Goal: Task Accomplishment & Management: Manage account settings

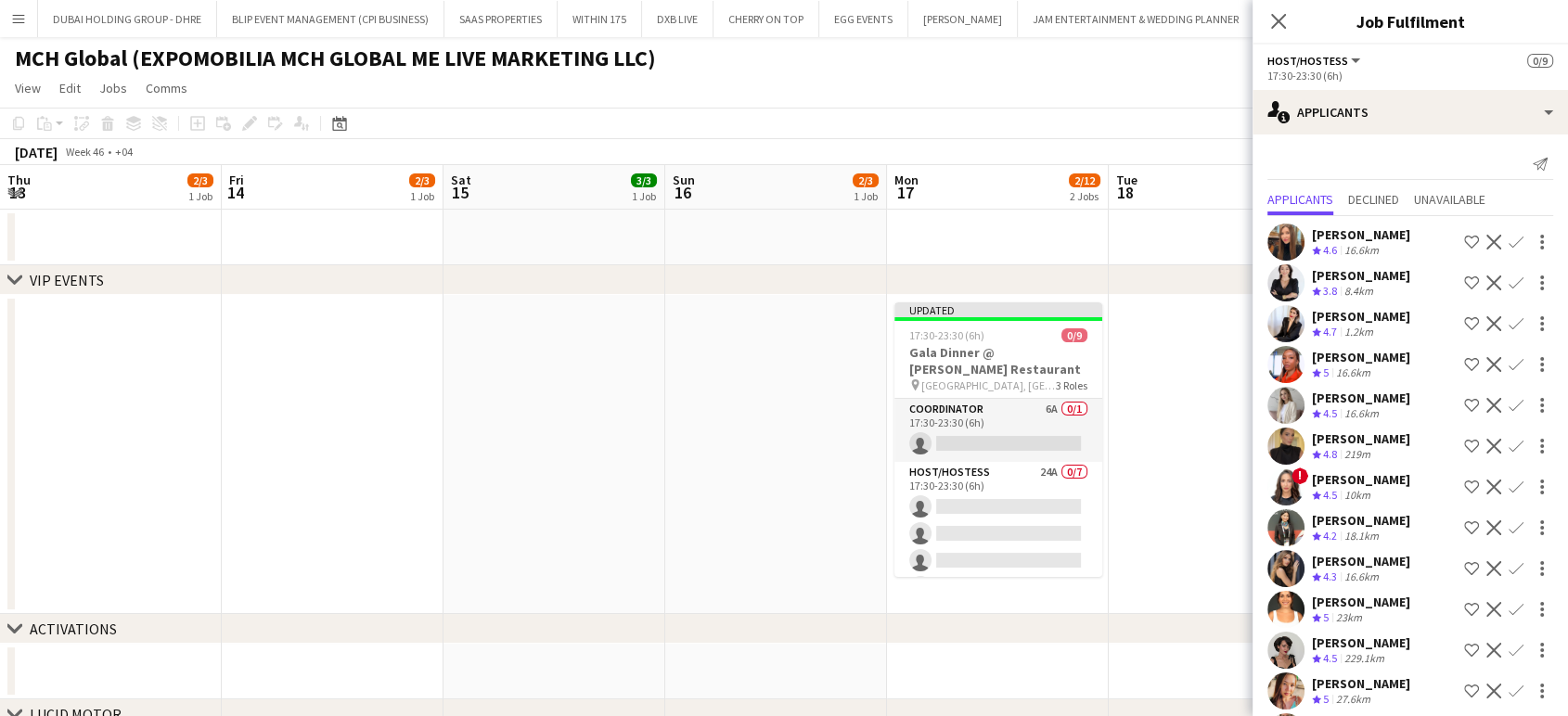
scroll to position [0, 579]
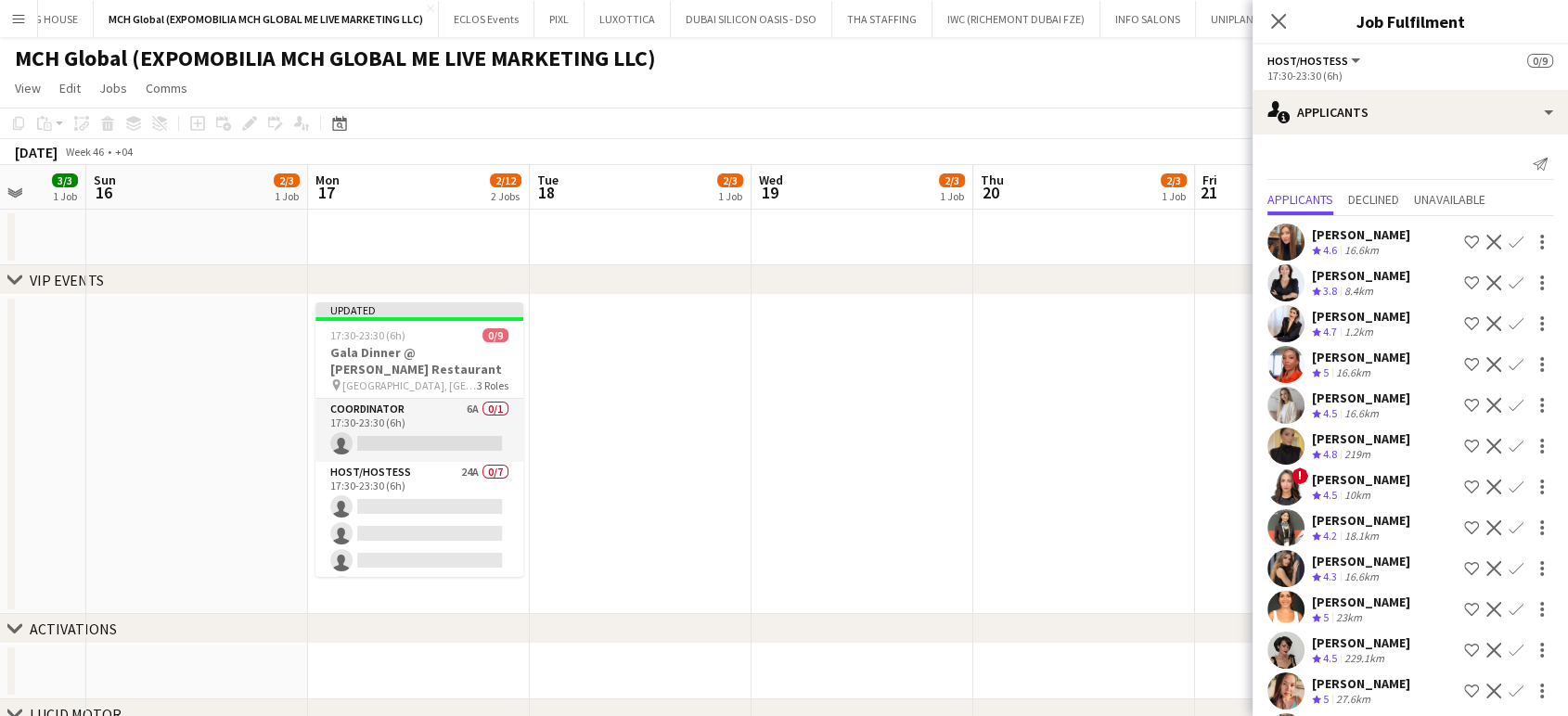
click at [751, 329] on app-date-cell at bounding box center [862, 454] width 222 height 319
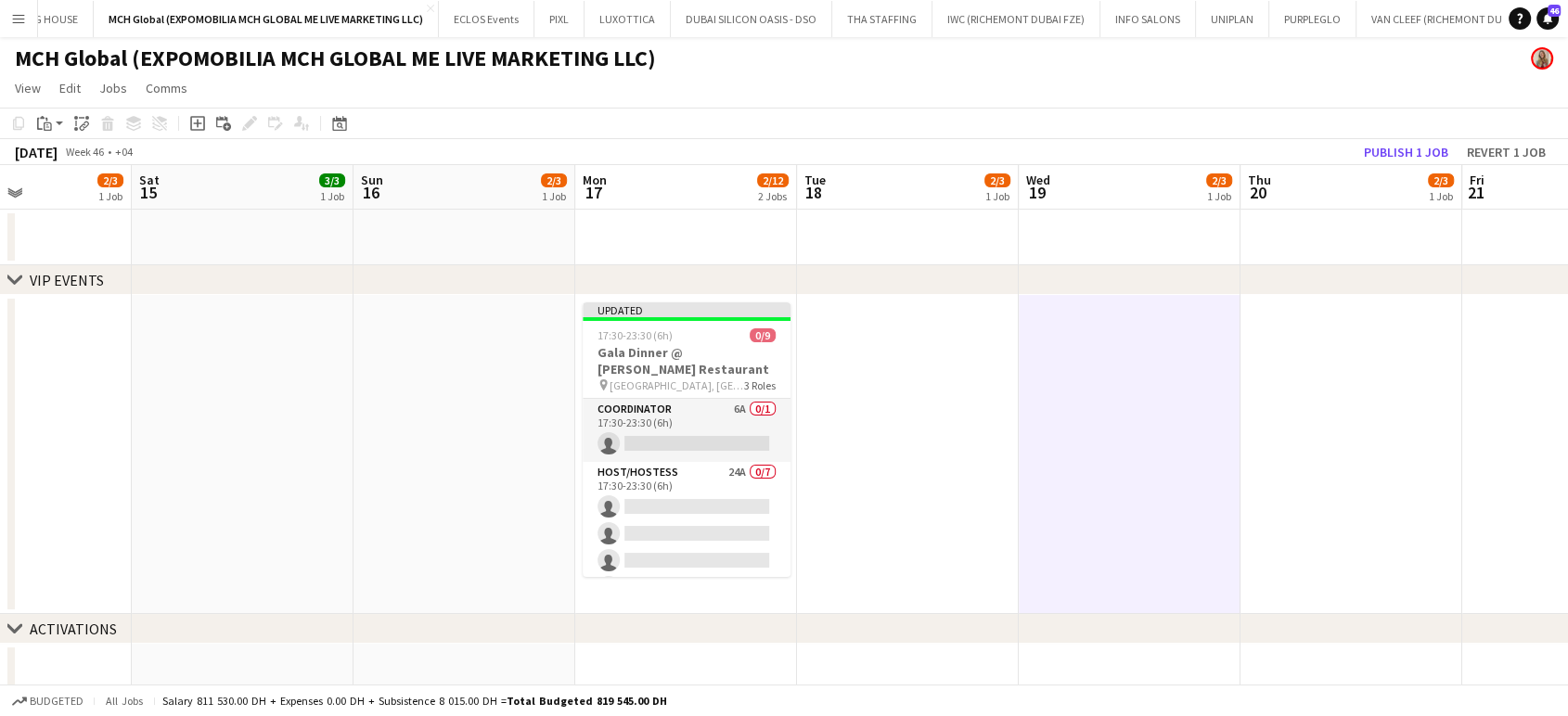
drag, startPoint x: 736, startPoint y: 433, endPoint x: 955, endPoint y: 432, distance: 219.0
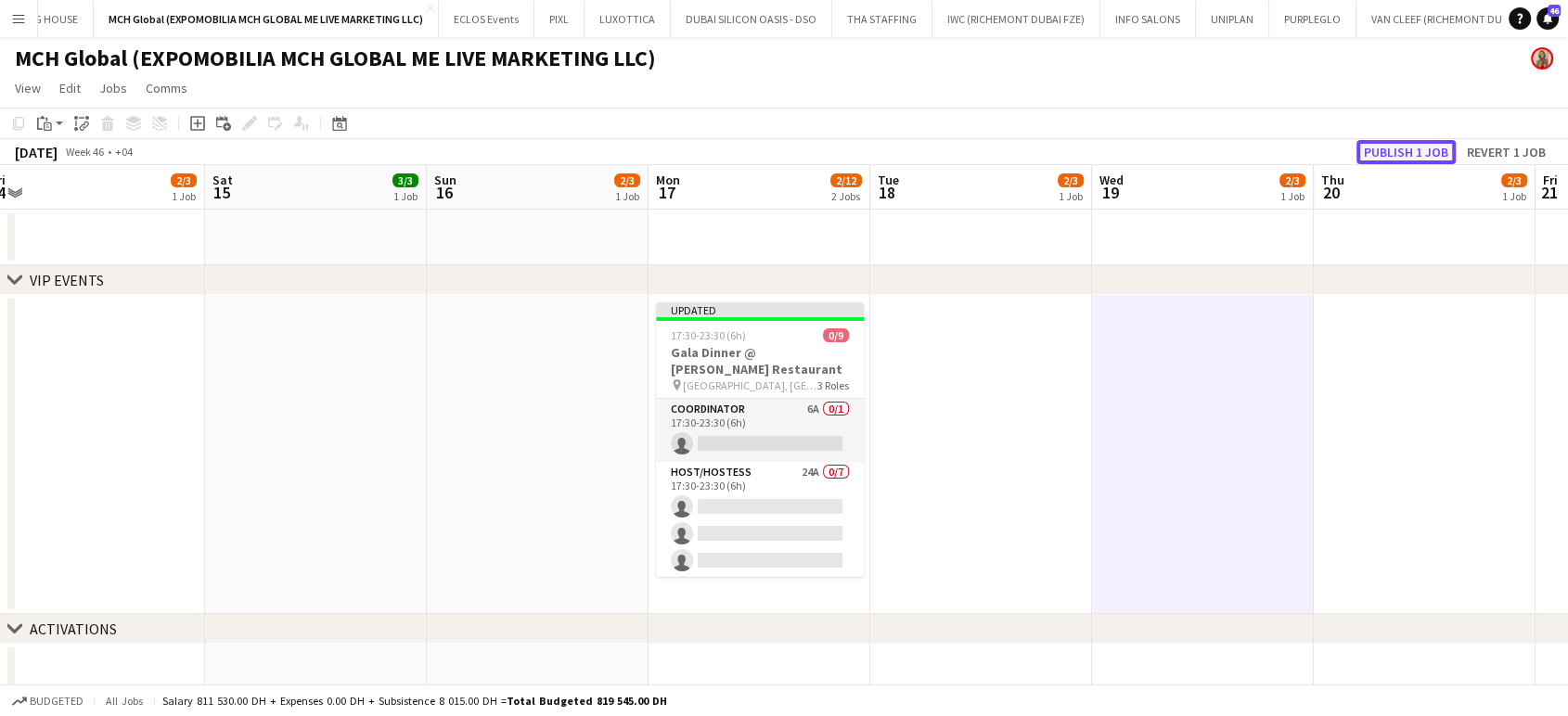
click at [1403, 144] on button "Publish 1 job" at bounding box center [1406, 152] width 99 height 24
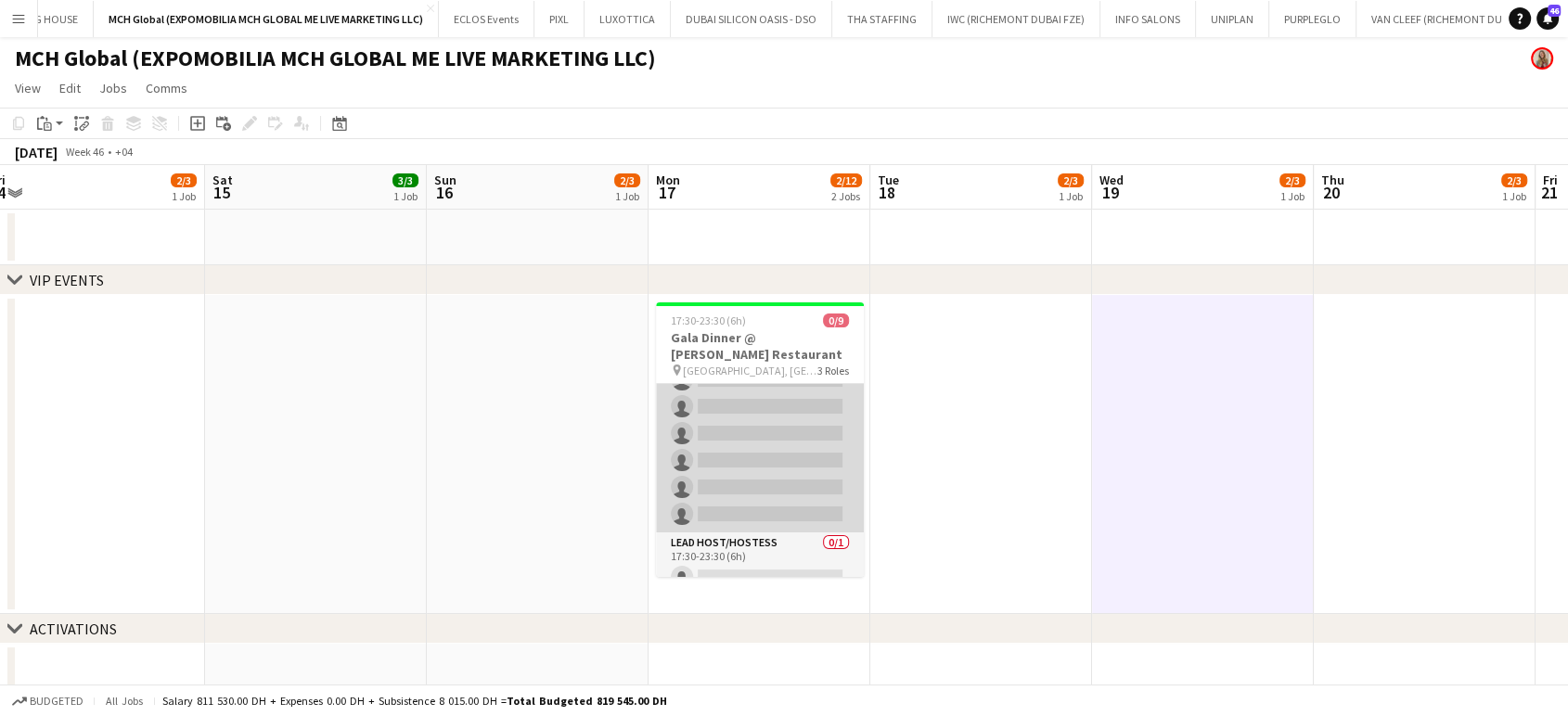
scroll to position [140, 0]
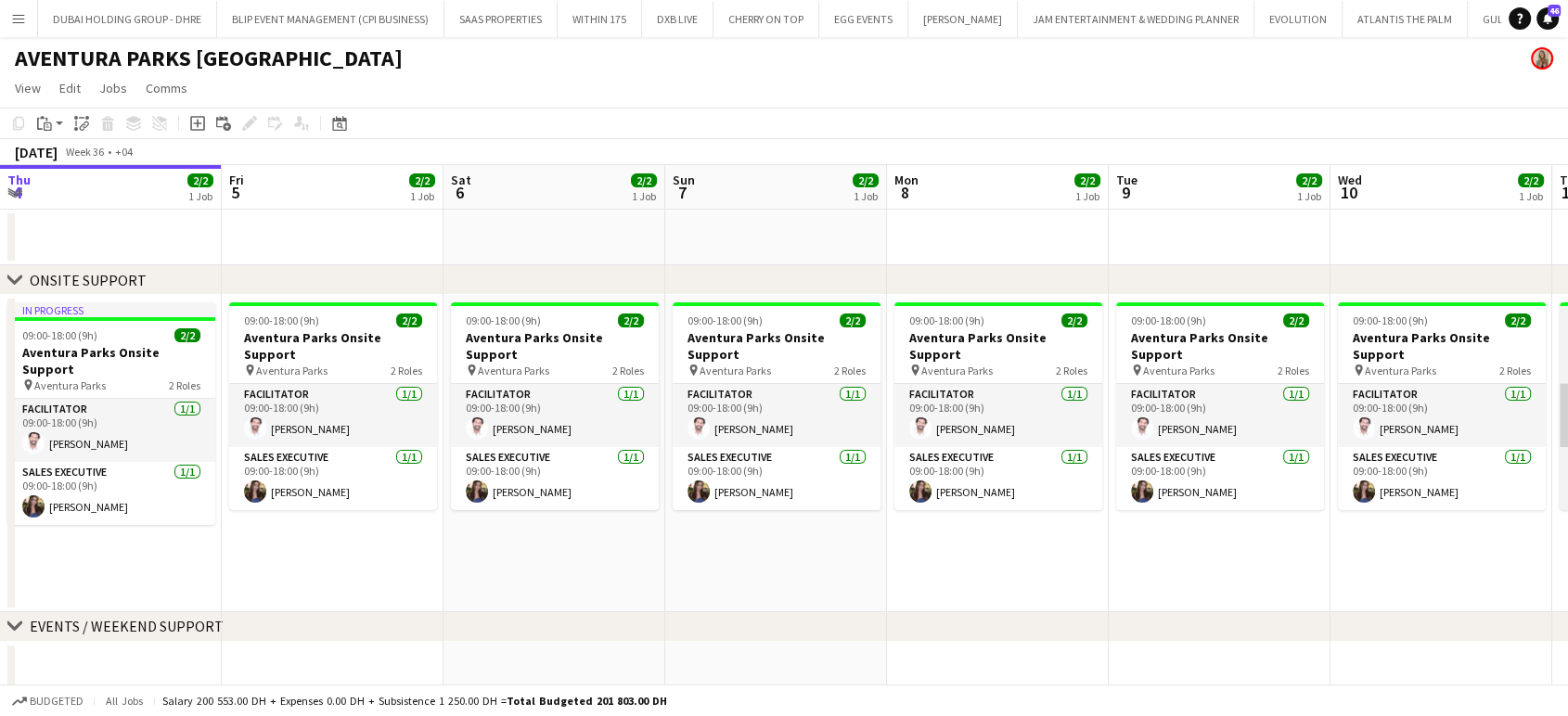
scroll to position [0, 878]
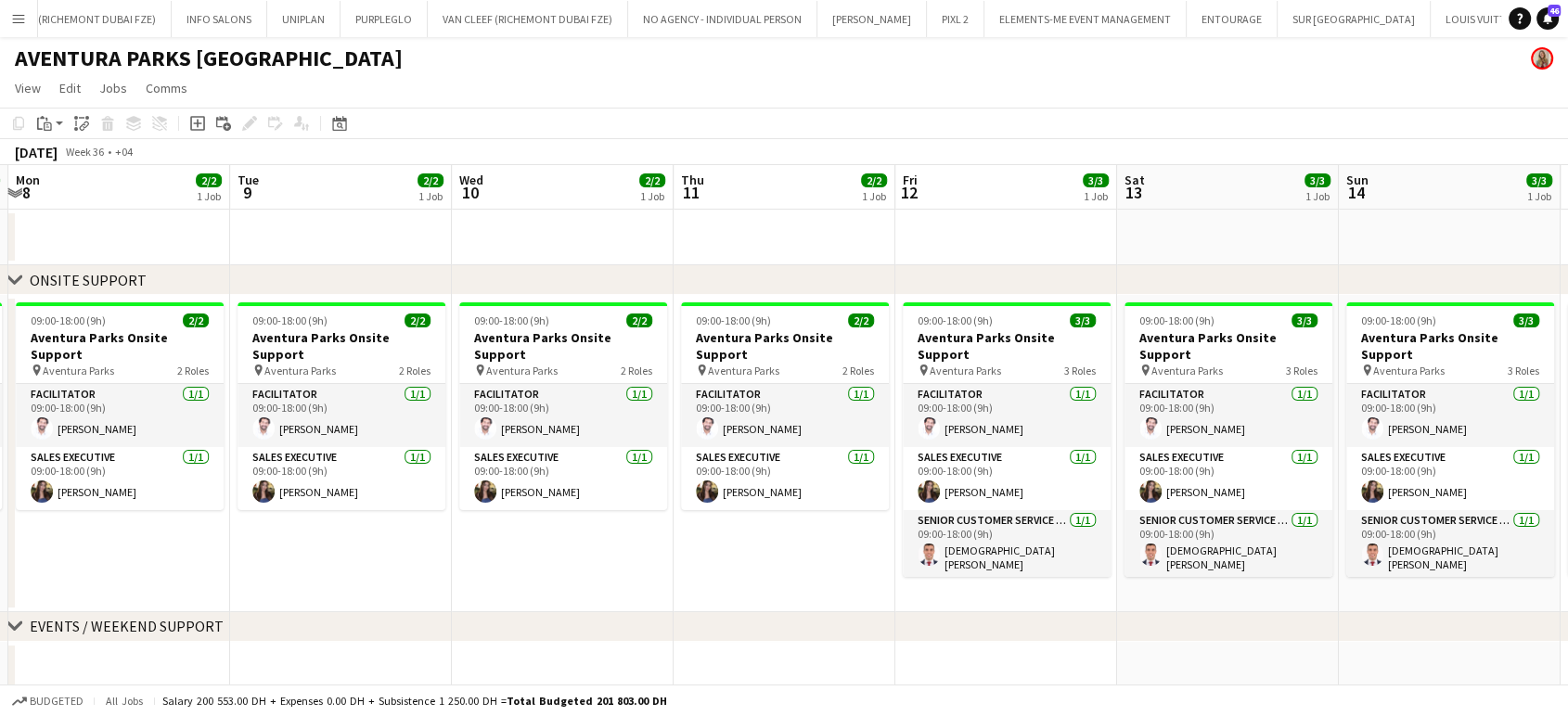
click at [12, 16] on app-icon "Menu" at bounding box center [18, 18] width 15 height 15
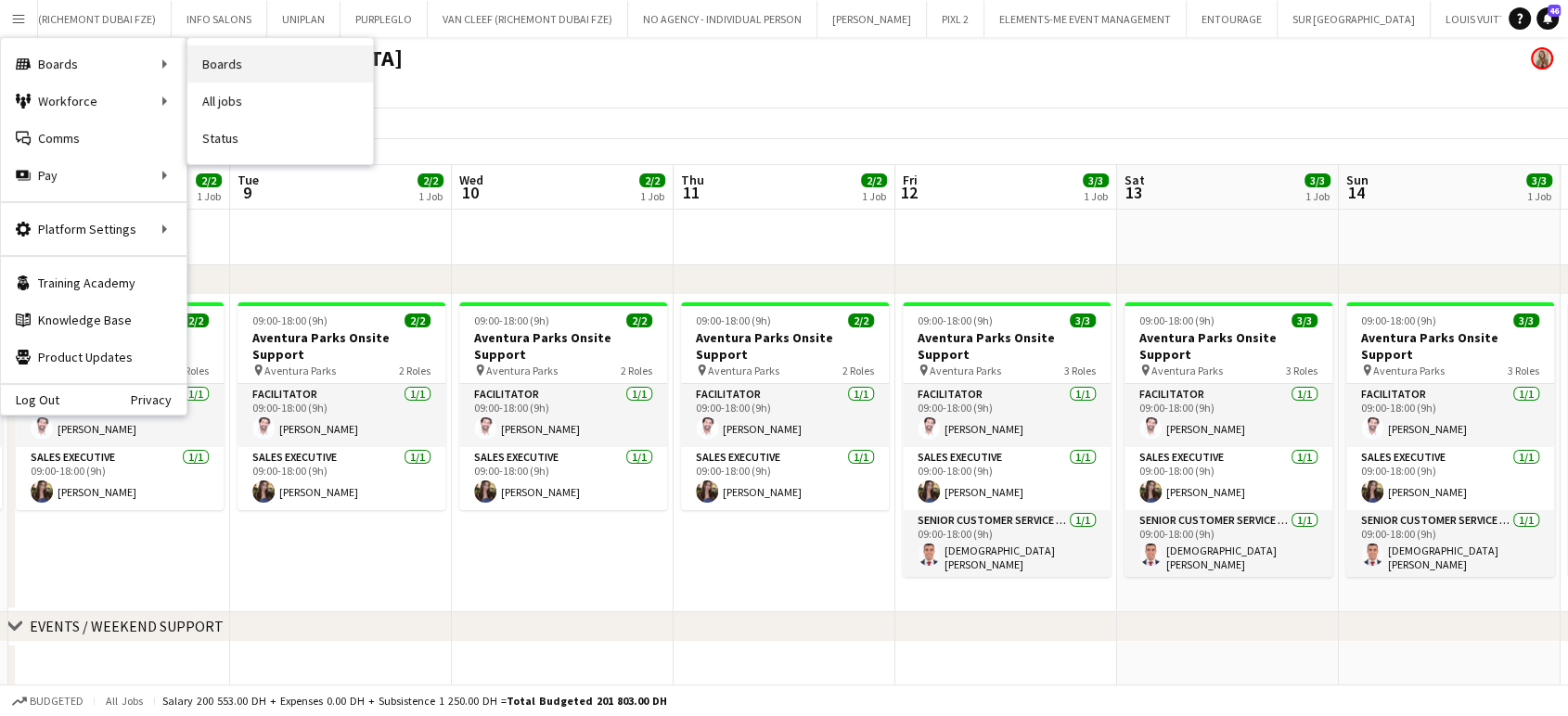
click at [218, 61] on link "Boards" at bounding box center [280, 64] width 186 height 37
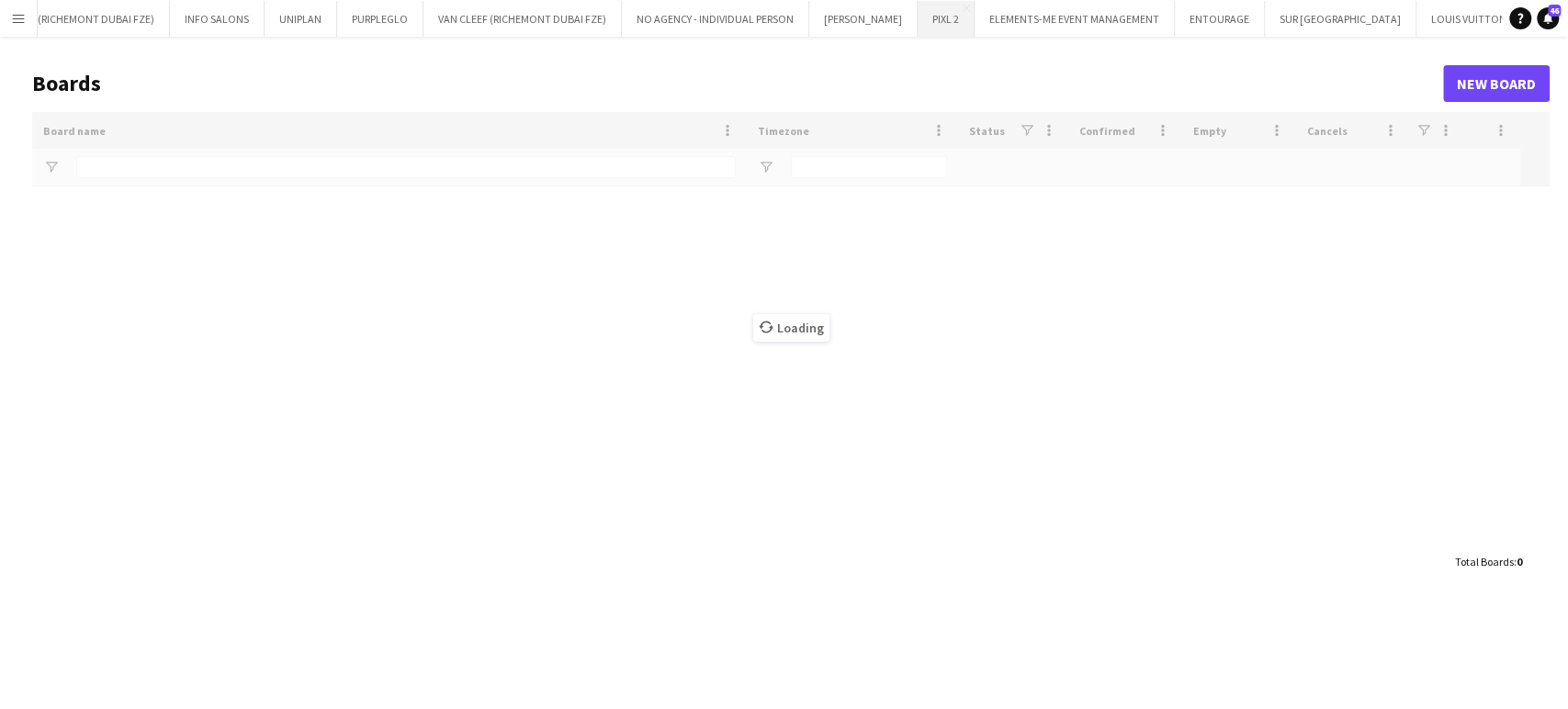
click at [918, 18] on button "PIXL 2 Close" at bounding box center [946, 19] width 57 height 35
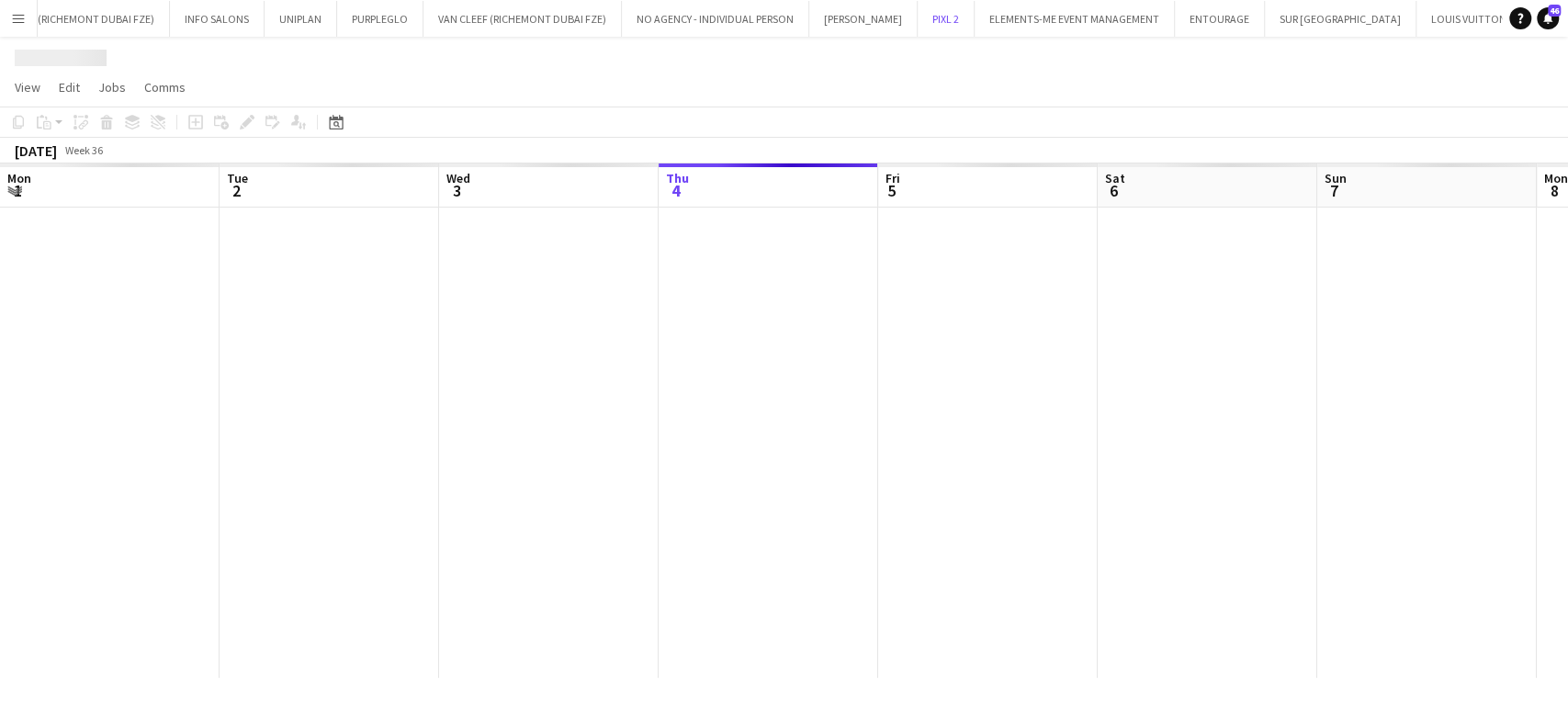
scroll to position [0, 439]
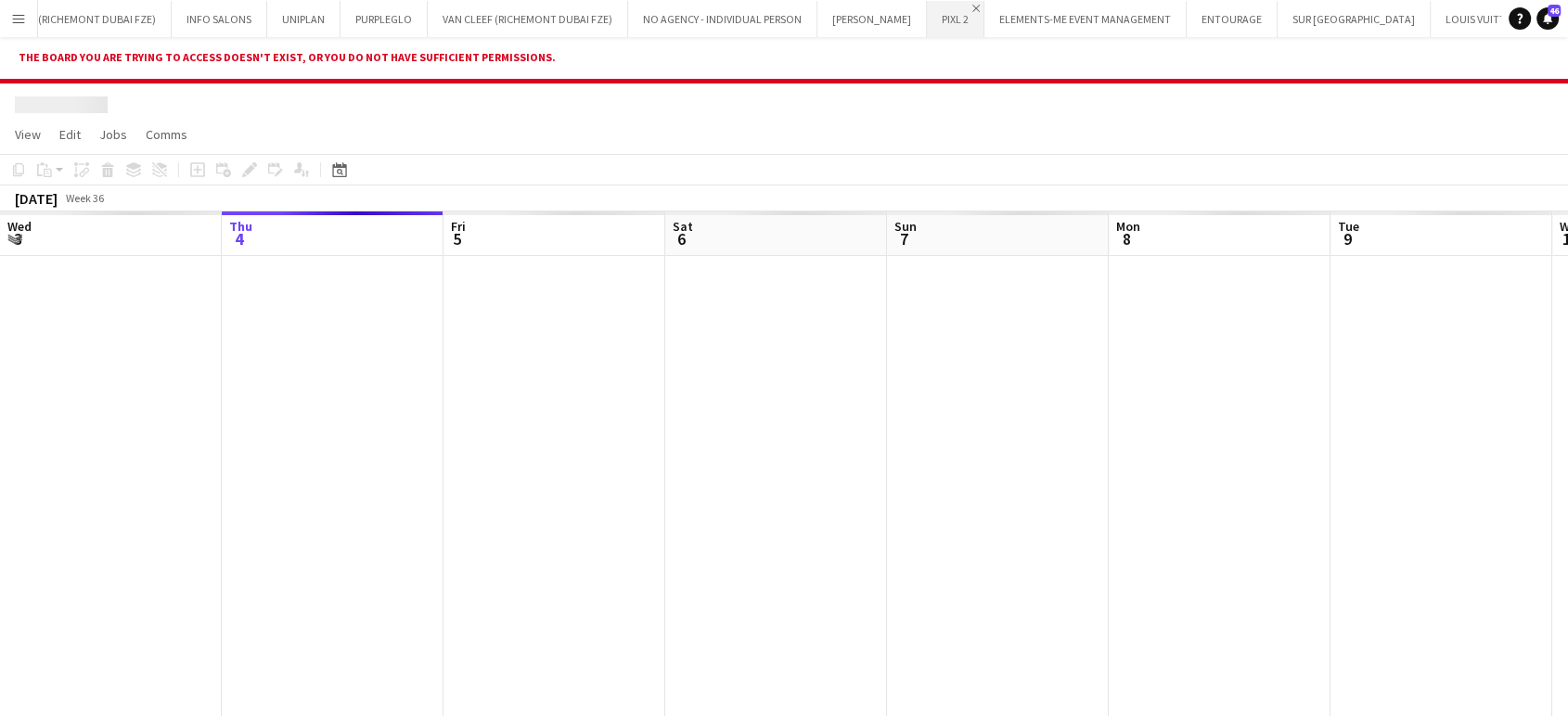
click at [973, 9] on app-icon "Close" at bounding box center [976, 8] width 7 height 7
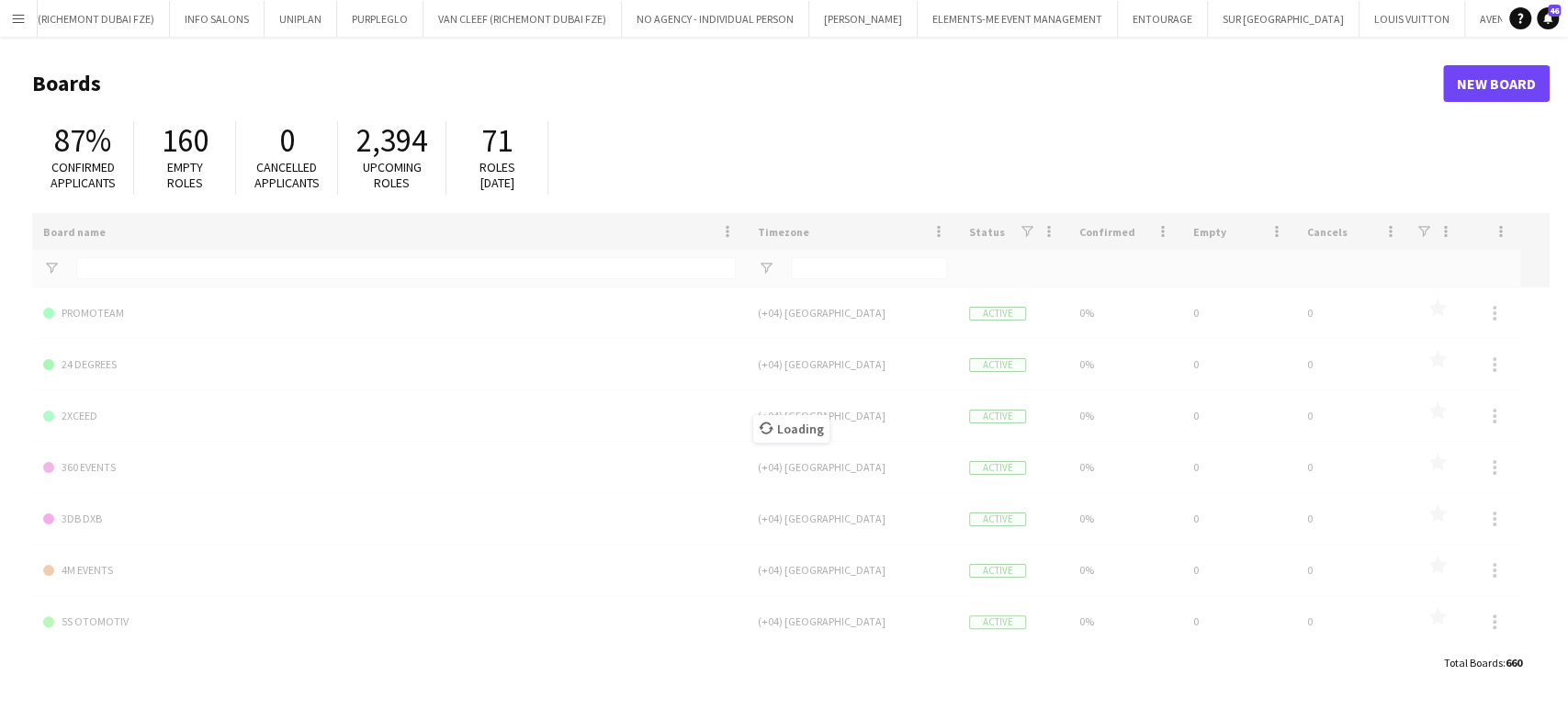
click at [98, 284] on div "Loading" at bounding box center [791, 429] width 1518 height 432
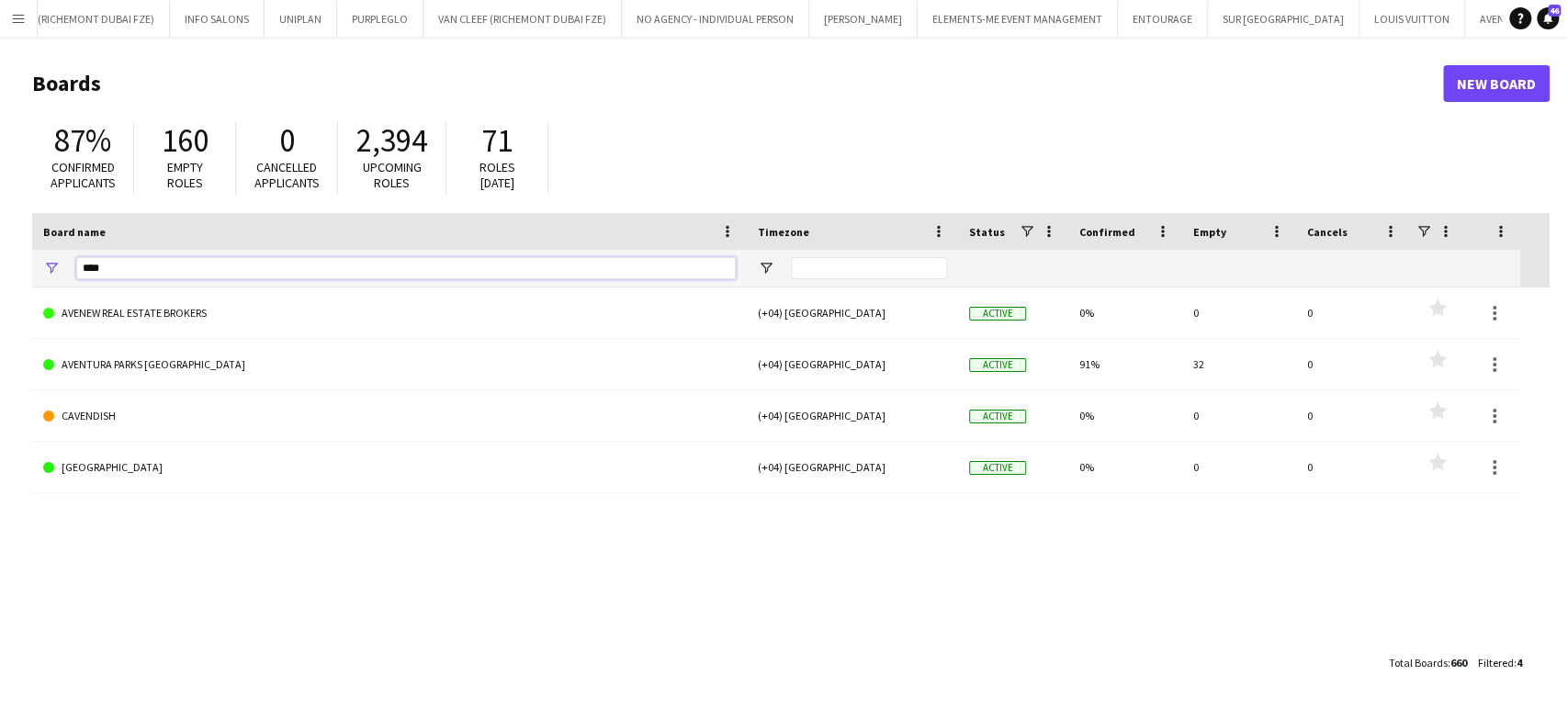
click at [133, 266] on input "****" at bounding box center [406, 267] width 659 height 22
type input "*"
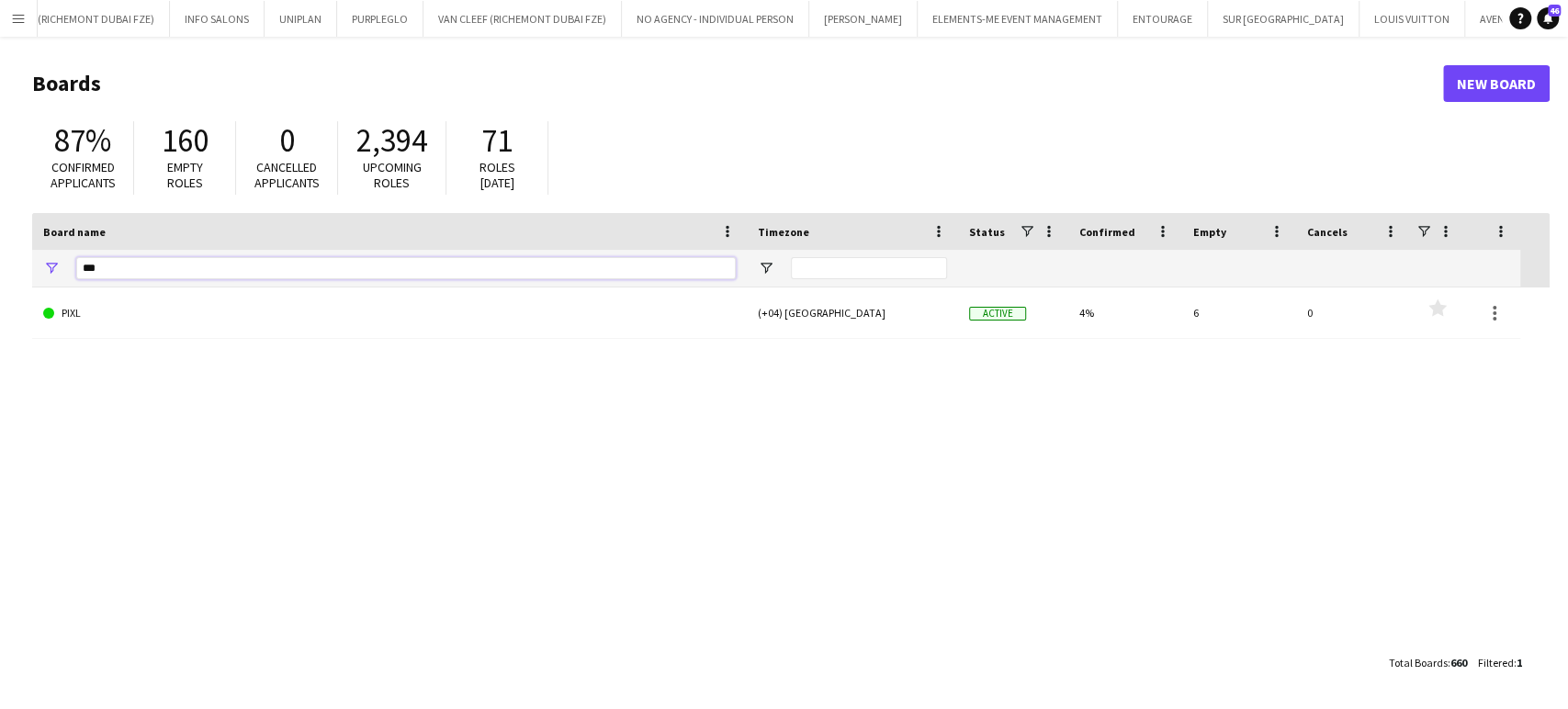
type input "***"
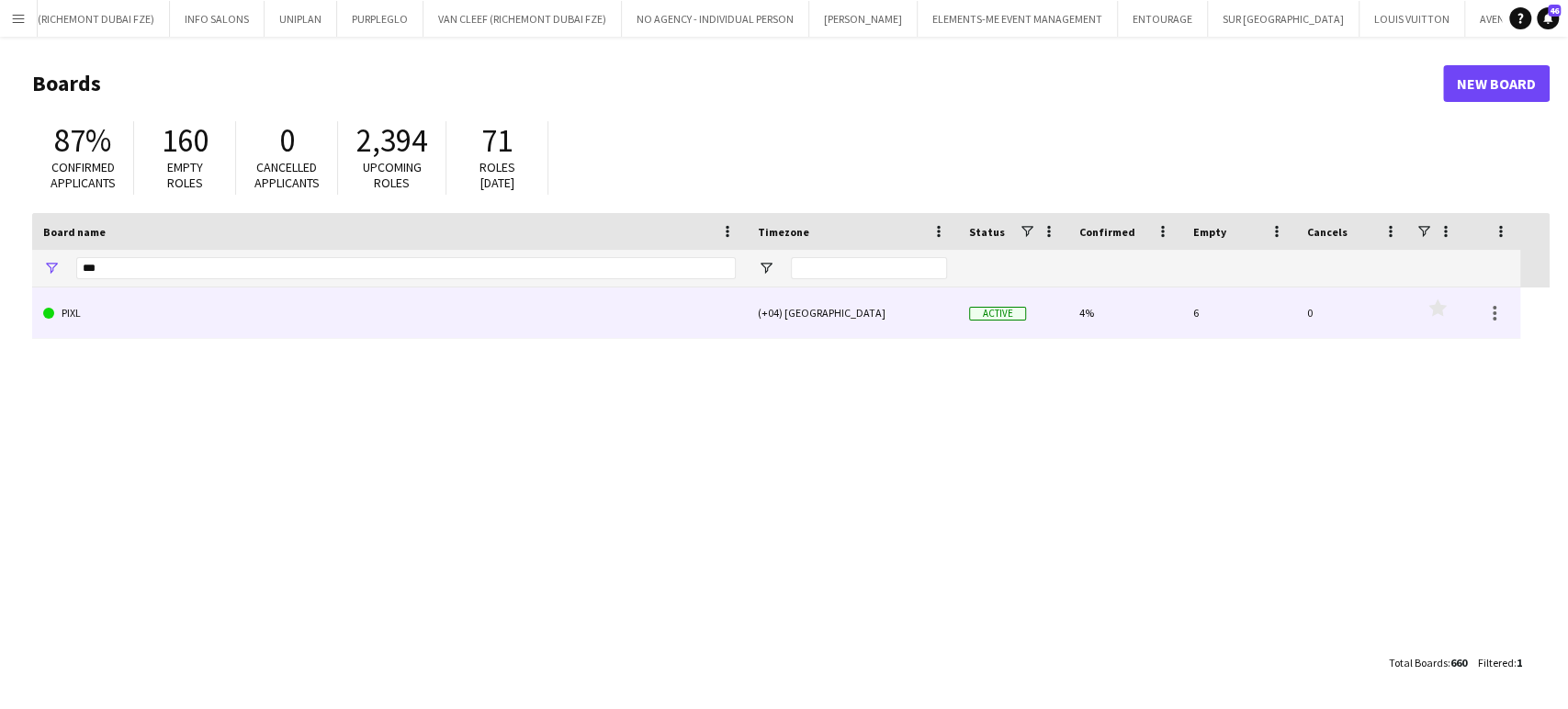
click at [74, 317] on link "PIXL" at bounding box center [390, 313] width 693 height 51
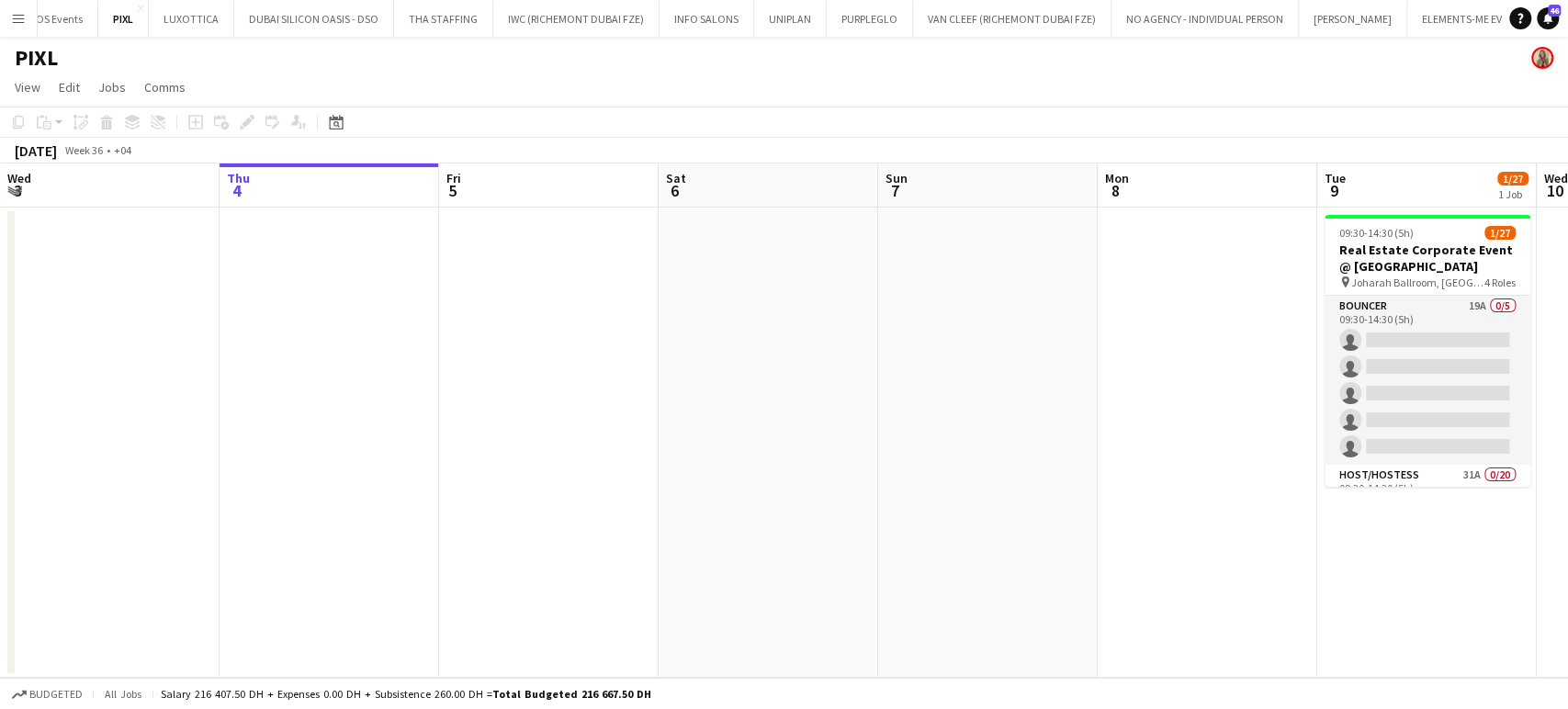
scroll to position [0, 829]
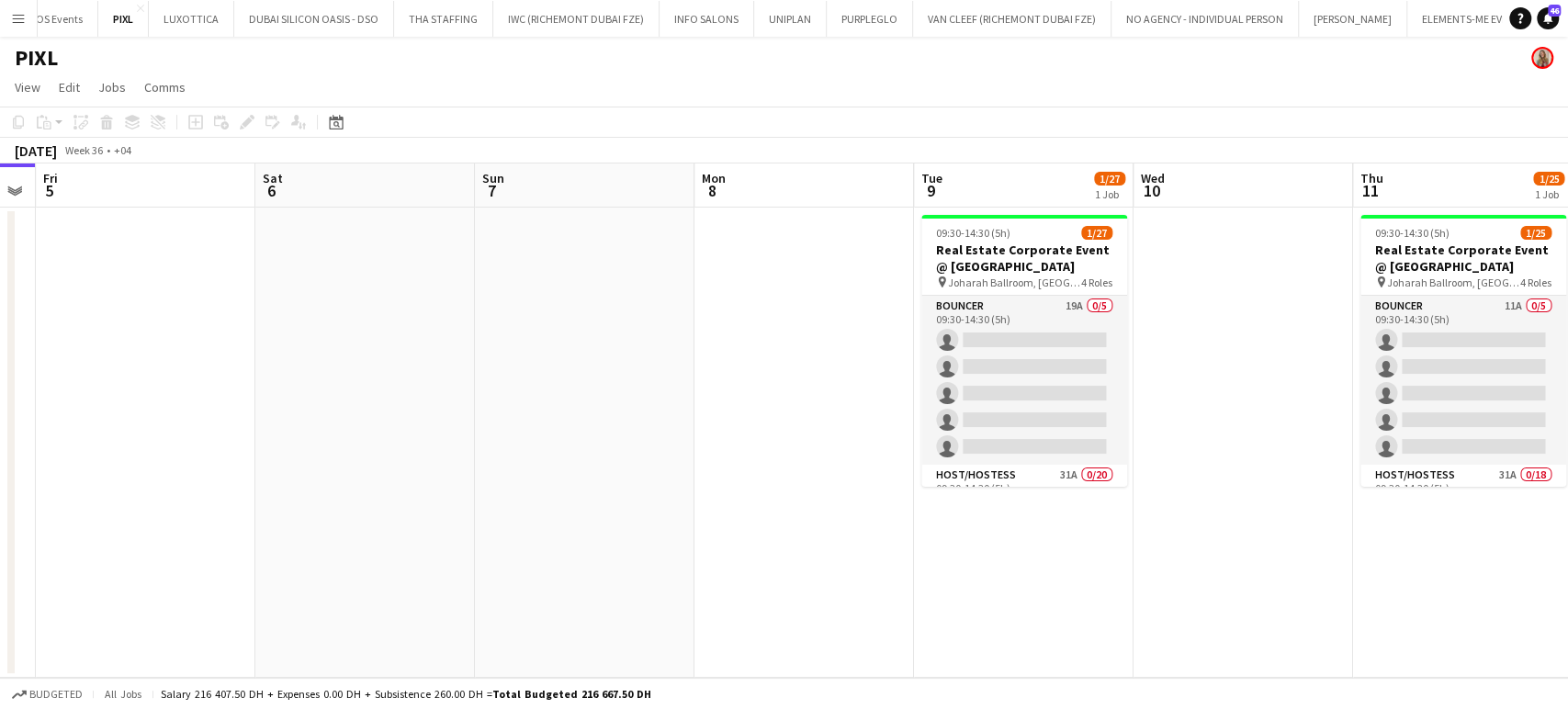
drag, startPoint x: 1101, startPoint y: 358, endPoint x: 374, endPoint y: 358, distance: 727.0
click at [385, 358] on app-calendar-viewport "Mon 1 Tue 2 Wed 3 Thu 4 Fri 5 Sat 6 Sun 7 Mon 8 Tue 9 1/27 1 Job Wed 10 Thu 11 …" at bounding box center [784, 420] width 1568 height 514
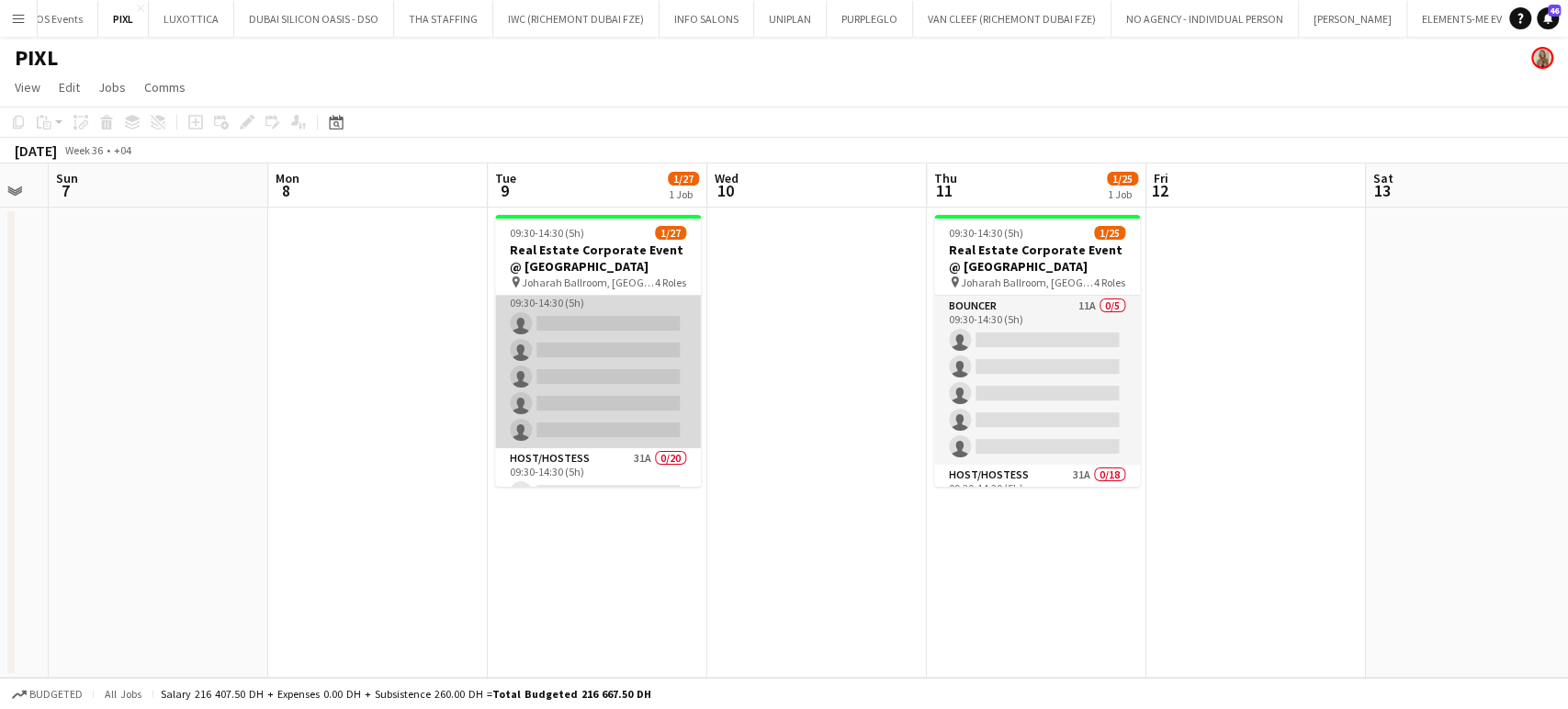
scroll to position [0, 0]
click at [599, 317] on app-card-role "Bouncer 19A 0/5 09:30-14:30 (5h) single-neutral-actions single-neutral-actions …" at bounding box center [597, 381] width 206 height 169
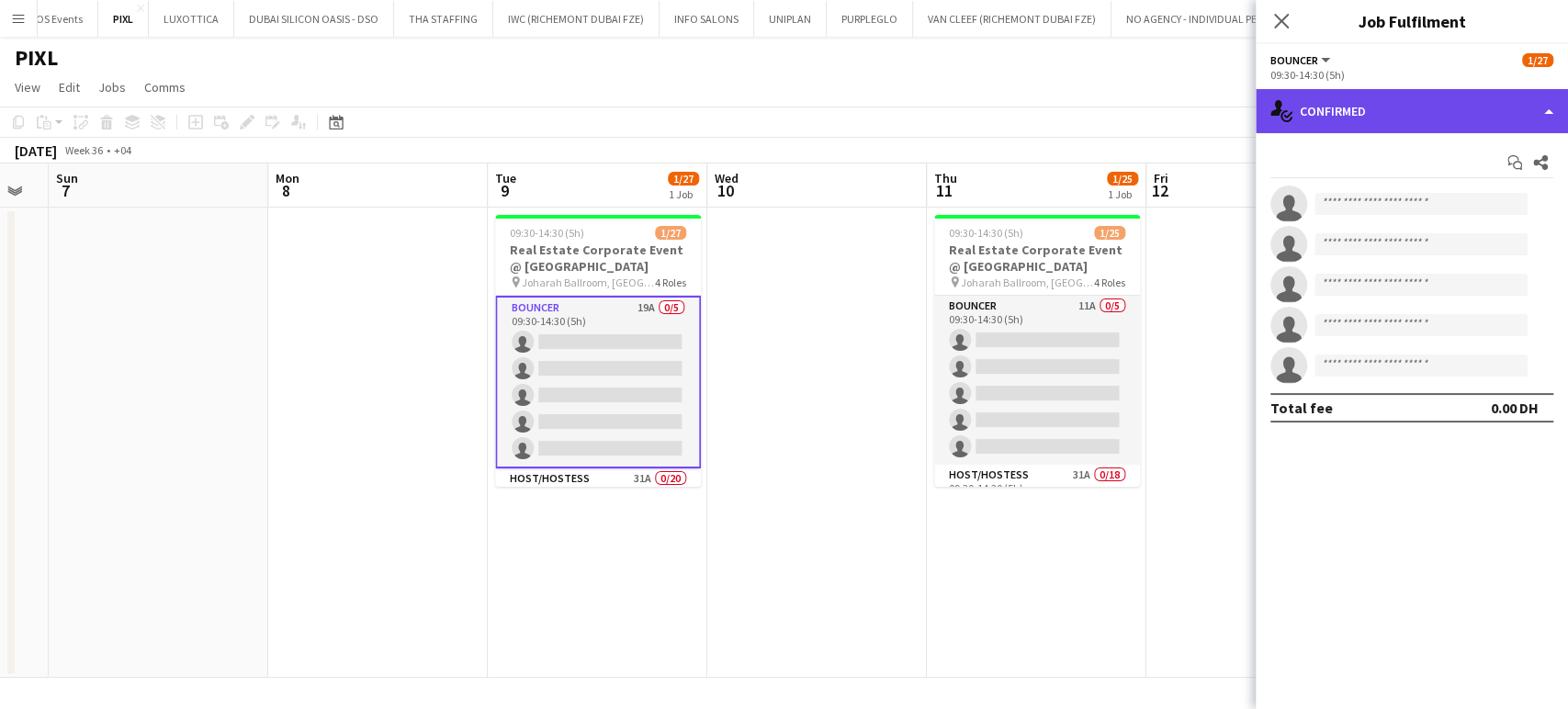
click at [1519, 99] on div "single-neutral-actions-check-2 Confirmed" at bounding box center [1412, 111] width 312 height 44
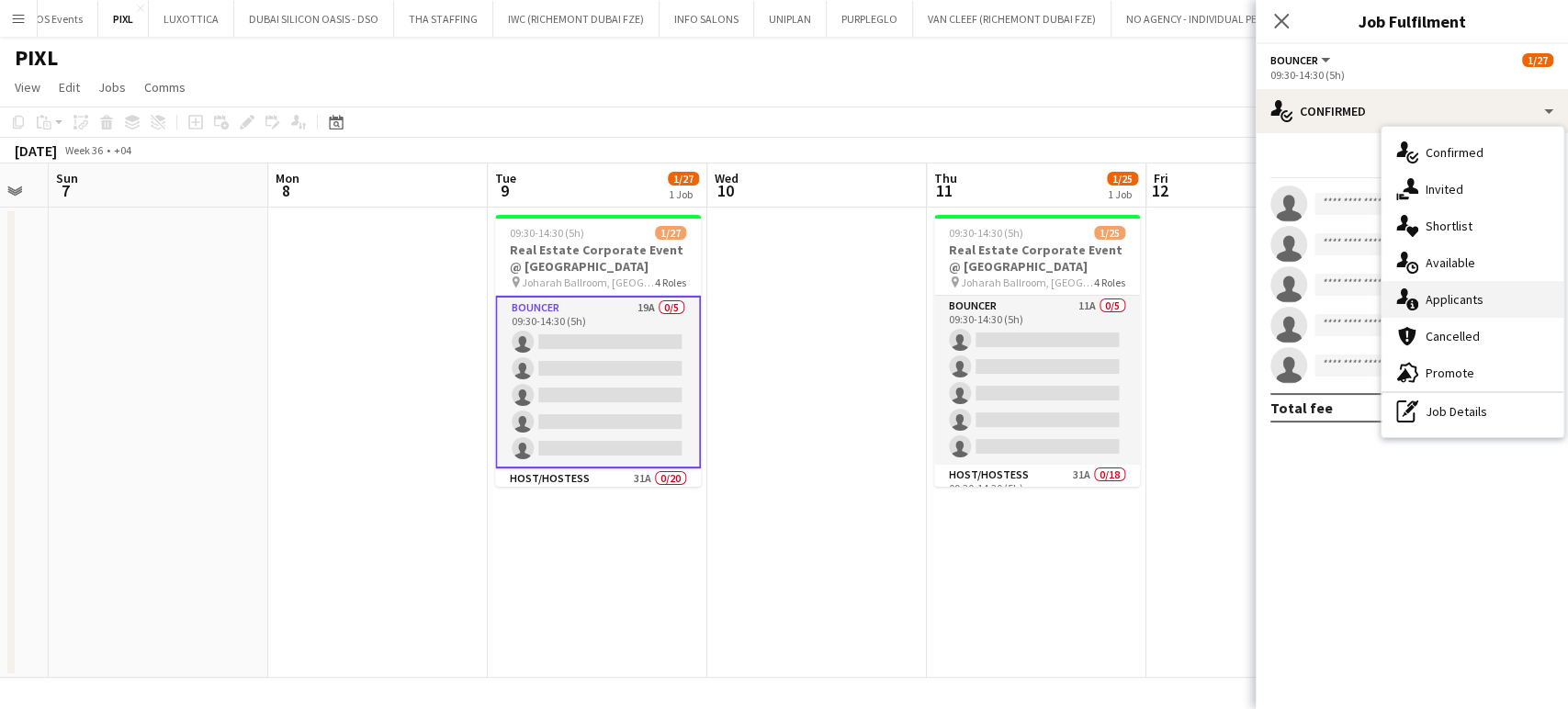
click at [1463, 291] on span "Applicants" at bounding box center [1454, 299] width 58 height 17
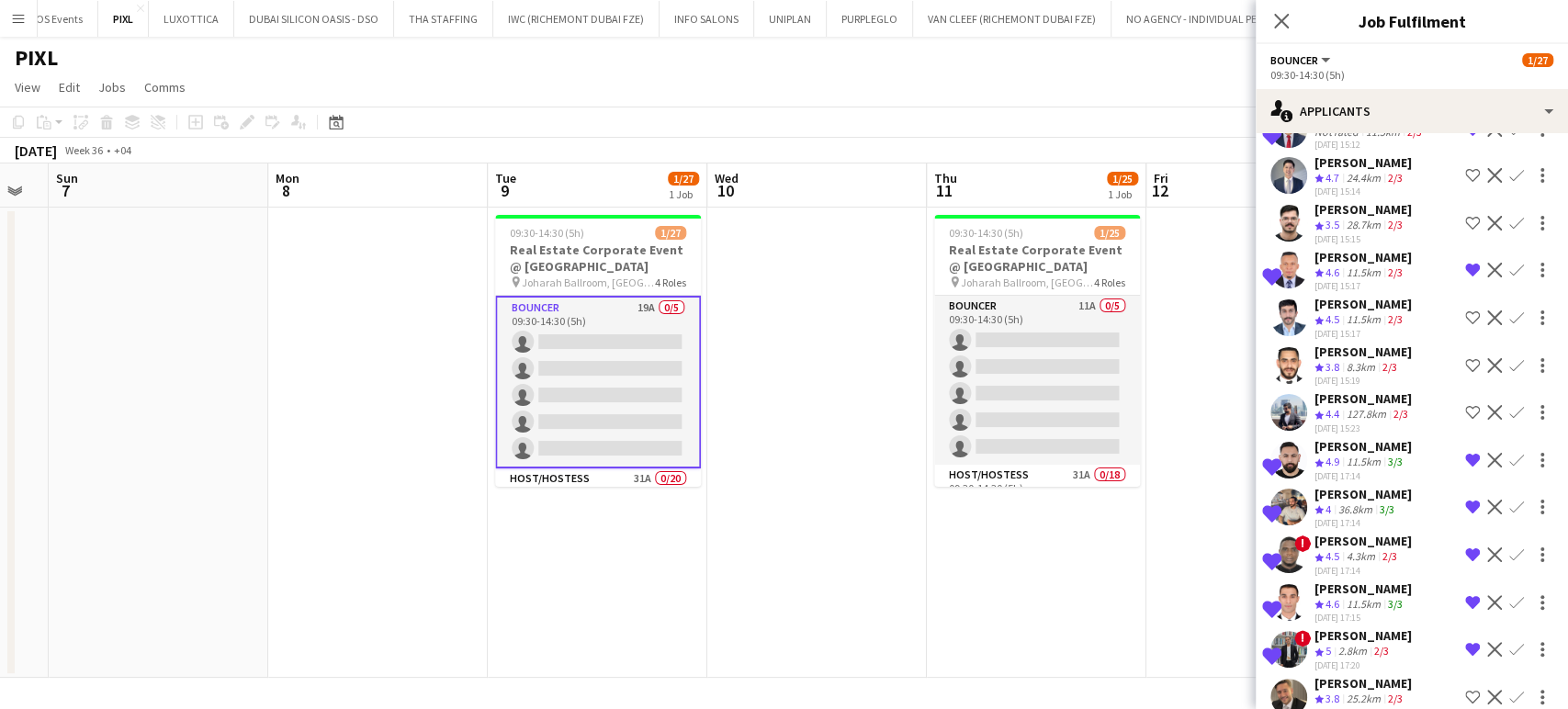
scroll to position [436, 0]
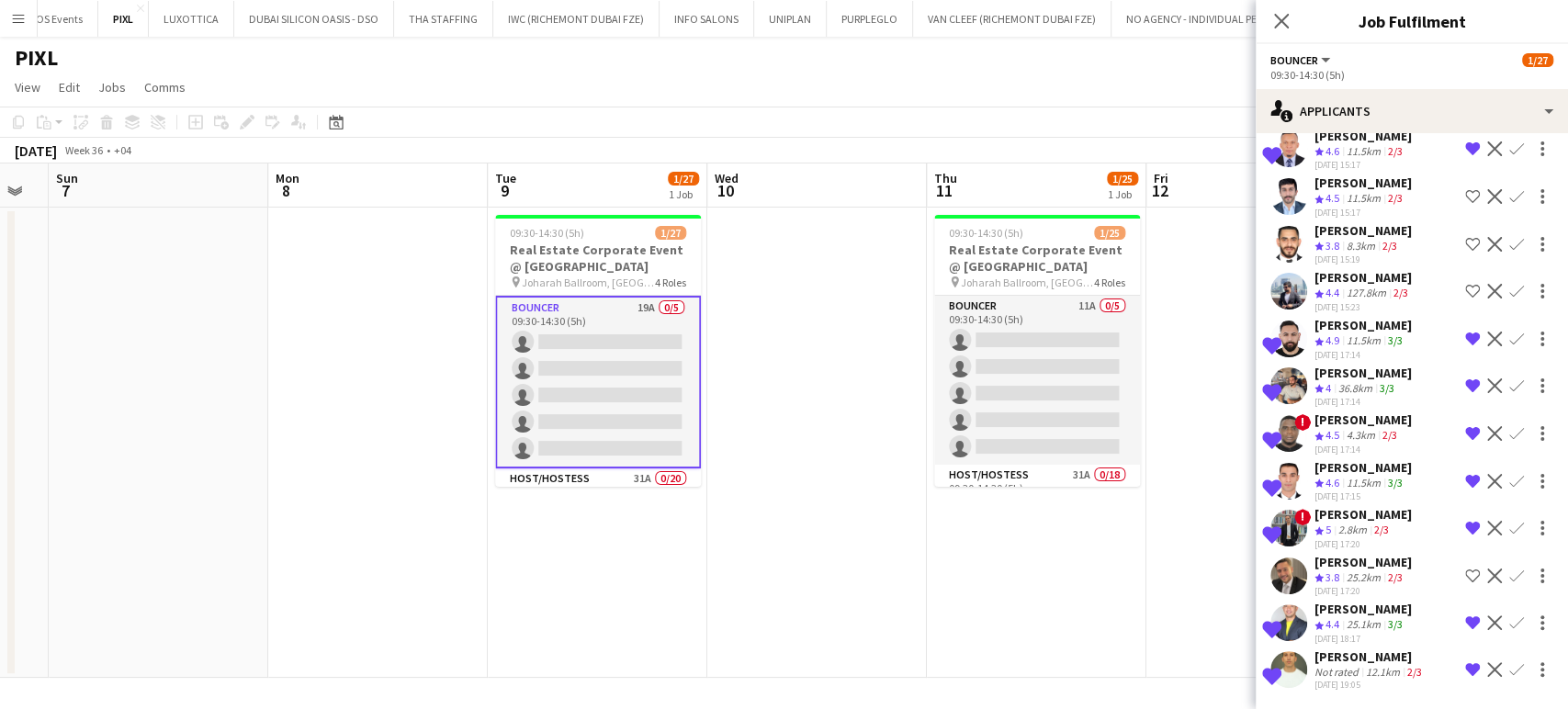
click at [1339, 428] on span "4.5" at bounding box center [1332, 435] width 14 height 14
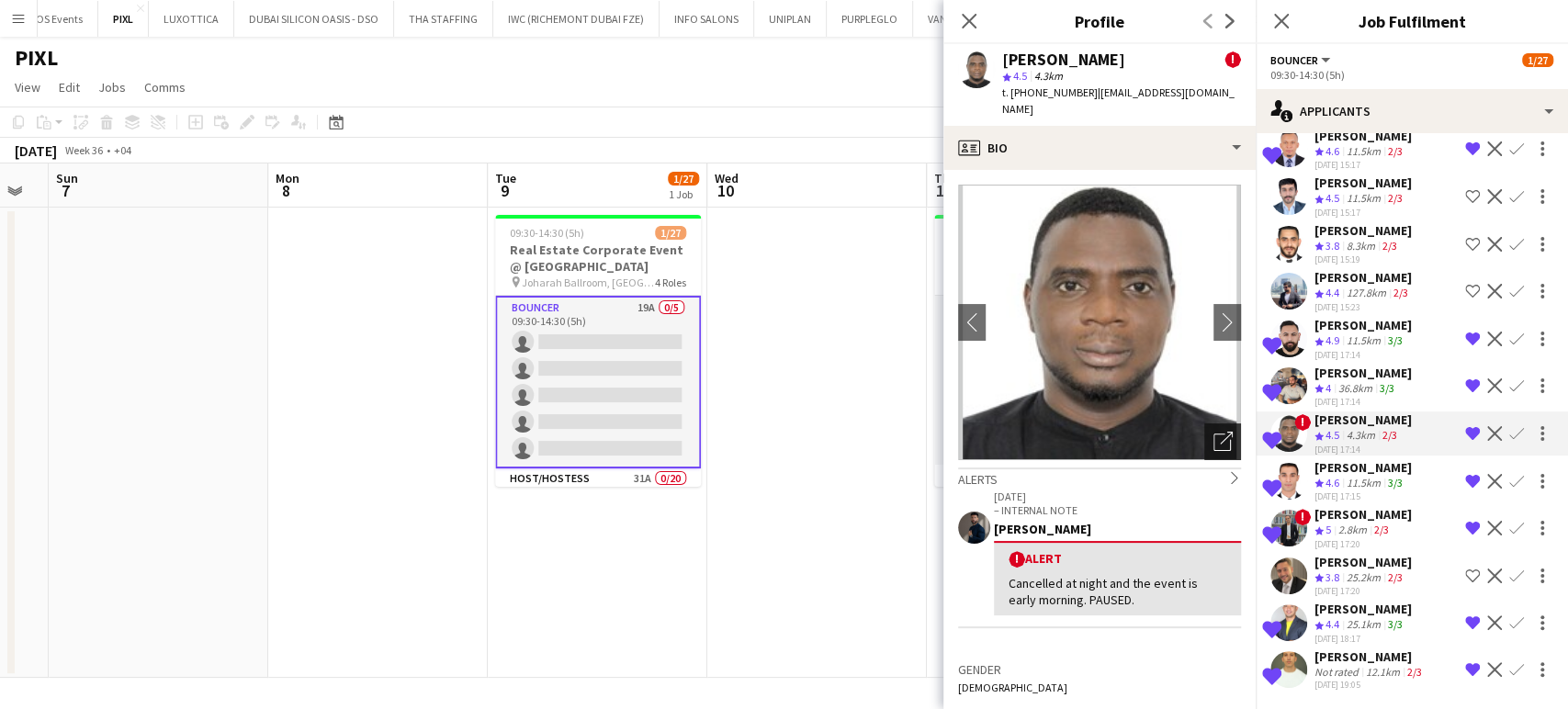
click at [1214, 438] on icon "Open photos pop-in" at bounding box center [1224, 442] width 20 height 20
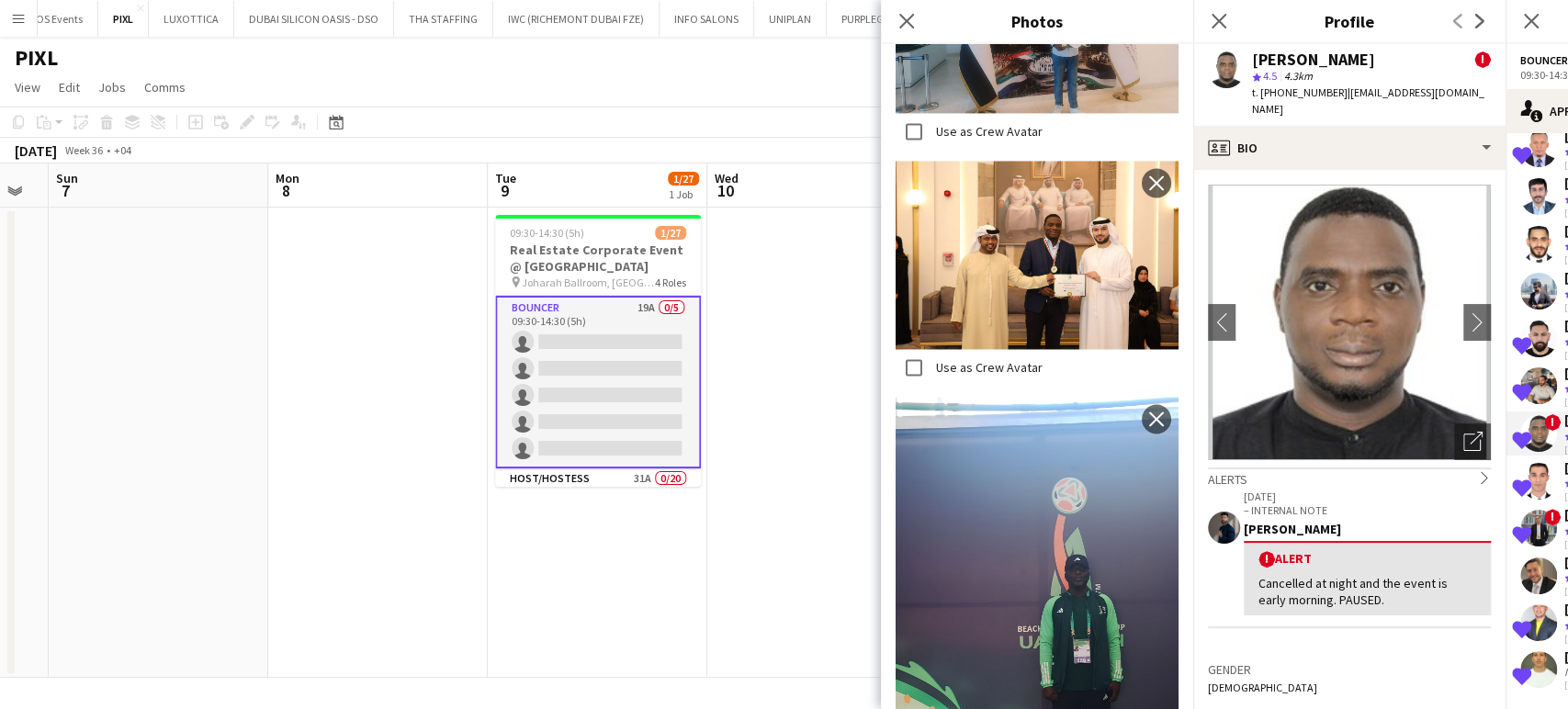
scroll to position [2244, 0]
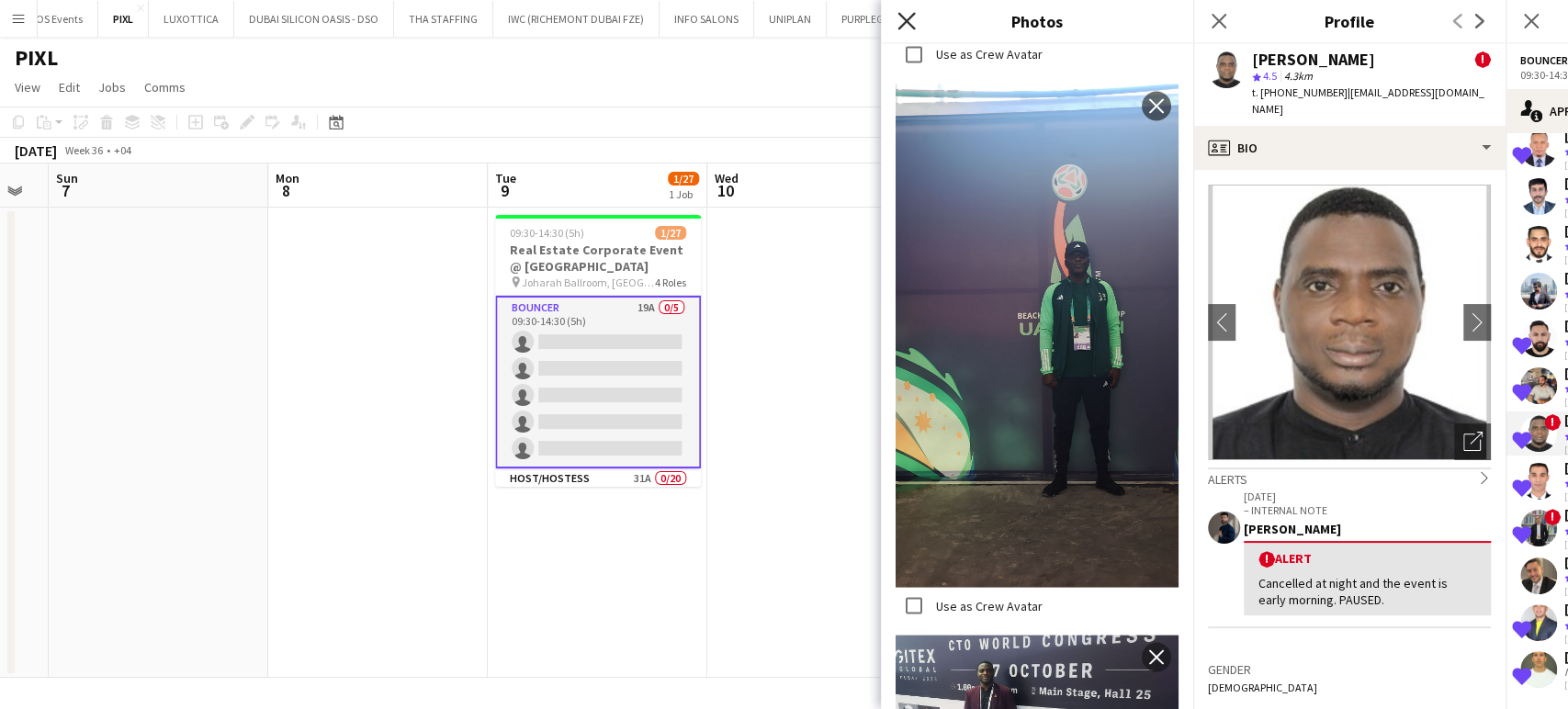
click at [910, 21] on icon "Close pop-in" at bounding box center [906, 21] width 18 height 18
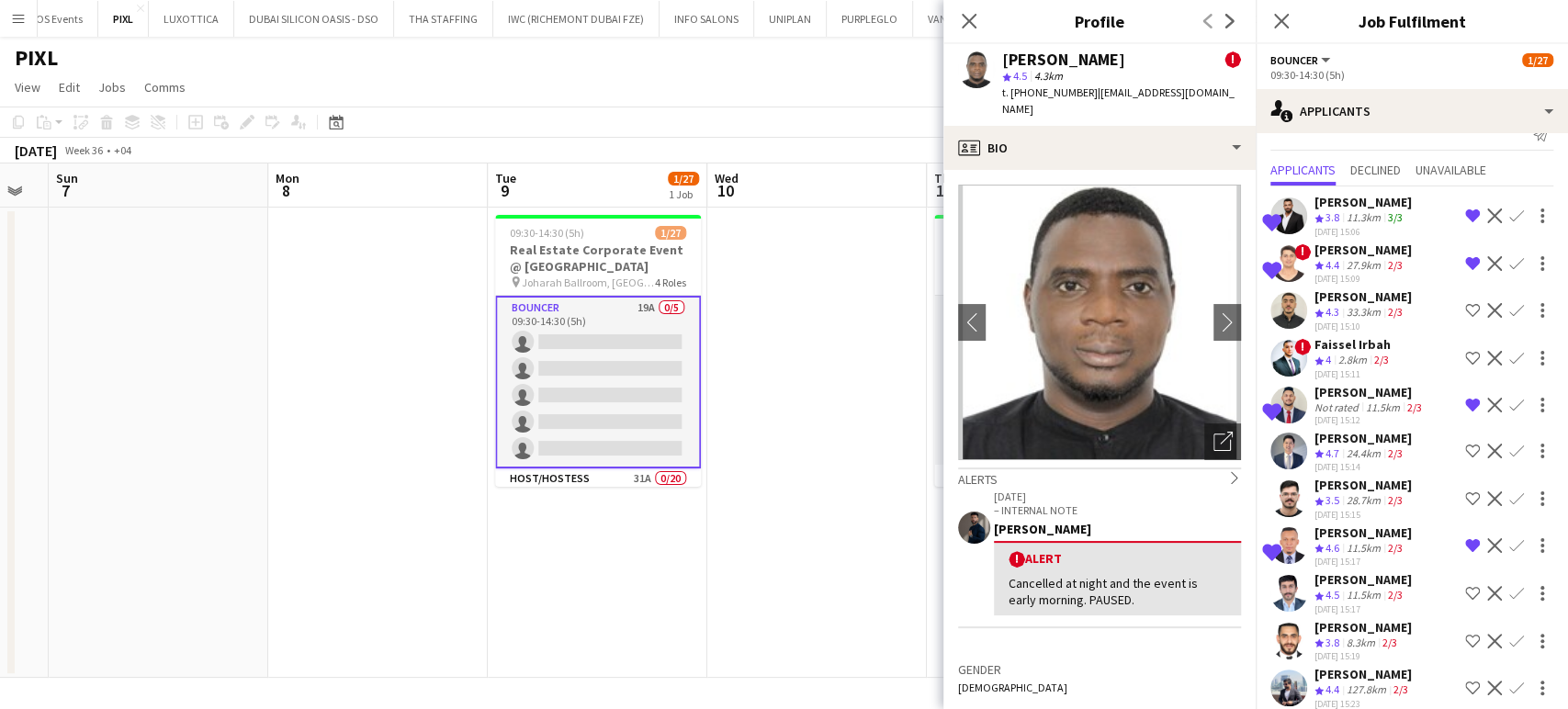
scroll to position [0, 0]
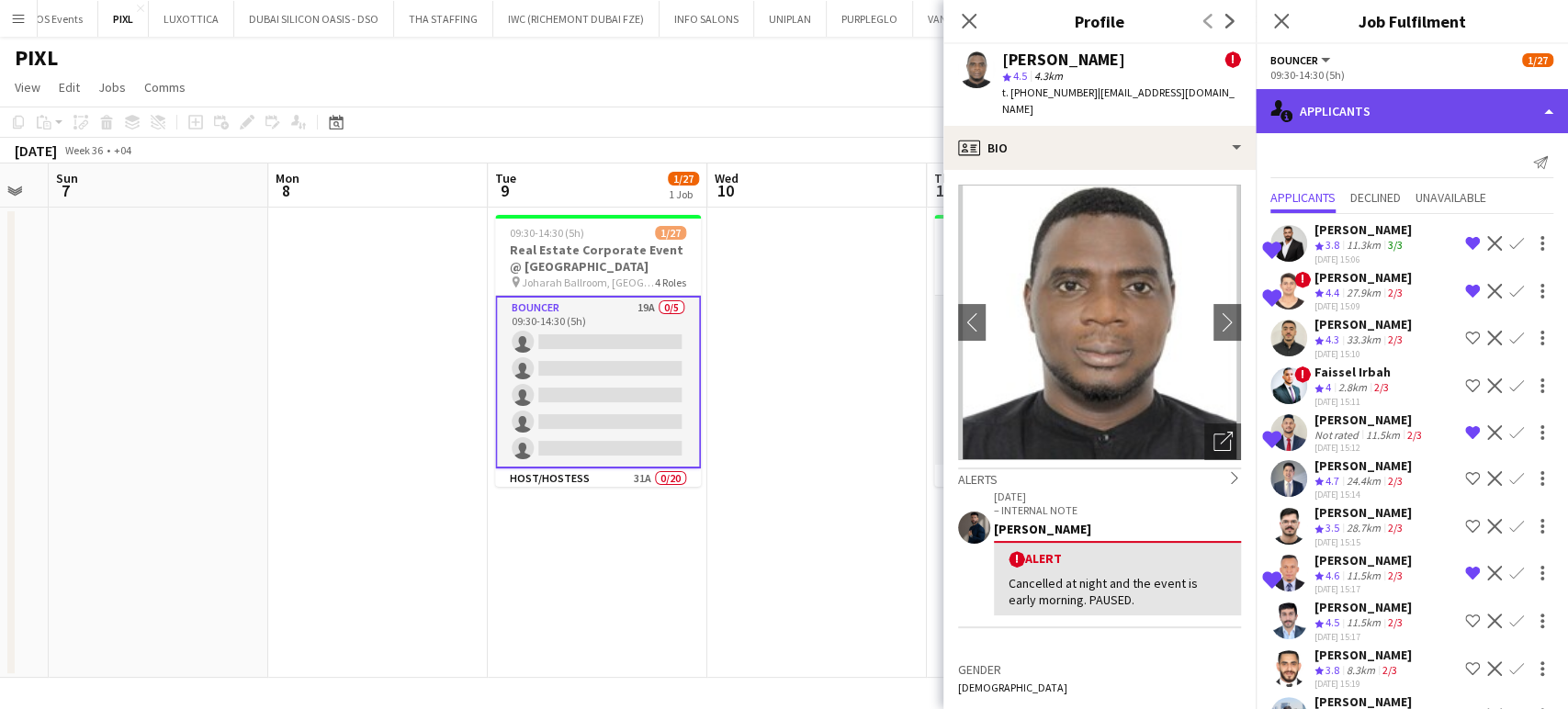
click at [1524, 105] on div "single-neutral-actions-information Applicants" at bounding box center [1412, 111] width 312 height 44
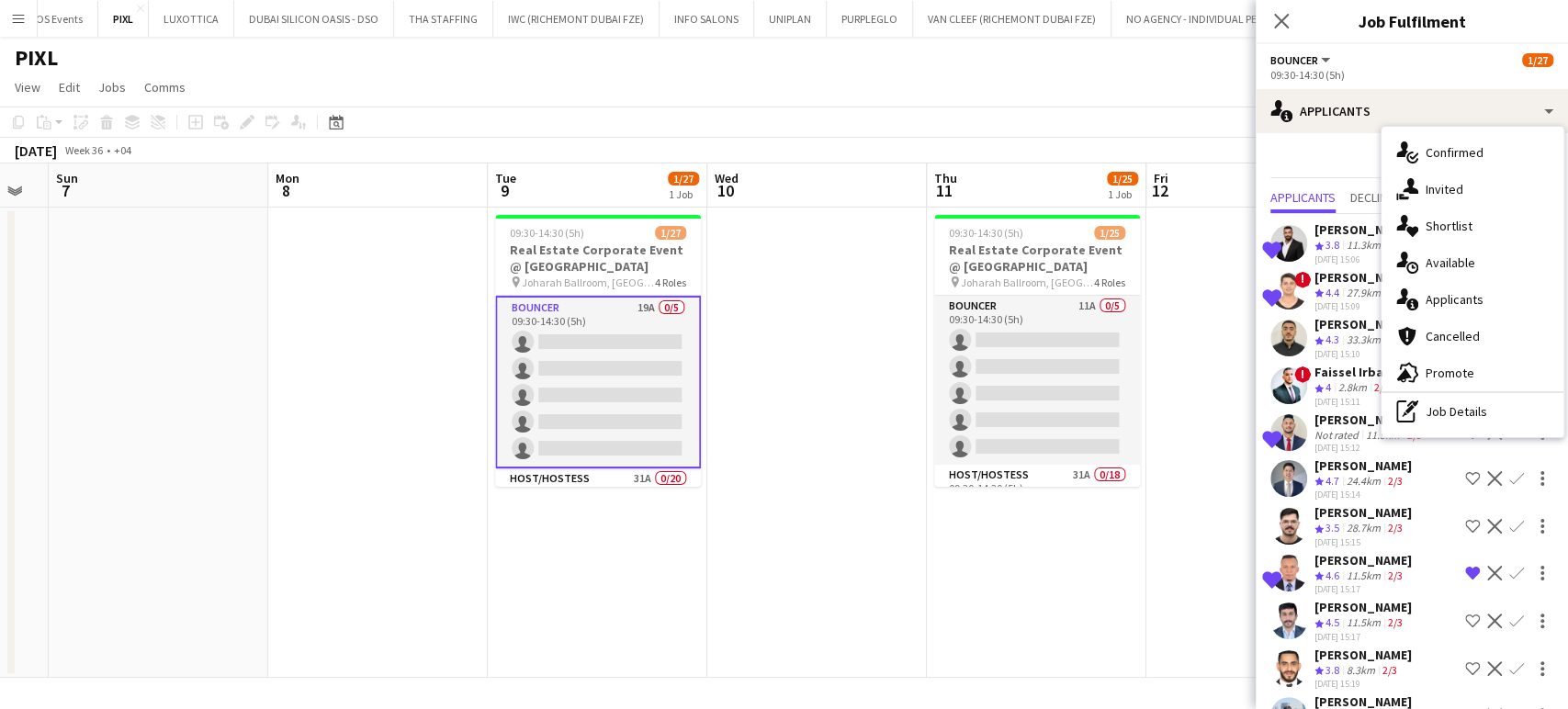
click at [1450, 223] on span "Shortlist" at bounding box center [1449, 225] width 47 height 17
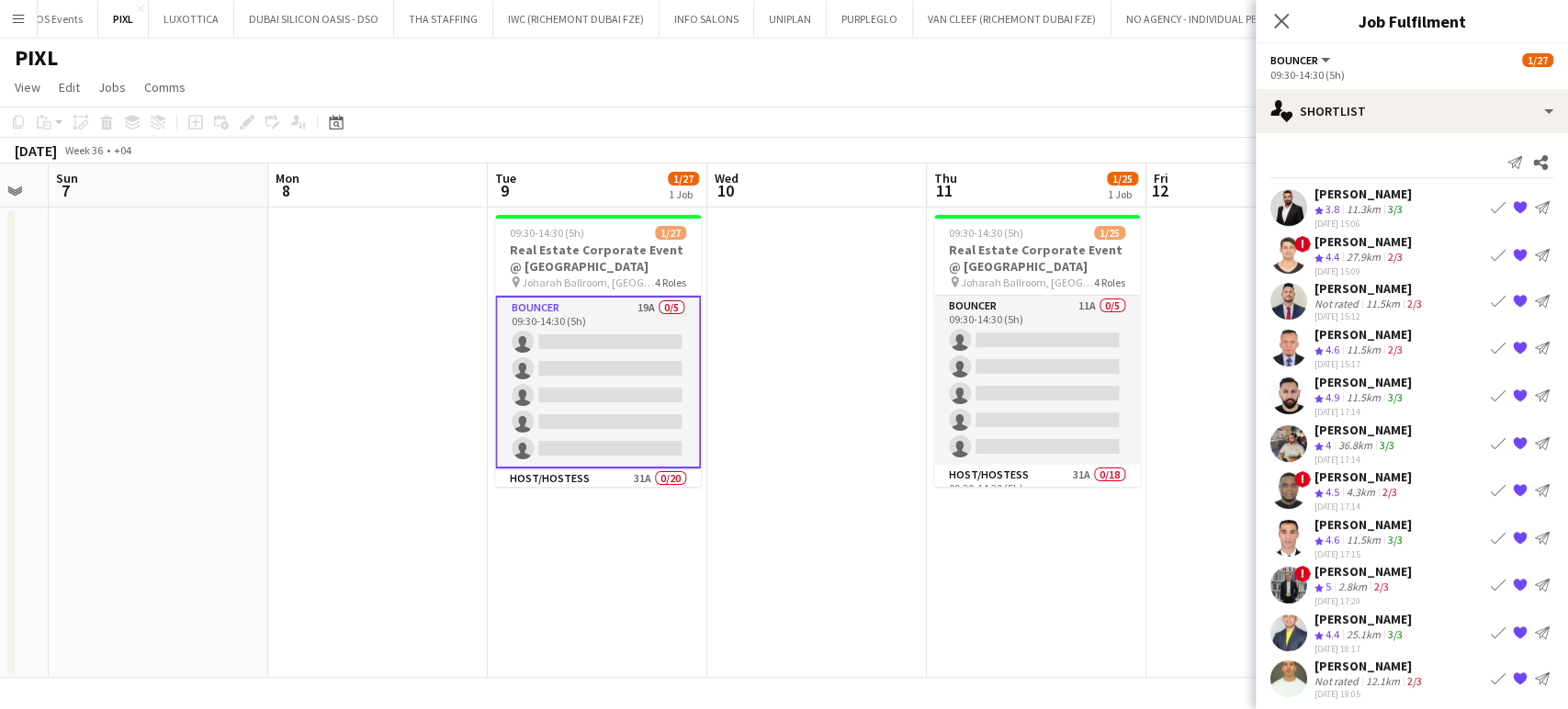
click at [1521, 252] on app-icon "{{ spriteTitle }}" at bounding box center [1520, 254] width 15 height 15
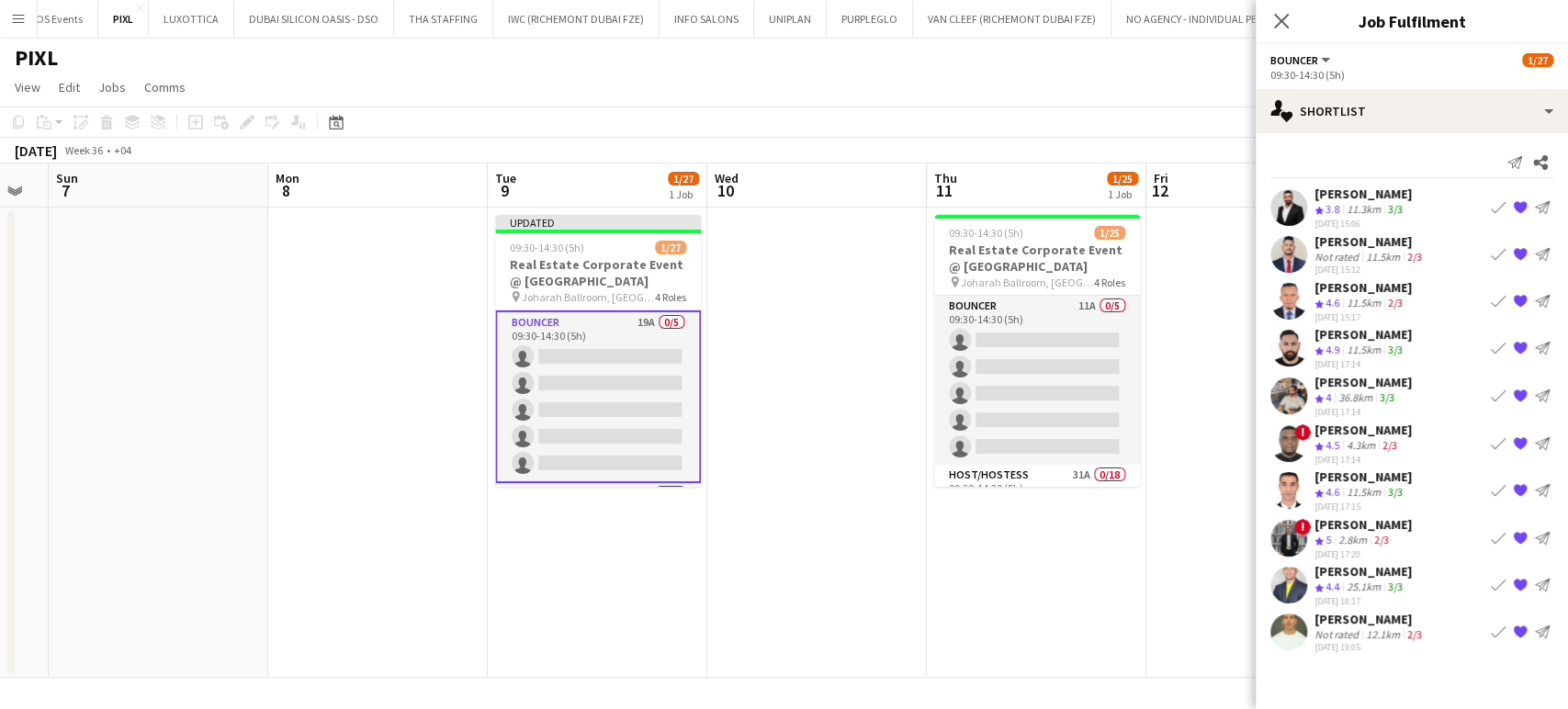
click at [1366, 627] on div "12.1km" at bounding box center [1383, 634] width 41 height 14
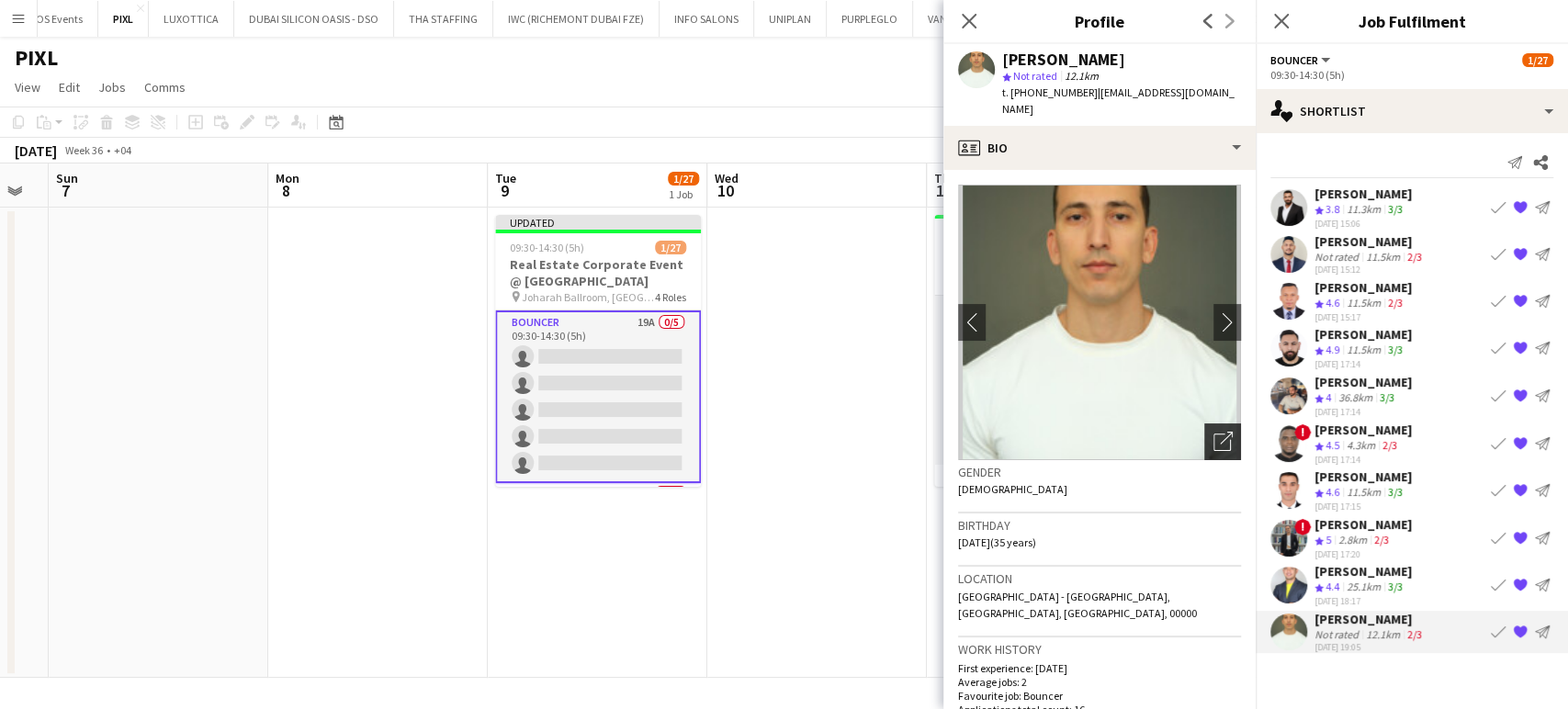
click at [1217, 423] on div "Open photos pop-in" at bounding box center [1222, 441] width 36 height 36
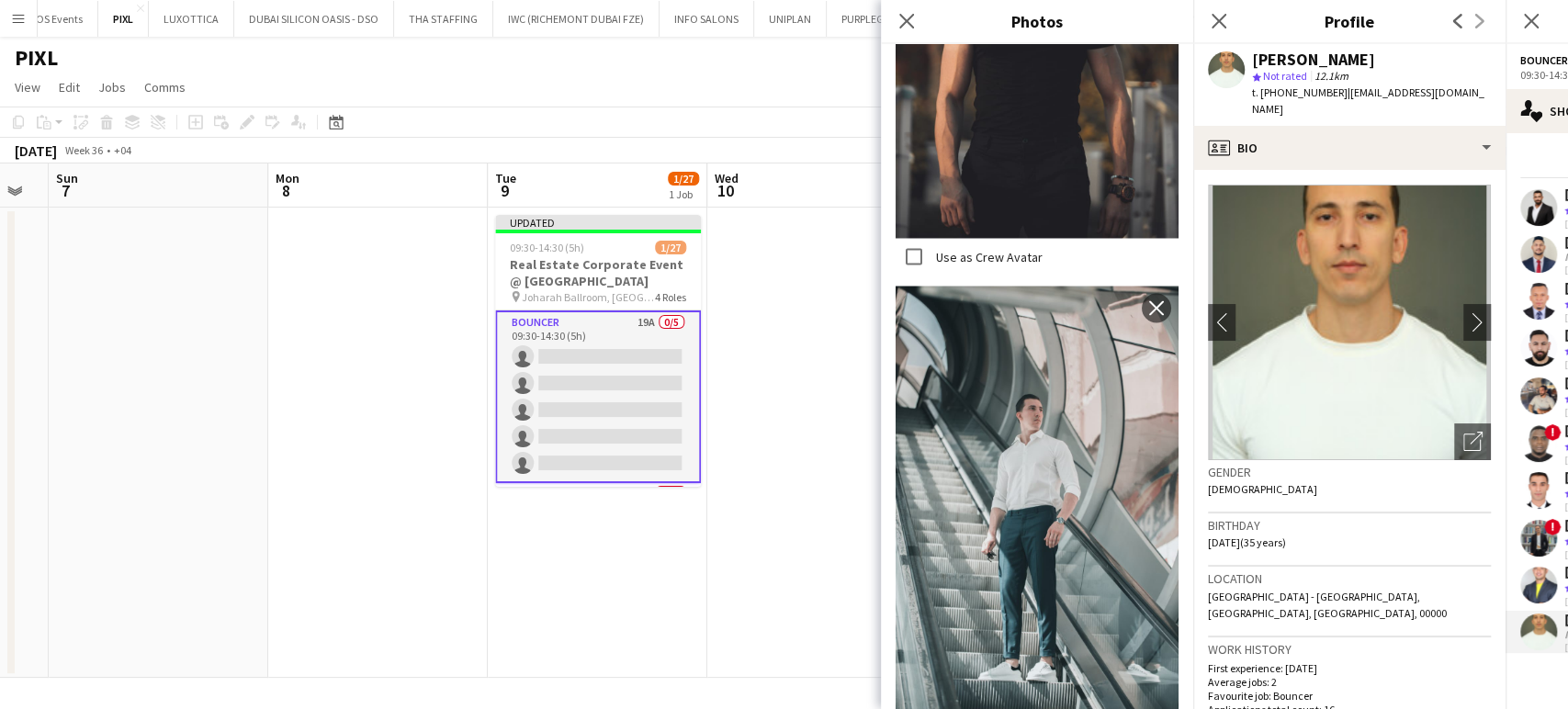
scroll to position [2550, 0]
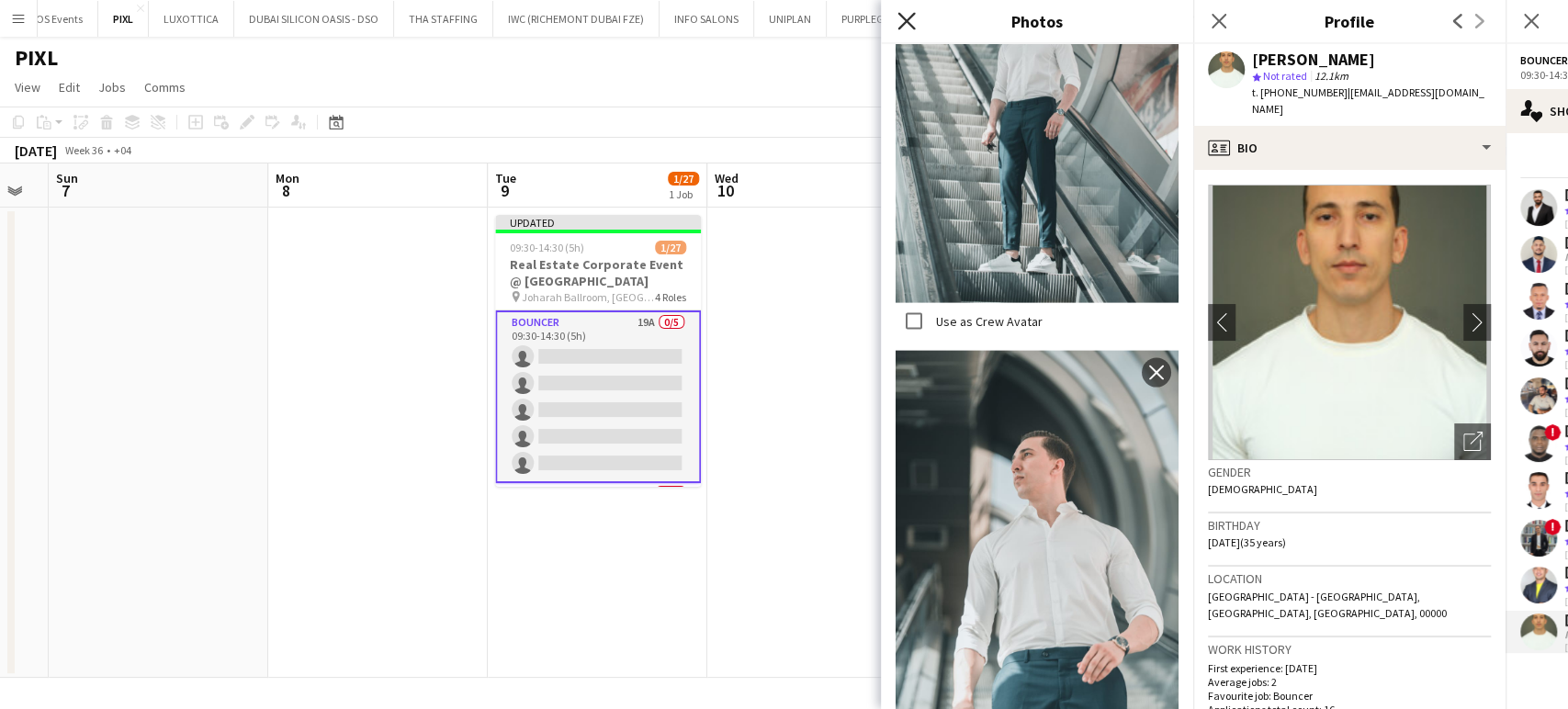
click at [905, 21] on icon at bounding box center [906, 21] width 18 height 18
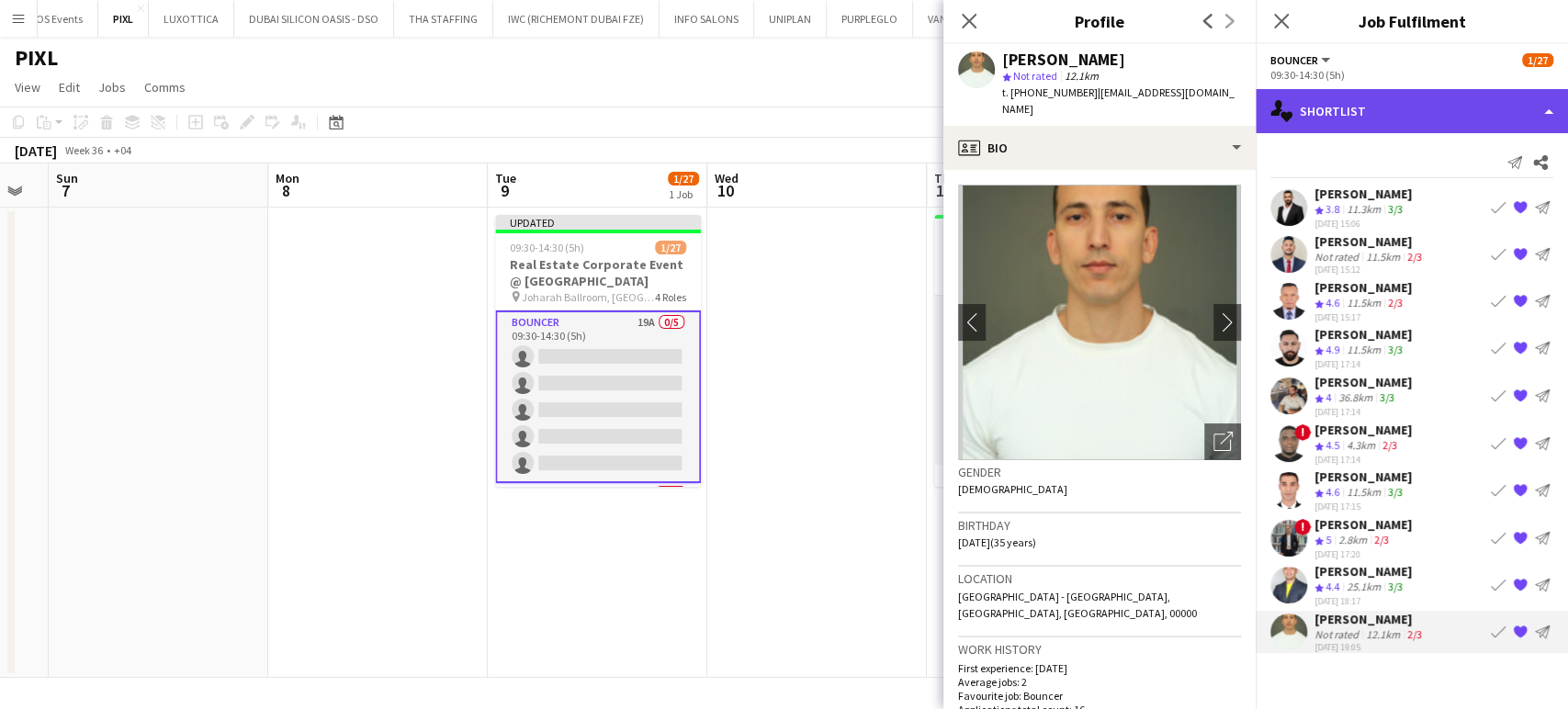
click at [1523, 93] on div "single-neutral-actions-heart Shortlist" at bounding box center [1412, 111] width 312 height 44
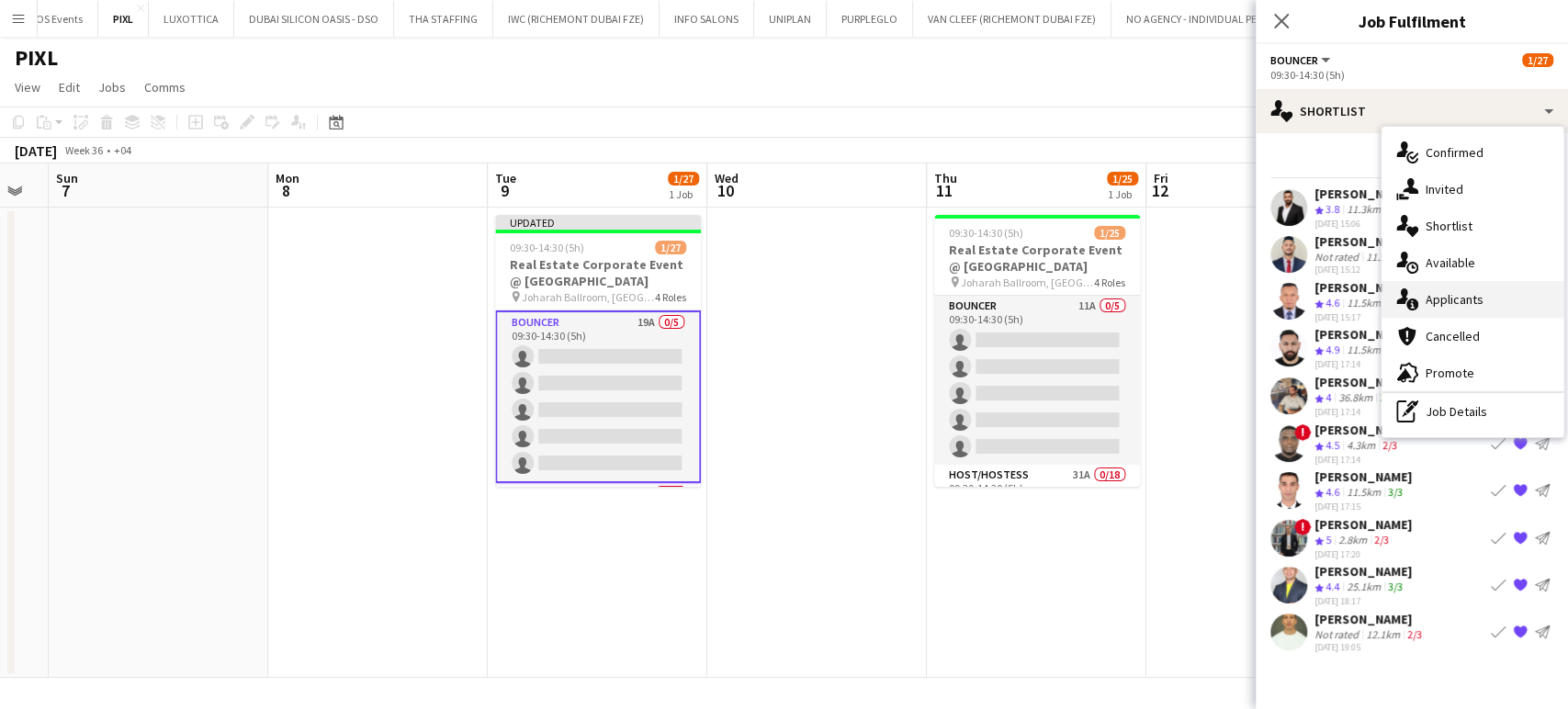
click at [1461, 299] on span "Applicants" at bounding box center [1454, 299] width 58 height 17
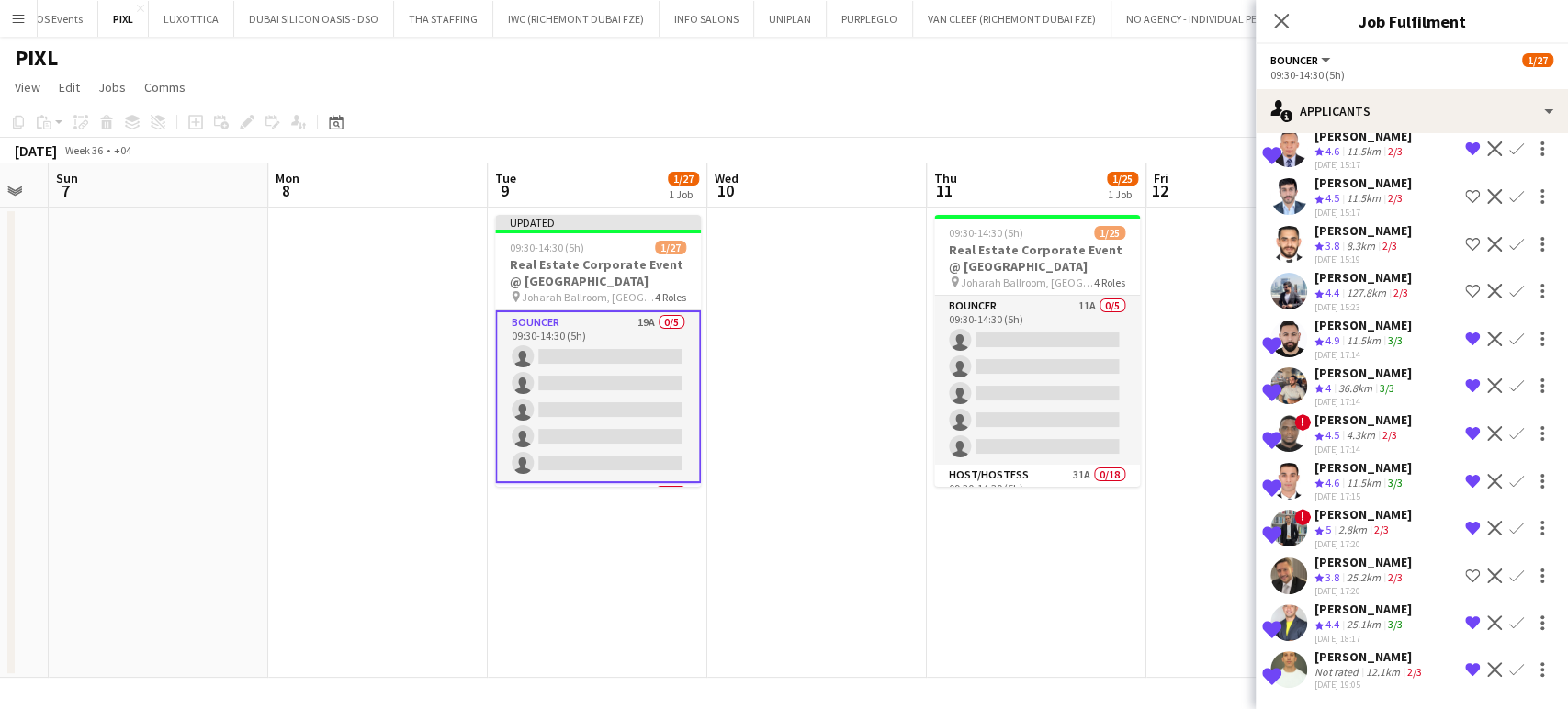
scroll to position [436, 0]
click at [1509, 426] on app-icon "Confirm" at bounding box center [1516, 433] width 15 height 15
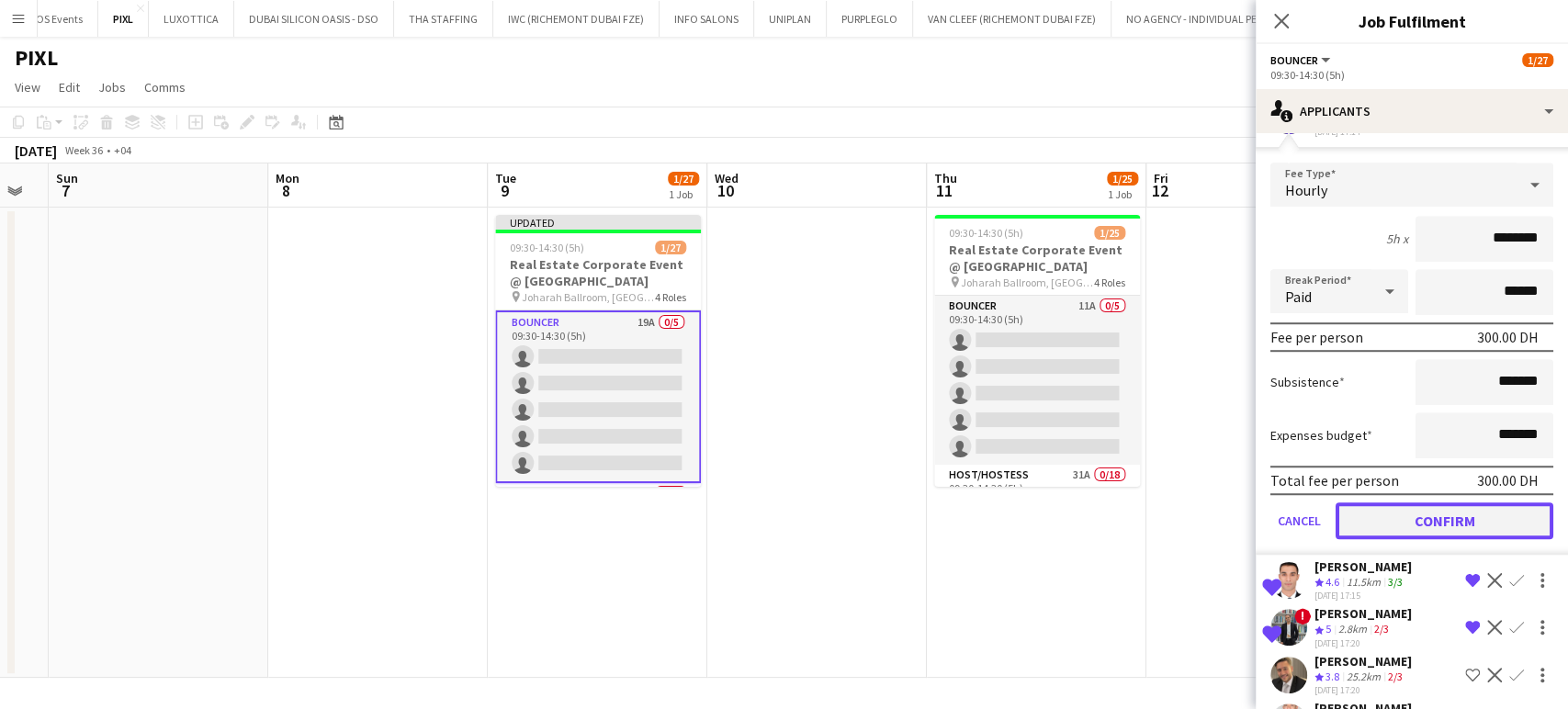
click at [1440, 518] on button "Confirm" at bounding box center [1444, 520] width 217 height 36
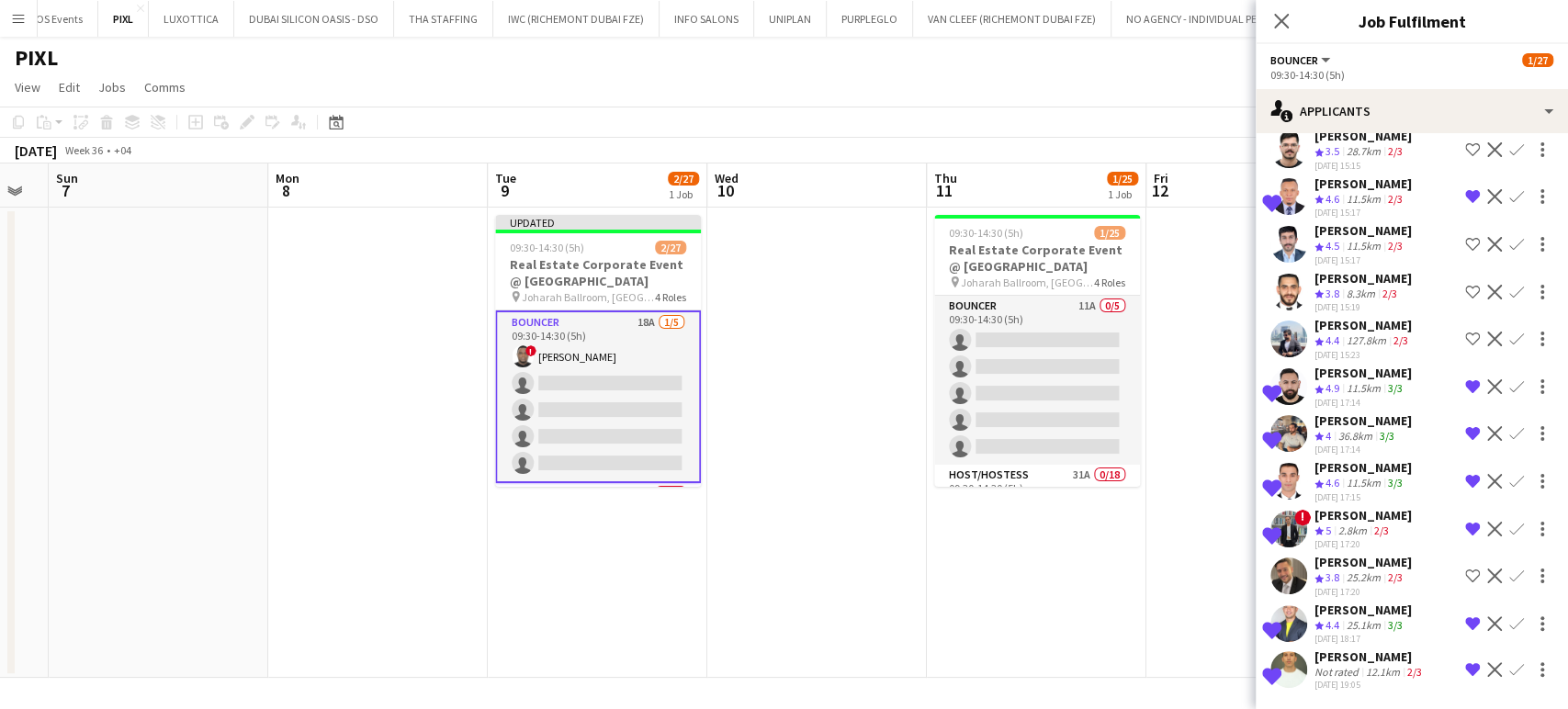
scroll to position [281, 0]
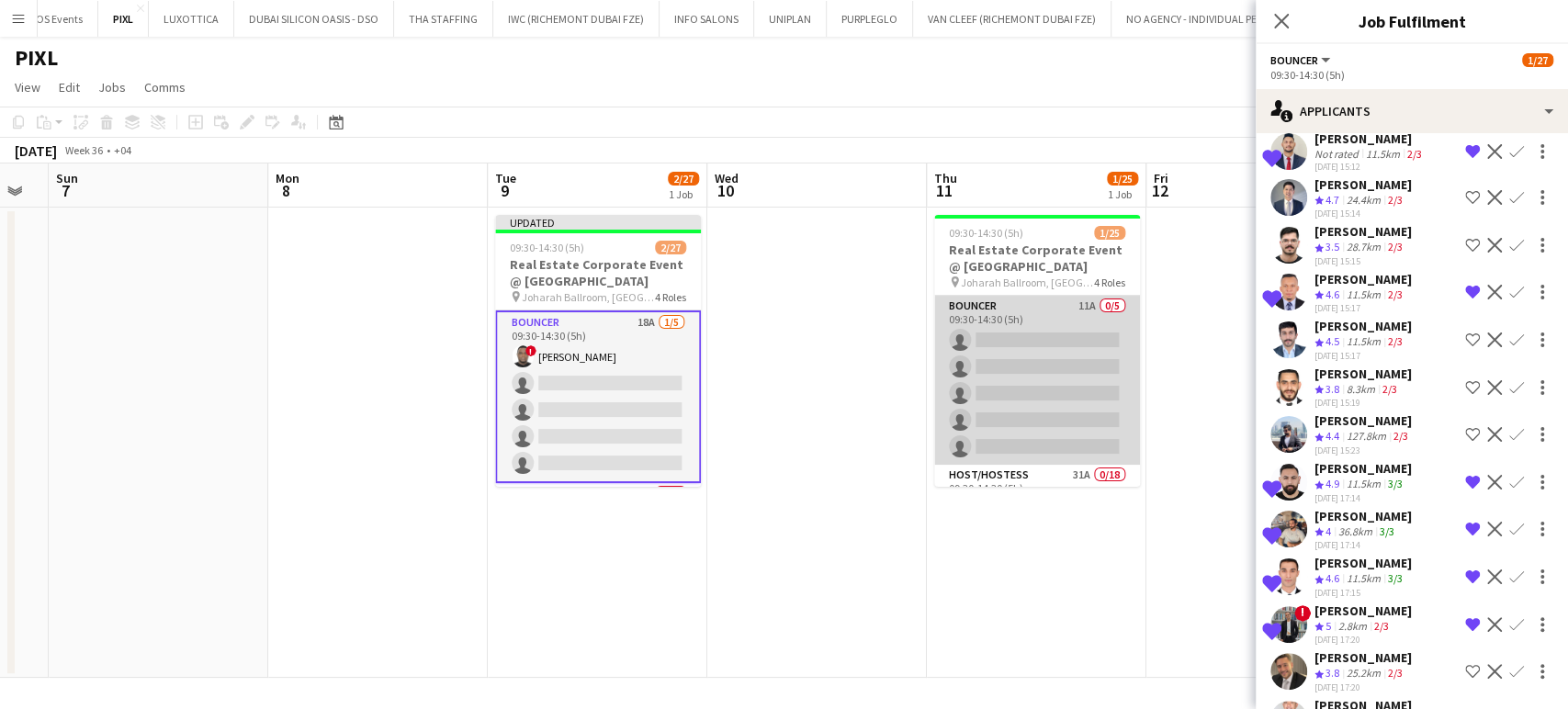
click at [1055, 374] on app-card-role "Bouncer 11A 0/5 09:30-14:30 (5h) single-neutral-actions single-neutral-actions …" at bounding box center [1037, 381] width 206 height 169
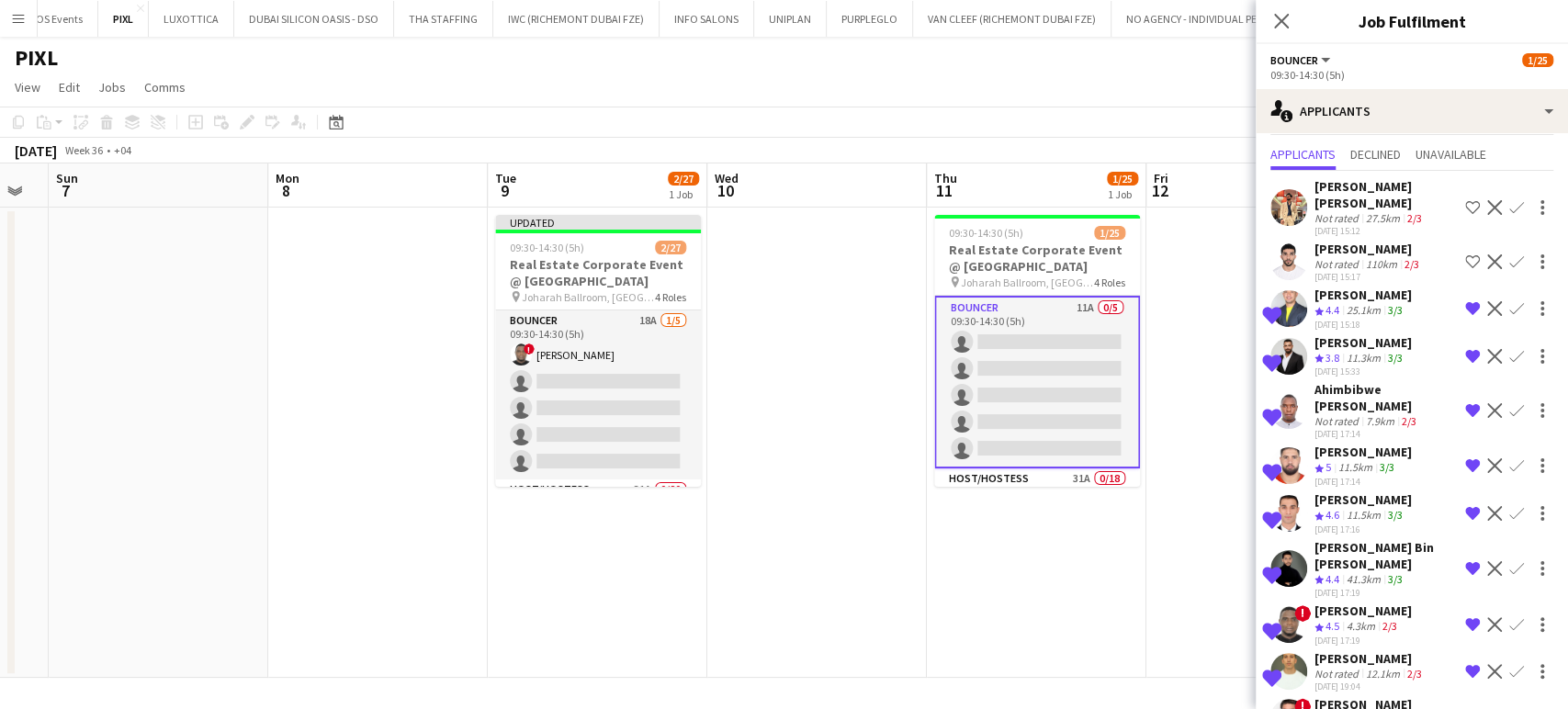
scroll to position [66, 0]
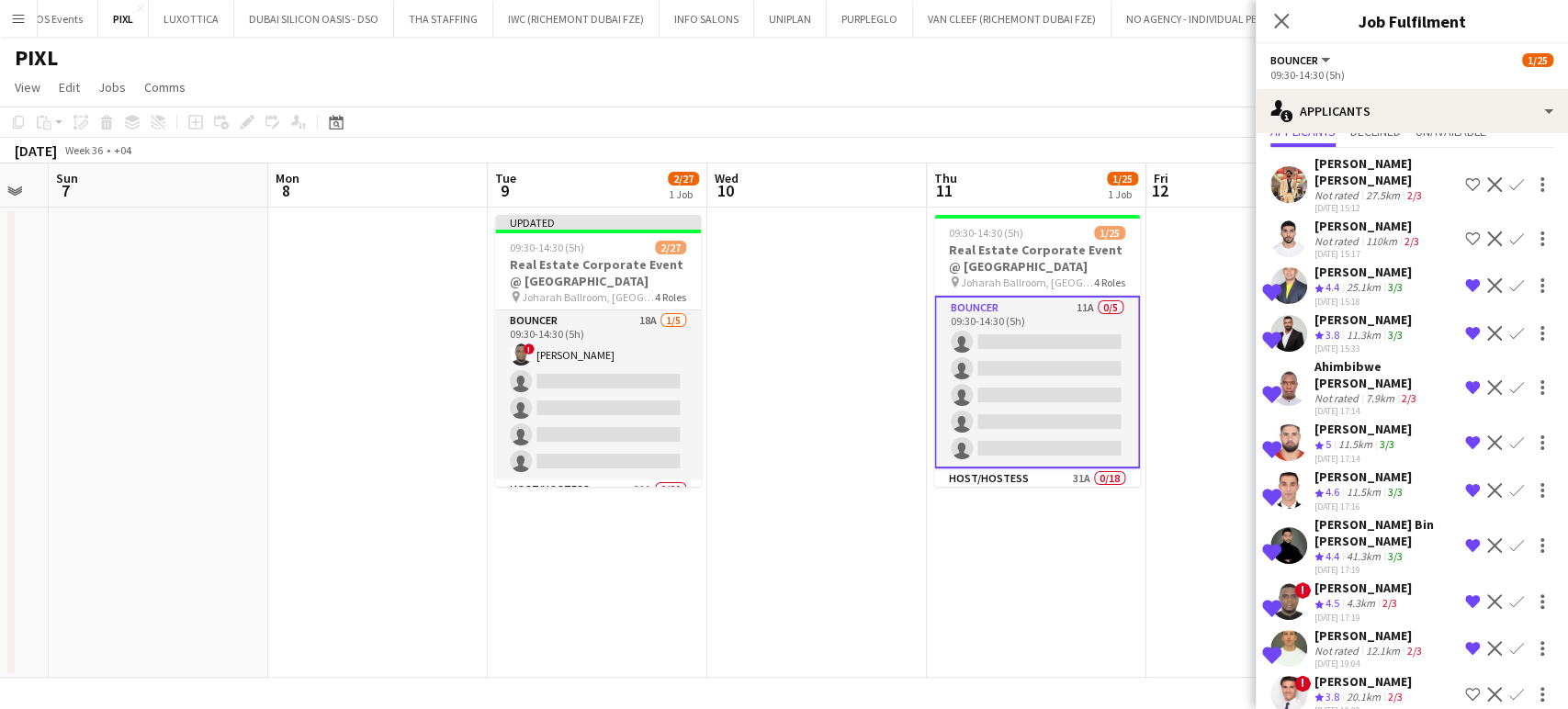
click at [1346, 517] on div "Hassan Bin Rashid Ahmed" at bounding box center [1386, 533] width 144 height 33
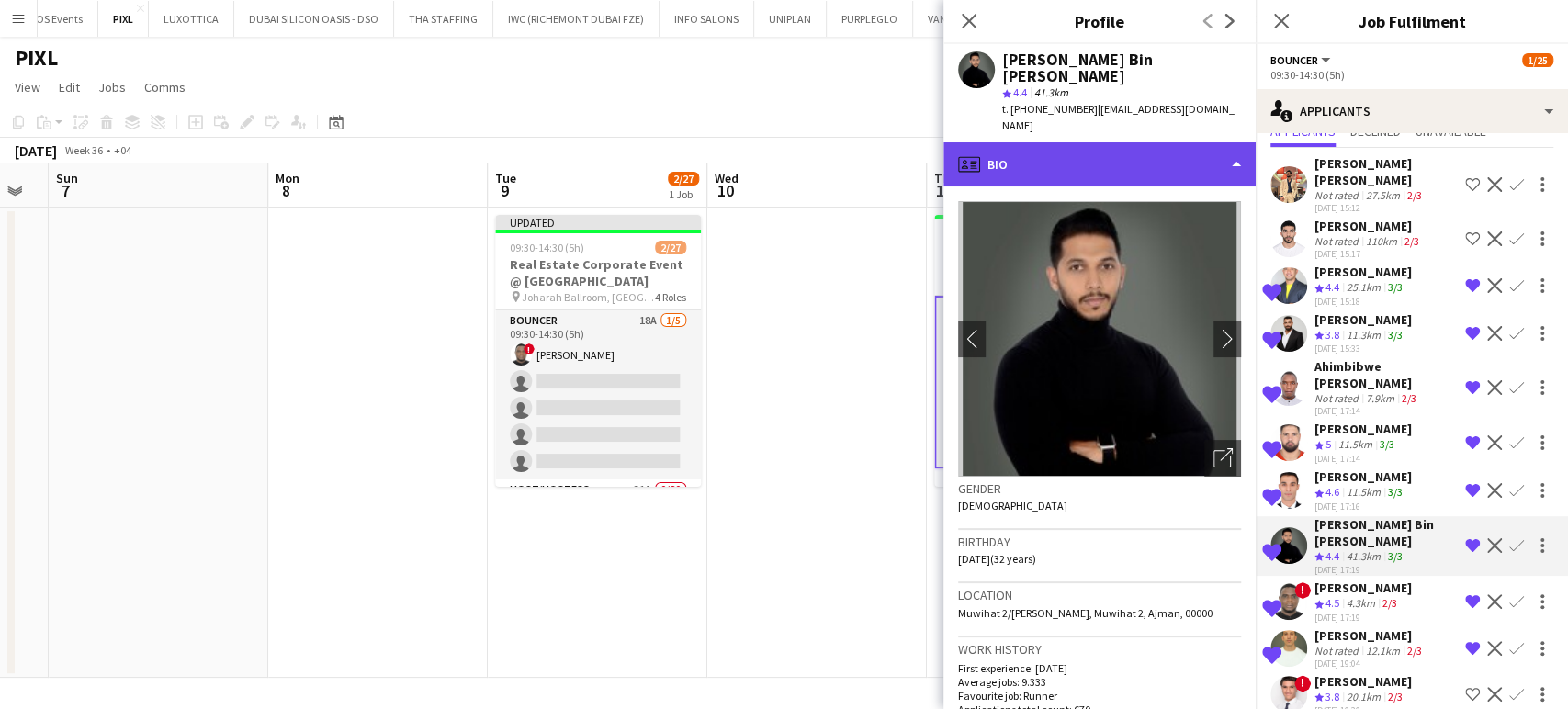
click at [1159, 143] on div "profile Bio" at bounding box center [1099, 164] width 312 height 44
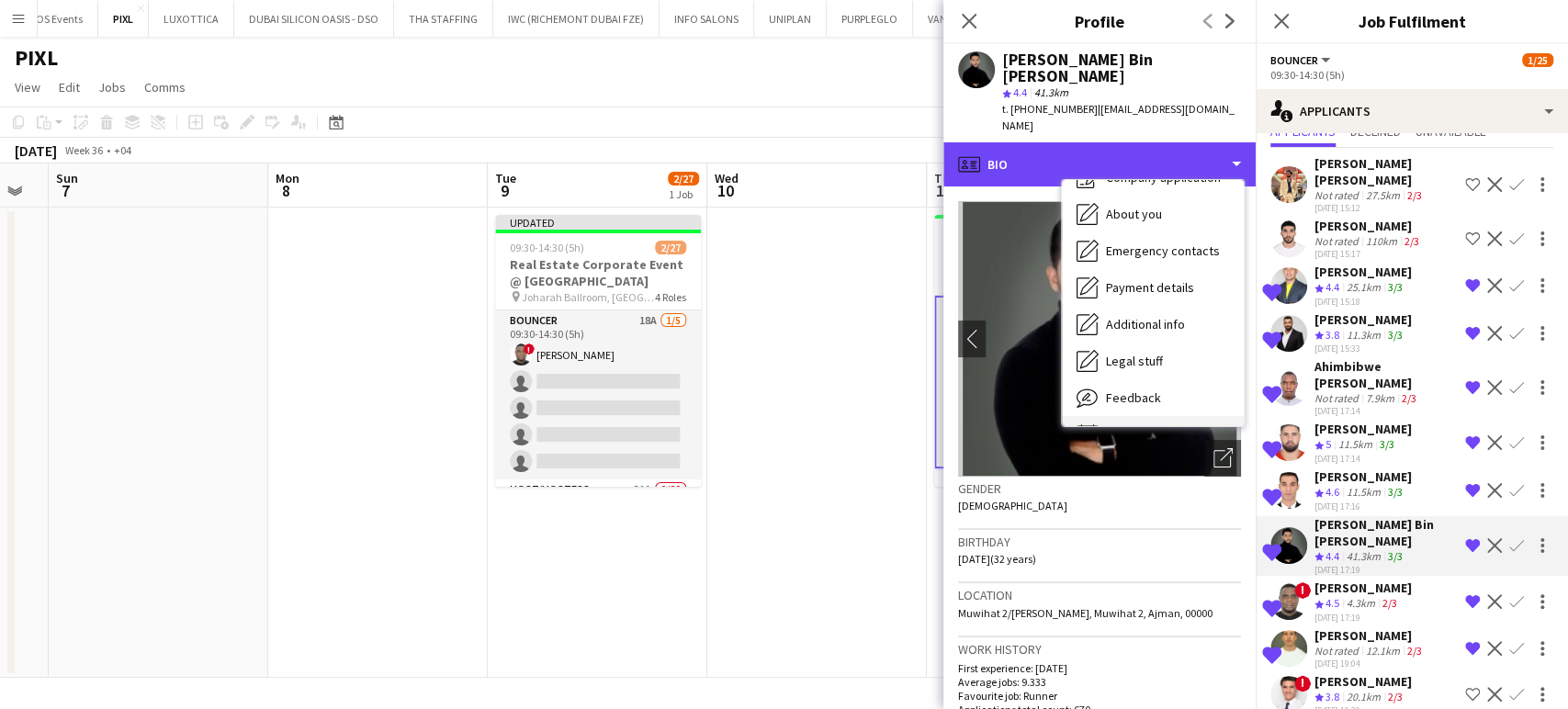
scroll to position [98, 0]
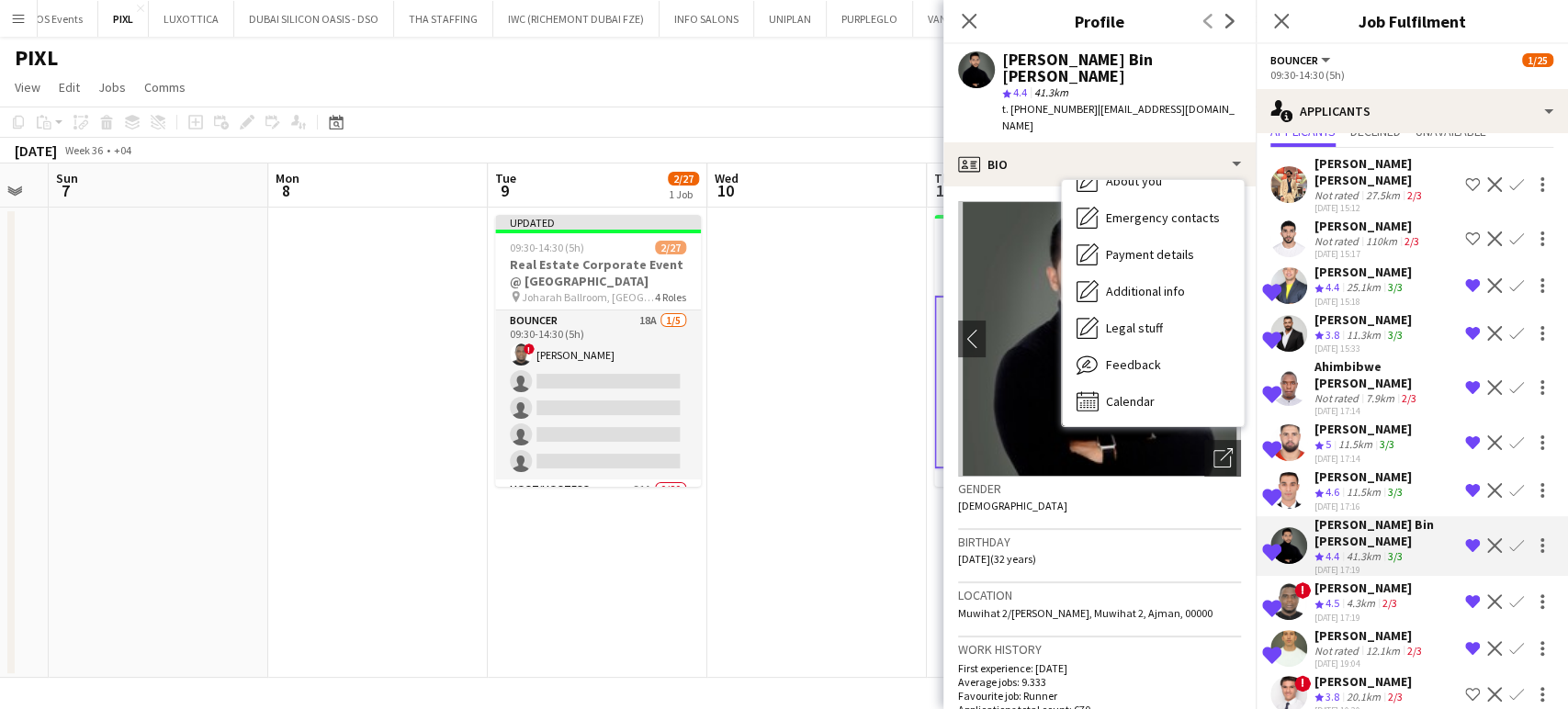
drag, startPoint x: 1137, startPoint y: 359, endPoint x: 1276, endPoint y: 395, distance: 143.6
click at [1136, 393] on span "Calendar" at bounding box center [1129, 401] width 48 height 17
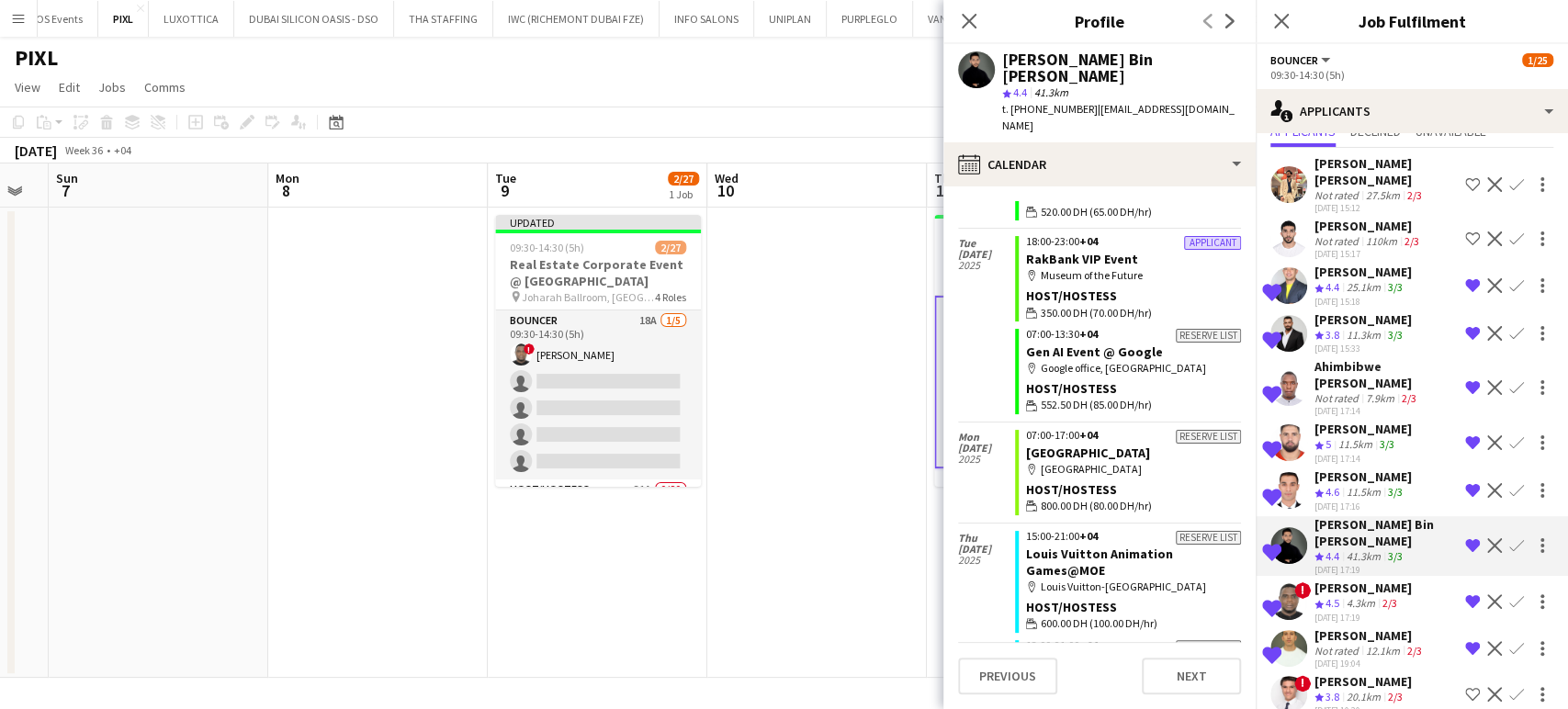
scroll to position [330, 0]
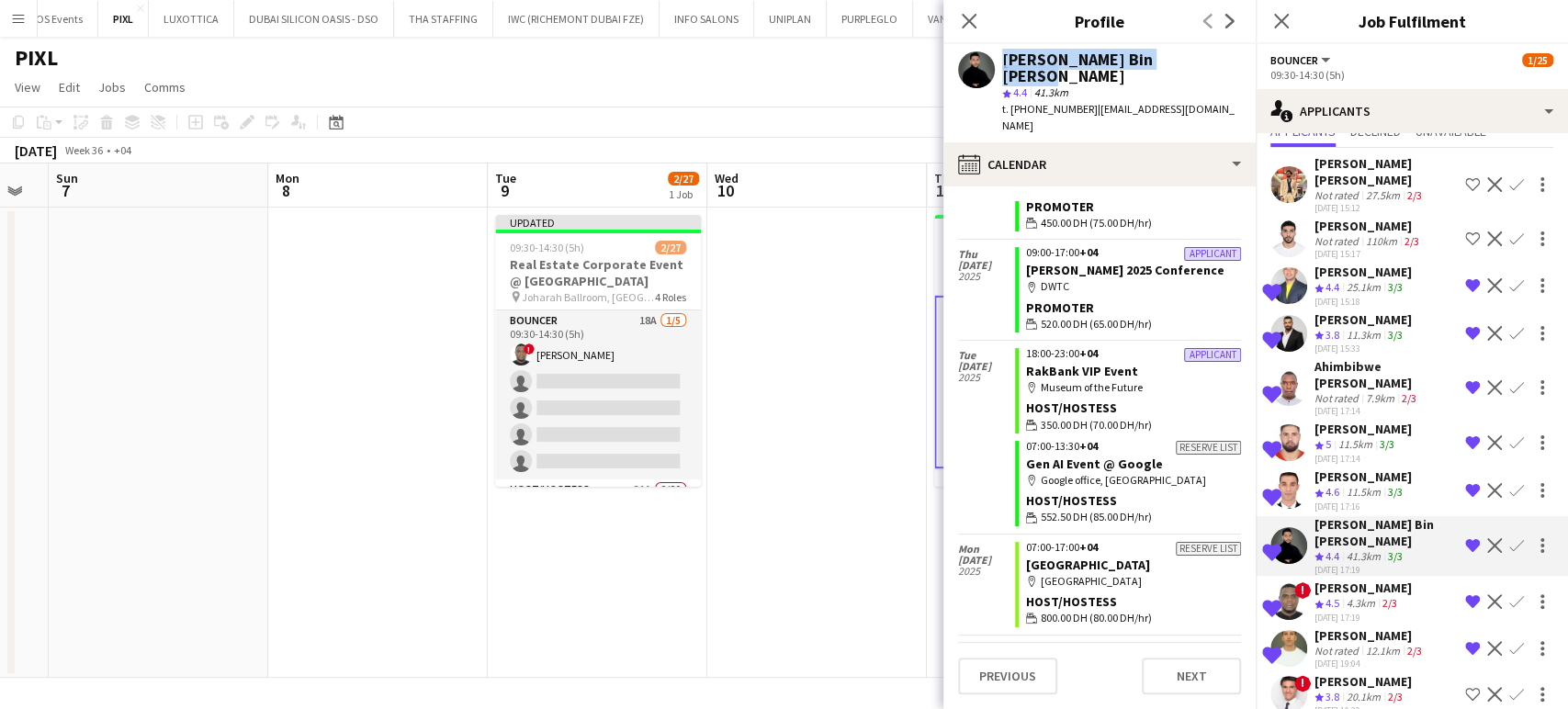
drag, startPoint x: 1208, startPoint y: 53, endPoint x: 972, endPoint y: 57, distance: 236.0
click at [972, 57] on app-profile-header "Hassan Bin Rashid Ahmed star 4.4 41.3km t. +00971554111699 | cazzwolf@live.com" at bounding box center [1099, 93] width 312 height 98
copy div "Hassan Bin Rashid Ahmed"
click at [1505, 590] on button "Confirm" at bounding box center [1516, 601] width 22 height 22
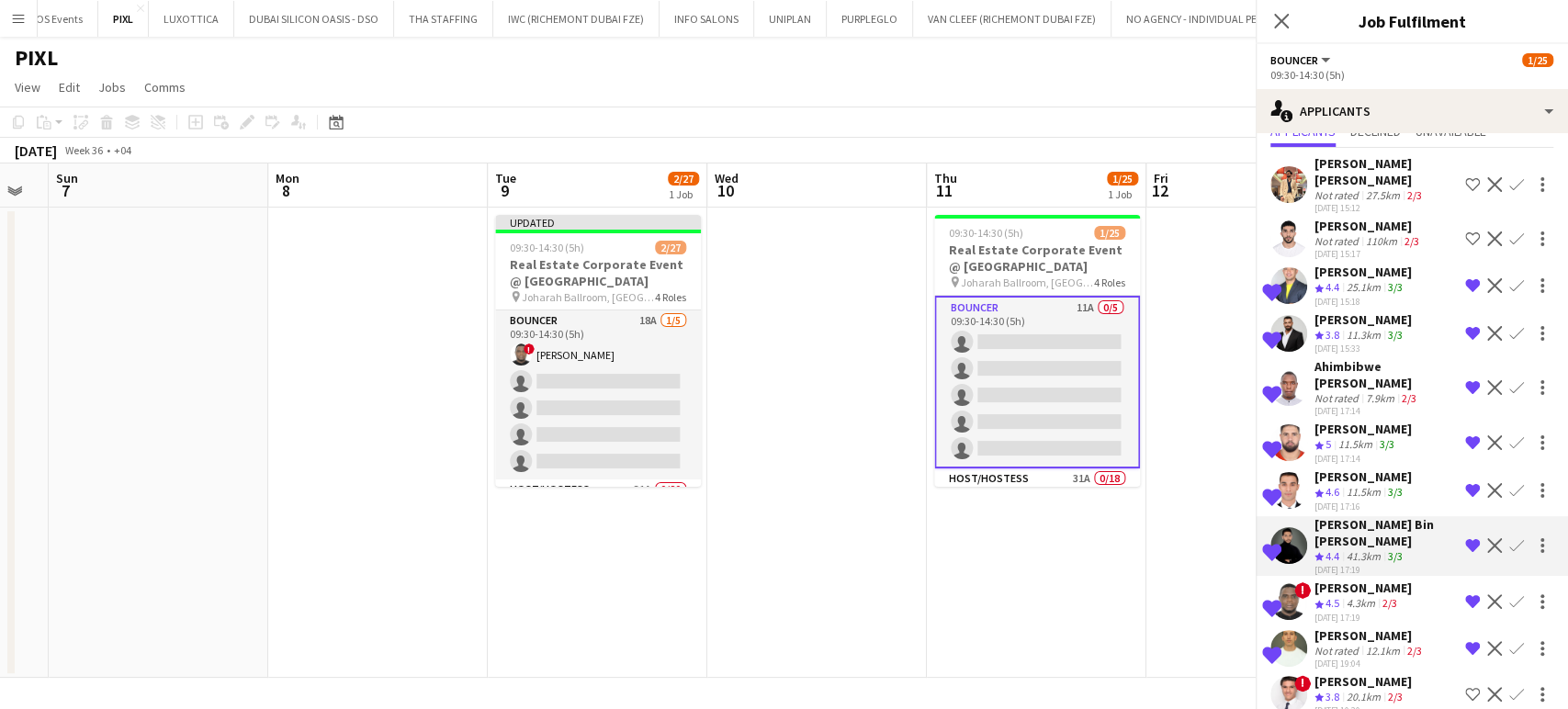
scroll to position [66, 0]
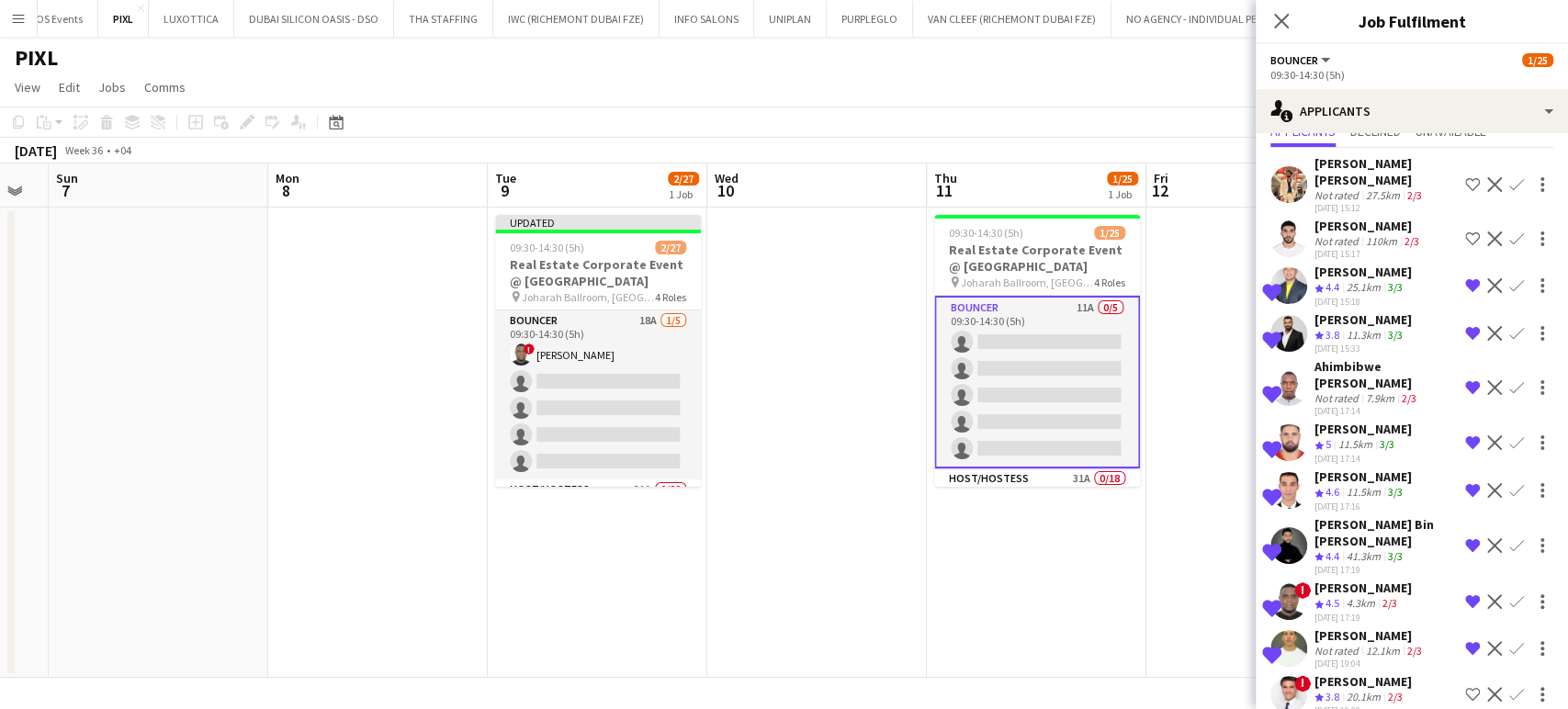
click at [1509, 594] on app-icon "Confirm" at bounding box center [1516, 601] width 15 height 15
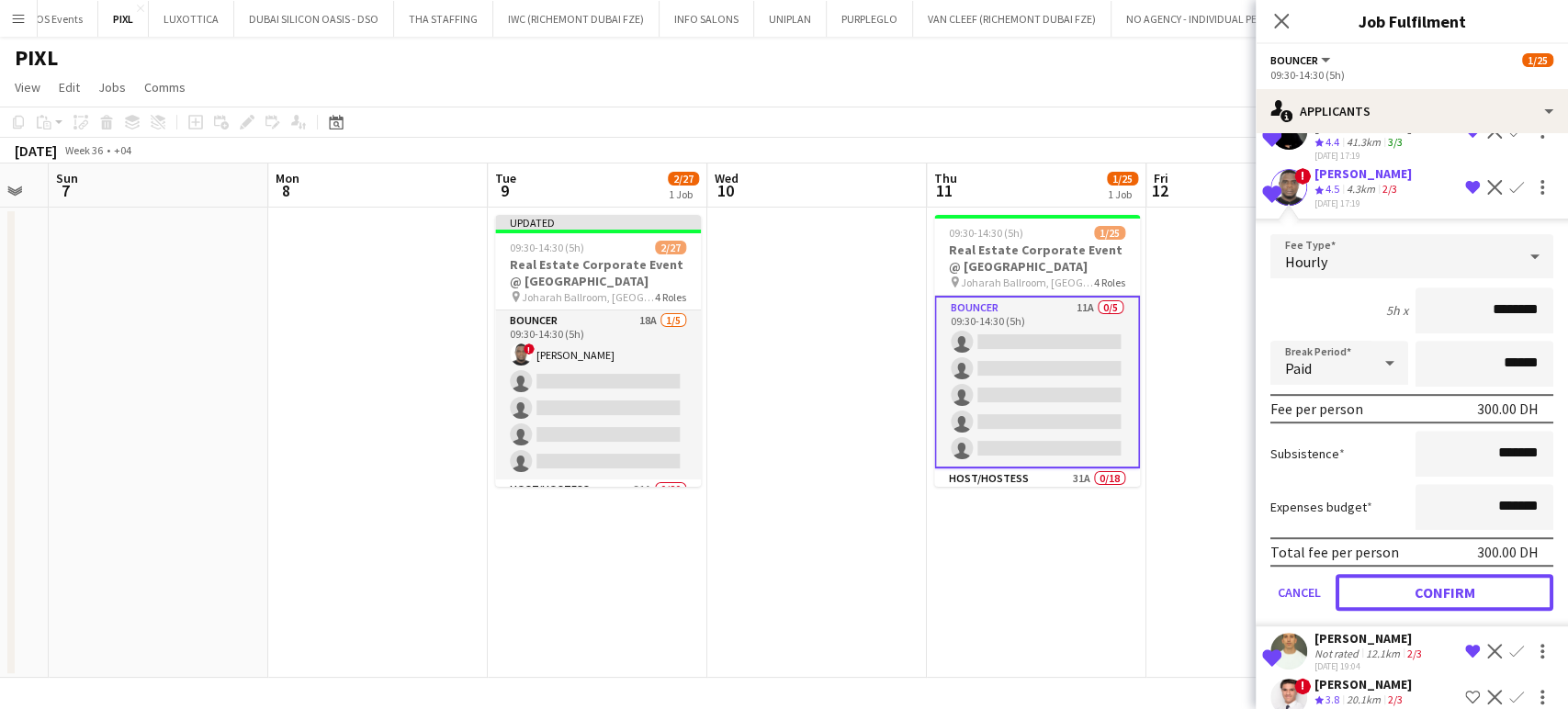
click at [1437, 574] on button "Confirm" at bounding box center [1444, 592] width 217 height 36
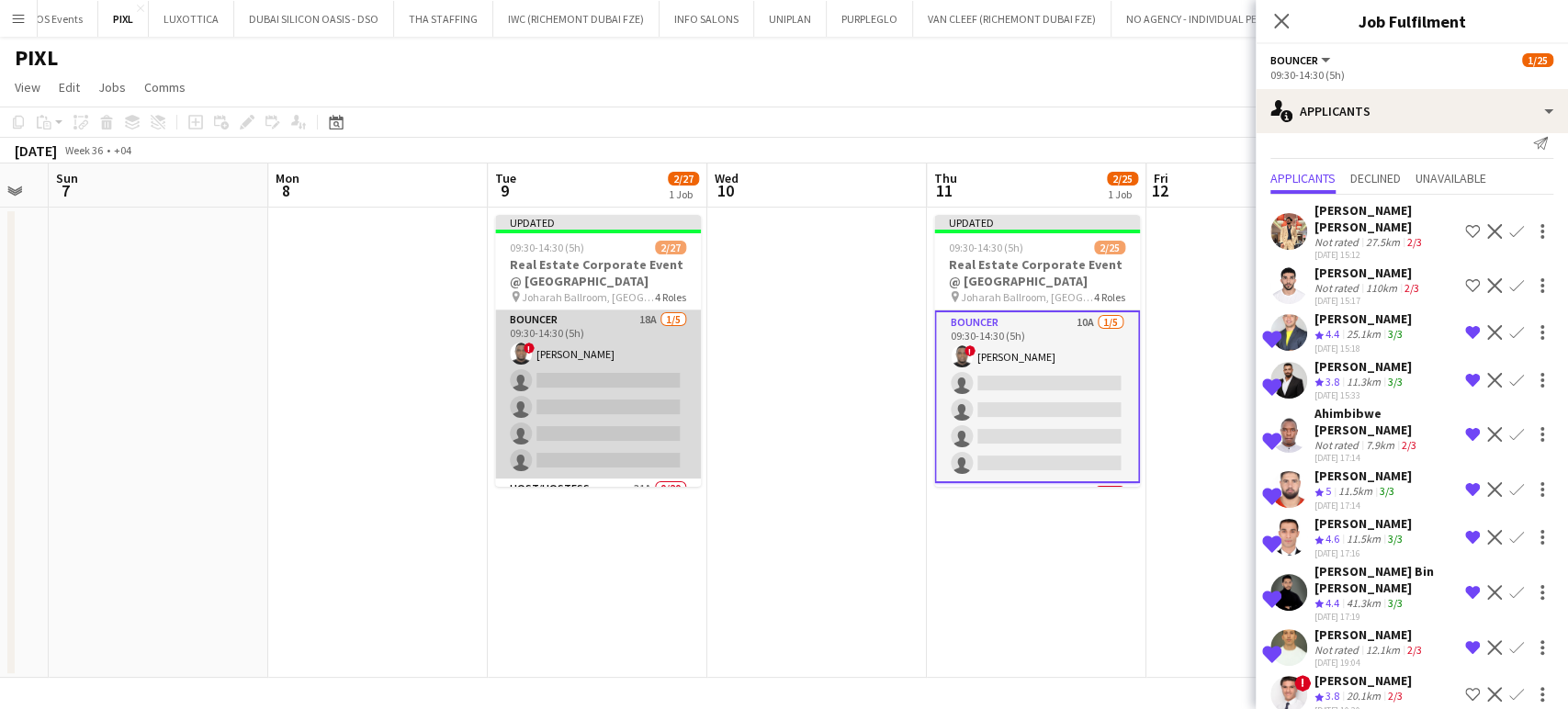
scroll to position [0, 0]
click at [610, 384] on app-card-role "Bouncer 18A 1/5 09:30-14:30 (5h) ! David Adebayo single-neutral-actions single-…" at bounding box center [597, 395] width 206 height 169
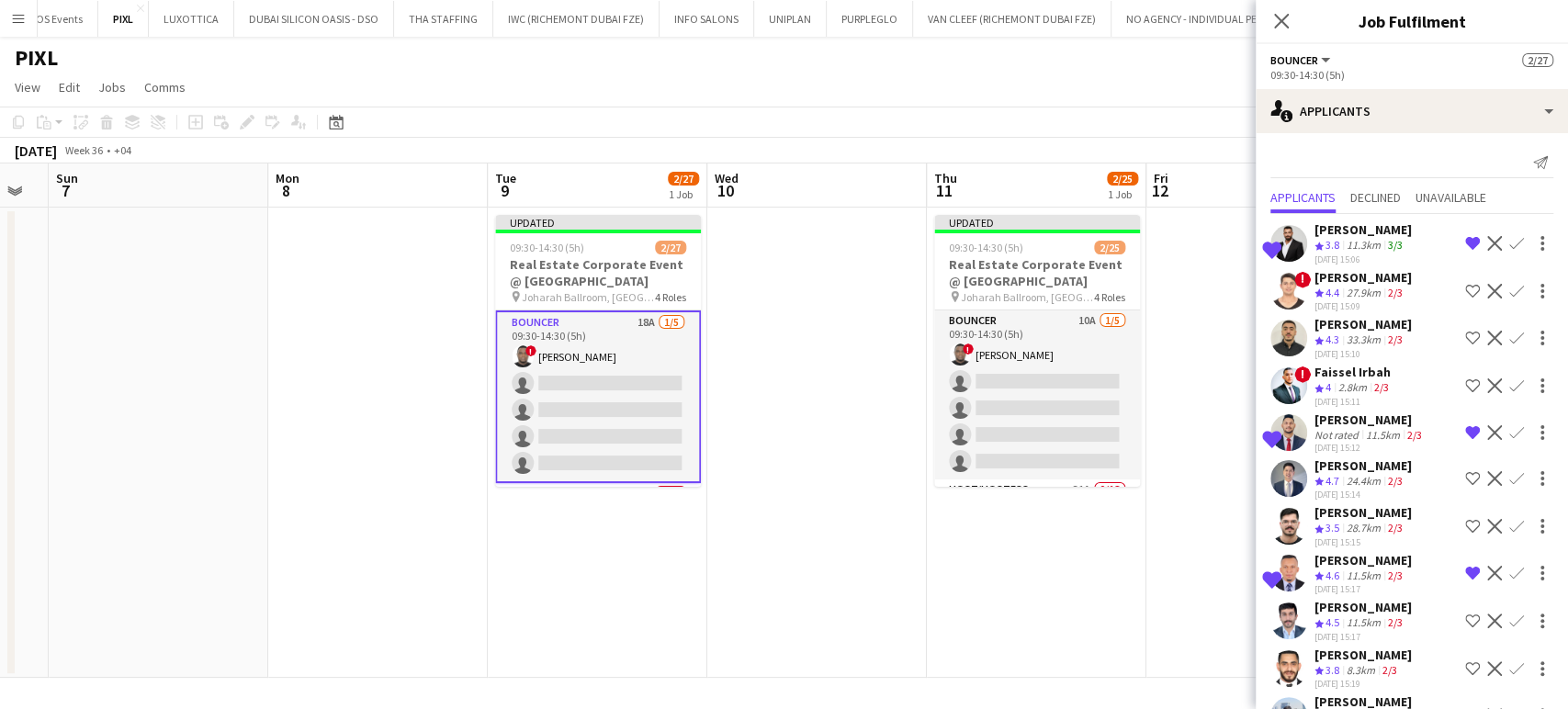
click at [618, 350] on app-card-role "Bouncer 18A 1/5 09:30-14:30 (5h) ! David Adebayo single-neutral-actions single-…" at bounding box center [597, 397] width 206 height 173
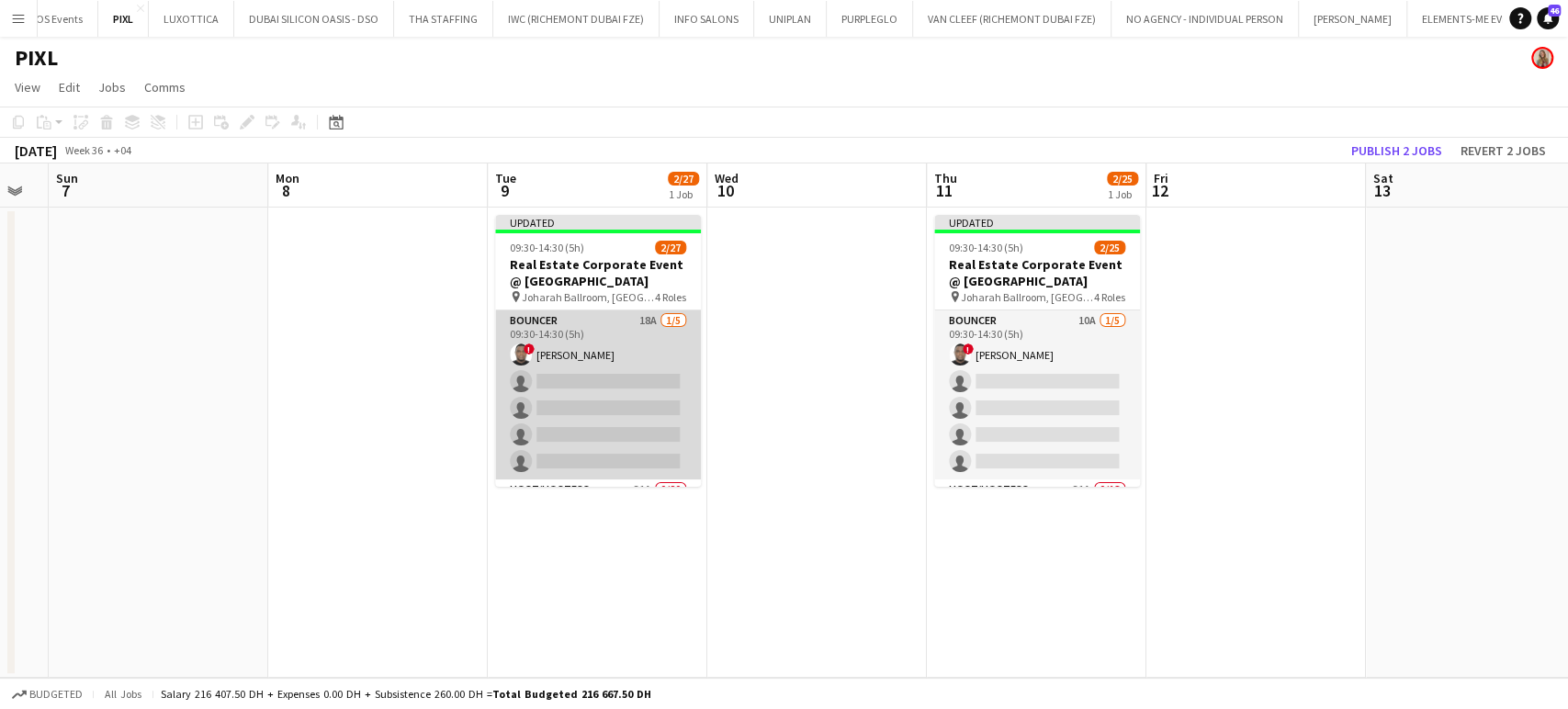
click at [581, 360] on app-card-role "Bouncer 18A 1/5 09:30-14:30 (5h) ! David Adebayo single-neutral-actions single-…" at bounding box center [597, 395] width 206 height 169
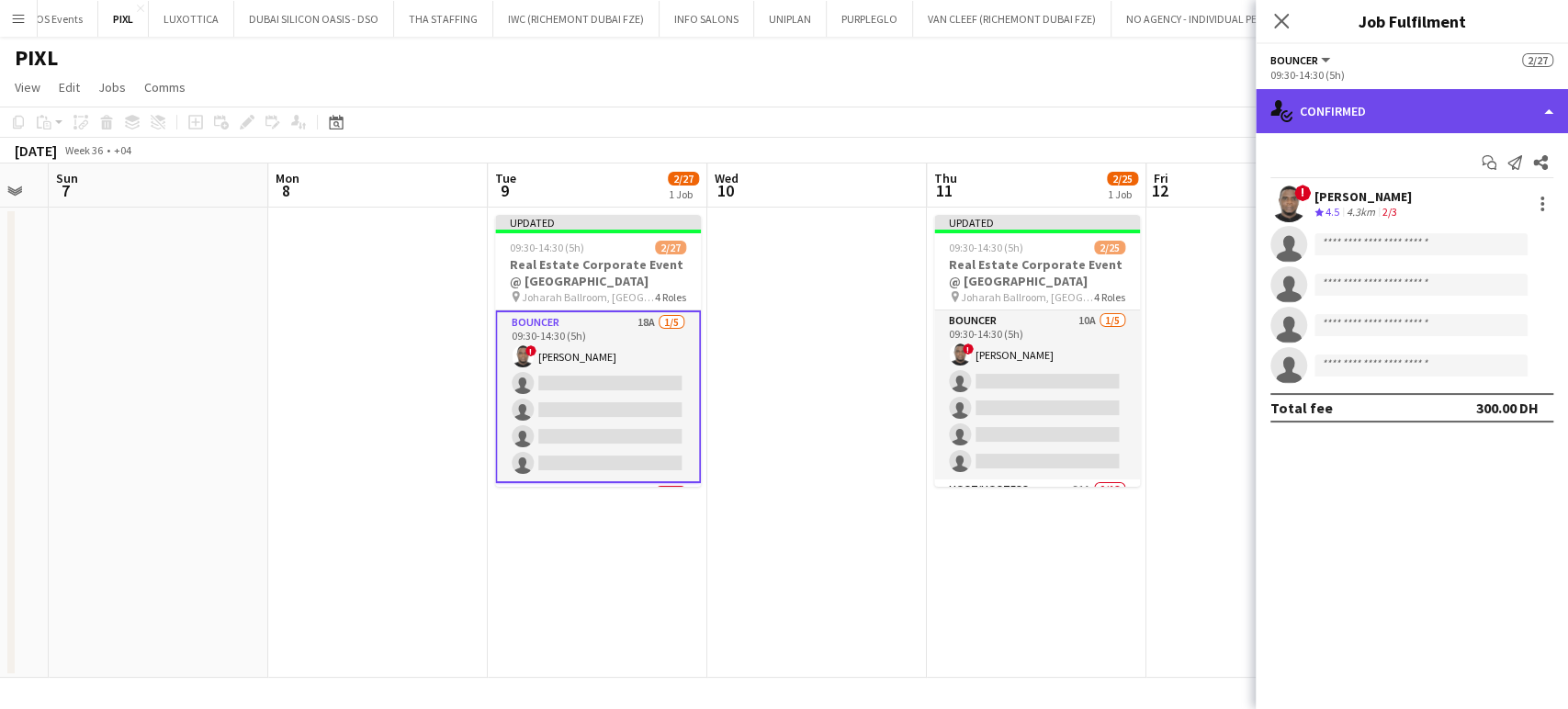
click at [1546, 101] on div "single-neutral-actions-check-2 Confirmed" at bounding box center [1412, 111] width 312 height 44
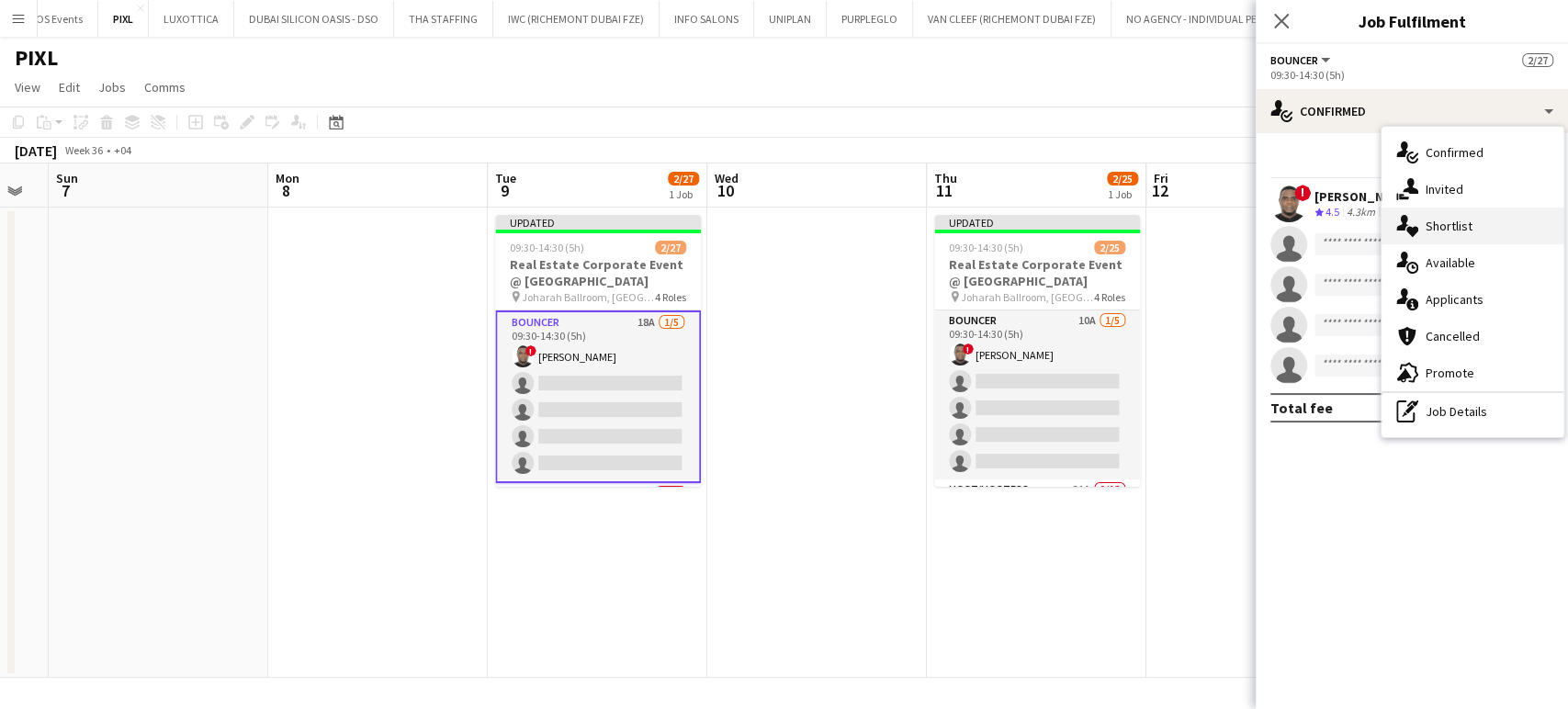
click at [1464, 218] on span "Shortlist" at bounding box center [1449, 225] width 47 height 17
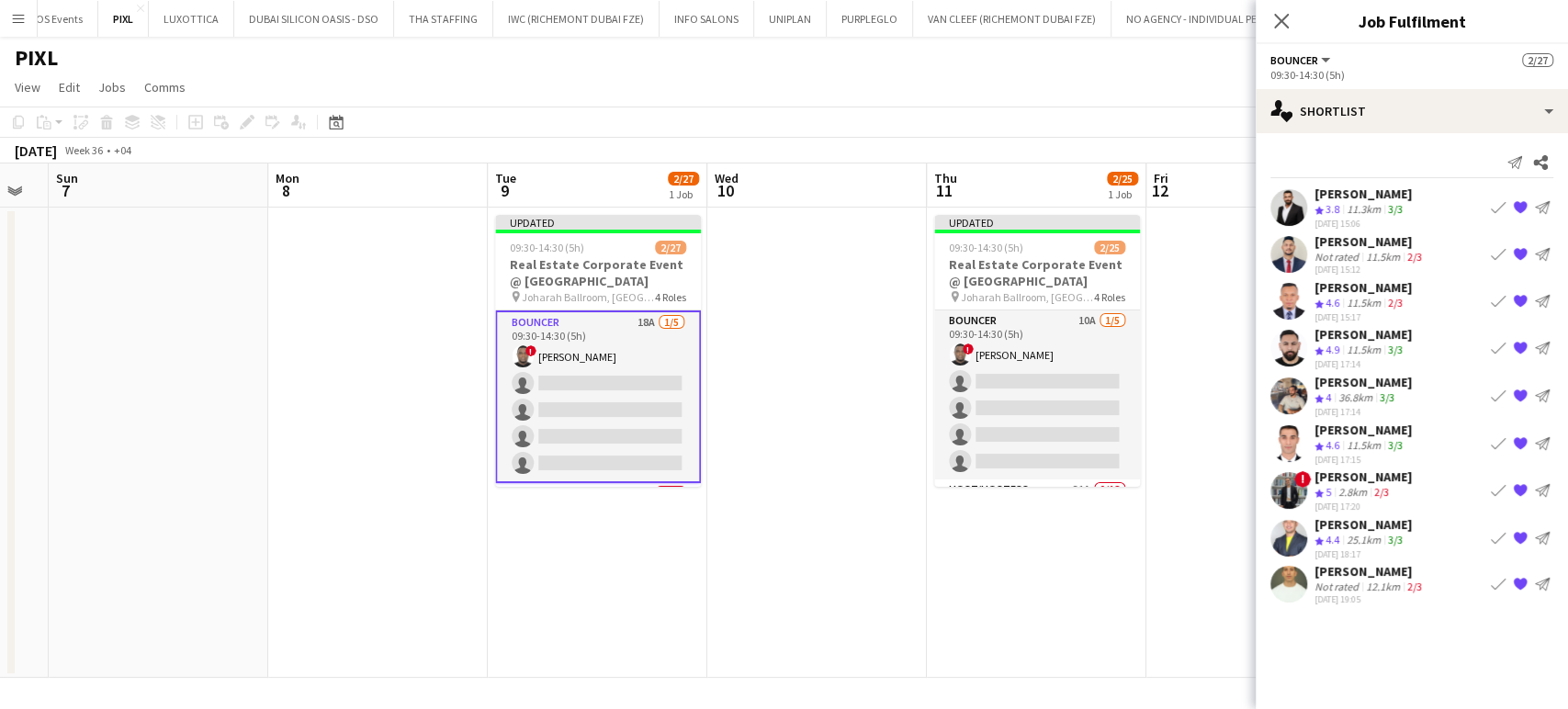
click at [1493, 530] on app-icon "Book crew" at bounding box center [1498, 537] width 15 height 15
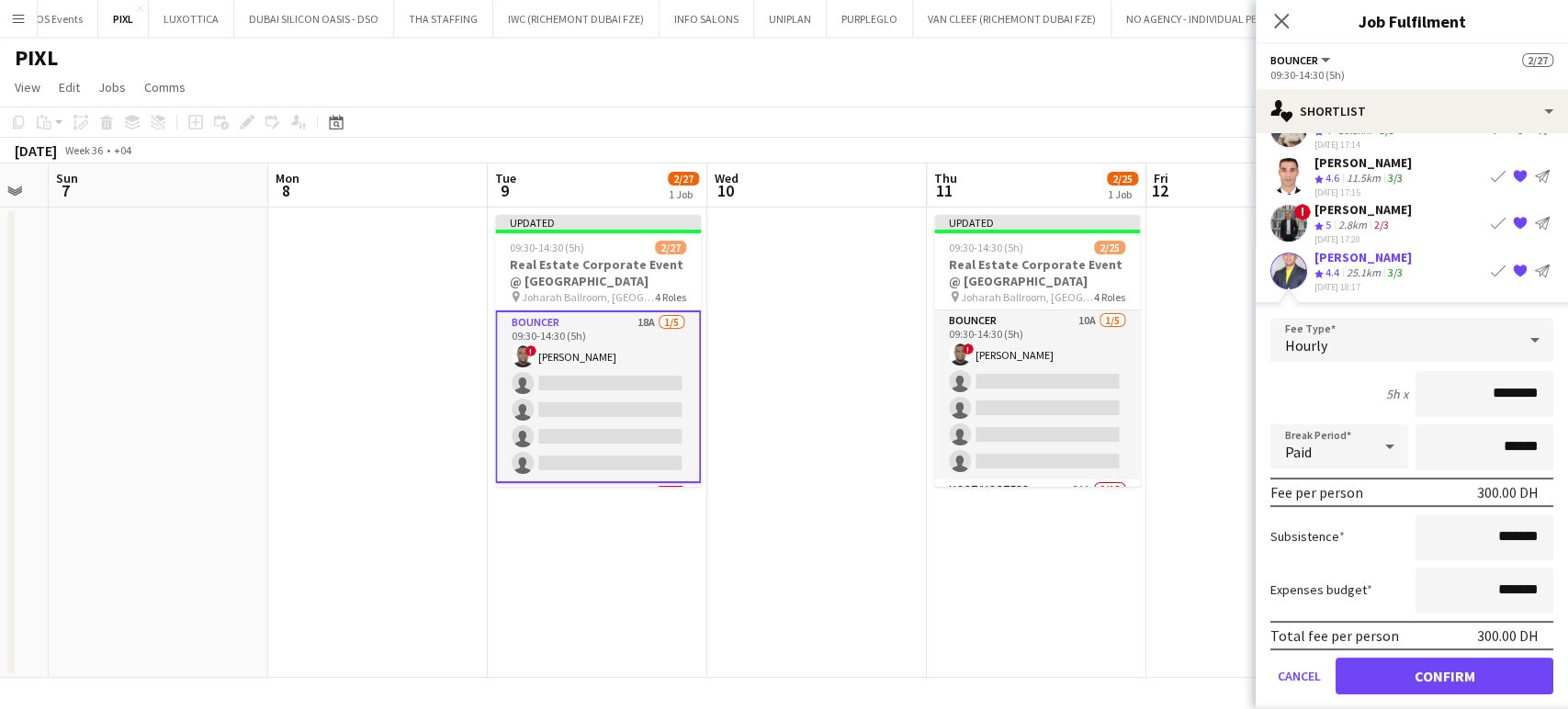
scroll to position [320, 0]
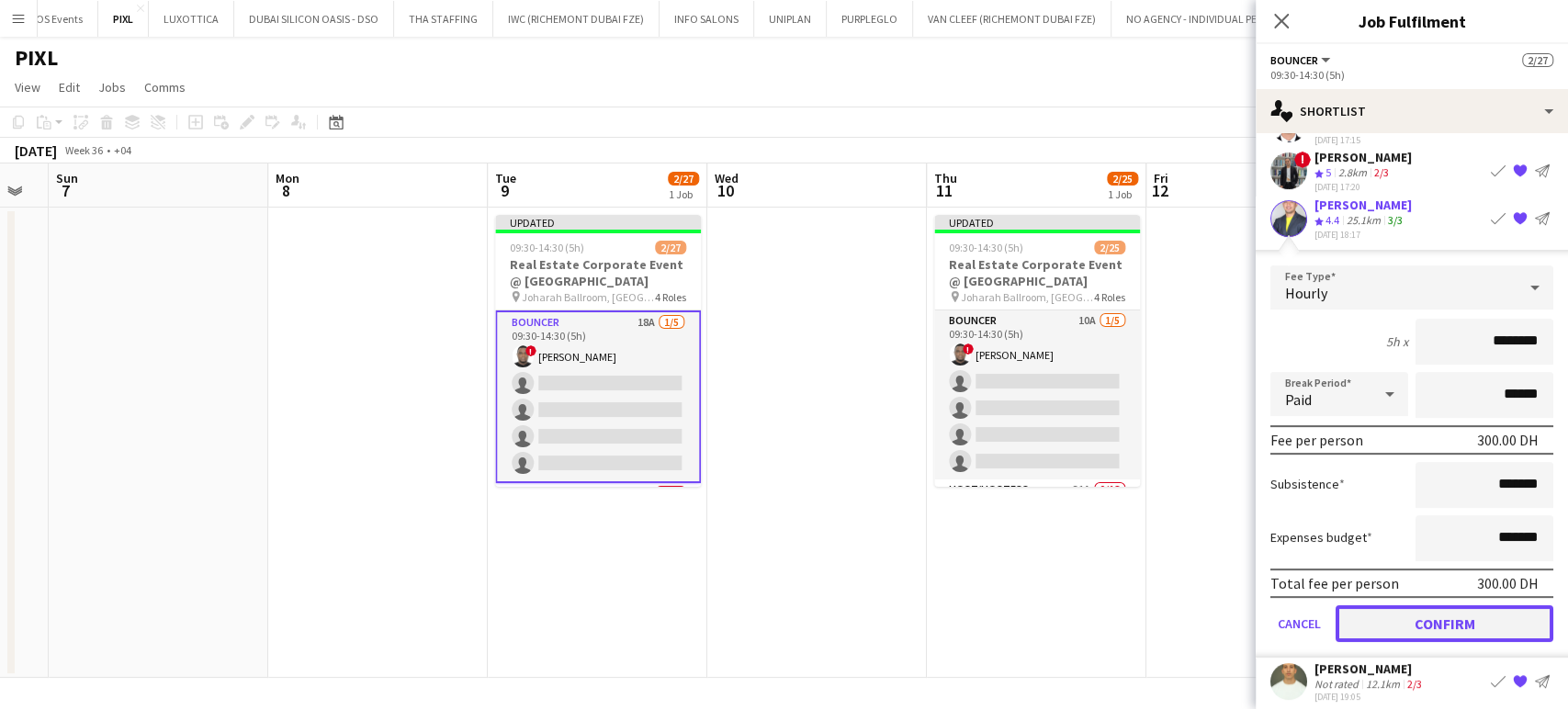
click at [1422, 616] on button "Confirm" at bounding box center [1444, 621] width 217 height 36
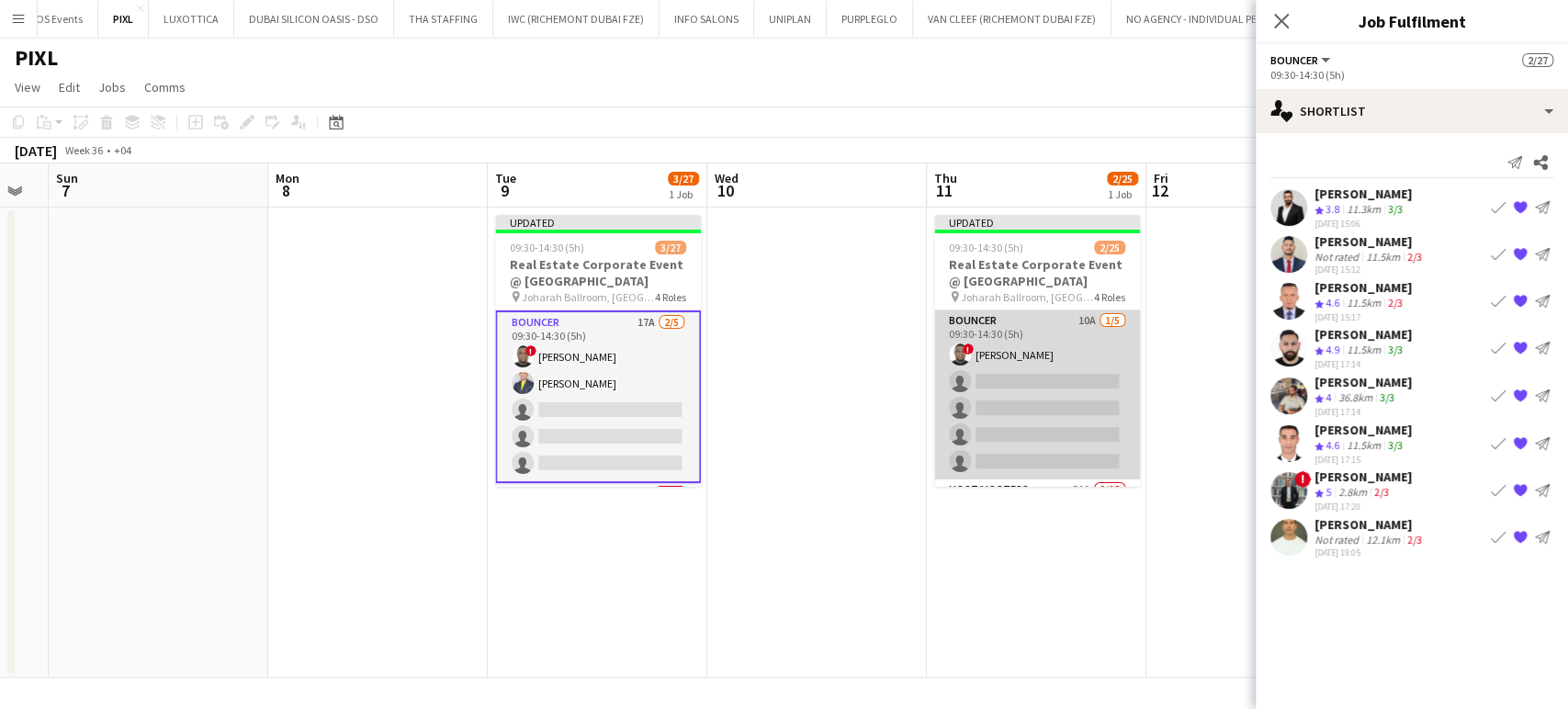
click at [989, 364] on app-card-role "Bouncer 10A 1/5 09:30-14:30 (5h) ! David Adebayo single-neutral-actions single-…" at bounding box center [1037, 395] width 206 height 169
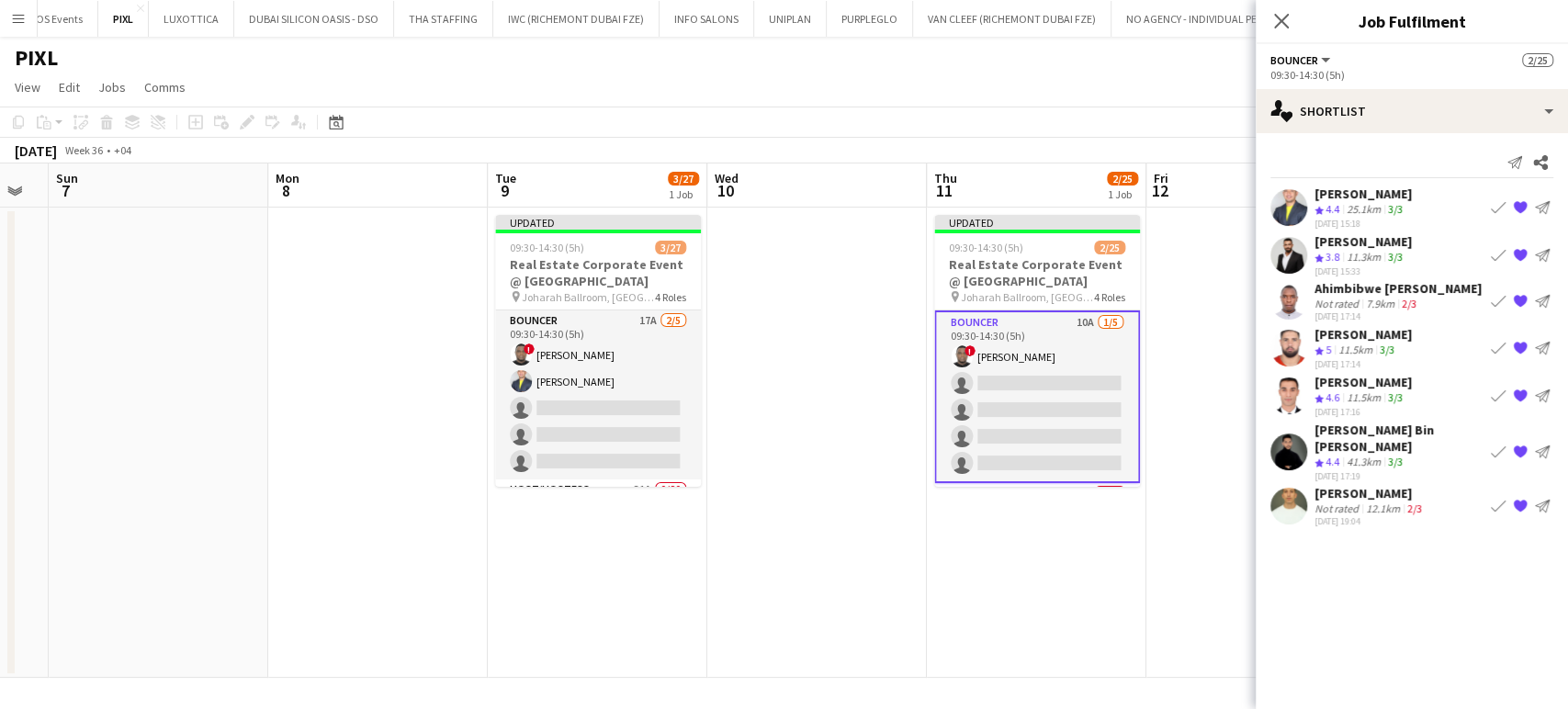
click at [1489, 204] on button "Book crew" at bounding box center [1498, 207] width 22 height 22
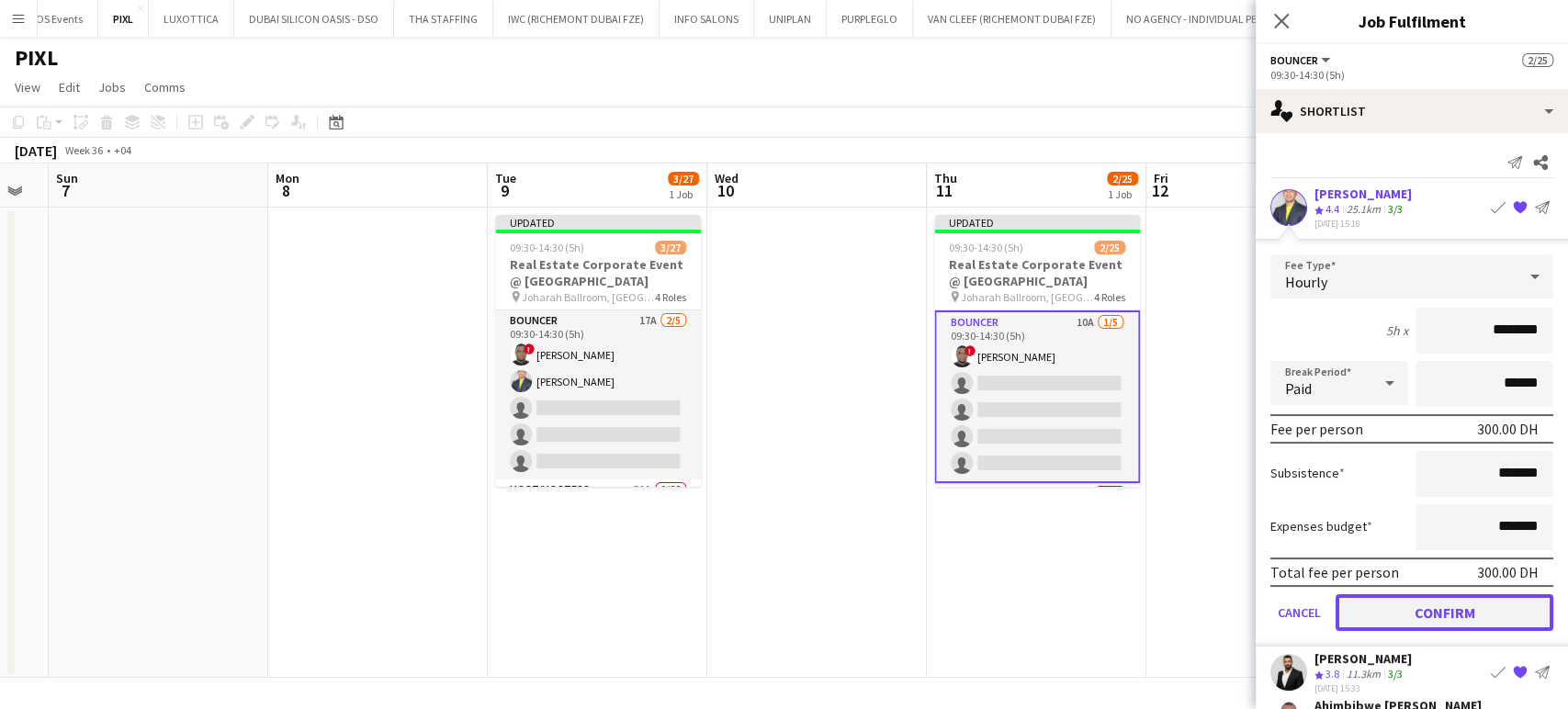
click at [1405, 609] on button "Confirm" at bounding box center [1444, 612] width 217 height 36
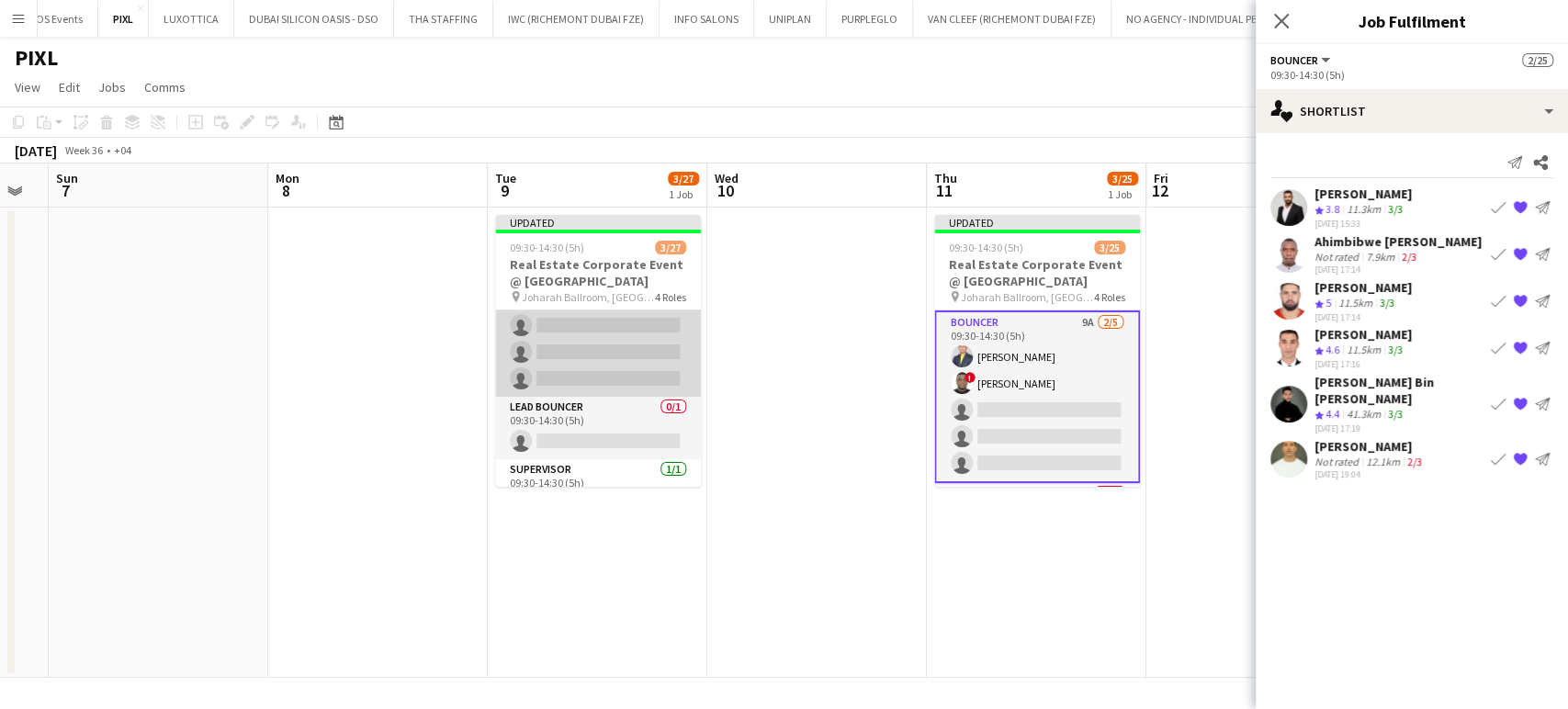
scroll to position [685, 0]
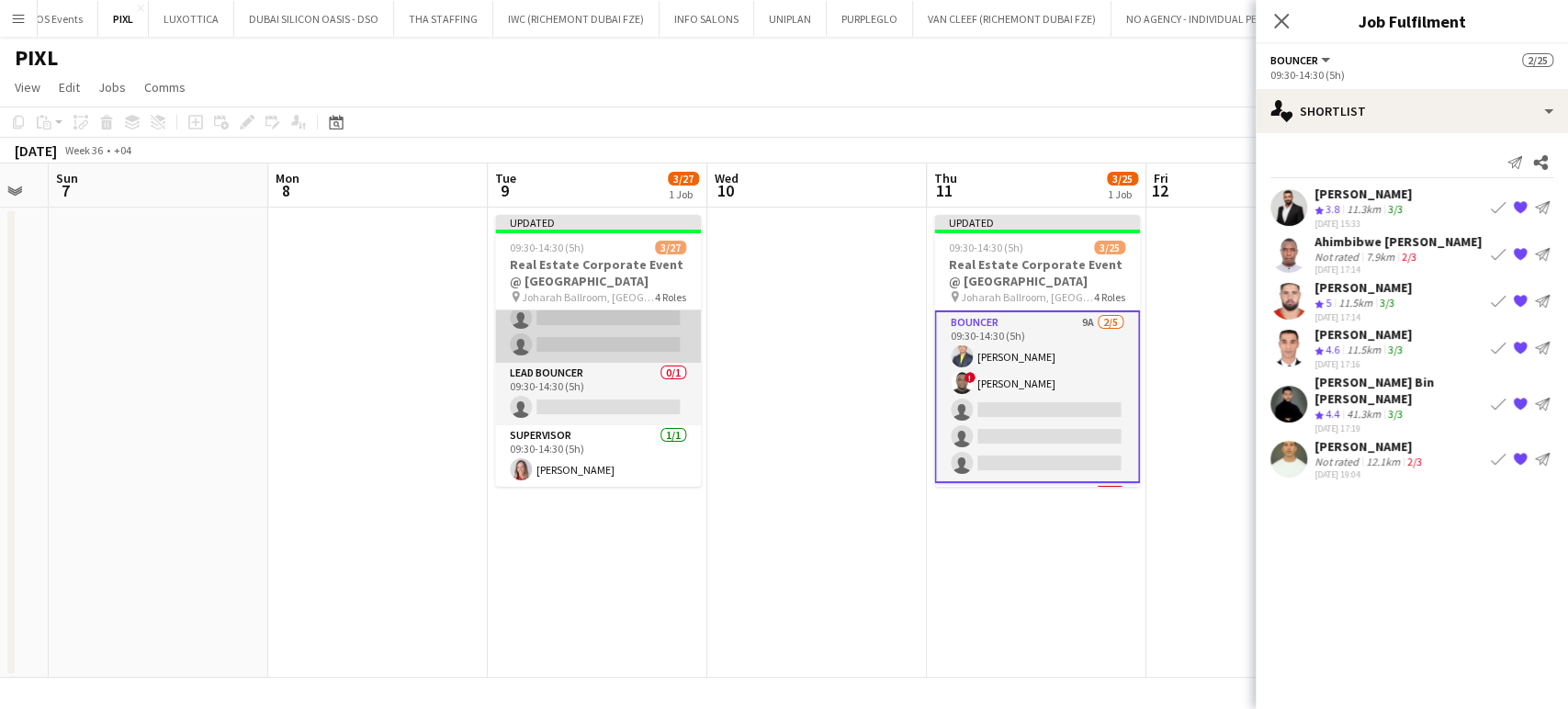
click at [609, 397] on app-card-role "Lead Bouncer 0/1 09:30-14:30 (5h) single-neutral-actions" at bounding box center [597, 393] width 206 height 62
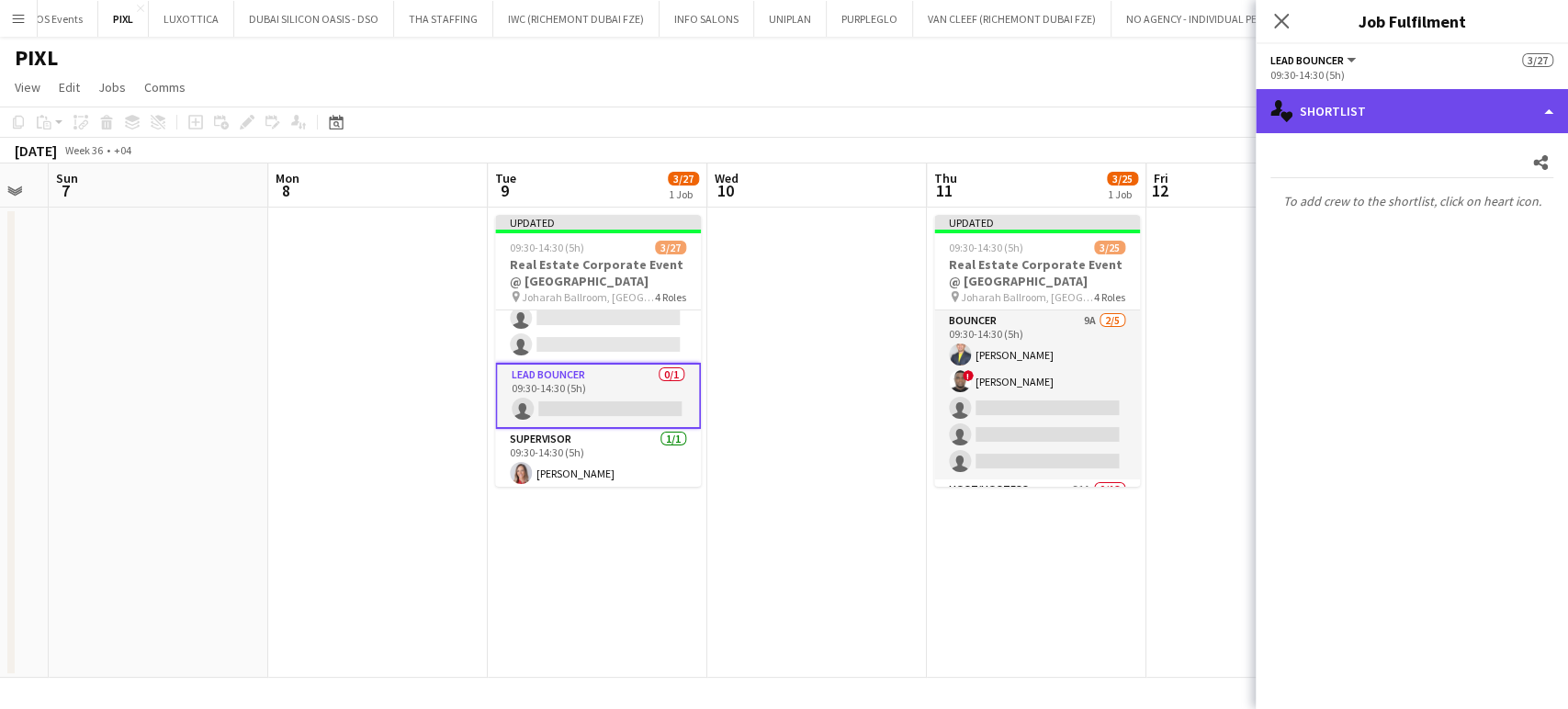
drag, startPoint x: 1529, startPoint y: 113, endPoint x: 1560, endPoint y: 120, distance: 31.8
click at [1528, 113] on div "single-neutral-actions-heart Shortlist" at bounding box center [1412, 111] width 312 height 44
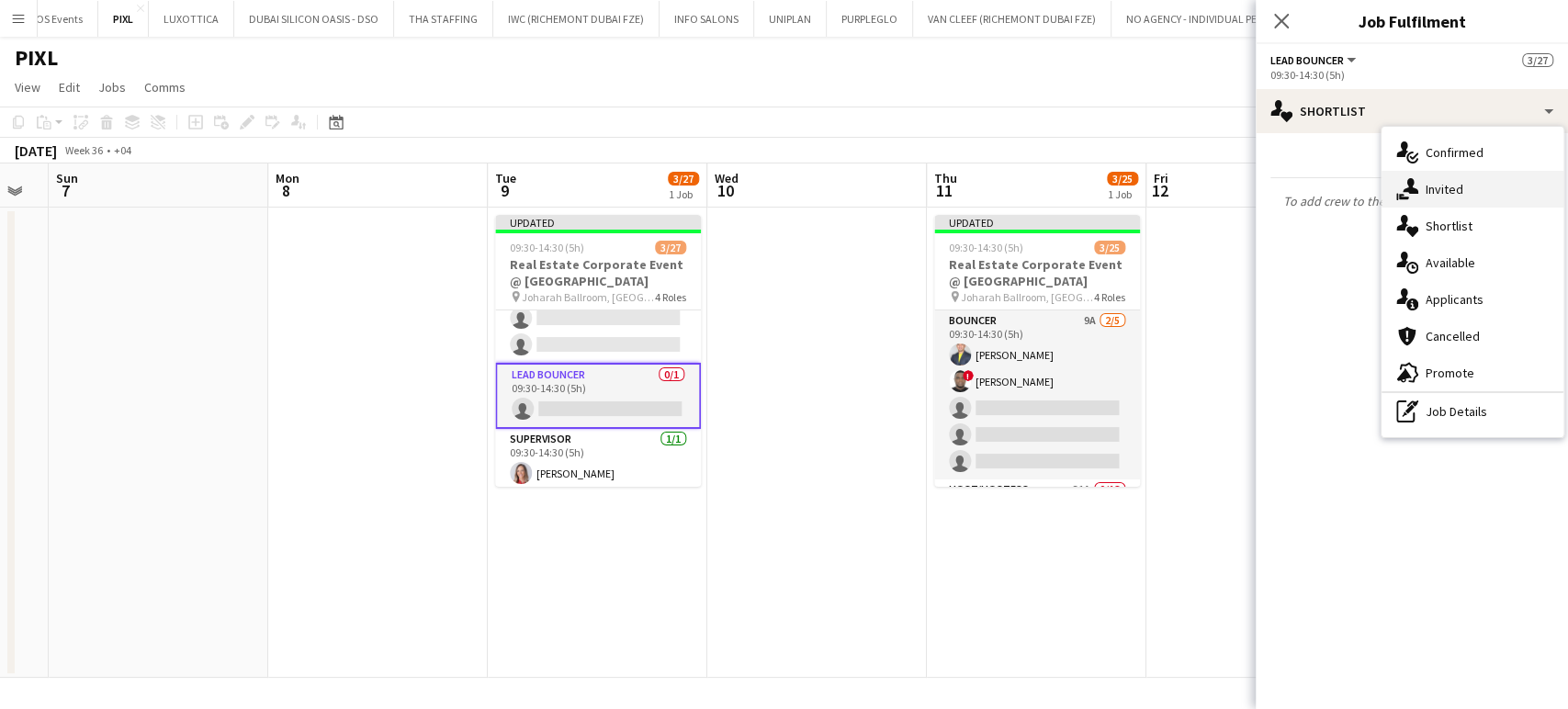
click at [1464, 178] on div "single-neutral-actions-share-1 Invited" at bounding box center [1472, 189] width 182 height 36
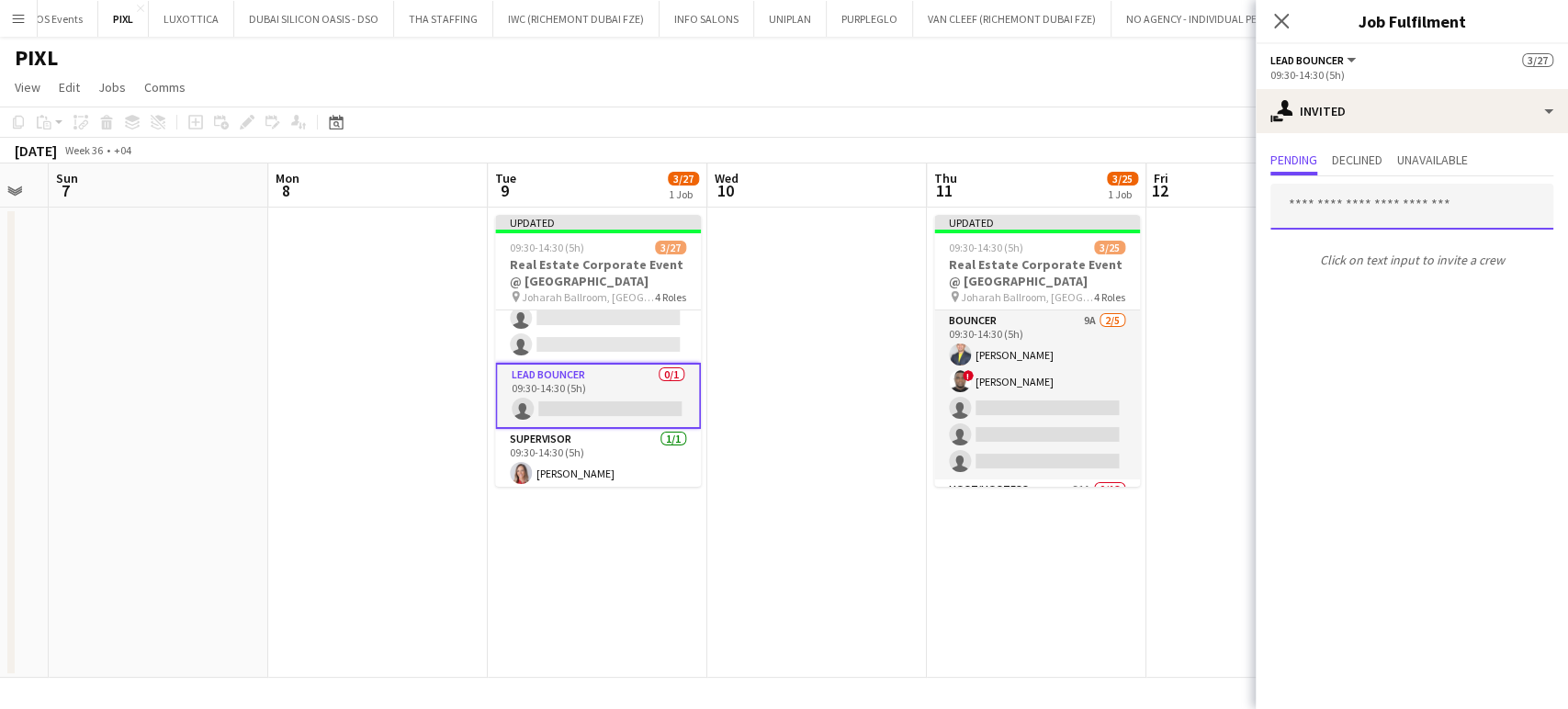
click at [1399, 202] on input "text" at bounding box center [1412, 207] width 283 height 46
paste input "**********"
drag, startPoint x: 1359, startPoint y: 203, endPoint x: 1210, endPoint y: 204, distance: 149.0
click at [1210, 204] on body "Menu Boards Boards Boards All jobs Status Workforce Workforce My Workforce Recr…" at bounding box center [784, 354] width 1568 height 709
click at [1411, 205] on input "**********" at bounding box center [1412, 207] width 283 height 46
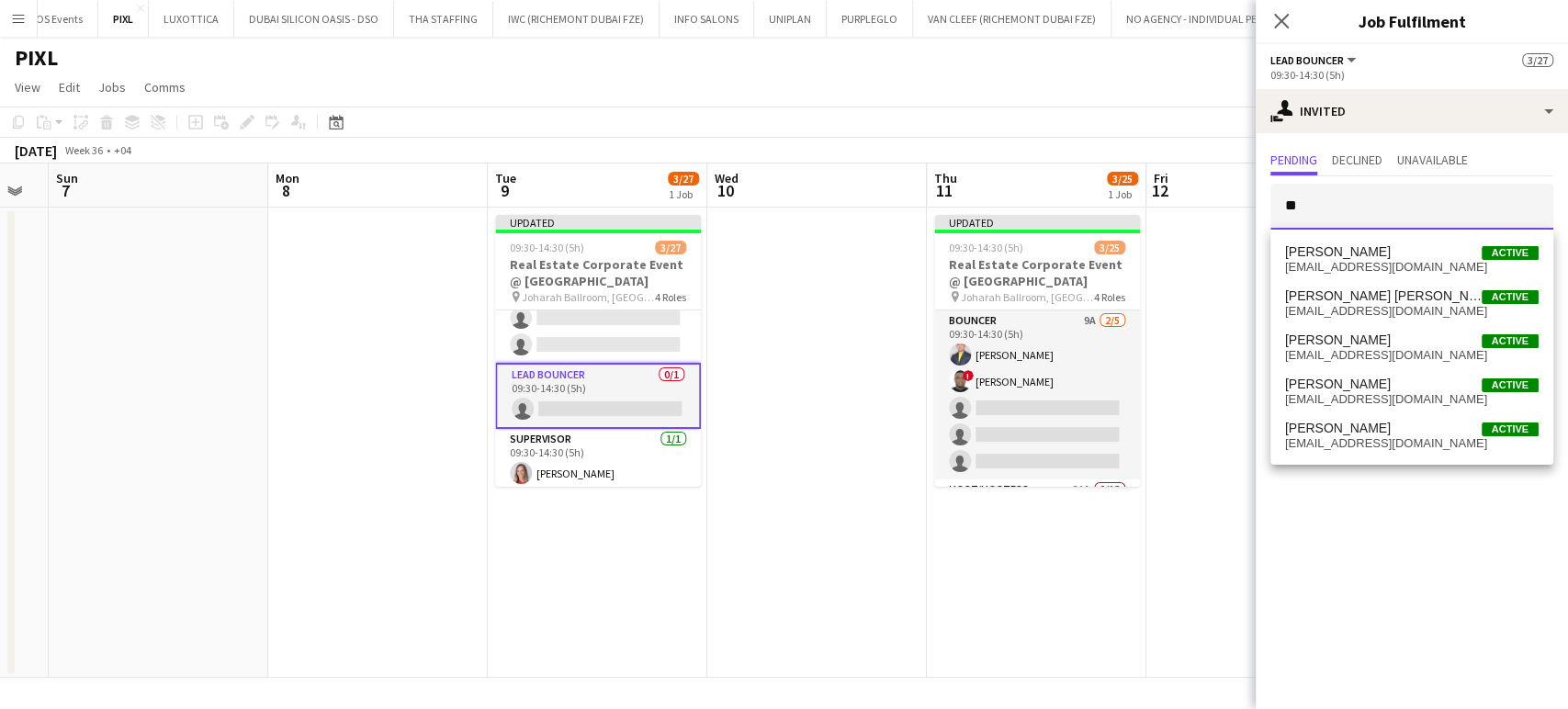
type input "*"
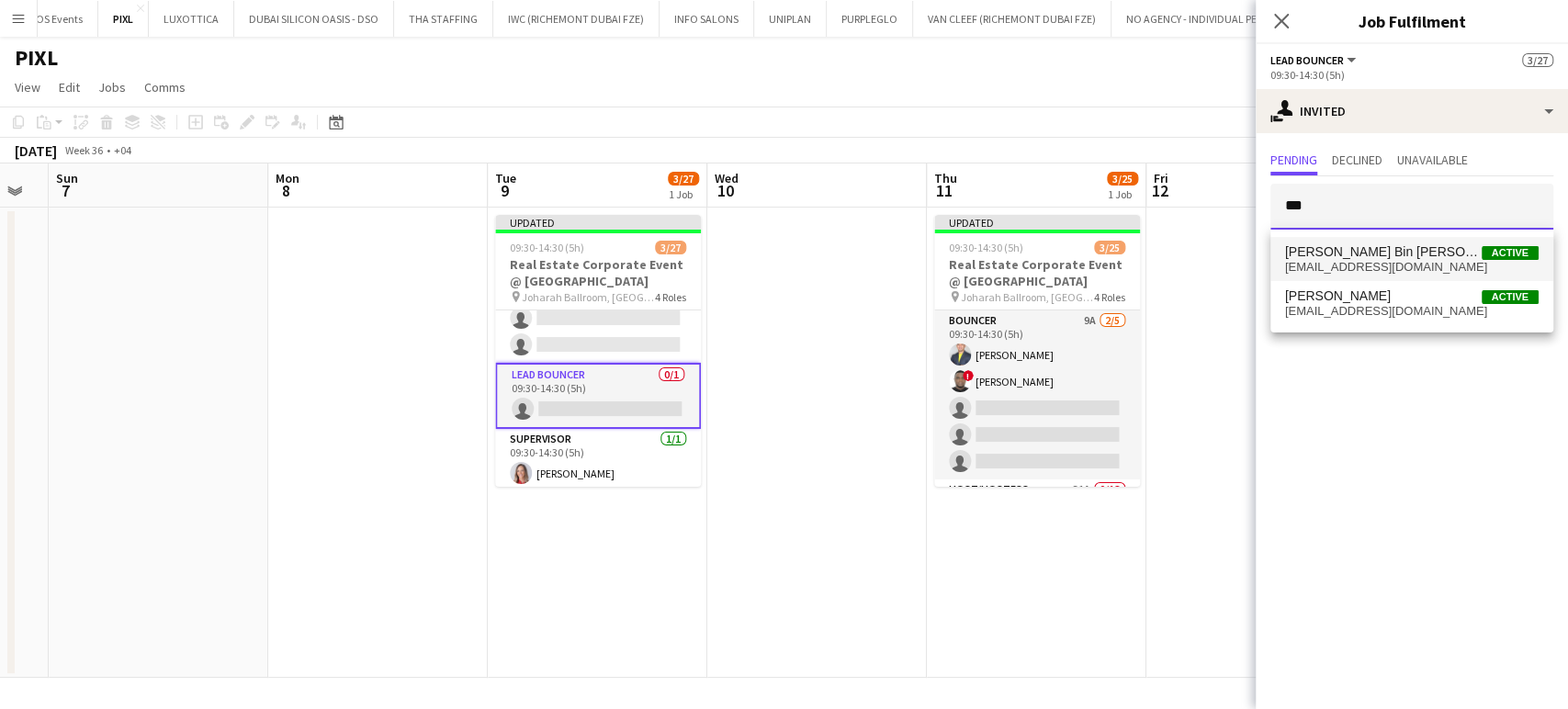
type input "***"
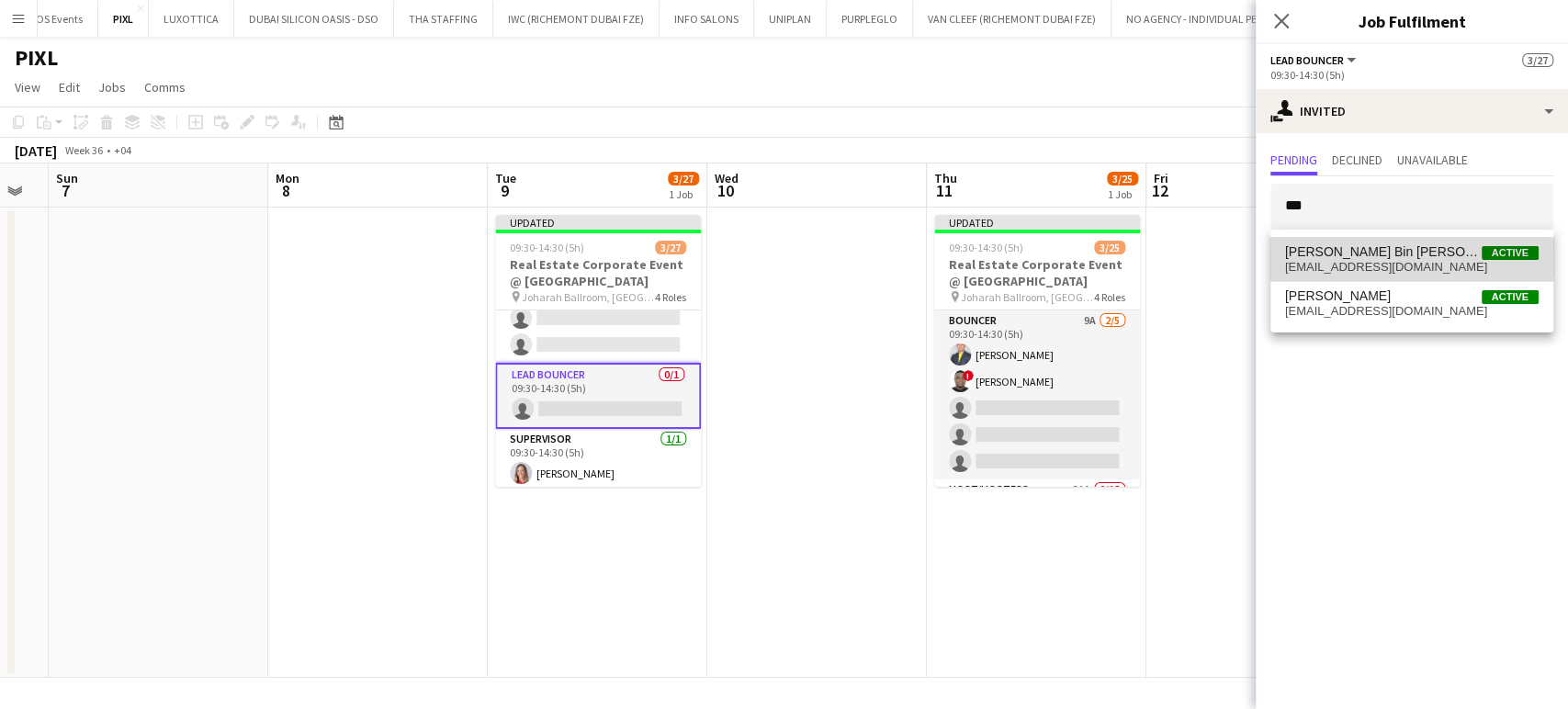
click at [1356, 253] on span "Hassan Bin Rashid Ahmed" at bounding box center [1383, 252] width 197 height 16
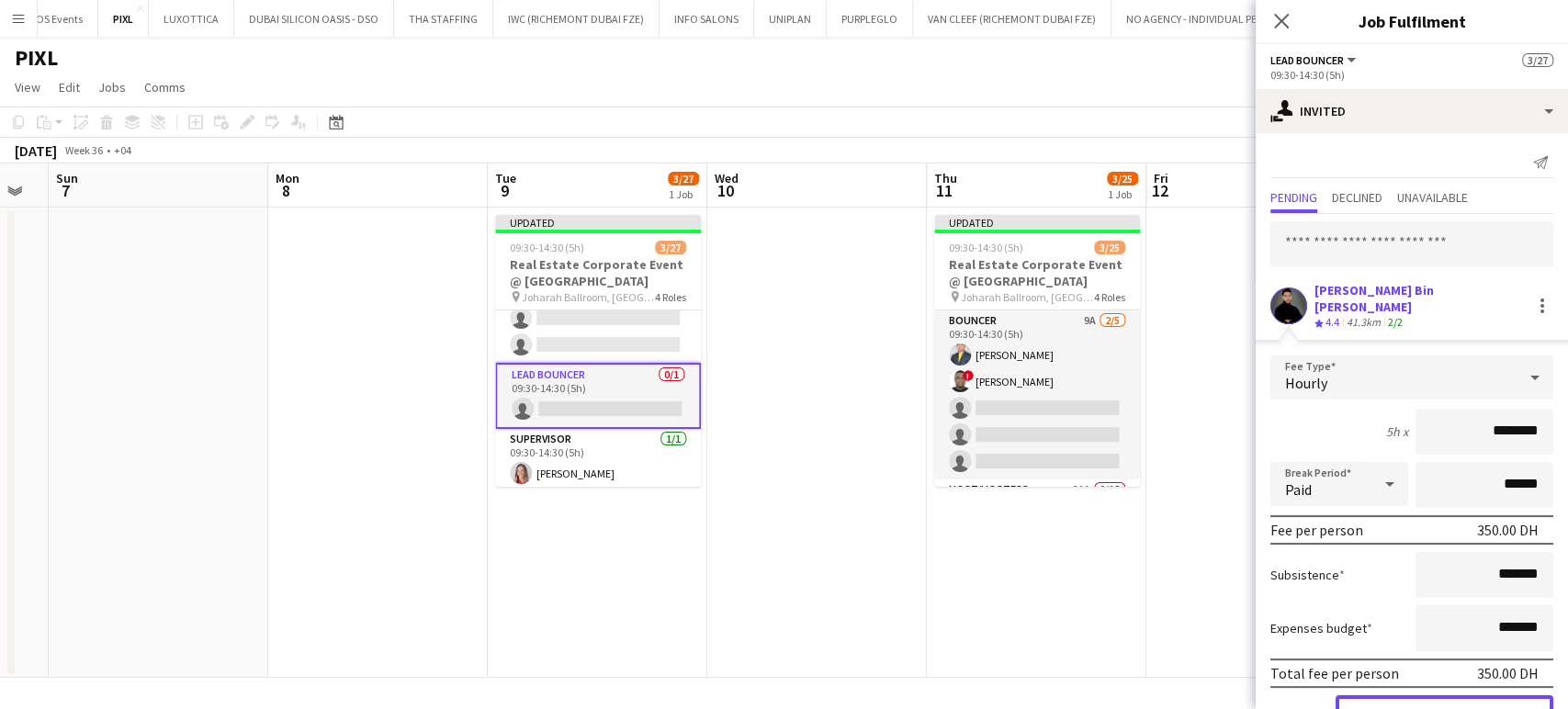
click at [1428, 695] on button "Confirm" at bounding box center [1444, 713] width 217 height 36
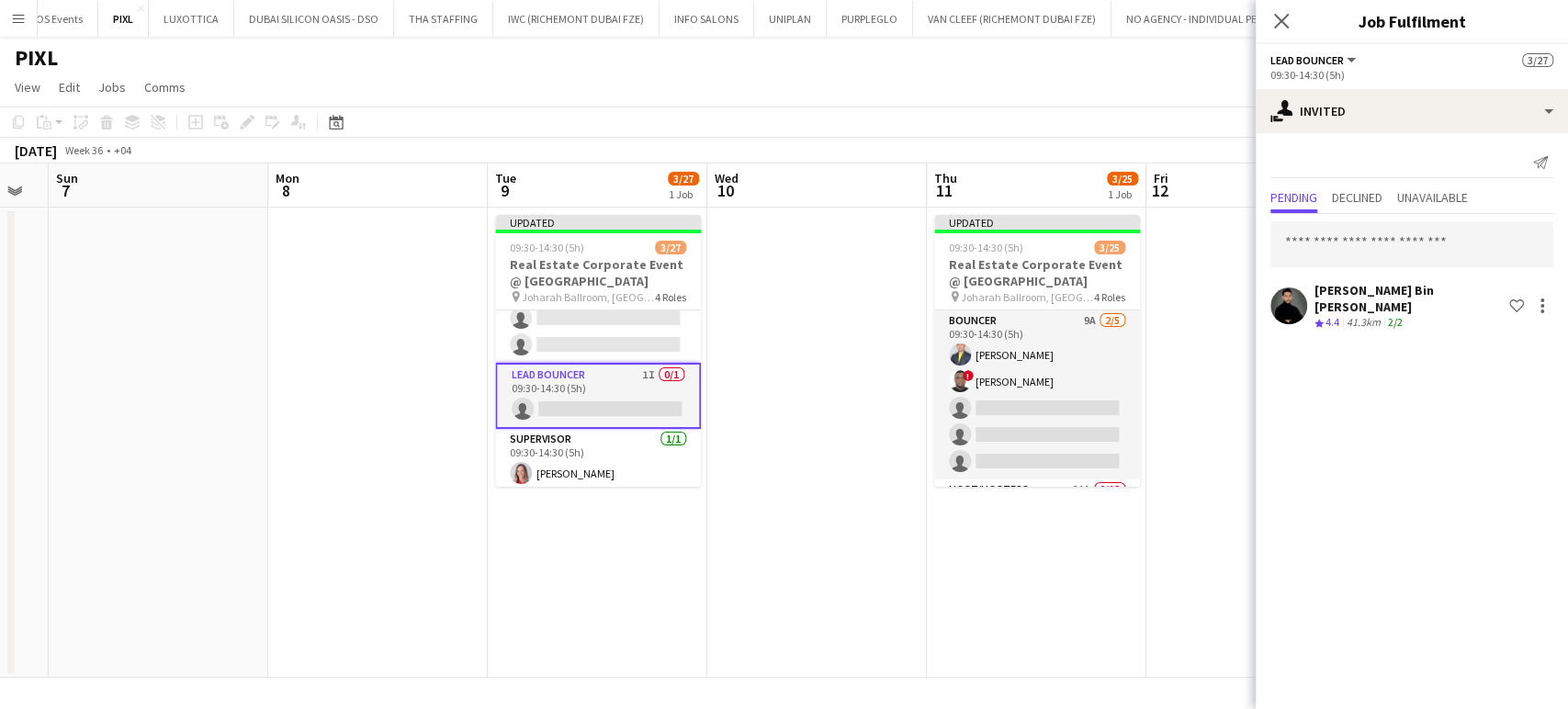
click at [1173, 585] on app-date-cell at bounding box center [1255, 443] width 219 height 470
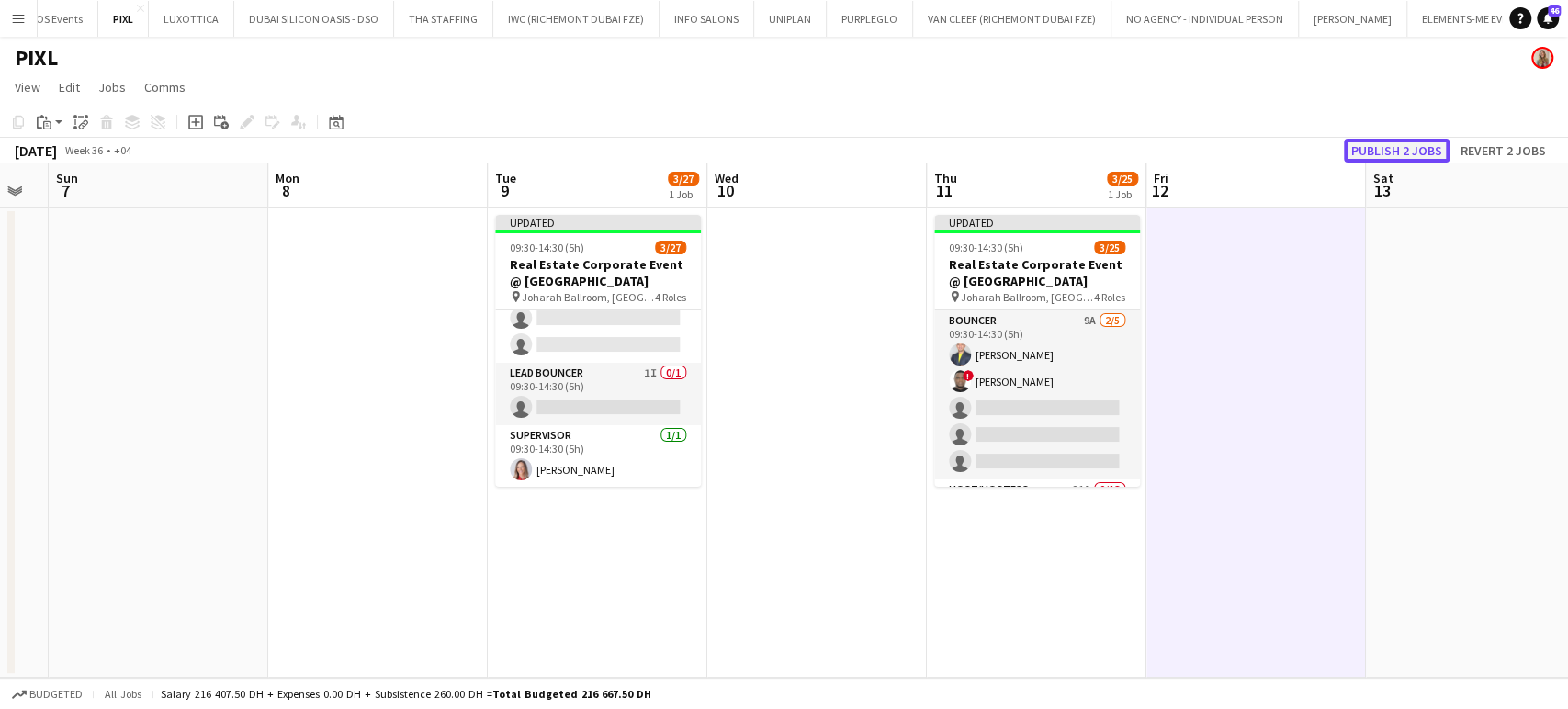
click at [1374, 146] on button "Publish 2 jobs" at bounding box center [1396, 150] width 105 height 24
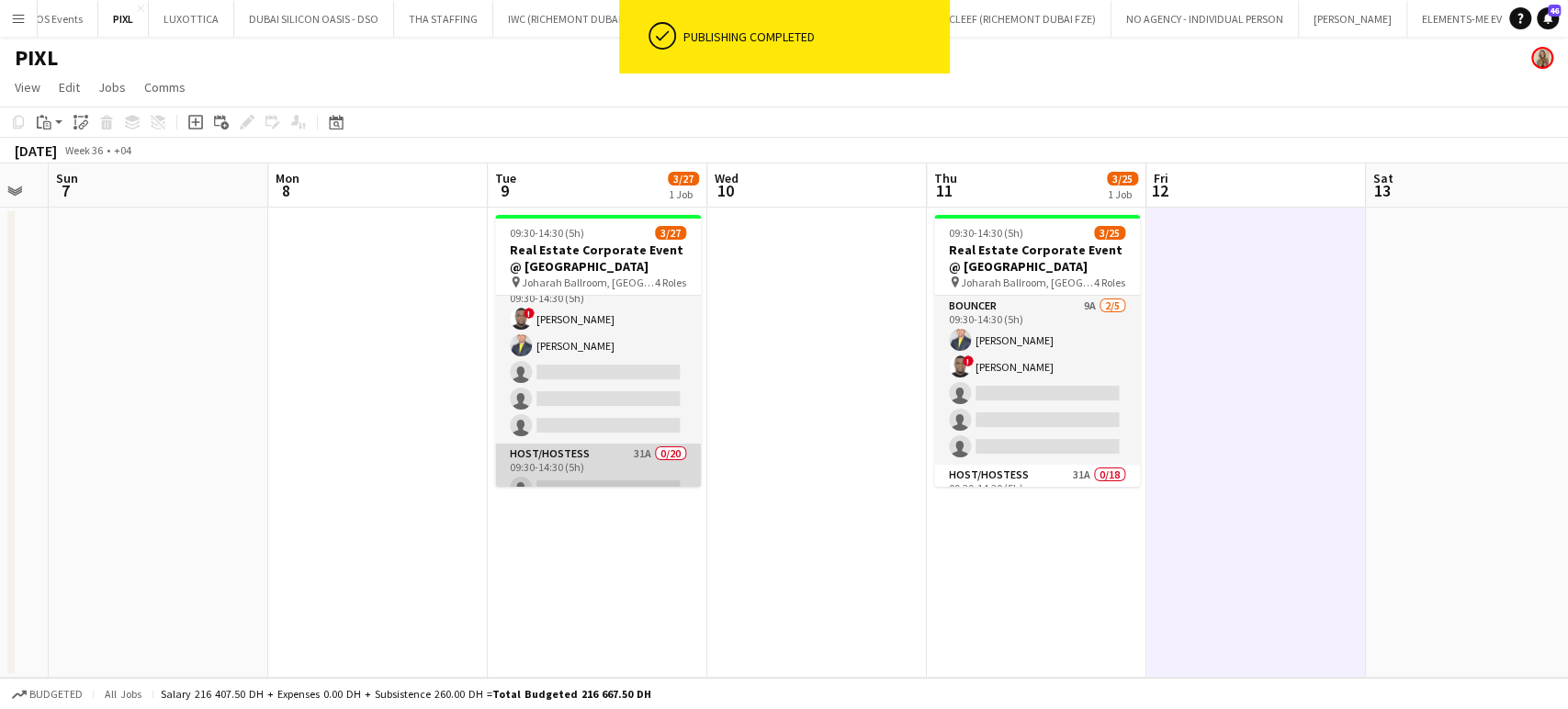
scroll to position [0, 0]
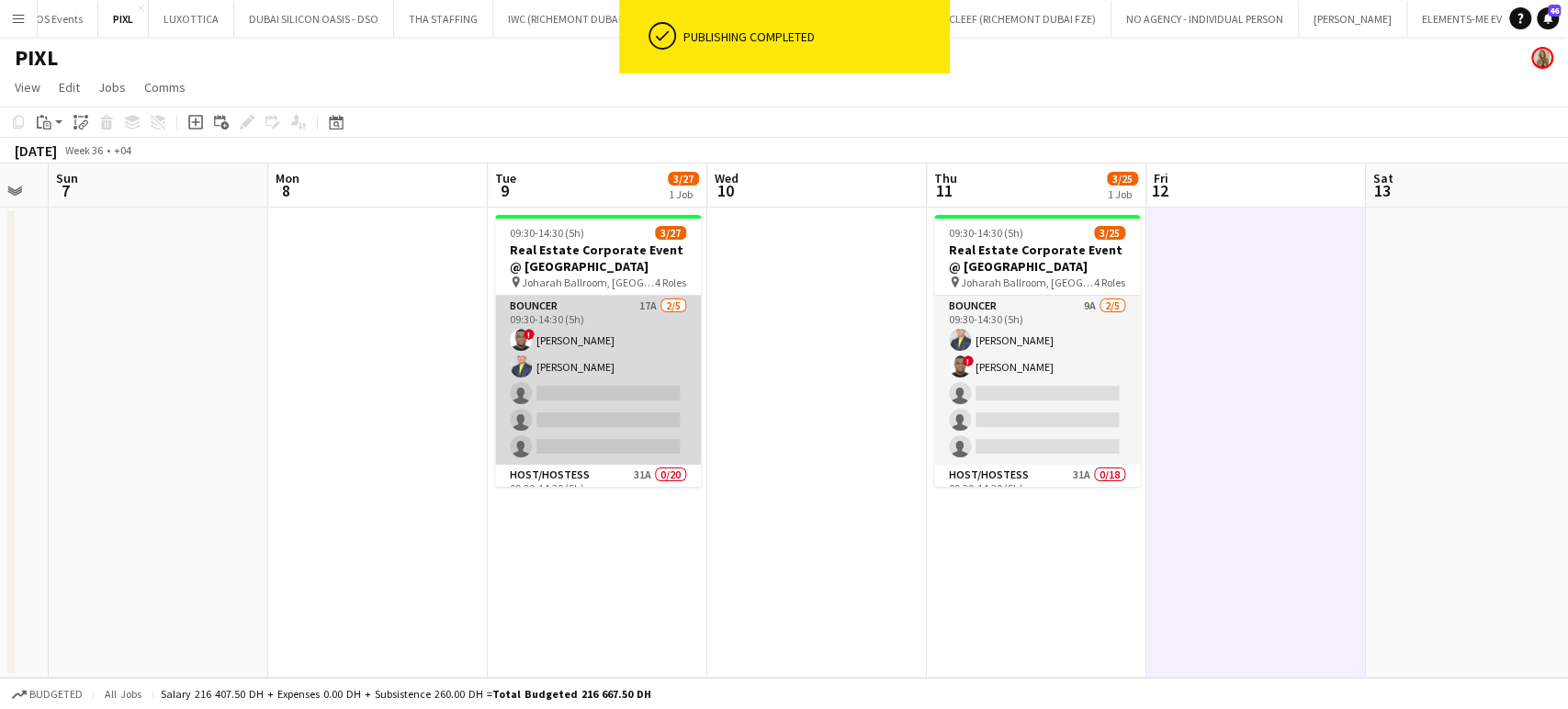
click at [639, 367] on app-card-role "Bouncer 17A 2/5 09:30-14:30 (5h) ! David Adebayo Louie Stefan Zambarrano single…" at bounding box center [597, 381] width 206 height 169
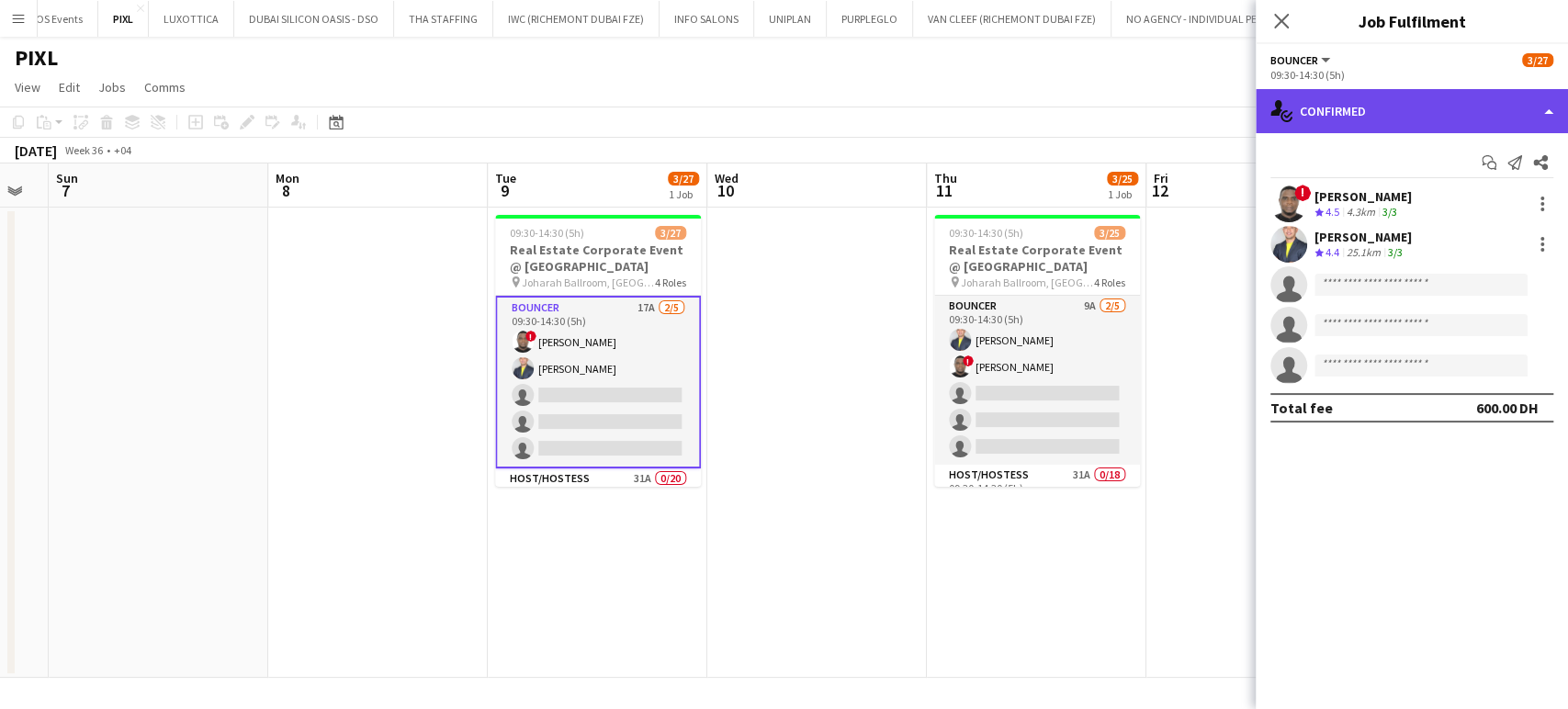
click at [1522, 118] on div "single-neutral-actions-check-2 Confirmed" at bounding box center [1412, 111] width 312 height 44
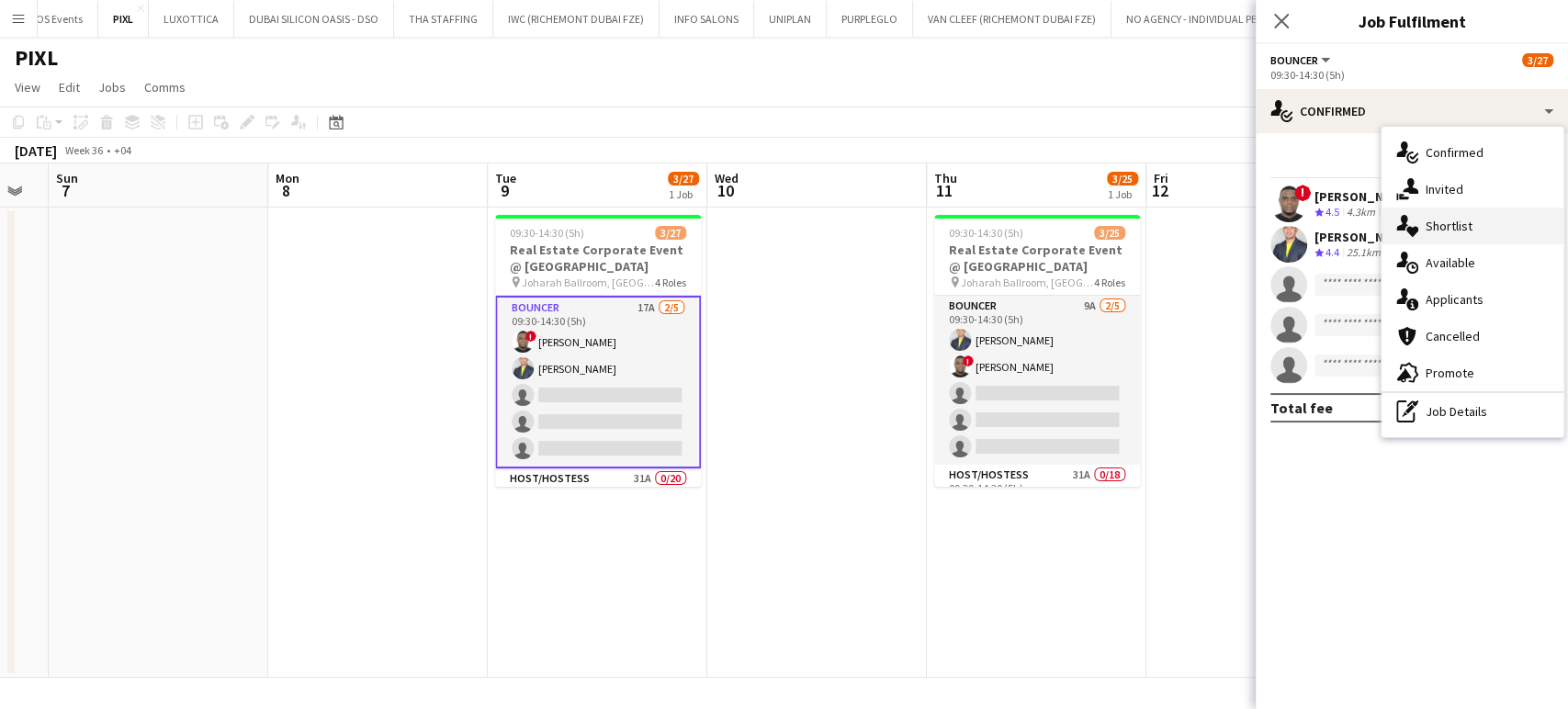
click at [1463, 220] on span "Shortlist" at bounding box center [1449, 225] width 47 height 17
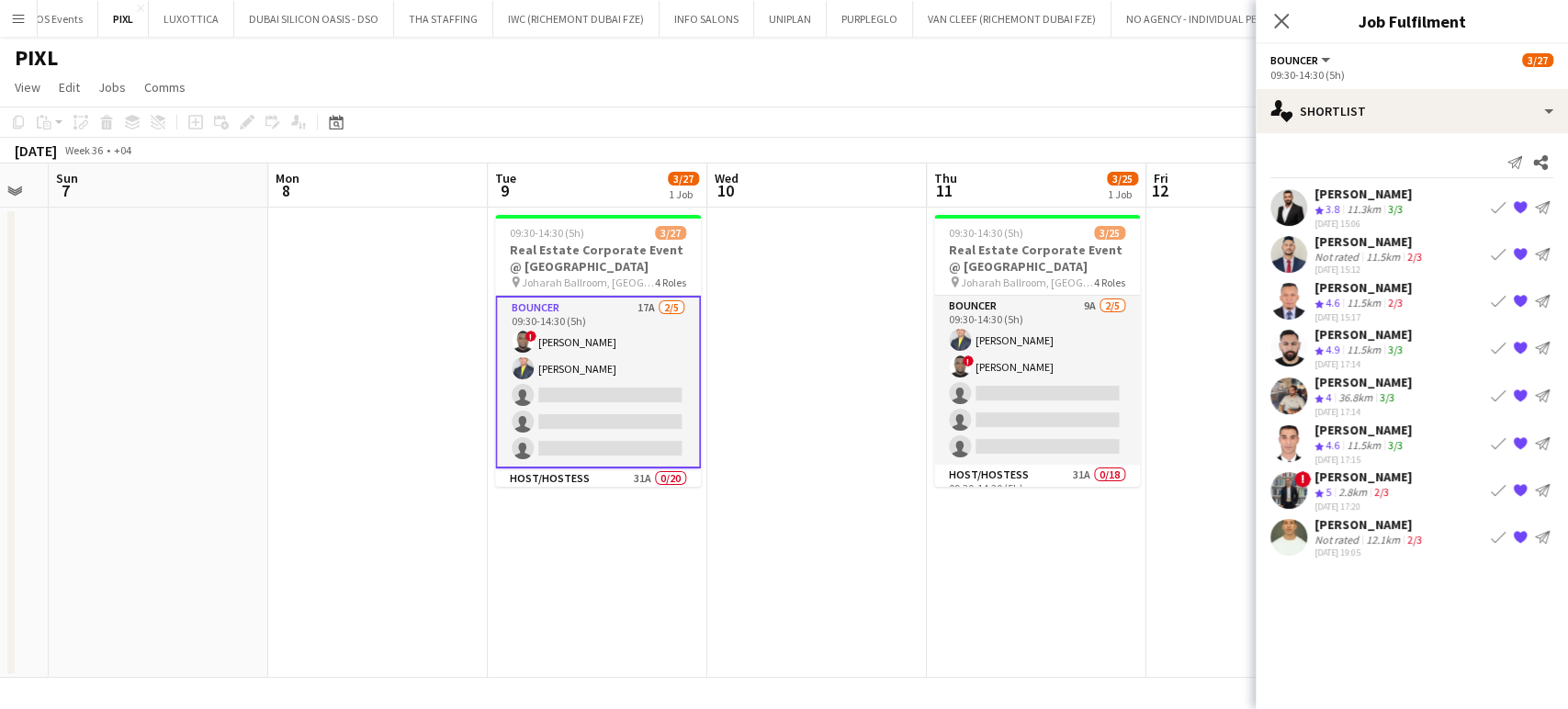
click at [1498, 207] on app-icon "Book crew" at bounding box center [1498, 207] width 15 height 15
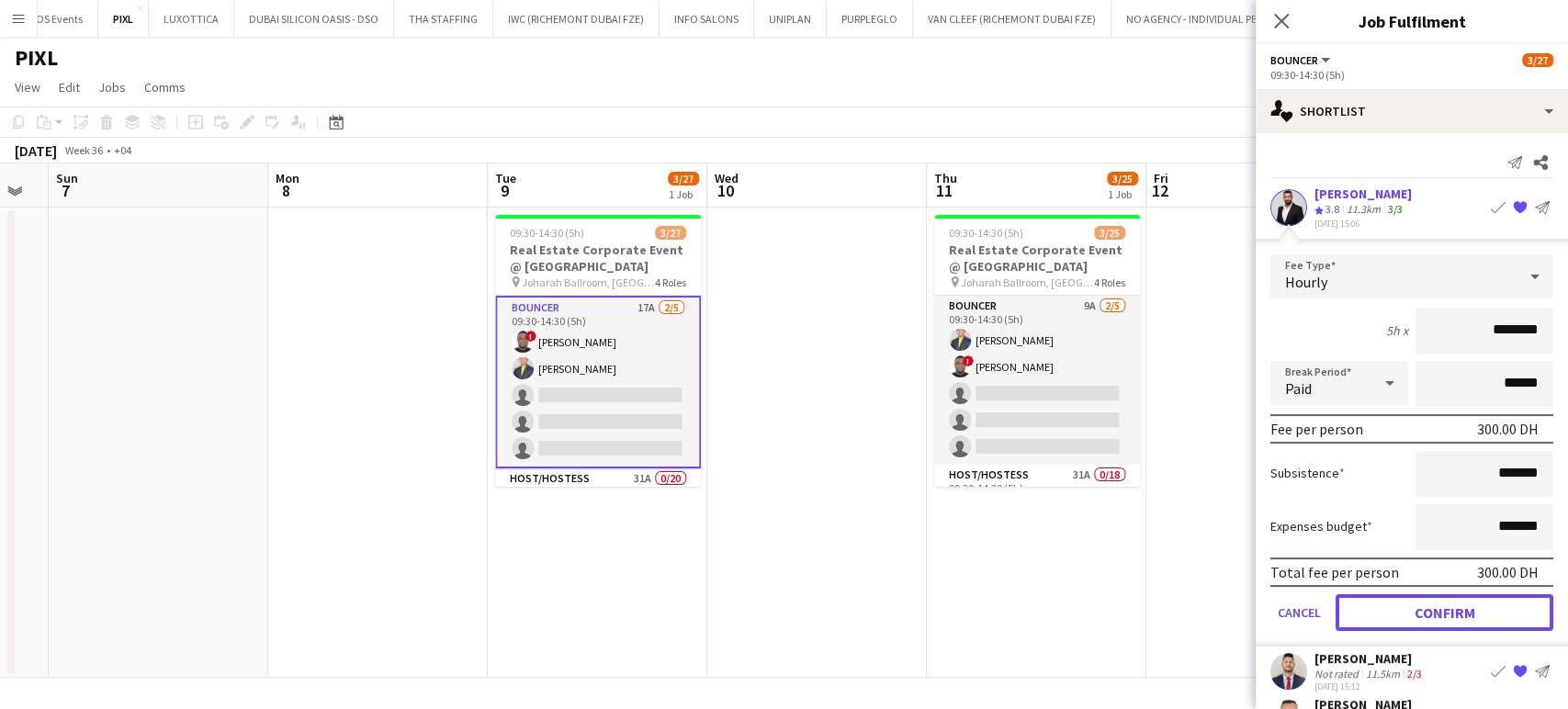
click at [1432, 606] on button "Confirm" at bounding box center [1444, 612] width 217 height 36
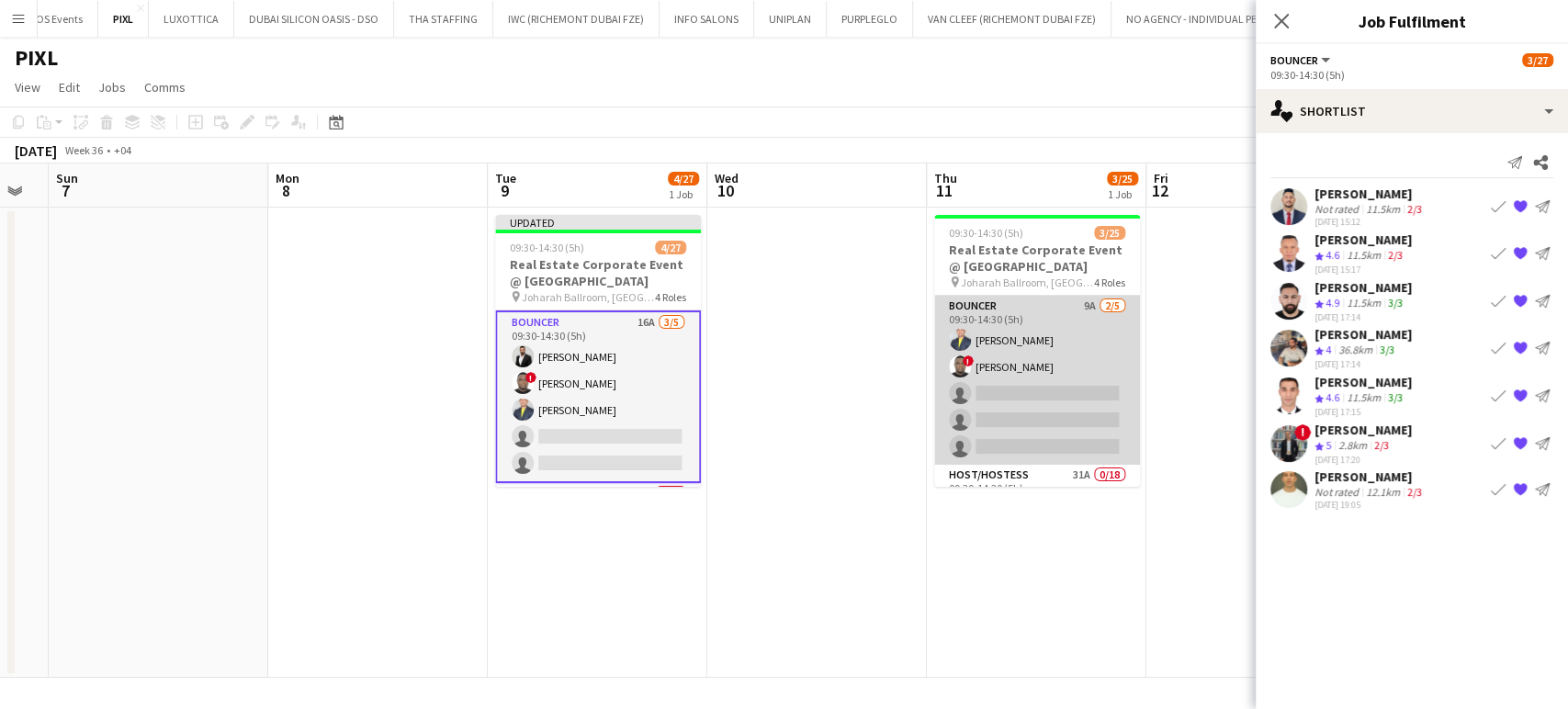
click at [992, 358] on app-card-role "Bouncer 9A 2/5 09:30-14:30 (5h) Louie Stefan Zambarrano ! David Adebayo single-…" at bounding box center [1037, 381] width 206 height 169
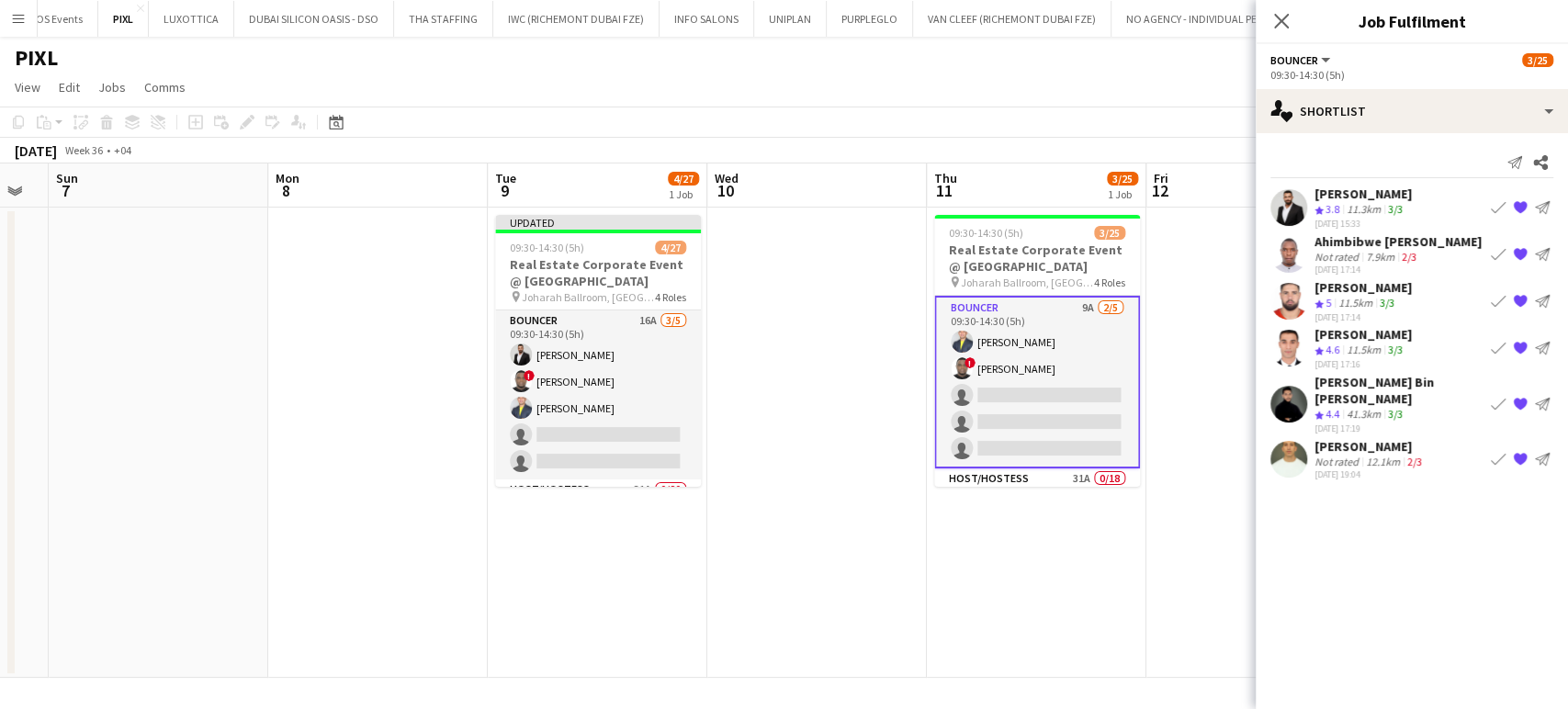
click at [1495, 204] on app-icon "Book crew" at bounding box center [1498, 207] width 15 height 15
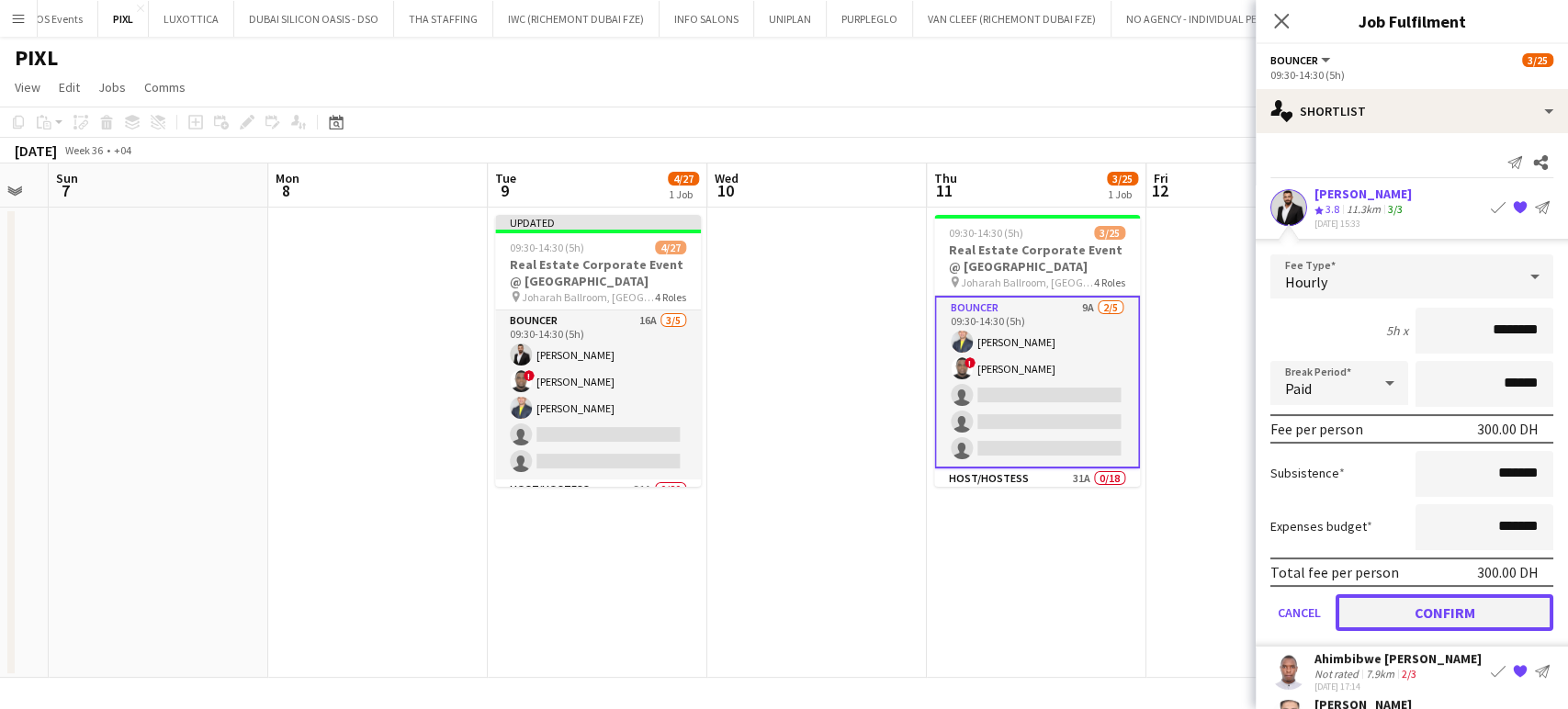
click at [1389, 607] on button "Confirm" at bounding box center [1444, 612] width 217 height 36
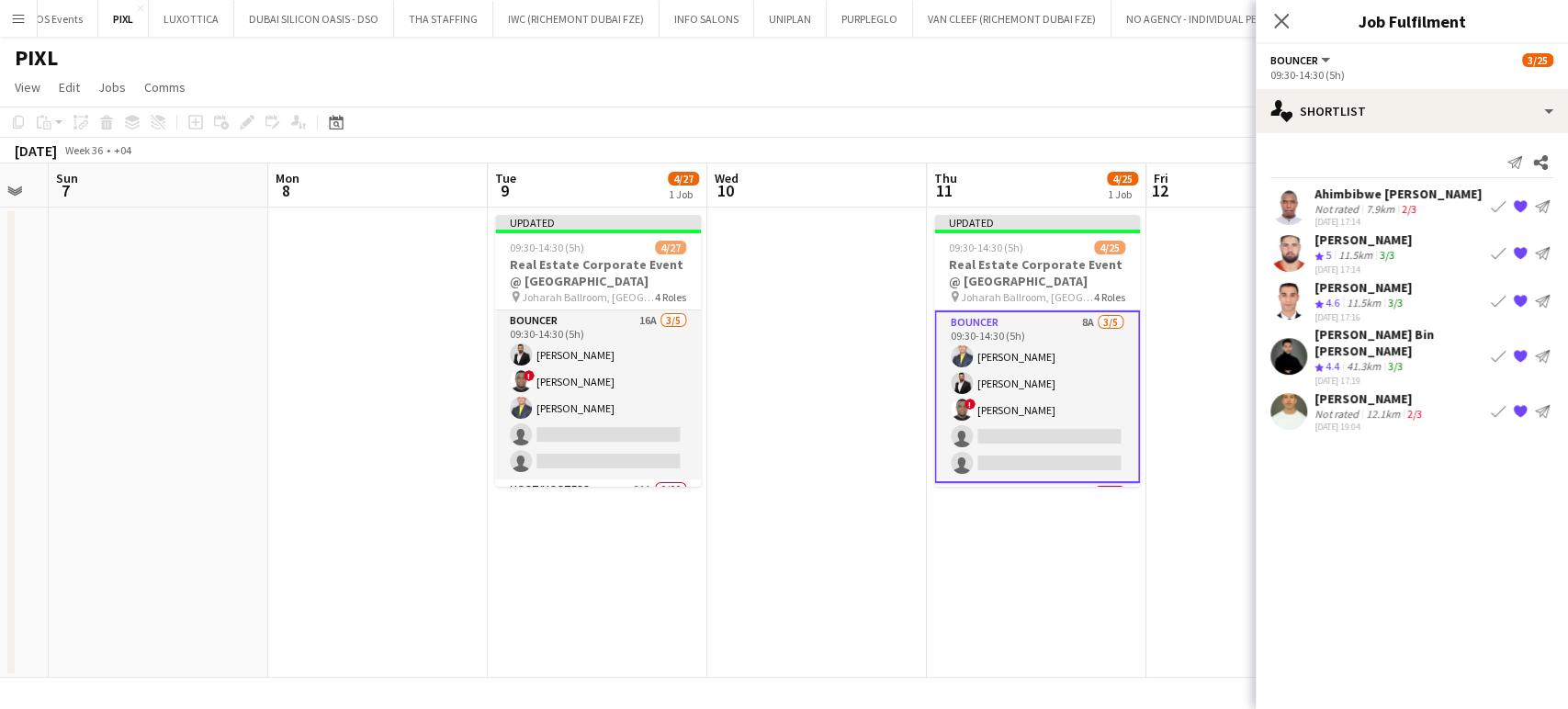
click at [1349, 390] on div "Adnan Bouhsen" at bounding box center [1369, 398] width 111 height 17
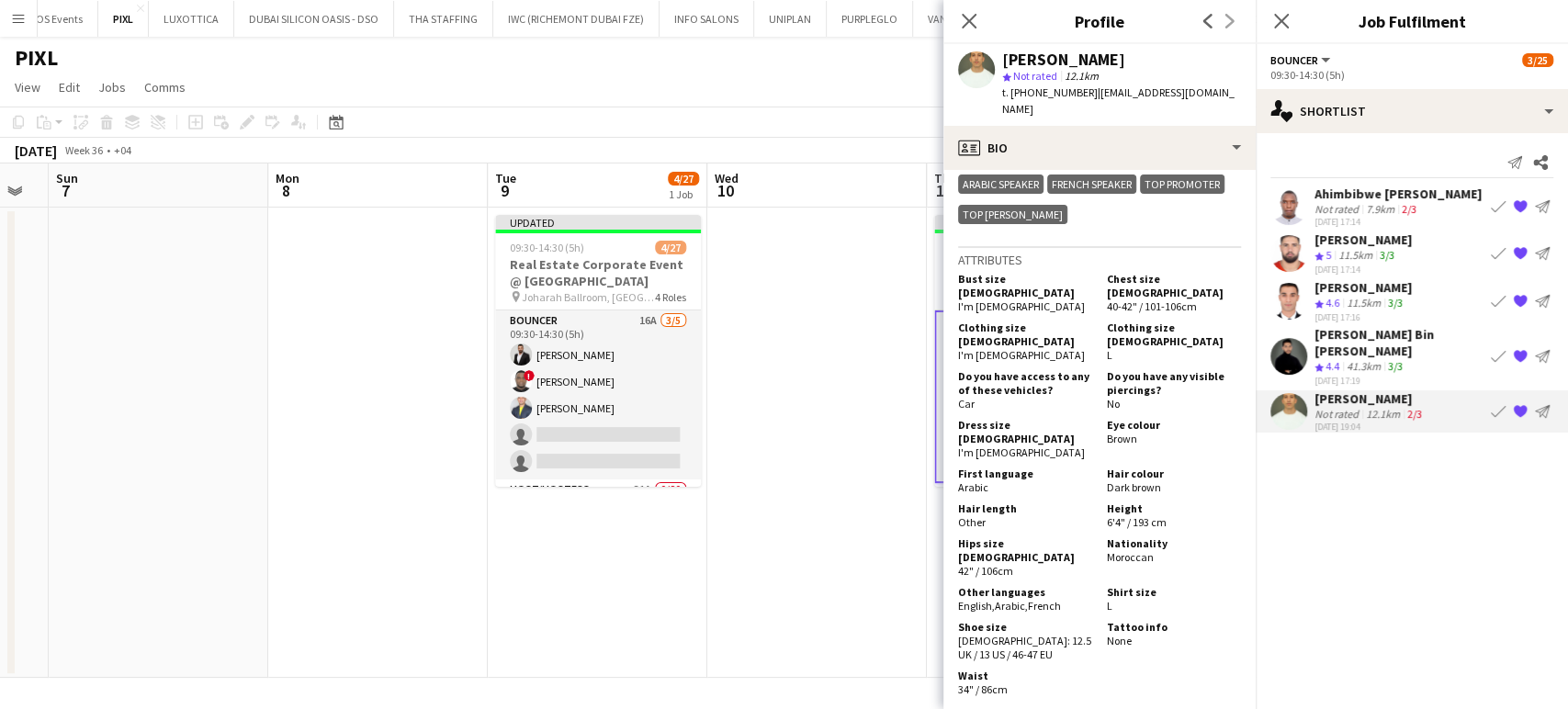
scroll to position [1020, 0]
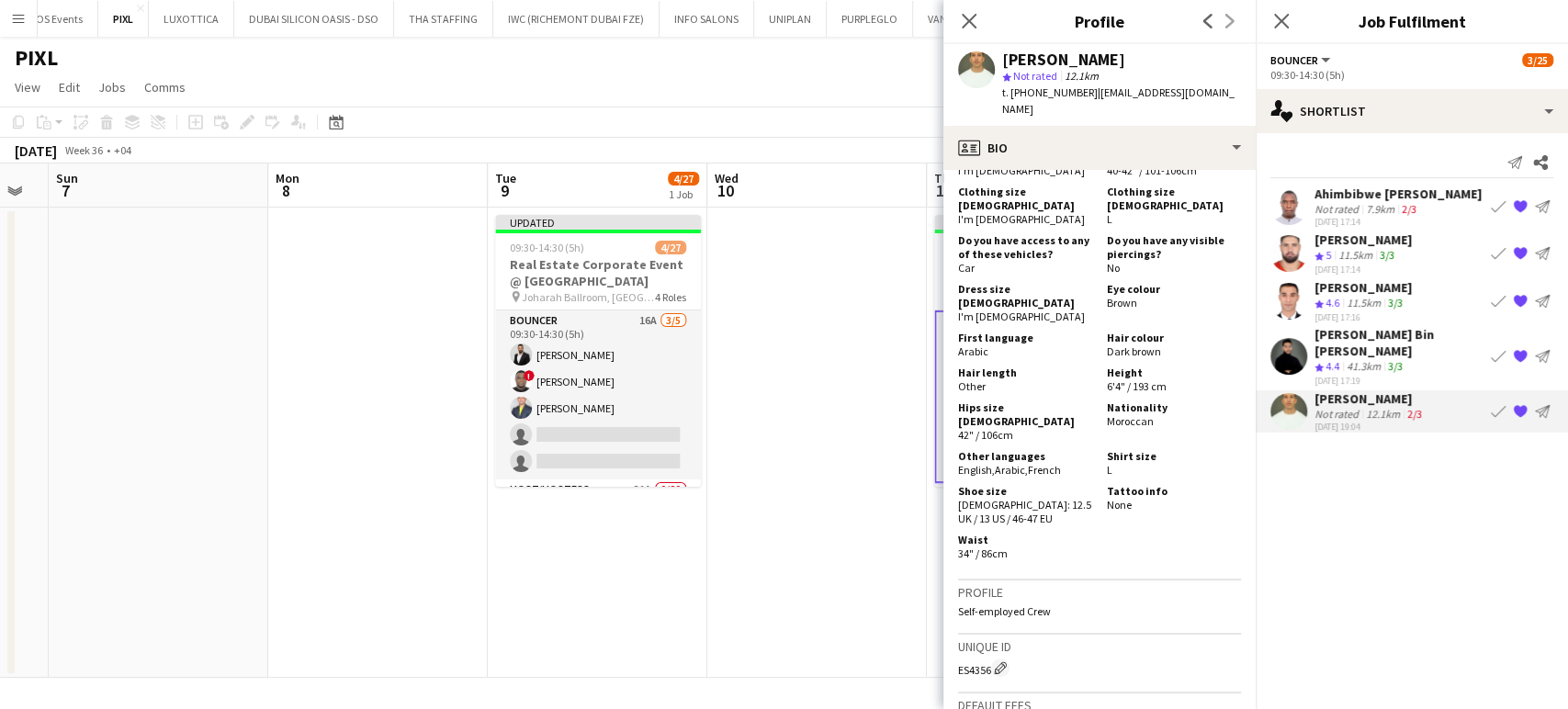
click at [1493, 404] on app-icon "Book crew" at bounding box center [1498, 411] width 15 height 15
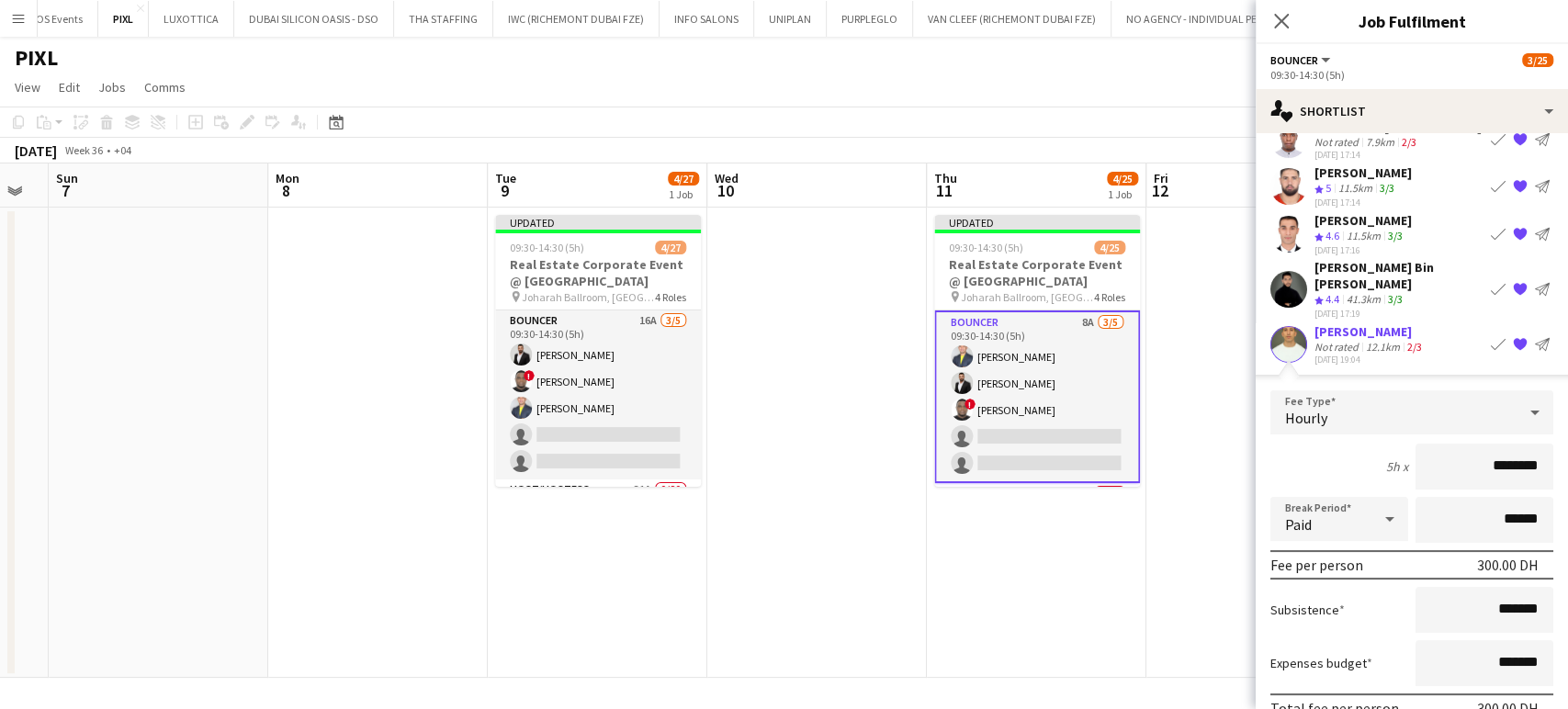
scroll to position [135, 0]
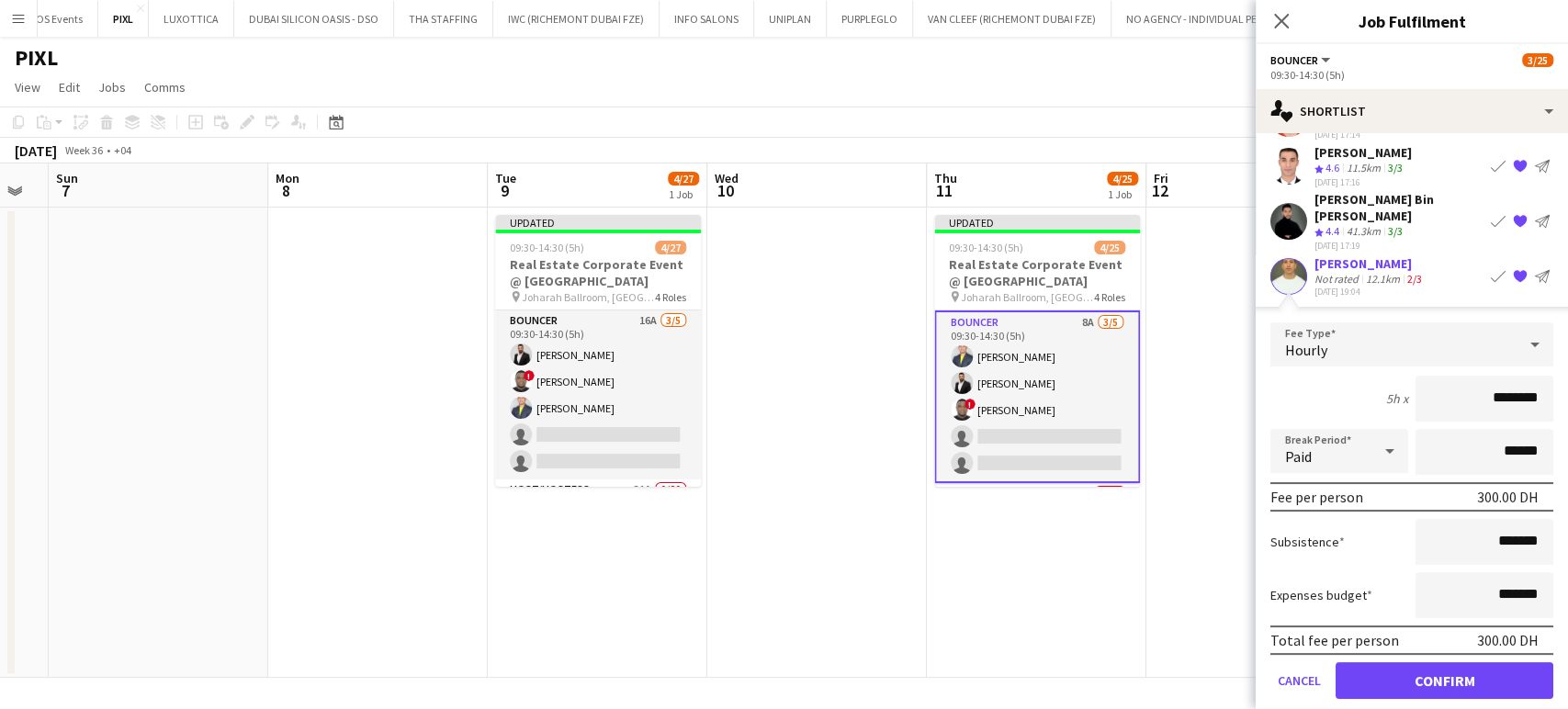
click at [1374, 271] on div "12.1km" at bounding box center [1383, 278] width 41 height 14
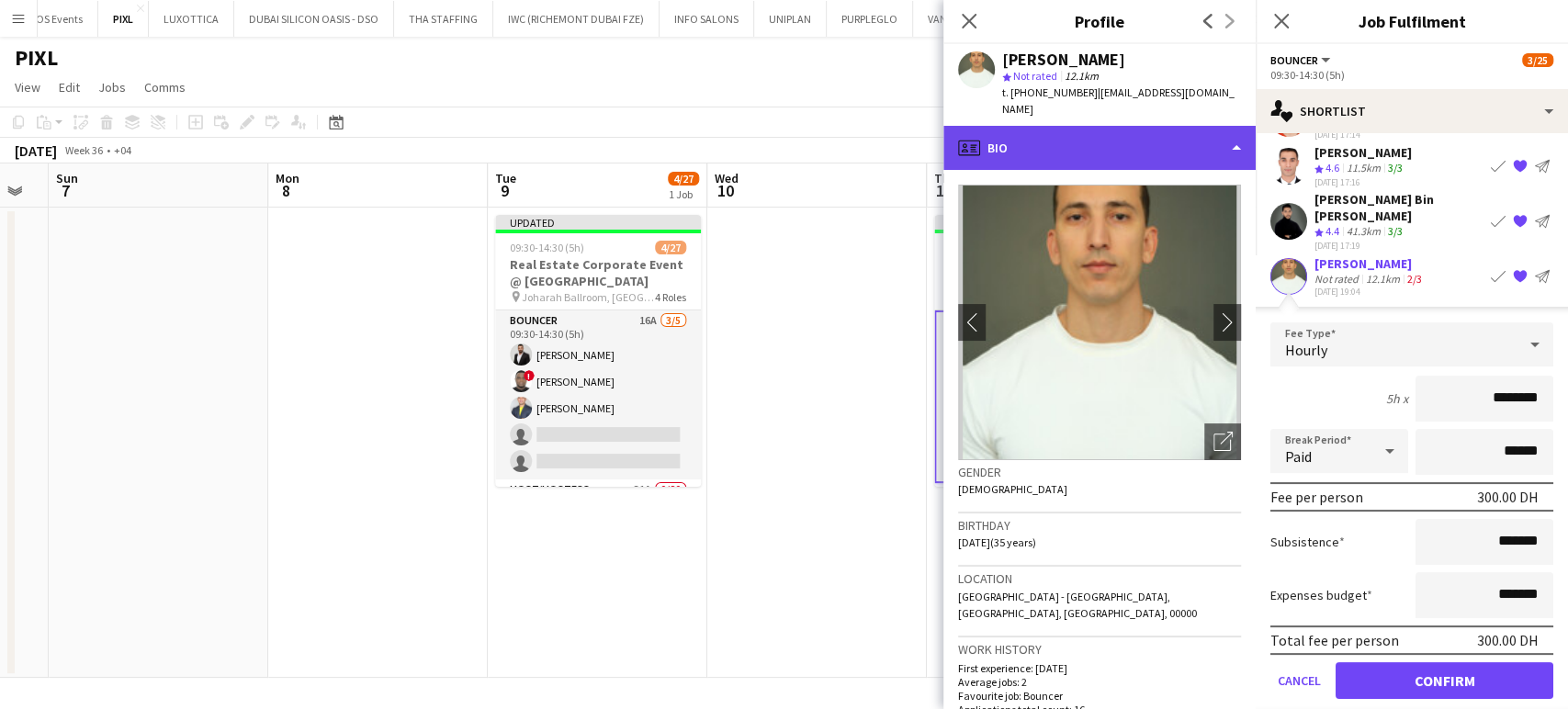
click at [1198, 127] on div "profile Bio" at bounding box center [1099, 148] width 312 height 44
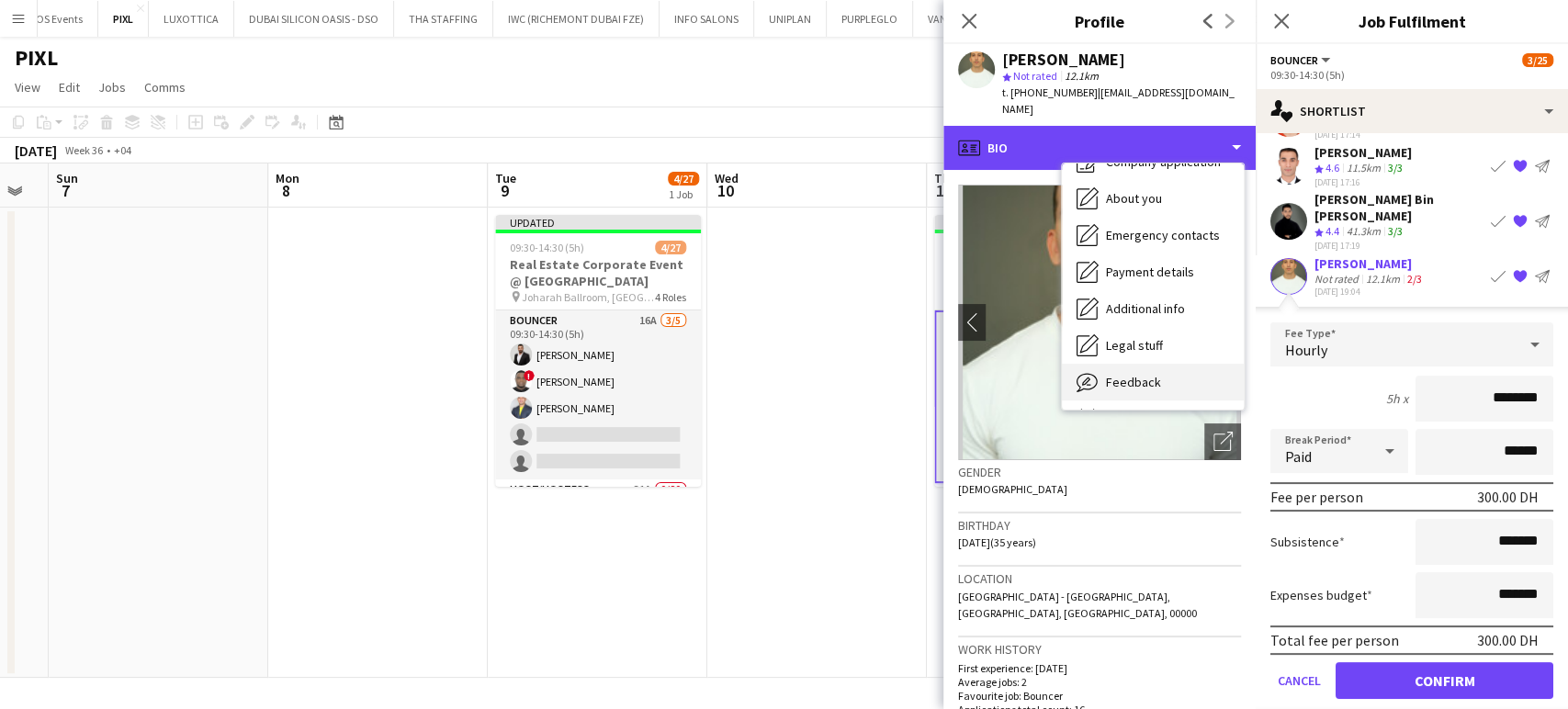
scroll to position [98, 0]
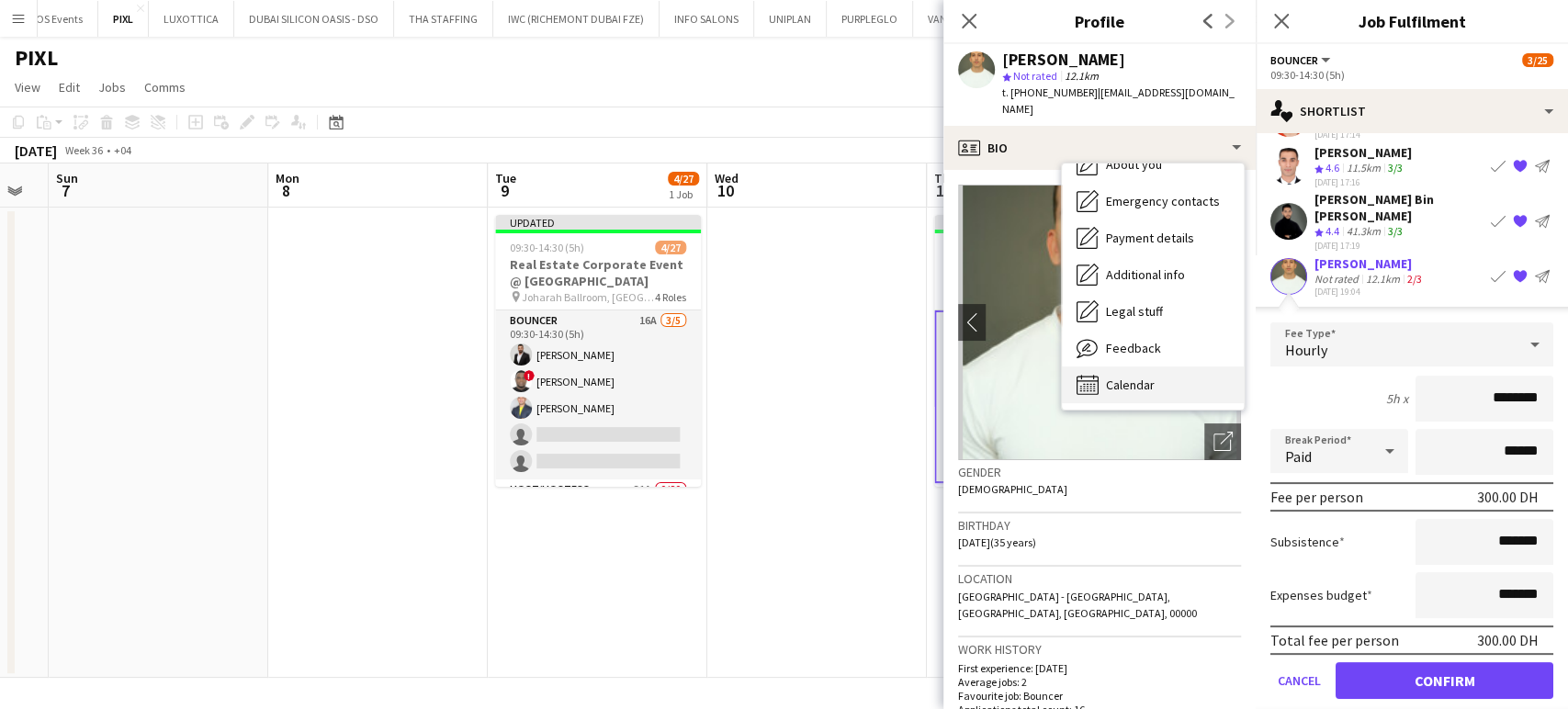
click at [1131, 377] on span "Calendar" at bounding box center [1129, 384] width 48 height 17
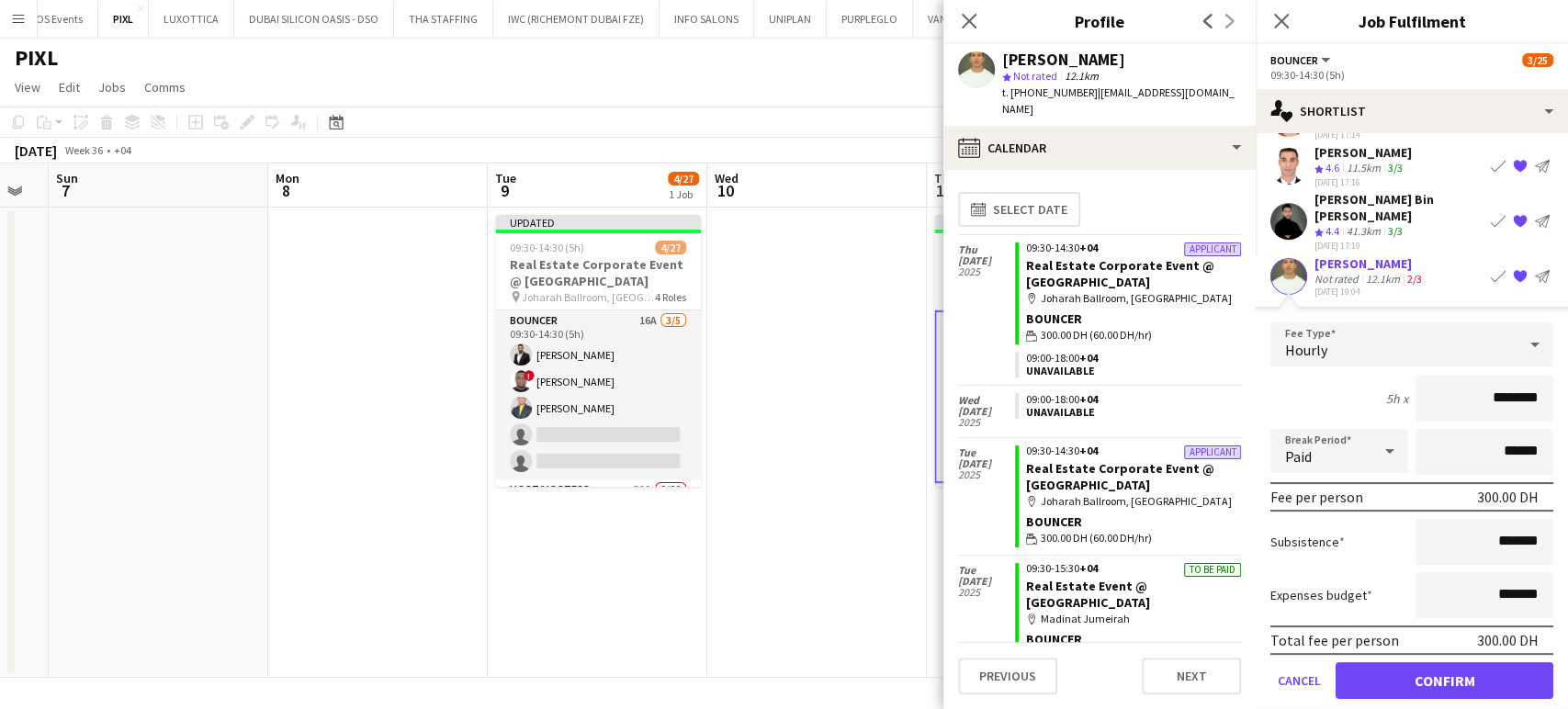
scroll to position [306, 0]
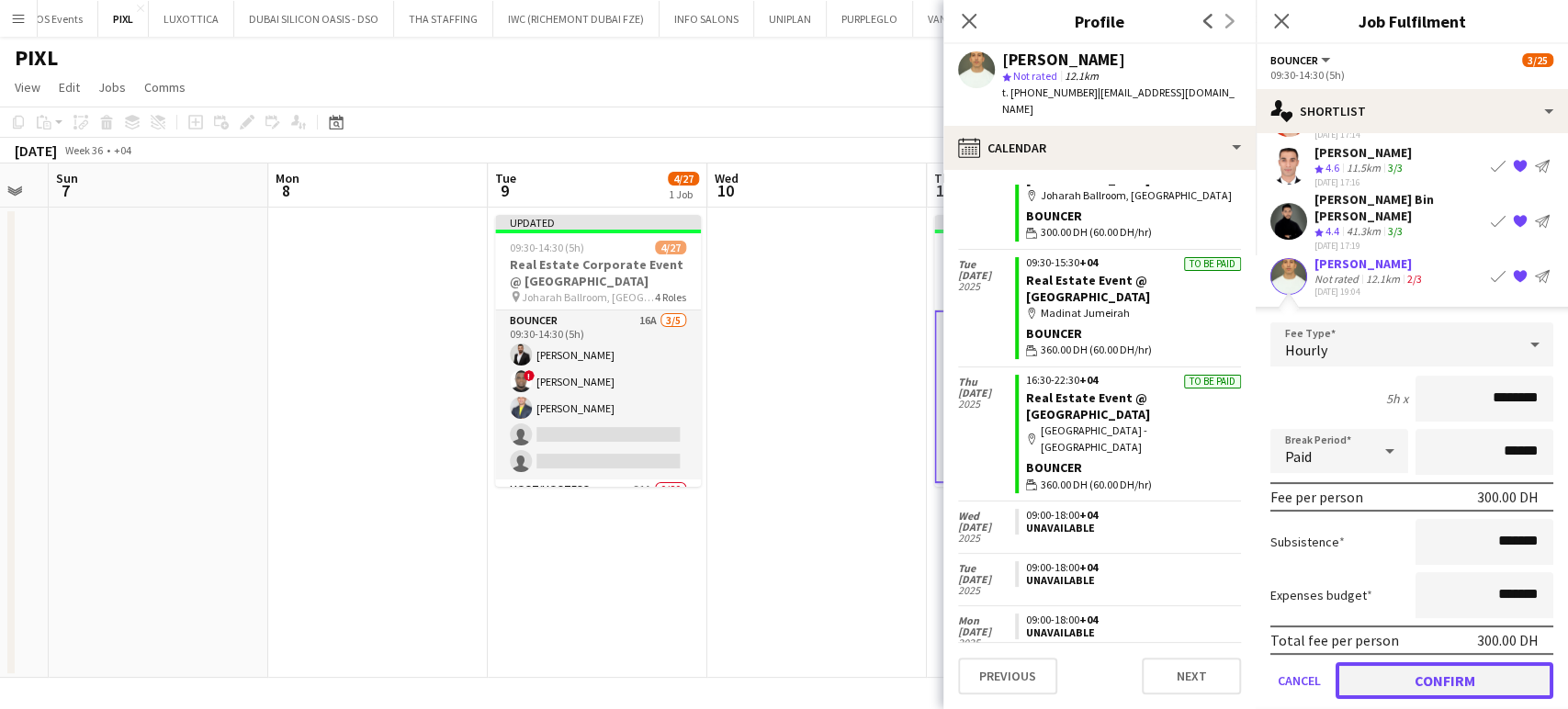
click at [1444, 662] on button "Confirm" at bounding box center [1444, 679] width 217 height 36
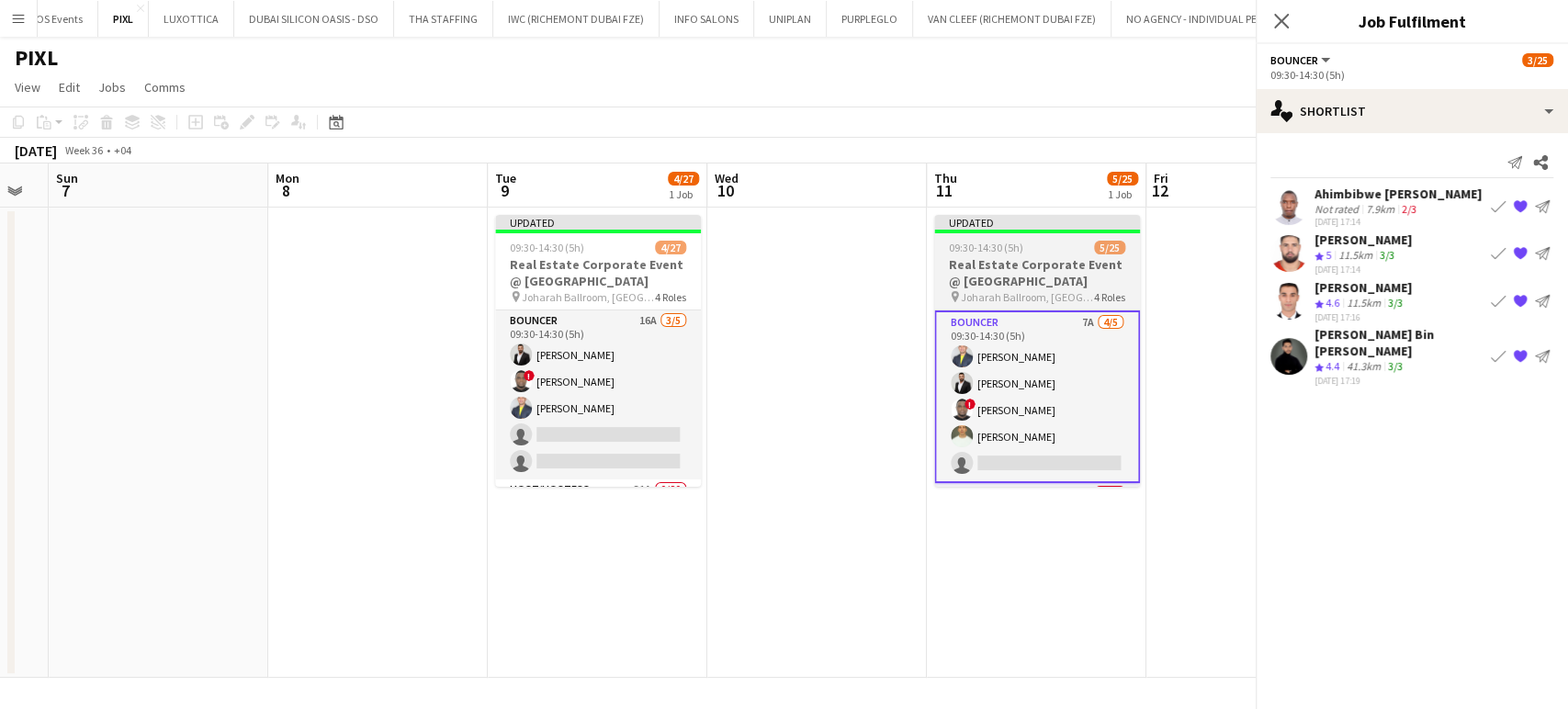
scroll to position [0, 0]
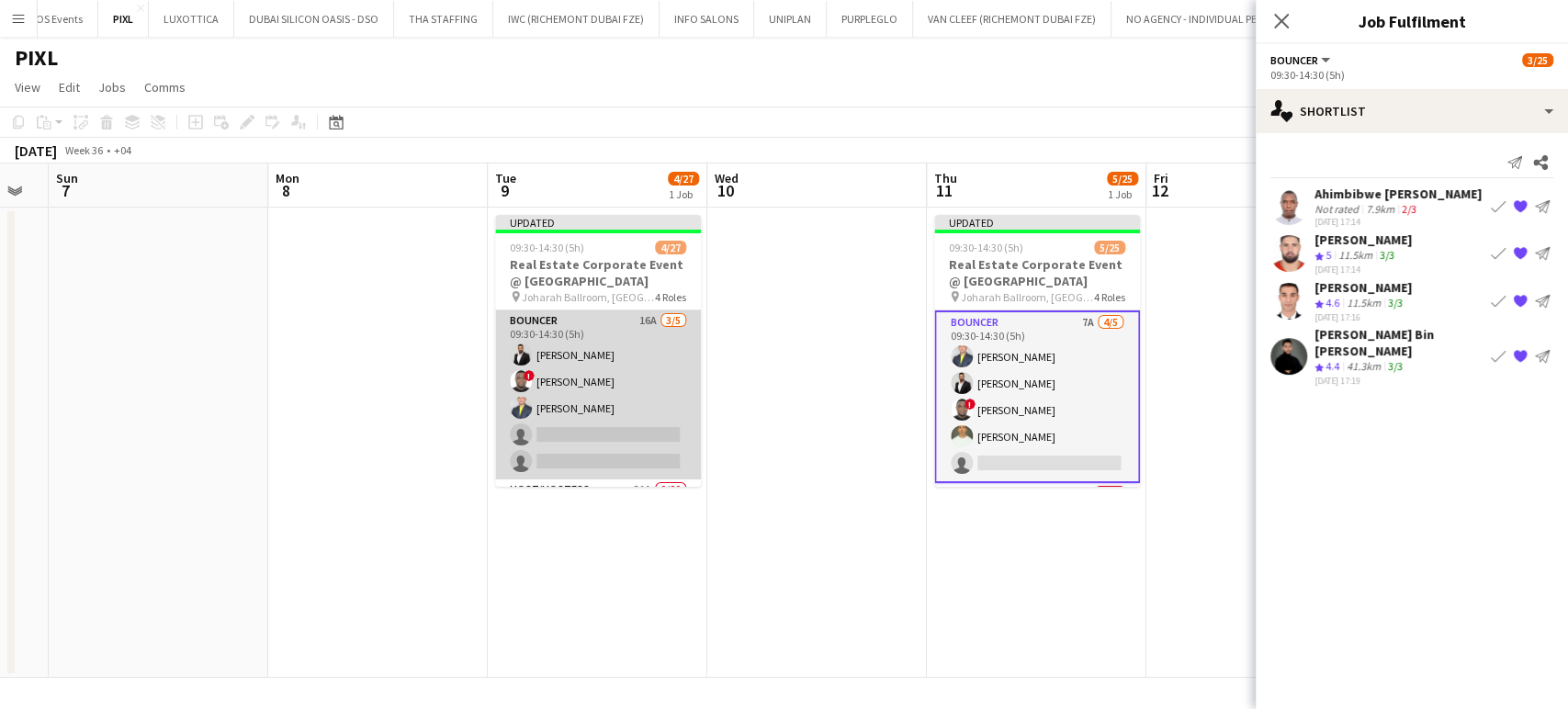
click at [584, 402] on app-card-role "Bouncer 16A 3/5 09:30-14:30 (5h) Ahmed Albasha ! David Adebayo Louie Stefan Zam…" at bounding box center [597, 395] width 206 height 169
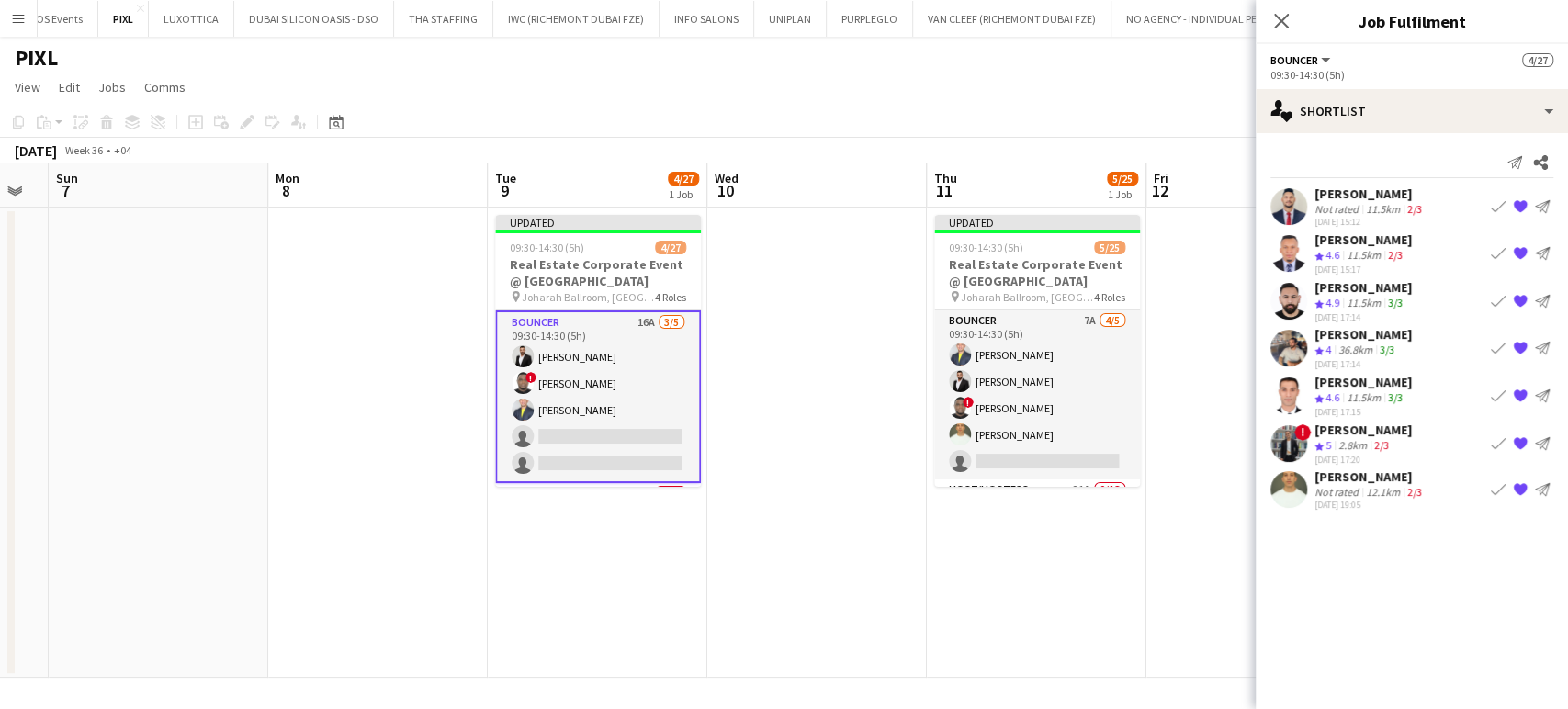
click at [1499, 482] on app-icon "Book crew" at bounding box center [1498, 489] width 15 height 15
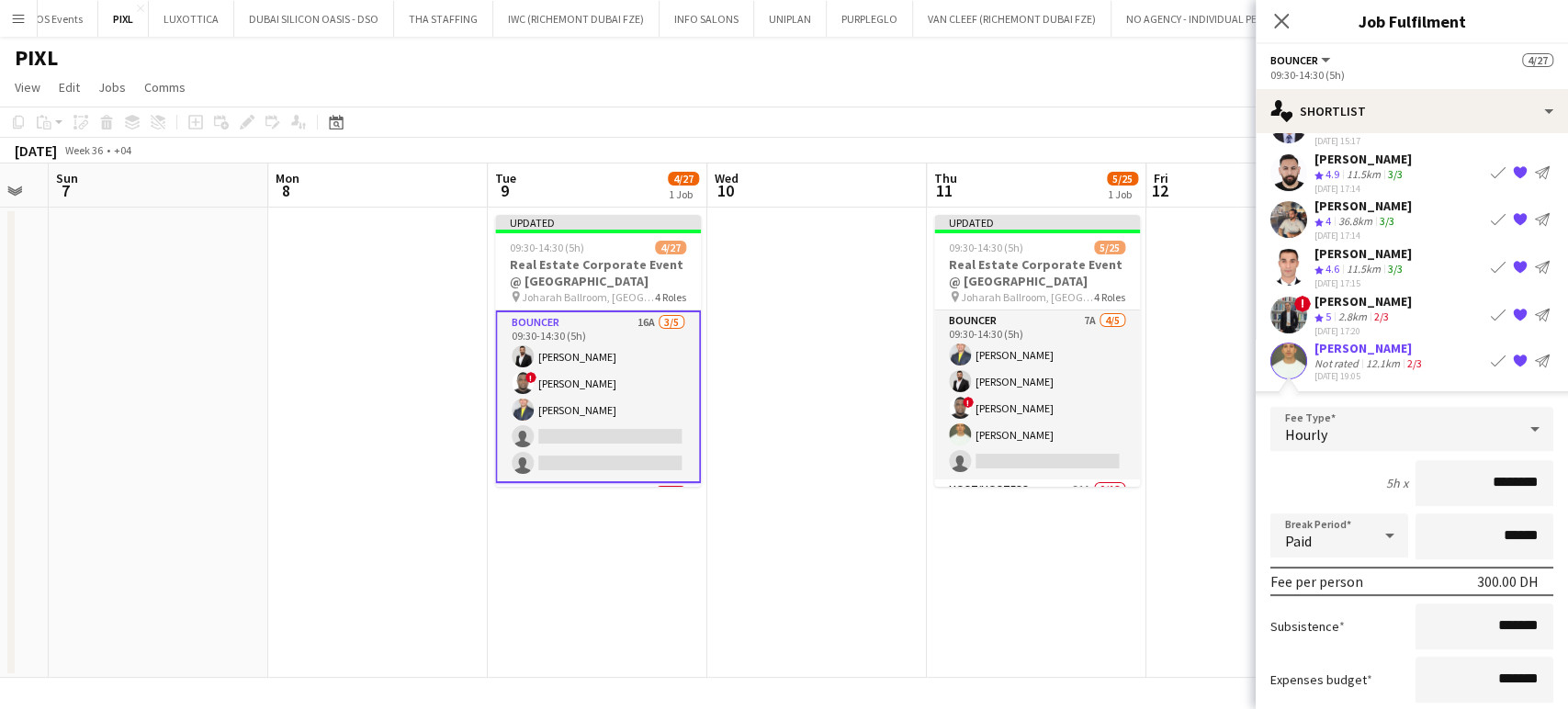
scroll to position [204, 0]
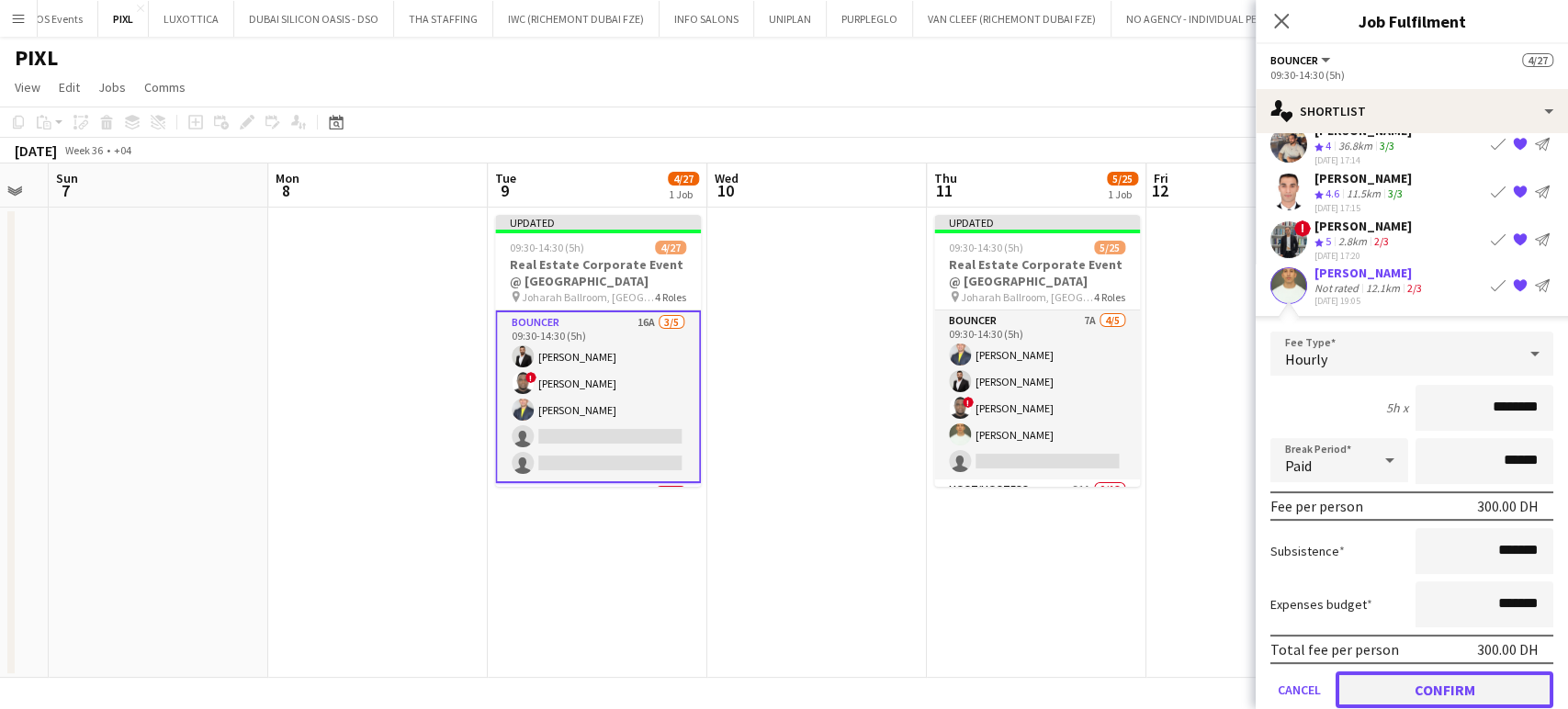
click at [1433, 691] on button "Confirm" at bounding box center [1444, 689] width 217 height 36
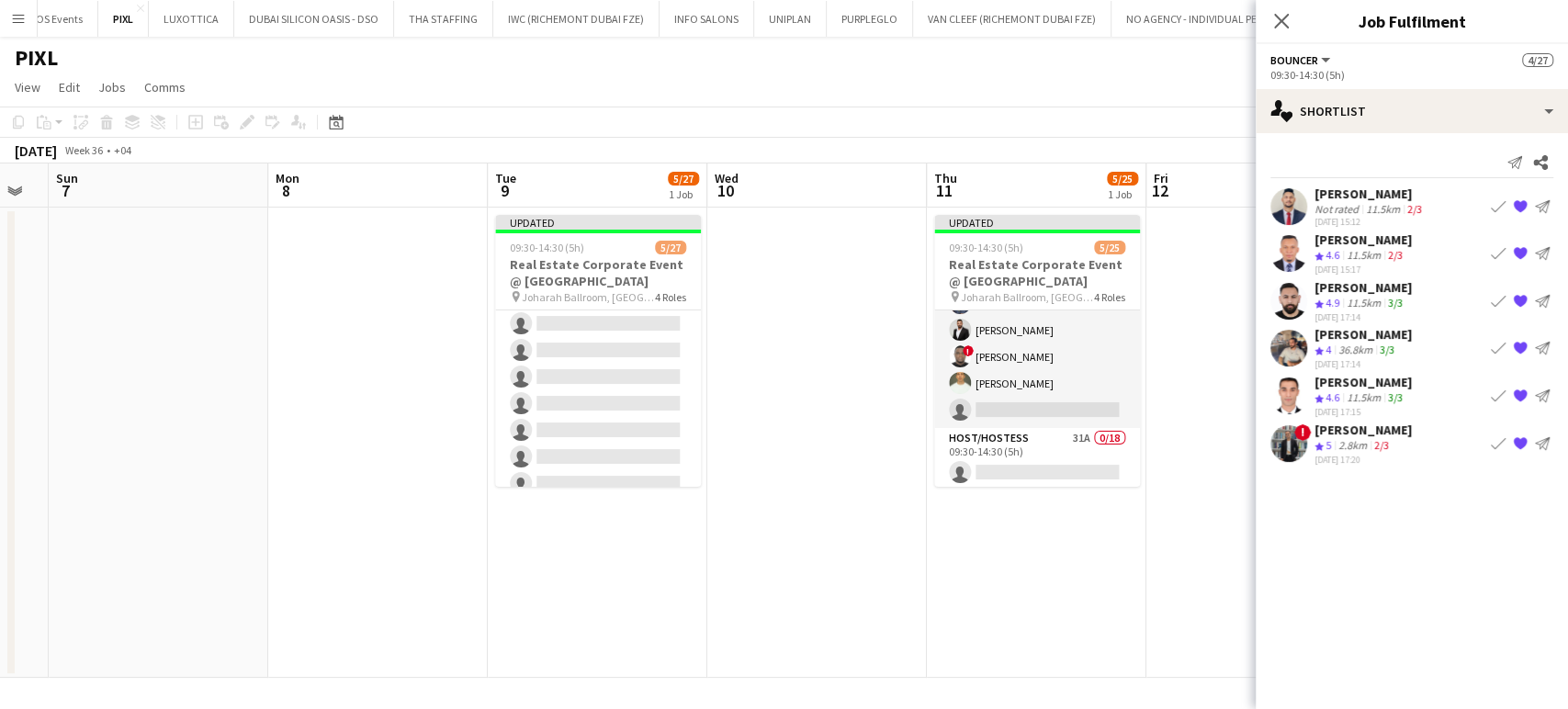
scroll to position [0, 0]
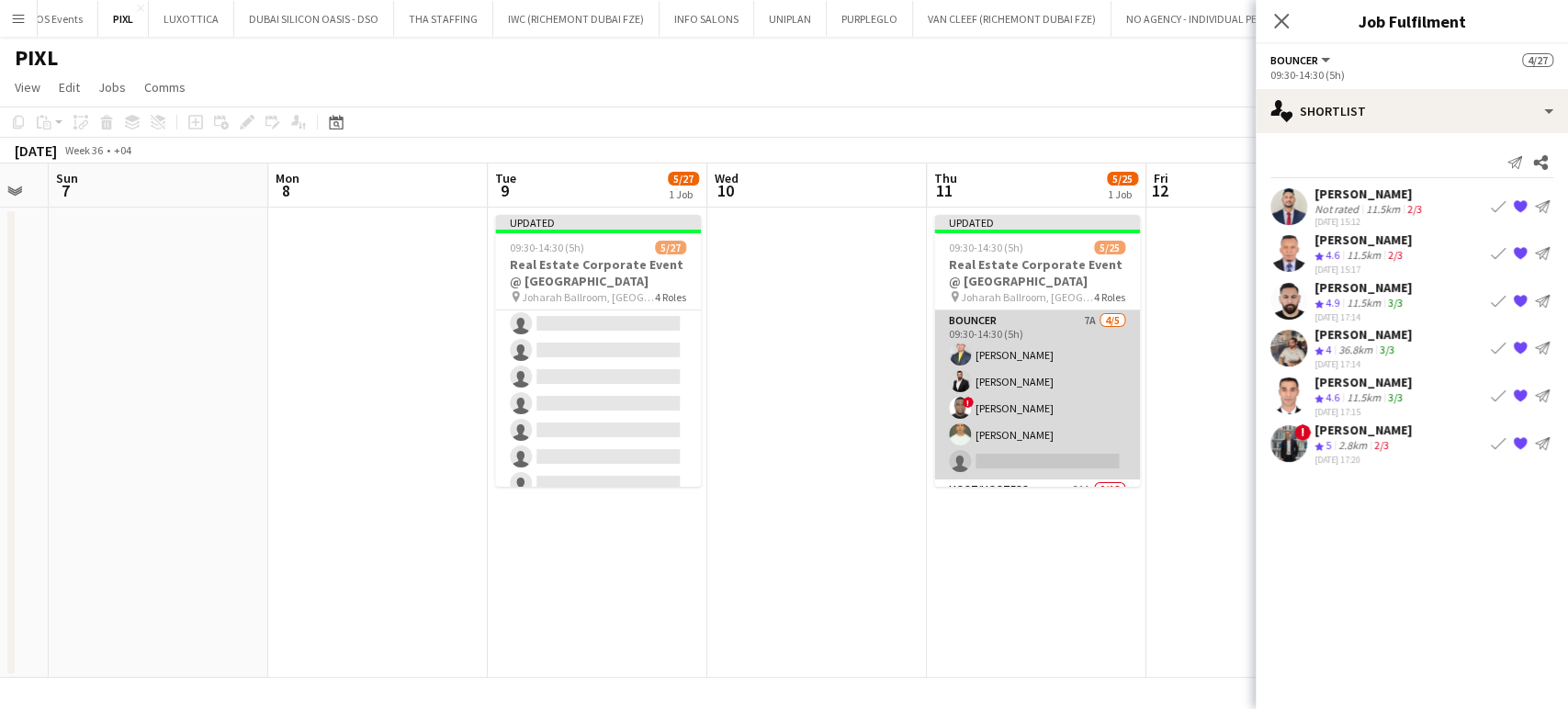
click at [1055, 368] on app-card-role "Bouncer 7A 4/5 09:30-14:30 (5h) Louie Stefan Zambarrano Ahmed Albasha ! David A…" at bounding box center [1037, 395] width 206 height 169
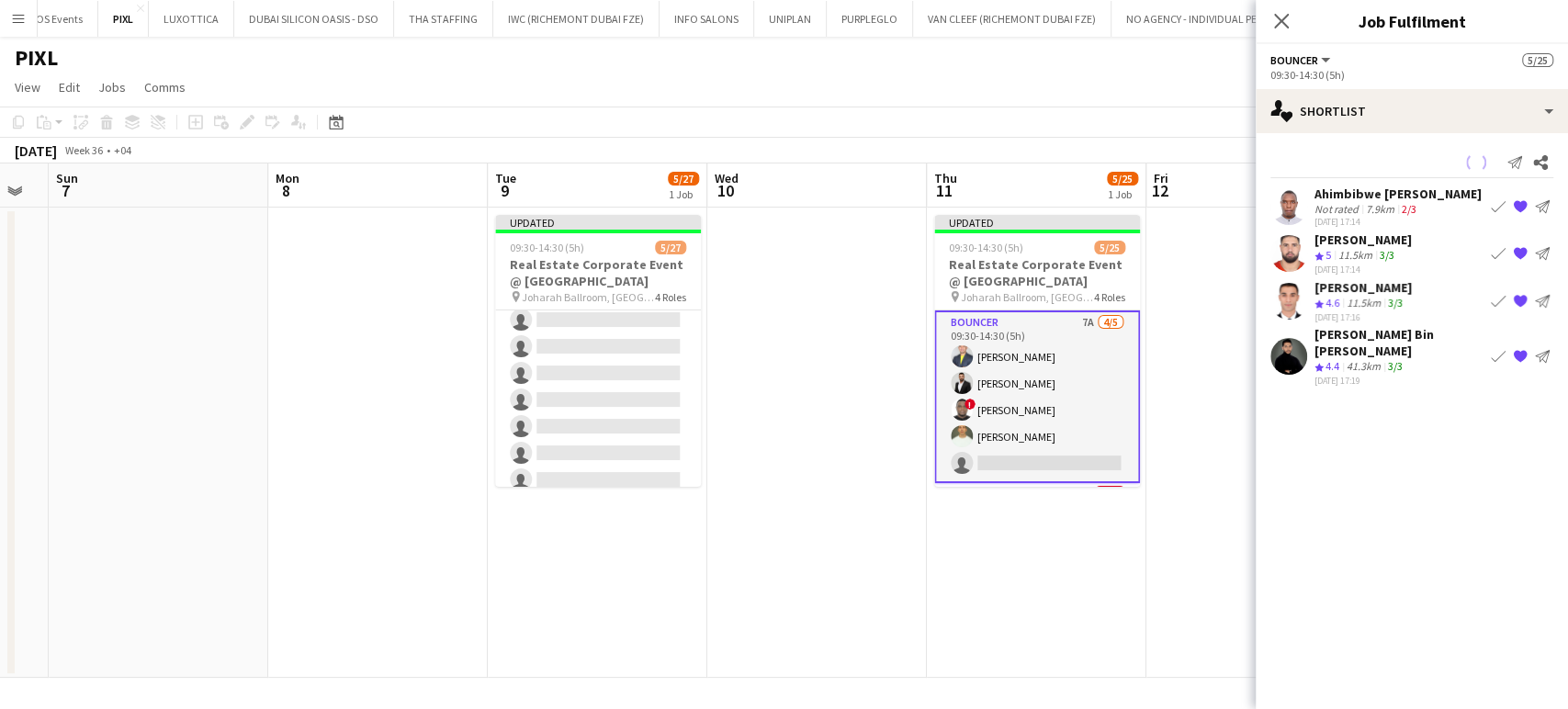
scroll to position [201, 0]
drag, startPoint x: 1470, startPoint y: 325, endPoint x: 1305, endPoint y: 326, distance: 165.0
click at [1305, 326] on div "Hassan Bin Rashid Ahmed Crew rating 4.4 41.3km 3/3 03-09-2025 17:19 Book crew {…" at bounding box center [1412, 356] width 312 height 61
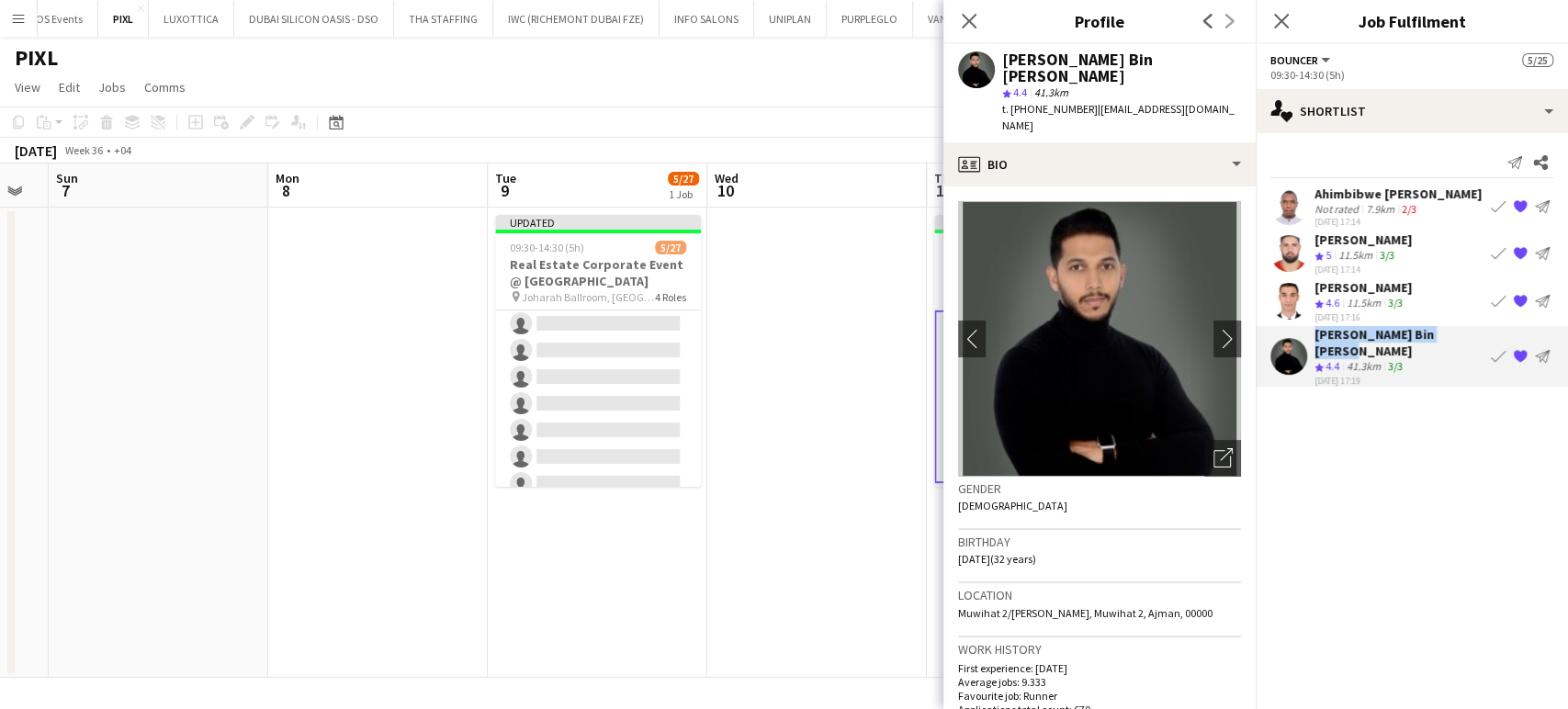
copy div "Hassan Bin Rashid Ahmed"
click at [1521, 349] on app-icon "{{ spriteTitle }}" at bounding box center [1520, 356] width 15 height 15
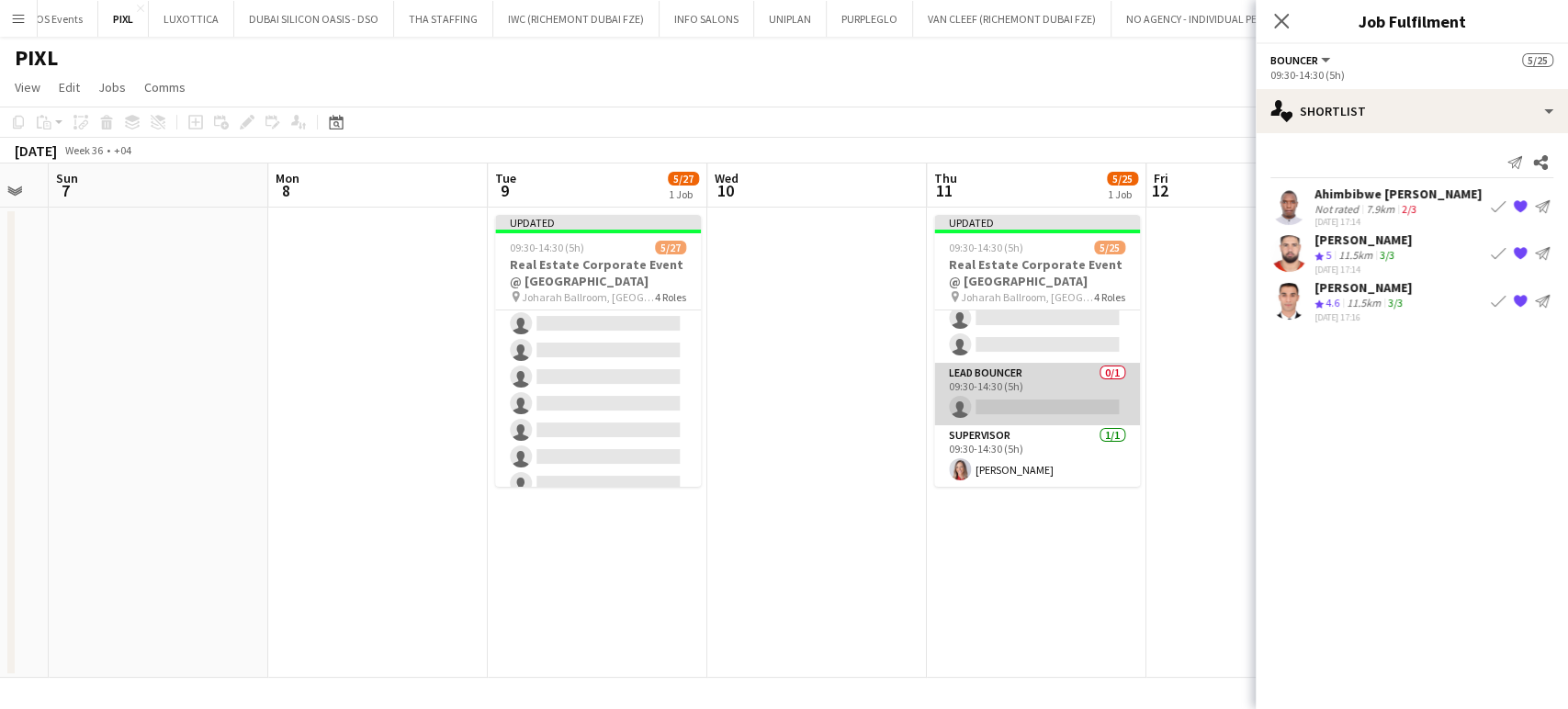
click at [1036, 391] on app-card-role "Lead Bouncer 0/1 09:30-14:30 (5h) single-neutral-actions" at bounding box center [1037, 393] width 206 height 62
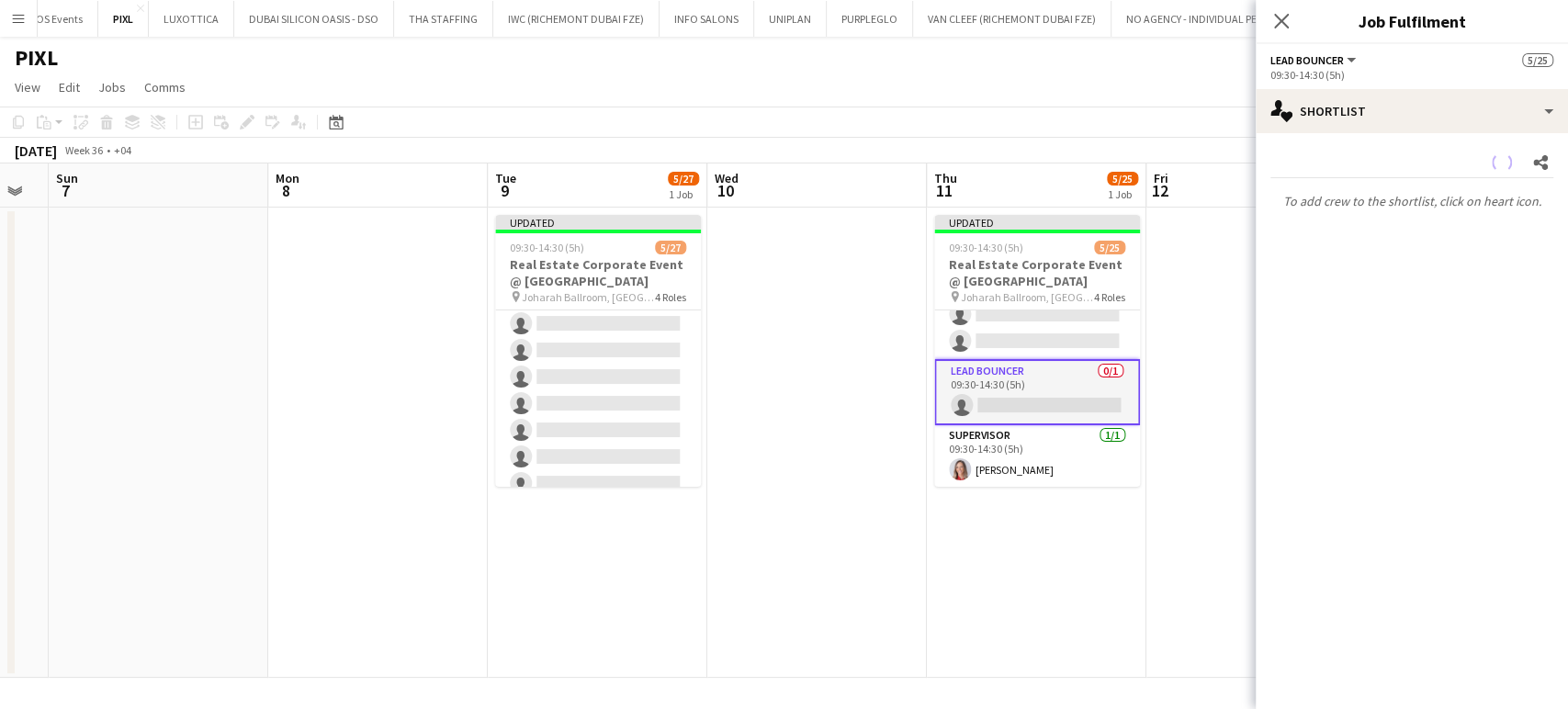
scroll to position [631, 0]
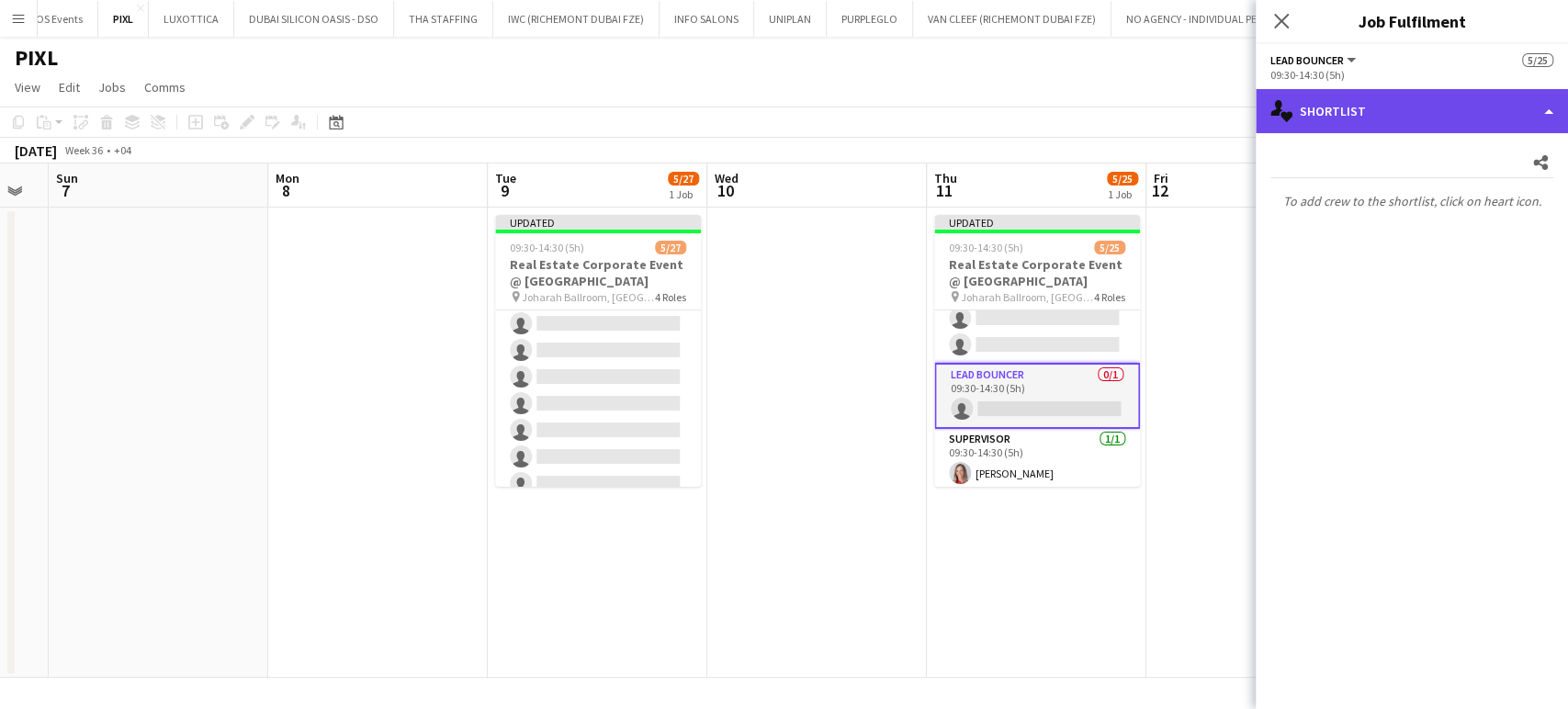
click at [1538, 103] on div "single-neutral-actions-heart Shortlist" at bounding box center [1412, 111] width 312 height 44
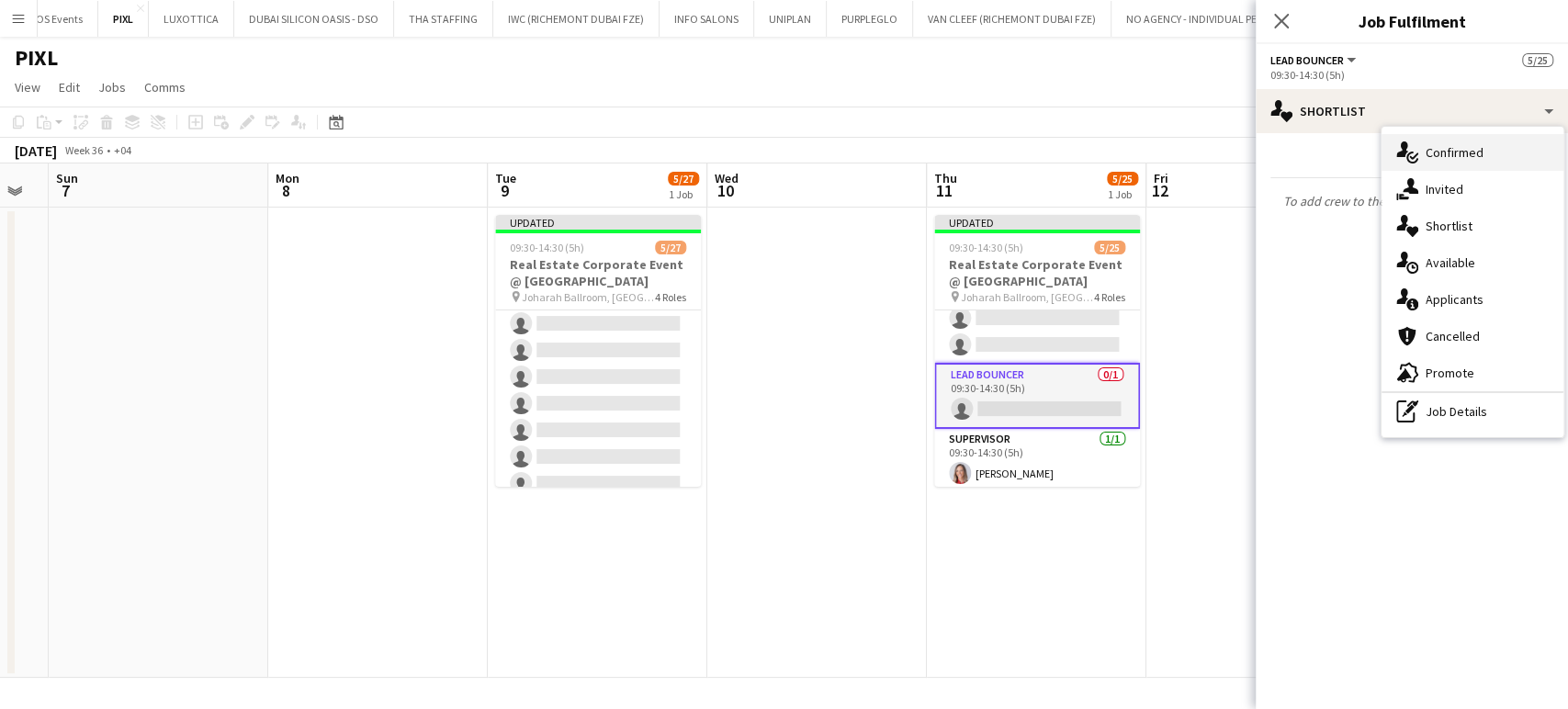
click at [1461, 146] on span "Confirmed" at bounding box center [1454, 152] width 58 height 17
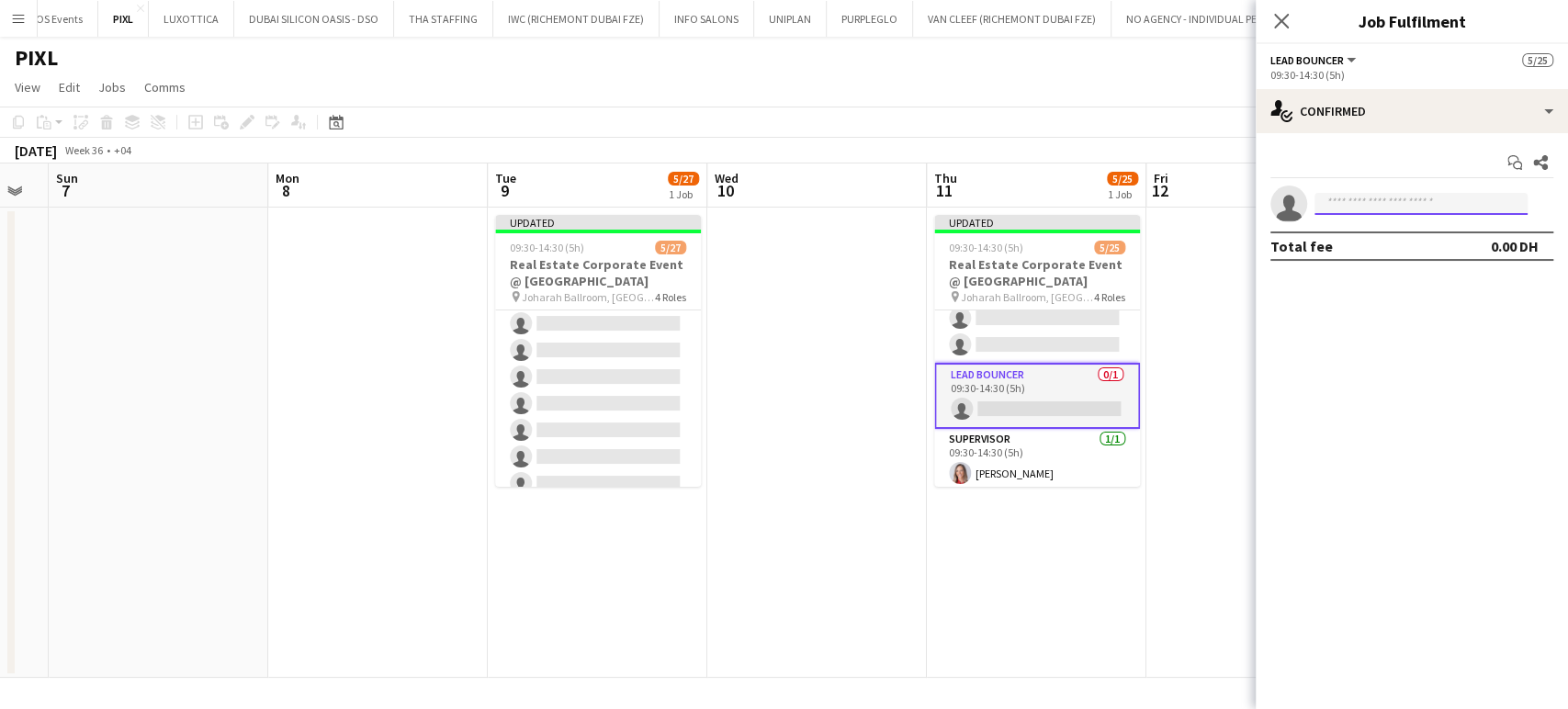
click at [1335, 203] on input at bounding box center [1420, 204] width 213 height 22
paste input "**********"
type input "**********"
drag, startPoint x: 1445, startPoint y: 202, endPoint x: 1184, endPoint y: 181, distance: 261.8
click at [1184, 181] on body "Menu Boards Boards Boards All jobs Status Workforce Workforce My Workforce Recr…" at bounding box center [784, 354] width 1568 height 709
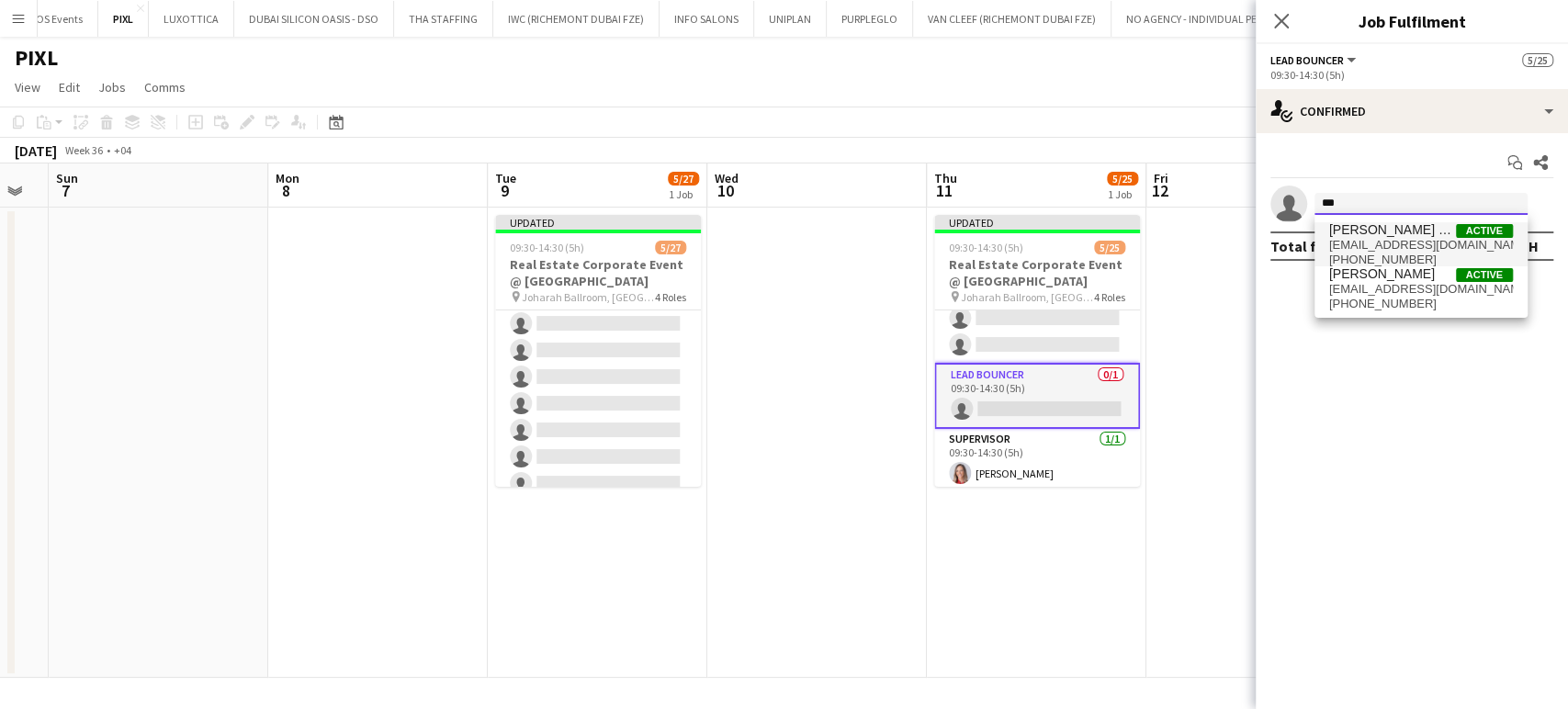
type input "***"
drag, startPoint x: 1418, startPoint y: 233, endPoint x: 1440, endPoint y: 243, distance: 24.2
click at [1418, 233] on span "Hassan Bin Rashid Ahmed" at bounding box center [1392, 230] width 127 height 16
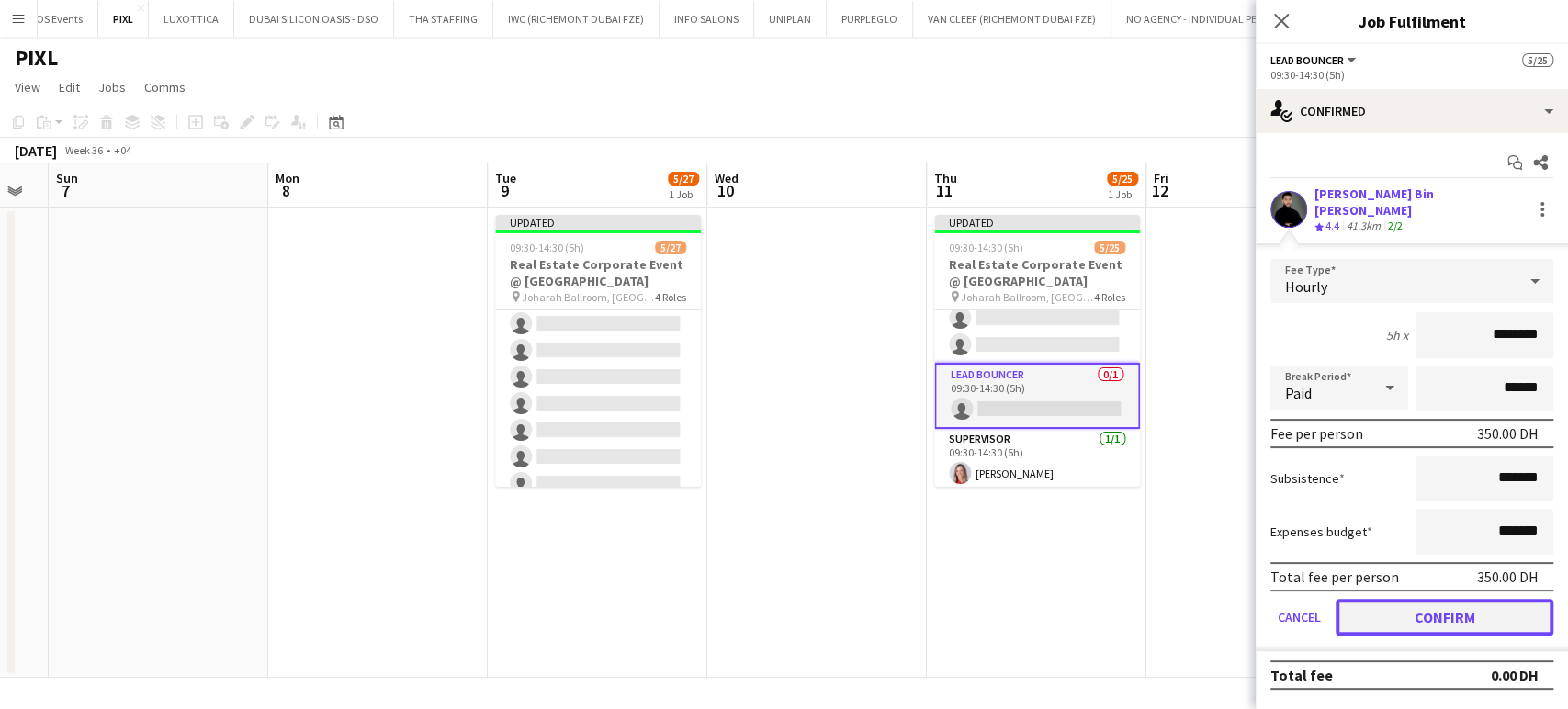
click at [1394, 602] on button "Confirm" at bounding box center [1444, 617] width 217 height 36
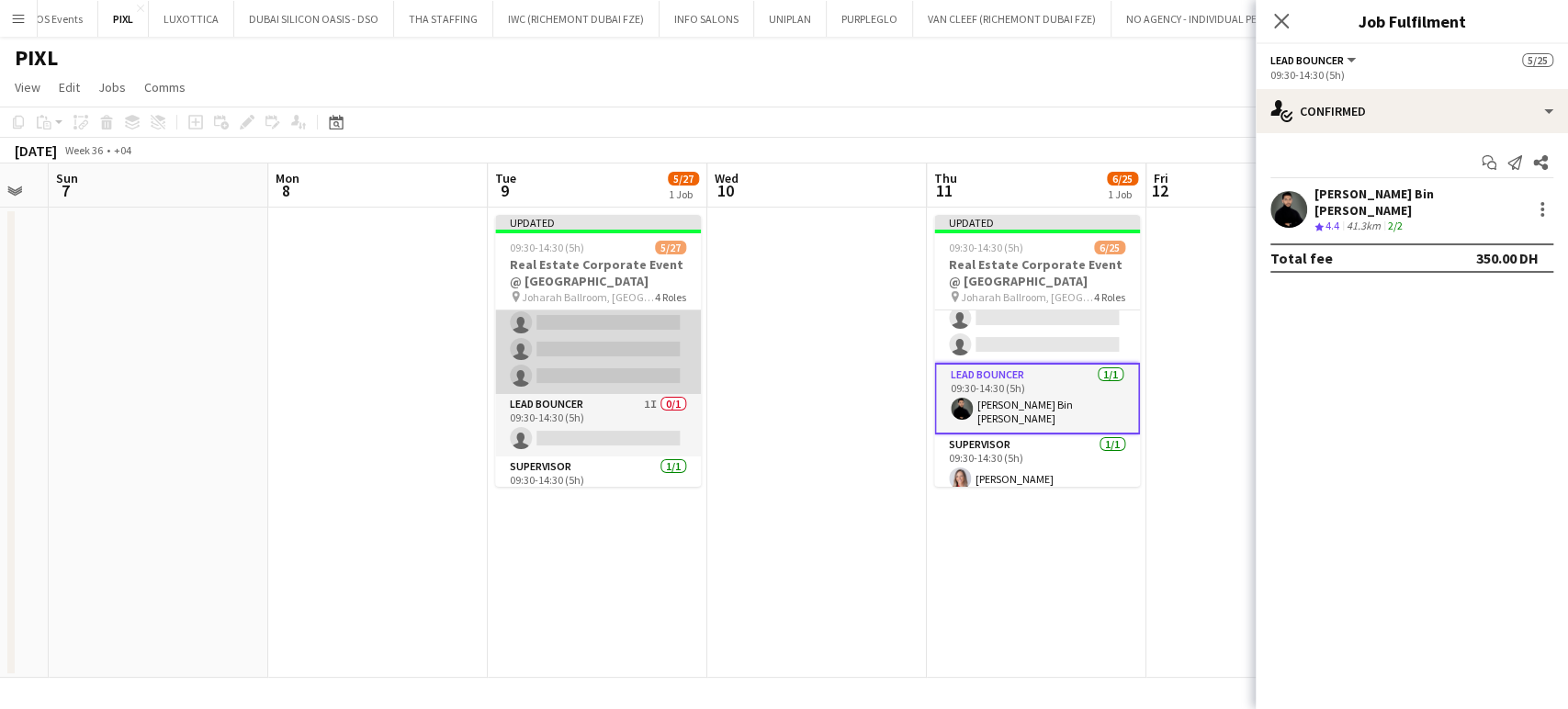
scroll to position [685, 0]
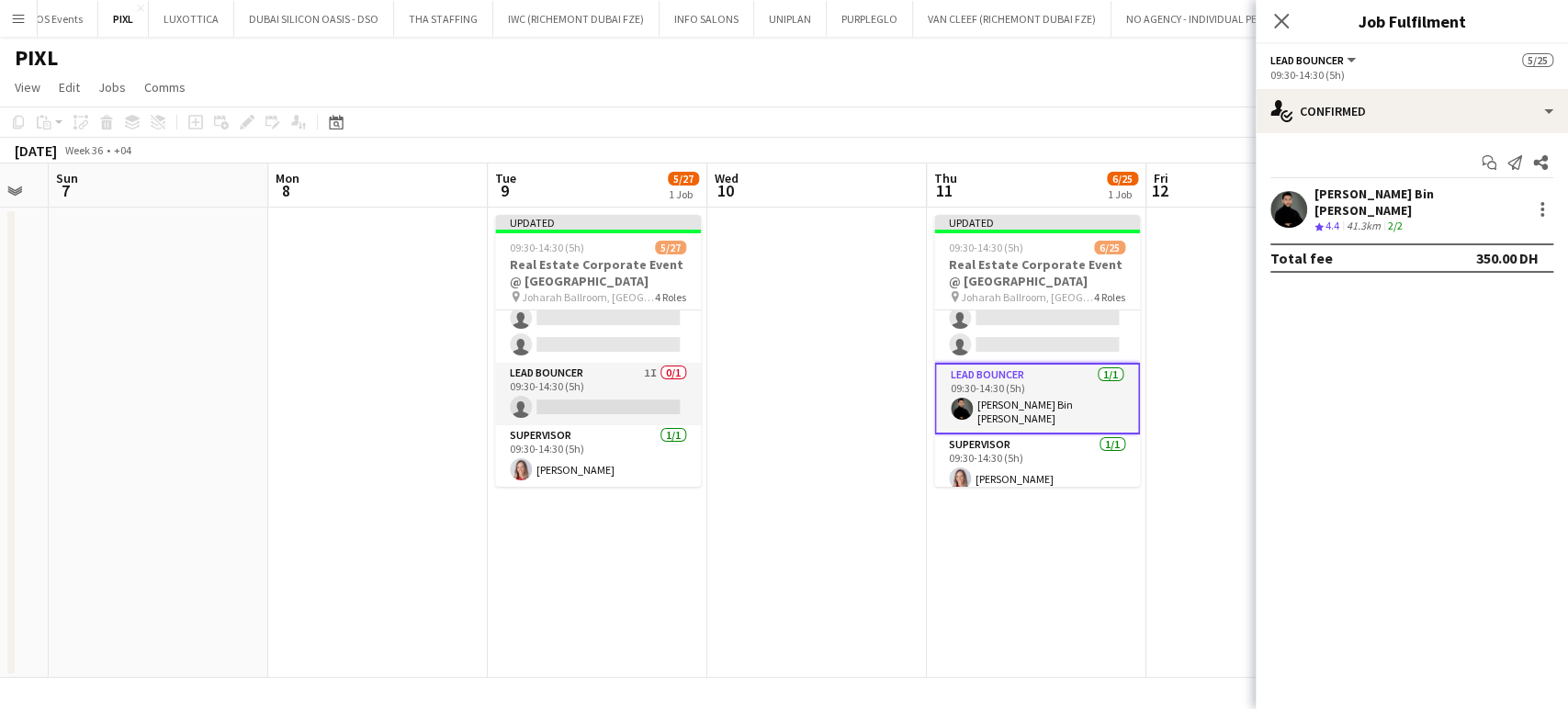
click at [868, 422] on app-date-cell at bounding box center [816, 443] width 219 height 470
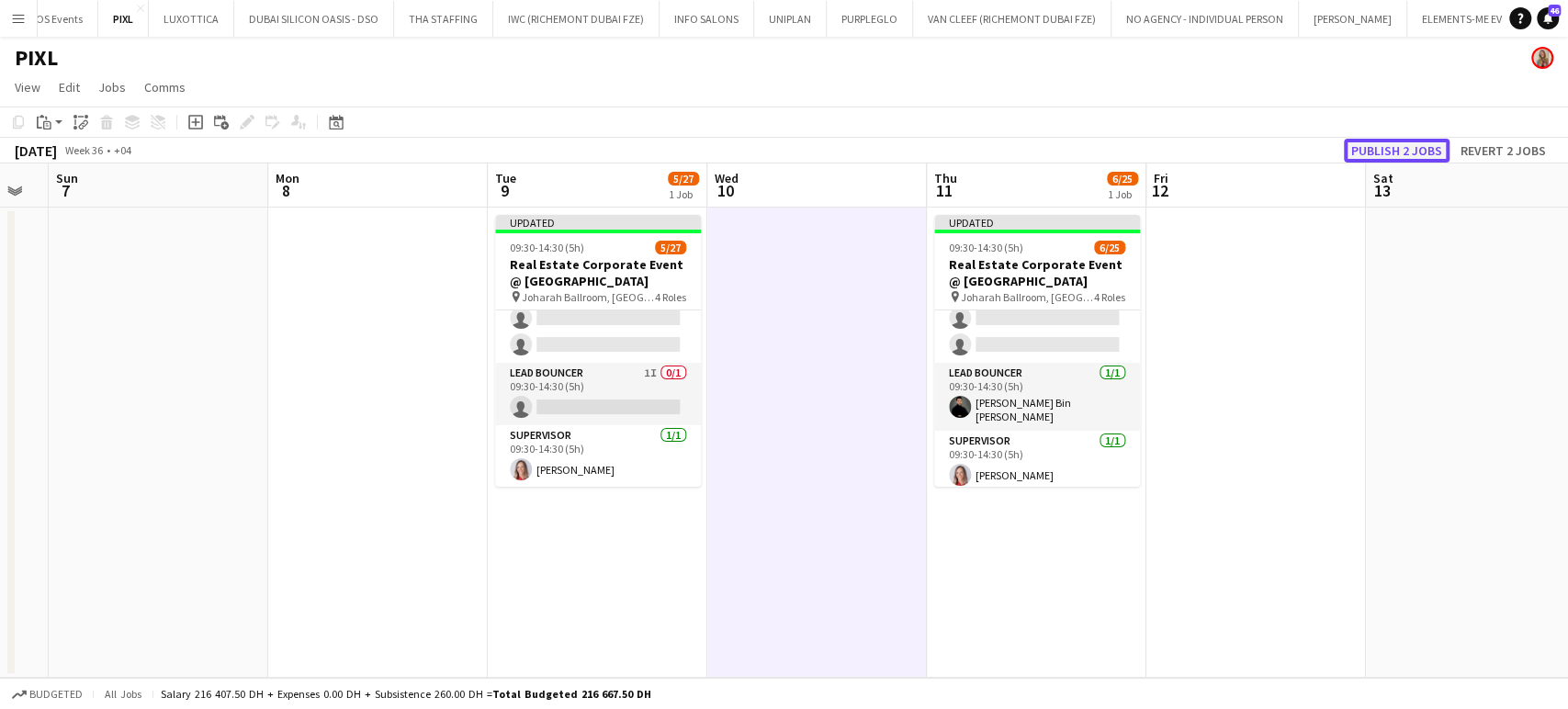
click at [1418, 150] on button "Publish 2 jobs" at bounding box center [1396, 150] width 105 height 24
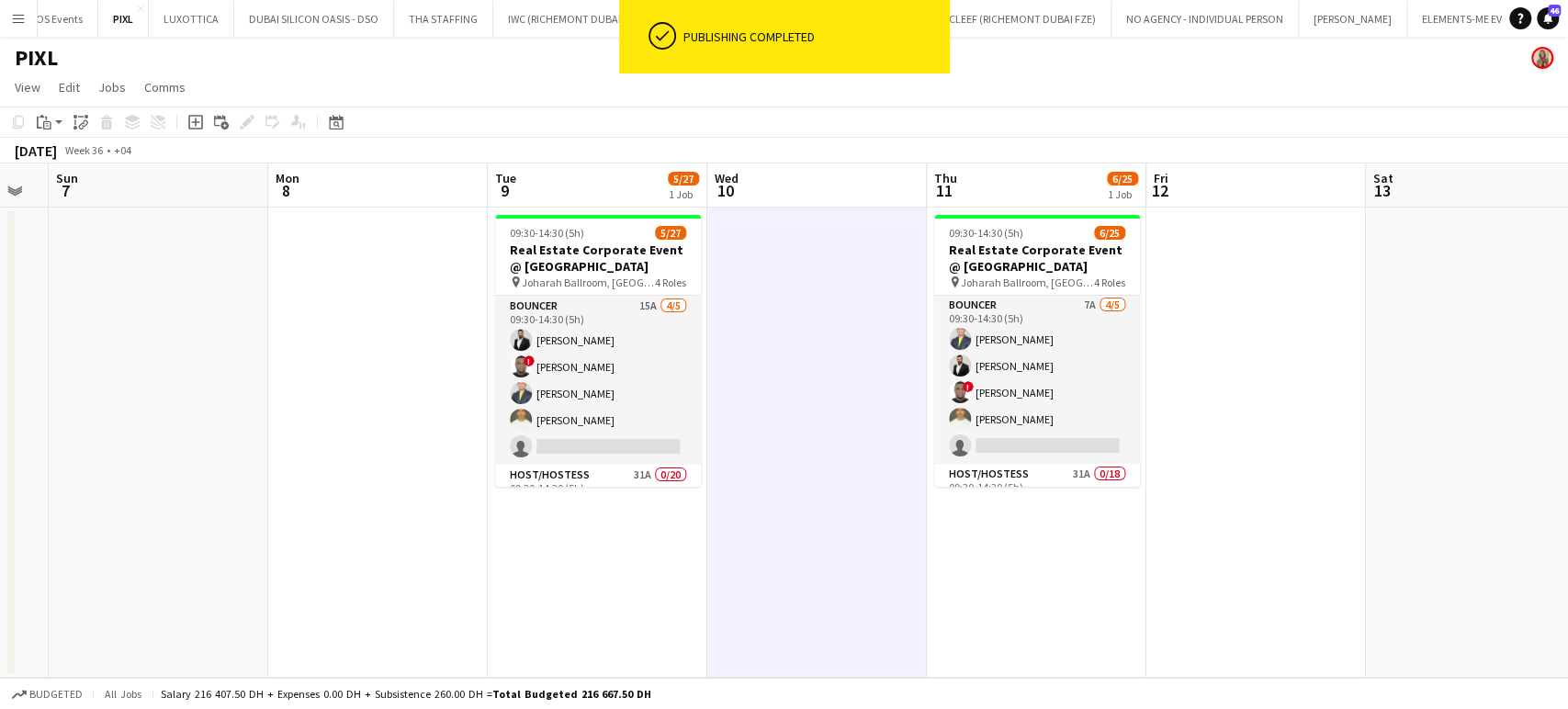
scroll to position [0, 0]
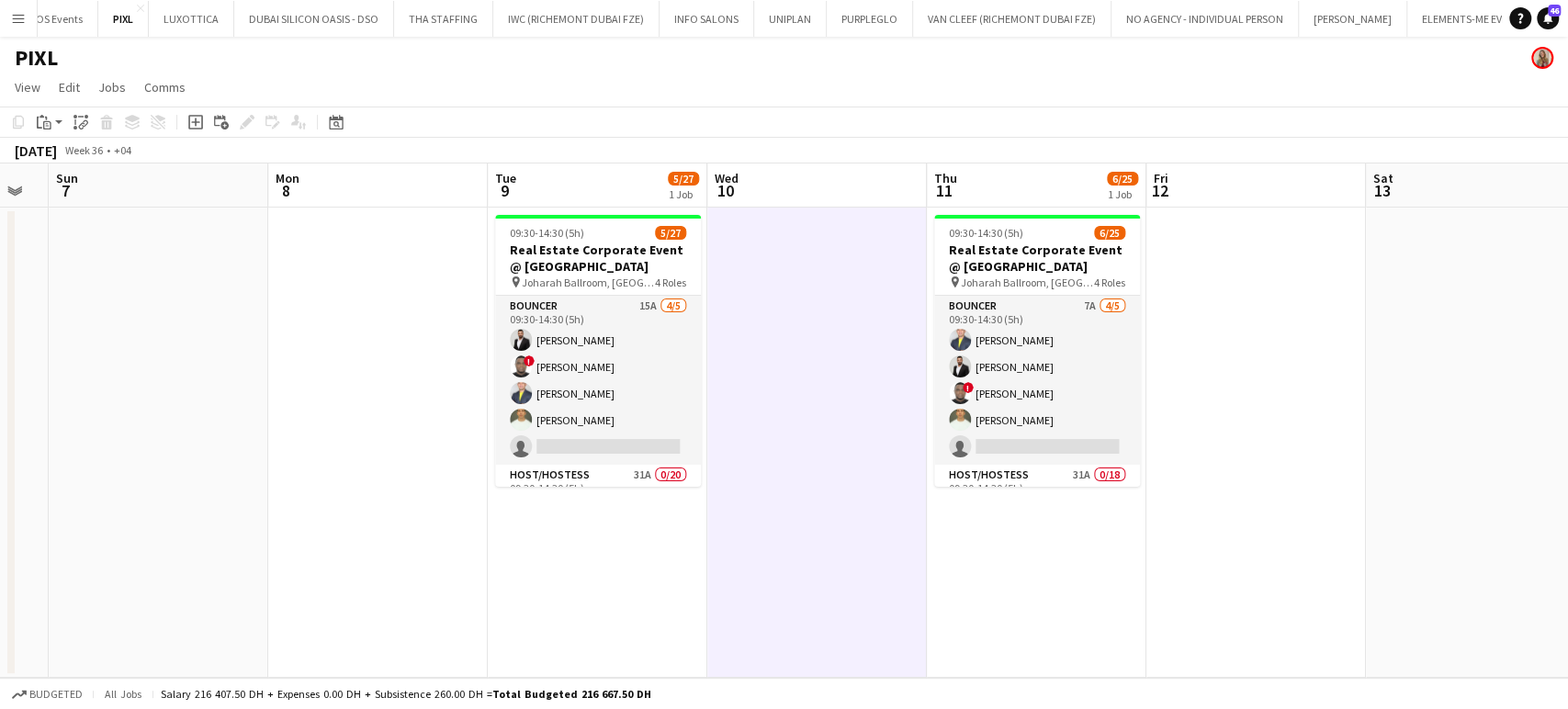
click at [1284, 404] on app-date-cell at bounding box center [1255, 443] width 219 height 470
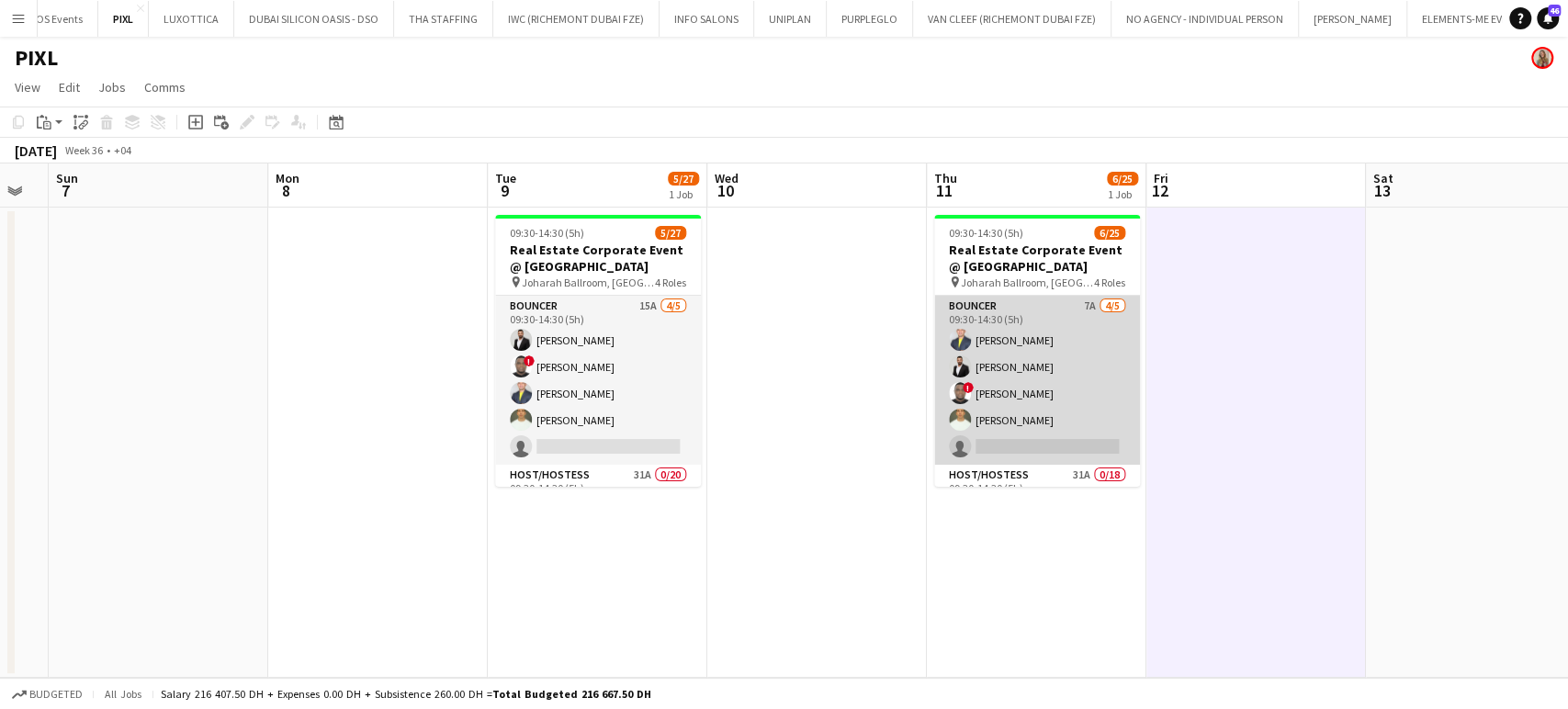
click at [1001, 349] on app-card-role "Bouncer 7A 4/5 09:30-14:30 (5h) Louie Stefan Zambarrano Ahmed Albasha ! David A…" at bounding box center [1037, 381] width 206 height 169
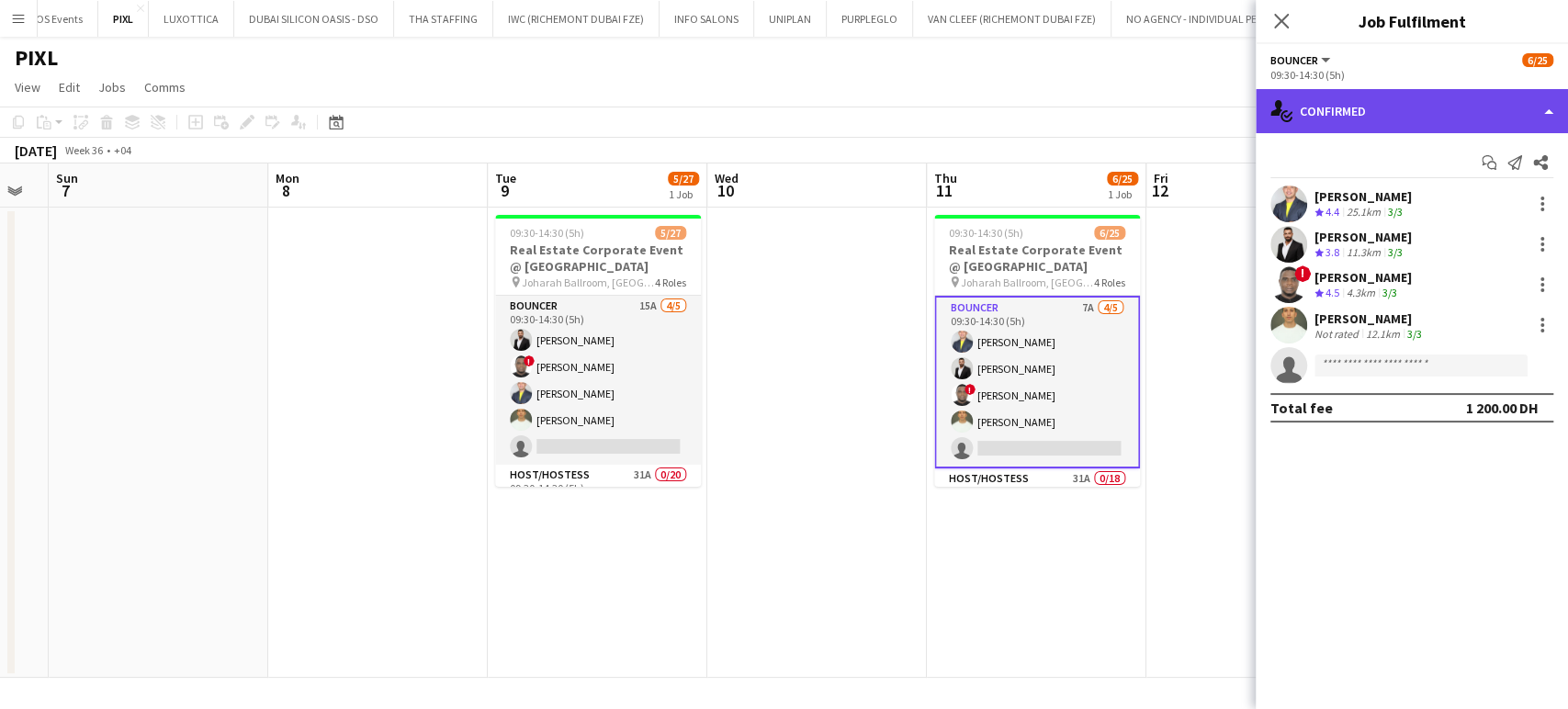
click at [1546, 98] on div "single-neutral-actions-check-2 Confirmed" at bounding box center [1412, 111] width 312 height 44
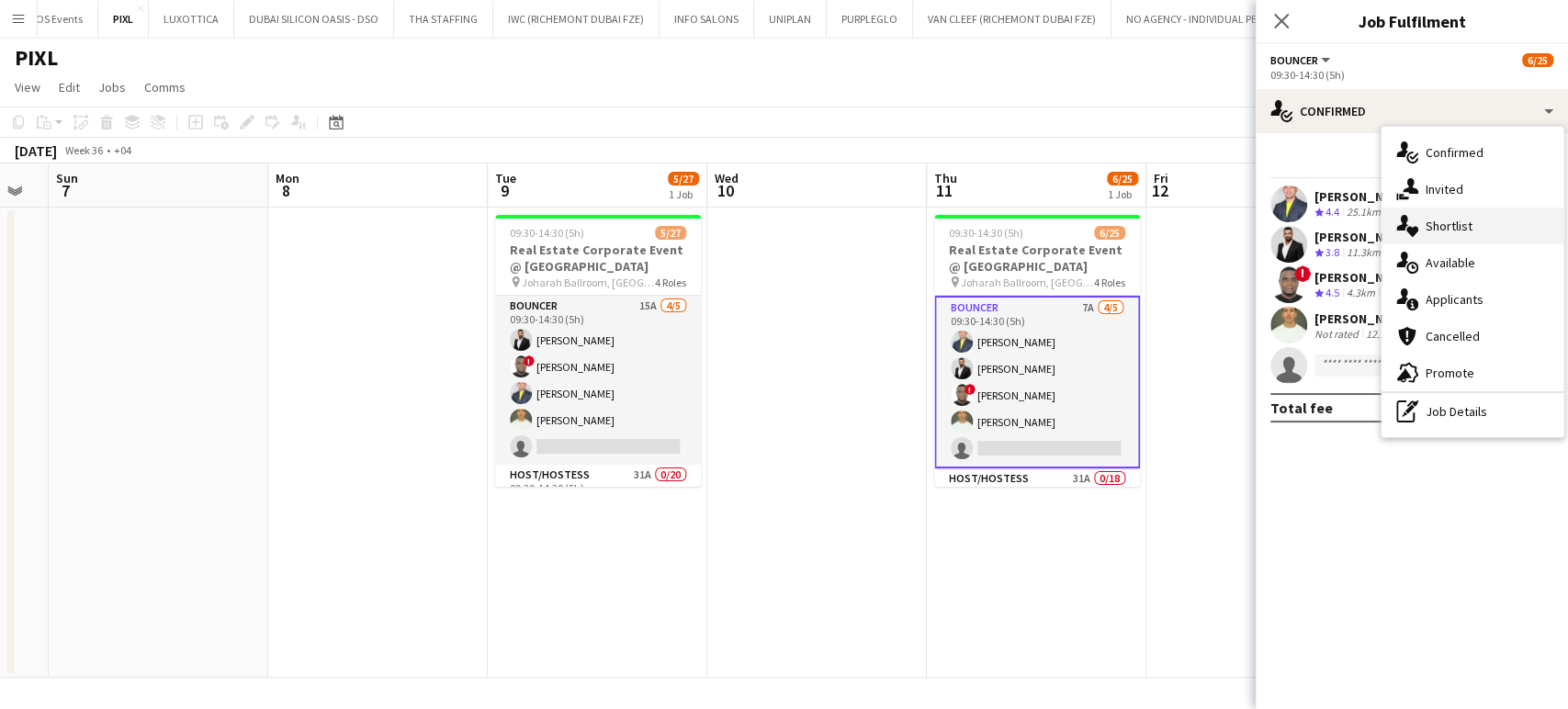
click at [1464, 221] on span "Shortlist" at bounding box center [1449, 225] width 47 height 17
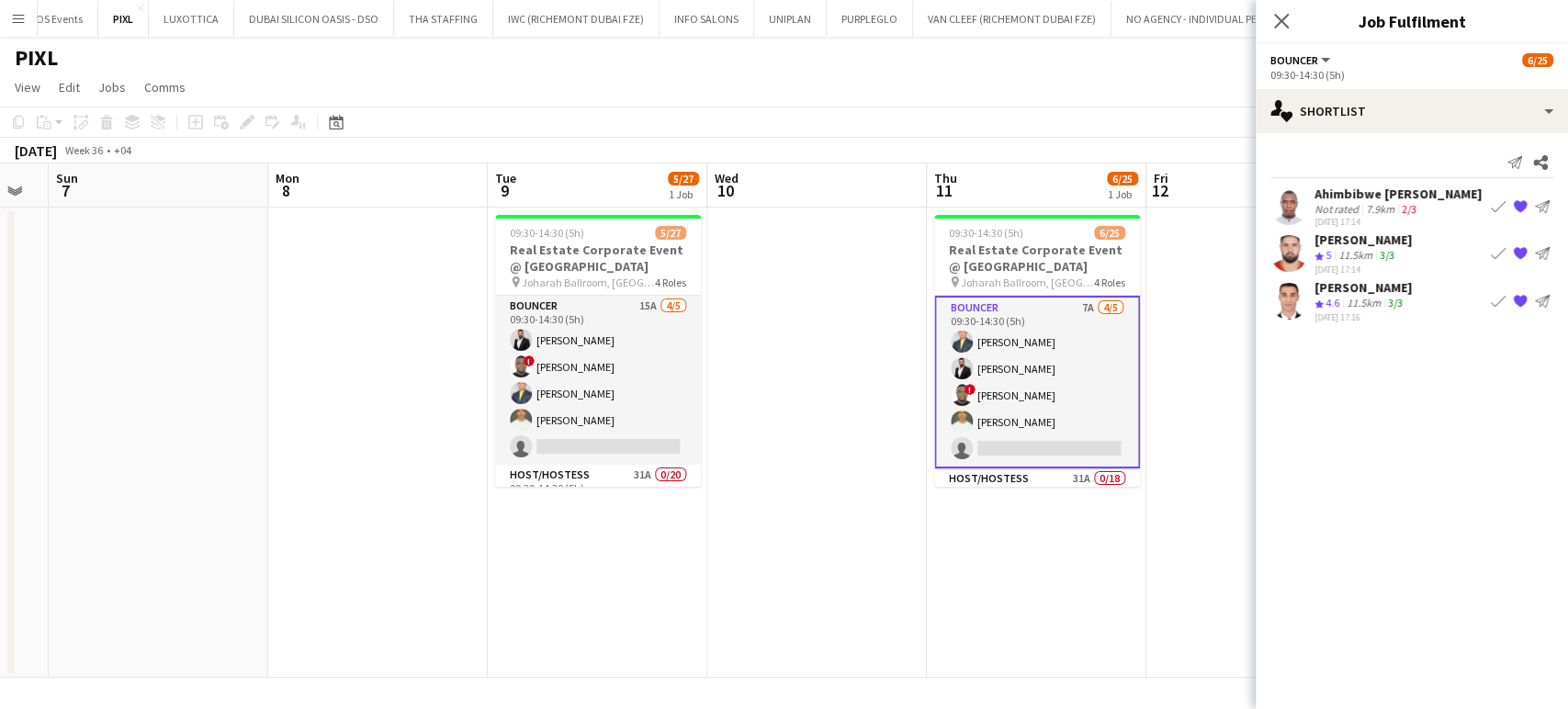
click at [1351, 296] on div "11.5km" at bounding box center [1363, 304] width 41 height 16
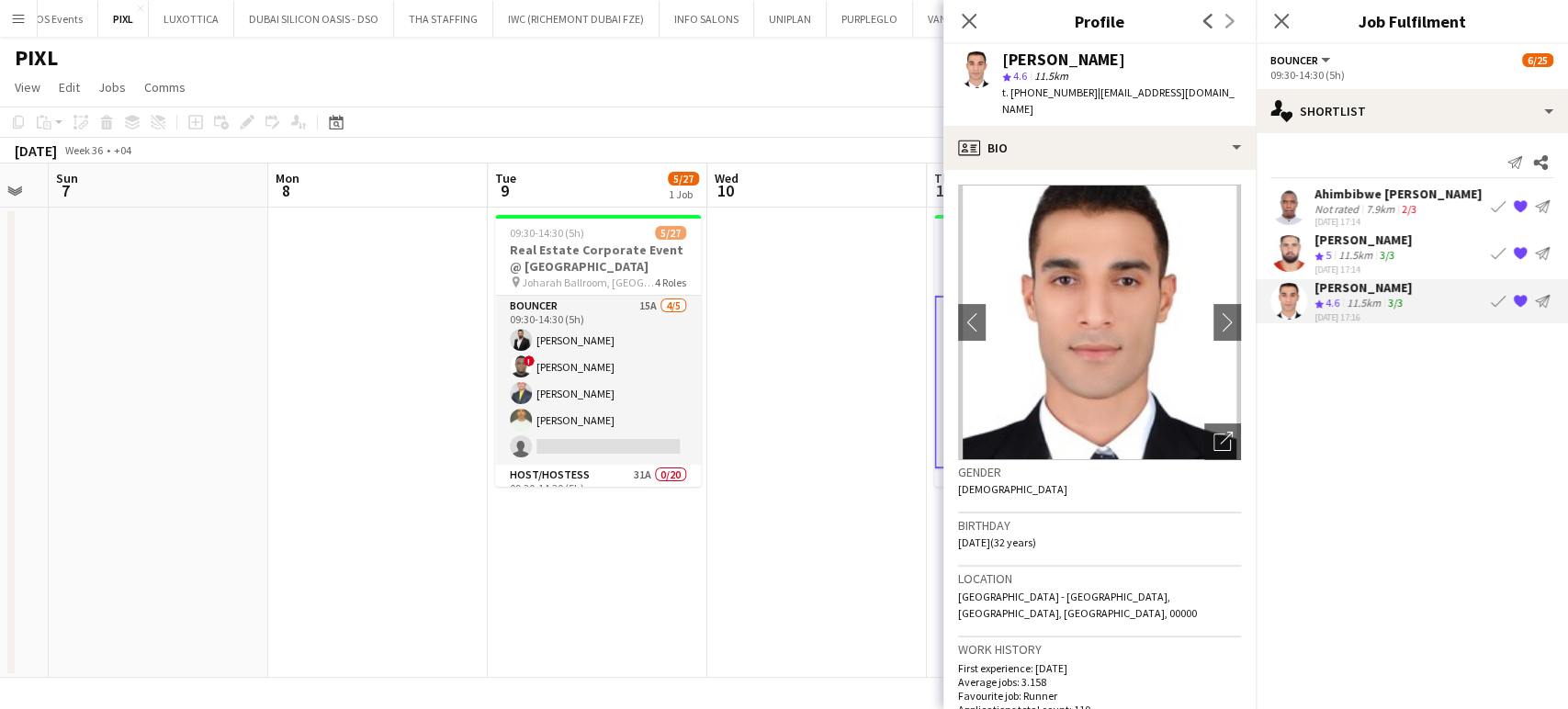
click at [1369, 245] on div "Abdelaziz Benremila" at bounding box center [1362, 239] width 97 height 17
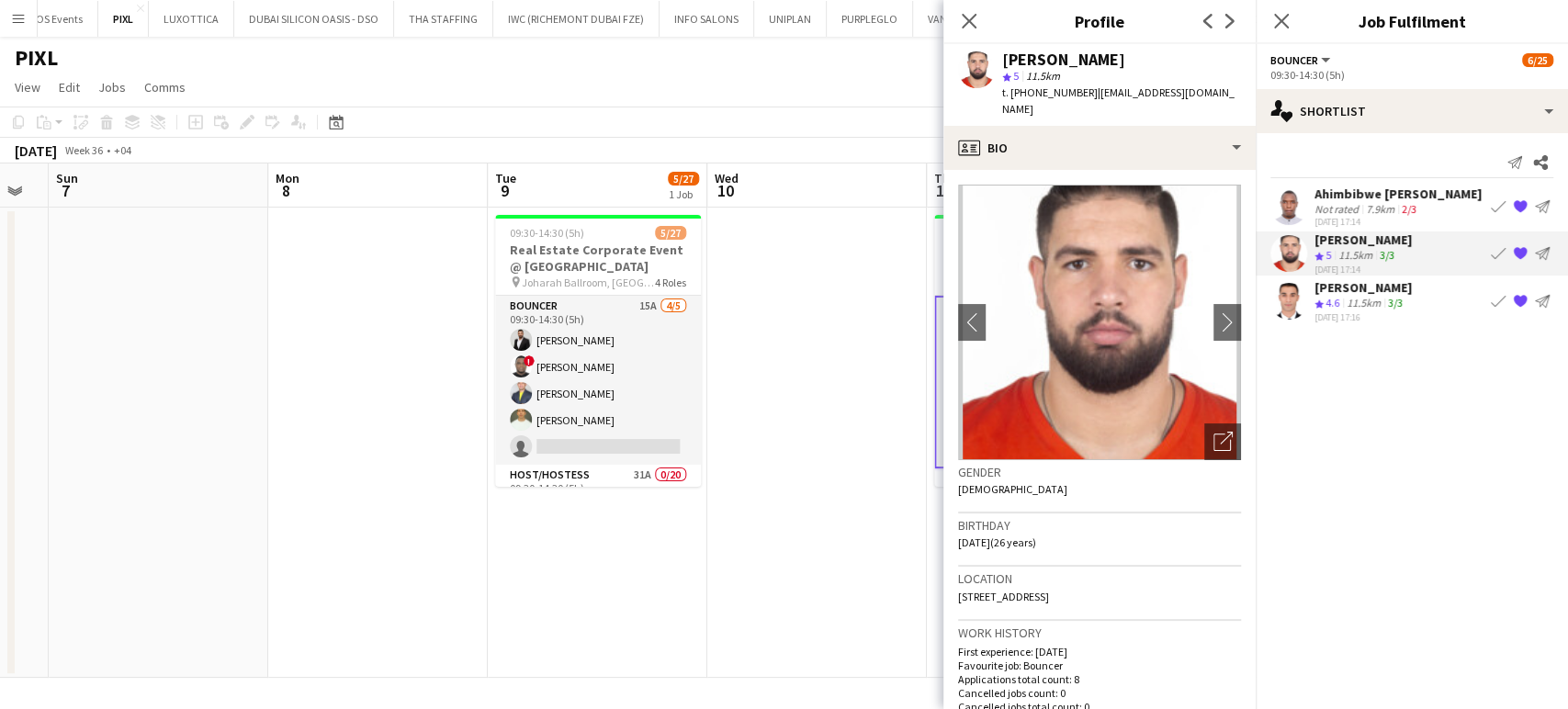
click at [1204, 403] on img at bounding box center [1100, 323] width 283 height 275
click at [1220, 432] on icon at bounding box center [1226, 438] width 13 height 13
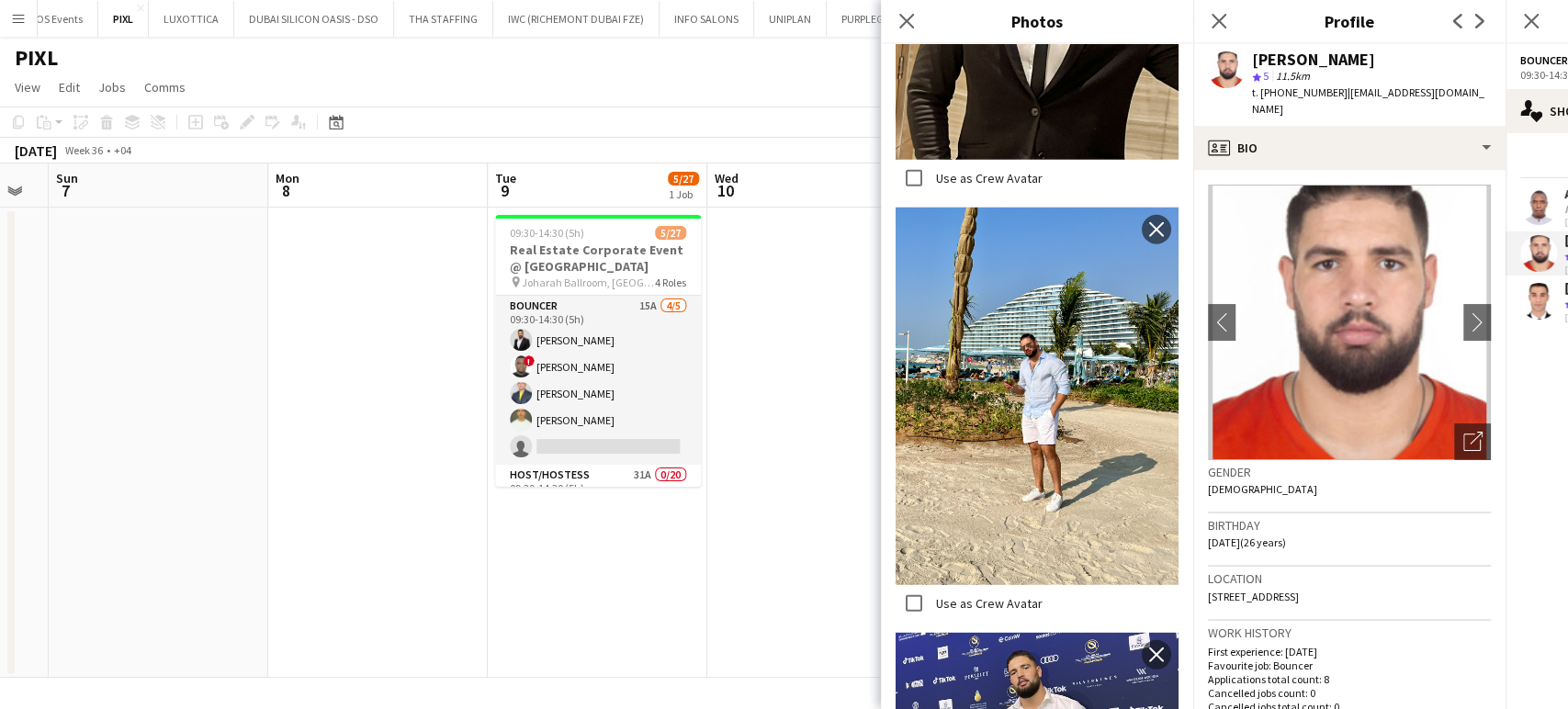
scroll to position [3512, 0]
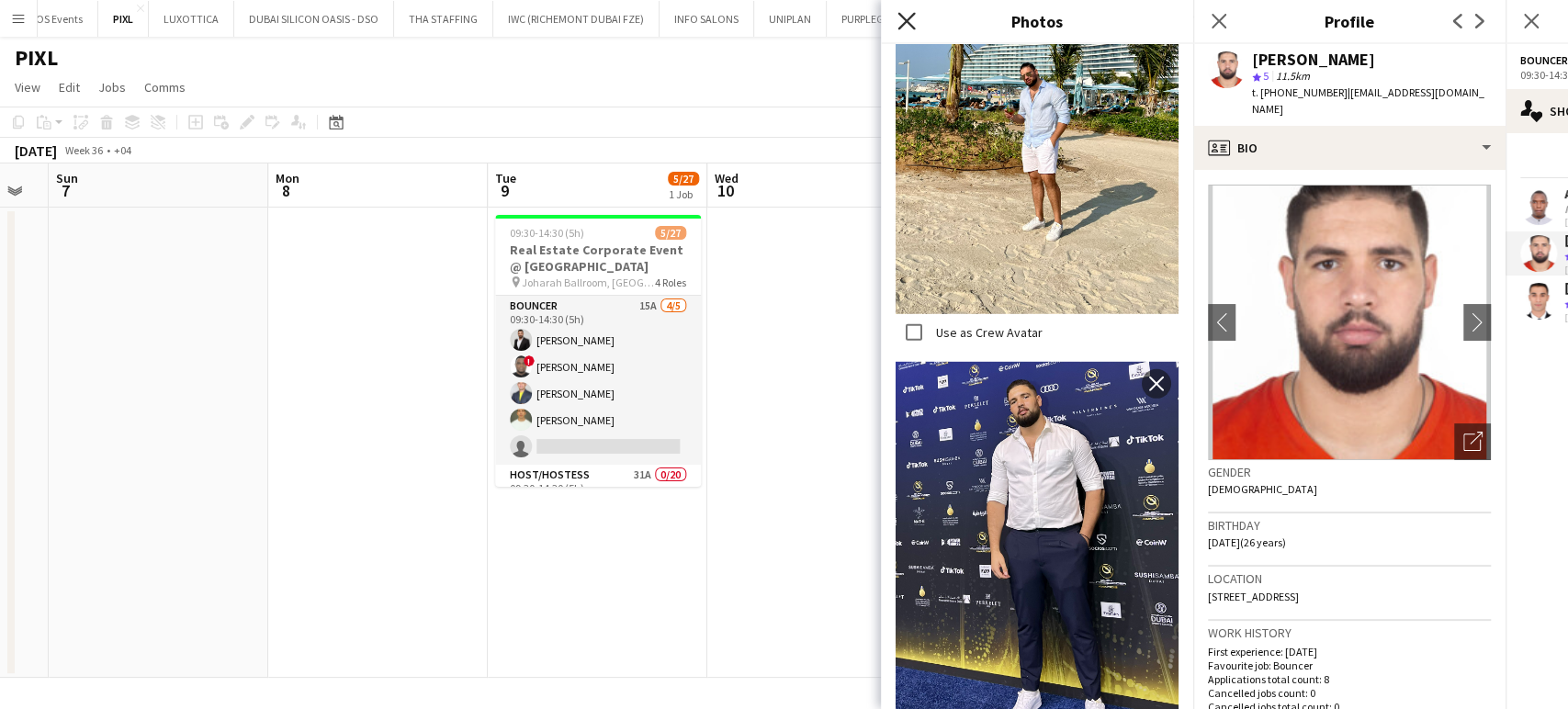
click at [908, 17] on icon "Close pop-in" at bounding box center [906, 21] width 18 height 18
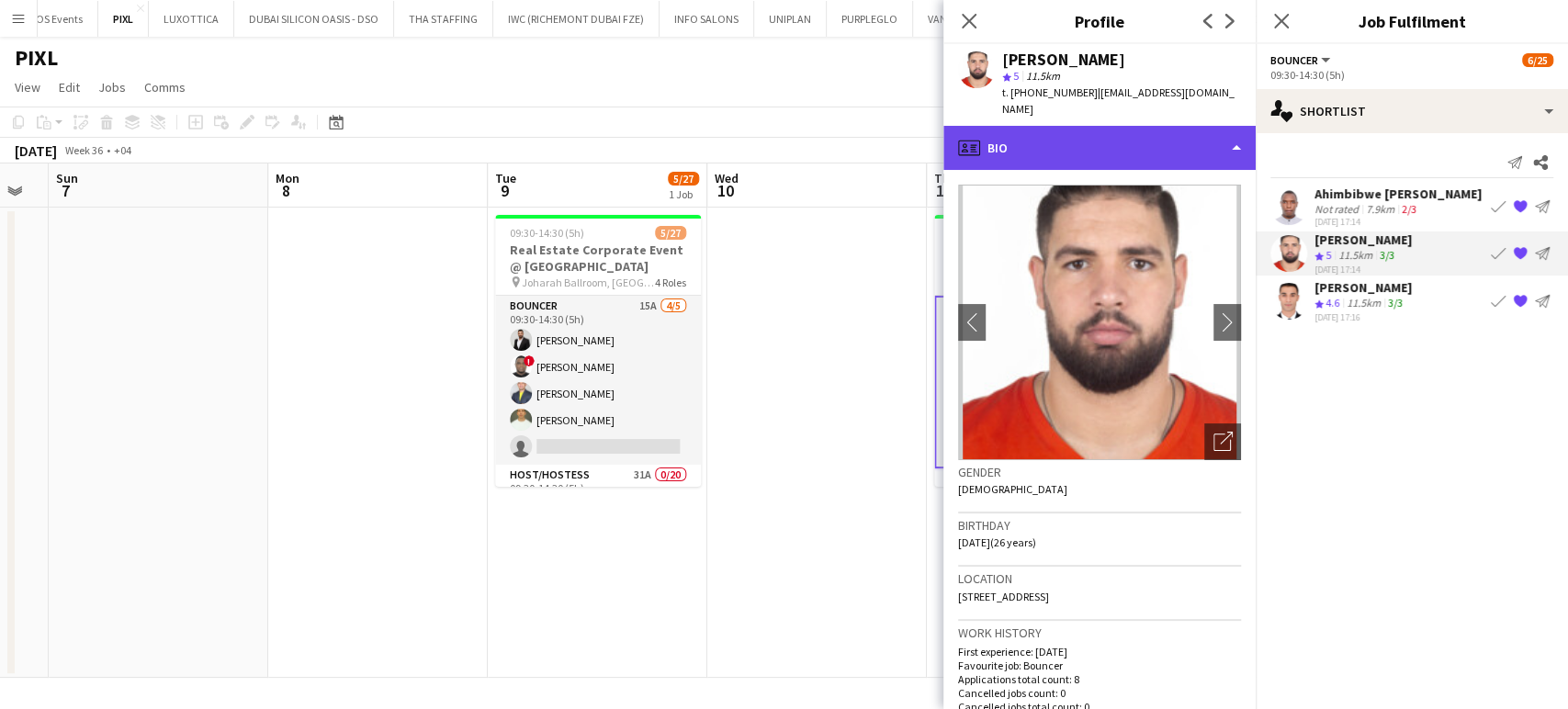
click at [1184, 126] on div "profile Bio" at bounding box center [1099, 148] width 312 height 44
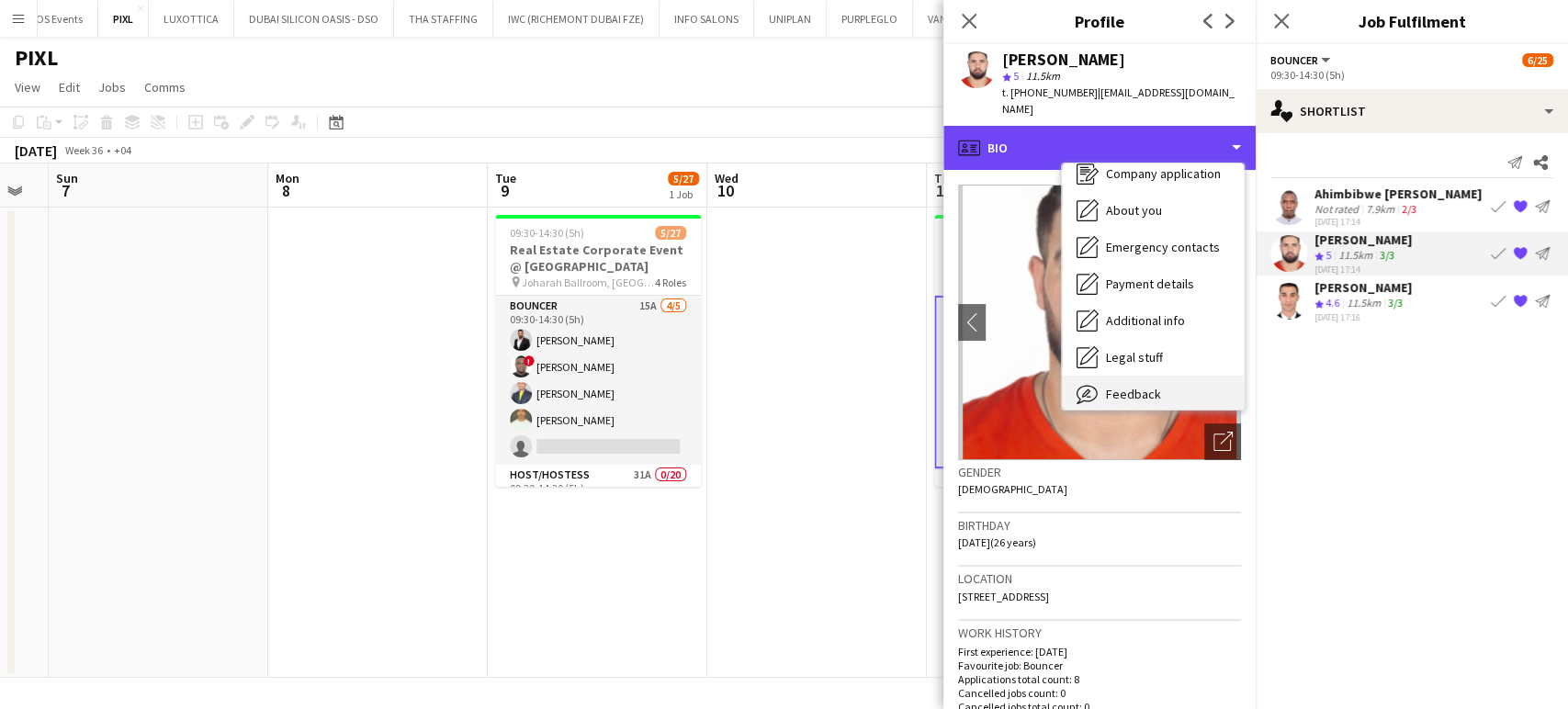
scroll to position [98, 0]
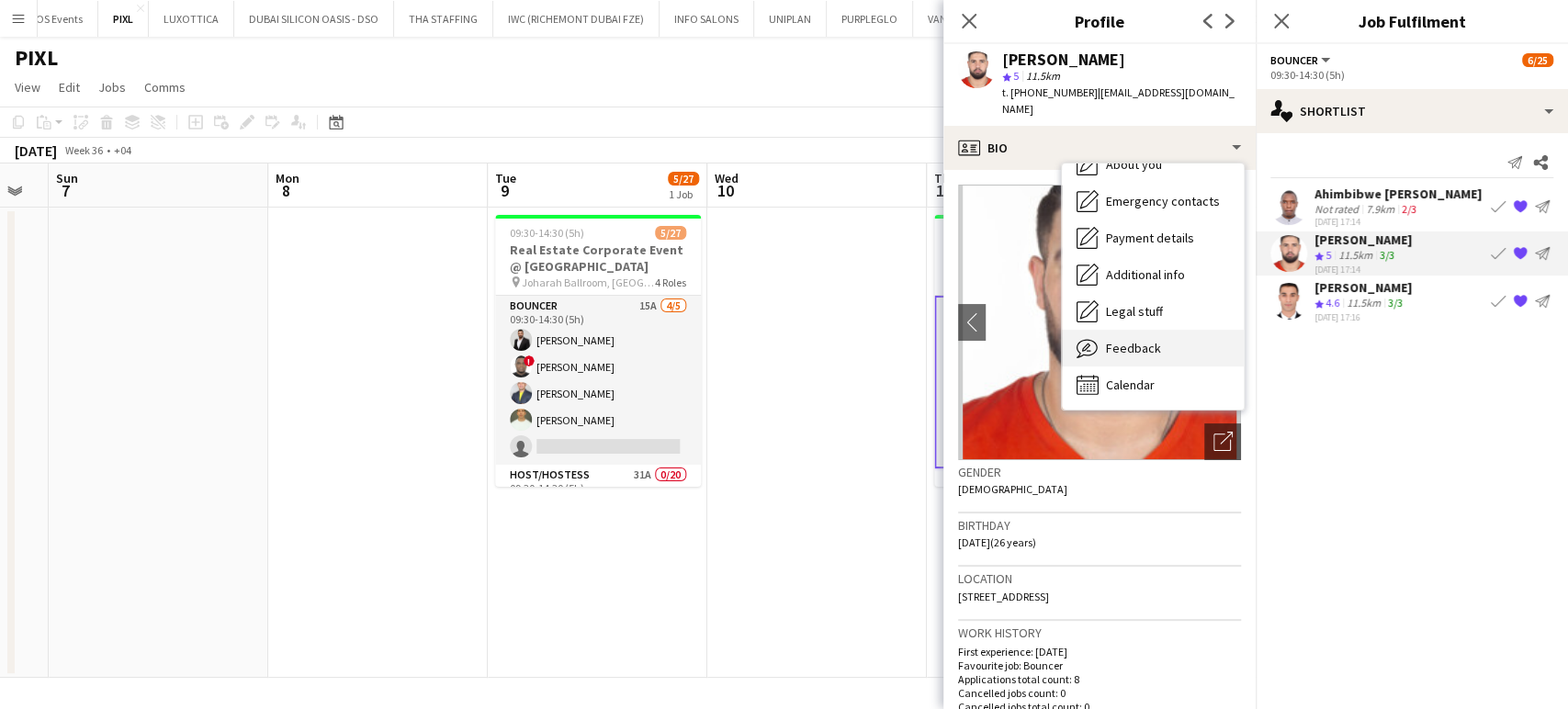
click at [1152, 340] on span "Feedback" at bounding box center [1133, 348] width 55 height 17
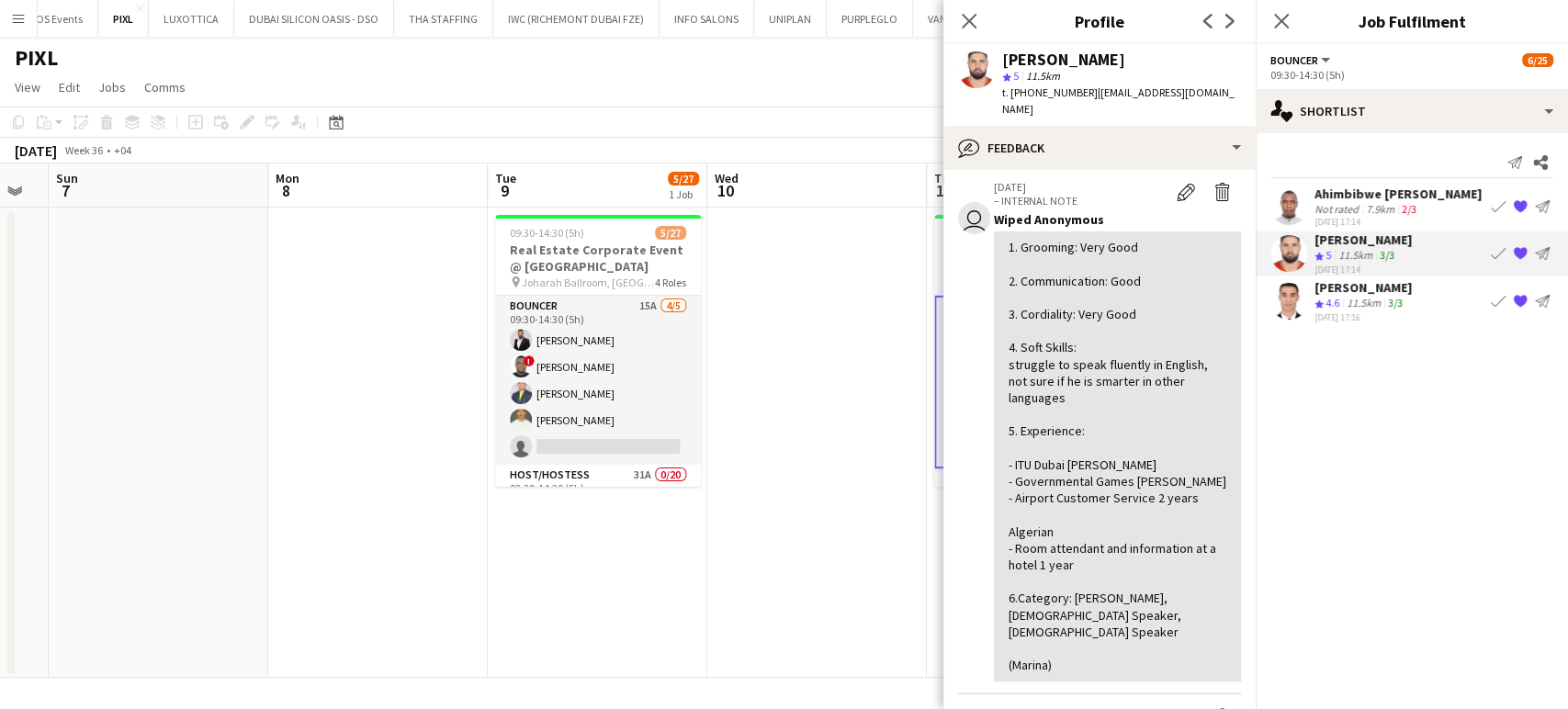
scroll to position [306, 0]
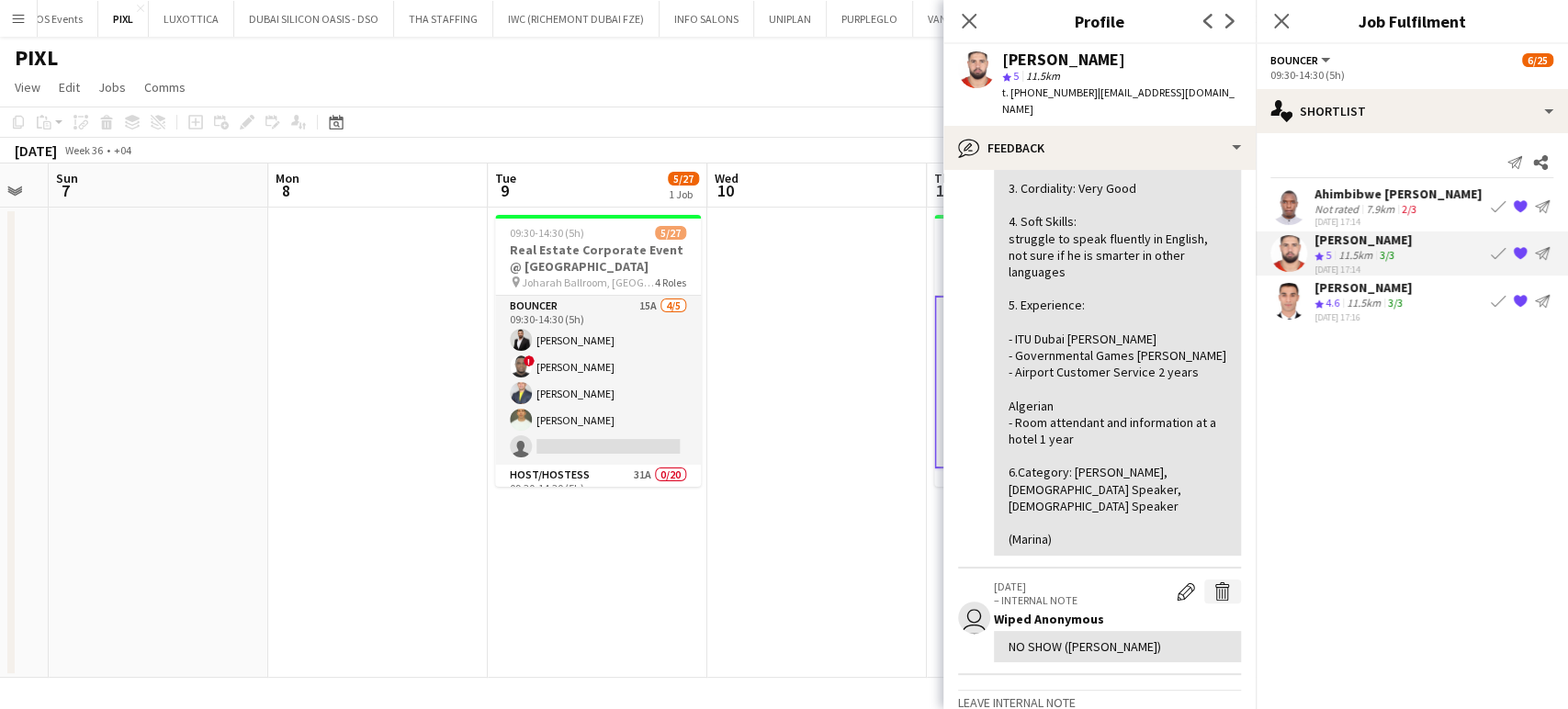
click at [1214, 582] on app-icon "Delete internal note" at bounding box center [1223, 591] width 19 height 19
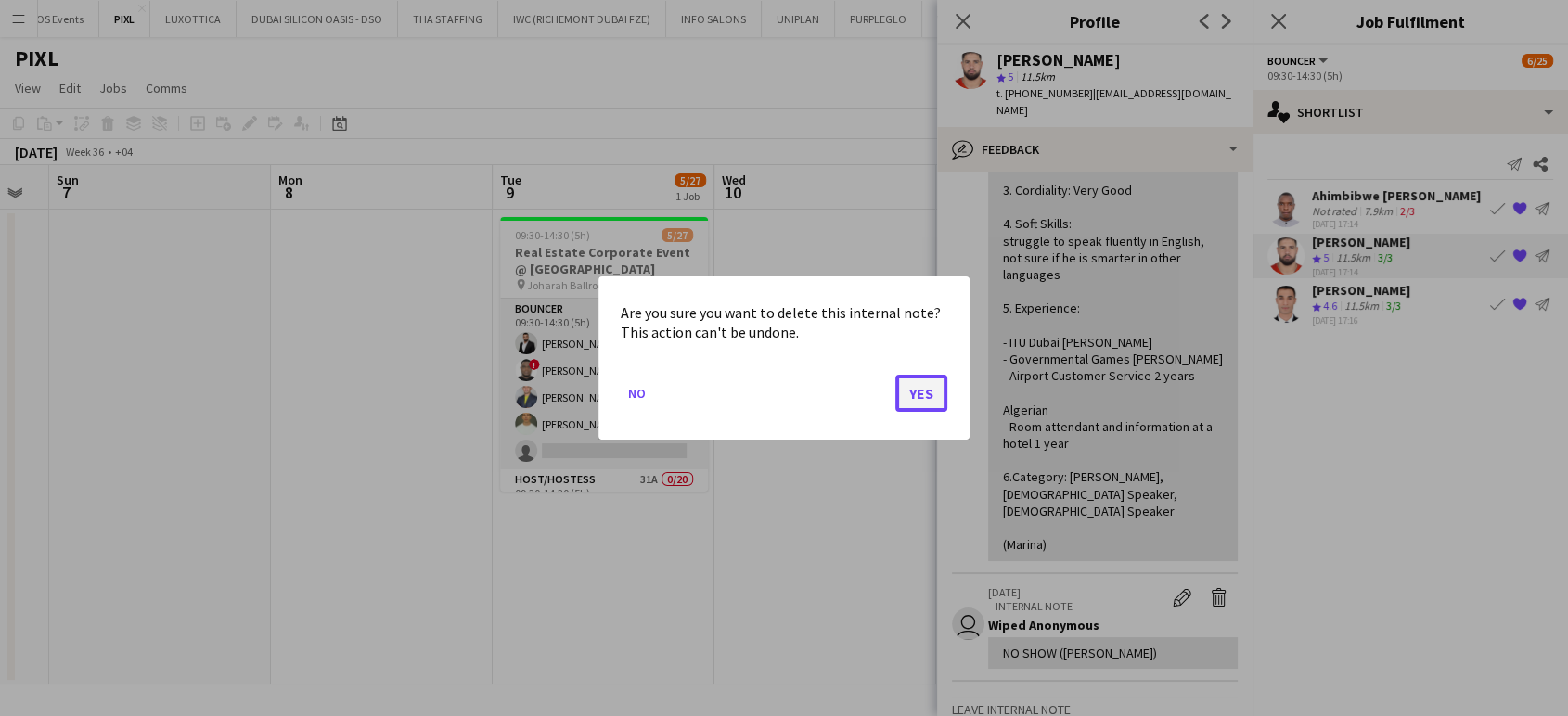
click at [913, 391] on button "Yes" at bounding box center [921, 392] width 52 height 37
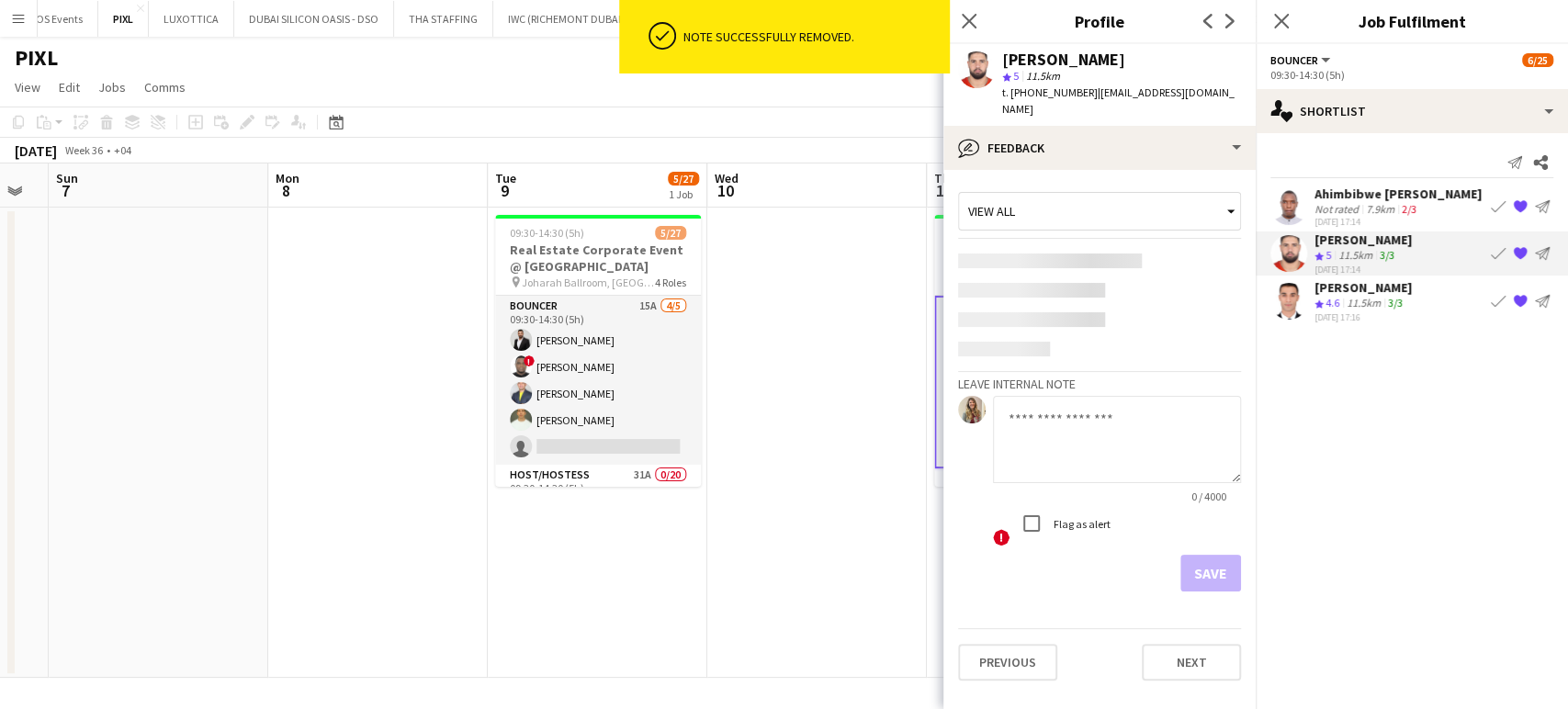
scroll to position [0, 0]
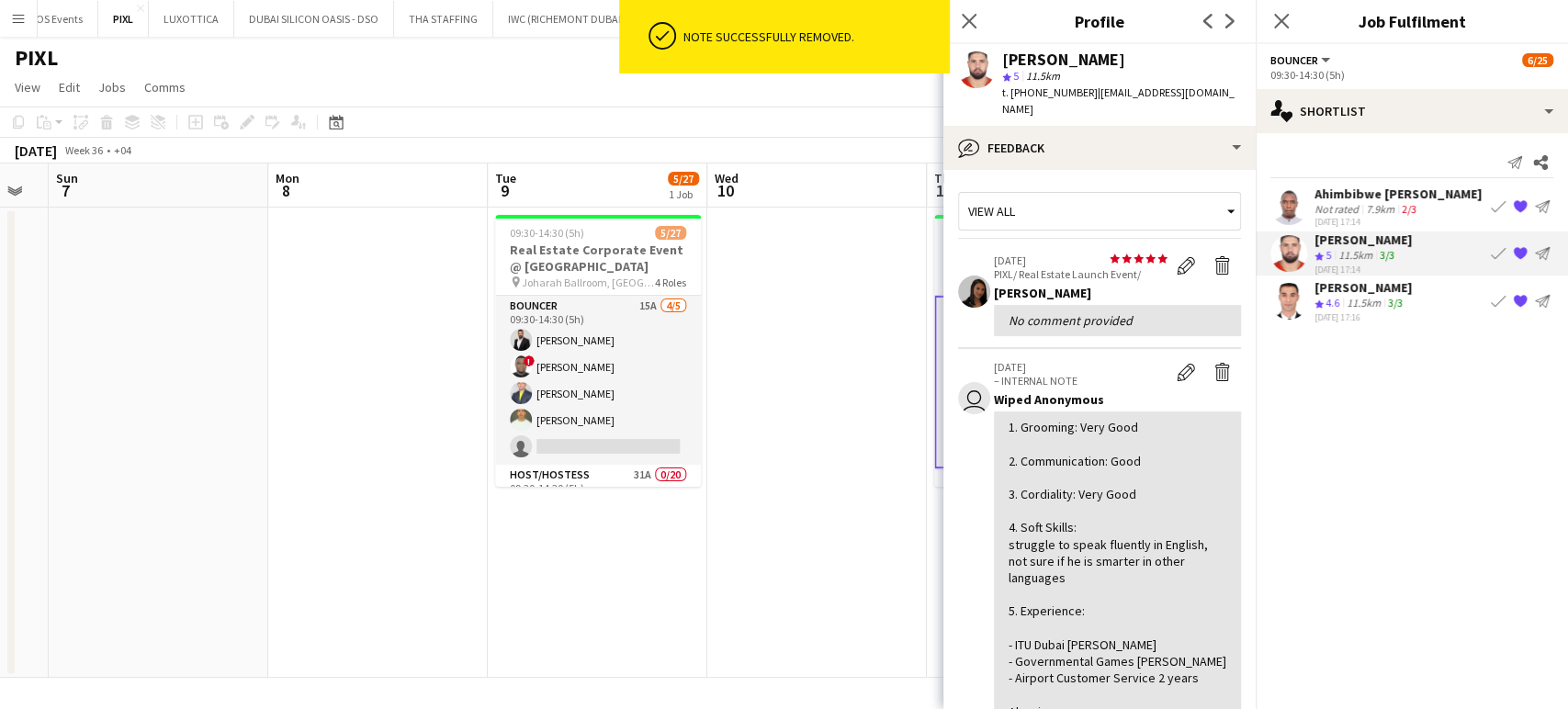
click at [1365, 194] on div "Ahimbibwe Robson" at bounding box center [1398, 194] width 167 height 17
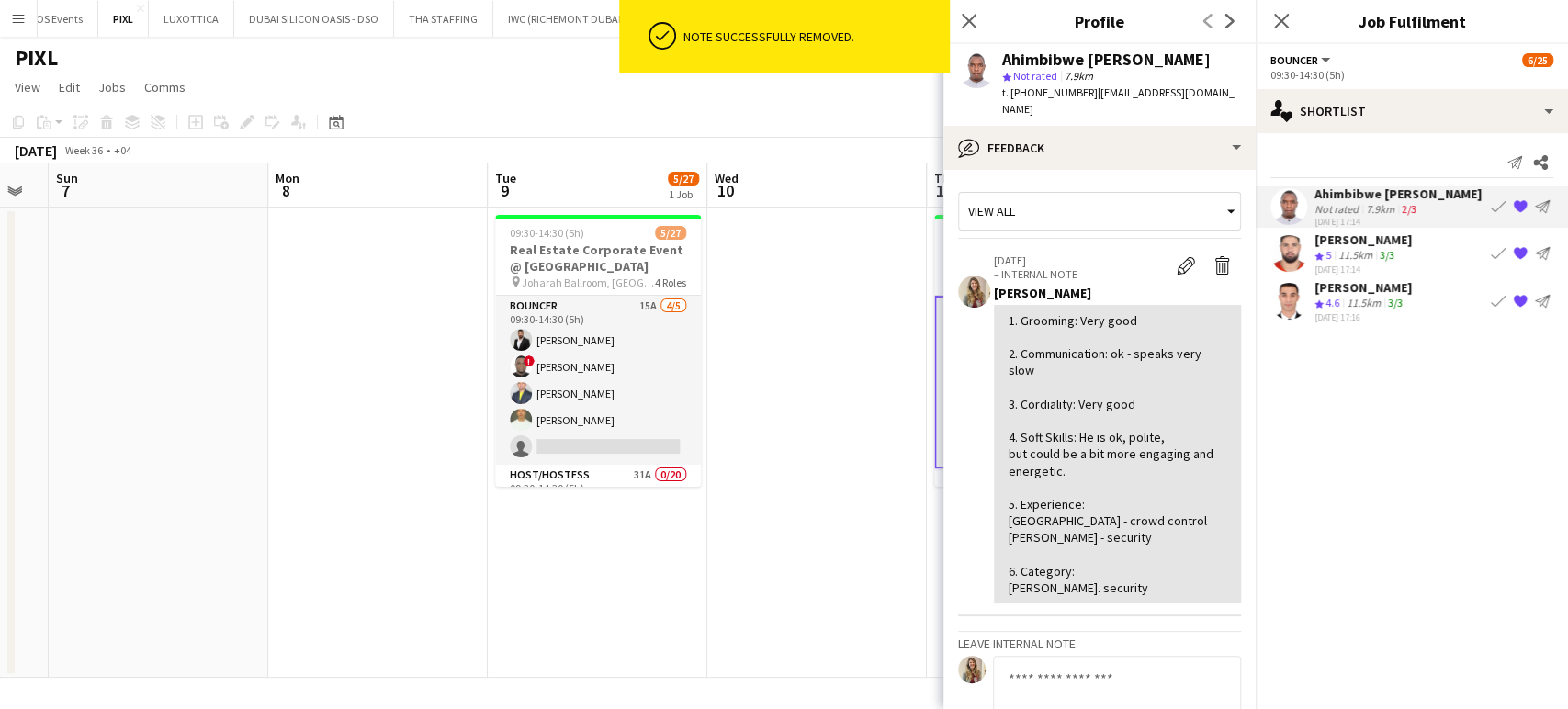
click at [1350, 296] on div "11.5km" at bounding box center [1363, 304] width 41 height 16
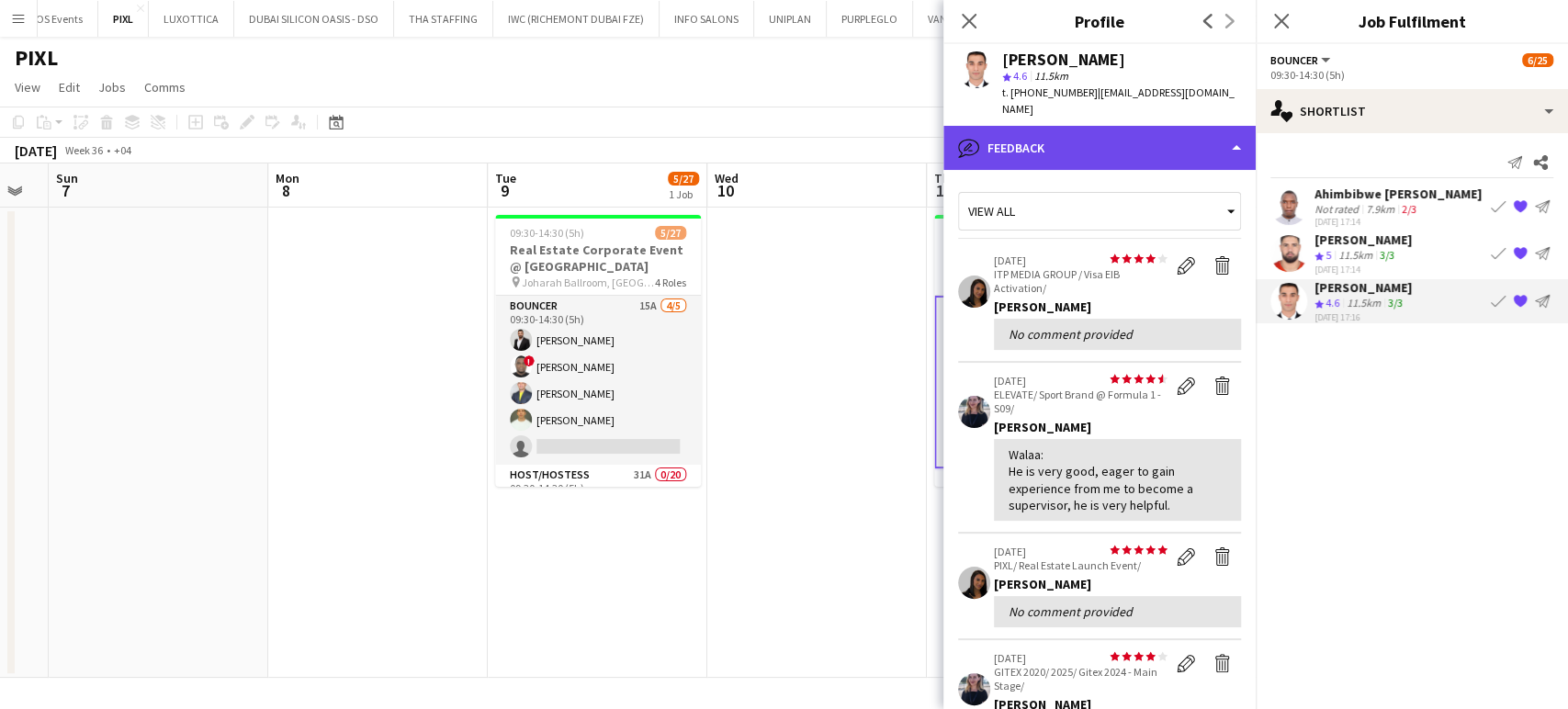
click at [1159, 126] on div "bubble-pencil Feedback" at bounding box center [1099, 148] width 312 height 44
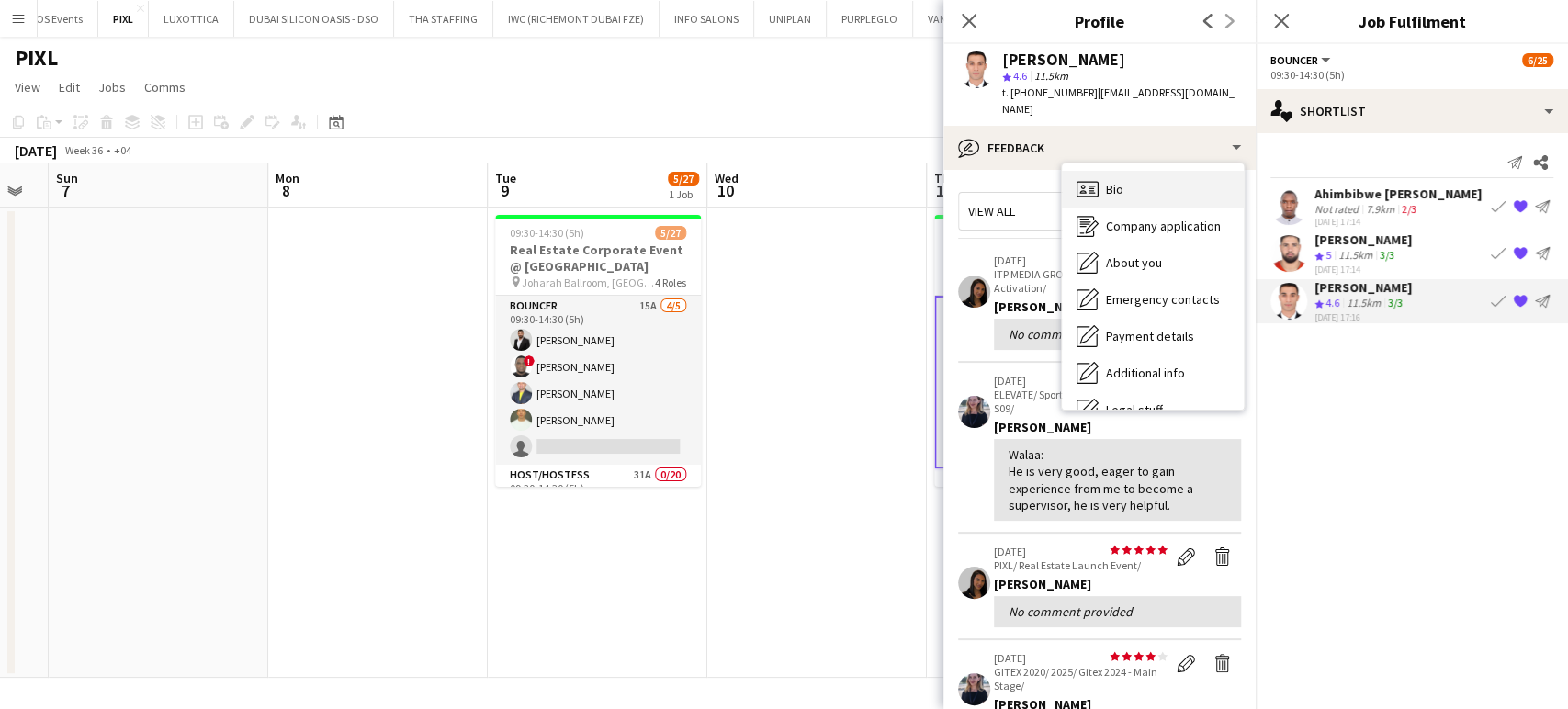
click at [1121, 194] on span "Bio" at bounding box center [1115, 189] width 18 height 17
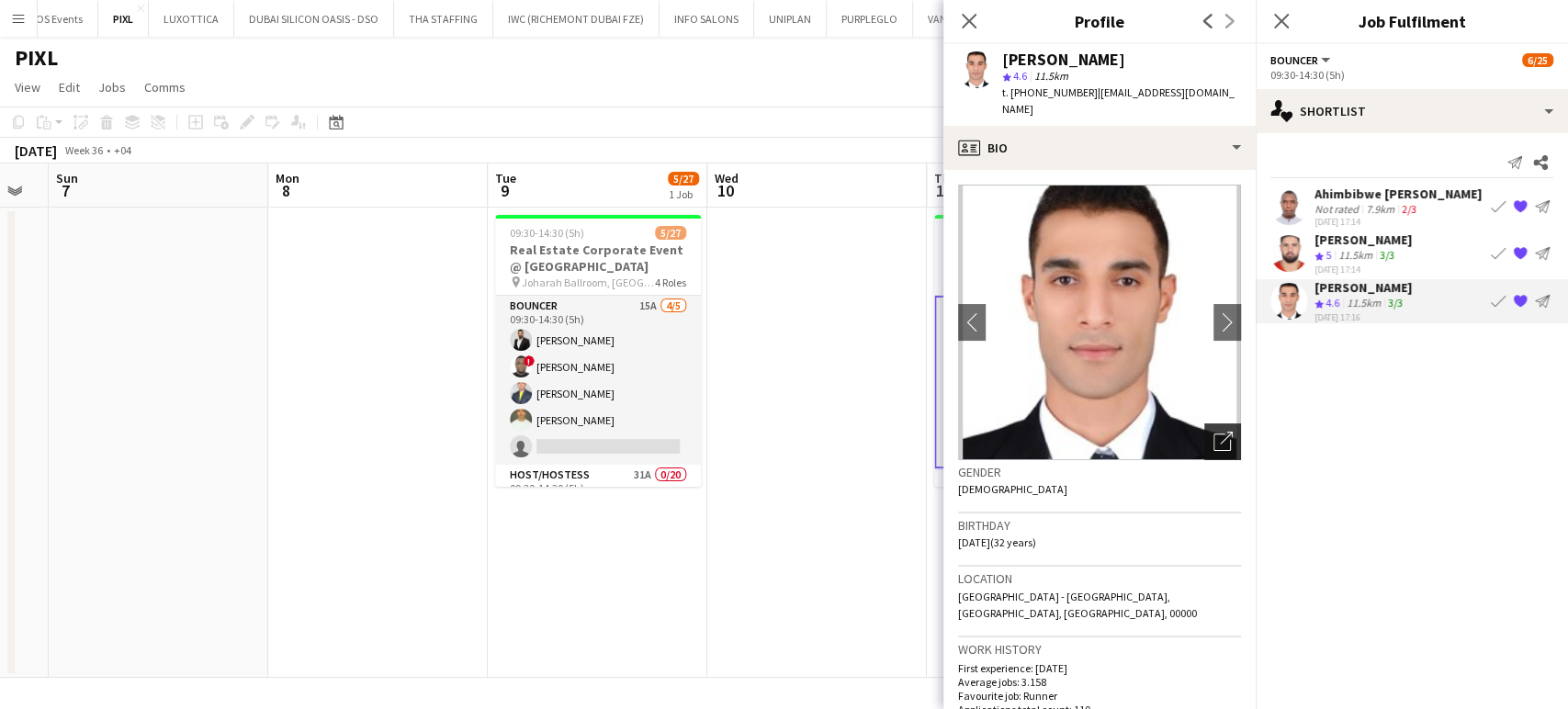
click at [1214, 439] on icon "Open photos pop-in" at bounding box center [1224, 442] width 20 height 20
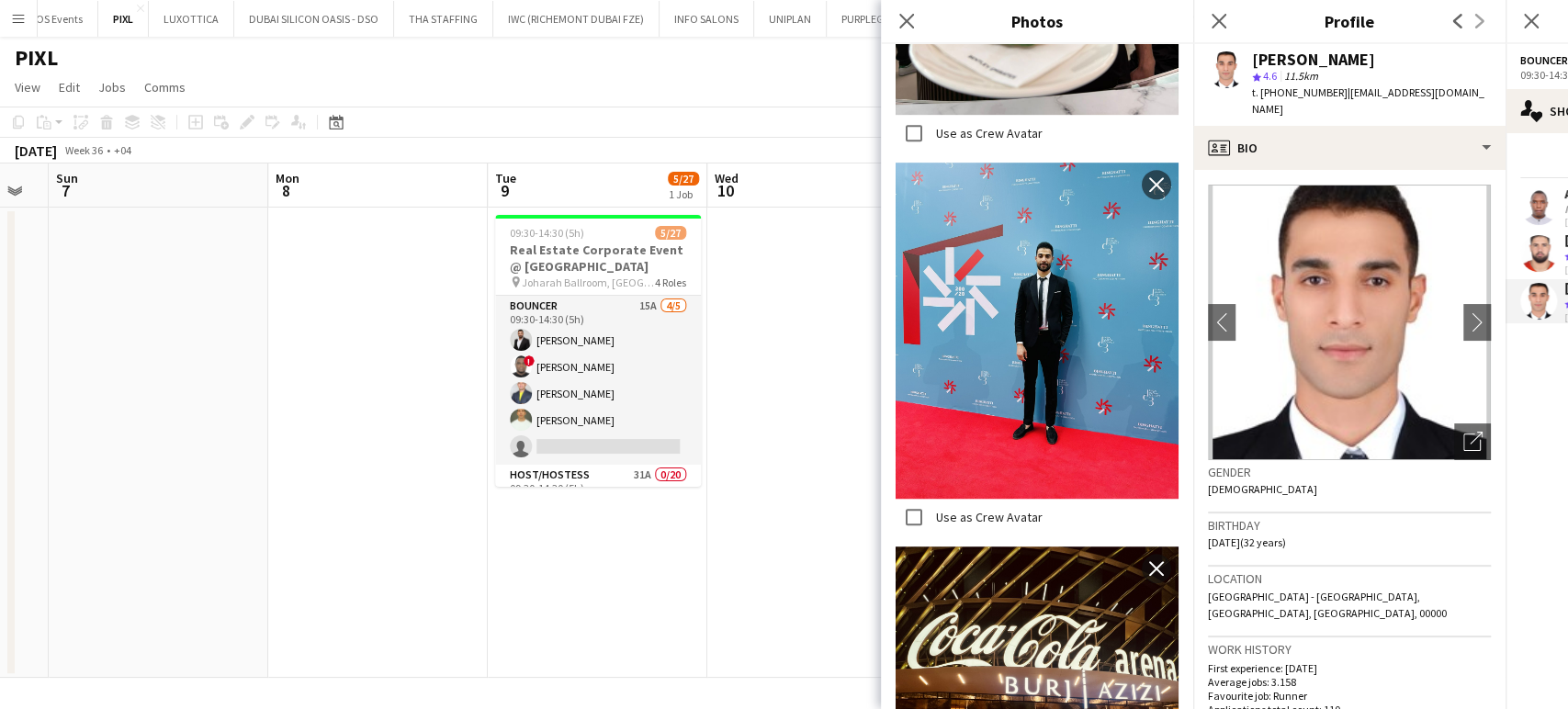
scroll to position [815, 0]
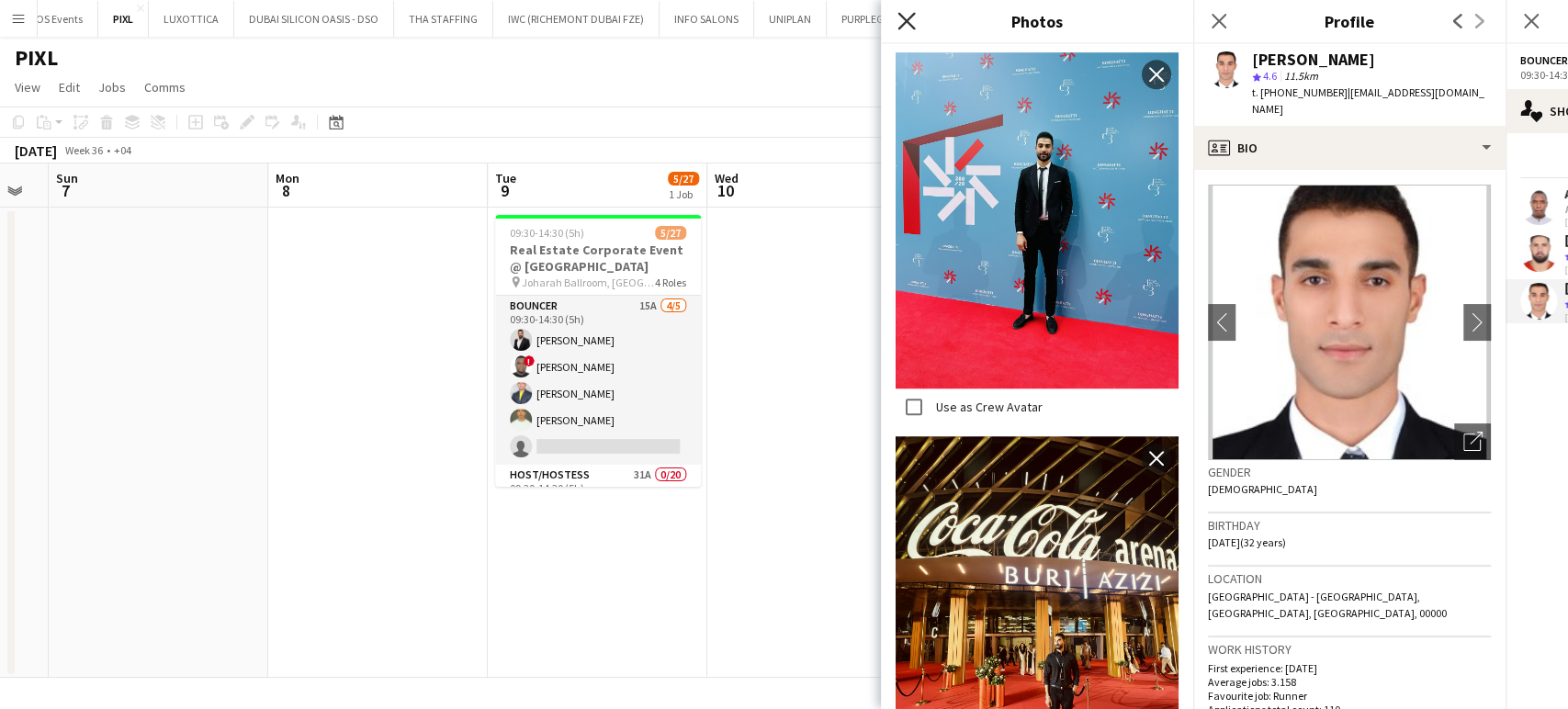
click at [904, 20] on icon at bounding box center [906, 21] width 18 height 18
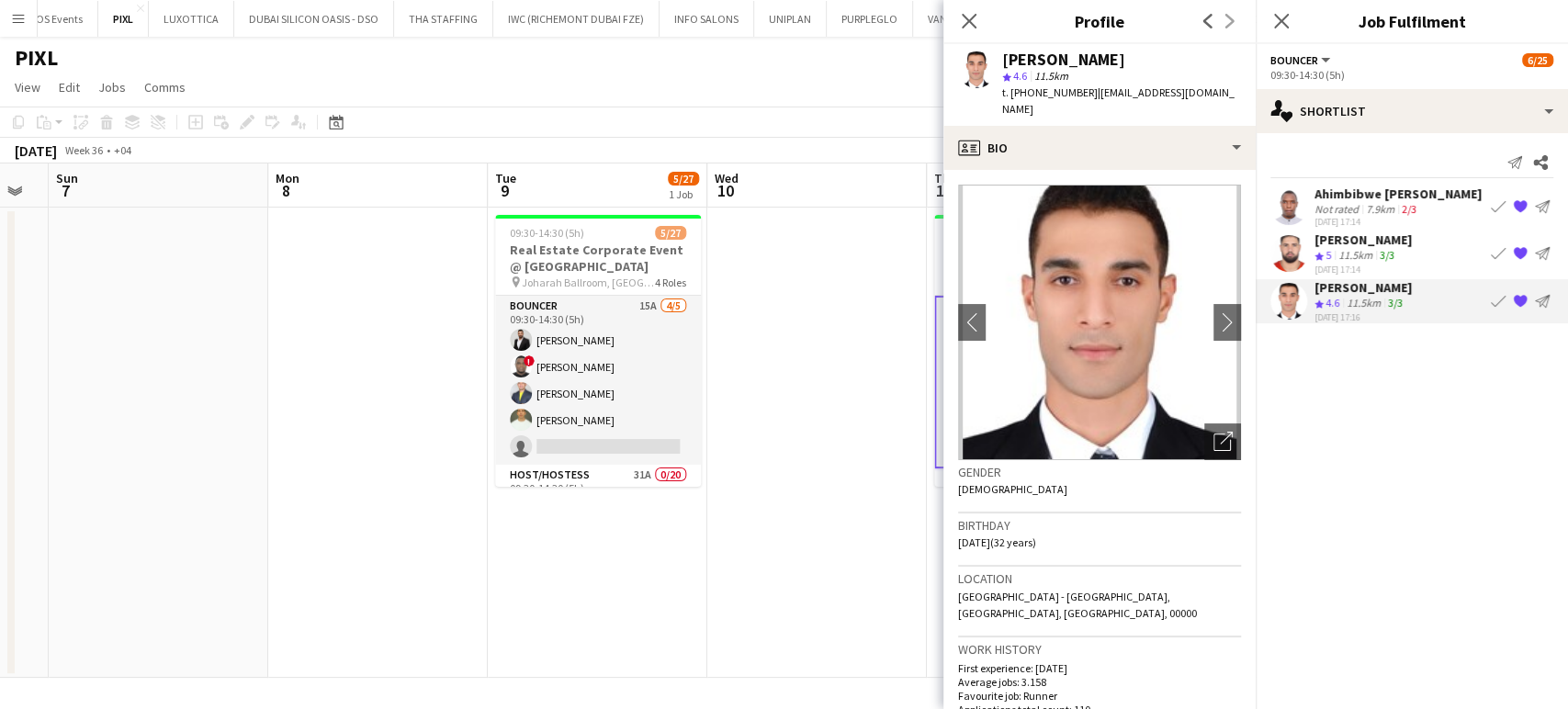
click at [1522, 294] on app-icon "{{ spriteTitle }}" at bounding box center [1520, 300] width 15 height 15
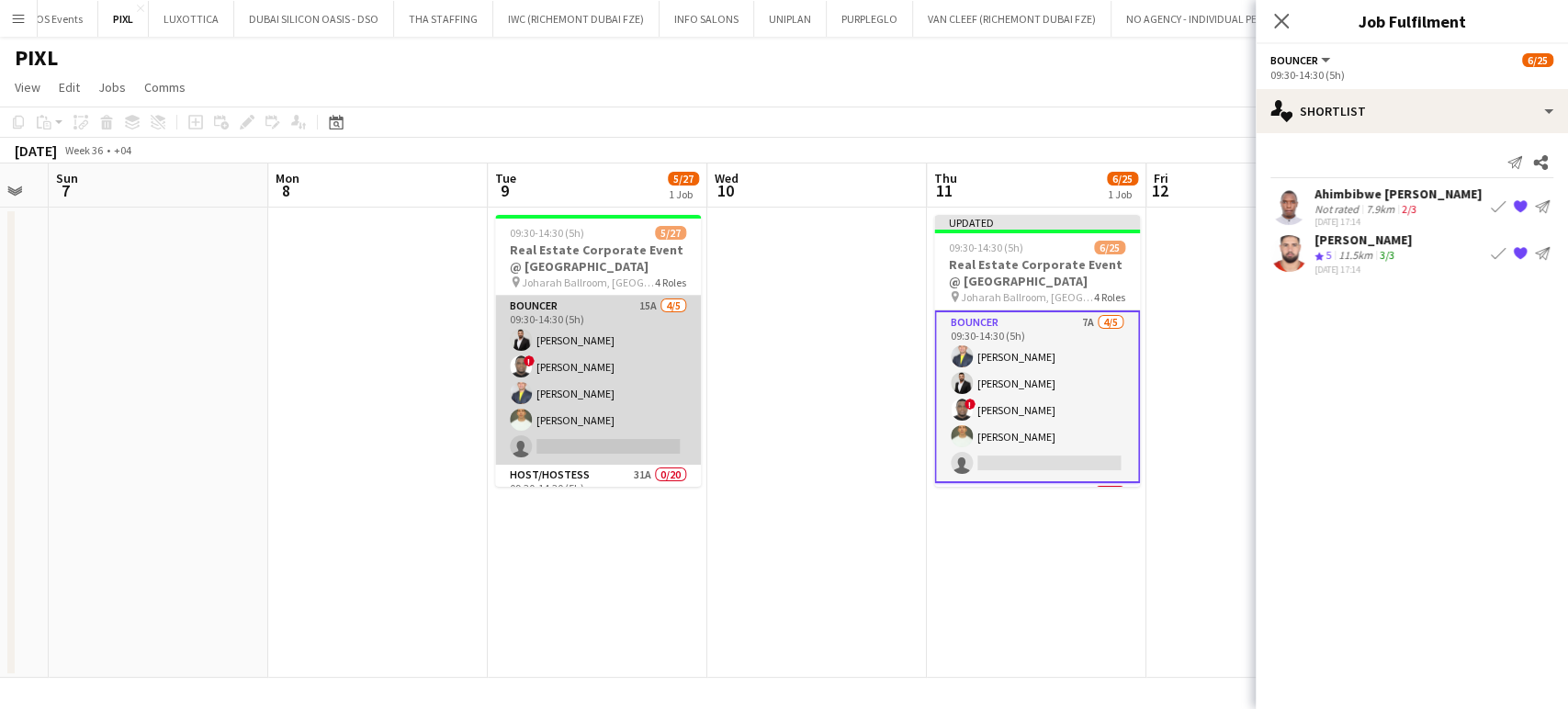
drag, startPoint x: 575, startPoint y: 391, endPoint x: 595, endPoint y: 386, distance: 20.6
click at [576, 391] on app-card-role "Bouncer 15A 4/5 09:30-14:30 (5h) Ahmed Albasha ! David Adebayo Louie Stefan Zam…" at bounding box center [597, 381] width 206 height 169
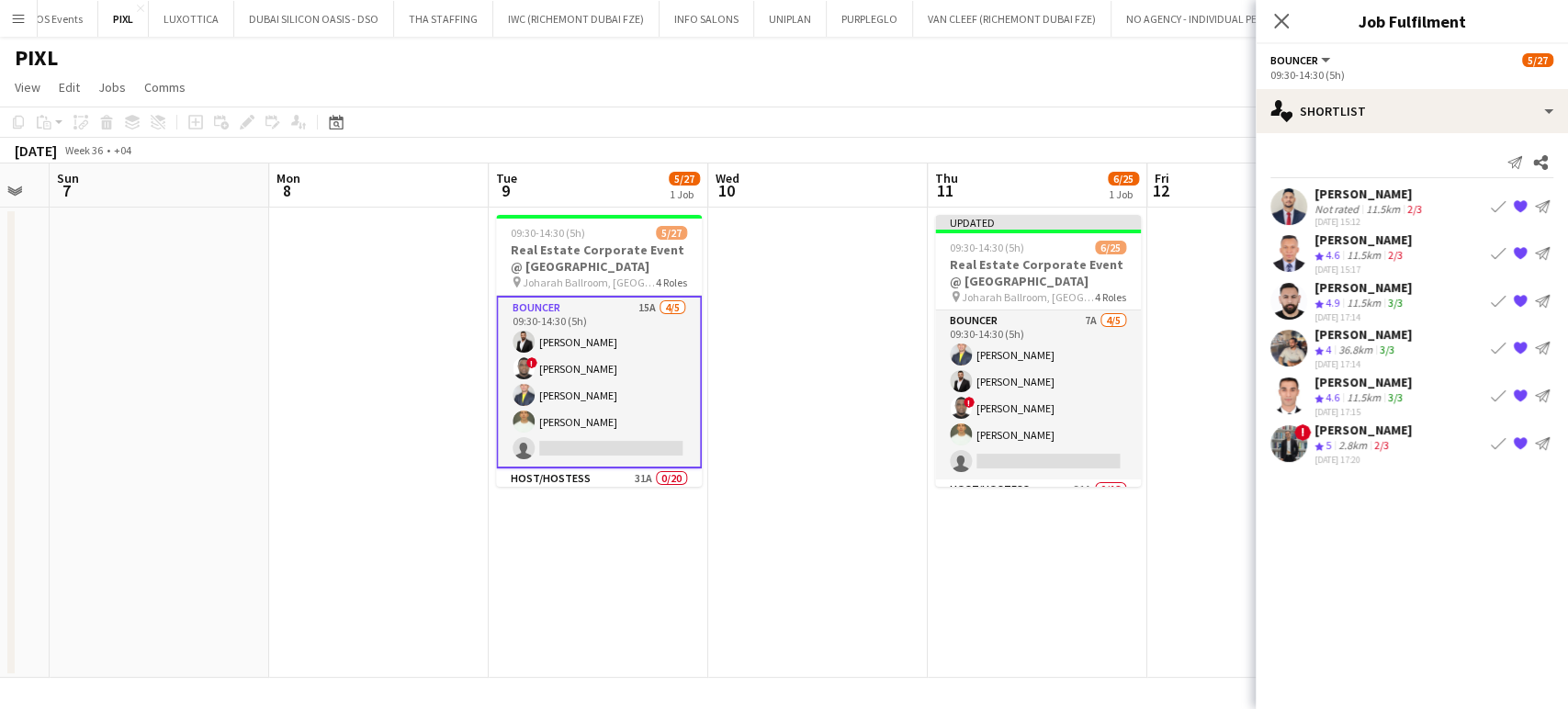
click at [1517, 388] on app-icon "{{ spriteTitle }}" at bounding box center [1520, 395] width 15 height 15
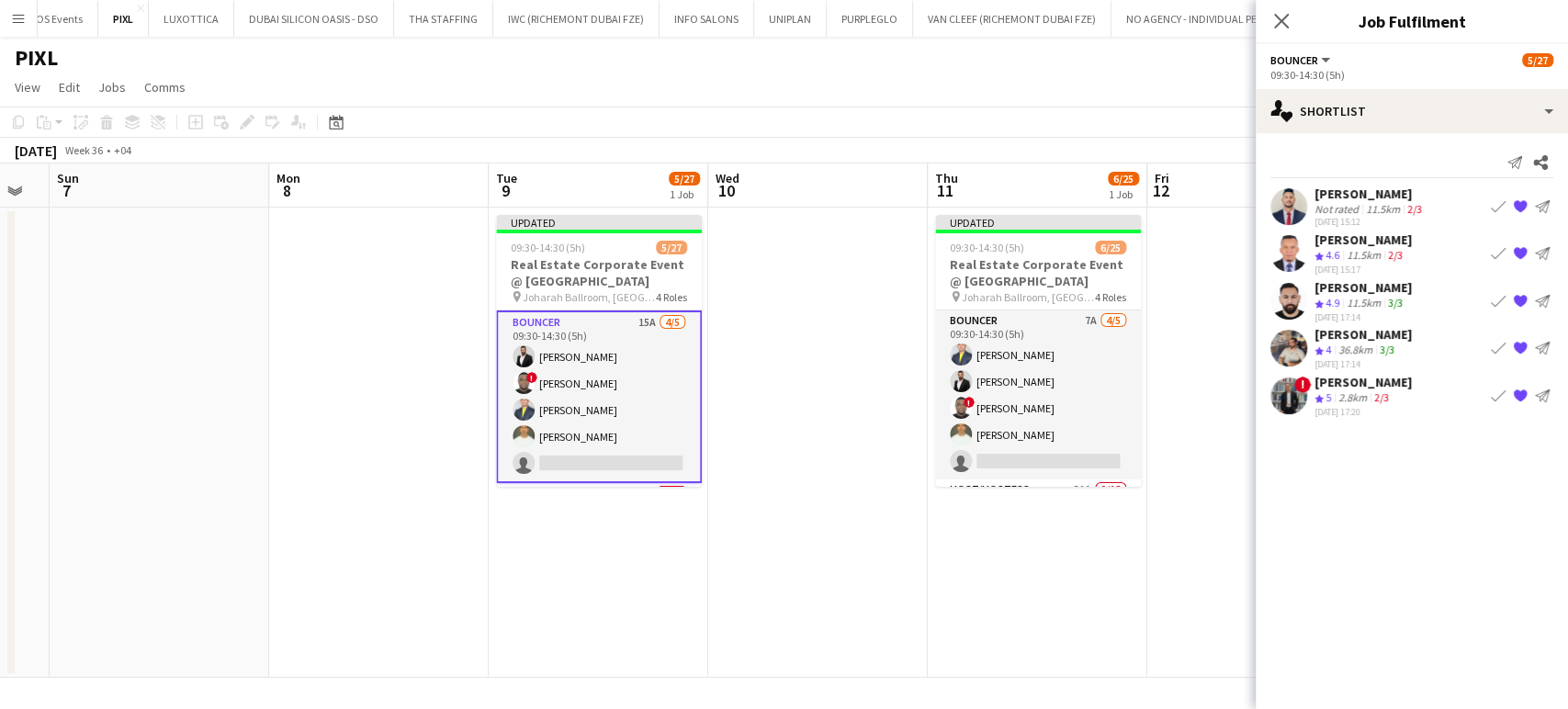
click at [1358, 299] on div "11.5km" at bounding box center [1363, 304] width 41 height 16
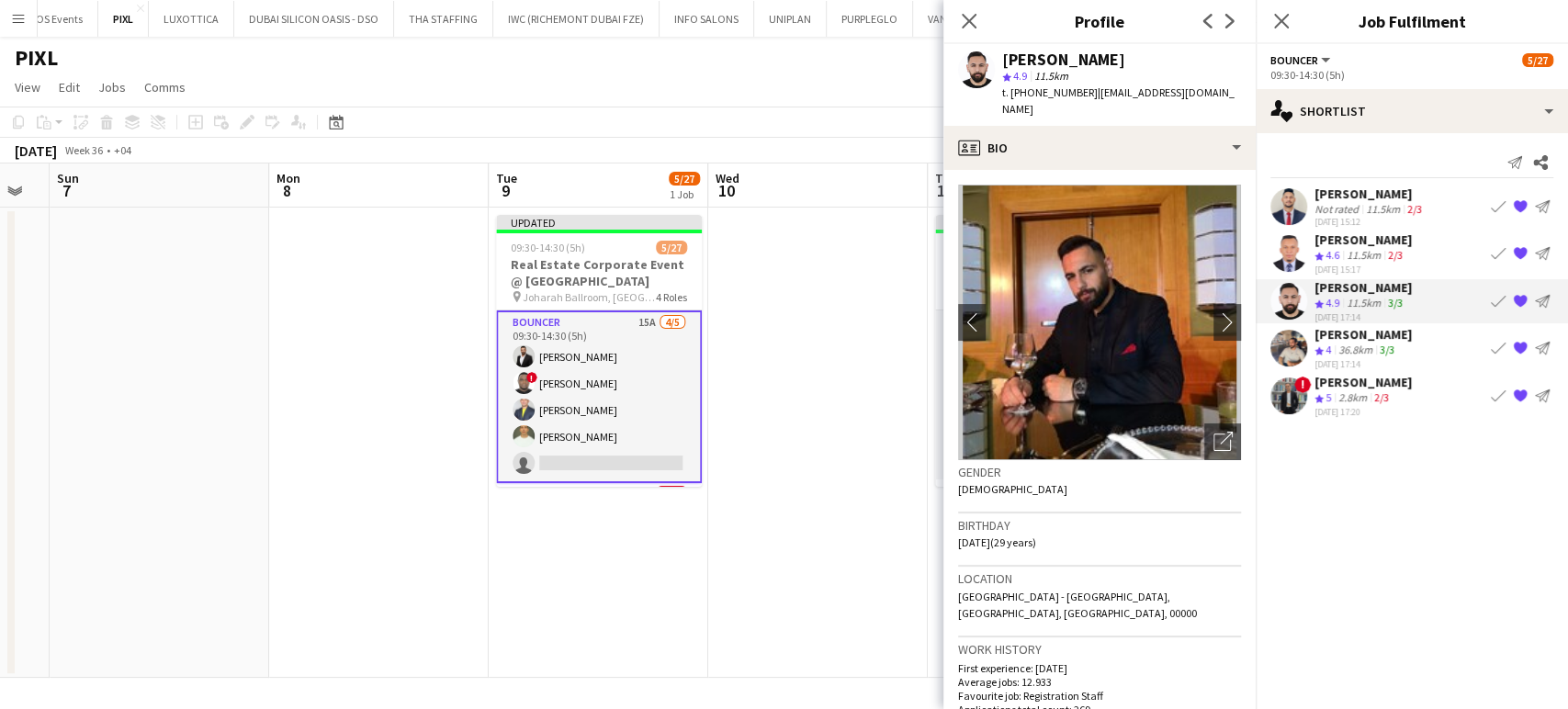
click at [1341, 199] on div "Maxwell Leo" at bounding box center [1369, 194] width 111 height 17
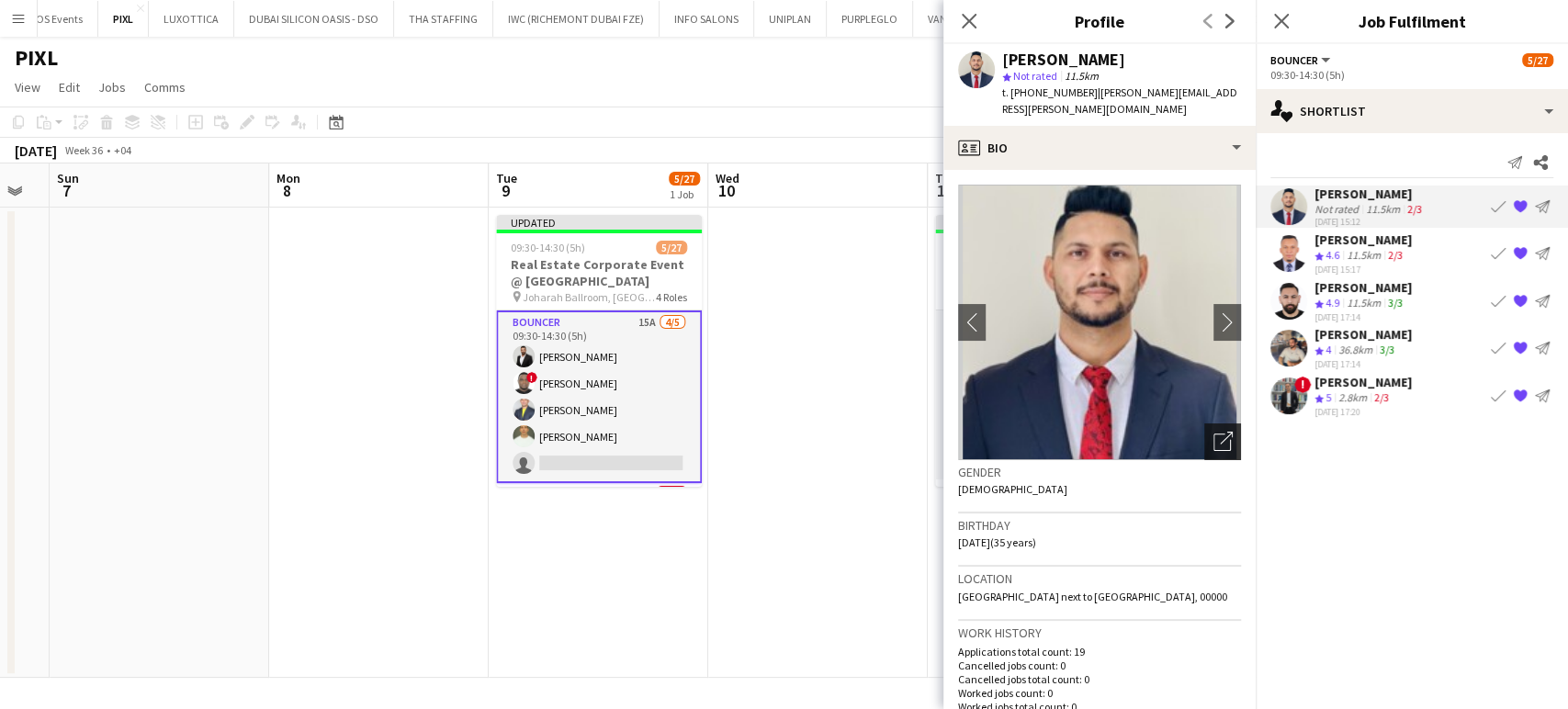
click at [1214, 423] on div "Open photos pop-in" at bounding box center [1222, 441] width 36 height 36
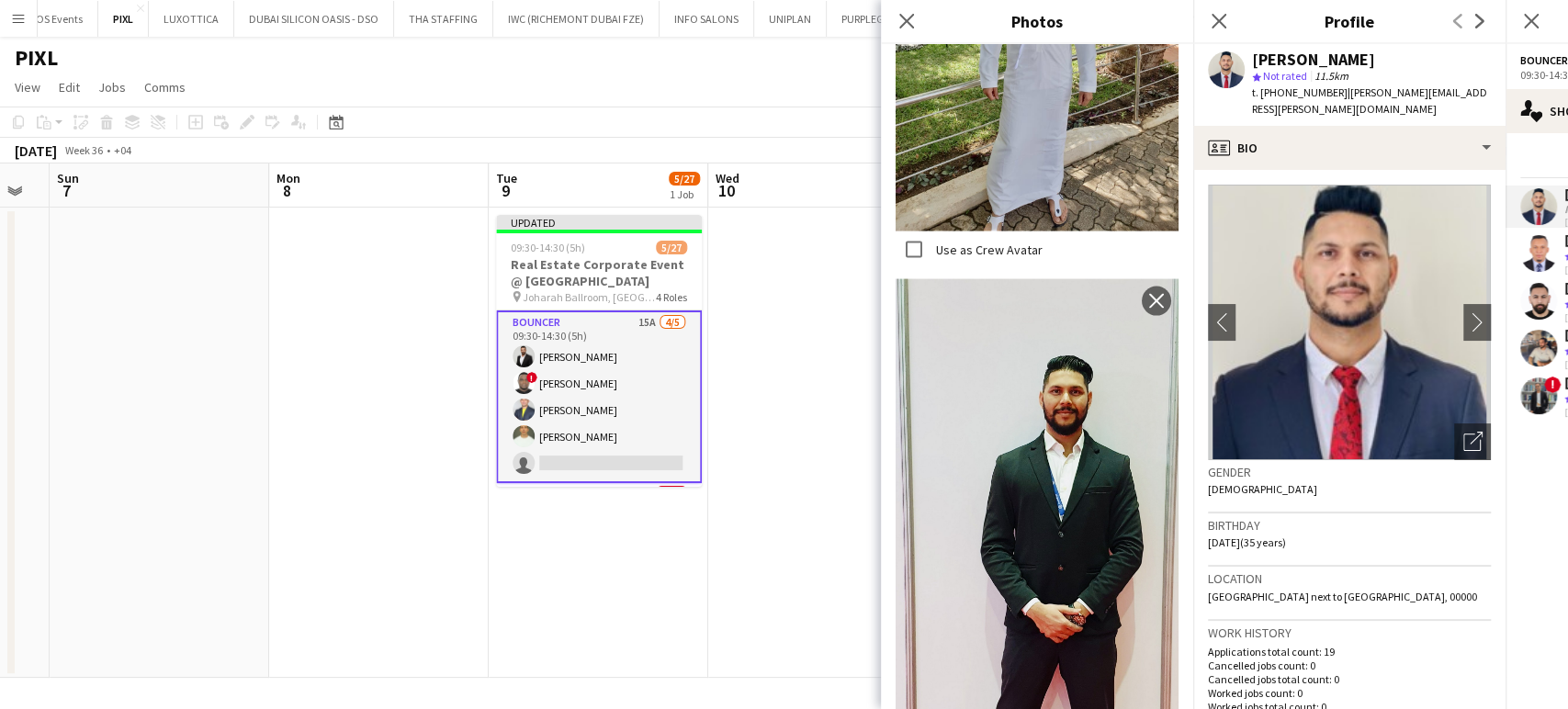
scroll to position [2468, 0]
click at [910, 22] on icon "Close pop-in" at bounding box center [906, 21] width 18 height 18
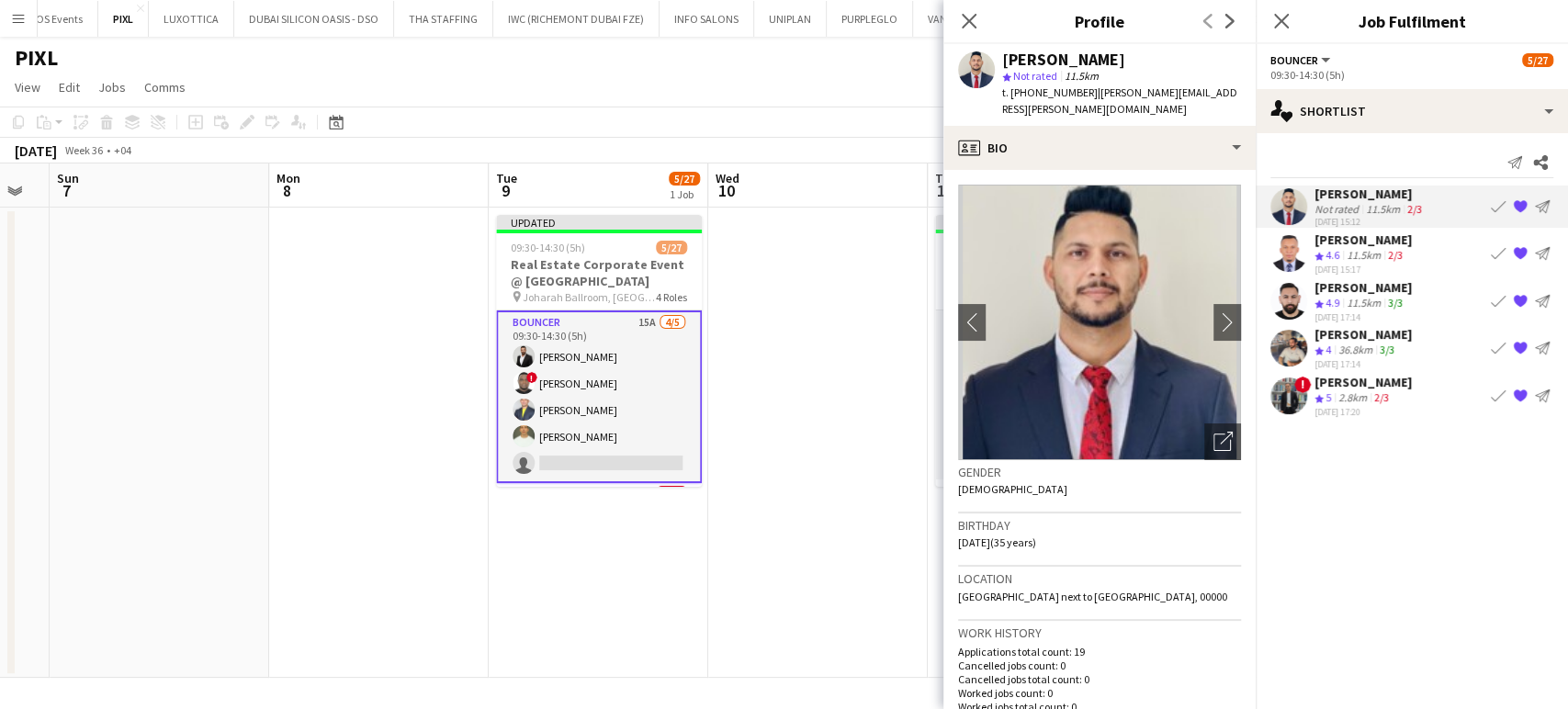
click at [1379, 245] on div "Victor odinaka Ndubuaku" at bounding box center [1362, 239] width 97 height 17
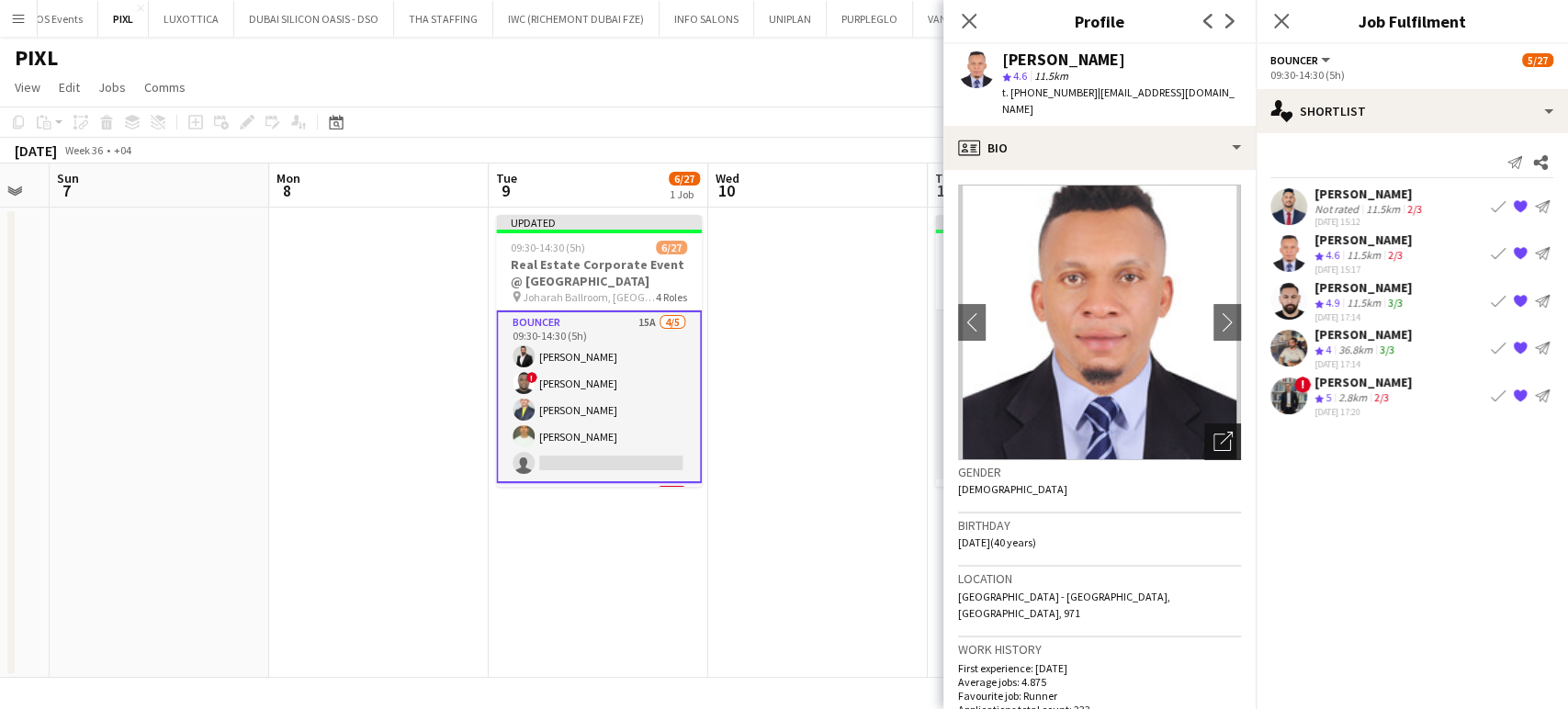
click at [1214, 434] on icon at bounding box center [1223, 443] width 18 height 18
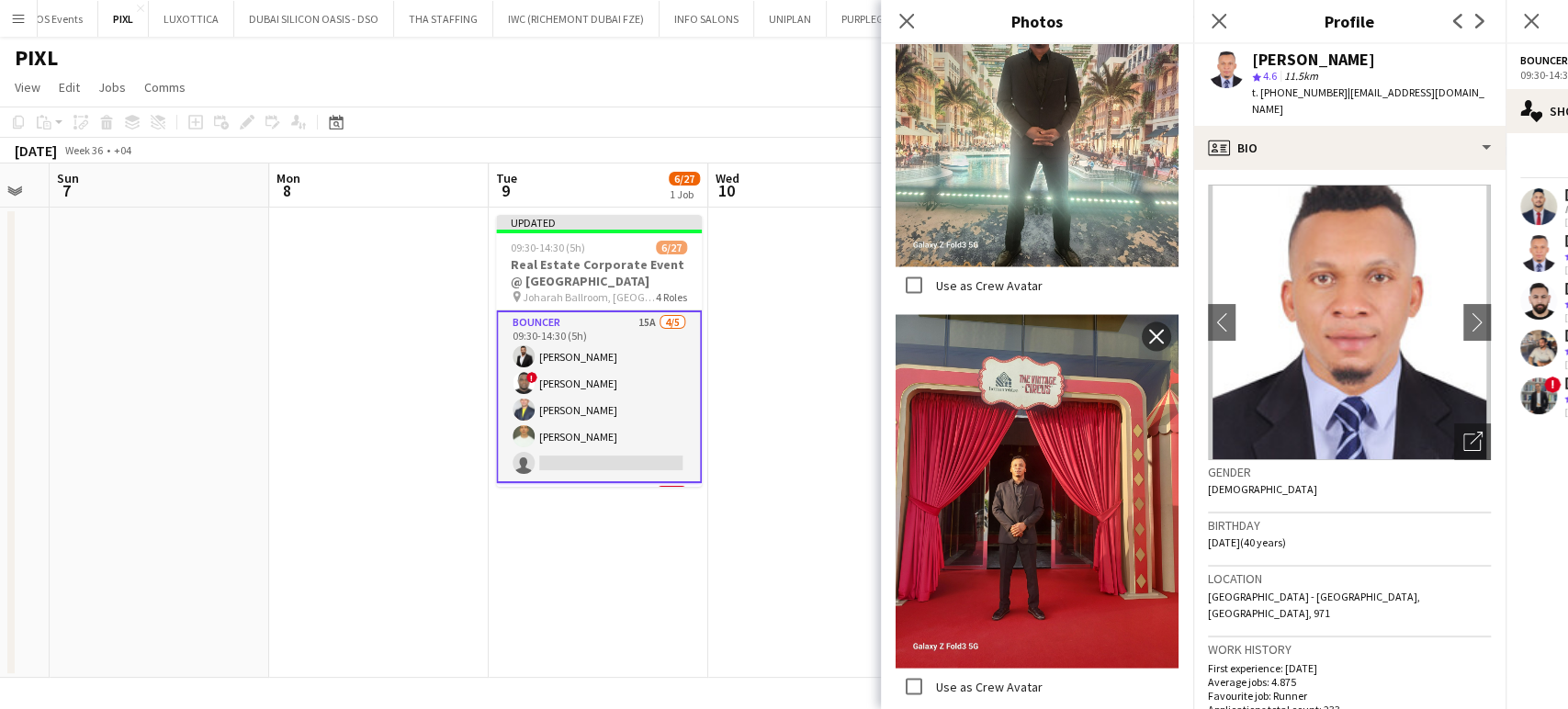
scroll to position [2244, 0]
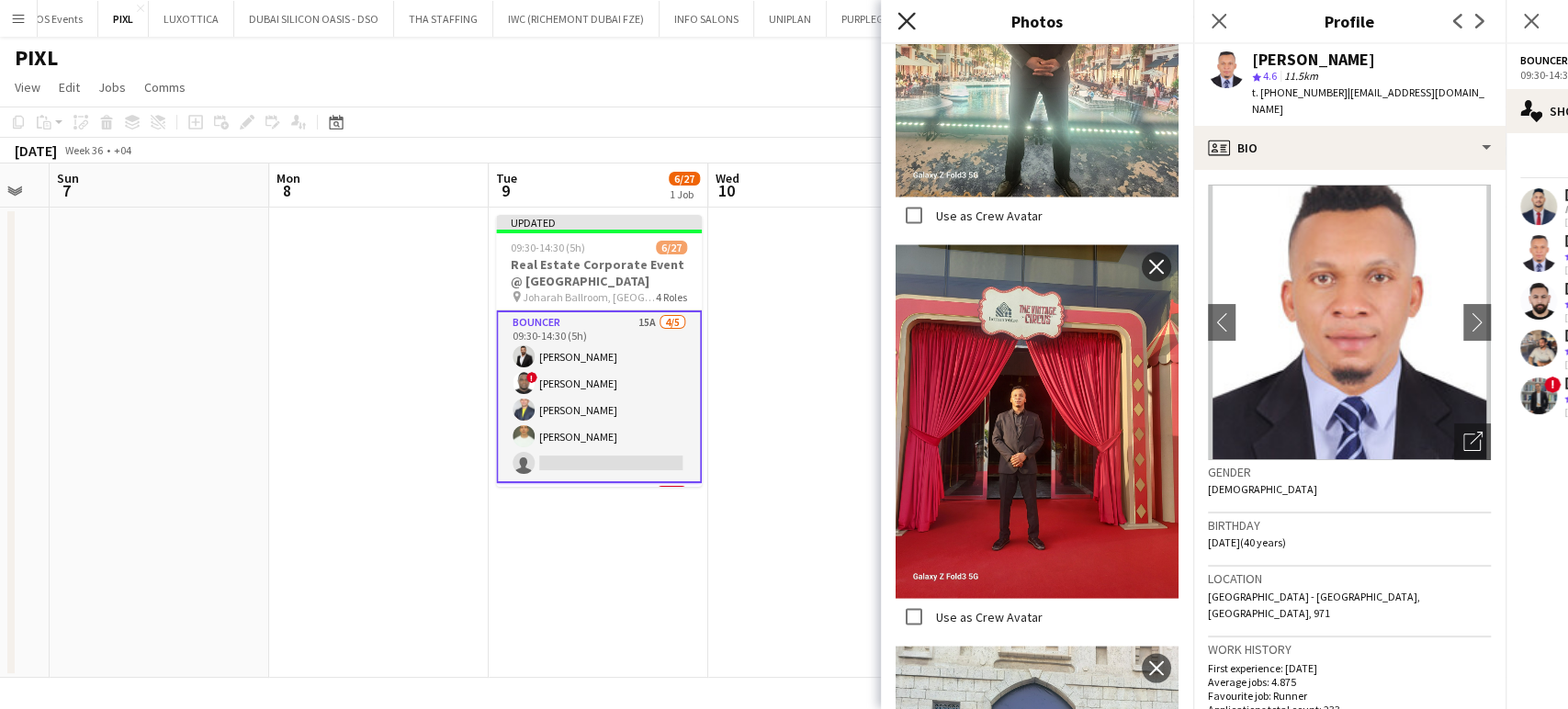
click at [908, 17] on icon "Close pop-in" at bounding box center [906, 21] width 18 height 18
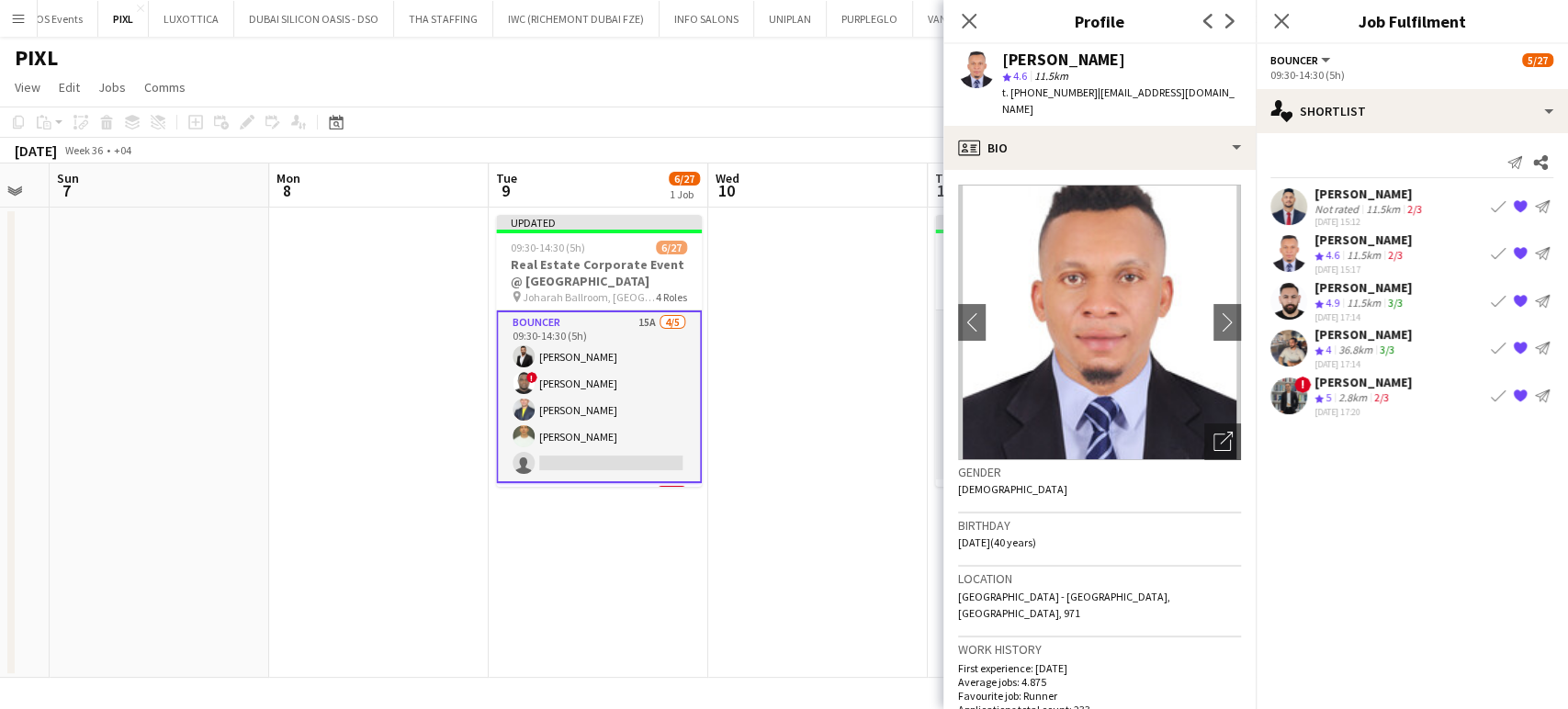
click at [1324, 346] on div "Crew rating 4" at bounding box center [1324, 350] width 21 height 16
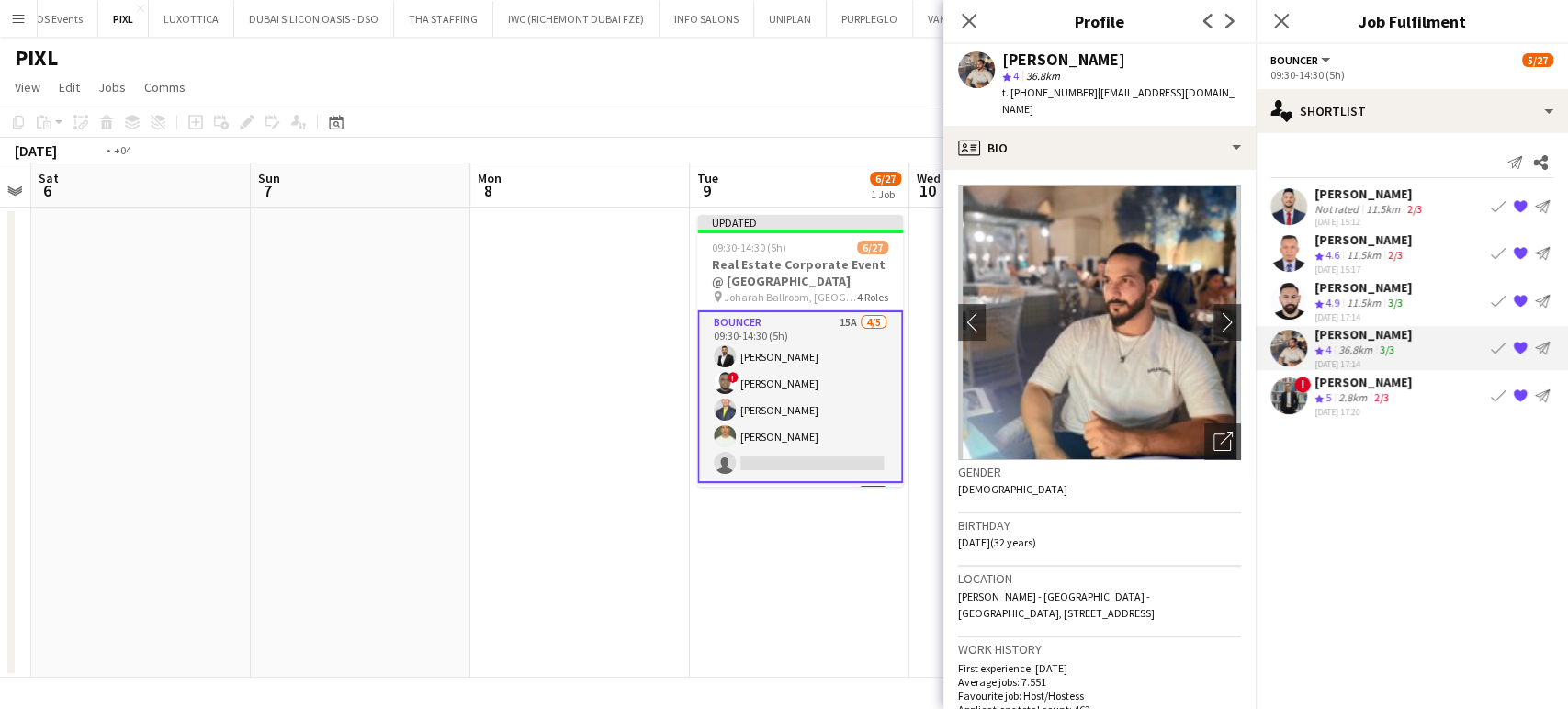
scroll to position [0, 698]
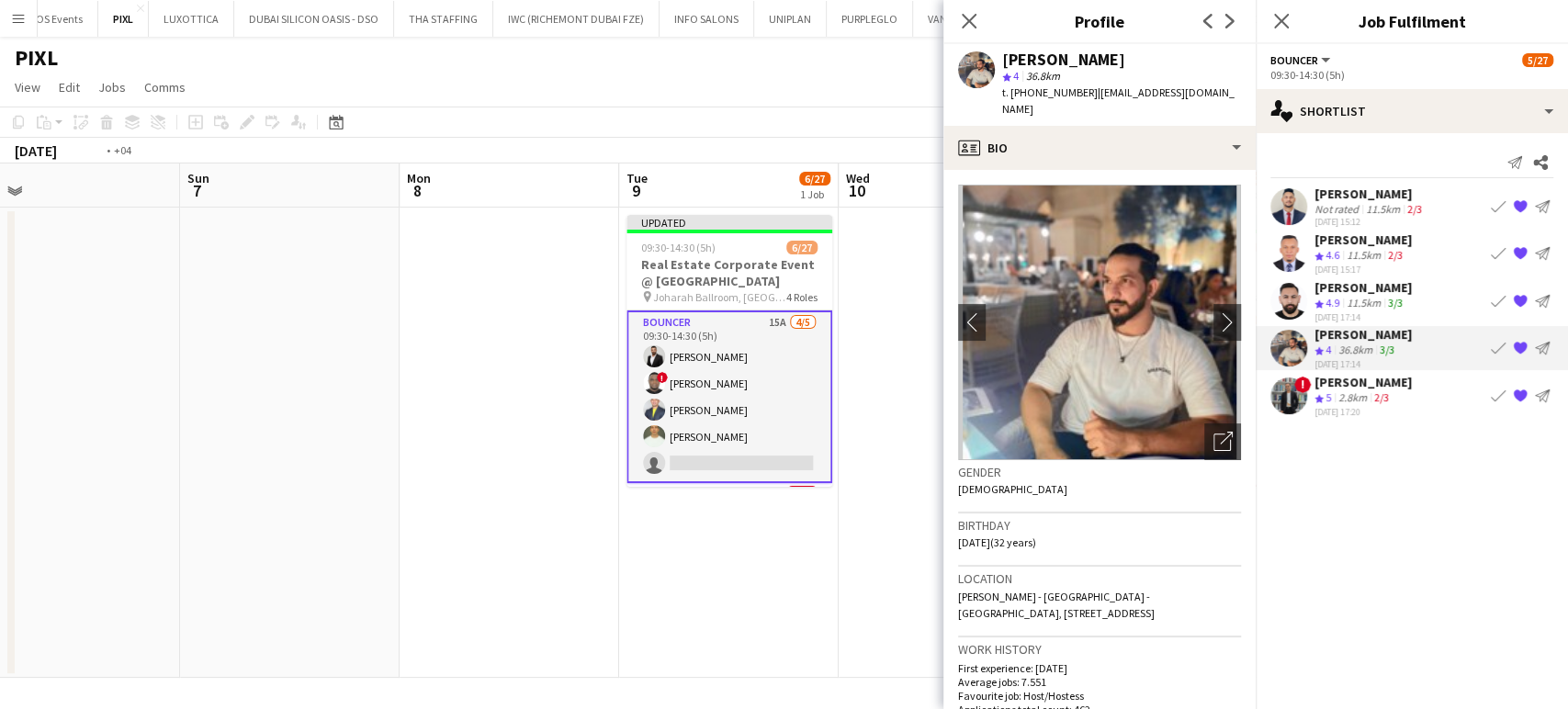
drag, startPoint x: 804, startPoint y: 398, endPoint x: 543, endPoint y: 356, distance: 264.4
click at [543, 356] on app-calendar-viewport "Wed 3 Thu 4 Fri 5 Sat 6 Sun 7 Mon 8 Tue 9 6/27 1 Job Wed 10 Thu 11 6/25 1 Job F…" at bounding box center [784, 420] width 1568 height 514
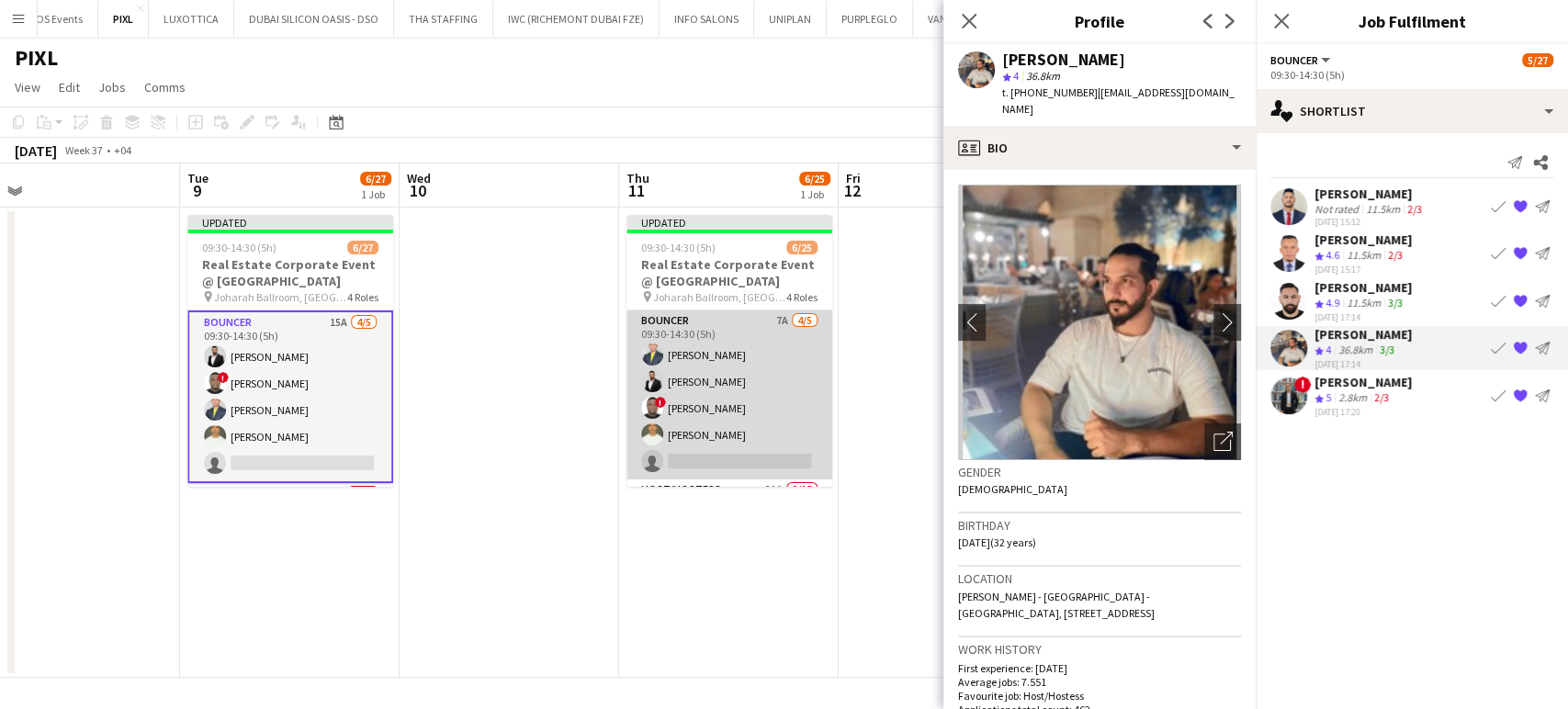
click at [745, 380] on app-card-role "Bouncer 7A 4/5 09:30-14:30 (5h) Louie Stefan Zambarrano Ahmed Albasha ! David A…" at bounding box center [729, 395] width 206 height 169
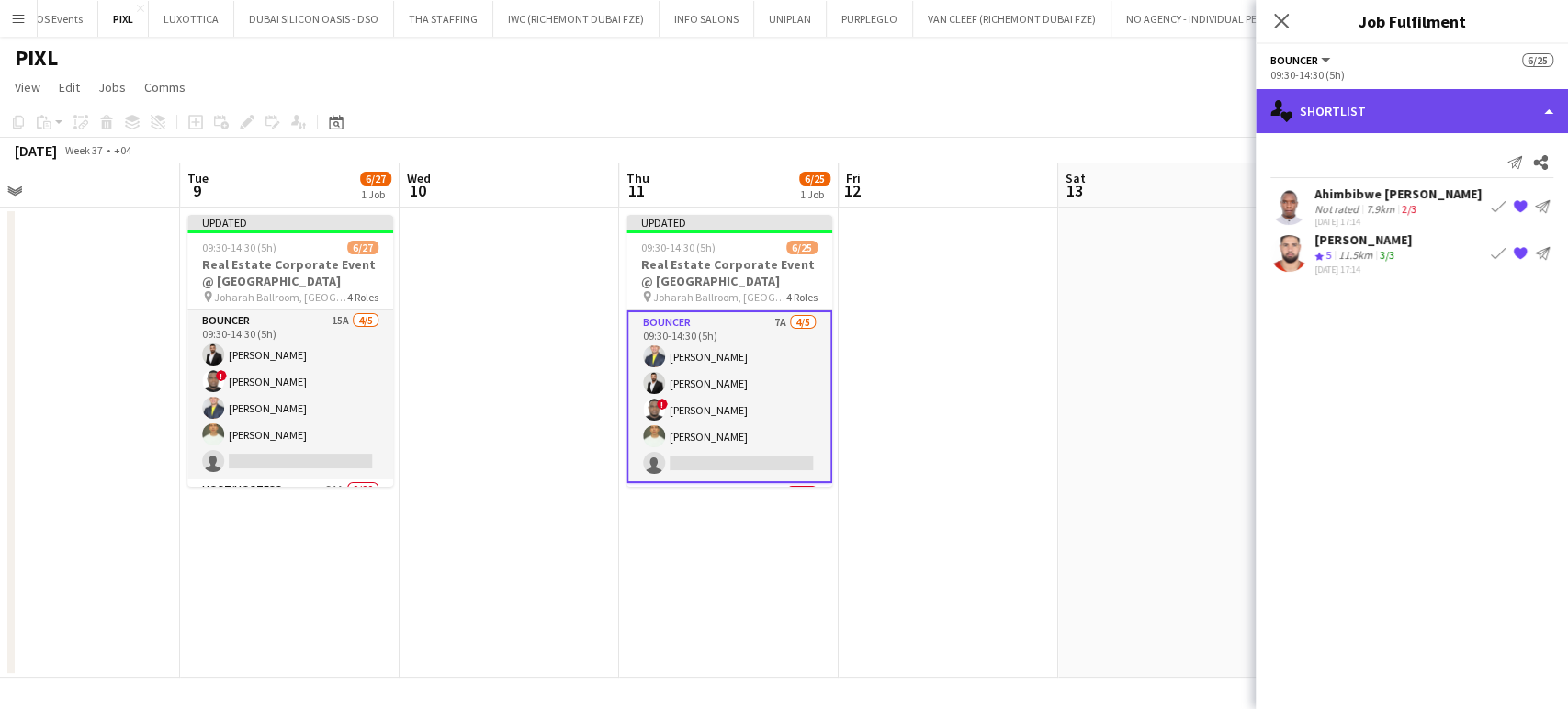
click at [1551, 104] on div "single-neutral-actions-heart Shortlist" at bounding box center [1412, 111] width 312 height 44
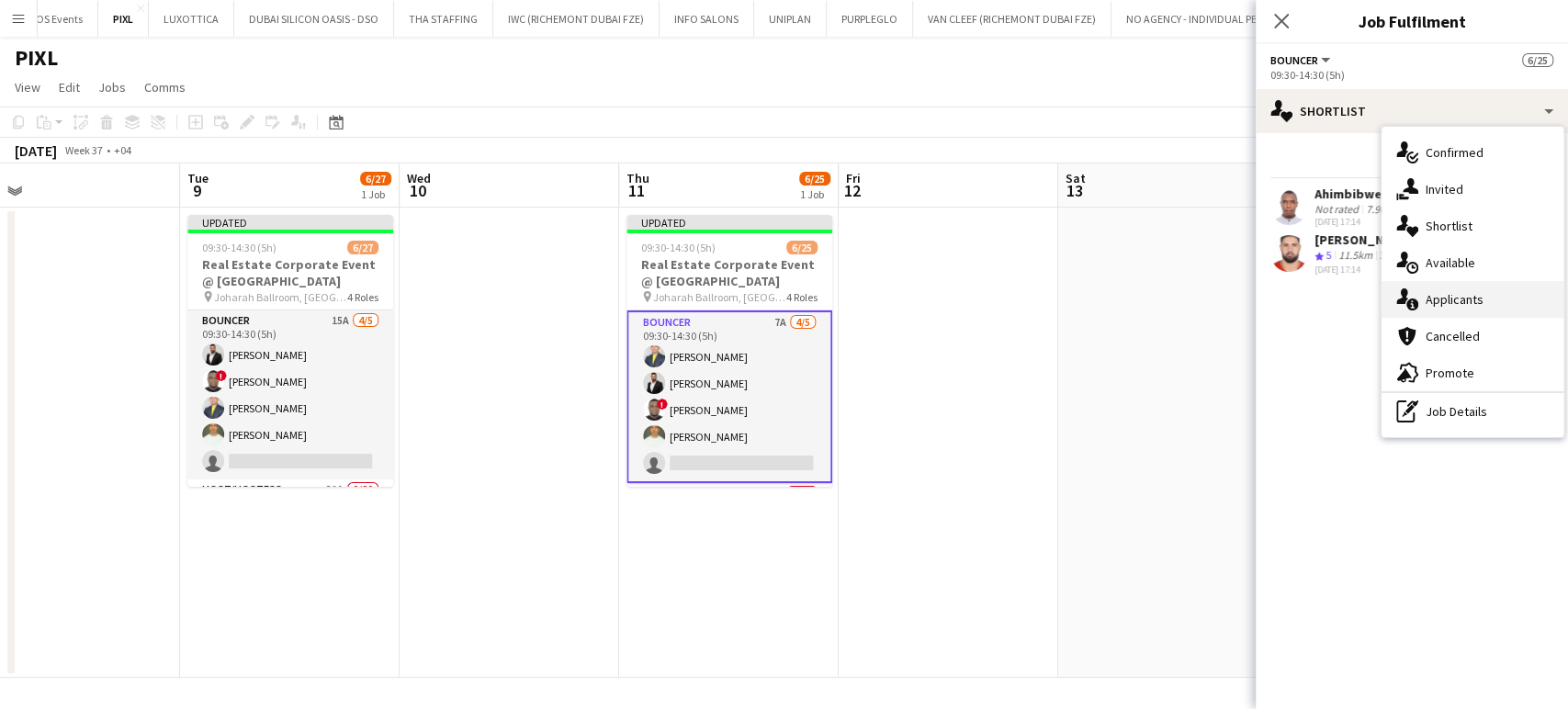
click at [1465, 298] on span "Applicants" at bounding box center [1454, 299] width 58 height 17
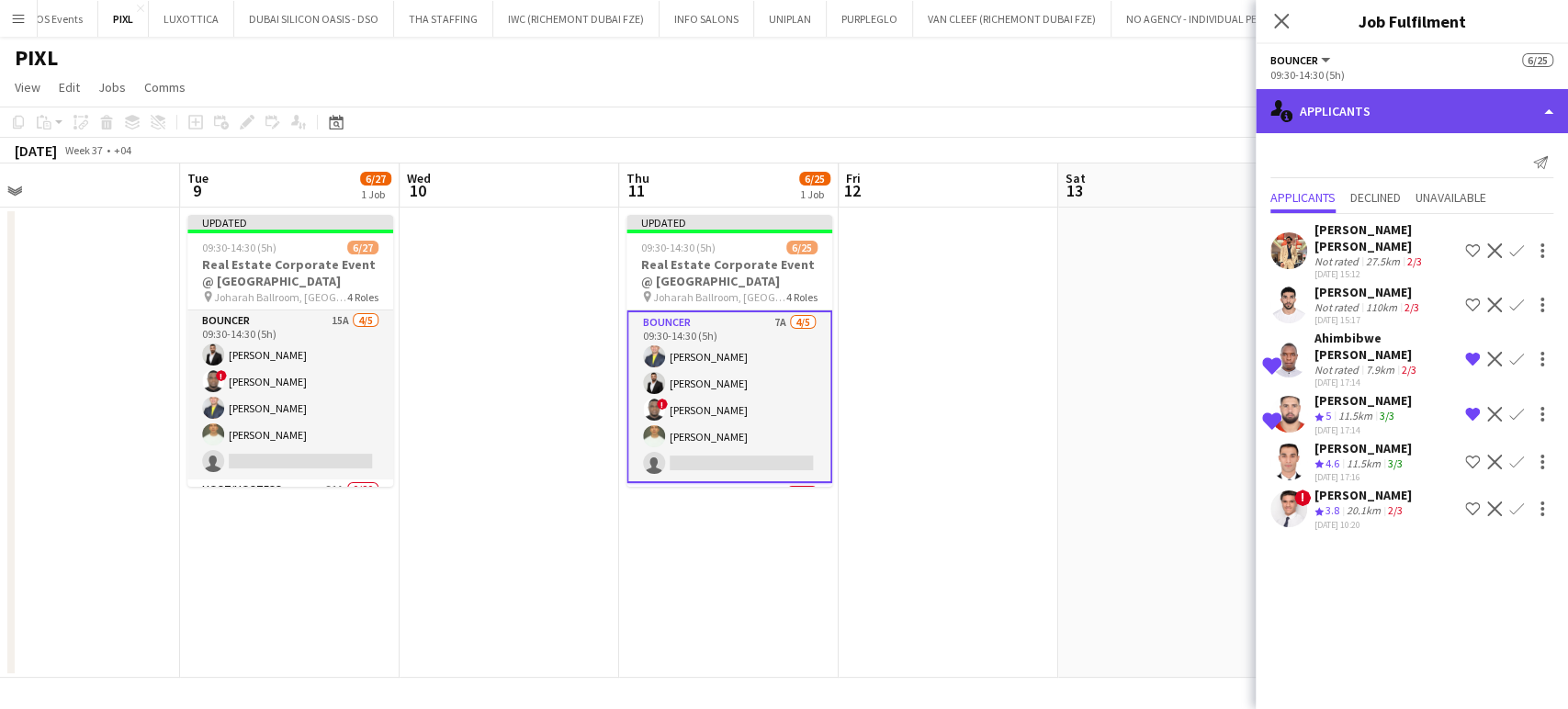
click at [1509, 120] on div "single-neutral-actions-information Applicants" at bounding box center [1412, 111] width 312 height 44
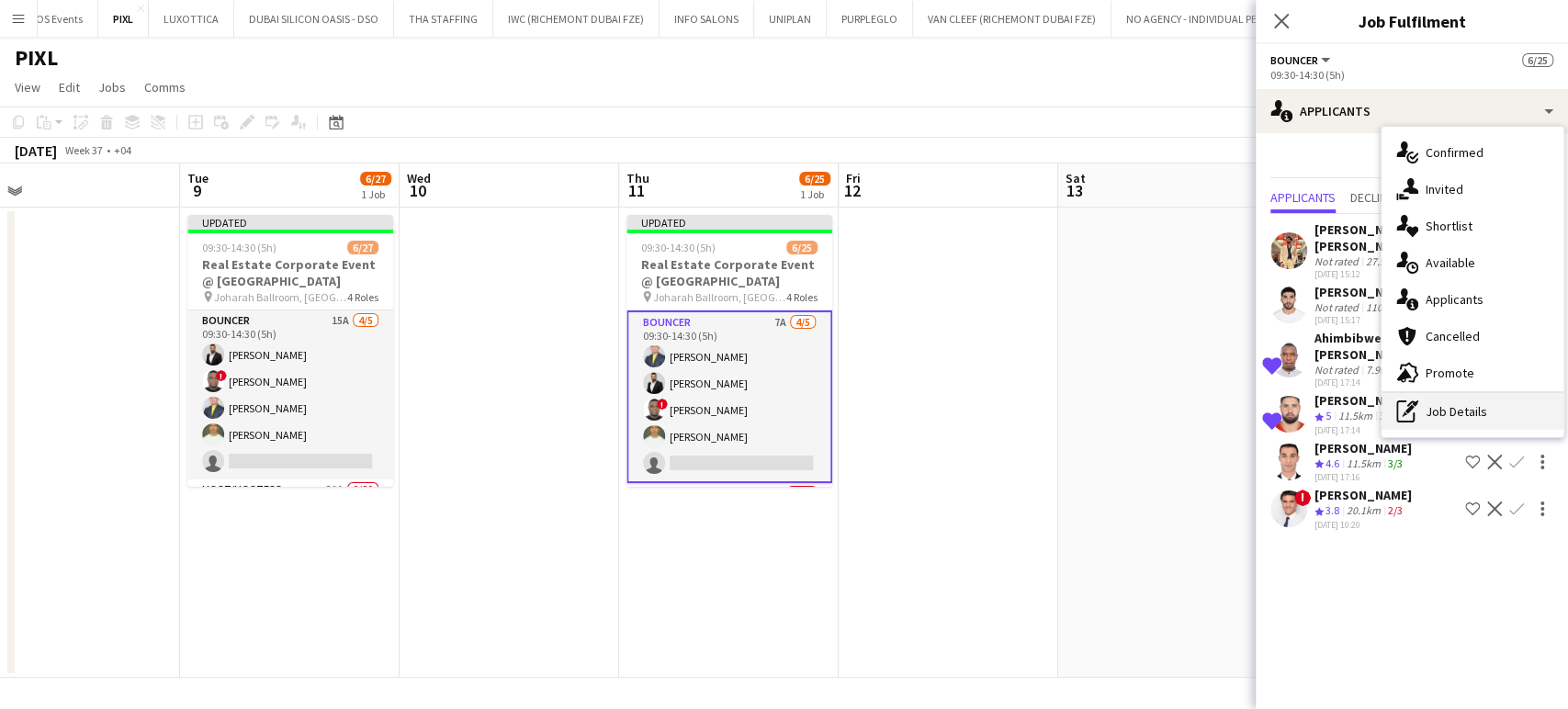
click at [1464, 413] on div "pen-write Job Details" at bounding box center [1472, 411] width 182 height 36
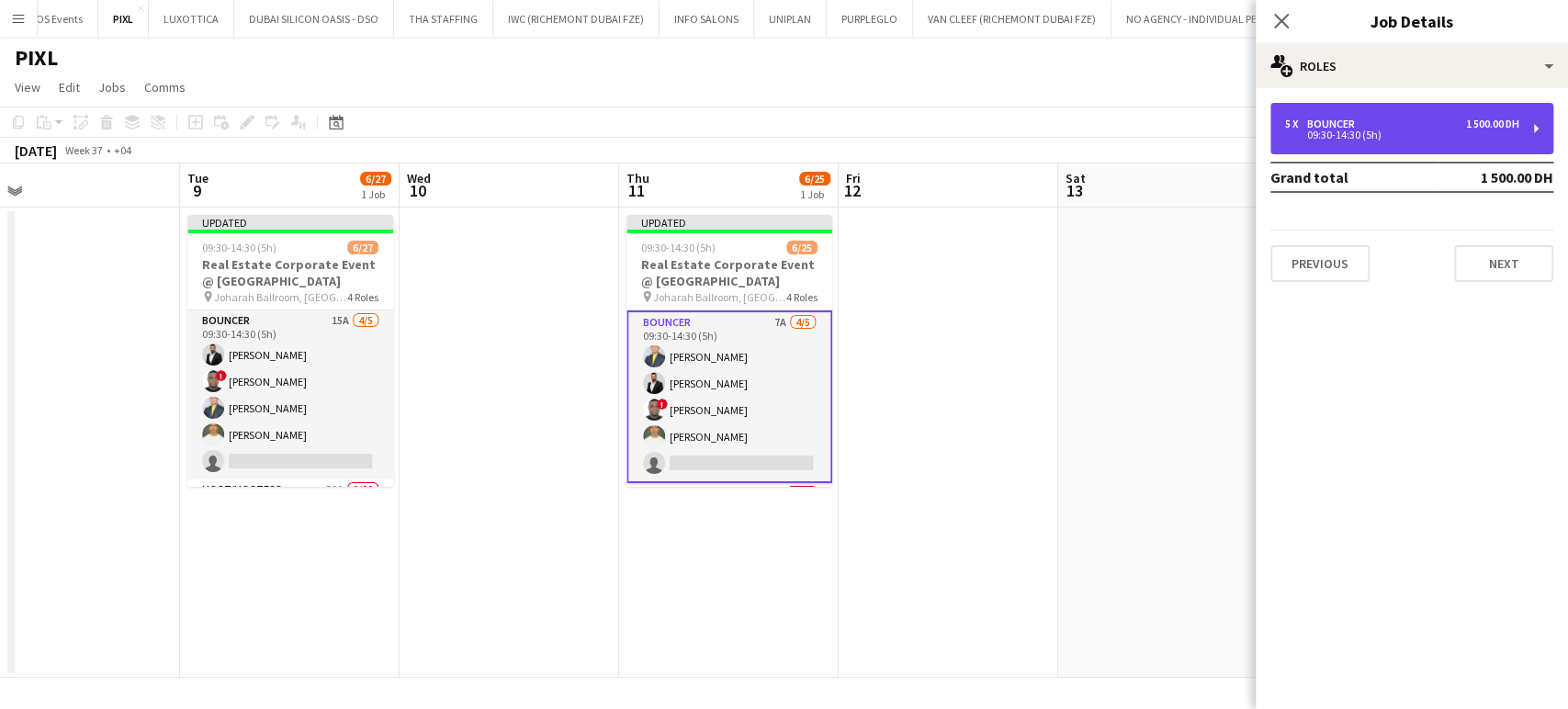
click at [1357, 133] on div "09:30-14:30 (5h)" at bounding box center [1402, 135] width 234 height 9
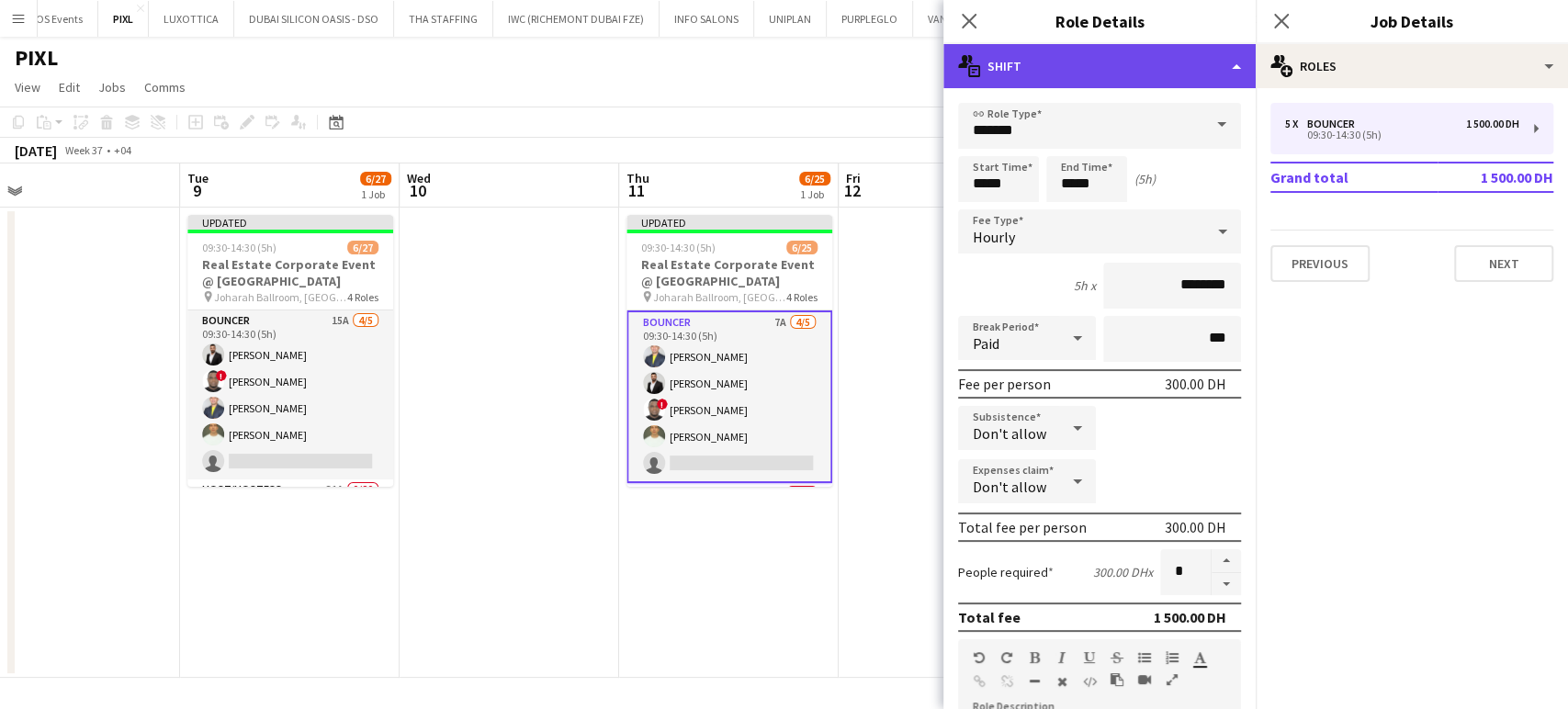
click at [1198, 64] on div "multiple-actions-text Shift" at bounding box center [1099, 66] width 312 height 44
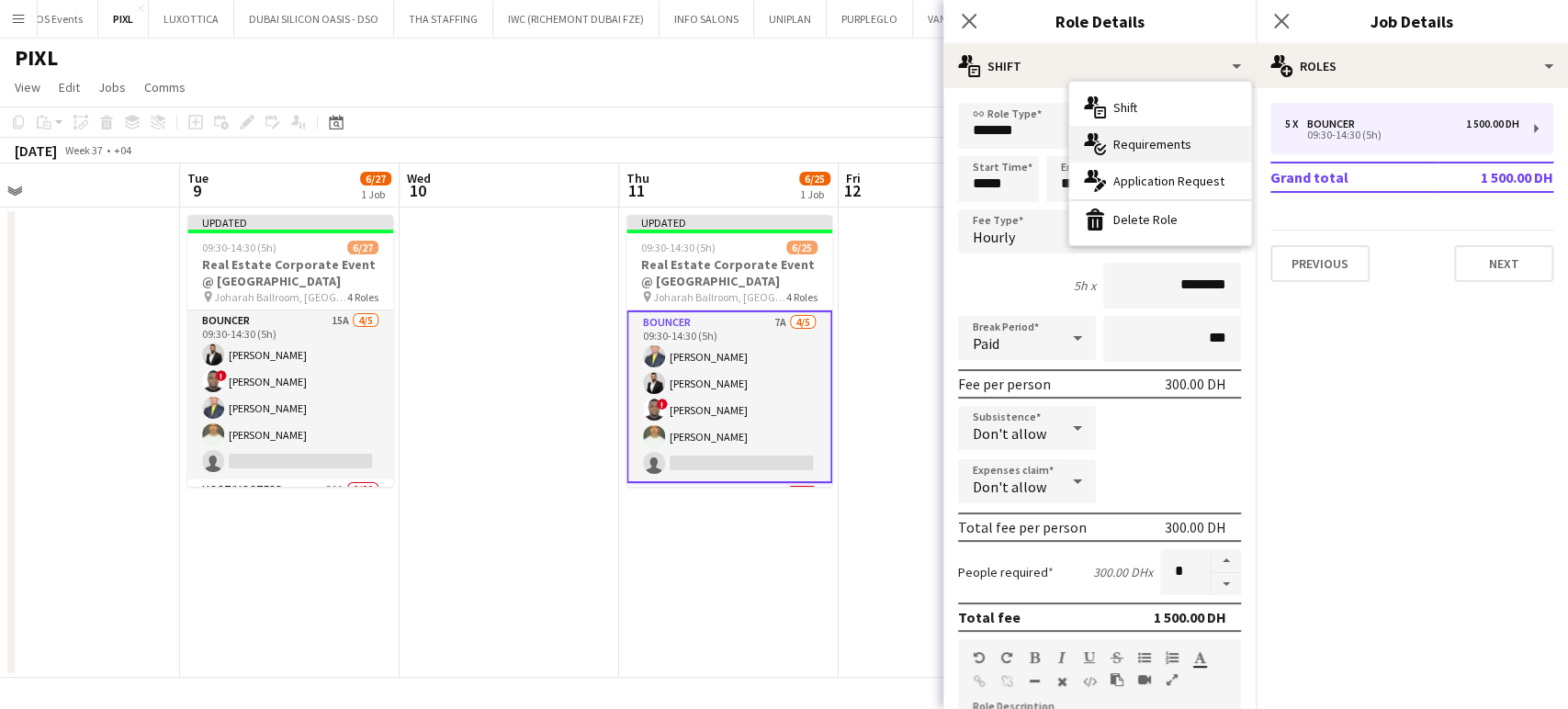
click at [1176, 137] on span "Requirements" at bounding box center [1152, 144] width 78 height 17
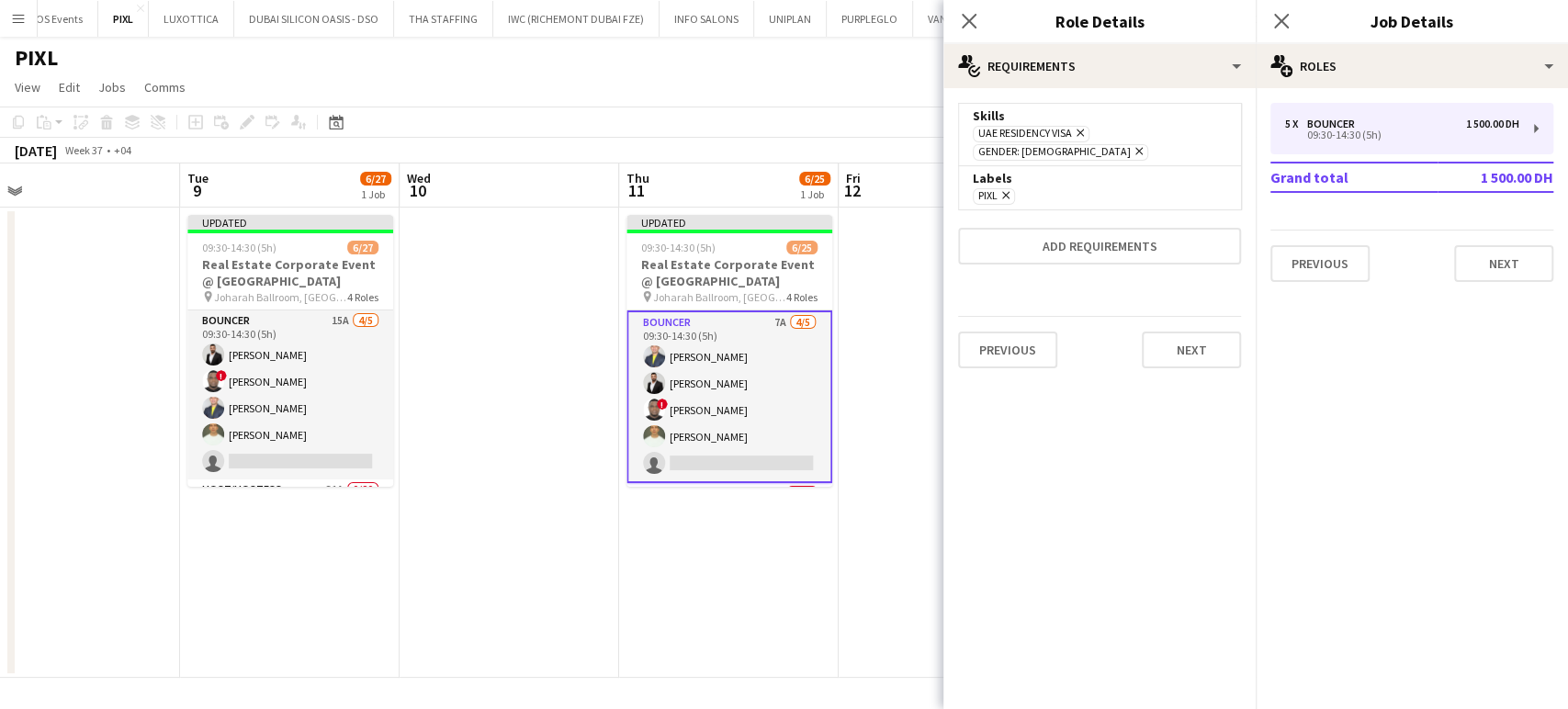
click at [999, 189] on icon "Remove" at bounding box center [1003, 195] width 12 height 12
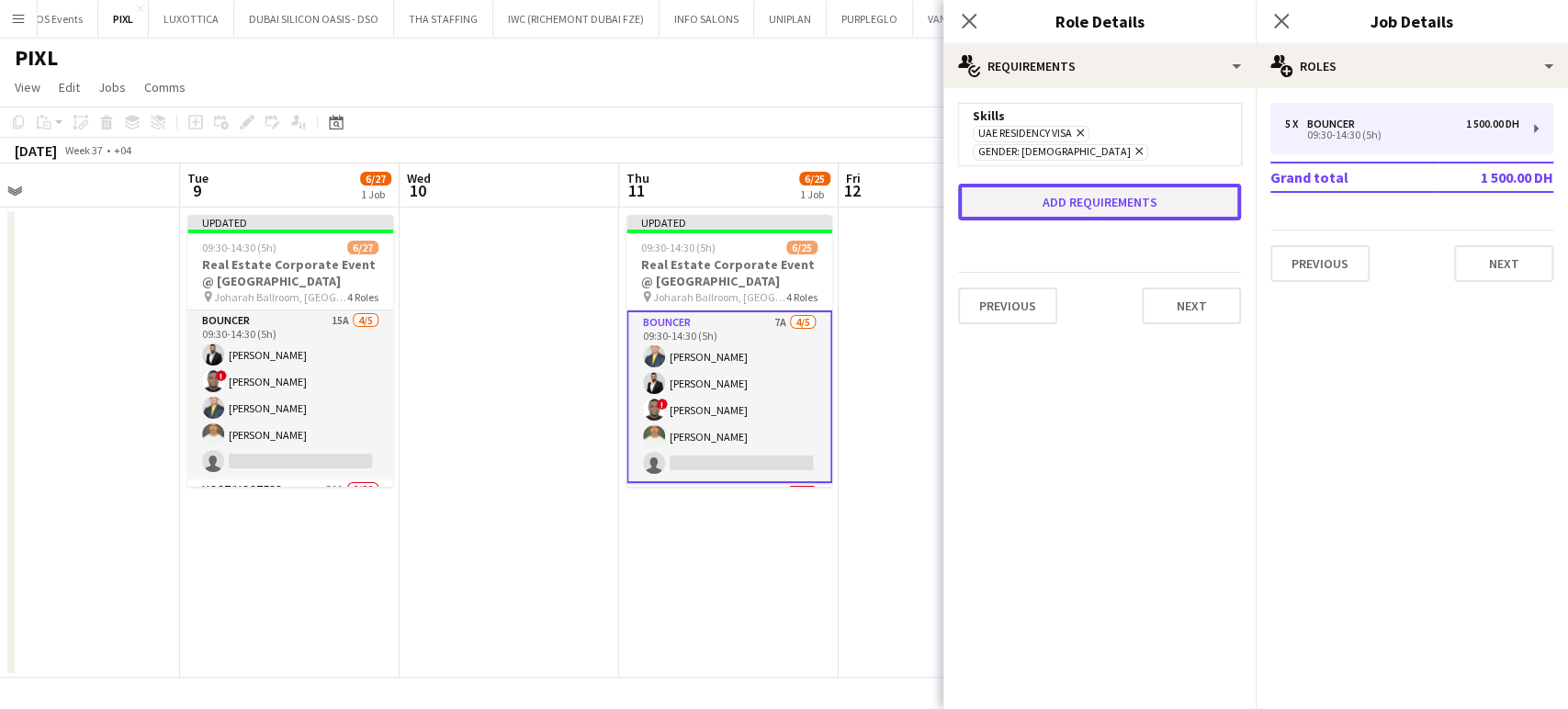
click at [1046, 189] on button "Add requirements" at bounding box center [1100, 202] width 283 height 36
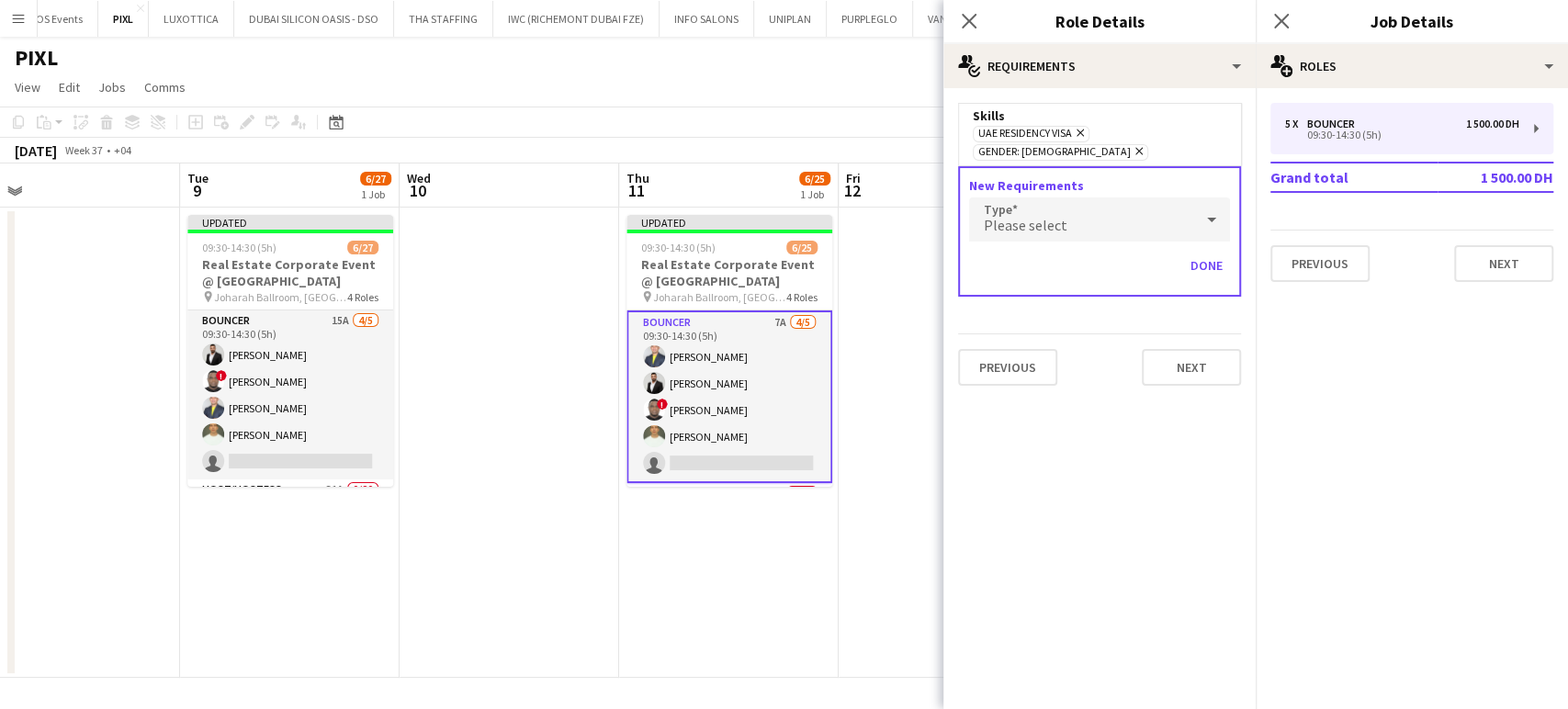
click at [1046, 215] on span "Please select" at bounding box center [1025, 224] width 84 height 19
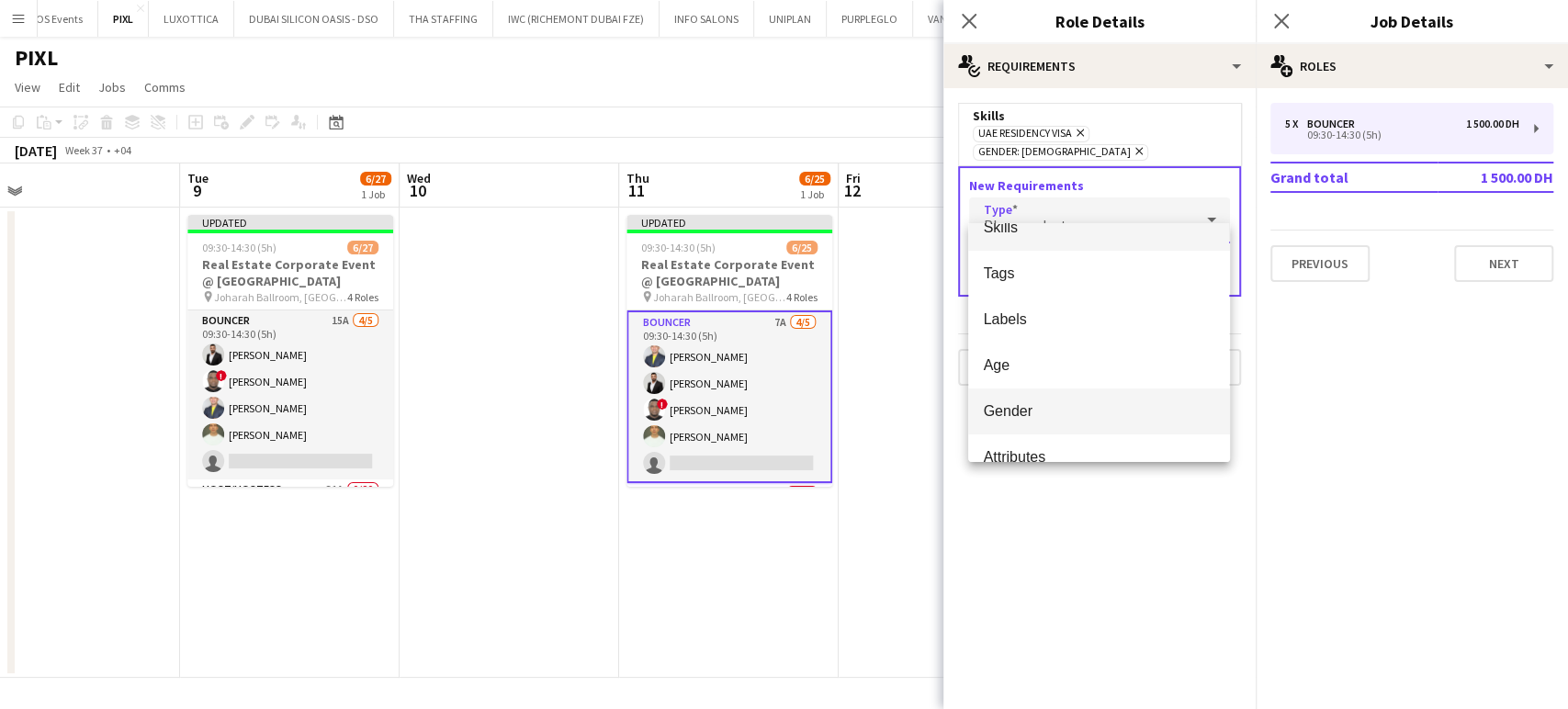
scroll to position [51, 0]
click at [1033, 434] on span "Attributes" at bounding box center [1098, 432] width 231 height 18
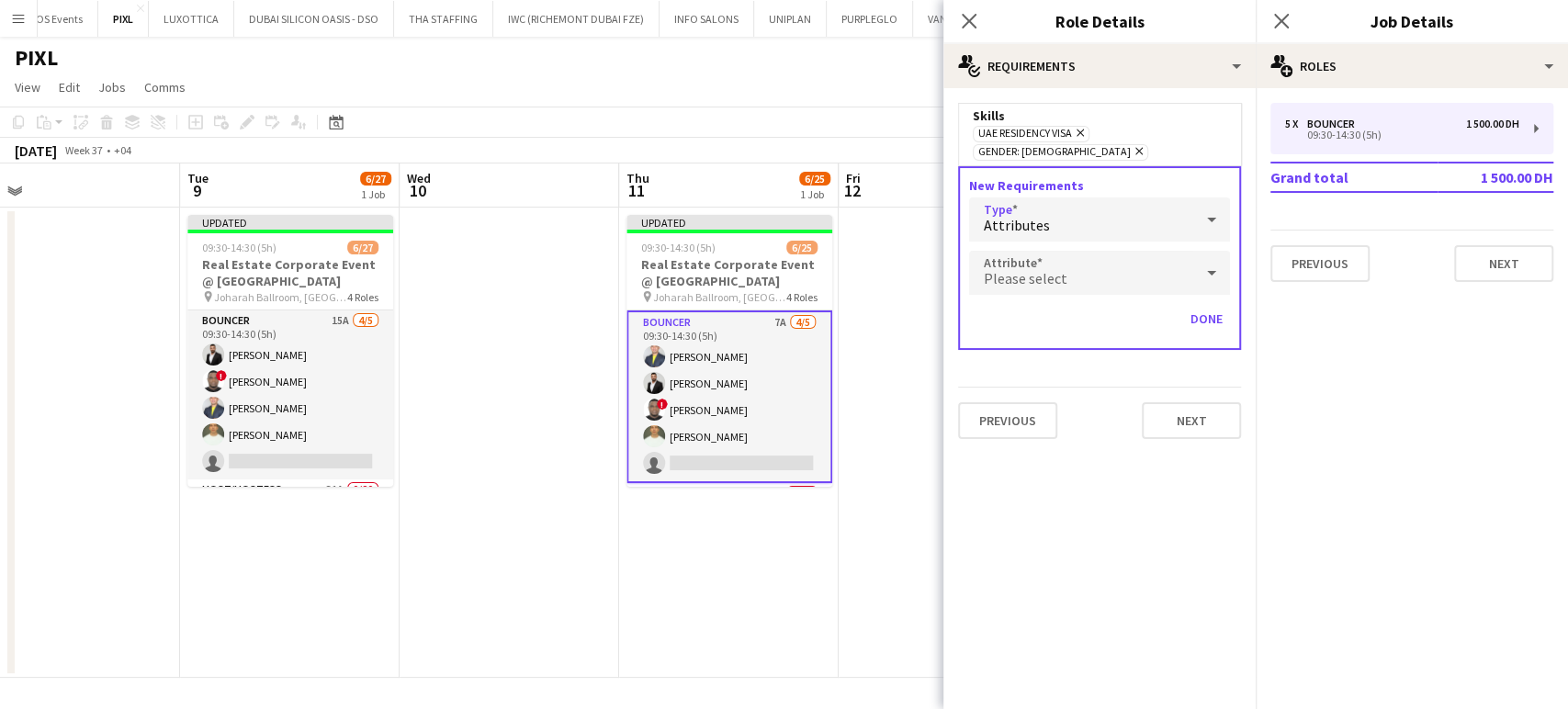
click at [1056, 269] on span "Please select" at bounding box center [1025, 278] width 84 height 19
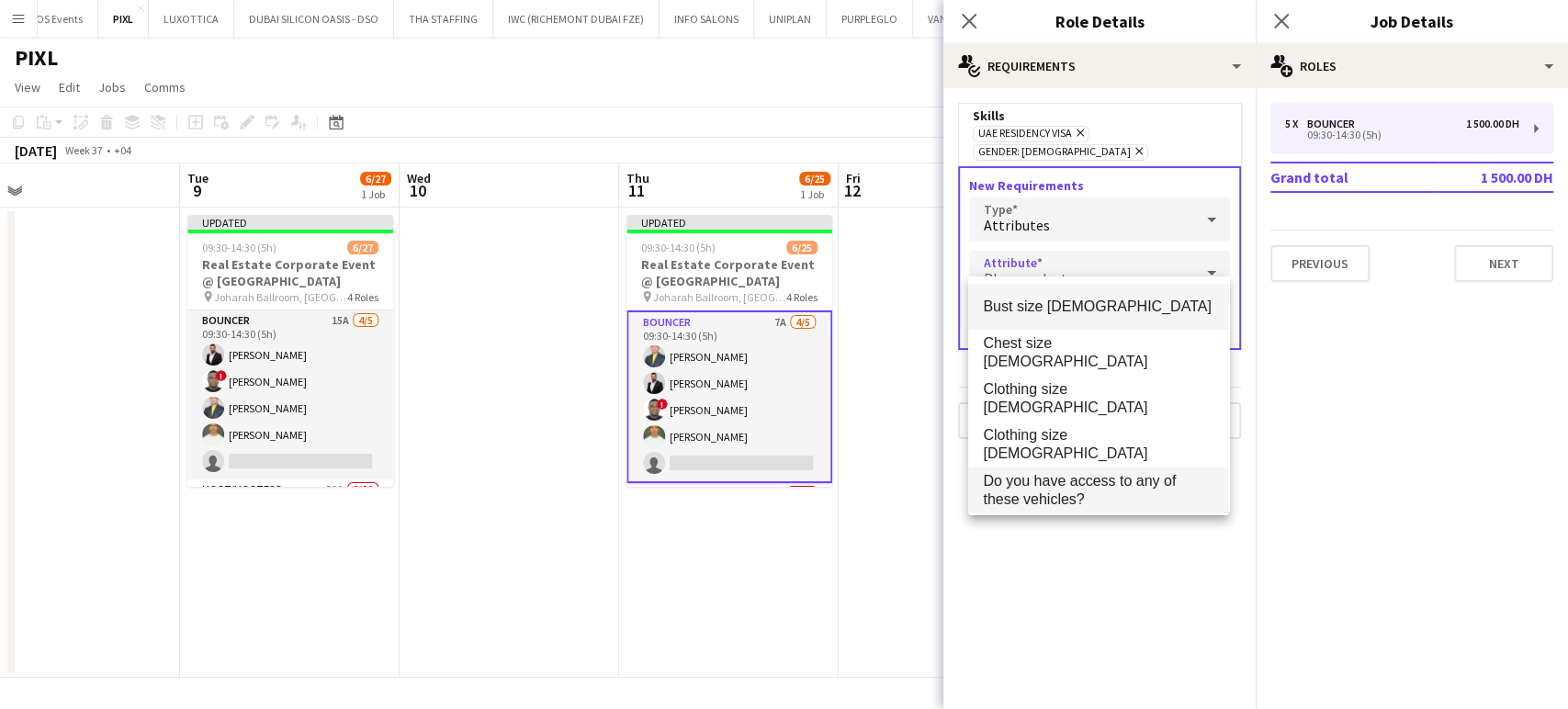
scroll to position [408, 0]
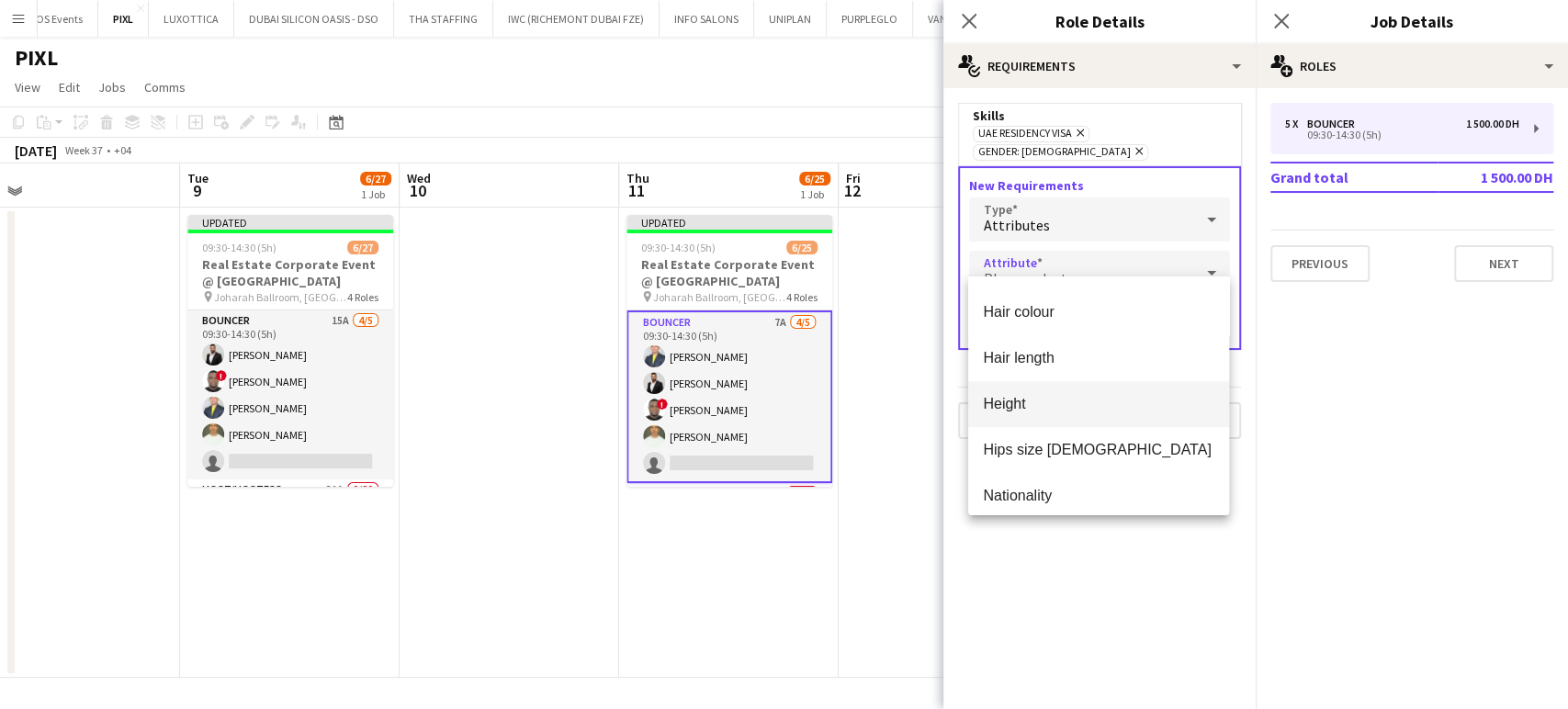
click at [1039, 395] on span "Height" at bounding box center [1098, 404] width 231 height 18
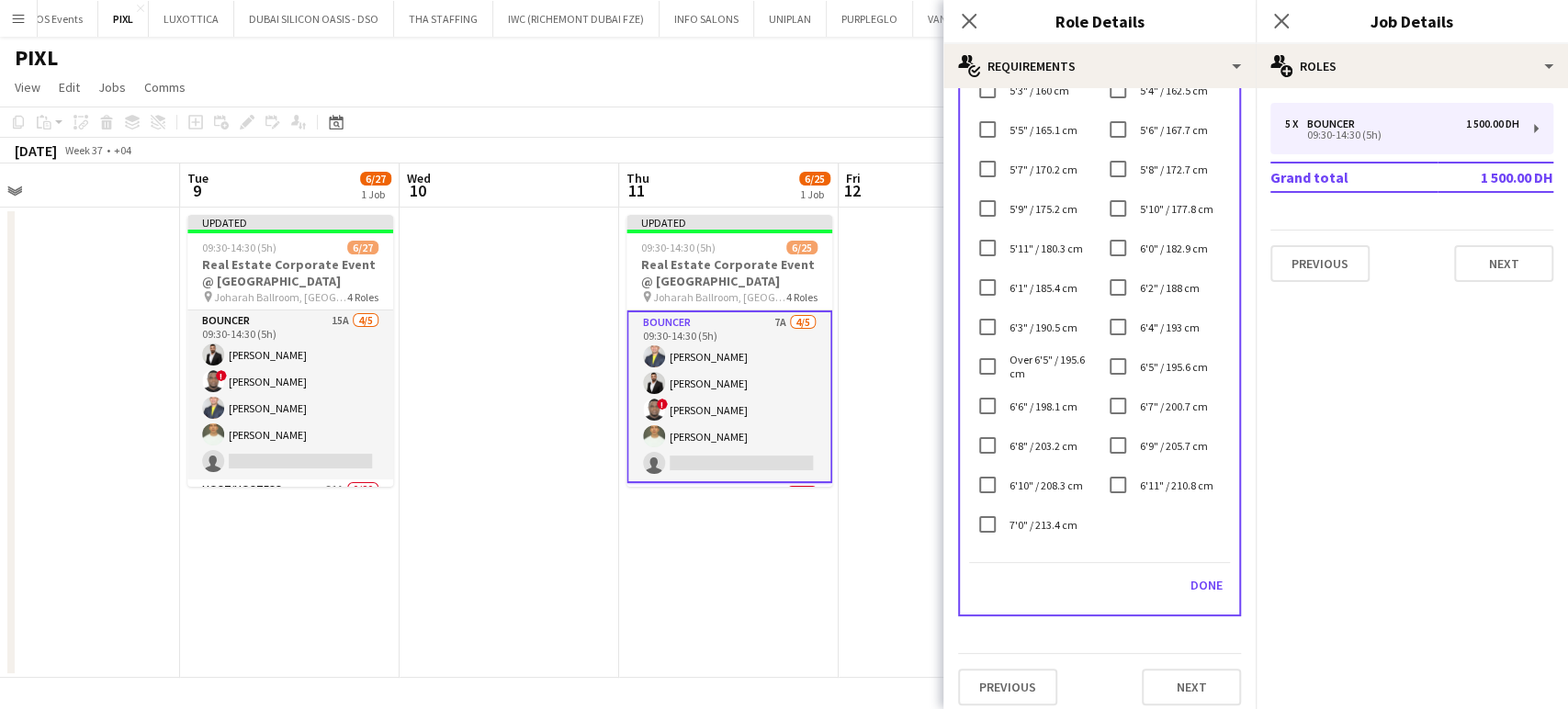
scroll to position [402, 0]
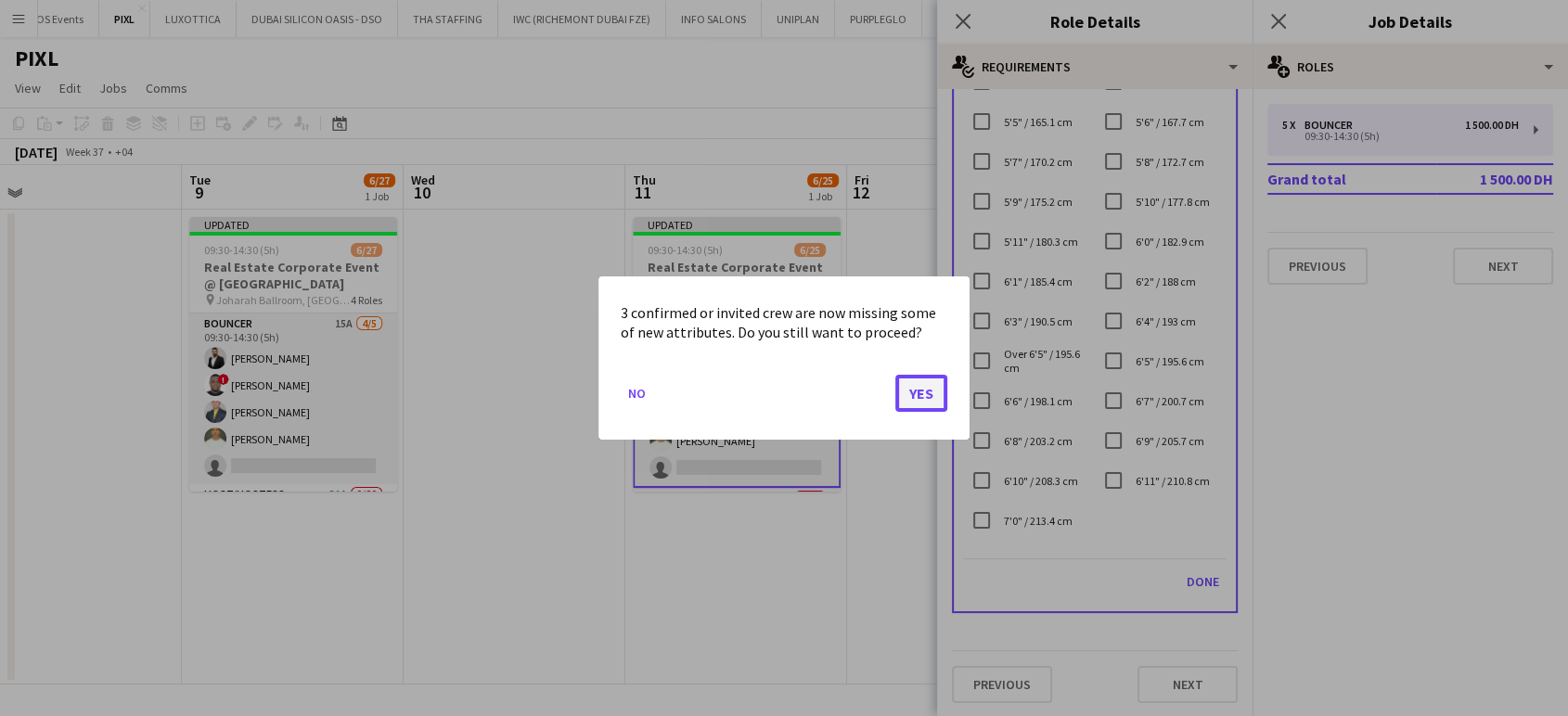
drag, startPoint x: 943, startPoint y: 396, endPoint x: 965, endPoint y: 325, distance: 74.3
click at [940, 394] on button "Yes" at bounding box center [921, 392] width 52 height 37
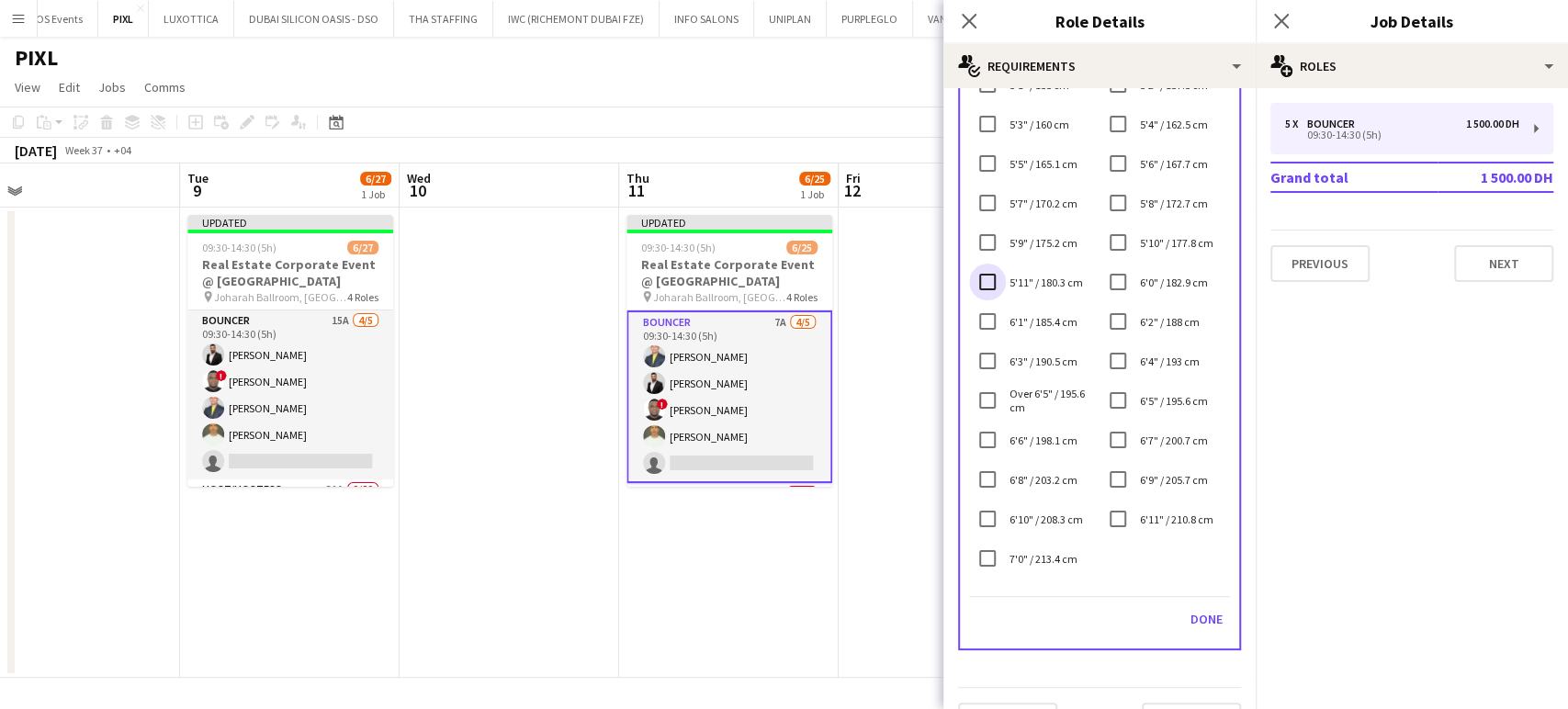
scroll to position [444, 0]
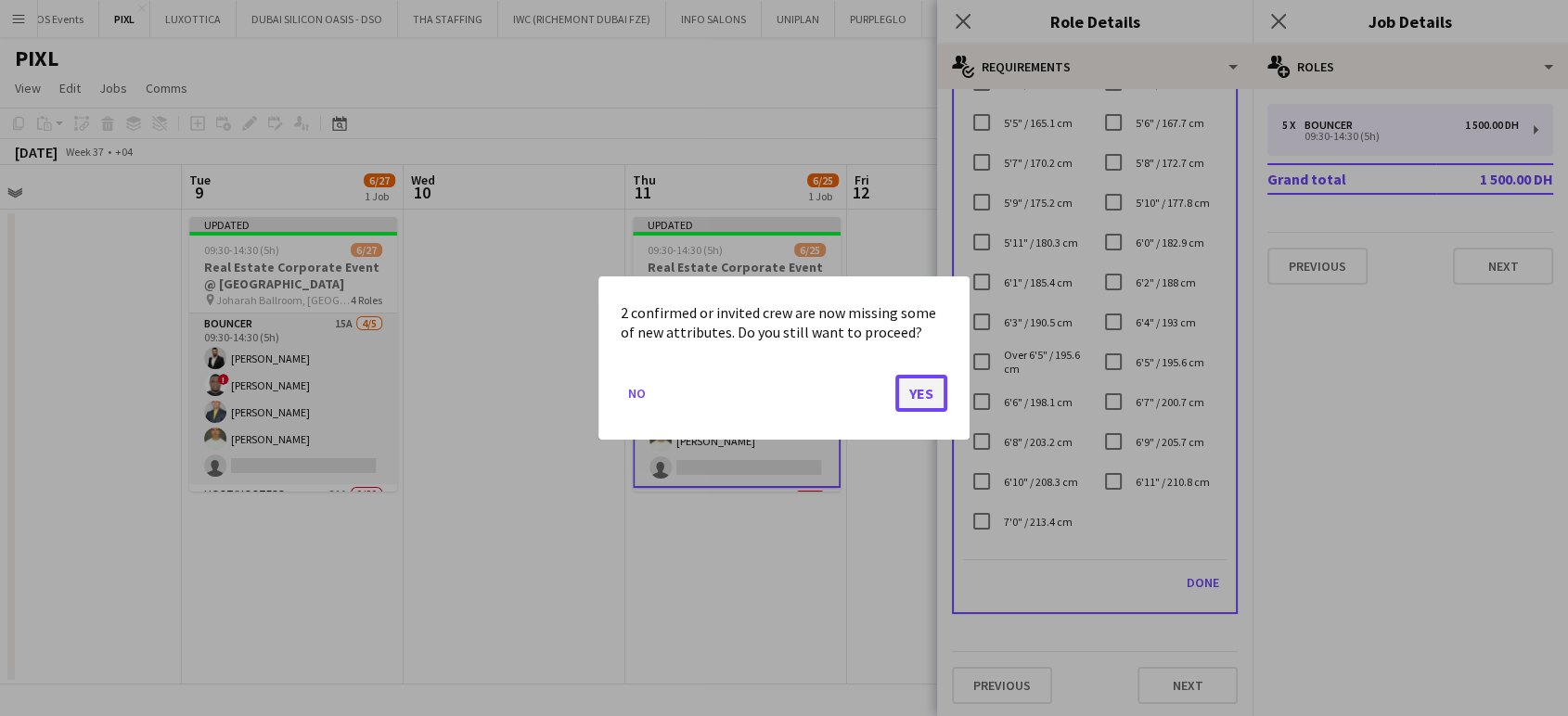
drag, startPoint x: 933, startPoint y: 400, endPoint x: 941, endPoint y: 341, distance: 59.5
click at [932, 400] on button "Yes" at bounding box center [921, 392] width 52 height 37
click at [919, 391] on button "Yes" at bounding box center [921, 392] width 52 height 37
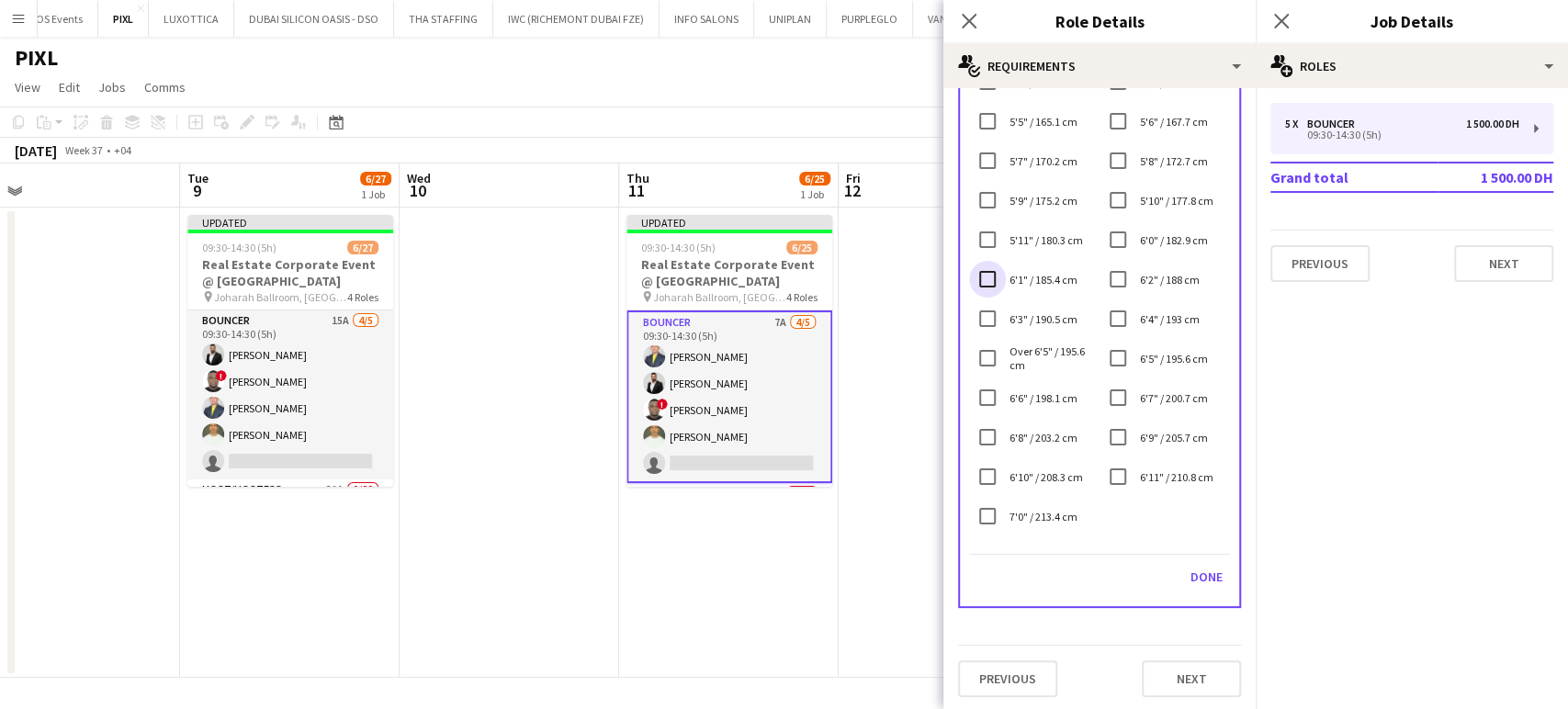
scroll to position [462, 0]
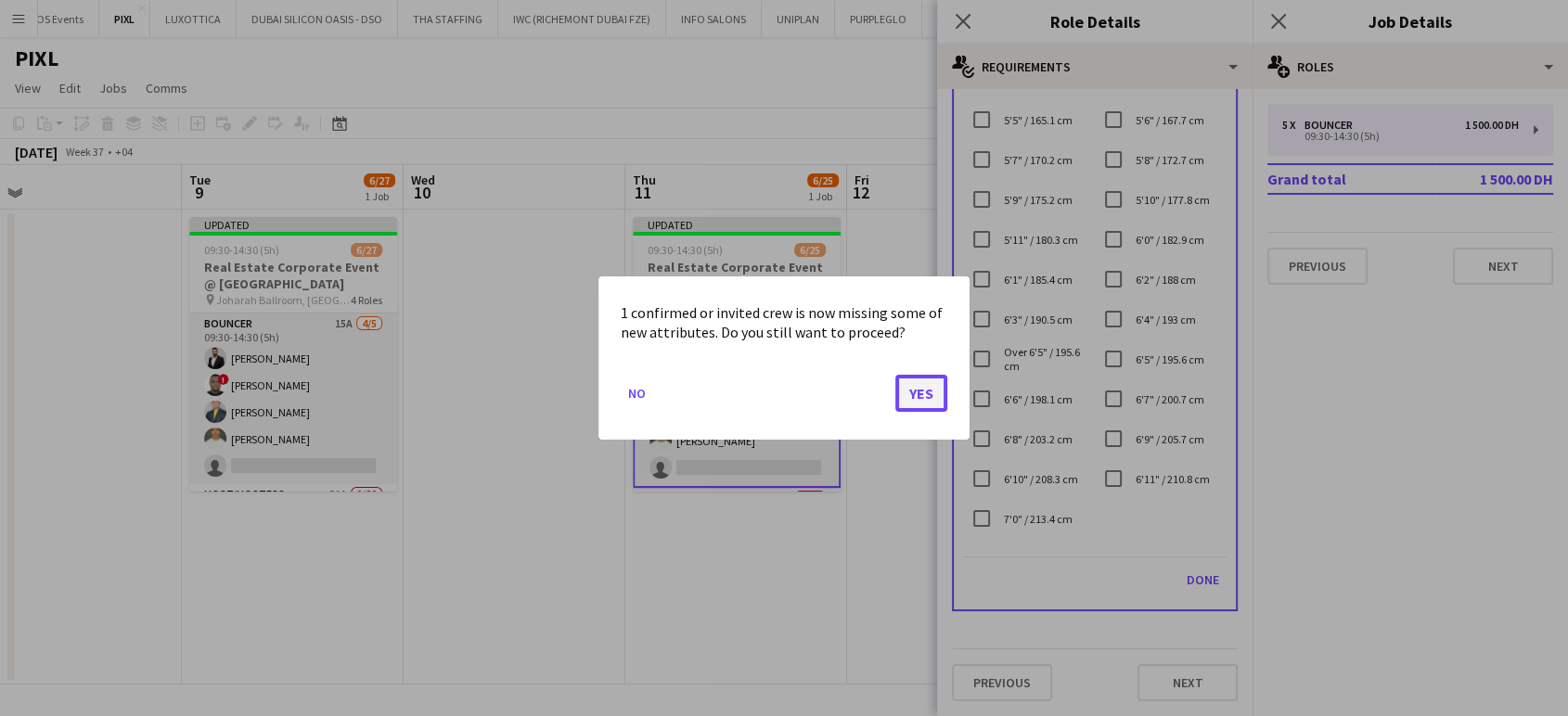
click at [920, 391] on button "Yes" at bounding box center [921, 392] width 52 height 37
drag, startPoint x: 933, startPoint y: 389, endPoint x: 1103, endPoint y: 331, distance: 179.6
click at [933, 388] on button "Yes" at bounding box center [921, 392] width 52 height 37
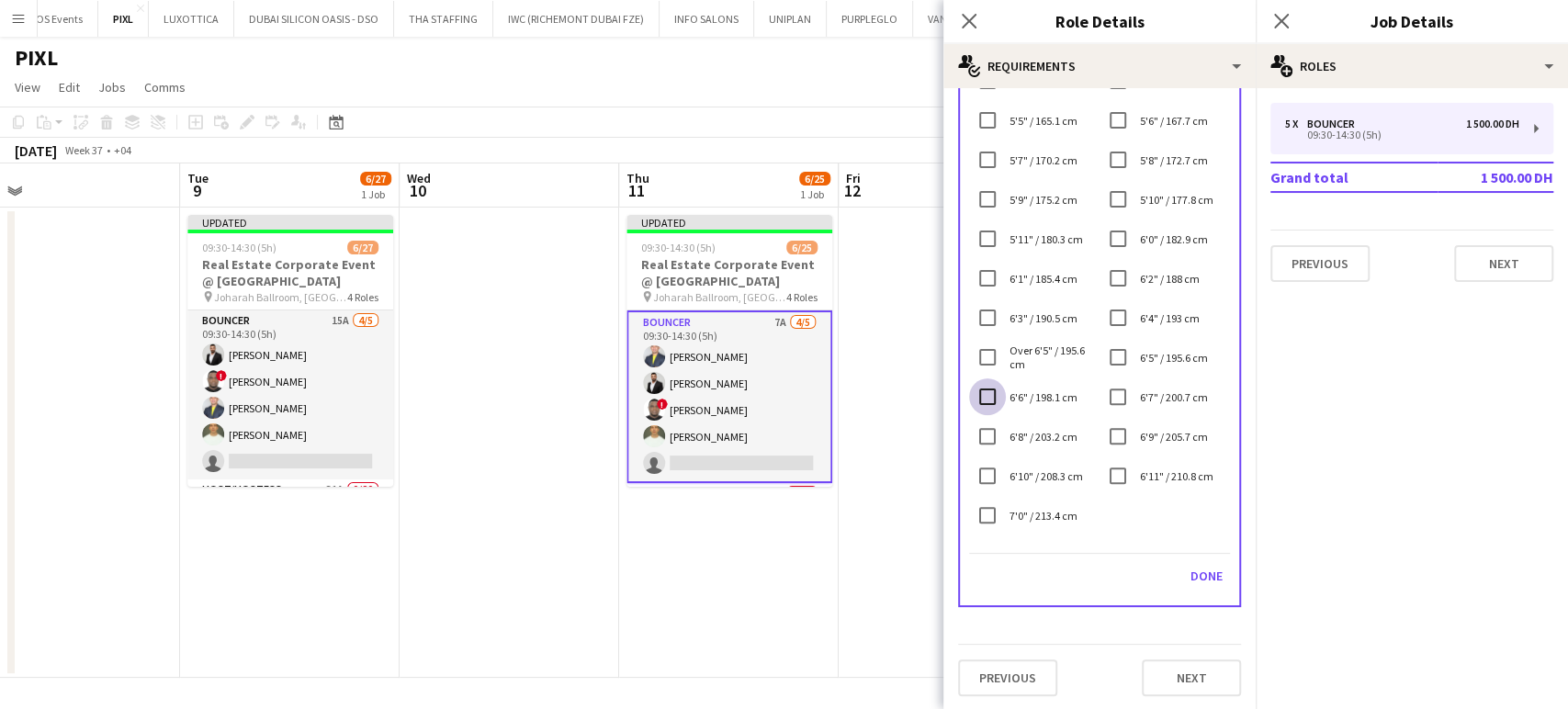
scroll to position [511, 0]
click at [1194, 584] on button "Done" at bounding box center [1207, 574] width 47 height 30
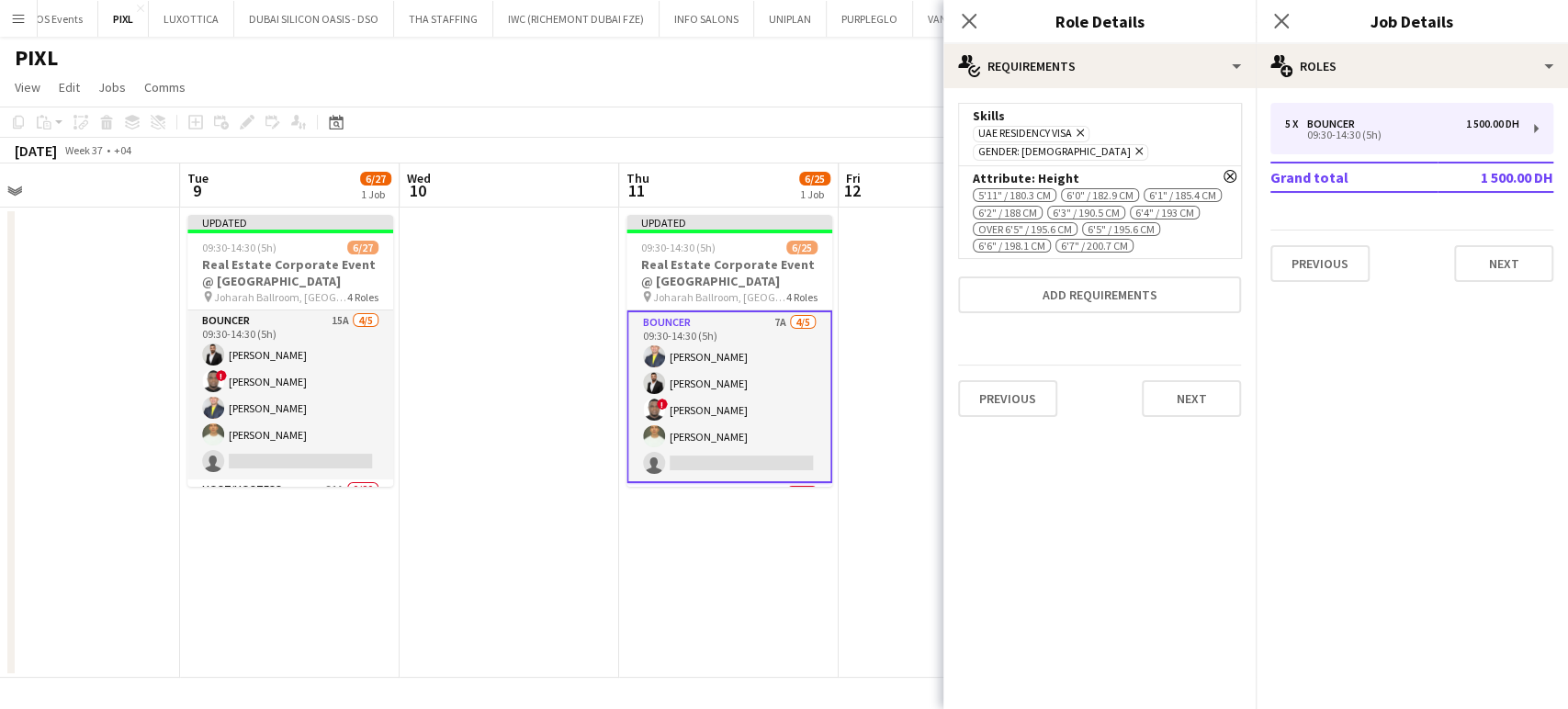
scroll to position [0, 0]
drag, startPoint x: 898, startPoint y: 359, endPoint x: 936, endPoint y: 307, distance: 64.4
click at [896, 358] on app-date-cell at bounding box center [948, 443] width 219 height 470
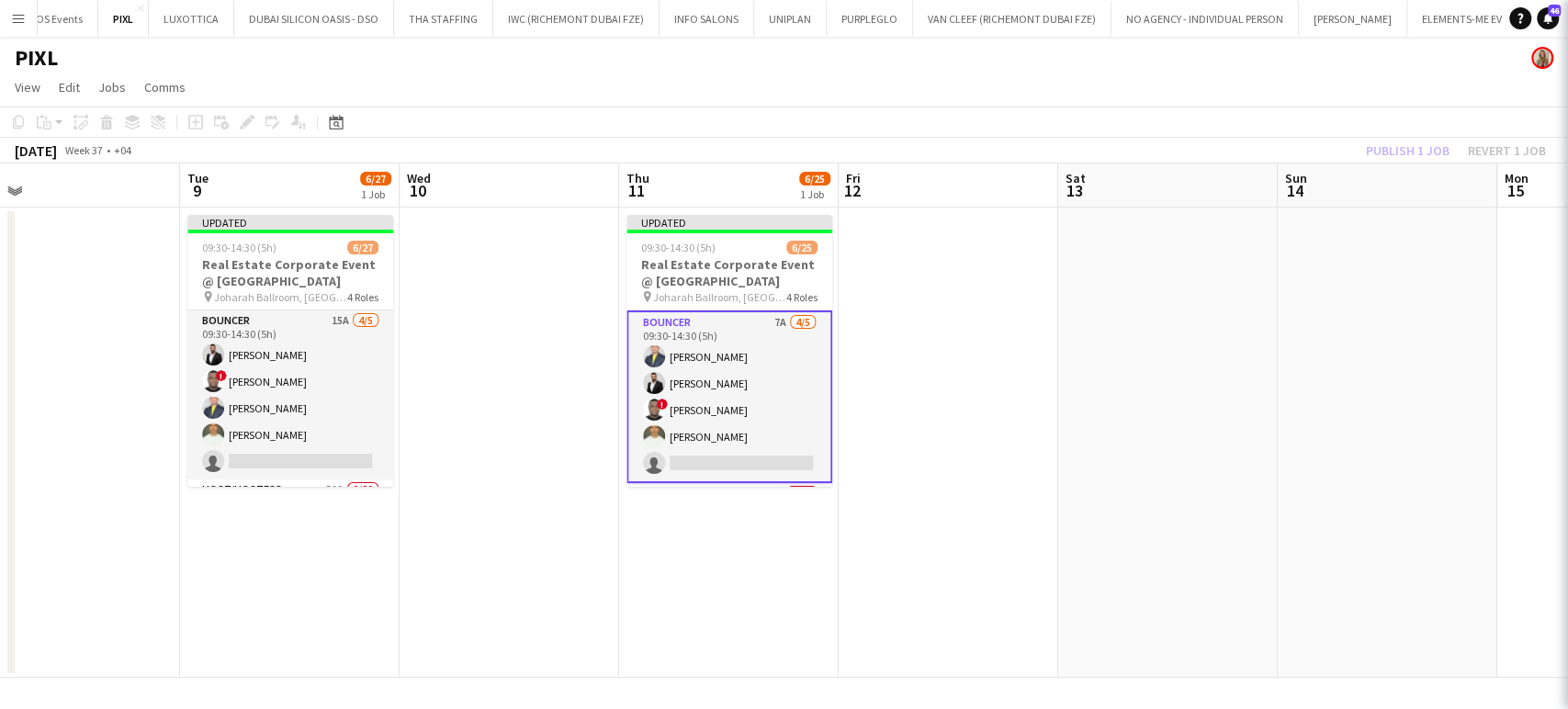
scroll to position [0, 698]
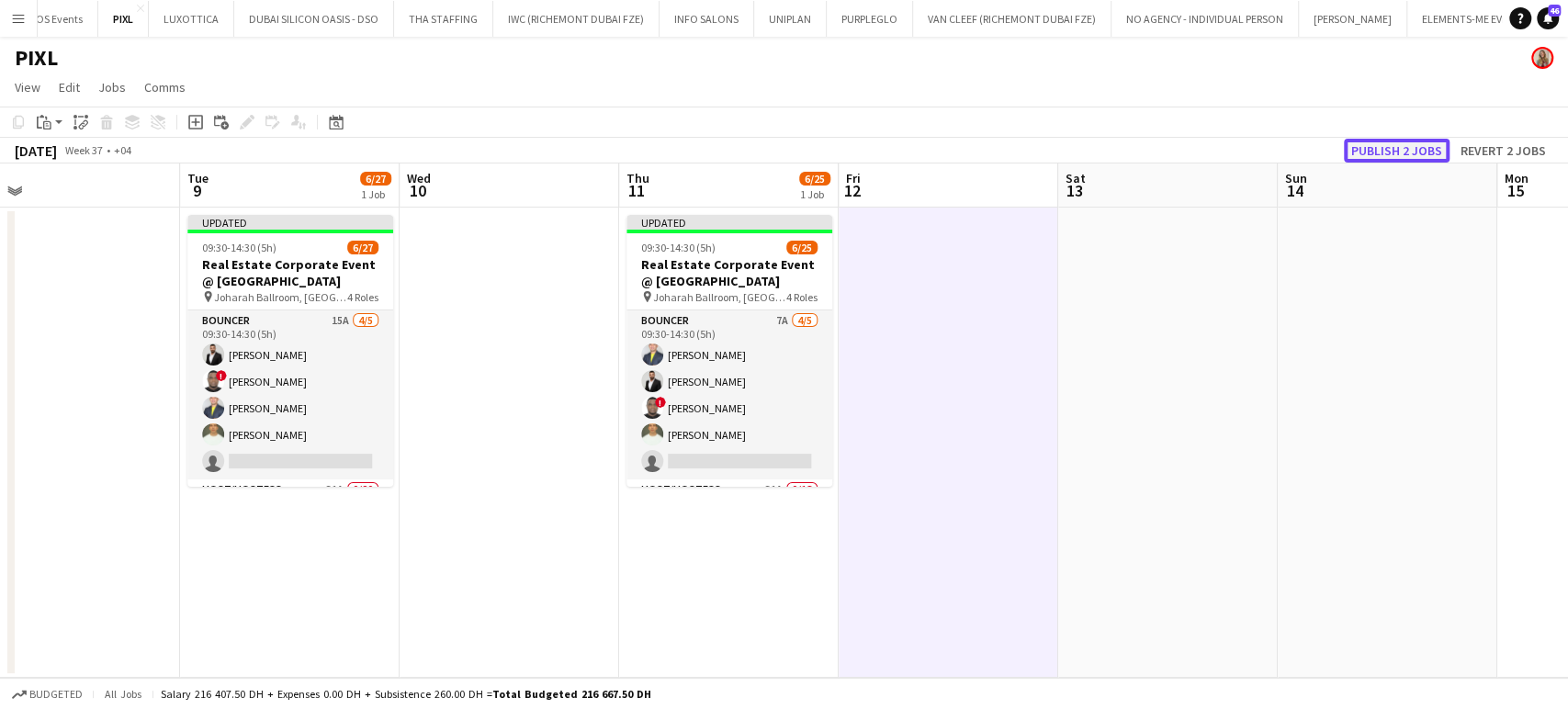
click at [1400, 156] on button "Publish 2 jobs" at bounding box center [1396, 150] width 105 height 24
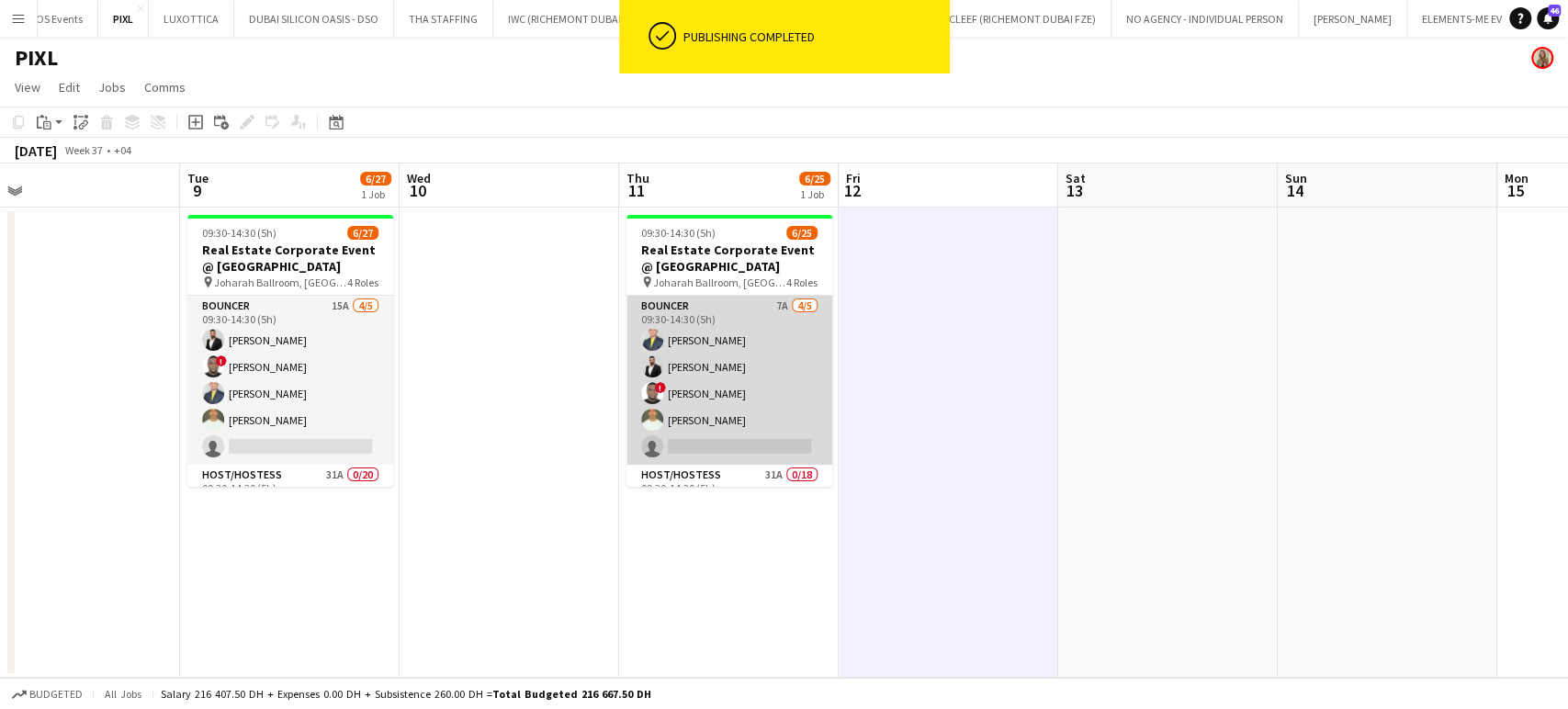
click at [731, 391] on app-card-role "Bouncer 7A 4/5 09:30-14:30 (5h) Louie Stefan Zambarrano Ahmed Albasha ! David A…" at bounding box center [729, 381] width 206 height 169
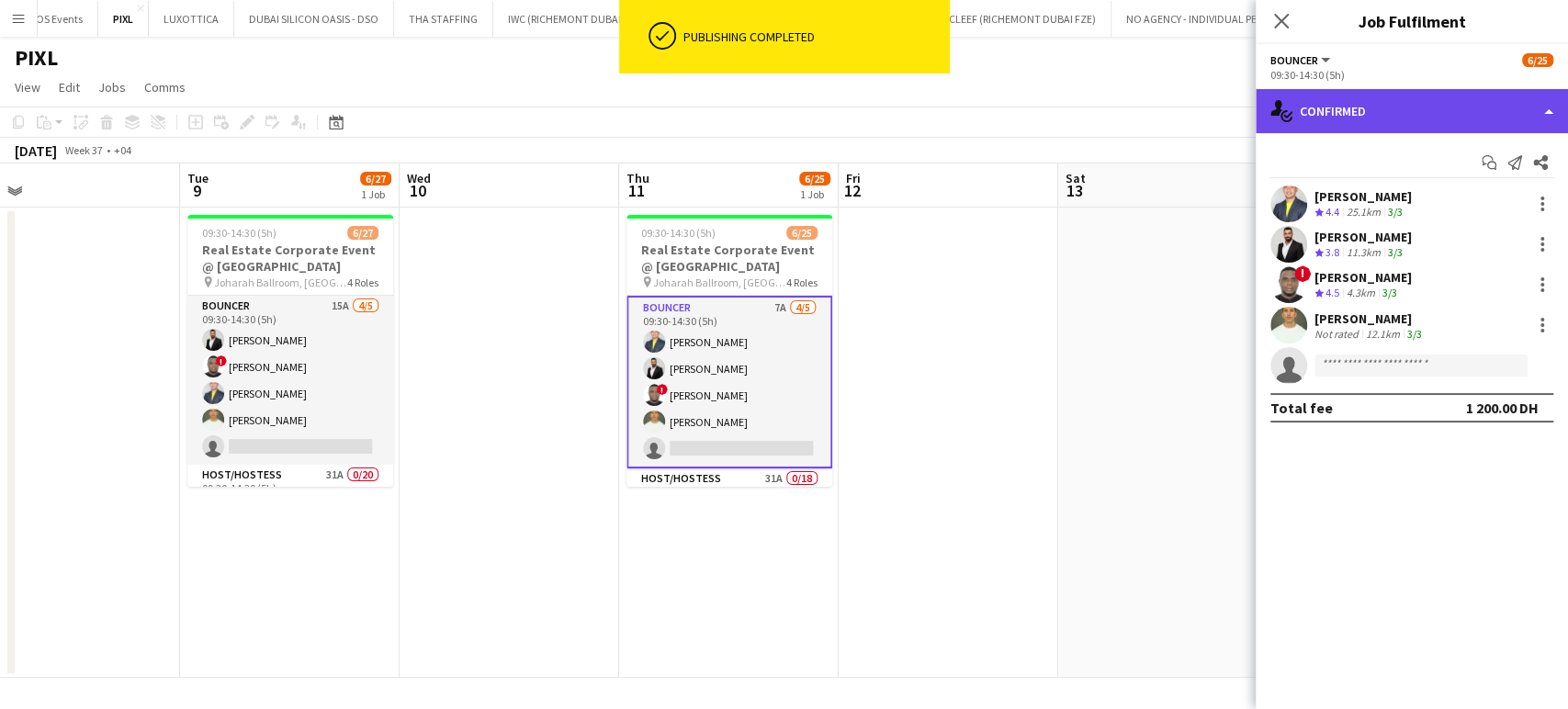
click at [1539, 98] on div "single-neutral-actions-check-2 Confirmed" at bounding box center [1412, 111] width 312 height 44
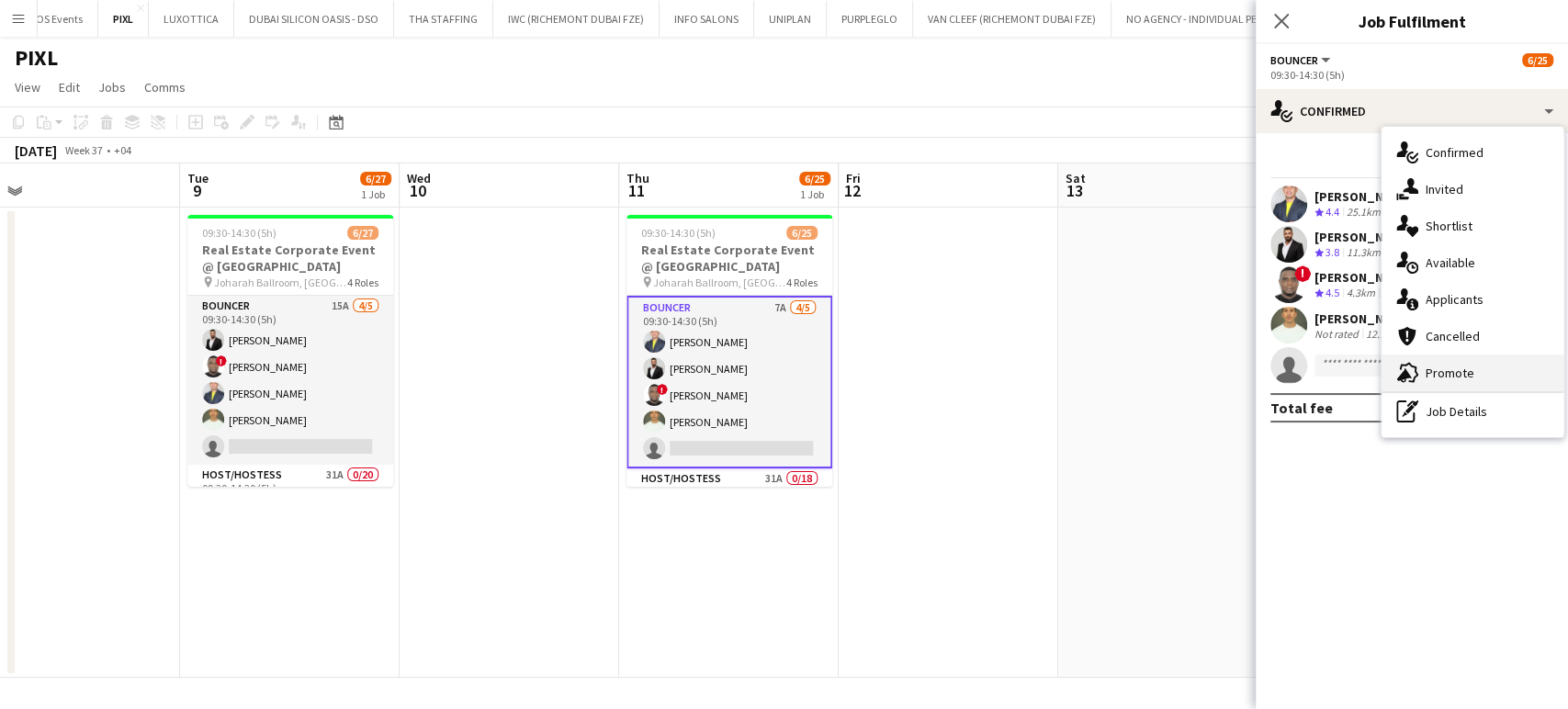
click at [1454, 365] on span "Promote" at bounding box center [1449, 373] width 48 height 17
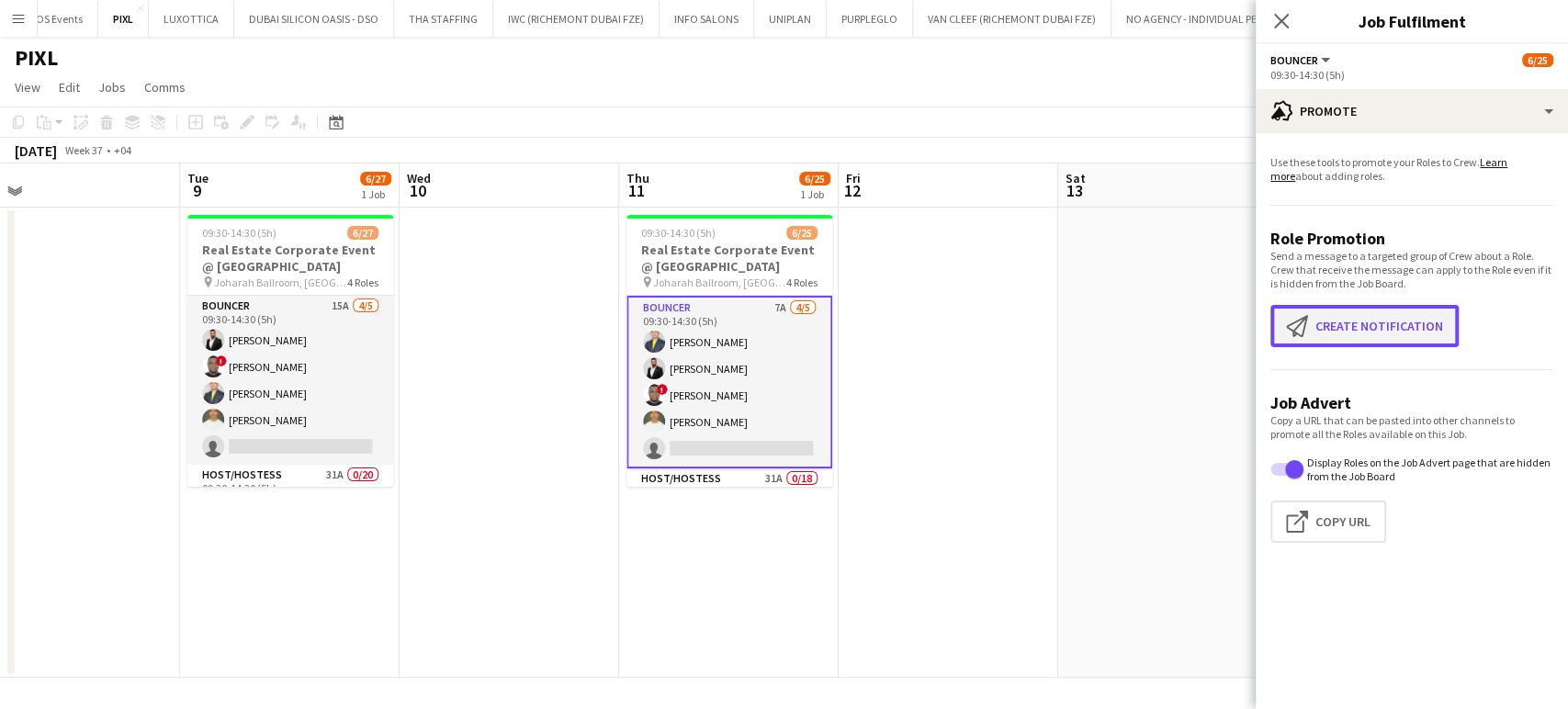
drag, startPoint x: 1361, startPoint y: 325, endPoint x: 1345, endPoint y: 307, distance: 24.1
click at [1359, 325] on button "Create notification Create notification" at bounding box center [1363, 325] width 188 height 42
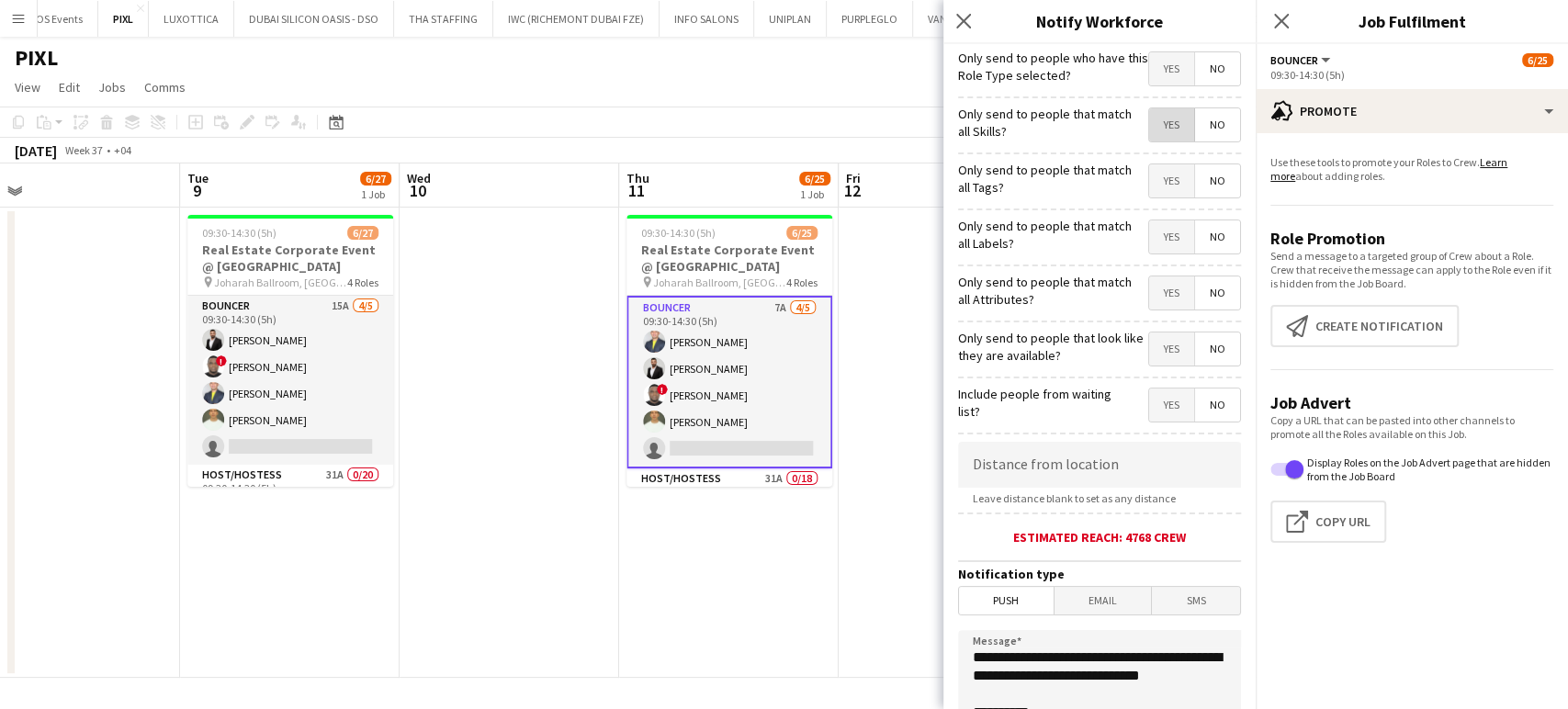
click at [1158, 123] on span "Yes" at bounding box center [1172, 125] width 45 height 33
click at [1152, 173] on span "Yes" at bounding box center [1172, 181] width 45 height 33
drag, startPoint x: 1147, startPoint y: 215, endPoint x: 1150, endPoint y: 247, distance: 32.1
click at [1147, 215] on div "Only send to people that match all Labels? Yes No" at bounding box center [1100, 235] width 283 height 45
click at [1150, 248] on span "Yes" at bounding box center [1172, 237] width 45 height 33
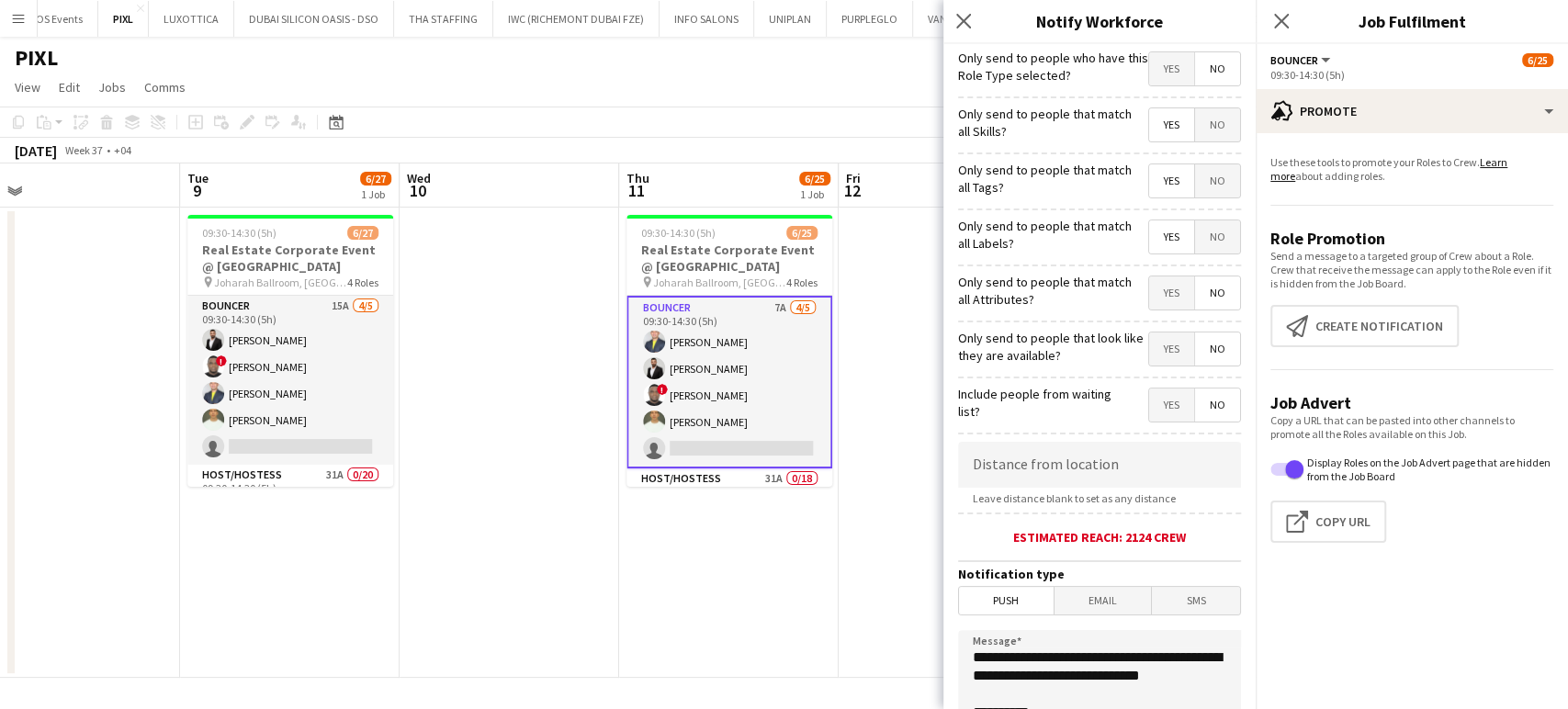
click at [1156, 298] on span "Yes" at bounding box center [1172, 293] width 45 height 33
click at [1149, 353] on span "Yes" at bounding box center [1172, 349] width 45 height 33
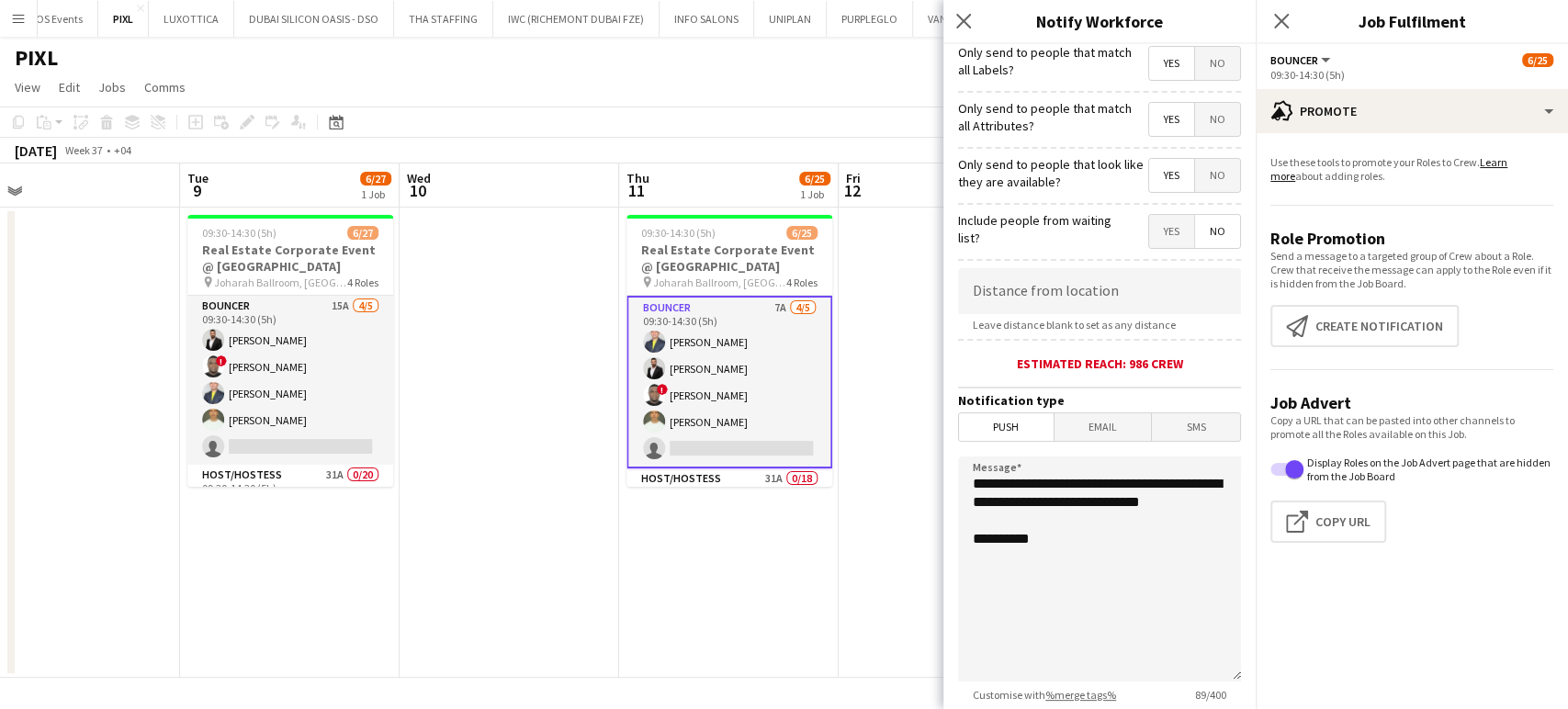
scroll to position [306, 0]
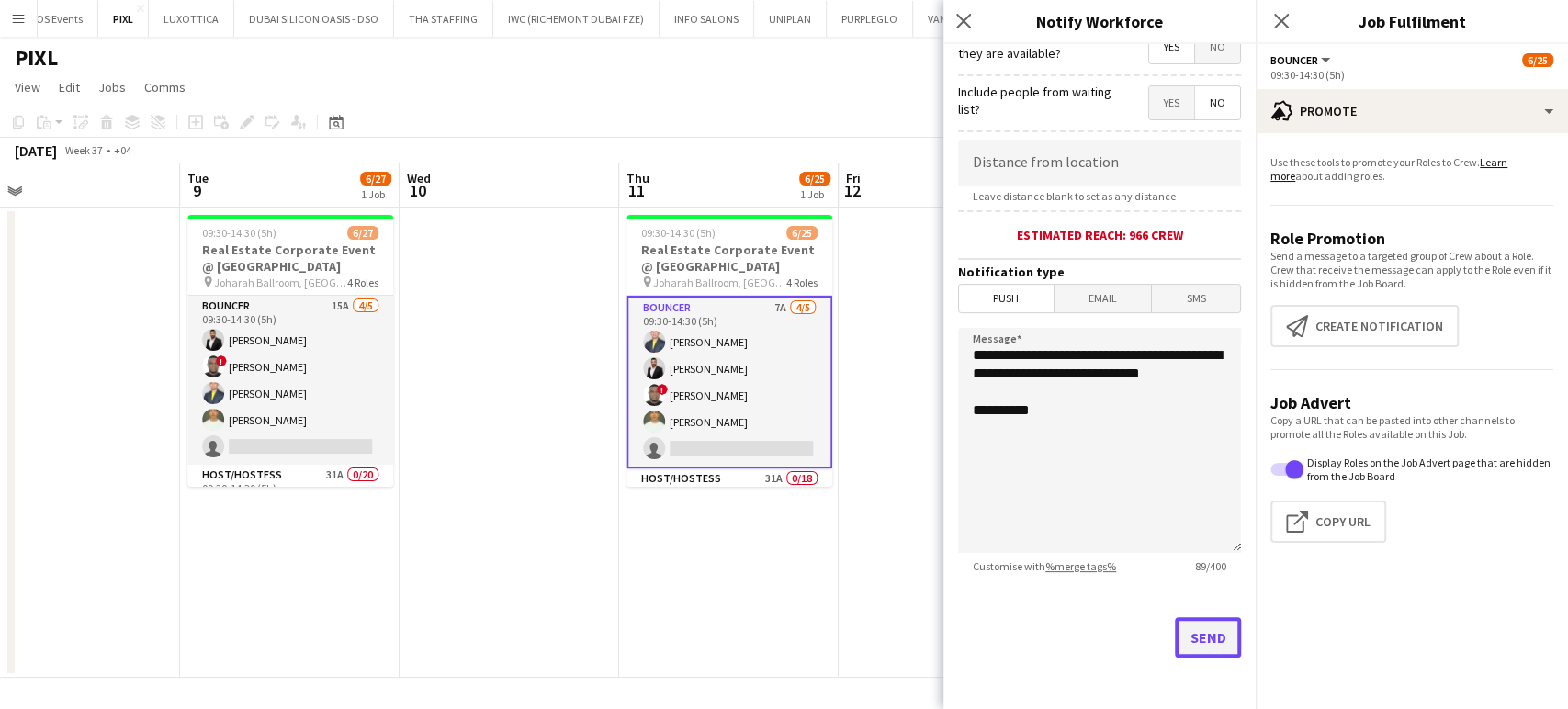
click at [1186, 624] on button "Send" at bounding box center [1207, 637] width 66 height 40
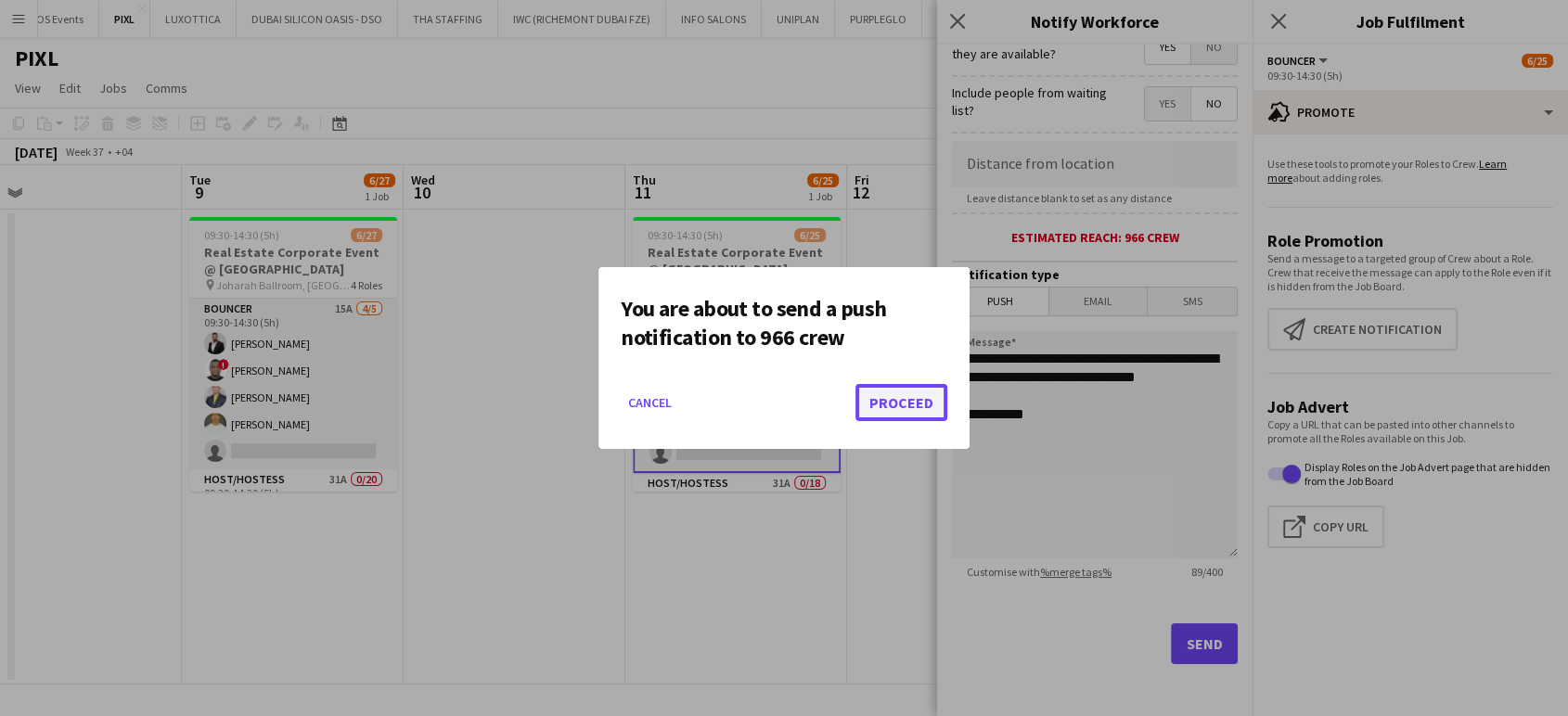
click at [910, 405] on button "Proceed" at bounding box center [901, 402] width 91 height 37
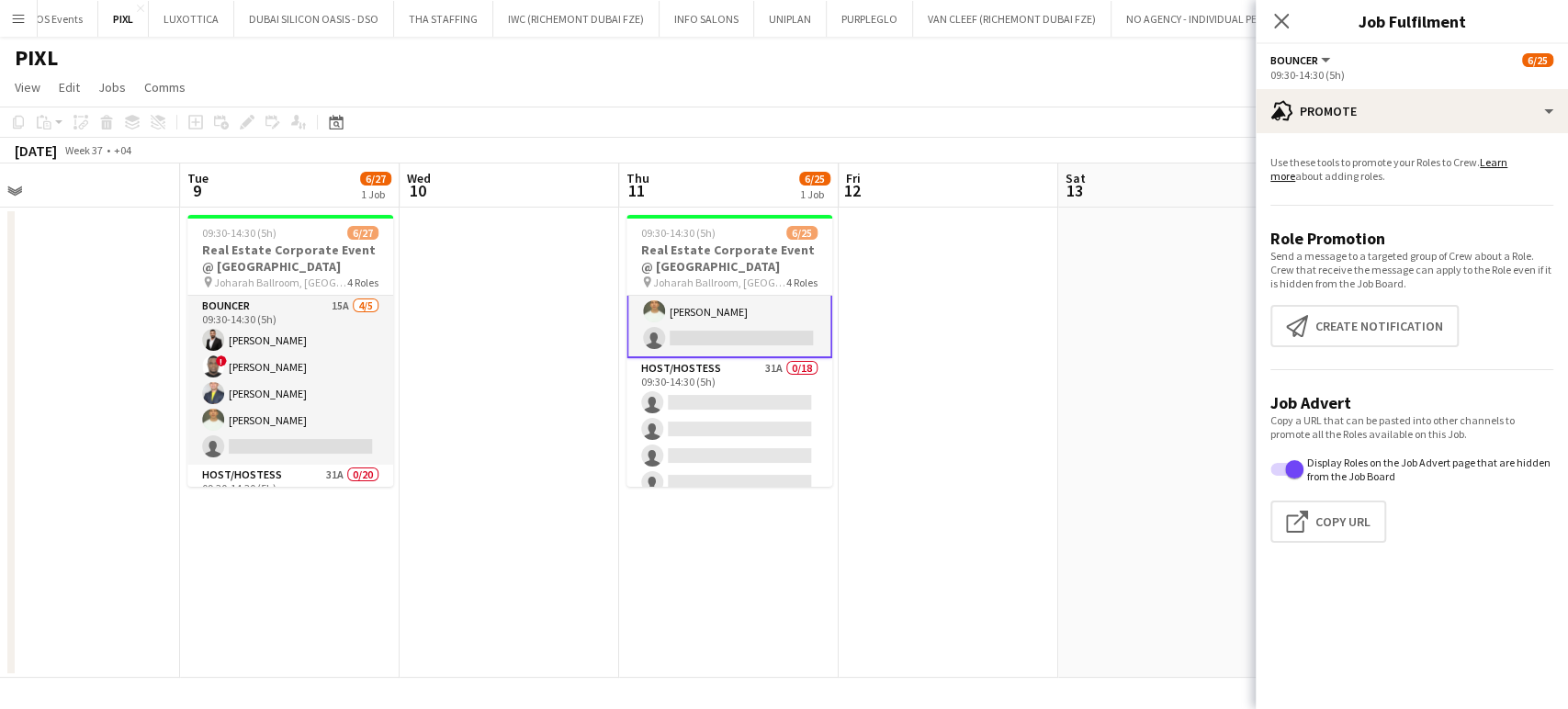
scroll to position [0, 0]
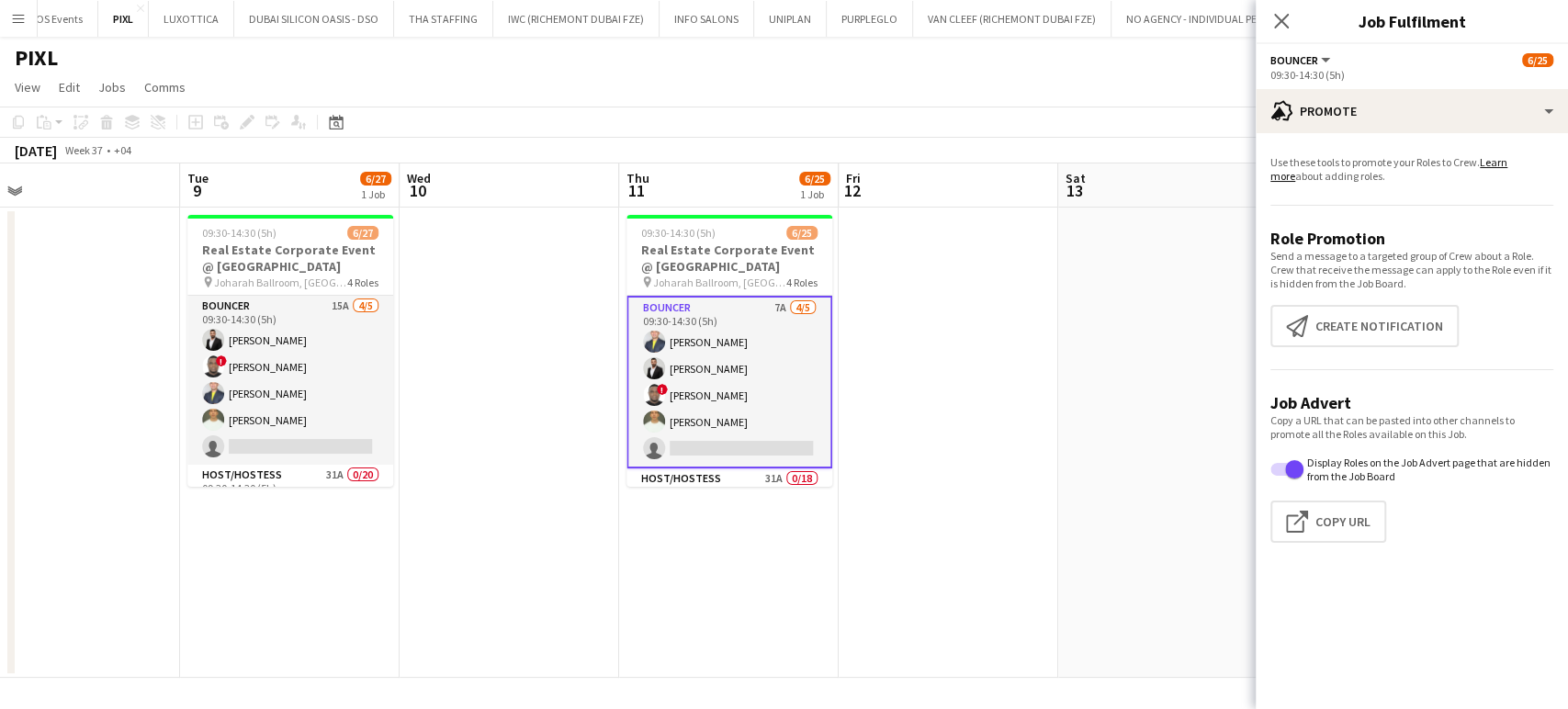
click at [1115, 340] on app-date-cell at bounding box center [1168, 443] width 219 height 470
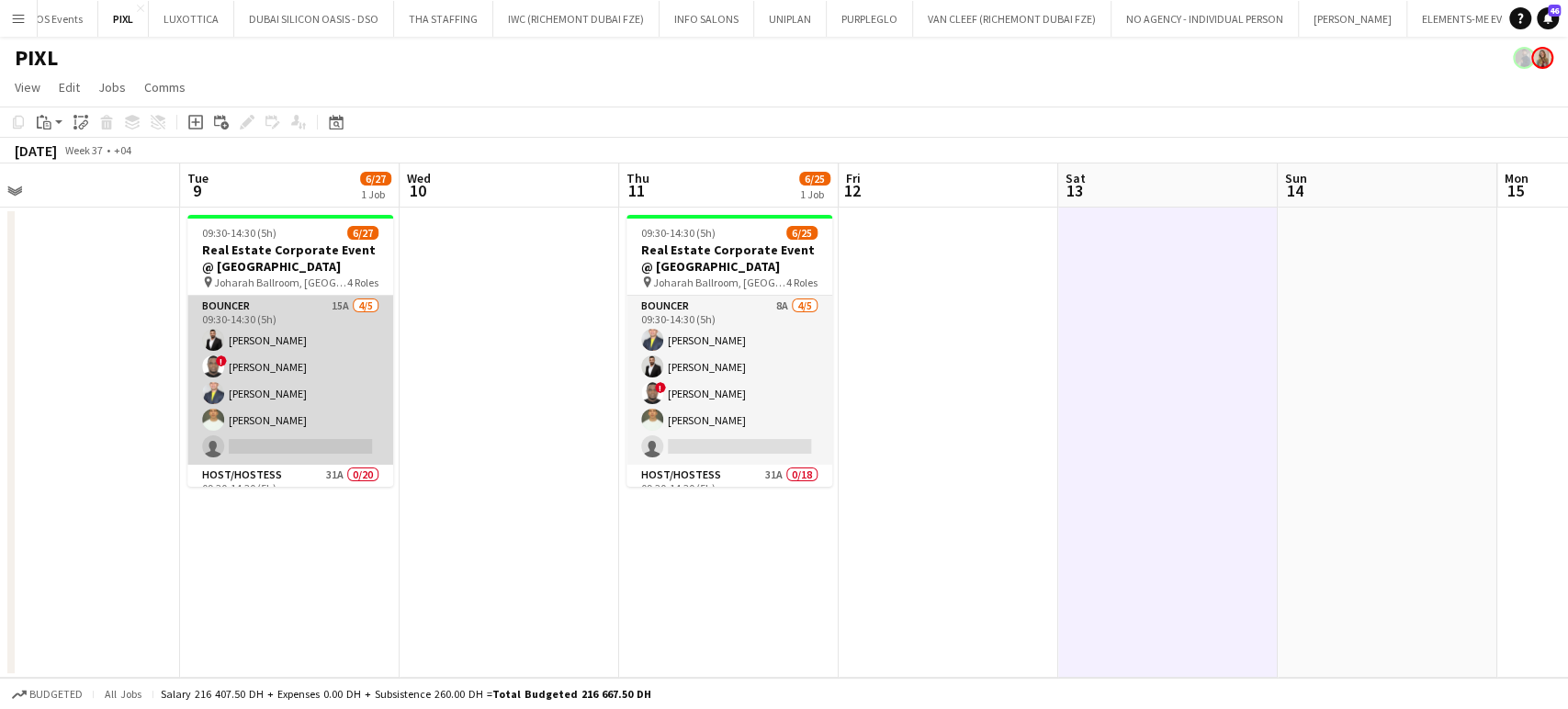
click at [292, 340] on app-card-role "Bouncer 15A 4/5 09:30-14:30 (5h) Ahmed Albasha ! David Adebayo Louie Stefan Zam…" at bounding box center [289, 381] width 206 height 169
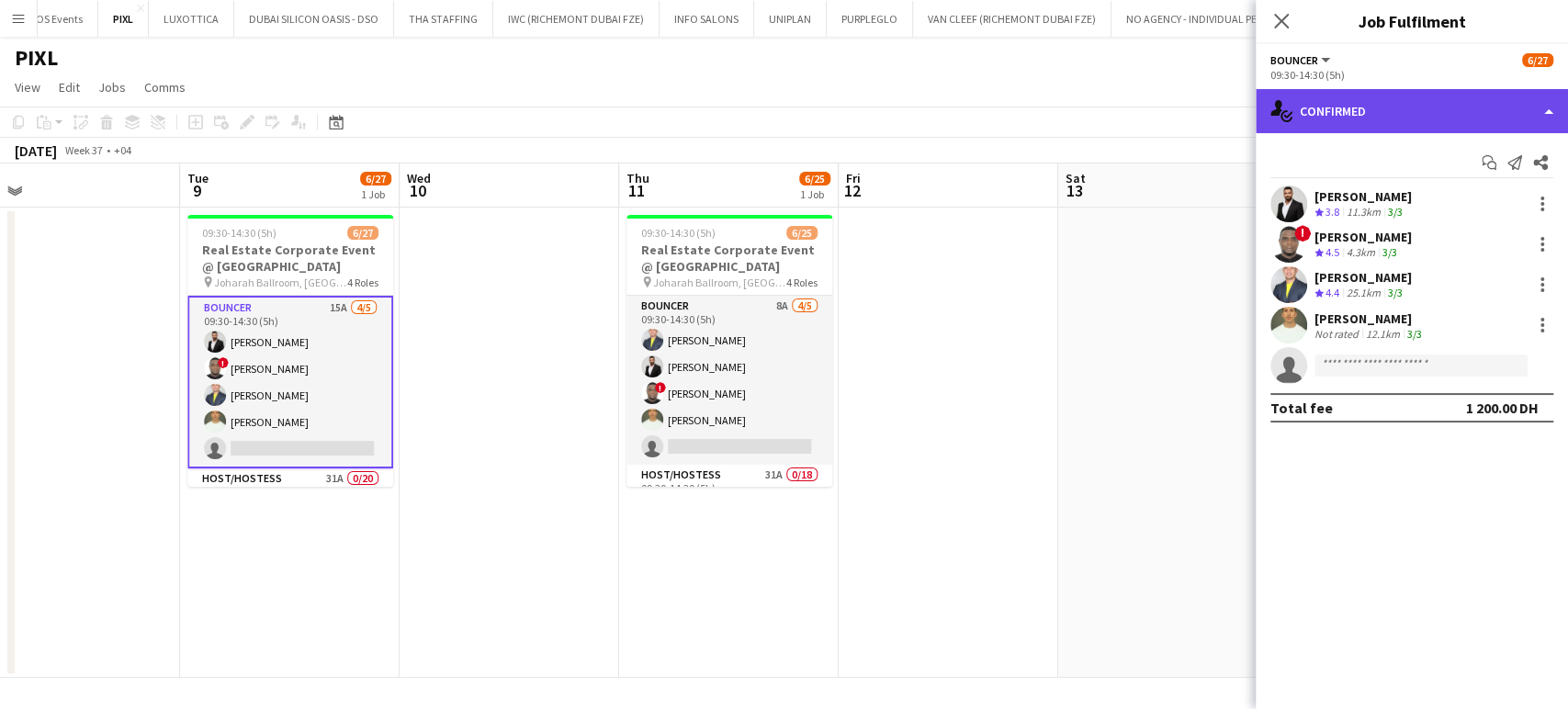
click at [1551, 109] on div "single-neutral-actions-check-2 Confirmed" at bounding box center [1412, 111] width 312 height 44
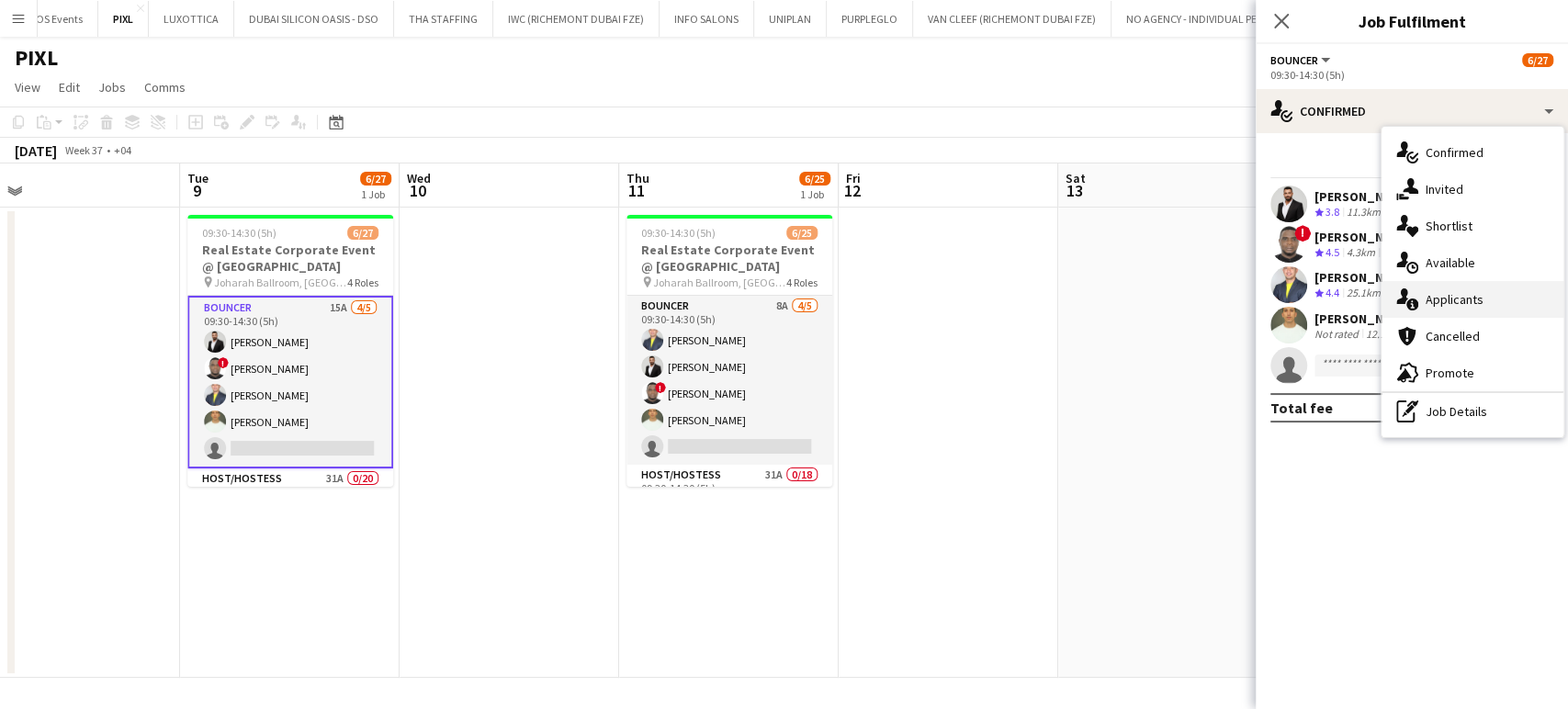
click at [1461, 299] on span "Applicants" at bounding box center [1454, 299] width 58 height 17
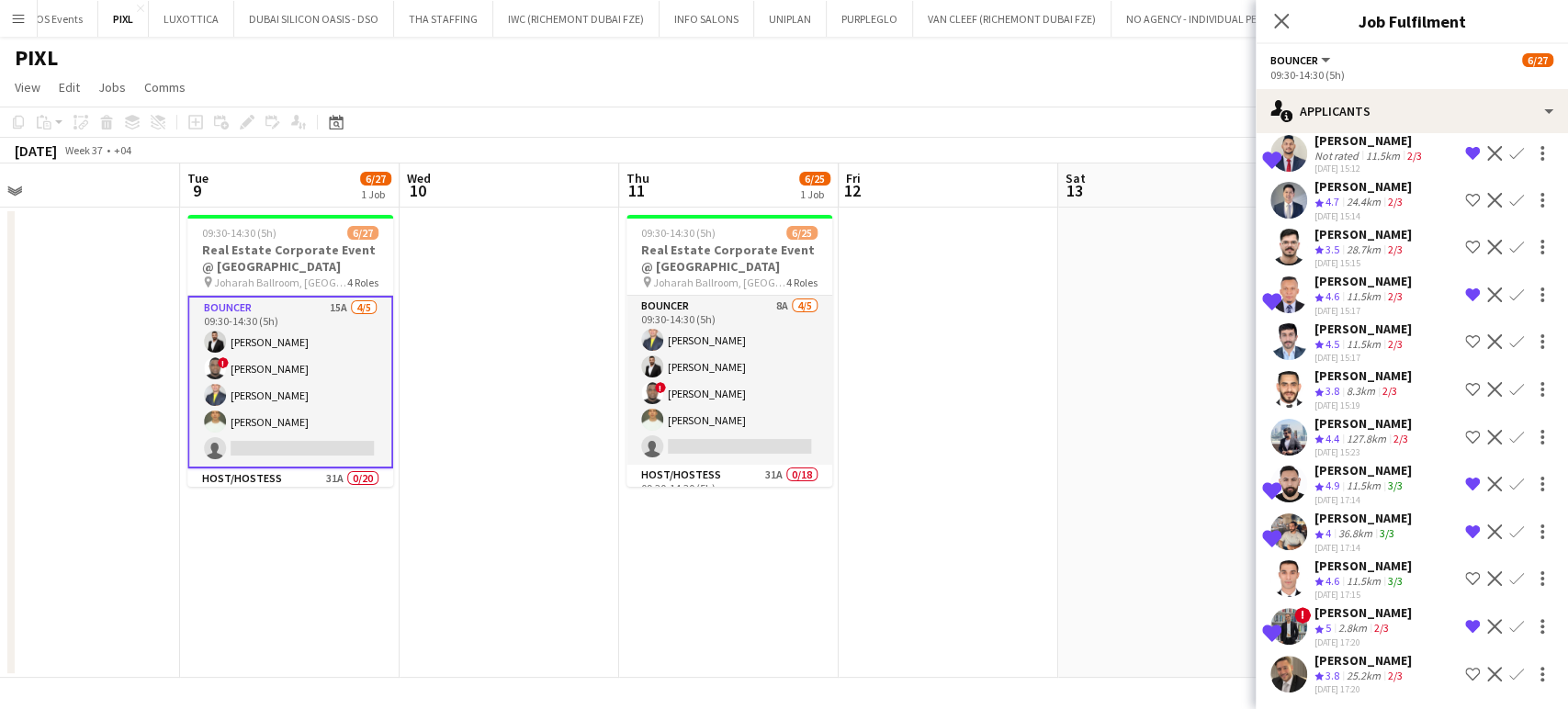
scroll to position [235, 0]
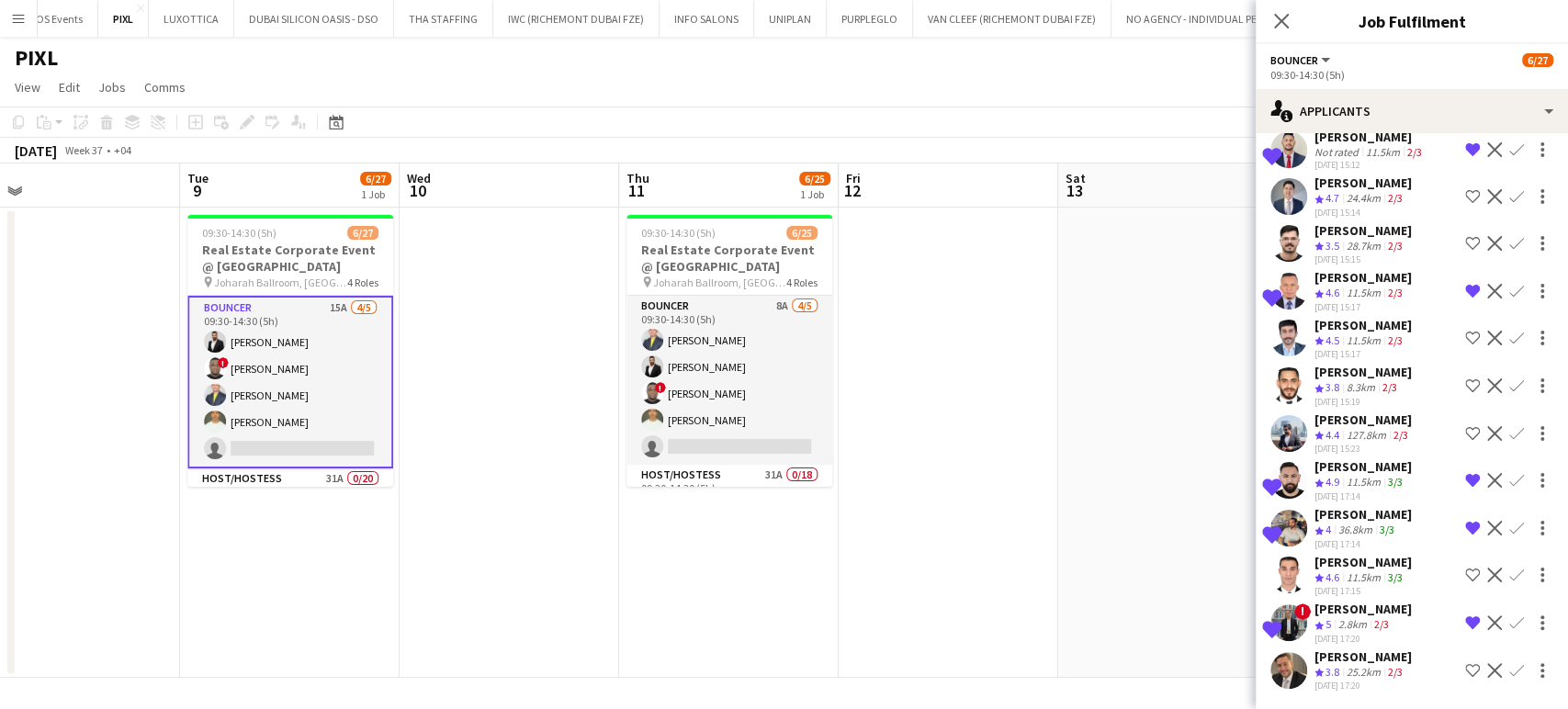
click at [1350, 620] on div "2.8km" at bounding box center [1353, 625] width 35 height 16
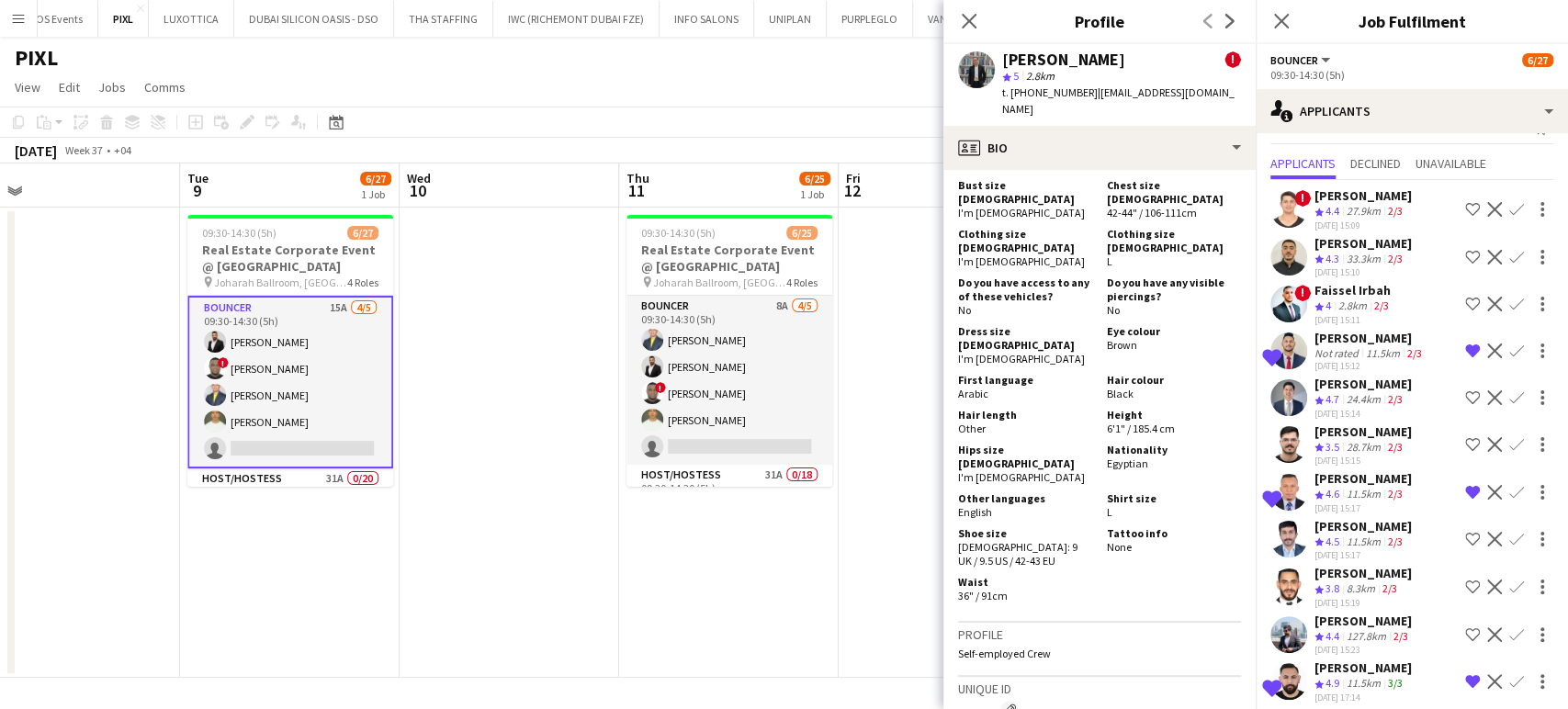
scroll to position [30, 0]
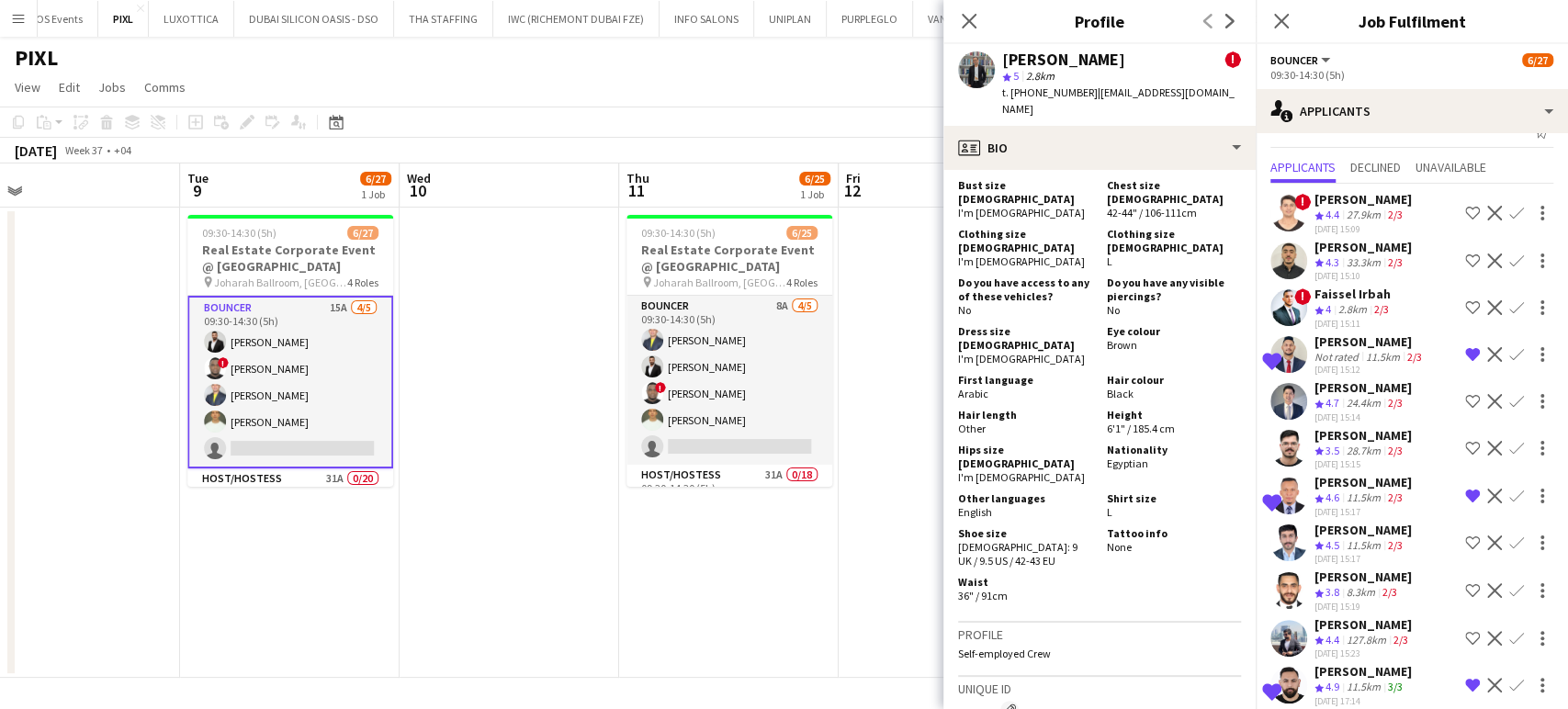
click at [1337, 498] on span "4.6" at bounding box center [1332, 498] width 14 height 14
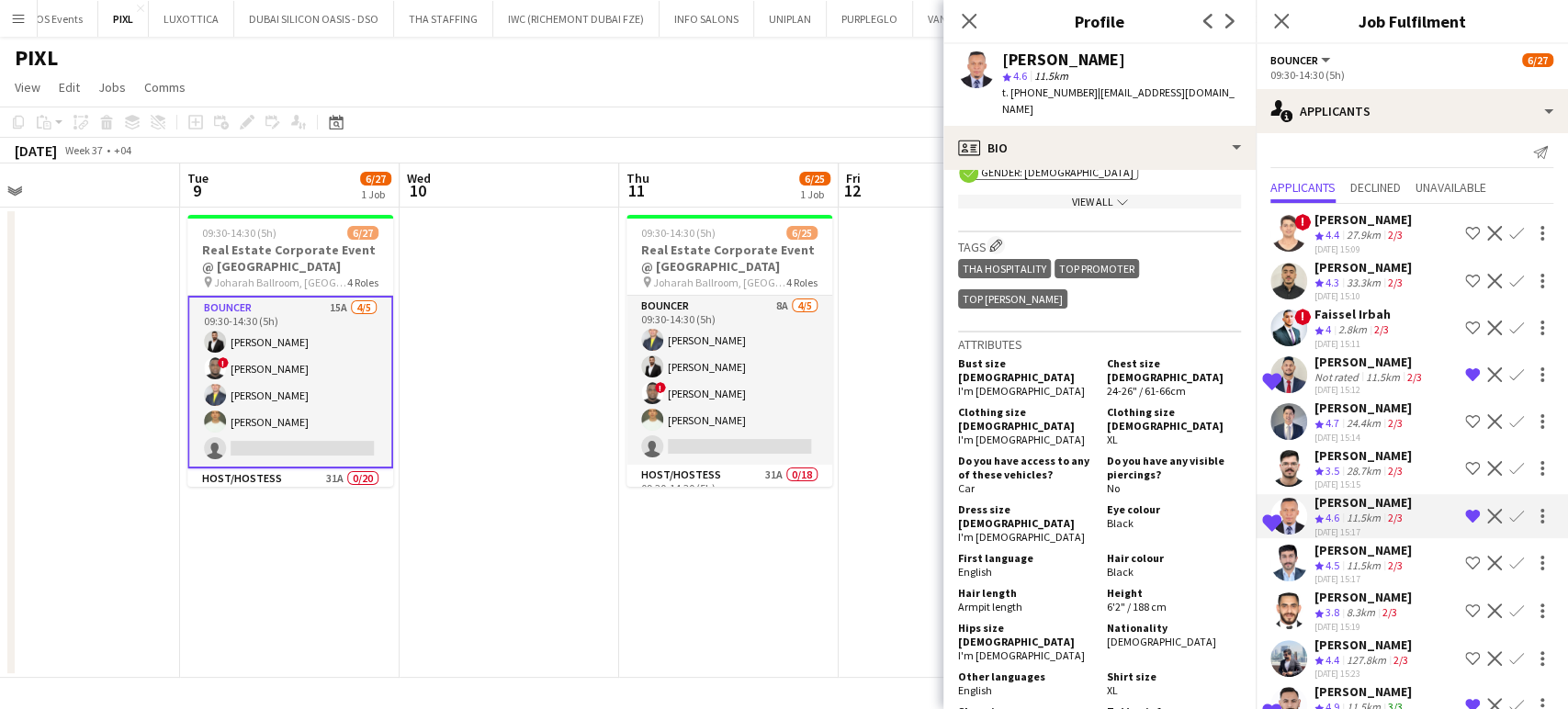
scroll to position [0, 0]
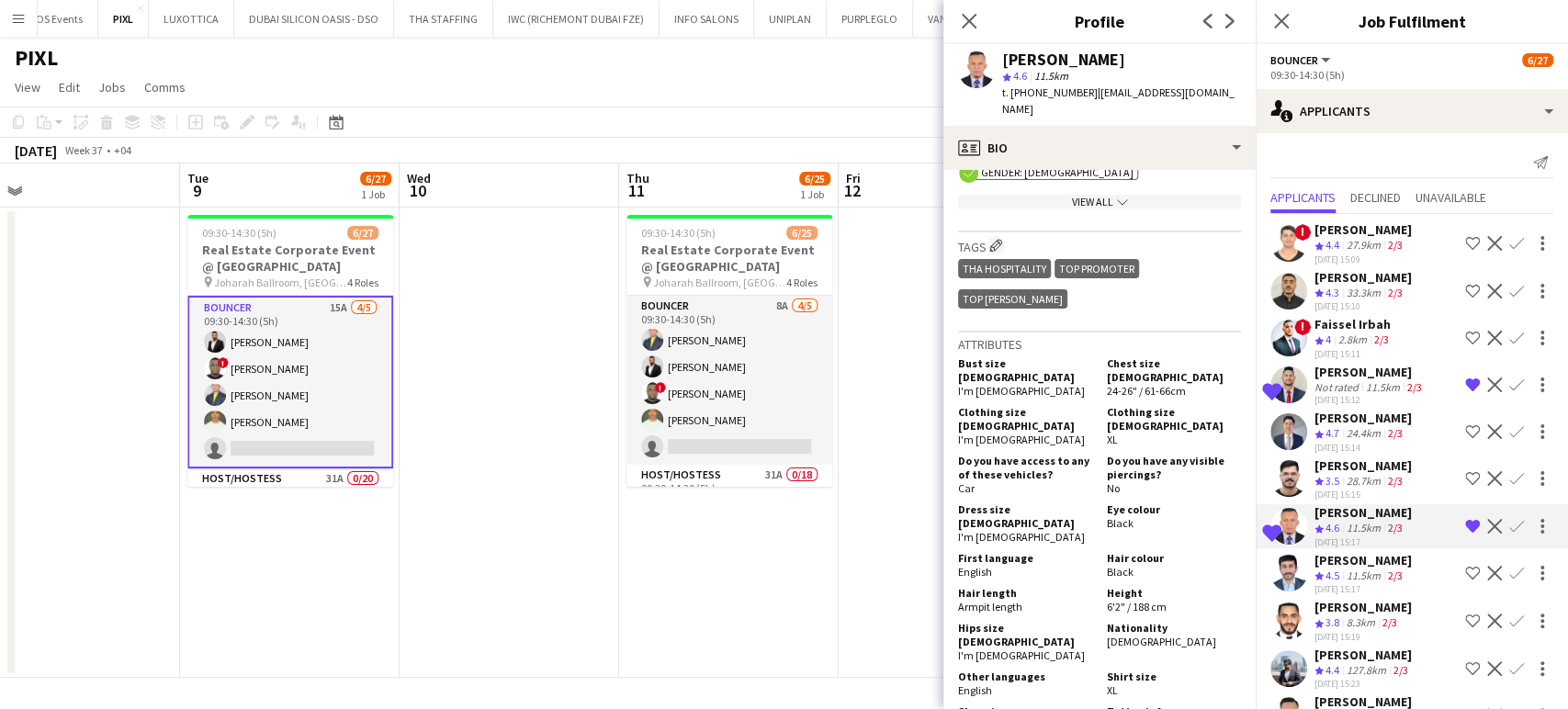
click at [864, 536] on app-date-cell at bounding box center [948, 443] width 219 height 470
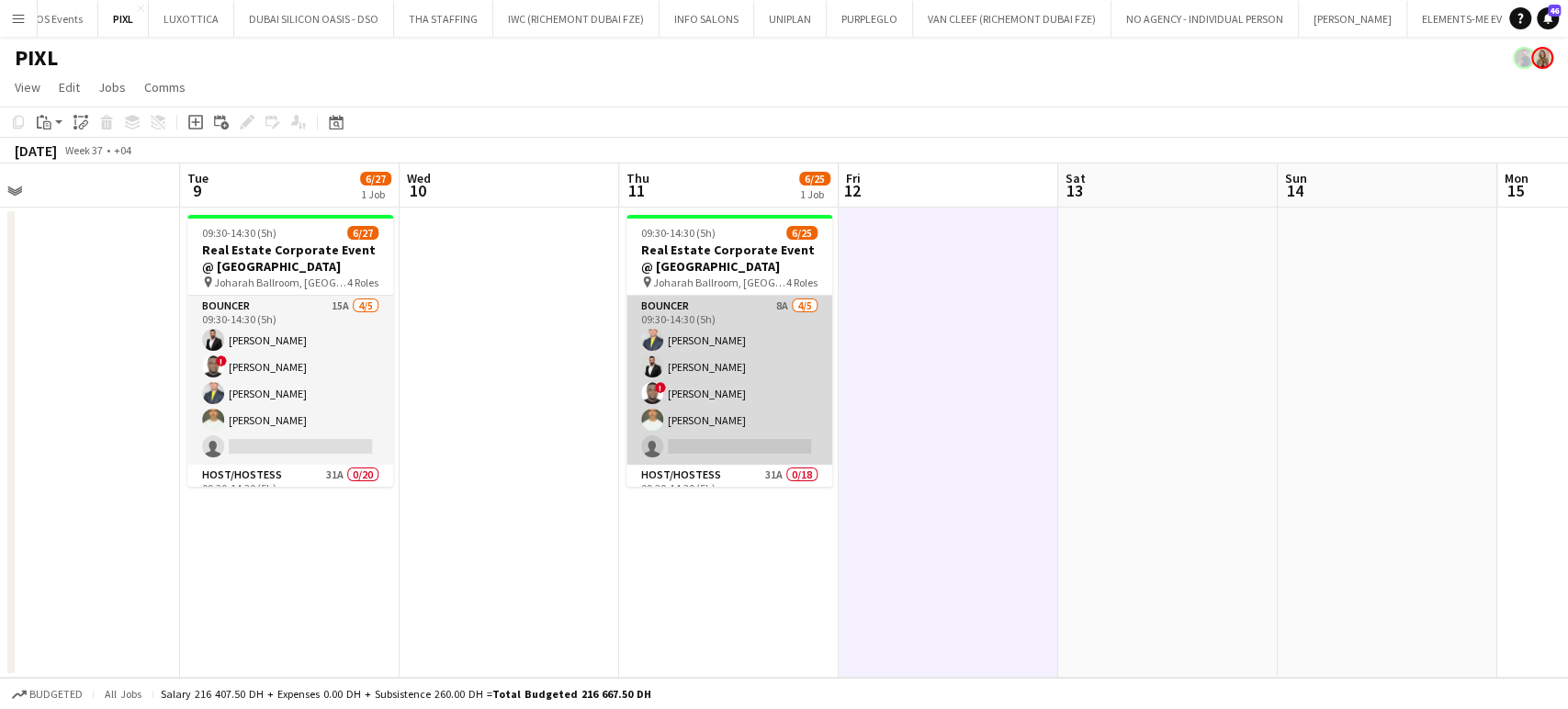
click at [751, 367] on app-card-role "Bouncer 8A 4/5 09:30-14:30 (5h) Louie Stefan Zambarrano Ahmed Albasha ! David A…" at bounding box center [729, 381] width 206 height 169
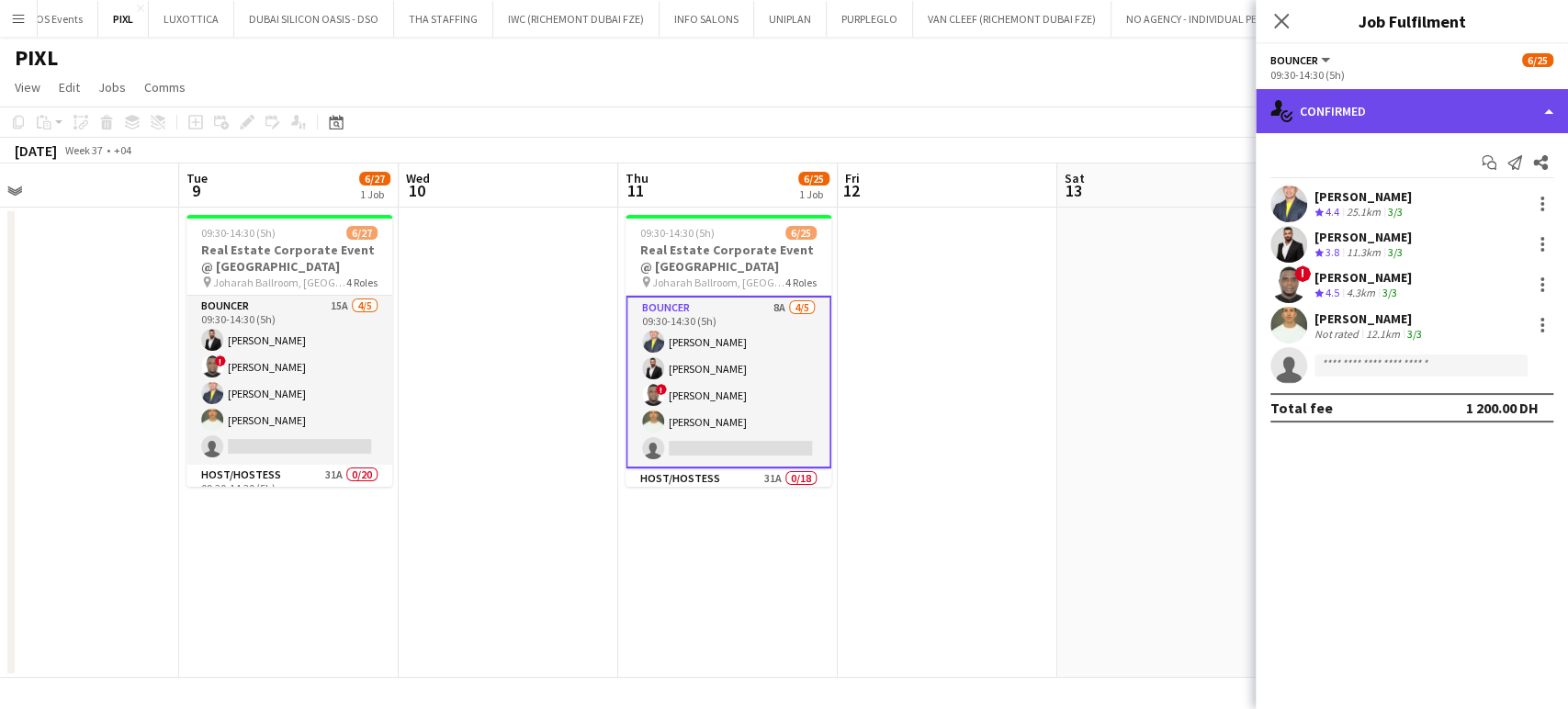
click at [1521, 101] on div "single-neutral-actions-check-2 Confirmed" at bounding box center [1412, 111] width 312 height 44
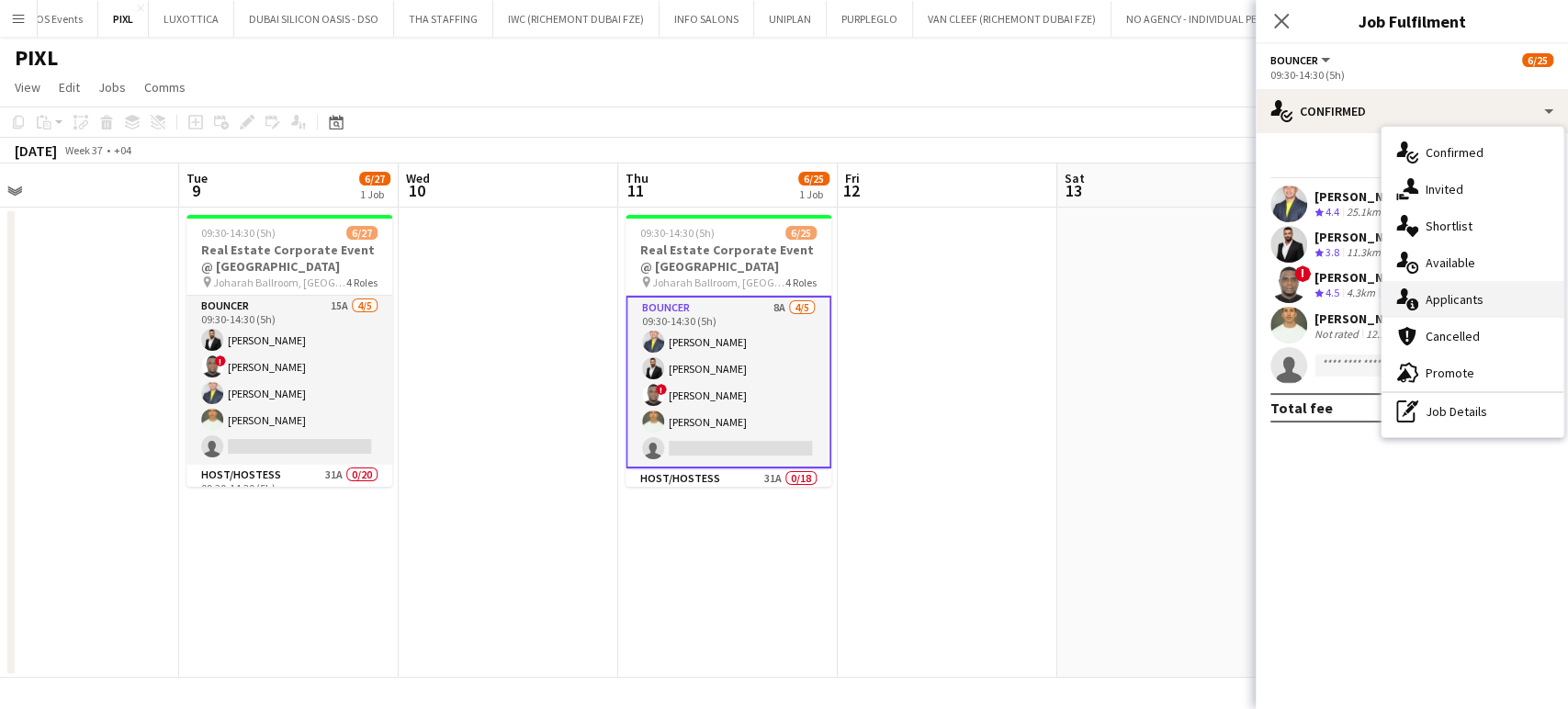
click at [1473, 292] on span "Applicants" at bounding box center [1454, 299] width 58 height 17
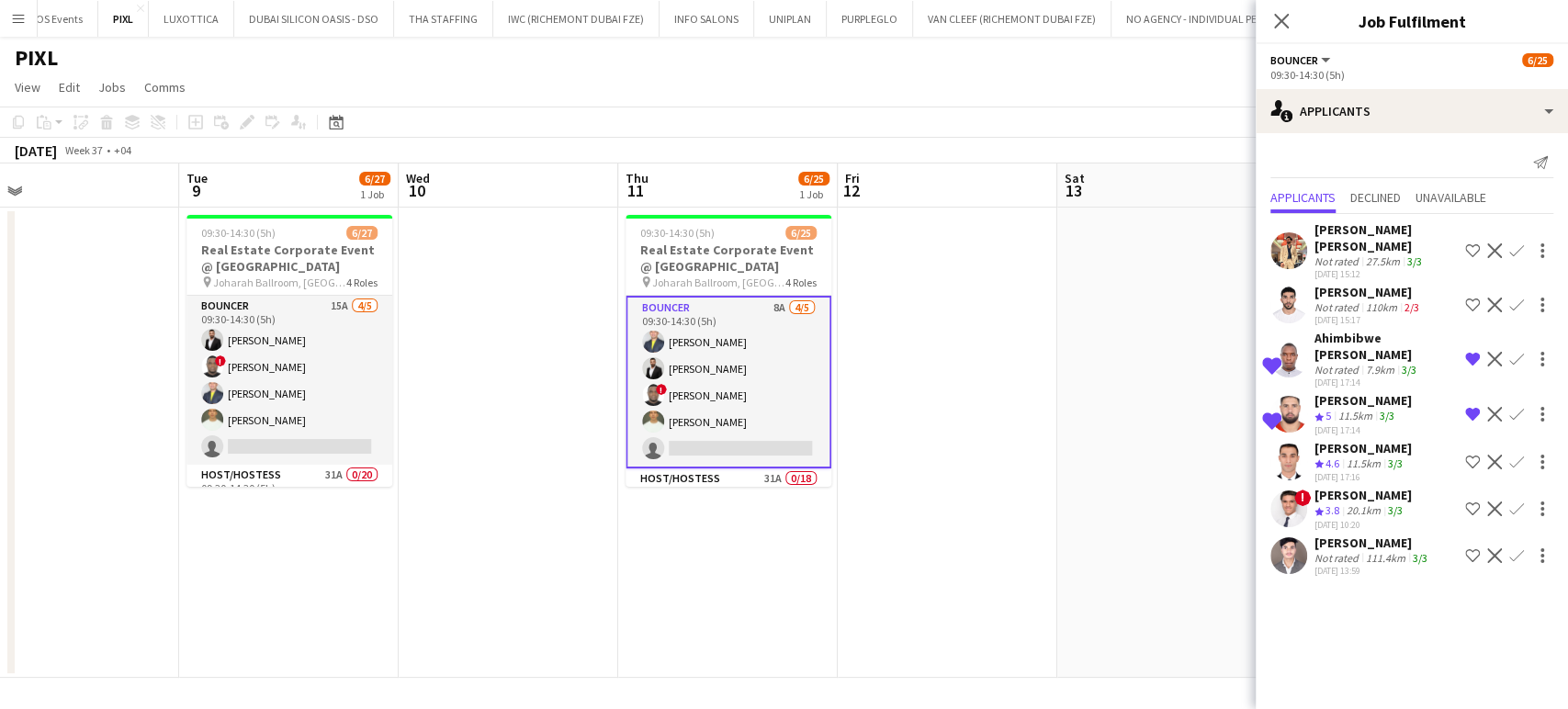
click at [1322, 519] on div "04-09-2025 10:20" at bounding box center [1362, 525] width 97 height 12
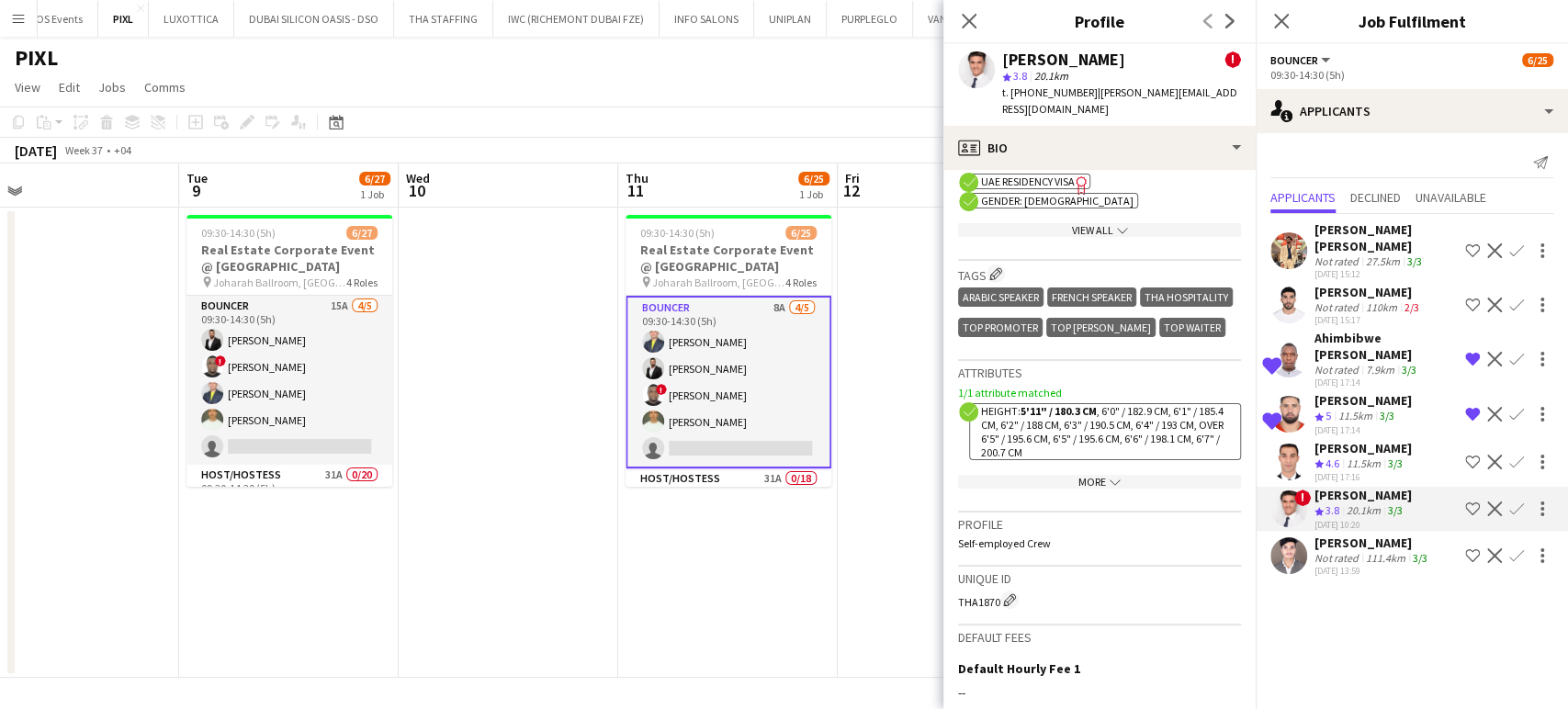
scroll to position [1428, 0]
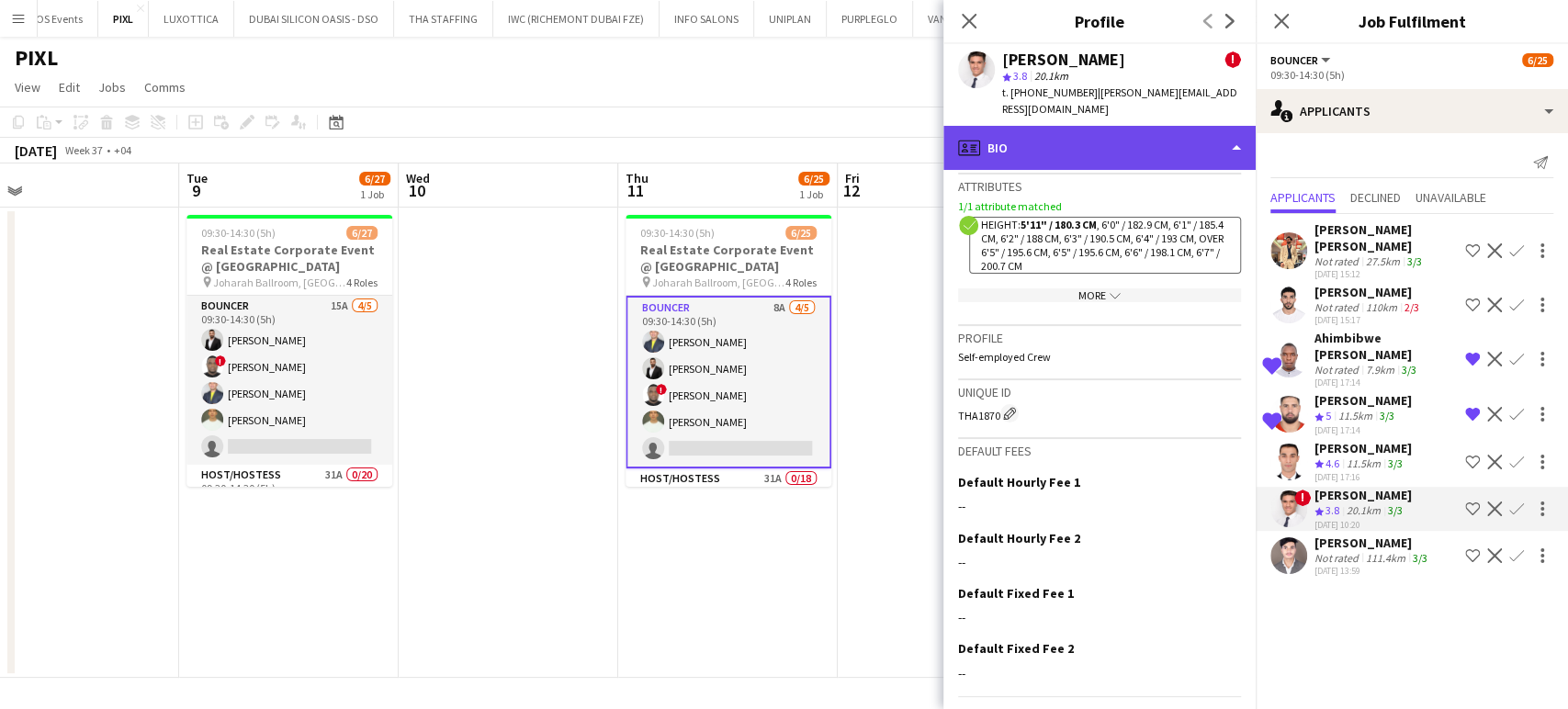
click at [1189, 126] on div "profile Bio" at bounding box center [1099, 148] width 312 height 44
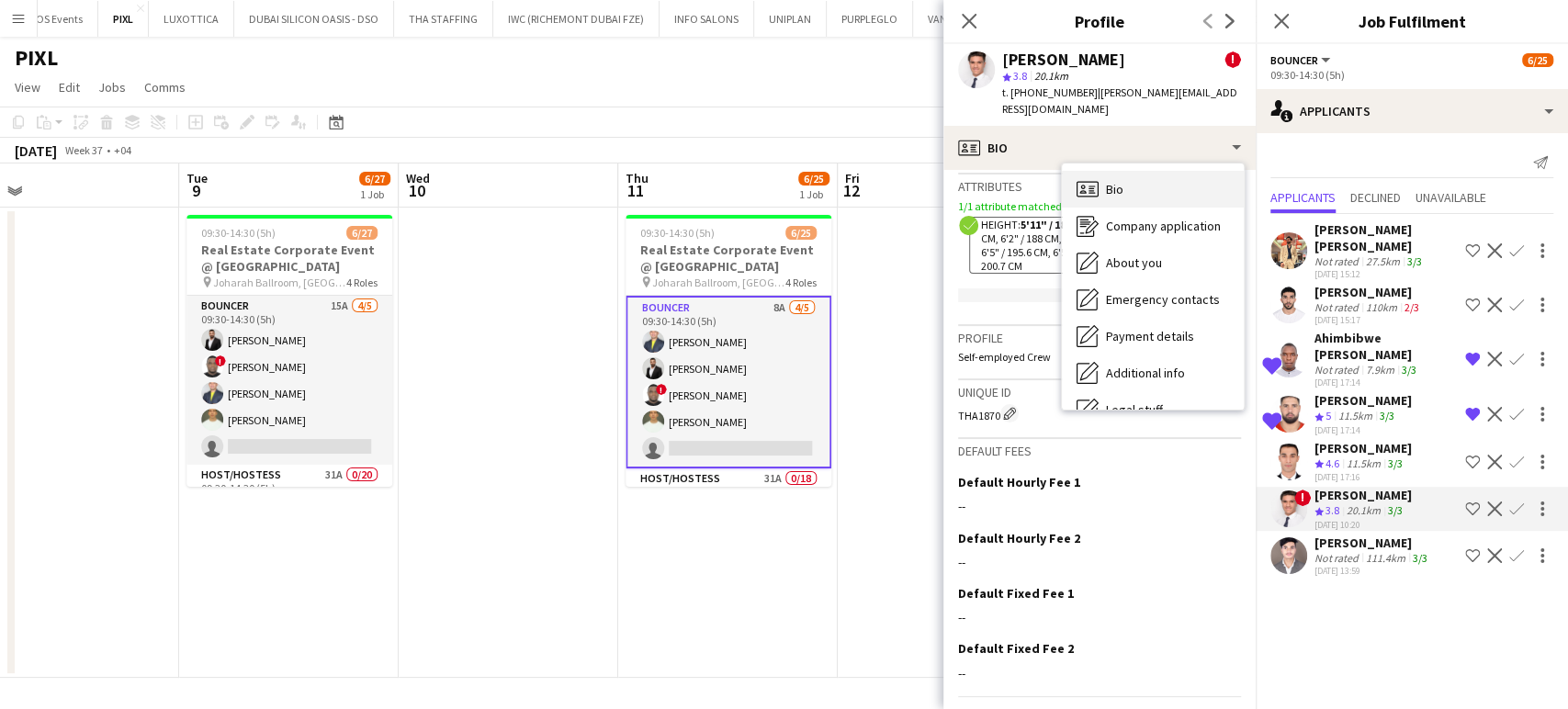
click at [1114, 181] on div "Bio Bio" at bounding box center [1152, 189] width 182 height 36
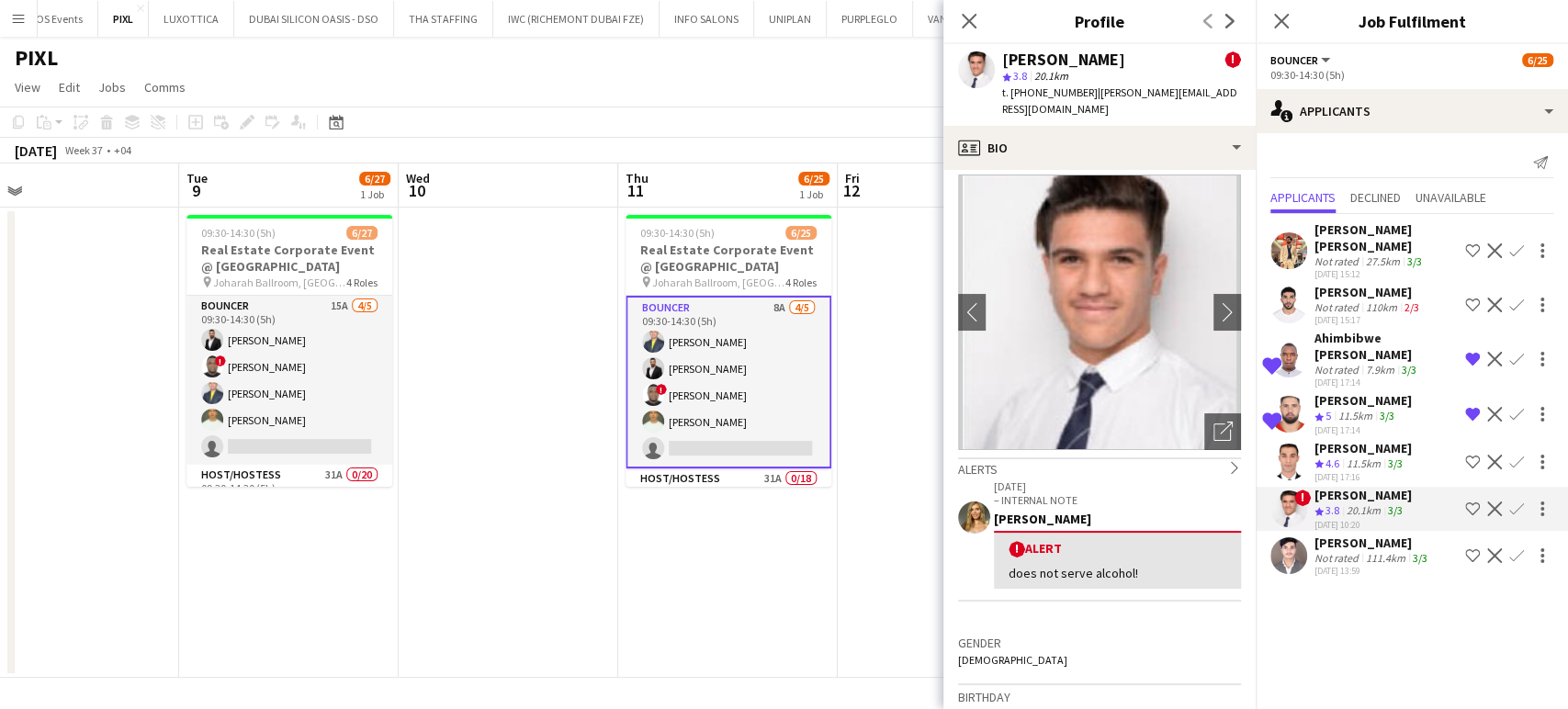
scroll to position [0, 0]
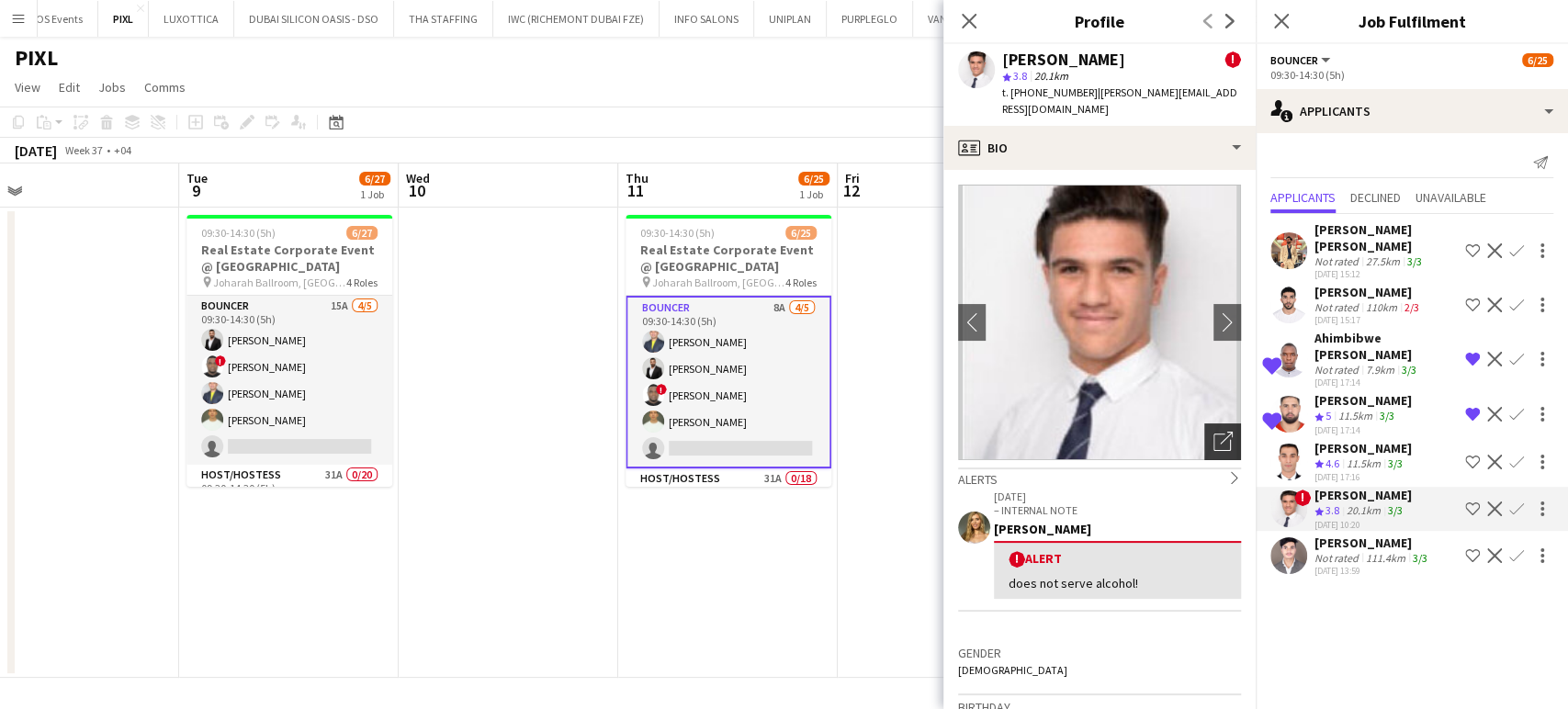
click at [1214, 432] on icon "Open photos pop-in" at bounding box center [1224, 442] width 20 height 20
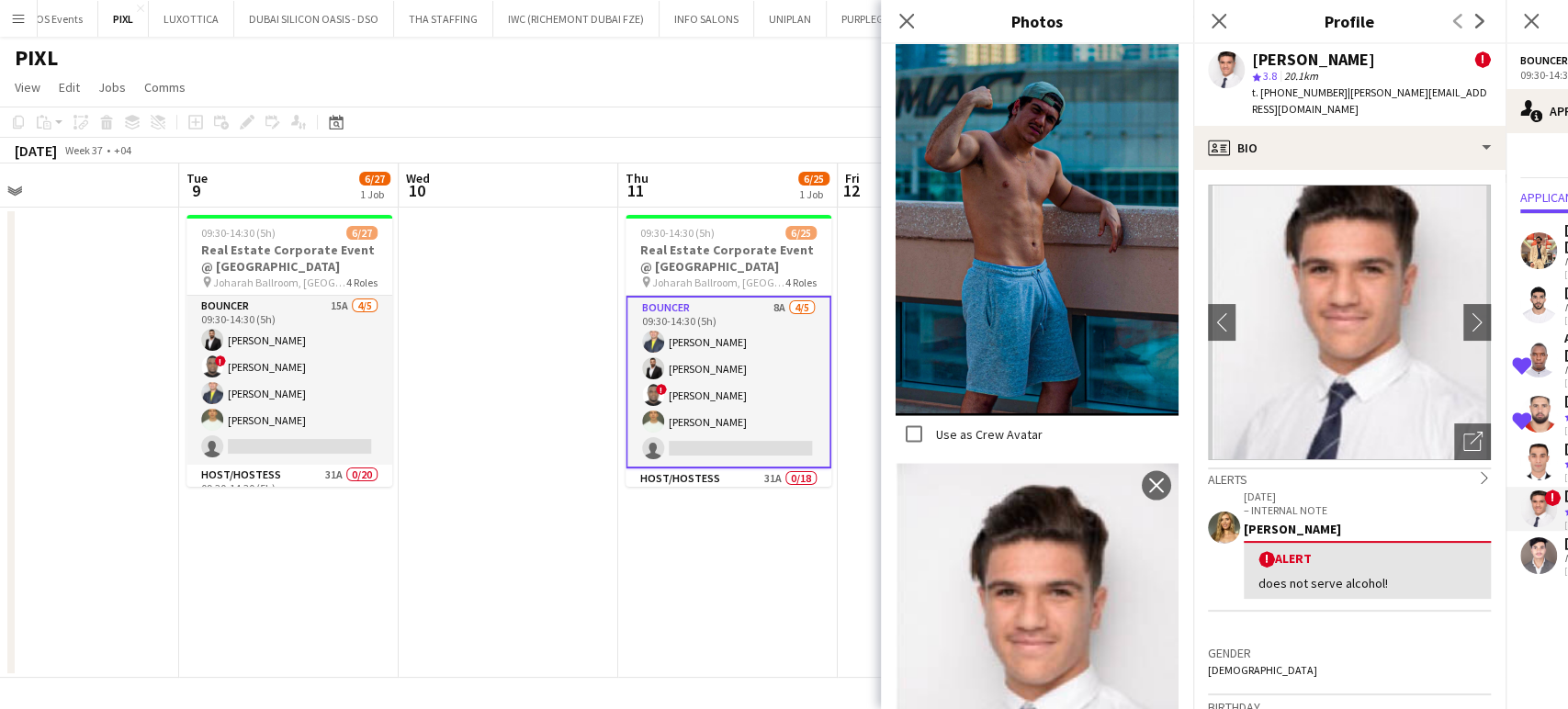
scroll to position [2314, 0]
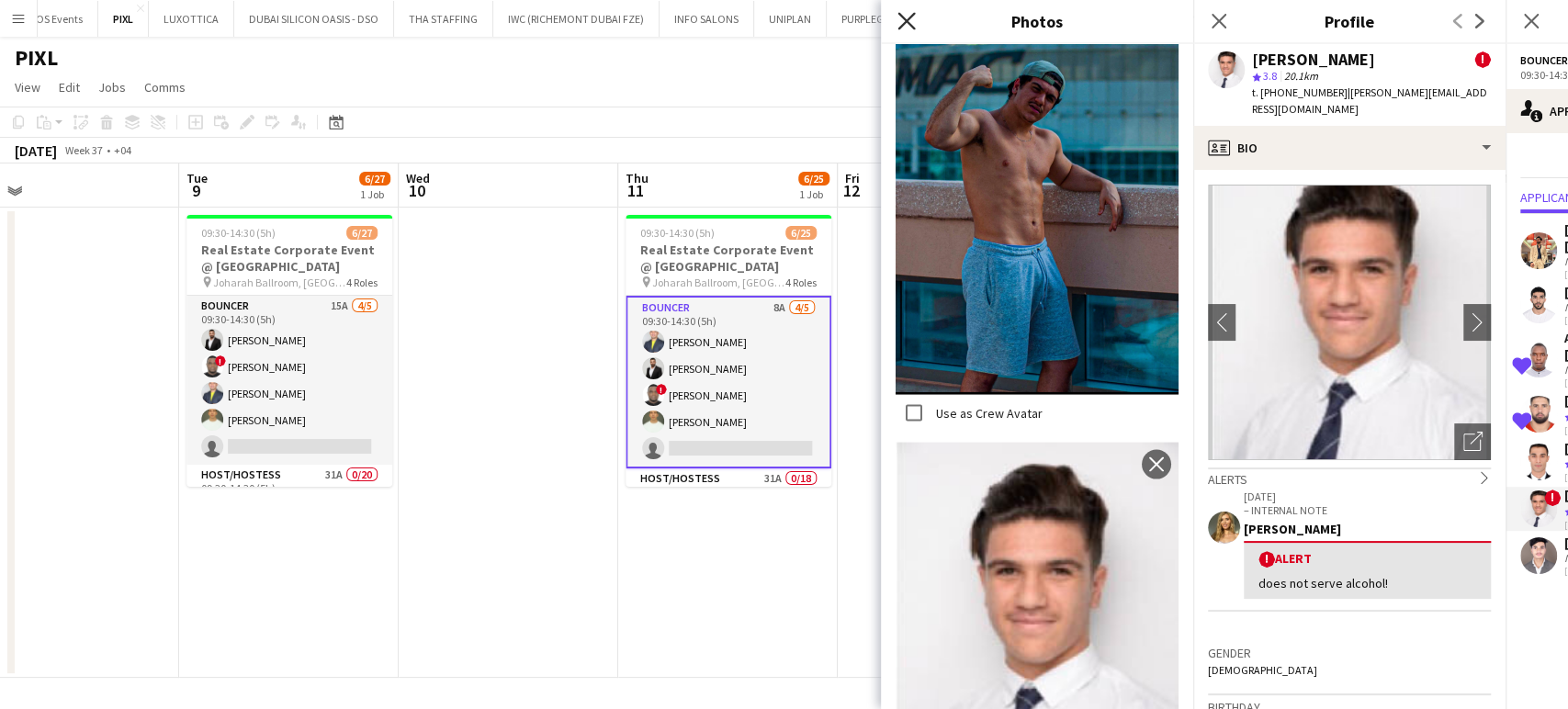
click at [908, 21] on icon at bounding box center [906, 21] width 18 height 18
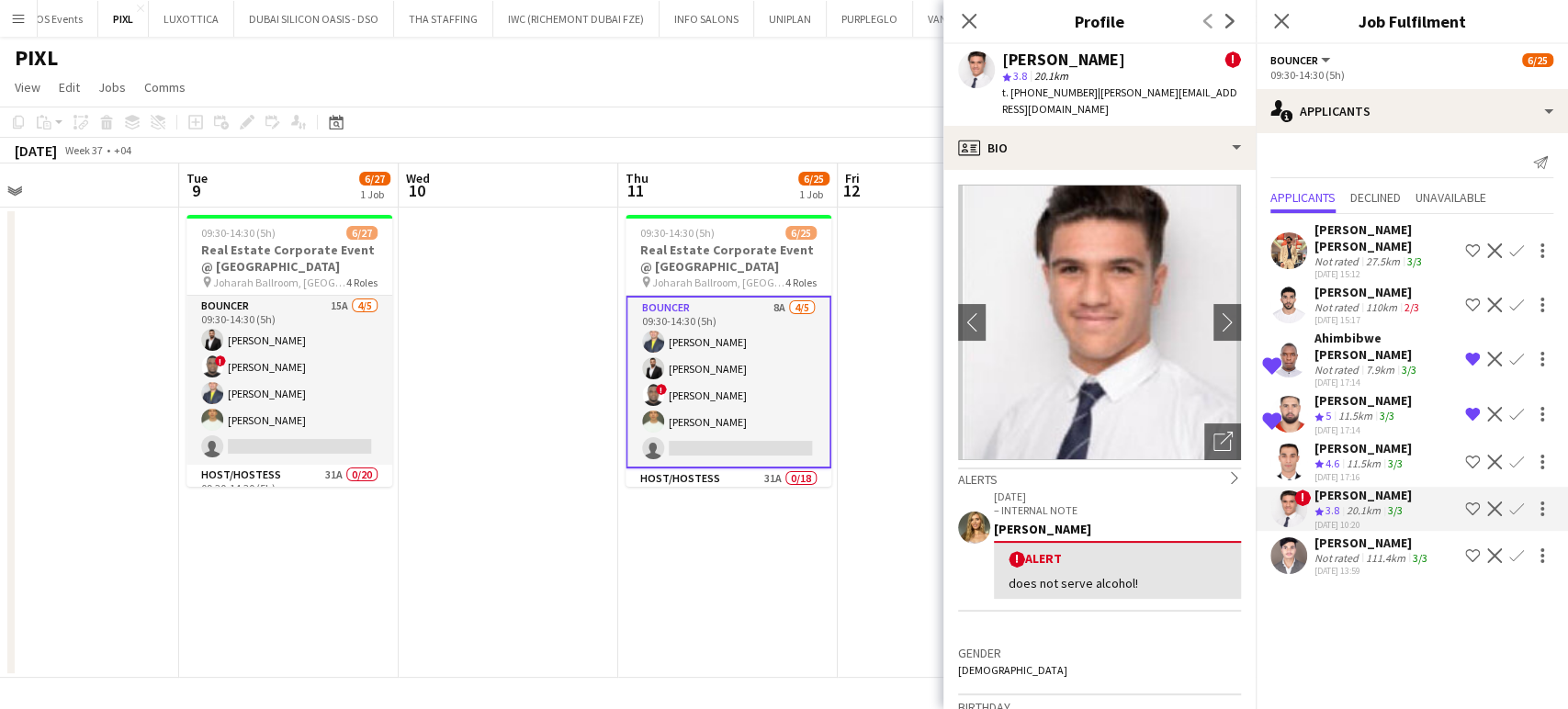
click at [1479, 498] on button "Shortlist crew" at bounding box center [1473, 508] width 22 height 22
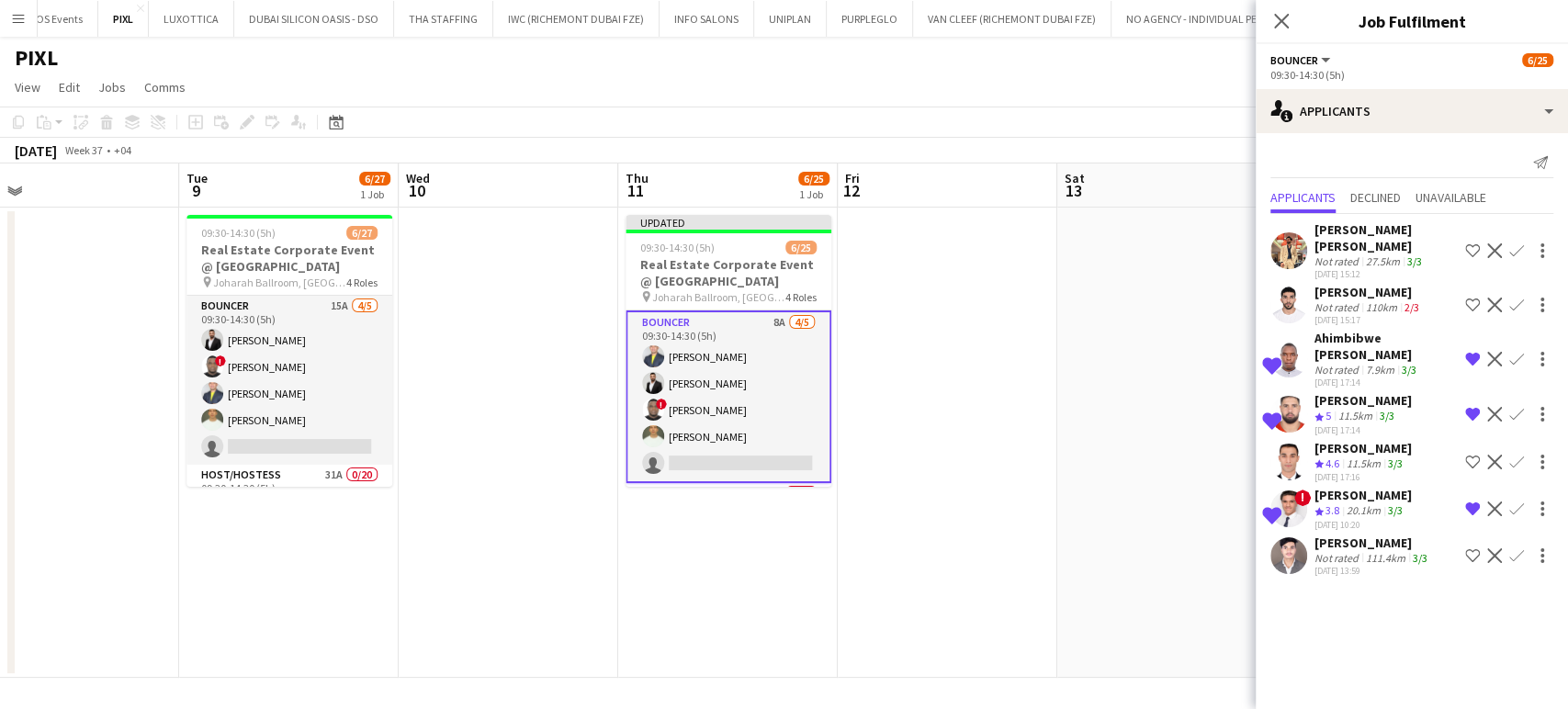
click at [1467, 407] on app-icon "Remove crew from shortlist" at bounding box center [1472, 414] width 15 height 15
click at [1353, 329] on div "Ahimbibwe Robson" at bounding box center [1386, 346] width 144 height 33
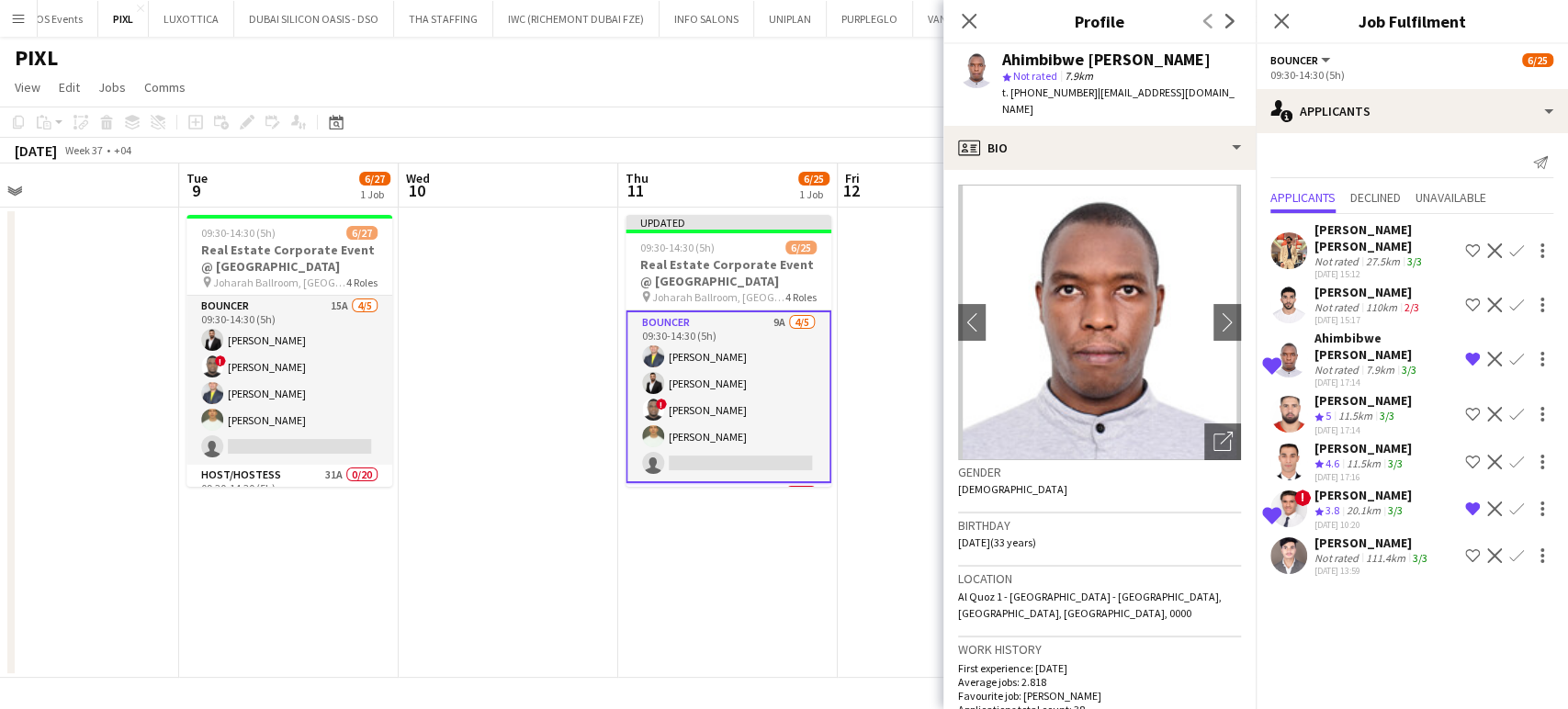
click at [890, 360] on app-date-cell at bounding box center [947, 443] width 219 height 470
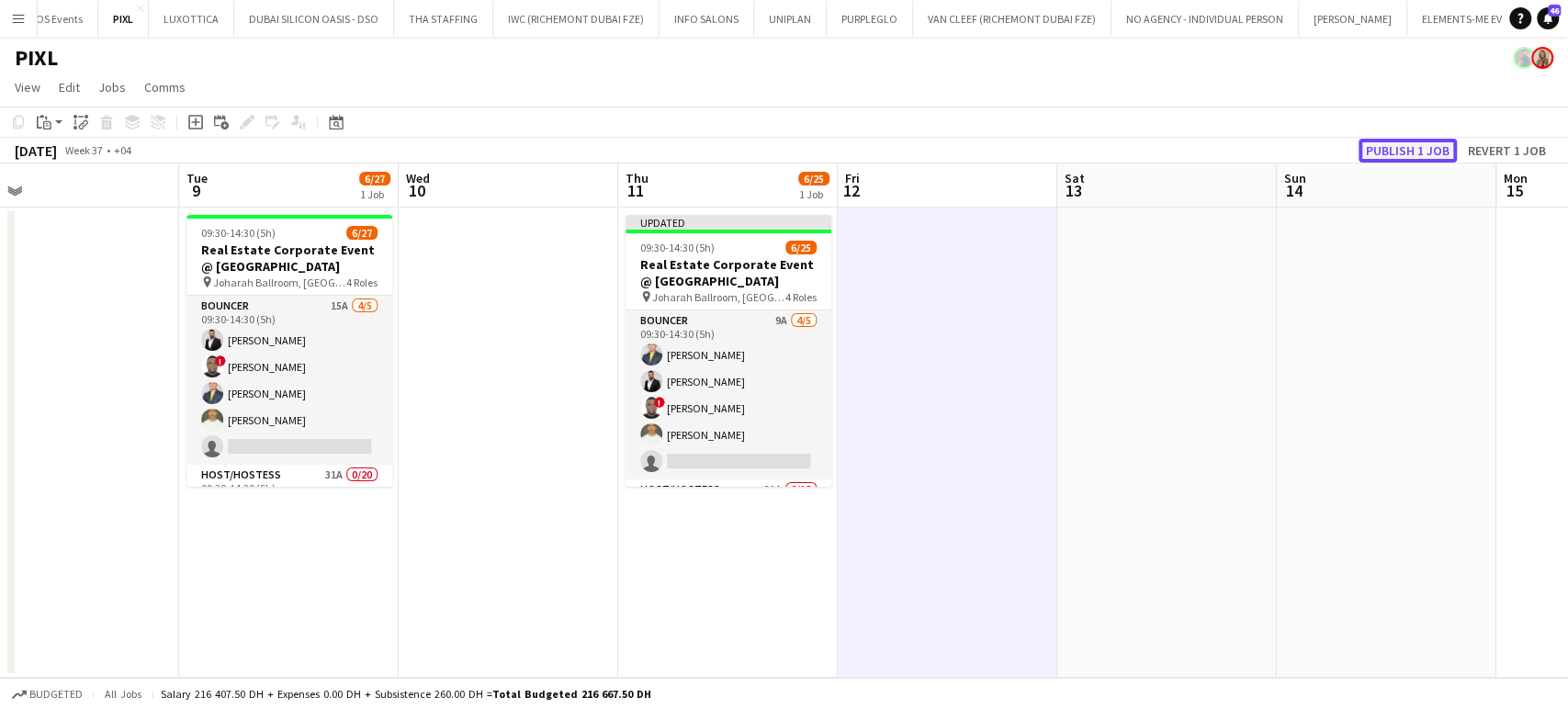
click at [1413, 156] on button "Publish 1 job" at bounding box center [1408, 150] width 98 height 24
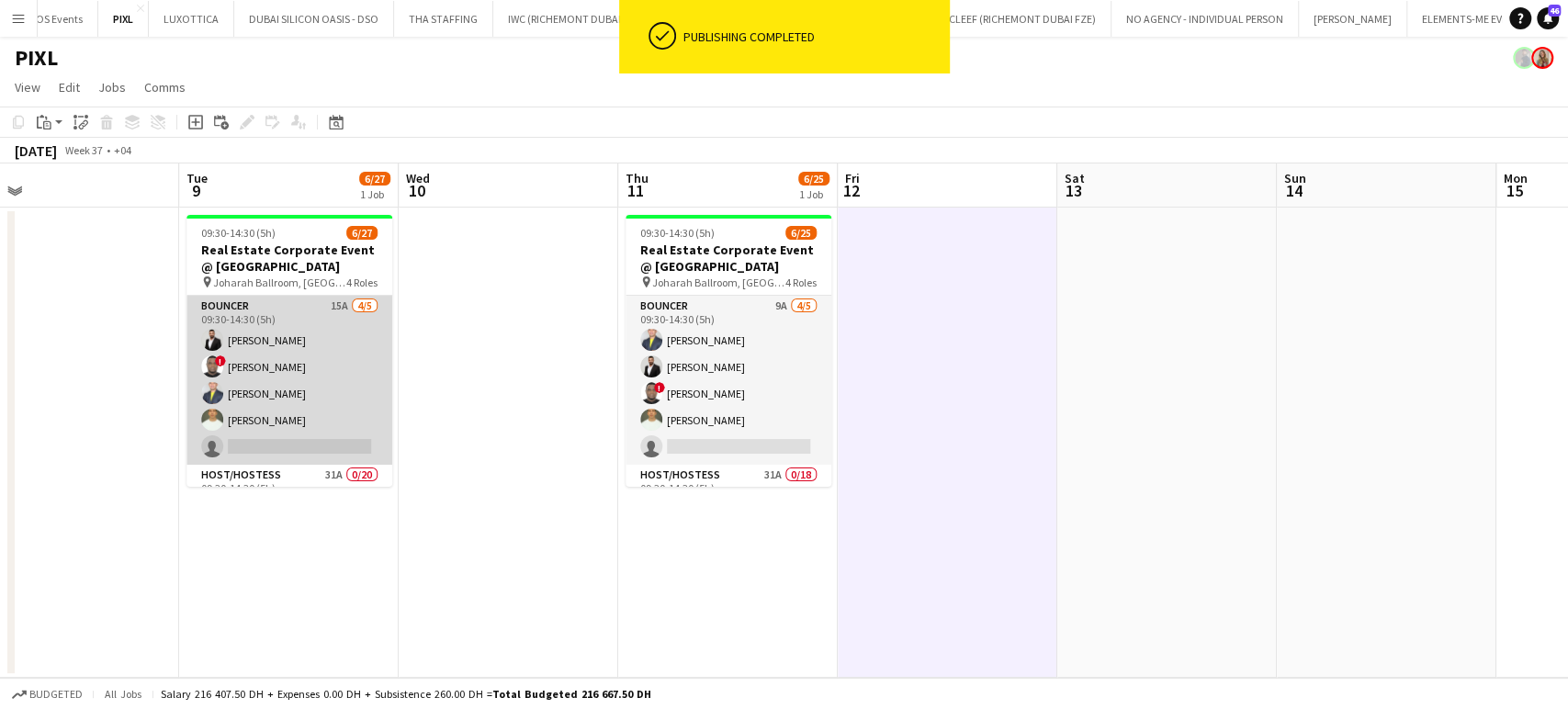
click at [322, 360] on app-card-role "Bouncer 15A 4/5 09:30-14:30 (5h) Ahmed Albasha ! David Adebayo Louie Stefan Zam…" at bounding box center [289, 381] width 206 height 169
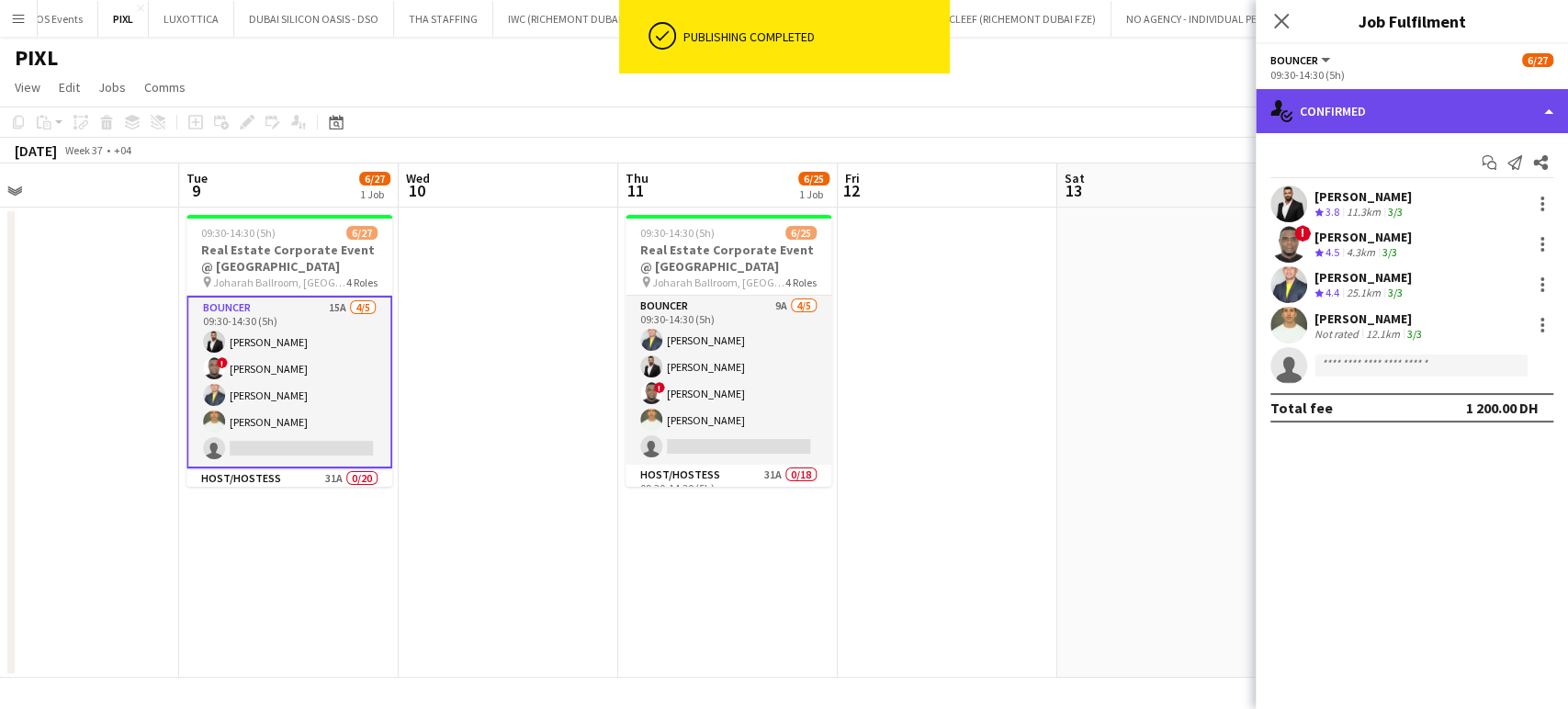
click at [1522, 103] on div "single-neutral-actions-check-2 Confirmed" at bounding box center [1412, 111] width 312 height 44
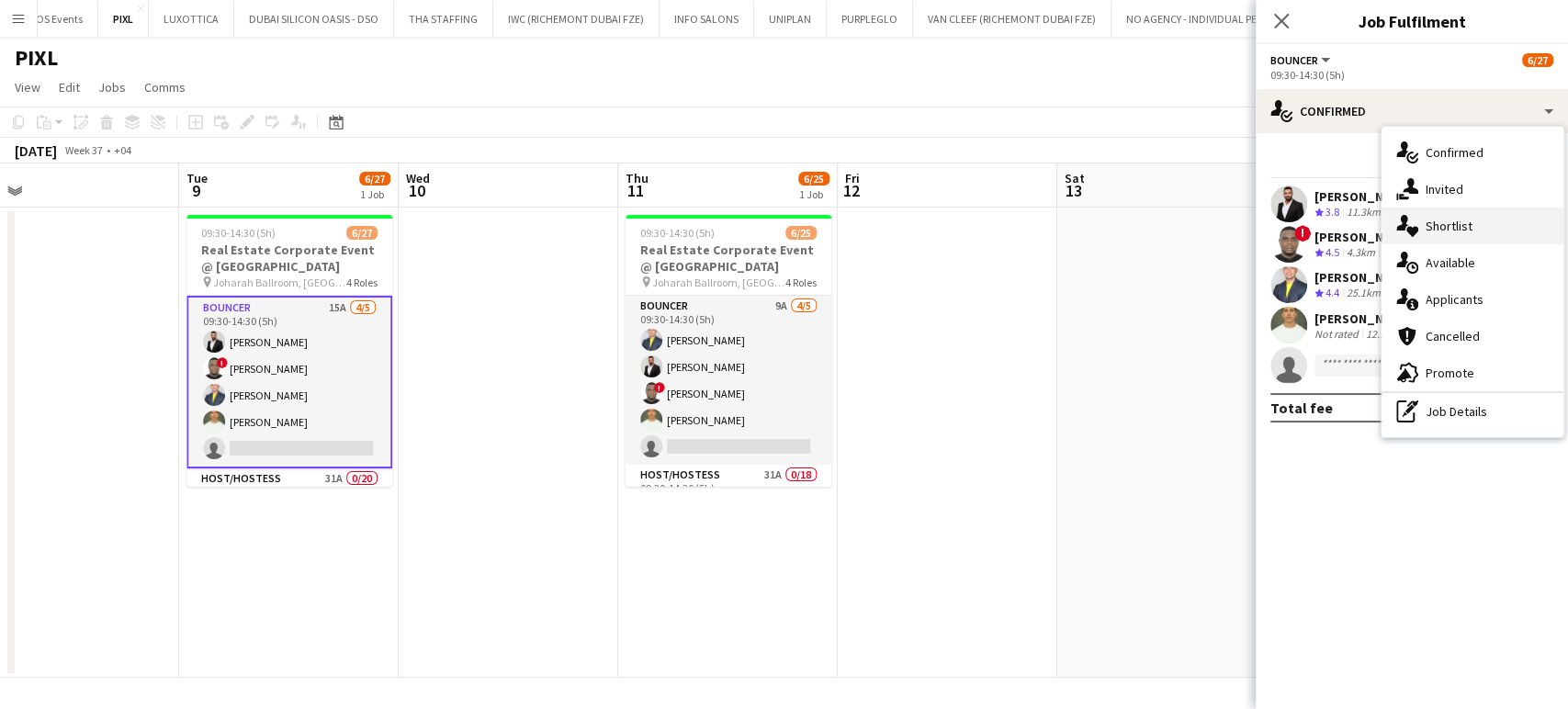
click at [1438, 234] on div "single-neutral-actions-heart Shortlist" at bounding box center [1472, 225] width 182 height 36
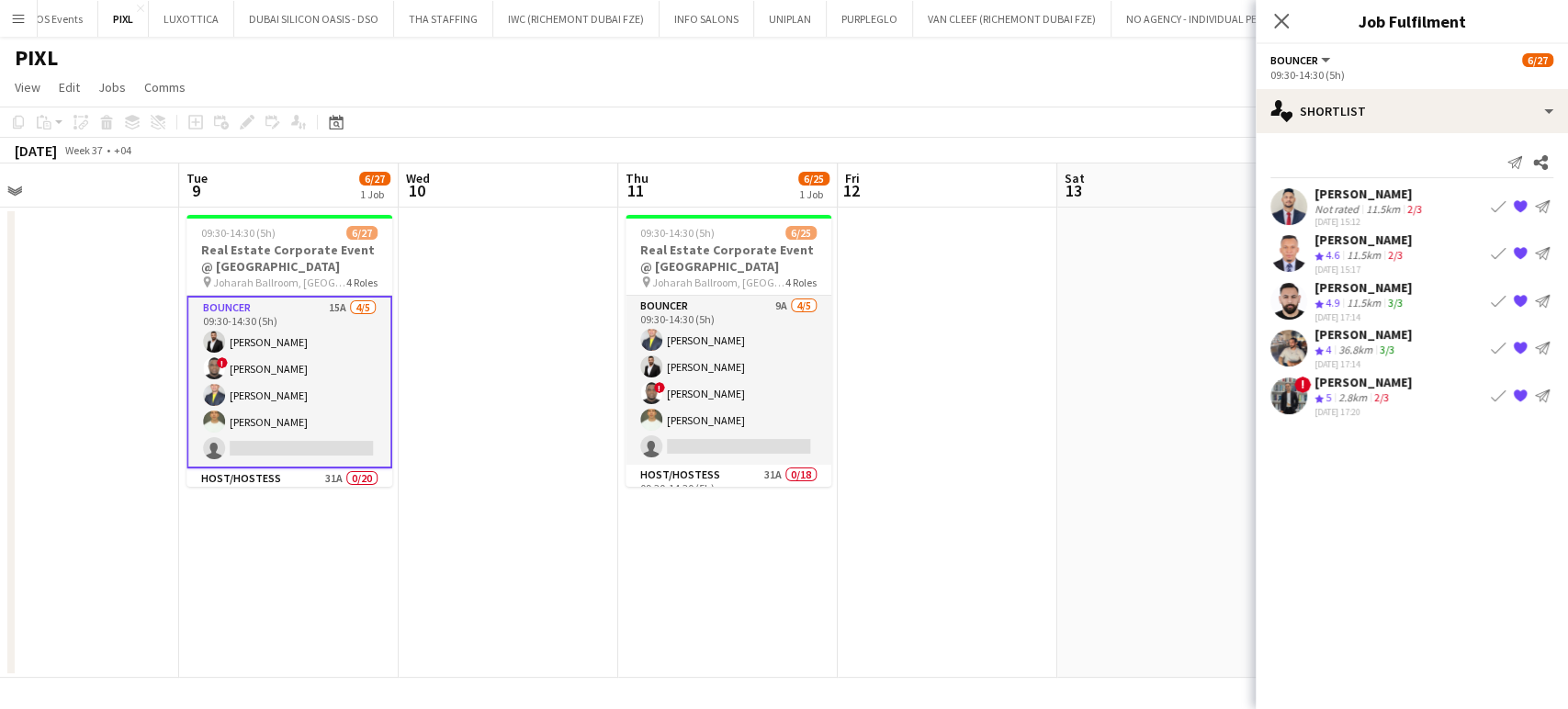
click at [1352, 342] on div "36.8km" at bounding box center [1356, 350] width 41 height 16
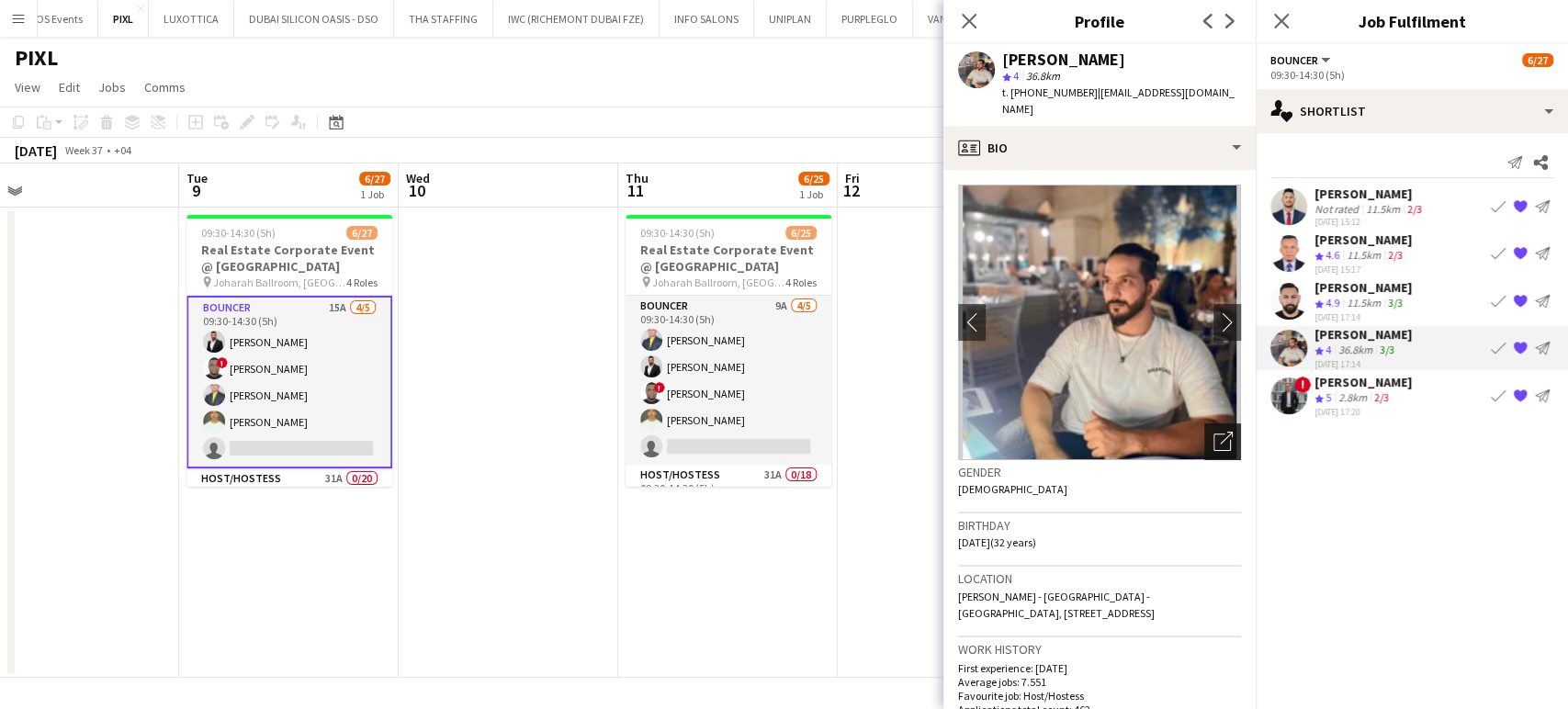
click at [1214, 432] on icon "Open photos pop-in" at bounding box center [1224, 442] width 20 height 20
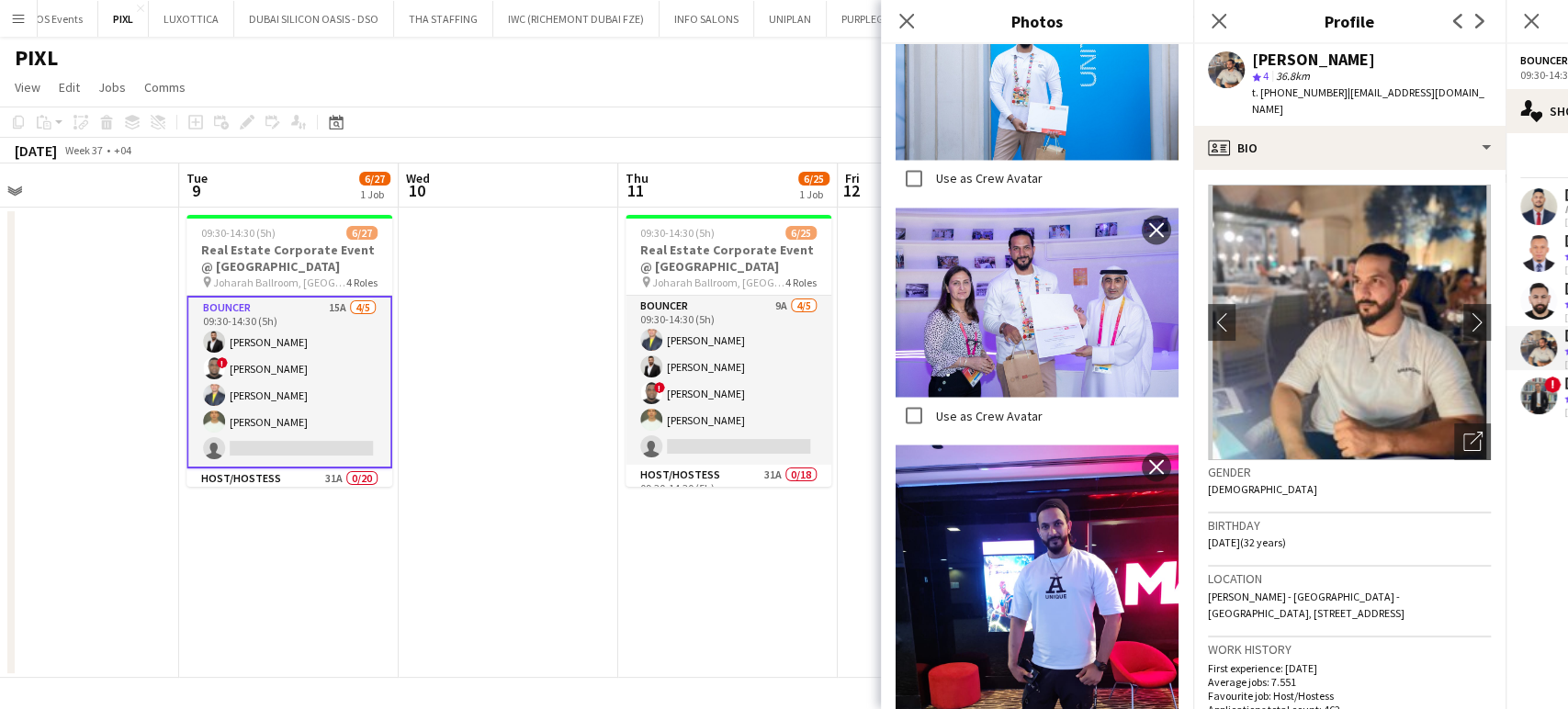
scroll to position [2244, 0]
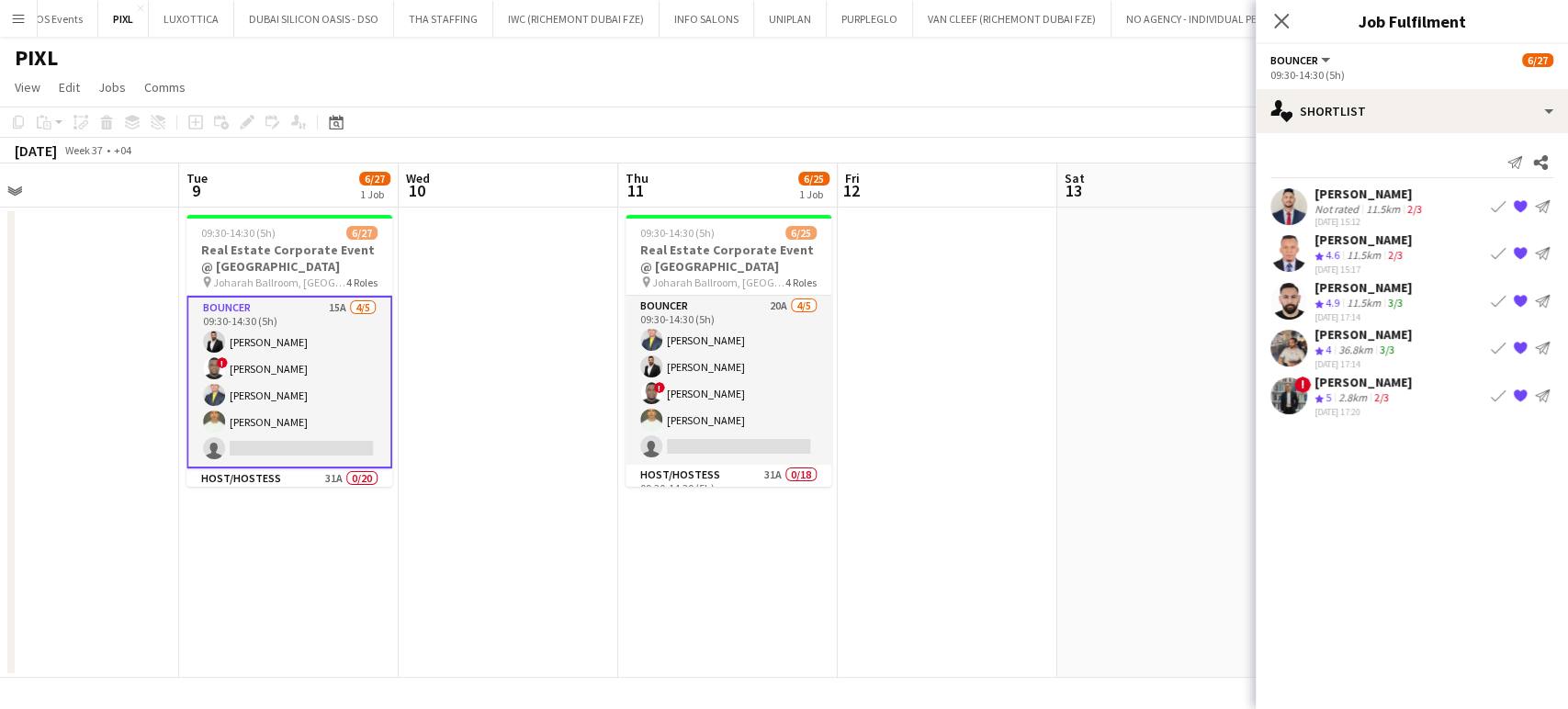
click at [1154, 411] on app-date-cell at bounding box center [1167, 443] width 219 height 470
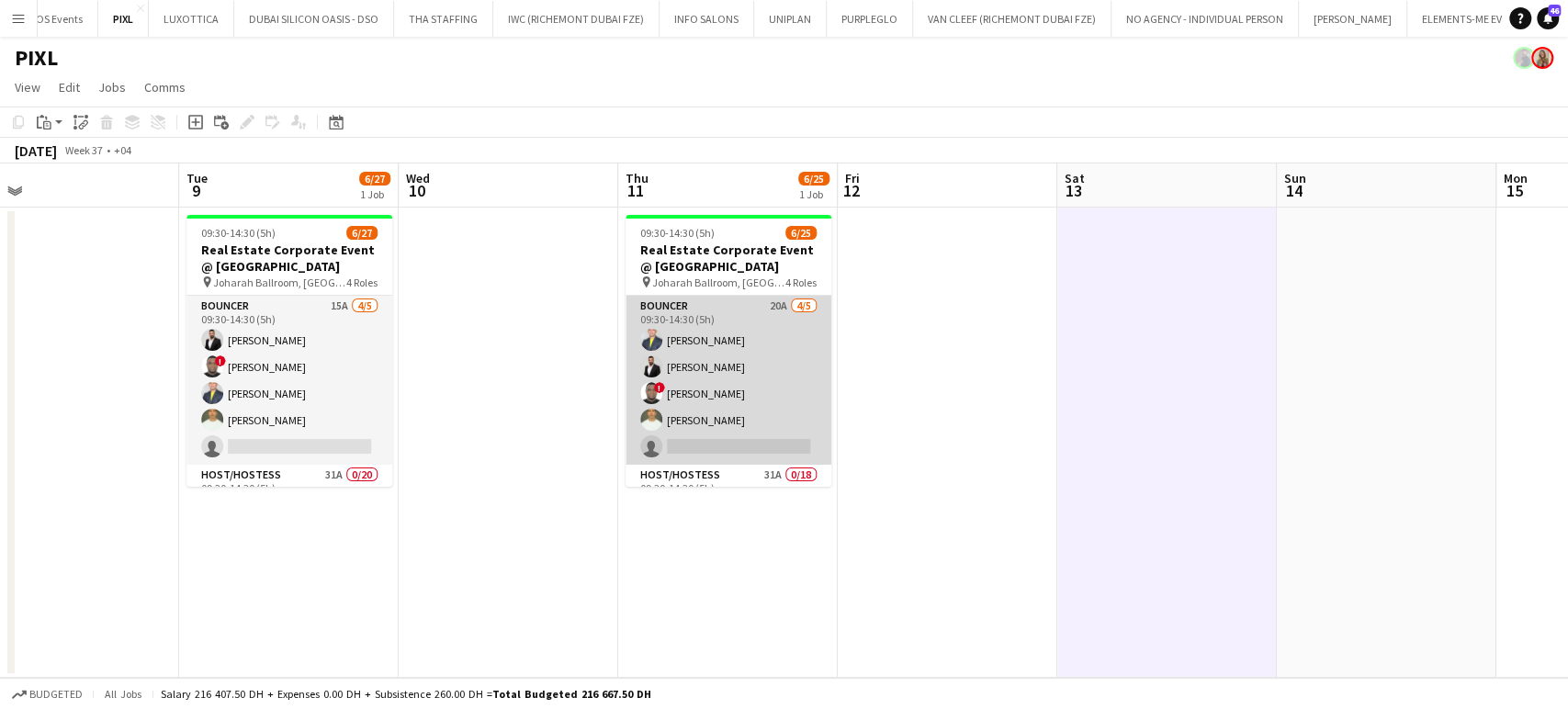
click at [737, 397] on app-card-role "Bouncer 20A 4/5 09:30-14:30 (5h) Louie Stefan Zambarrano Ahmed Albasha ! David …" at bounding box center [728, 381] width 206 height 169
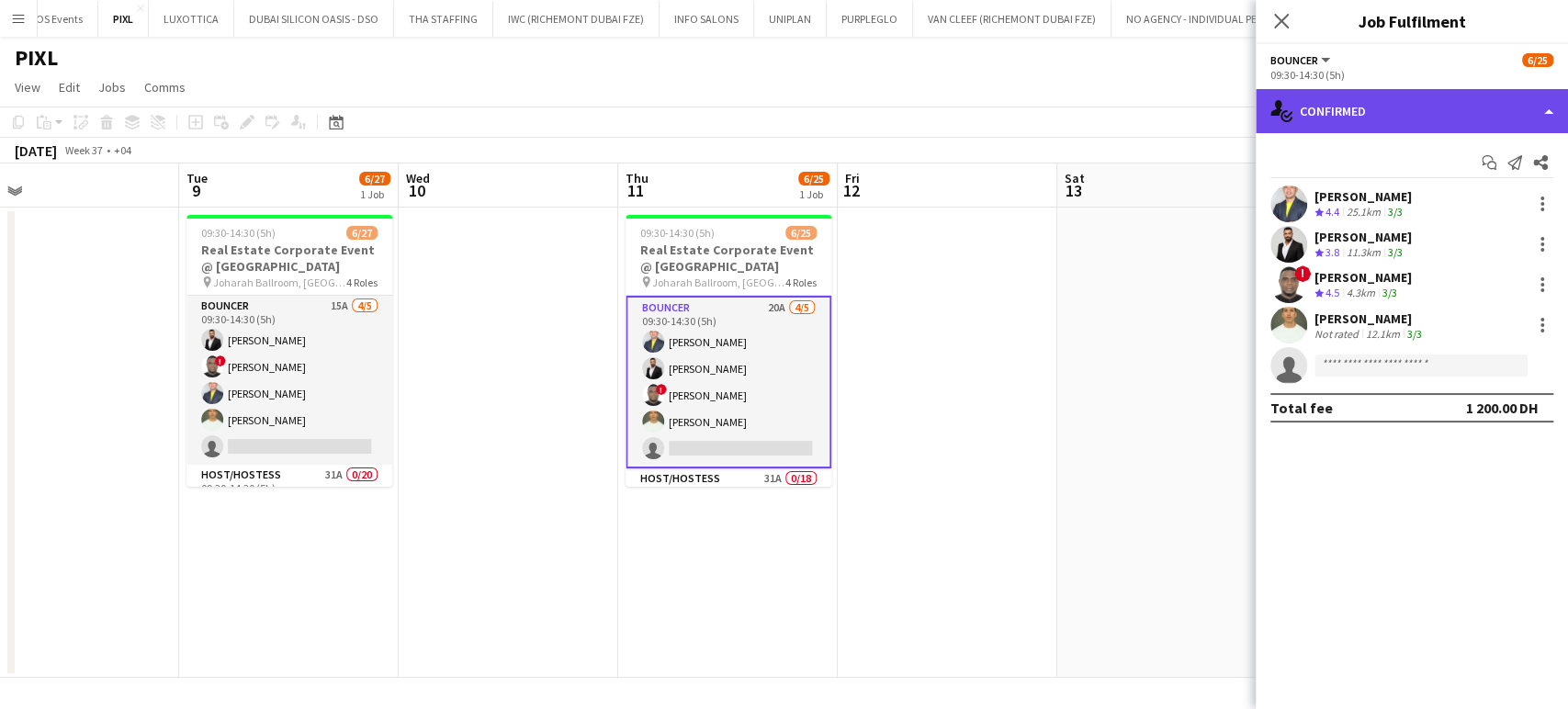
click at [1543, 101] on div "single-neutral-actions-check-2 Confirmed" at bounding box center [1412, 111] width 312 height 44
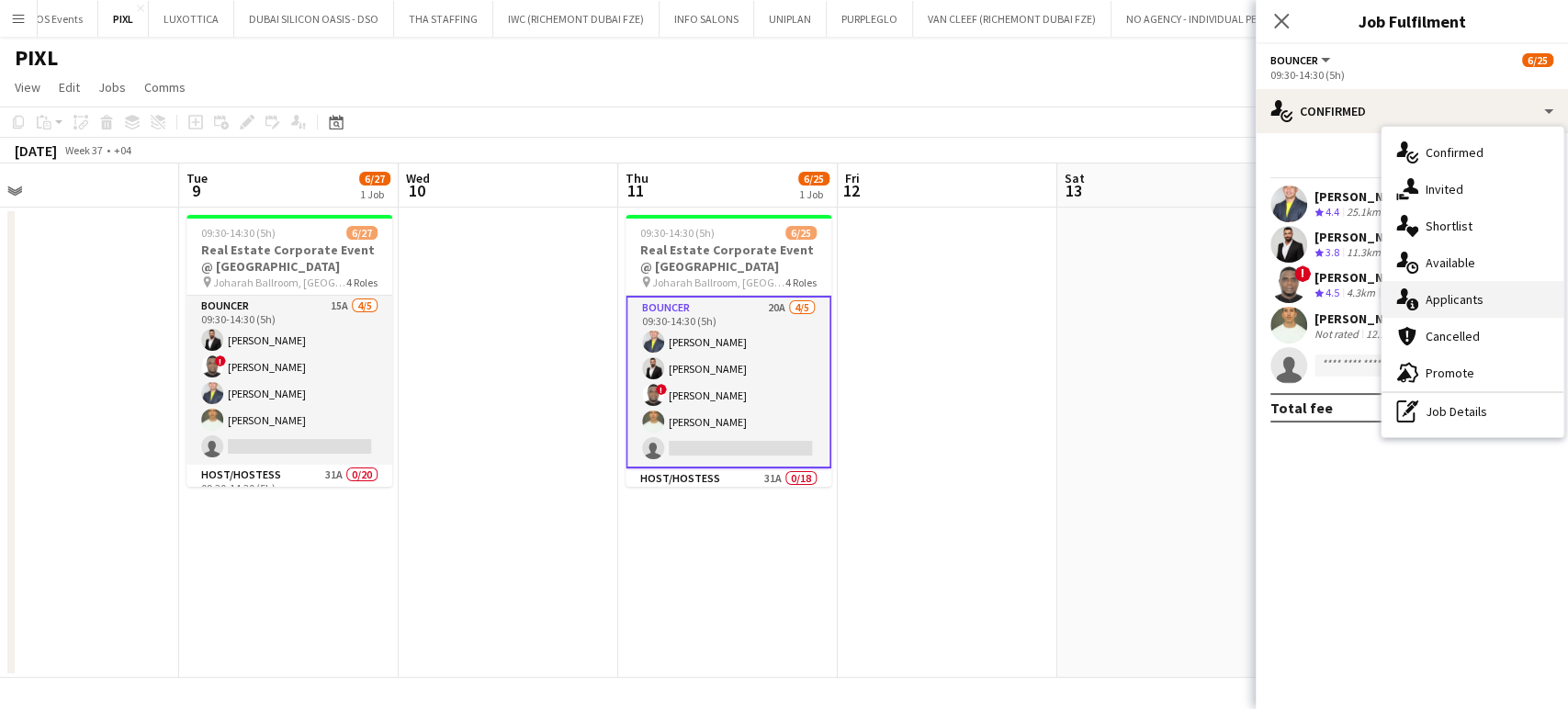
click at [1459, 303] on span "Applicants" at bounding box center [1454, 299] width 58 height 17
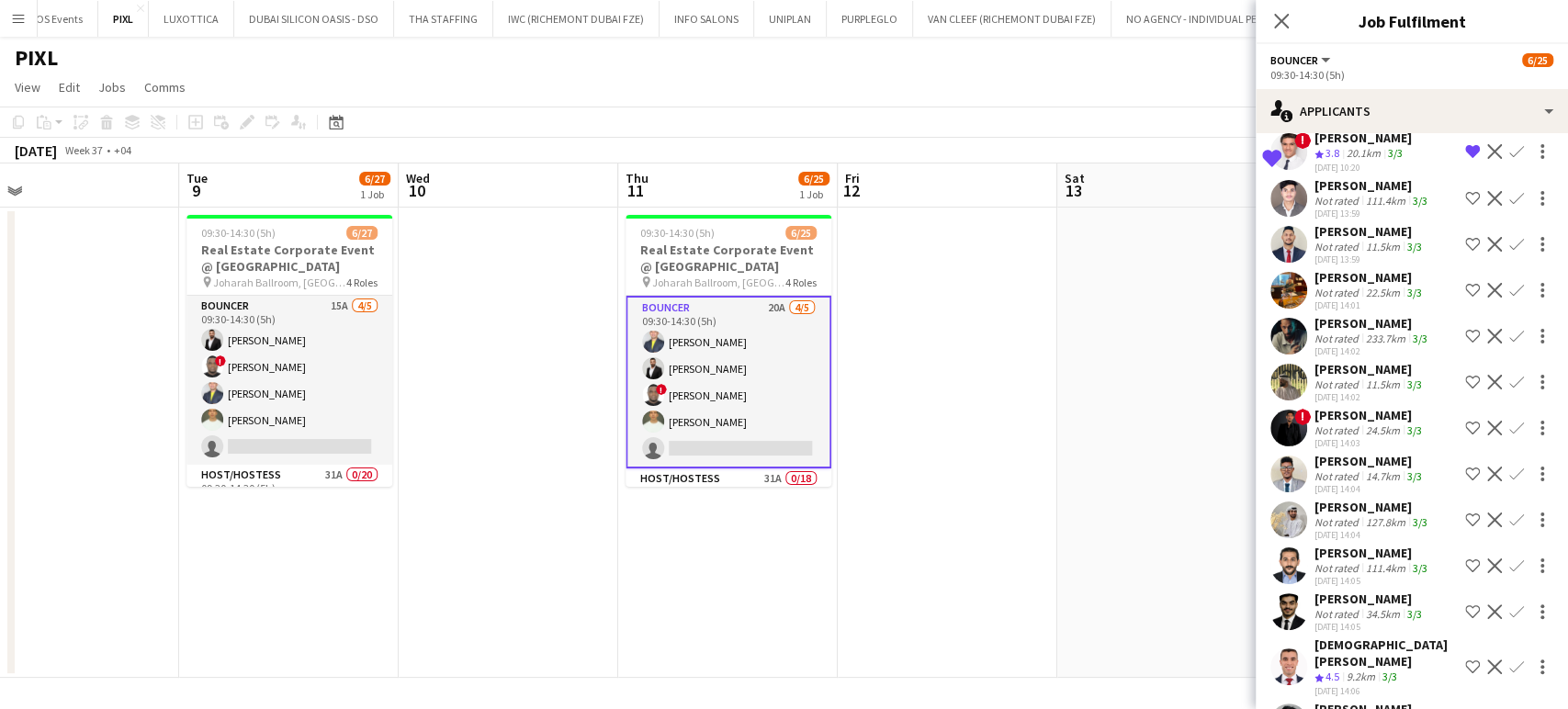
scroll to position [433, 0]
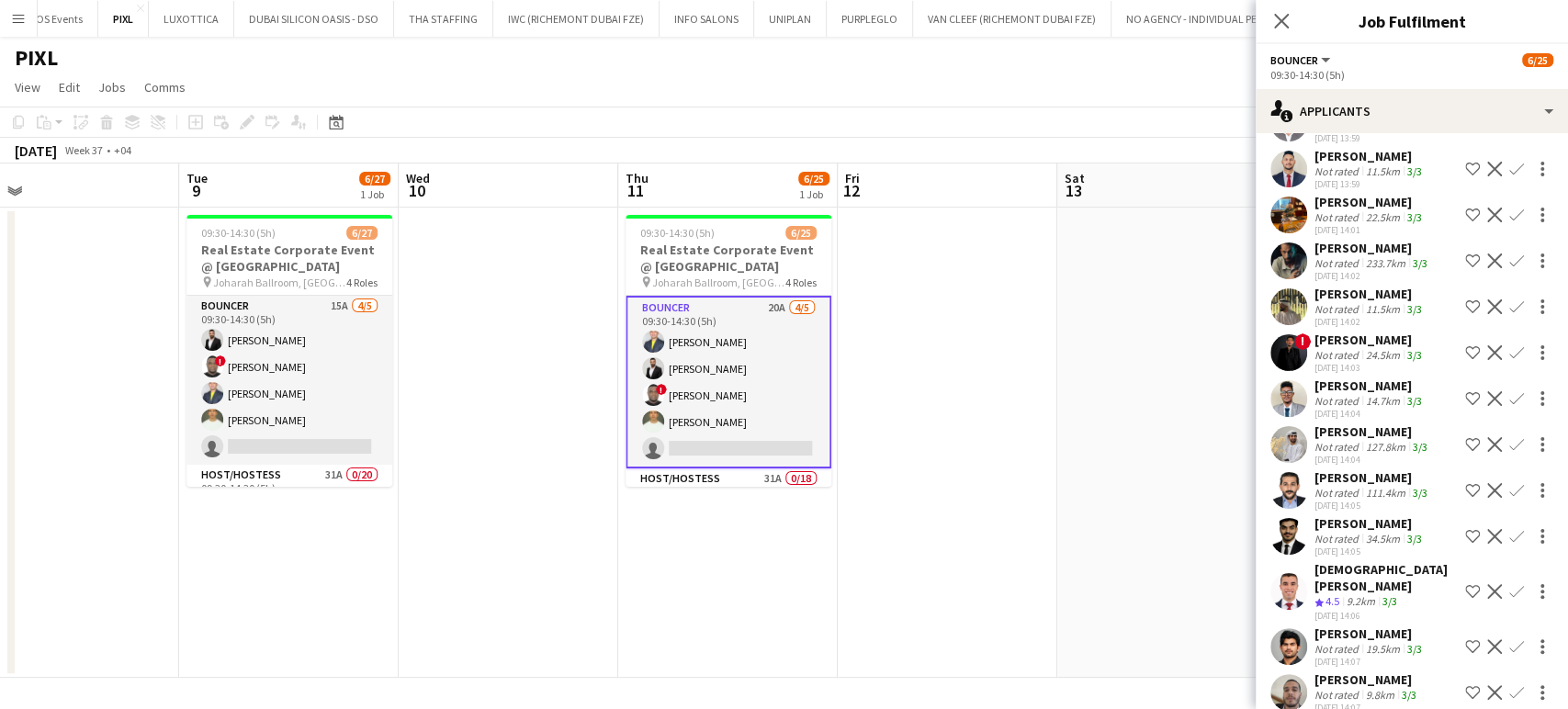
click at [1341, 335] on div "Muhammad Shahmir Khan" at bounding box center [1369, 339] width 111 height 17
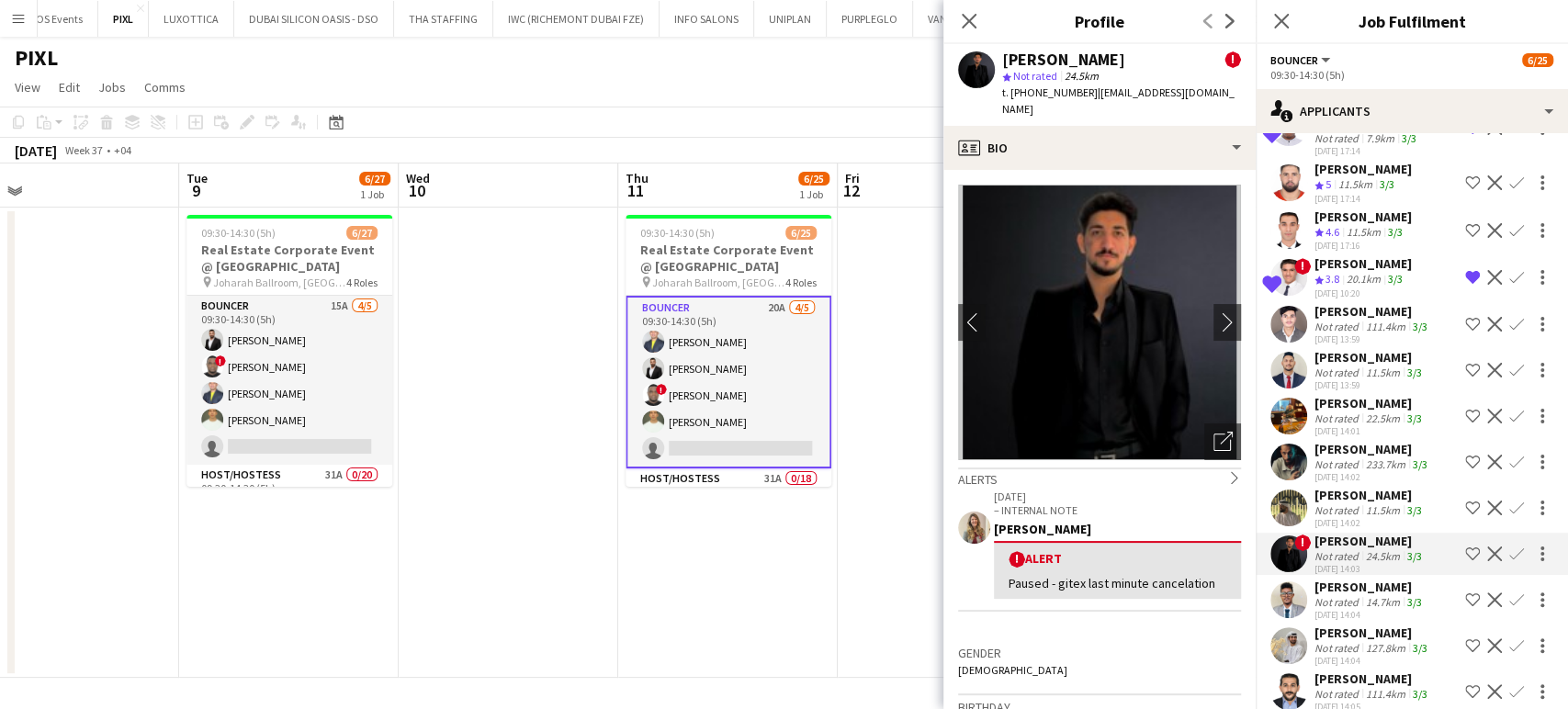
scroll to position [228, 0]
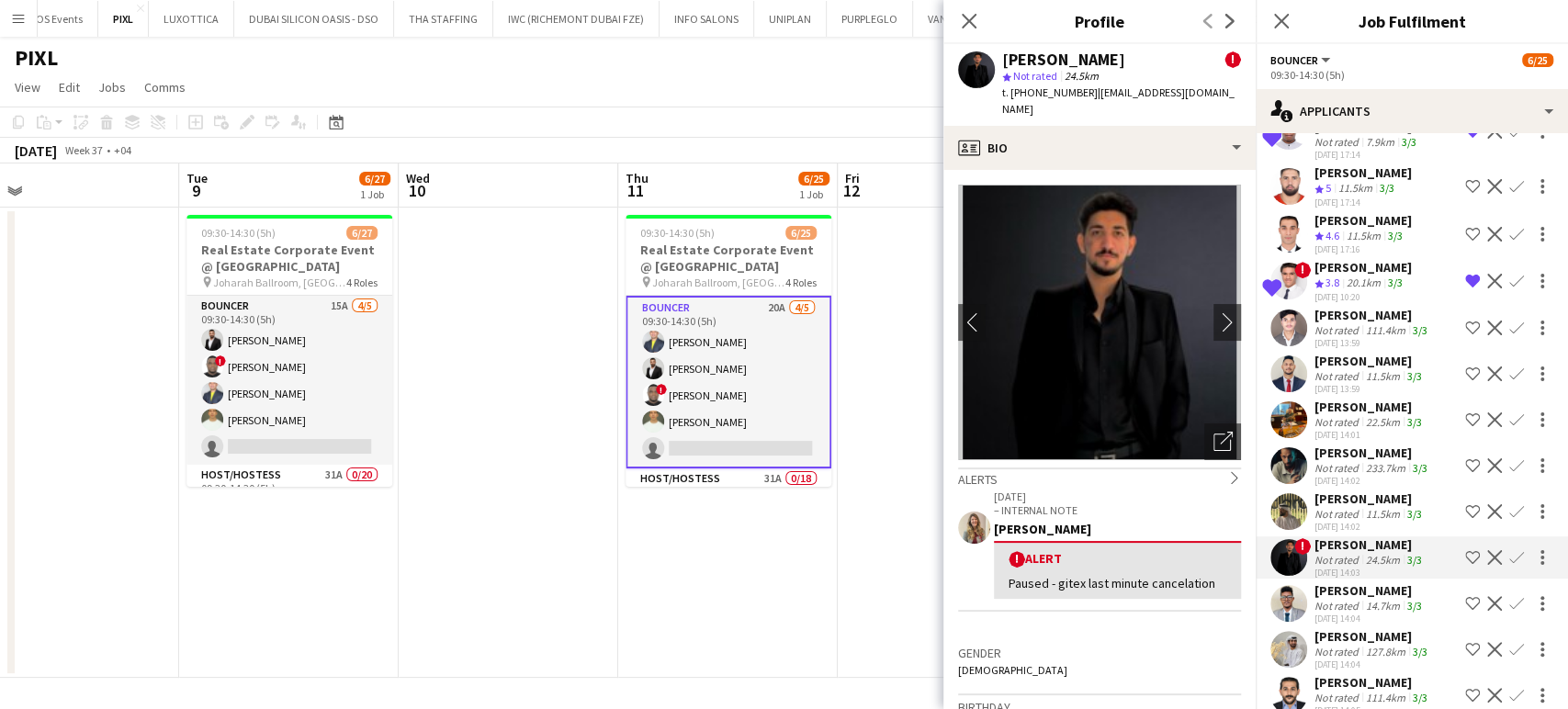
click at [1334, 398] on div "Marat Khamidullin" at bounding box center [1369, 406] width 111 height 17
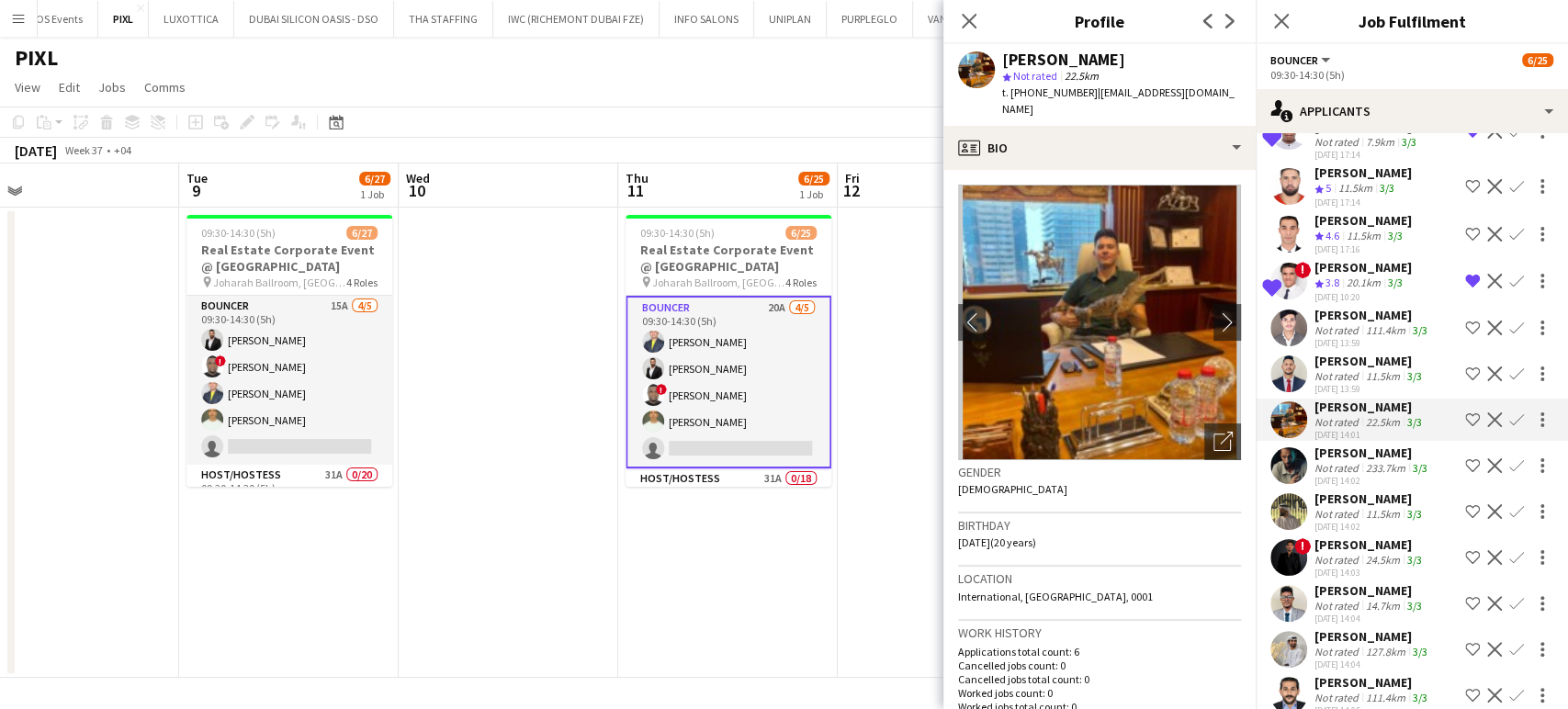
click at [1342, 353] on div "Maxwell Leo" at bounding box center [1369, 361] width 111 height 17
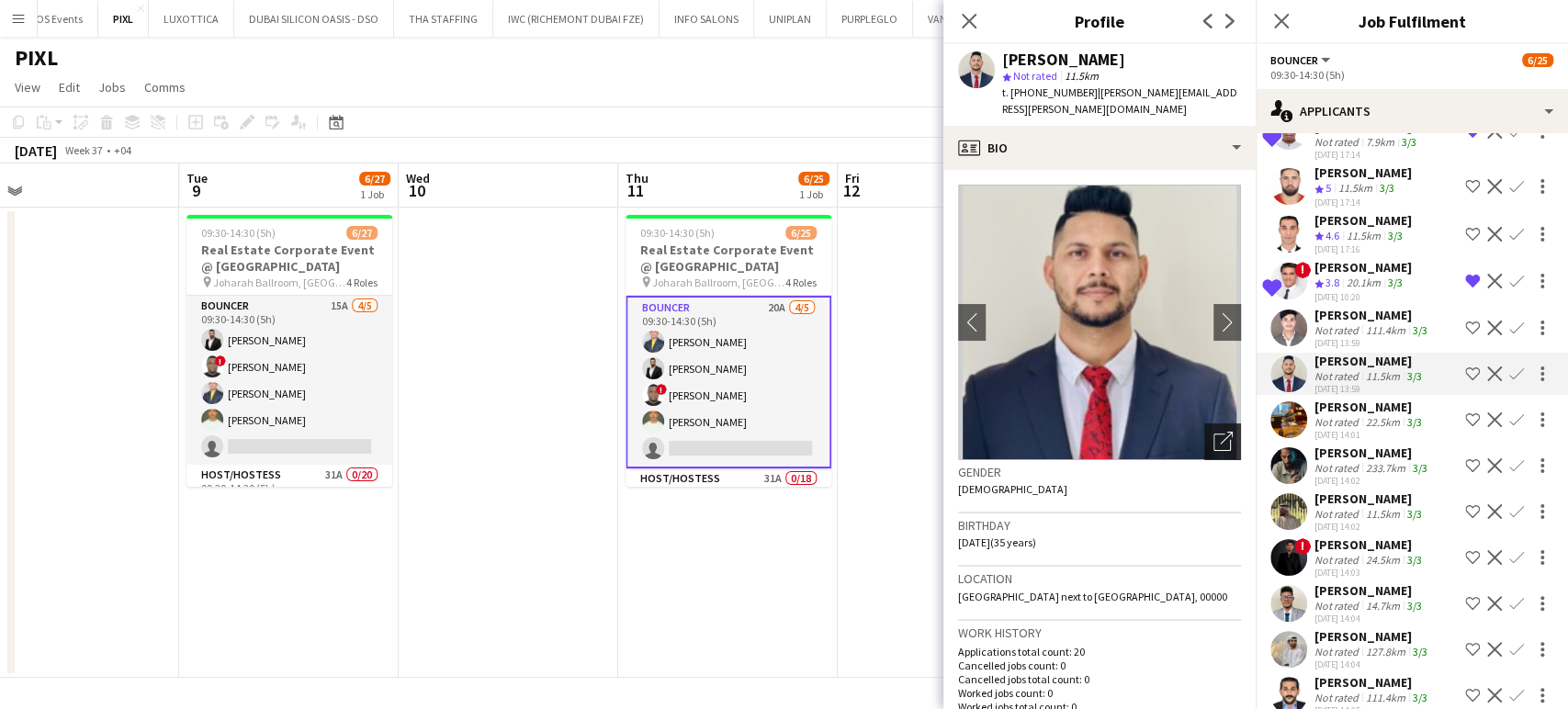
click at [1214, 423] on div "Open photos pop-in" at bounding box center [1222, 441] width 36 height 36
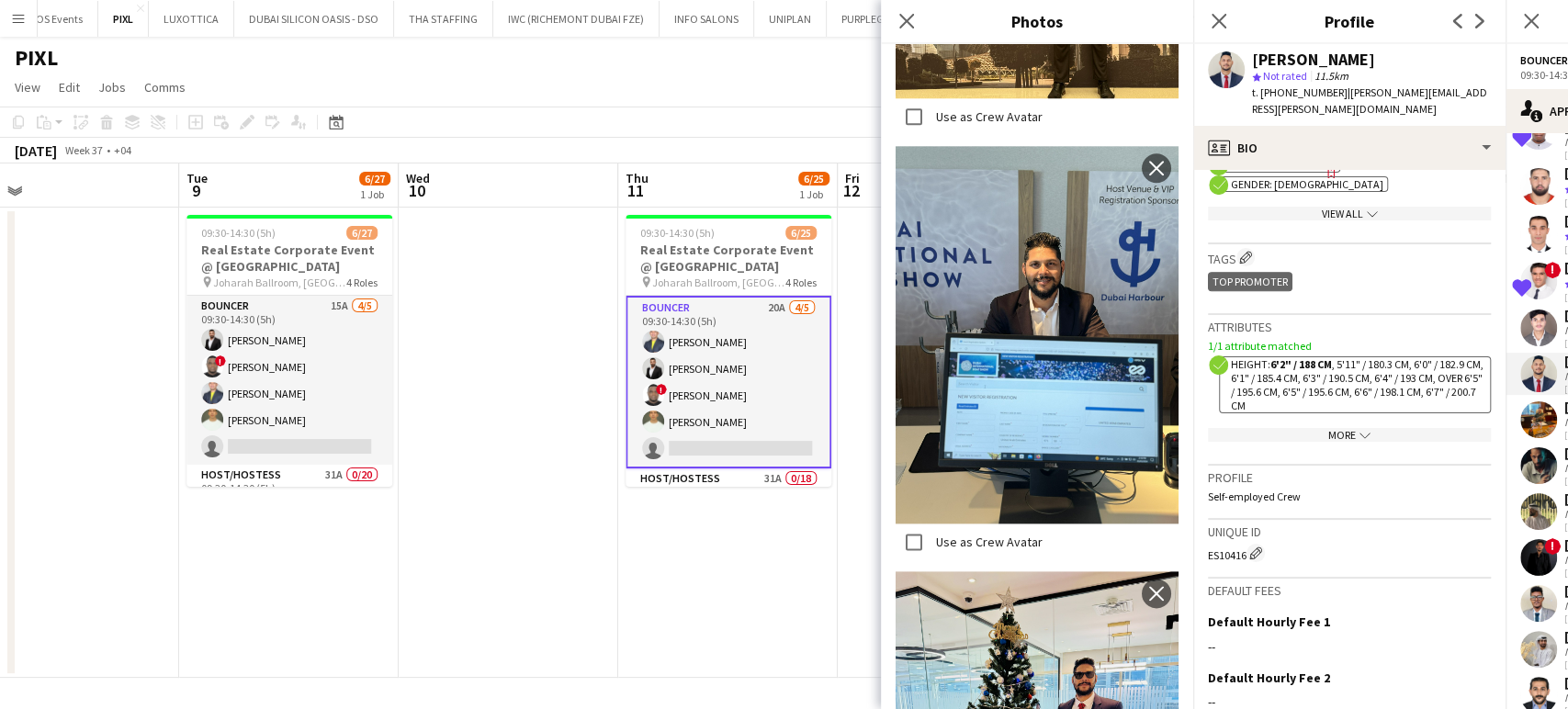
scroll to position [1122, 0]
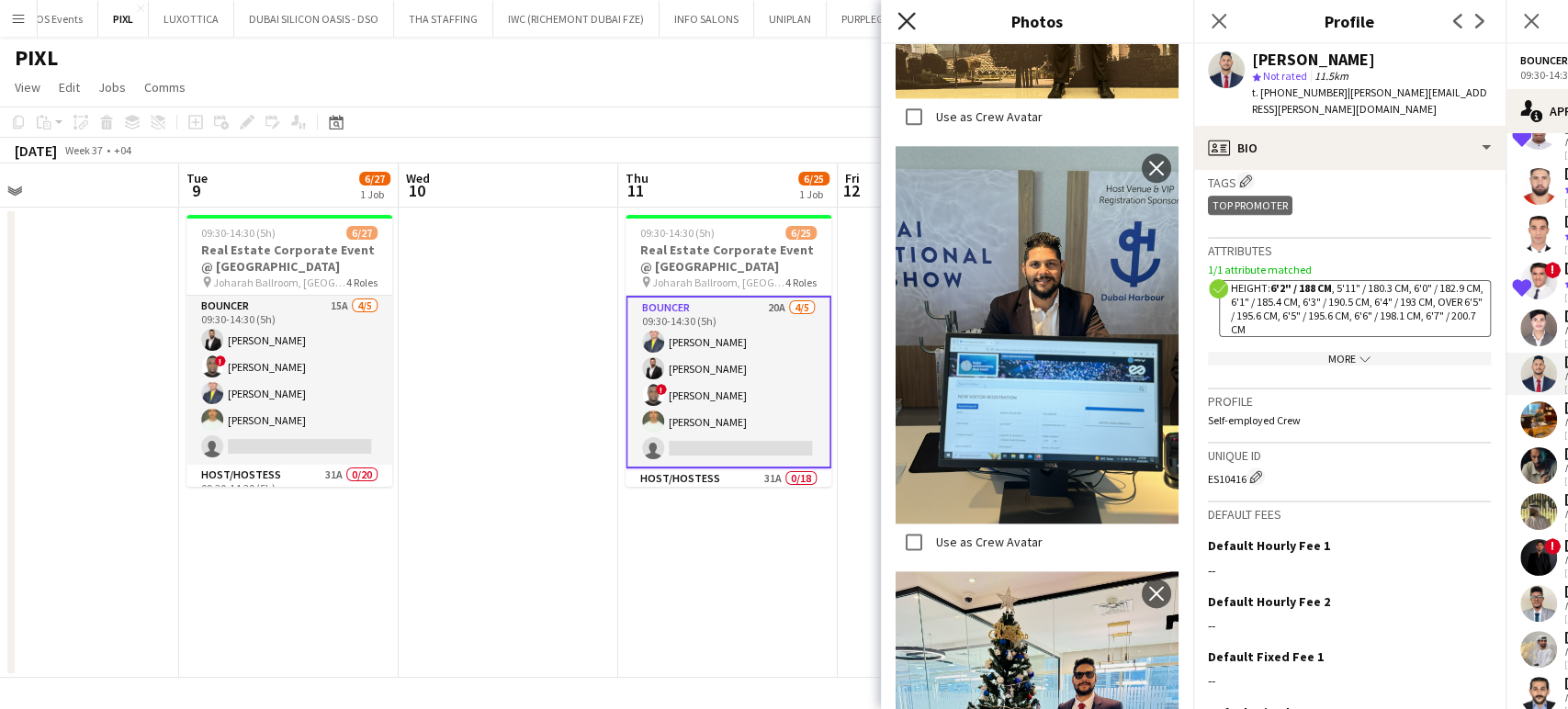
click at [905, 22] on icon at bounding box center [906, 21] width 18 height 18
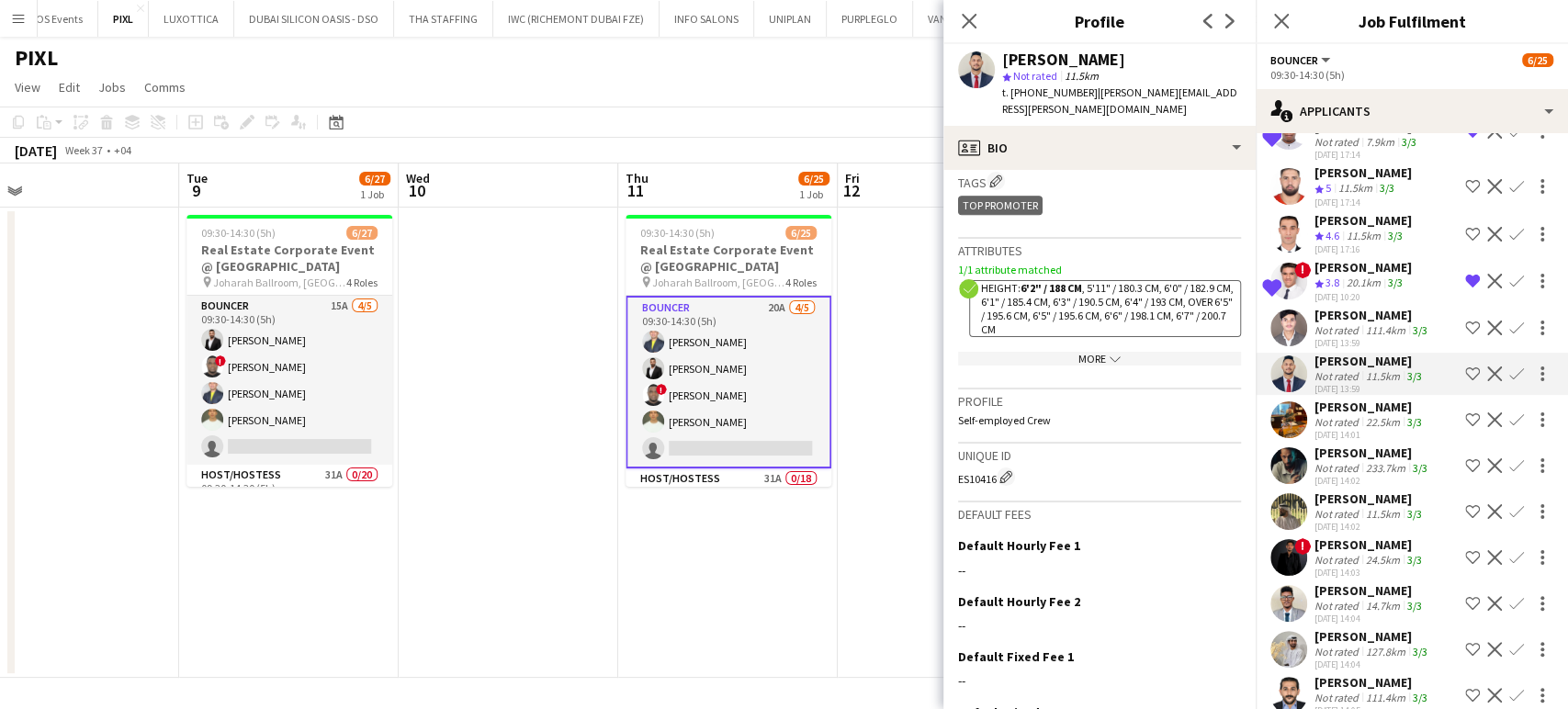
click at [1509, 367] on app-icon "Confirm" at bounding box center [1516, 374] width 15 height 15
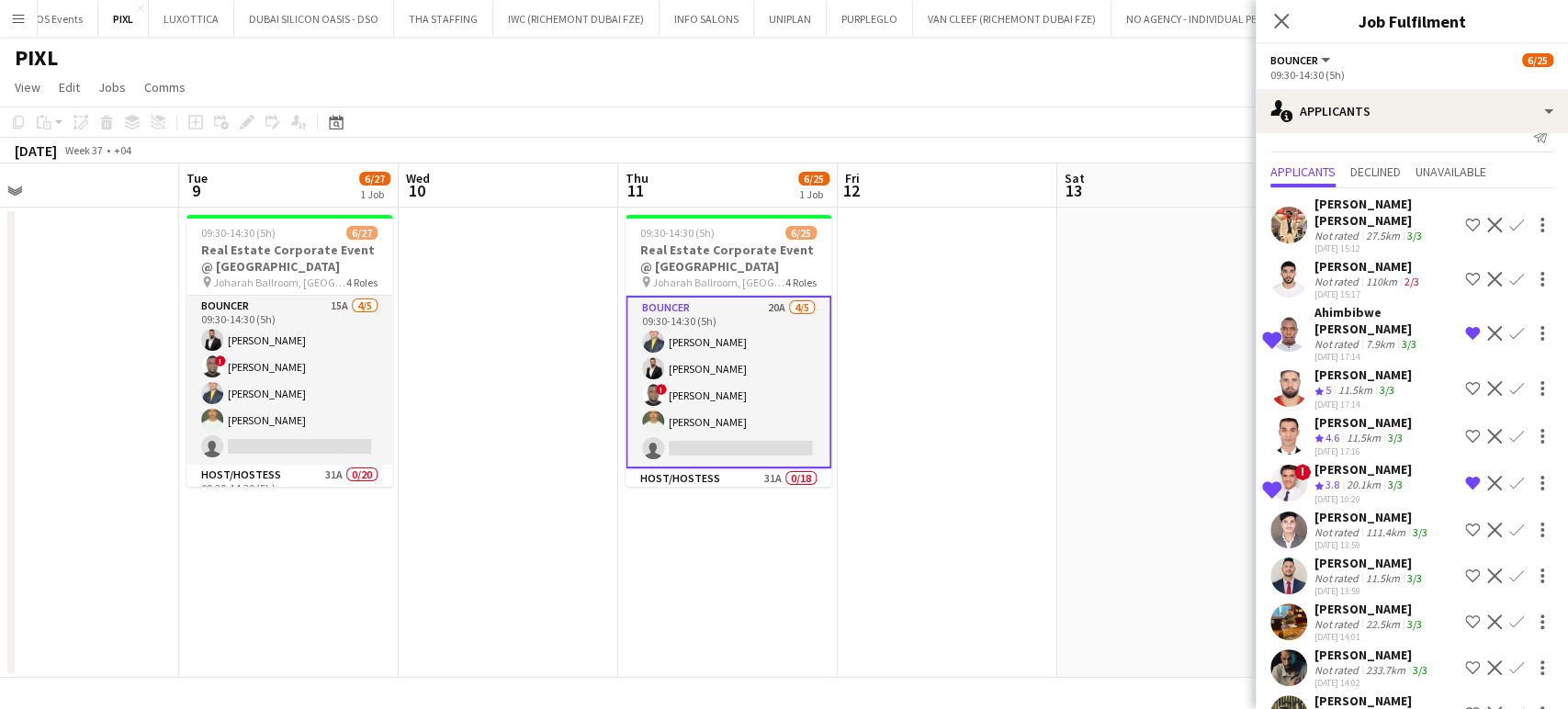
scroll to position [24, 0]
click at [1509, 478] on app-icon "Confirm" at bounding box center [1516, 485] width 15 height 15
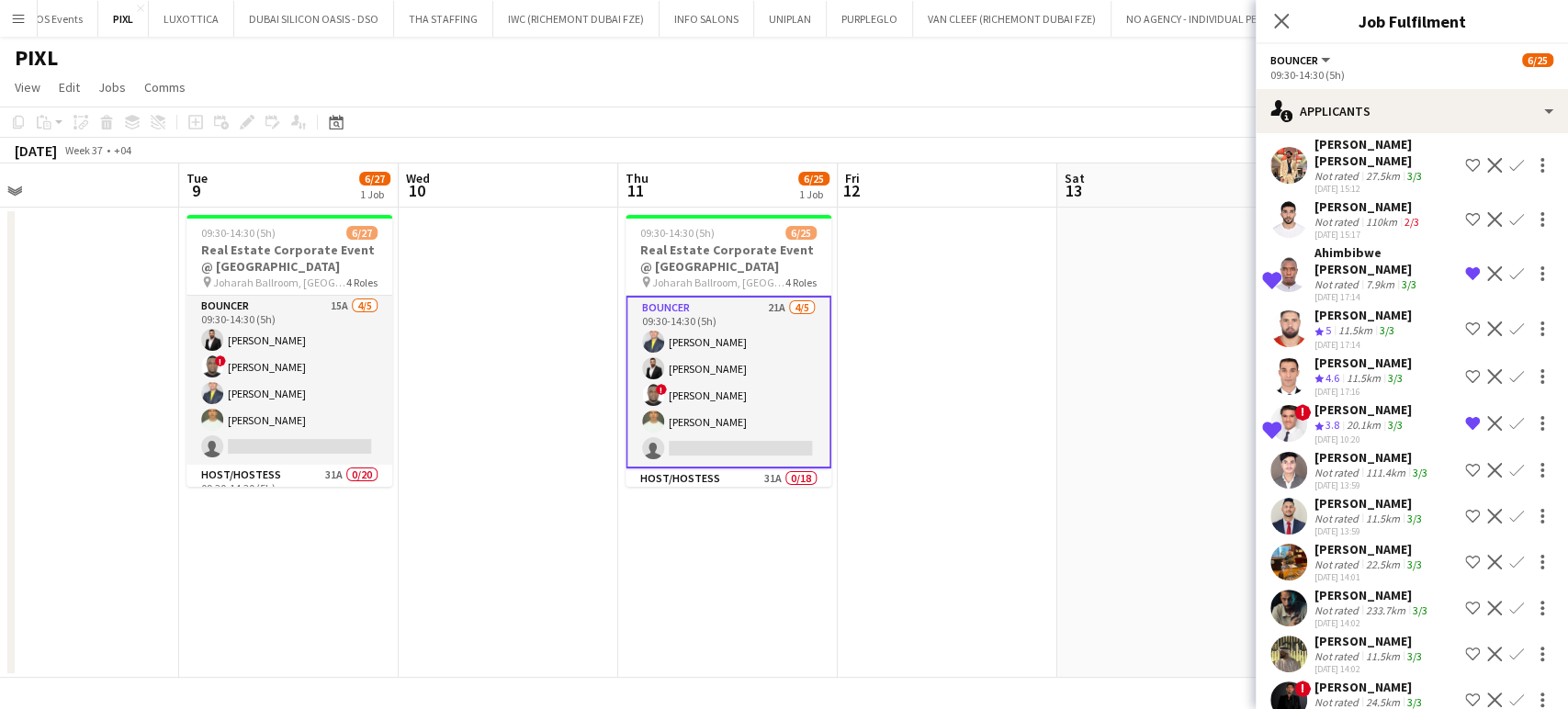
scroll to position [204, 0]
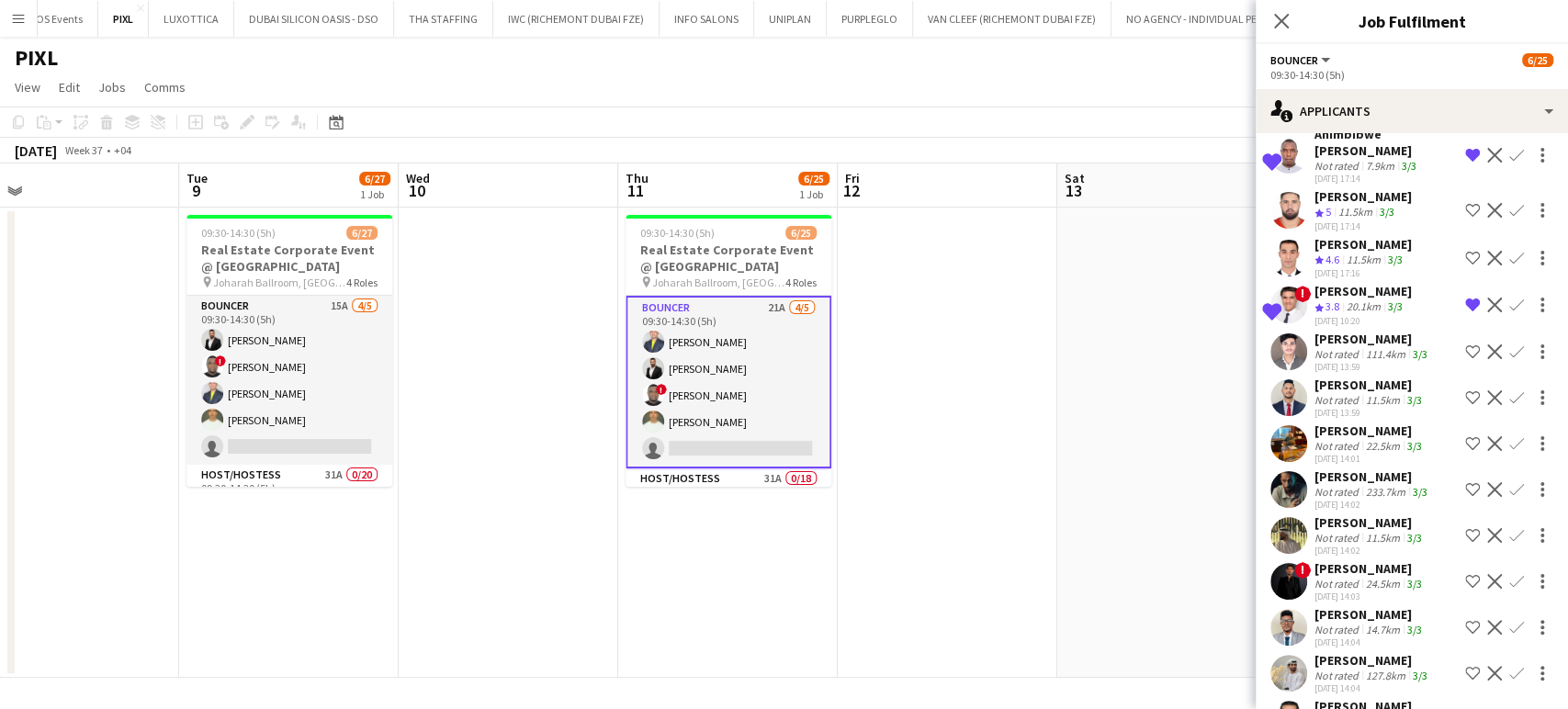
click at [1509, 390] on app-icon "Confirm" at bounding box center [1516, 397] width 15 height 15
click at [1505, 386] on button "Confirm" at bounding box center [1516, 397] width 22 height 22
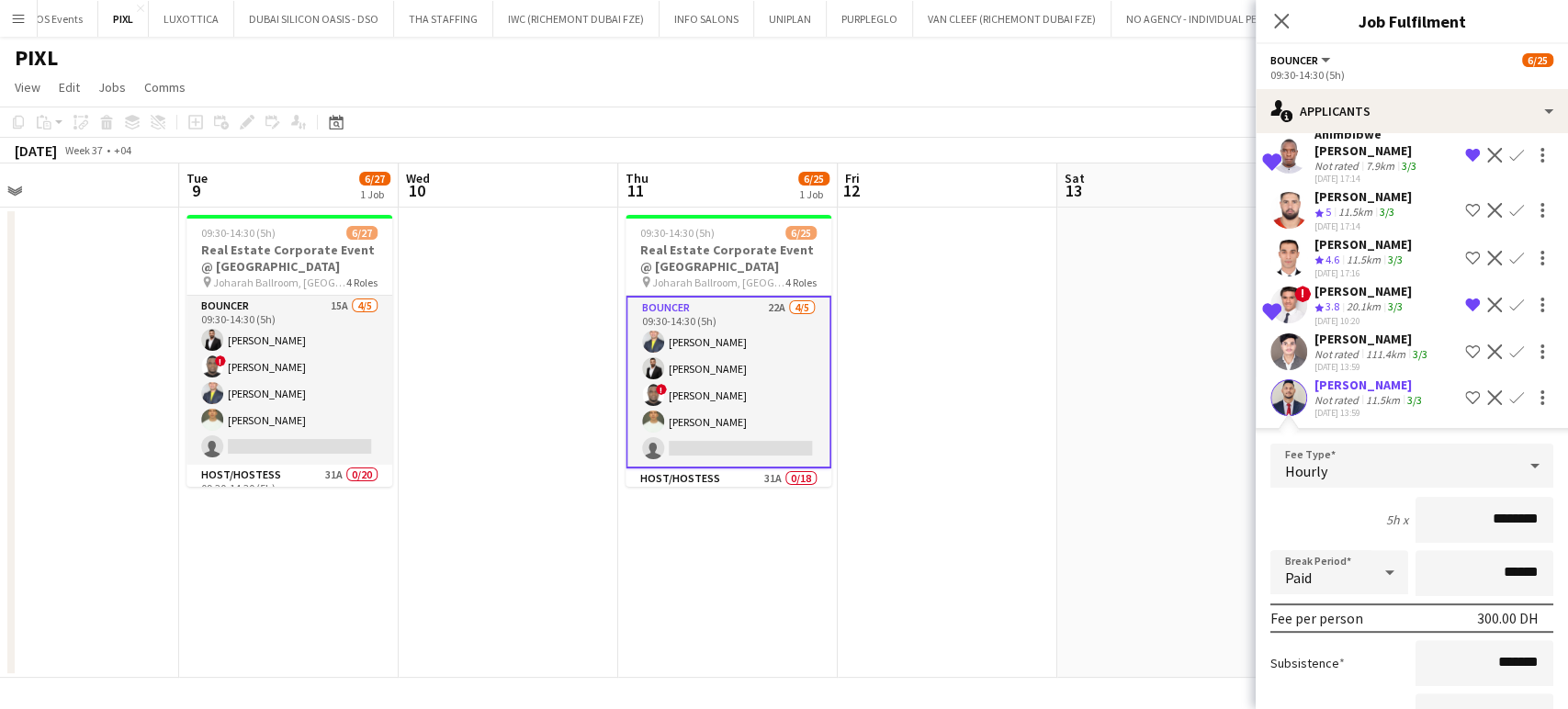
scroll to position [509, 0]
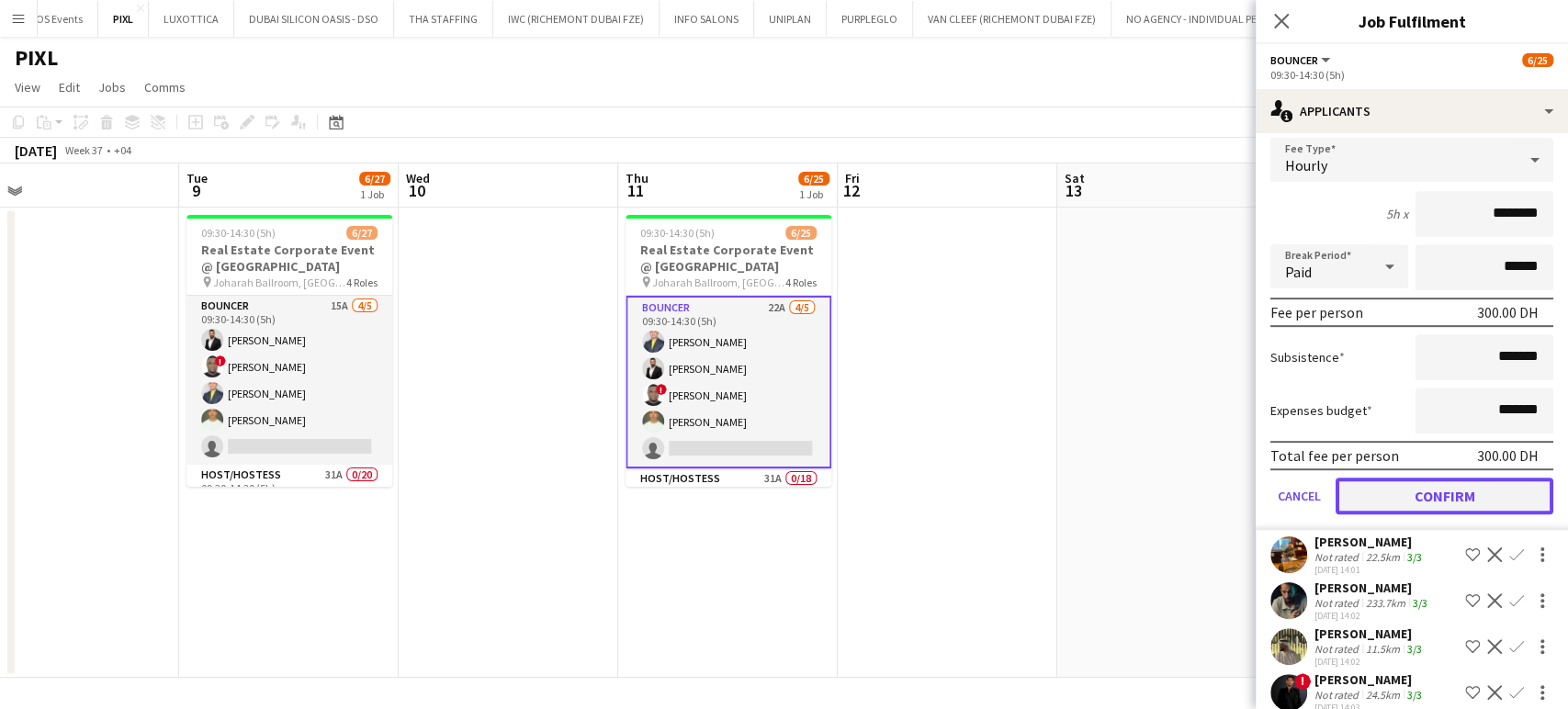
click at [1439, 478] on button "Confirm" at bounding box center [1444, 496] width 217 height 36
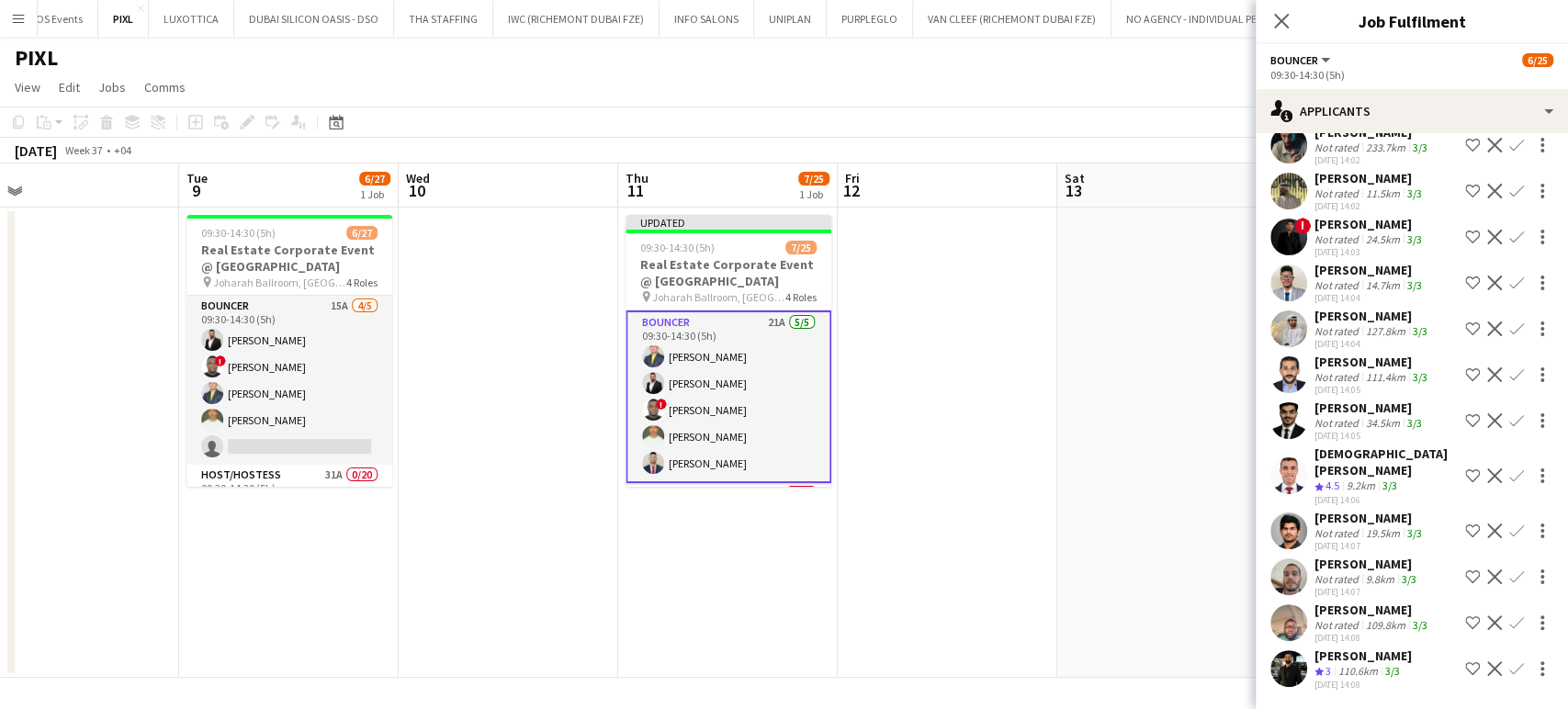
scroll to position [49, 0]
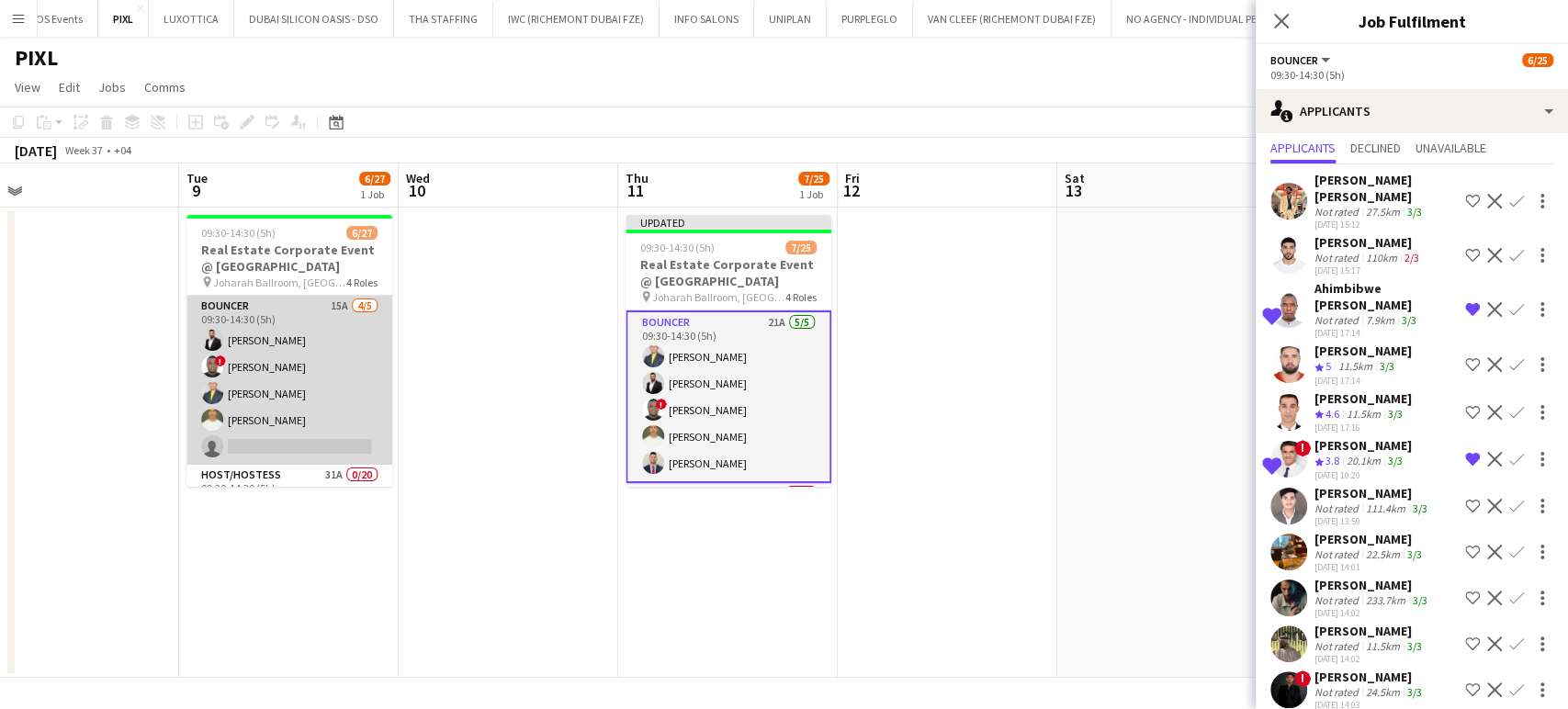
click at [257, 383] on app-card-role "Bouncer 15A 4/5 09:30-14:30 (5h) Ahmed Albasha ! David Adebayo Louie Stefan Zam…" at bounding box center [289, 381] width 206 height 169
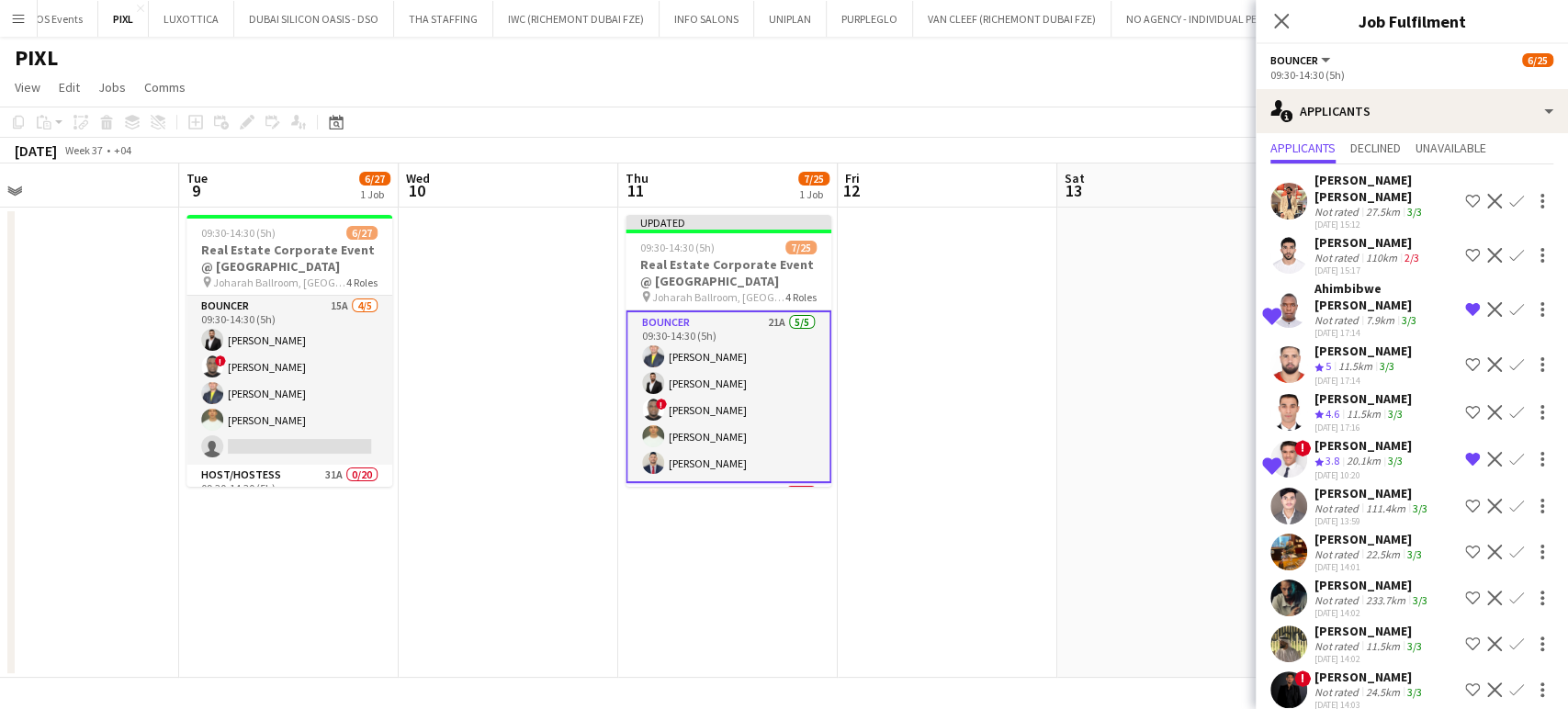
scroll to position [0, 0]
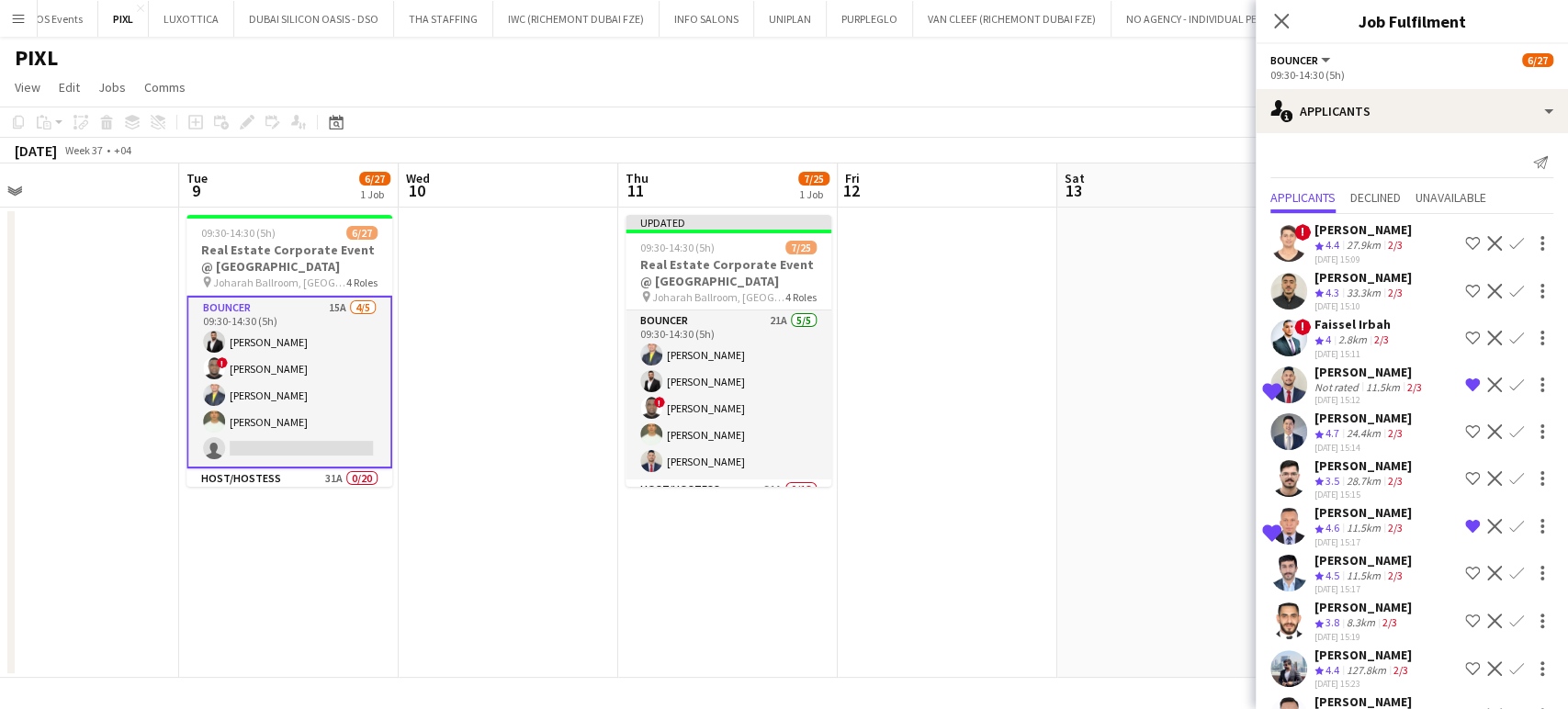
click at [1509, 378] on app-icon "Confirm" at bounding box center [1516, 384] width 15 height 15
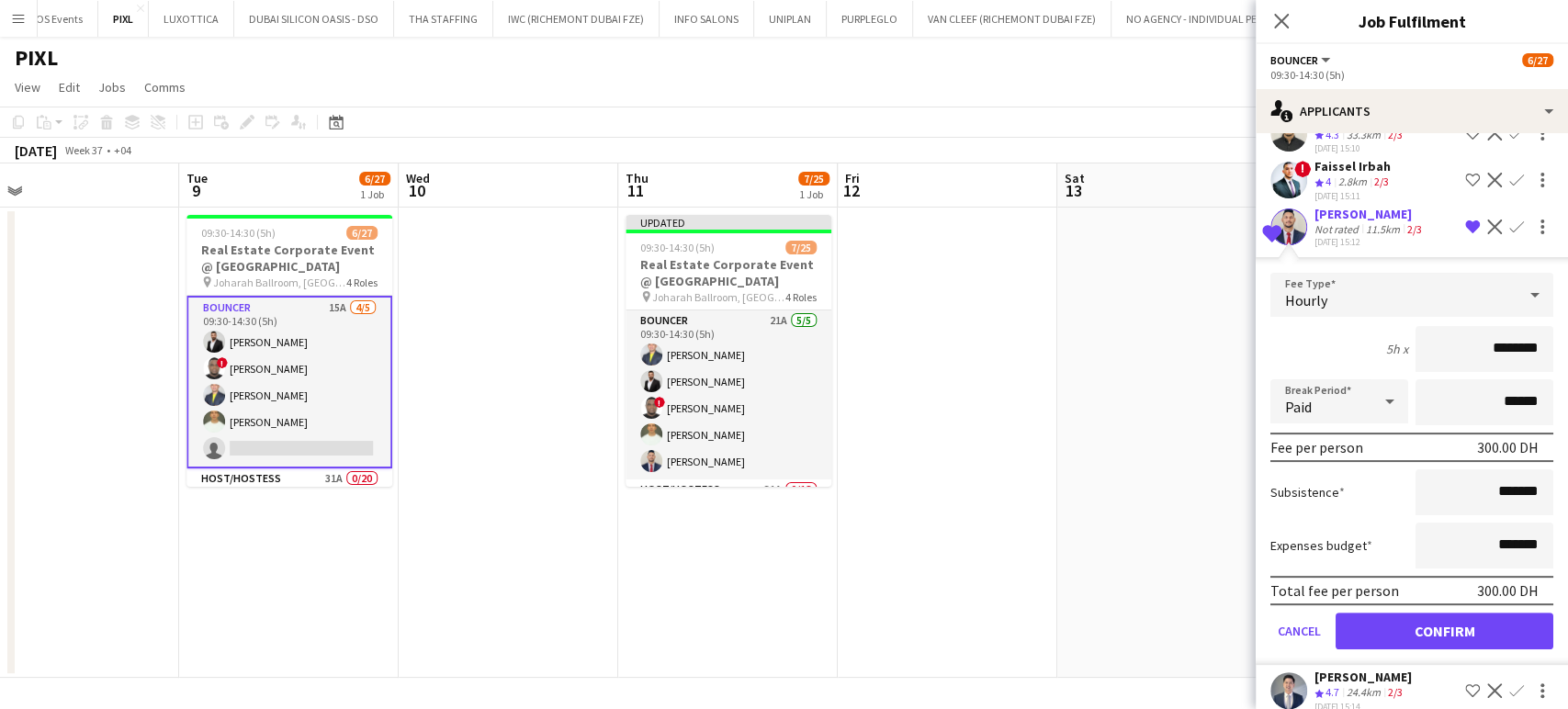
scroll to position [408, 0]
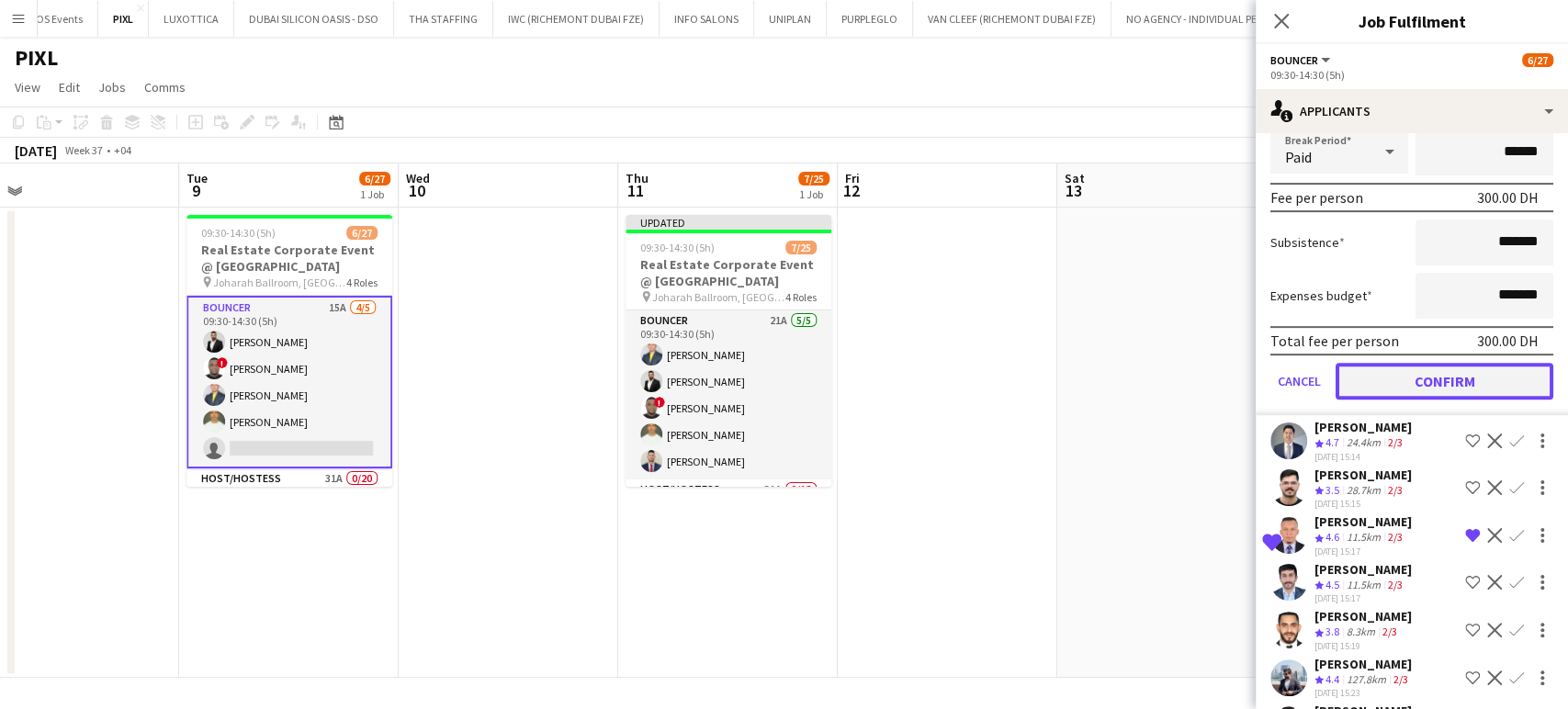
click at [1441, 380] on button "Confirm" at bounding box center [1444, 381] width 217 height 36
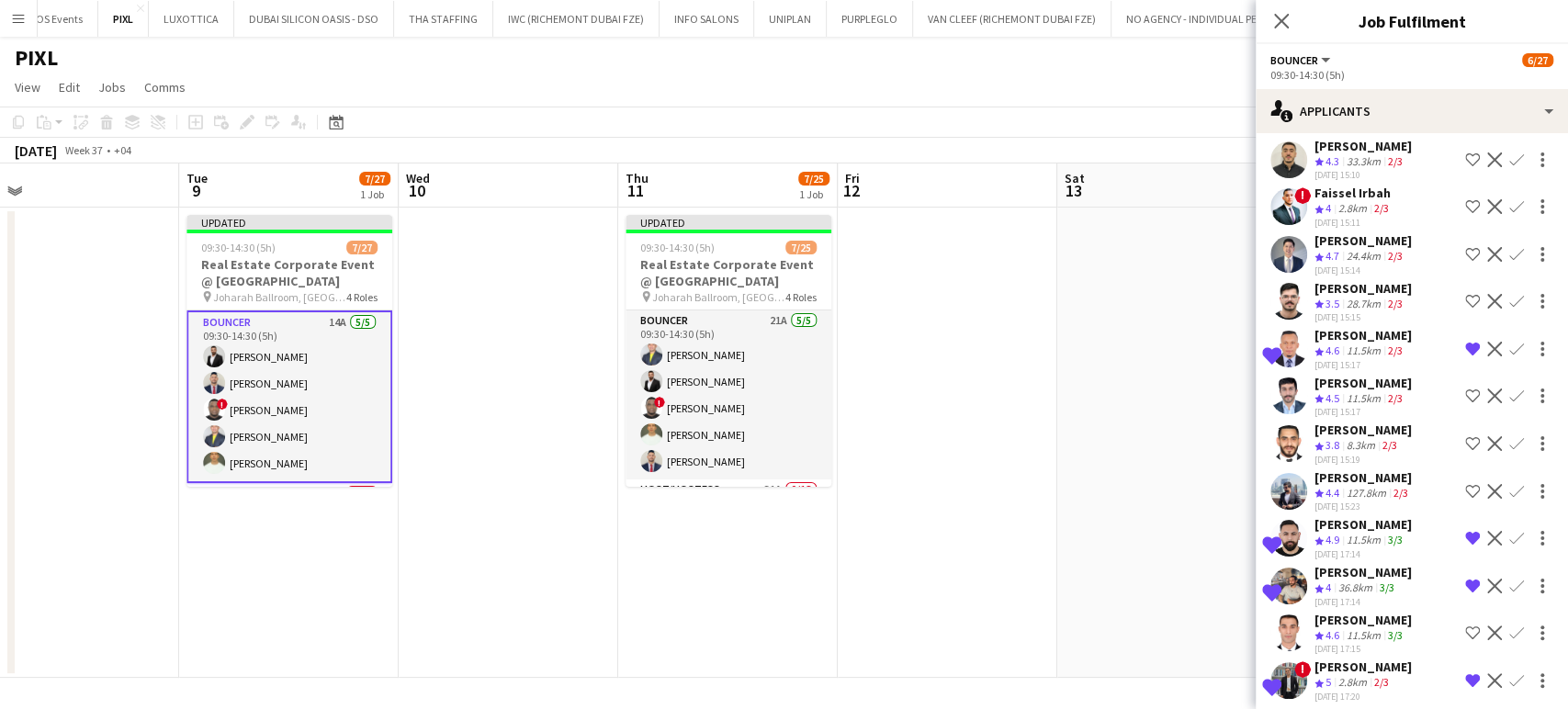
scroll to position [188, 0]
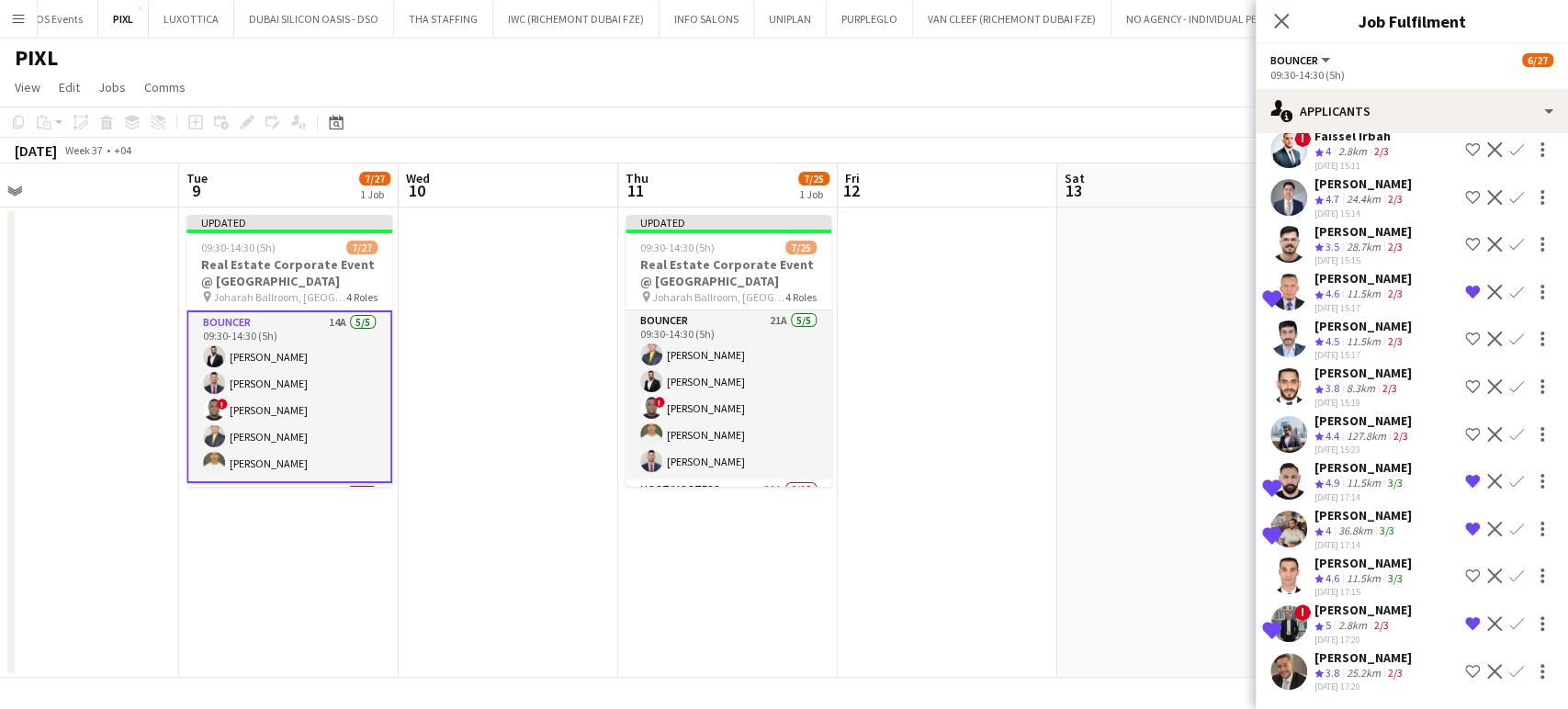
click at [1121, 450] on app-date-cell at bounding box center [1167, 443] width 219 height 470
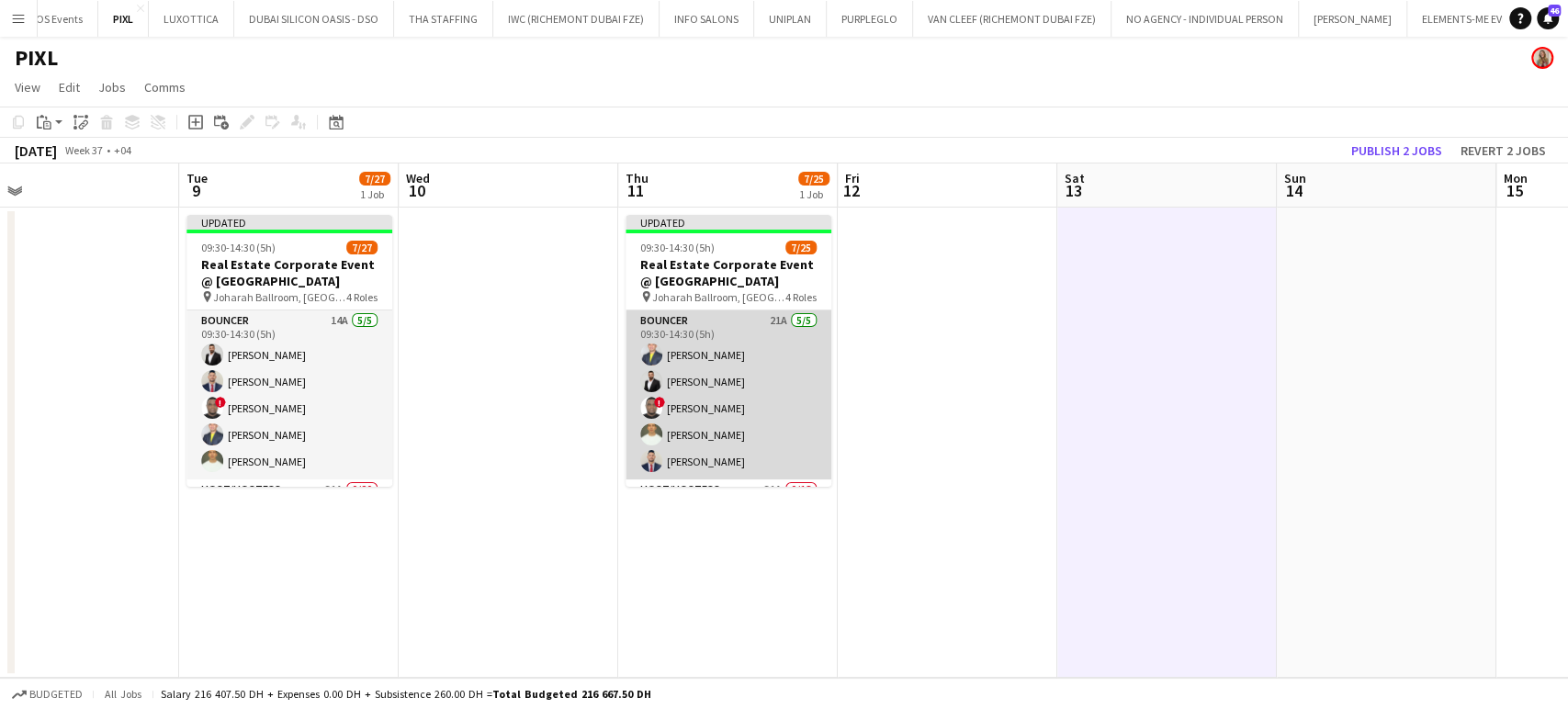
click at [712, 405] on app-card-role "Bouncer 21A 5/5 09:30-14:30 (5h) Louie Stefan Zambarrano Ahmed Albasha ! David …" at bounding box center [728, 395] width 206 height 169
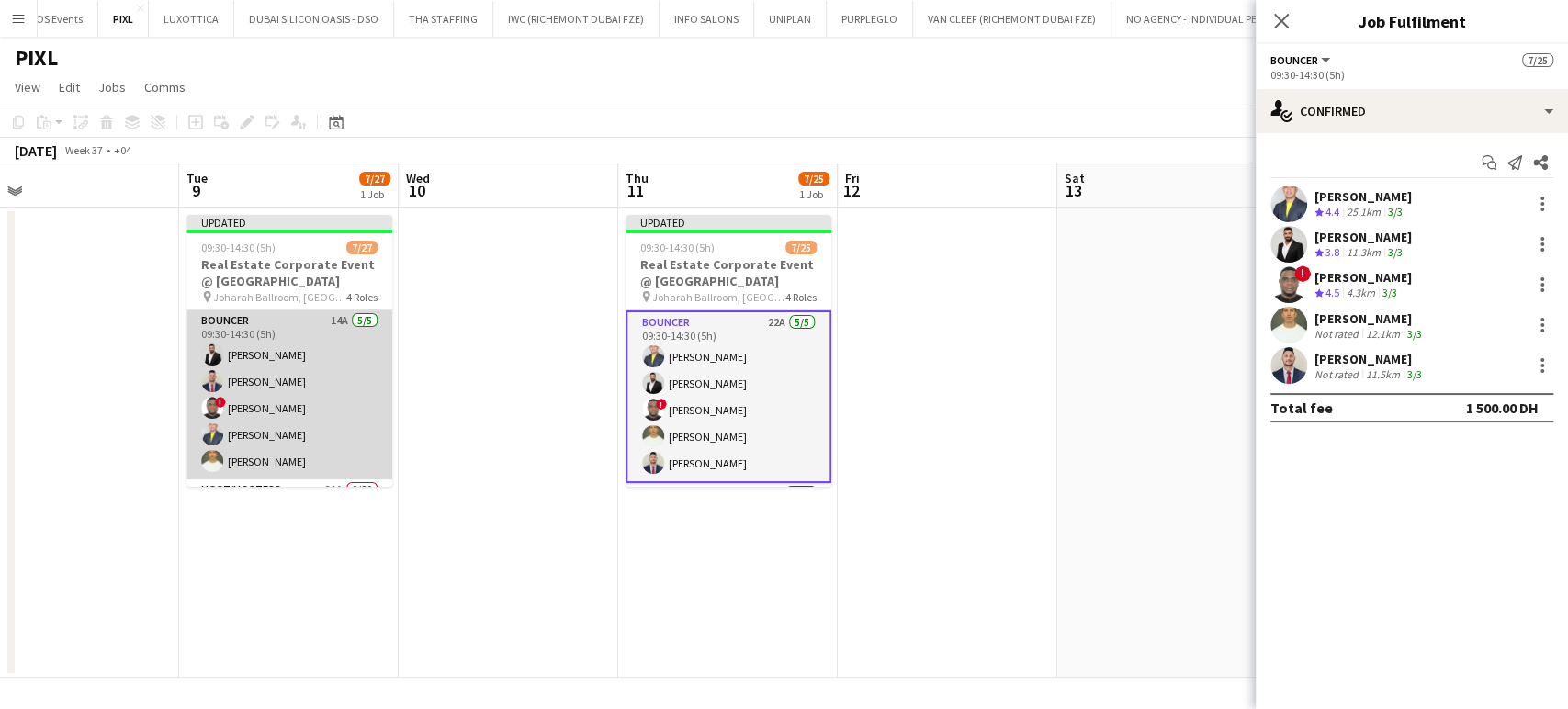
click at [279, 346] on app-card-role "Bouncer 14A 5/5 09:30-14:30 (5h) Ahmed Albasha Maxwell Leo ! David Adebayo Loui…" at bounding box center [289, 395] width 206 height 169
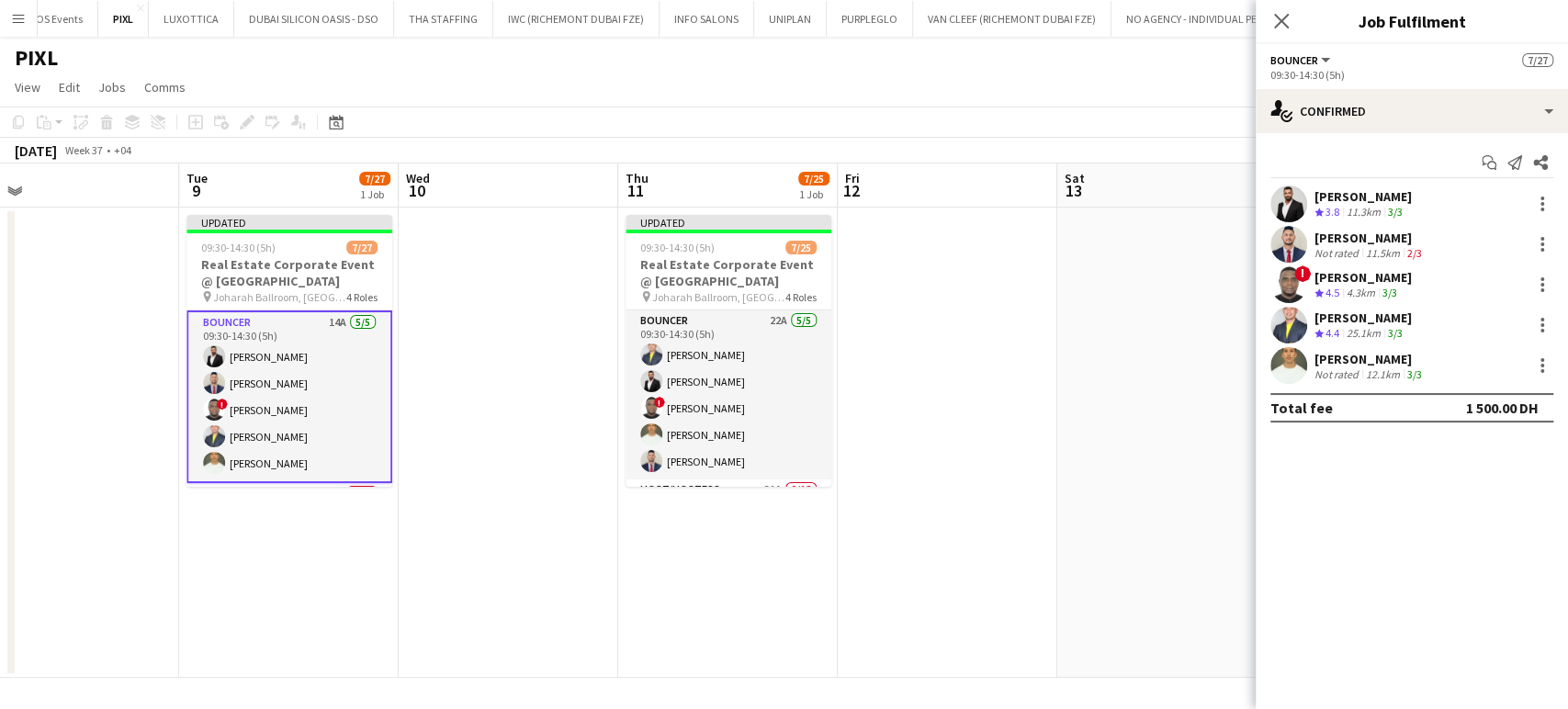
scroll to position [0, 701]
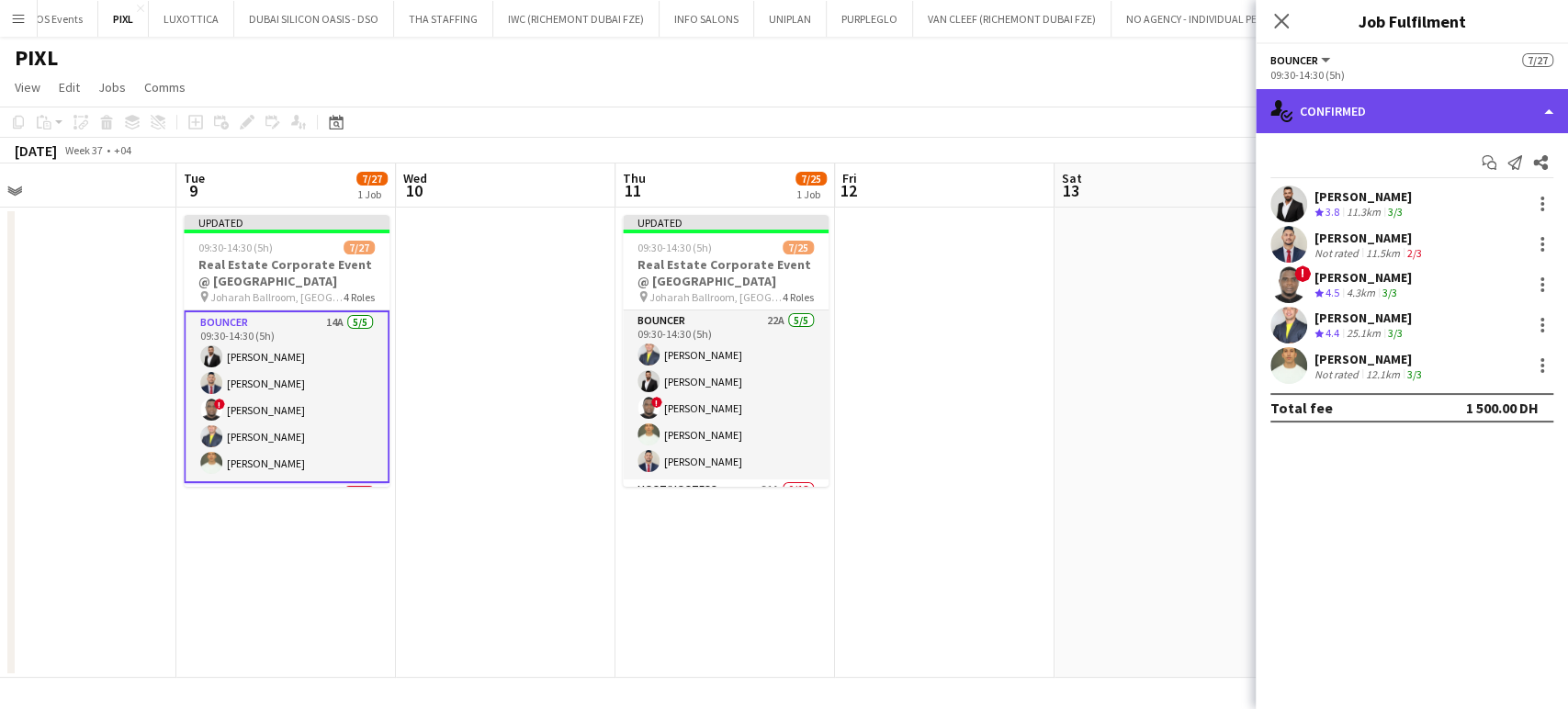
click at [1534, 99] on div "single-neutral-actions-check-2 Confirmed" at bounding box center [1412, 111] width 312 height 44
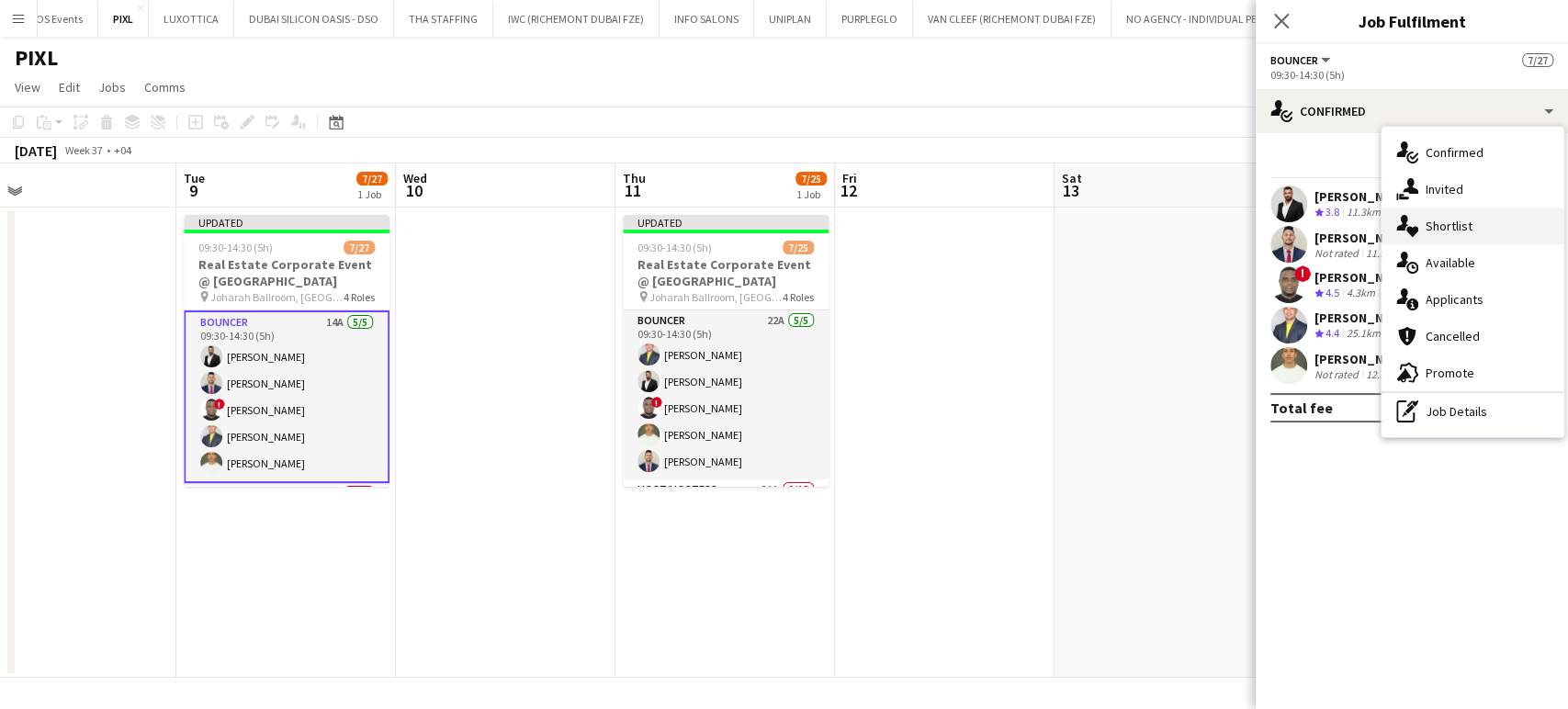
click at [1457, 226] on span "Shortlist" at bounding box center [1449, 225] width 47 height 17
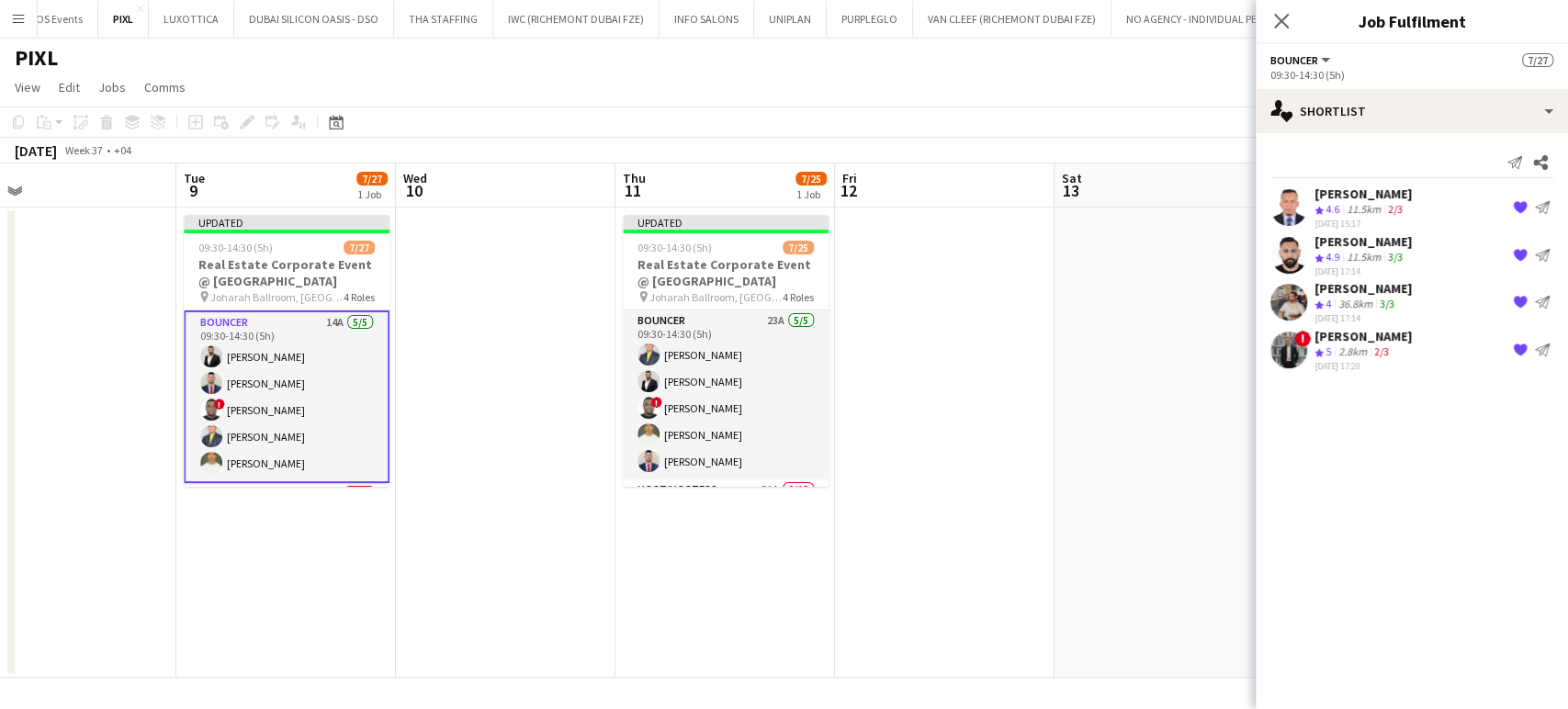
click at [1518, 345] on app-icon "{{ spriteTitle }}" at bounding box center [1520, 349] width 15 height 15
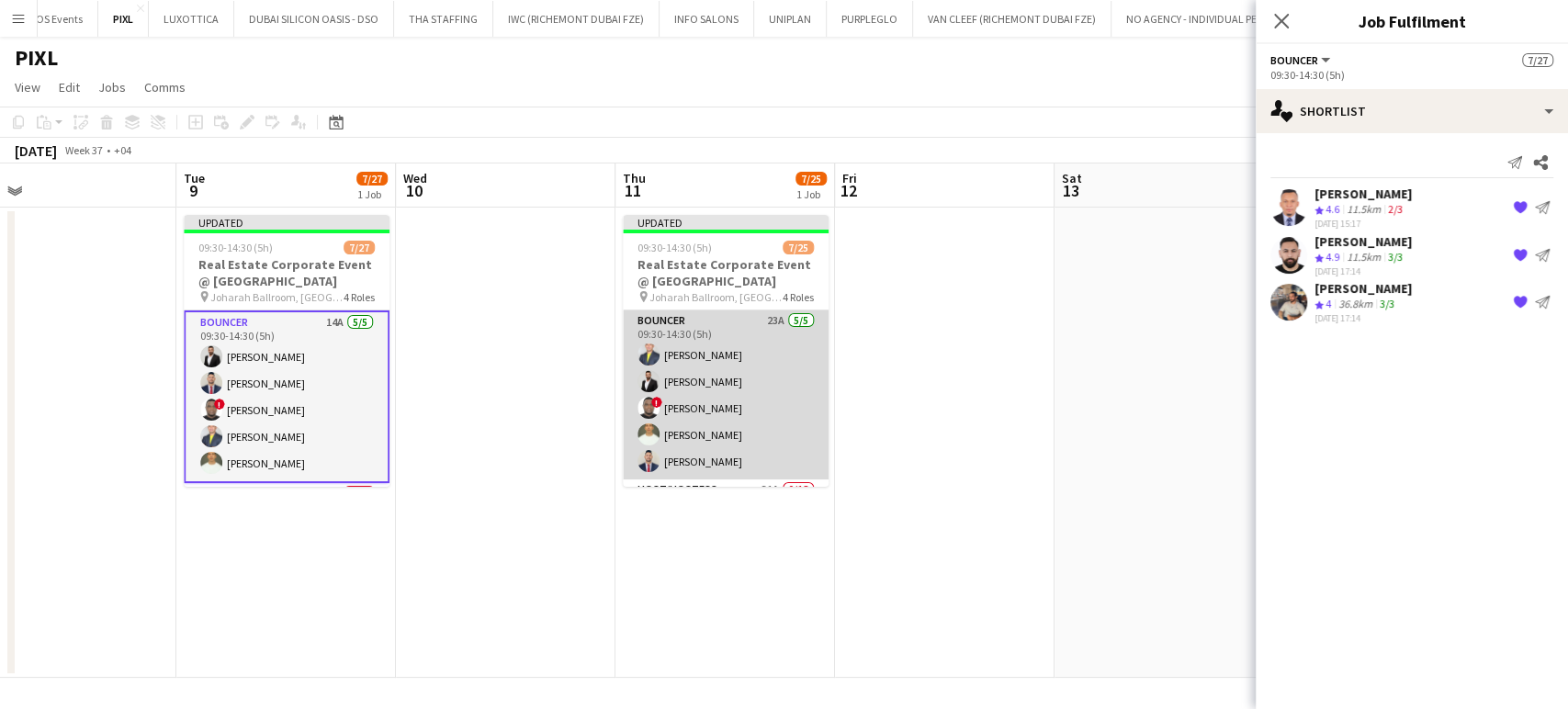
click at [704, 367] on app-card-role "Bouncer 23A 5/5 09:30-14:30 (5h) Louie Stefan Zambarrano Ahmed Albasha ! David …" at bounding box center [725, 395] width 206 height 169
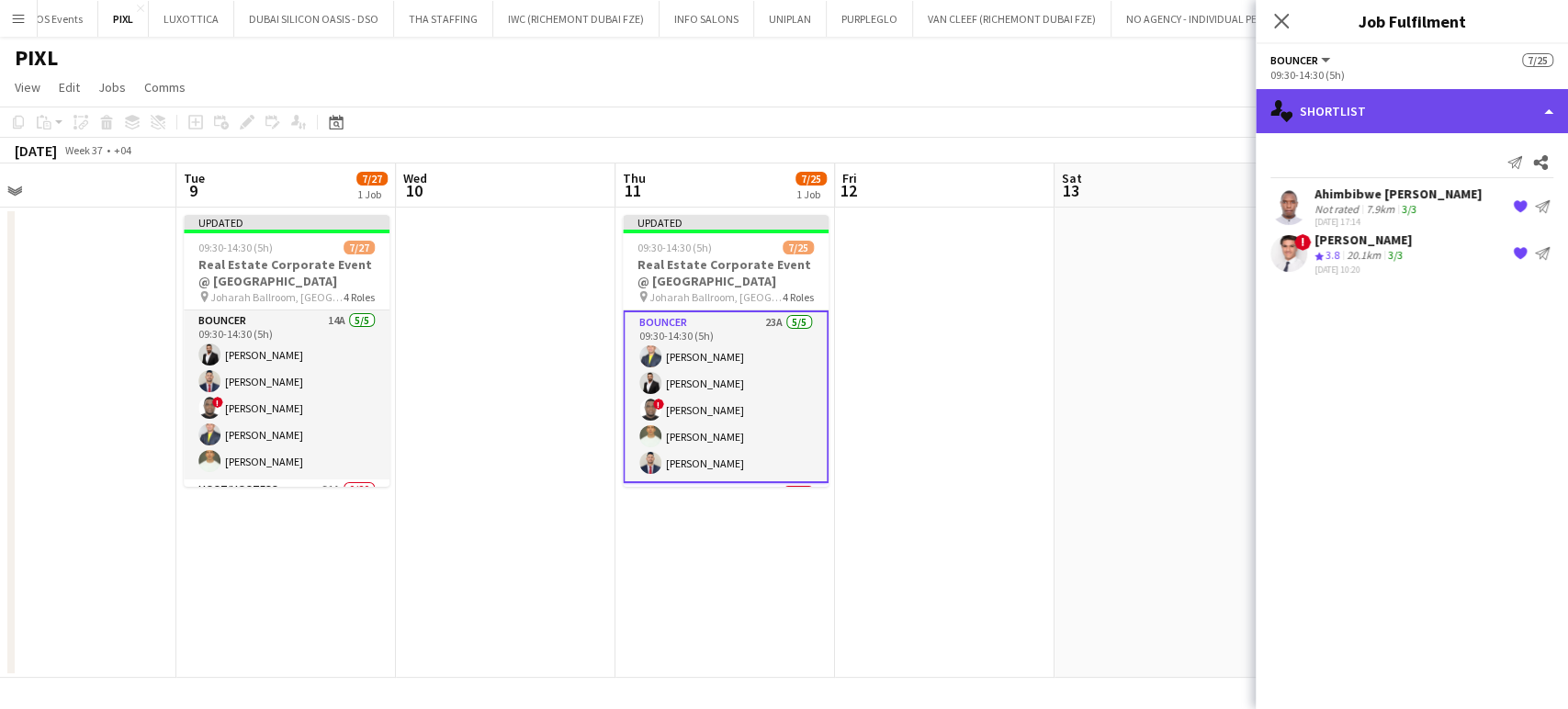
click at [1541, 96] on div "single-neutral-actions-heart Shortlist" at bounding box center [1412, 111] width 312 height 44
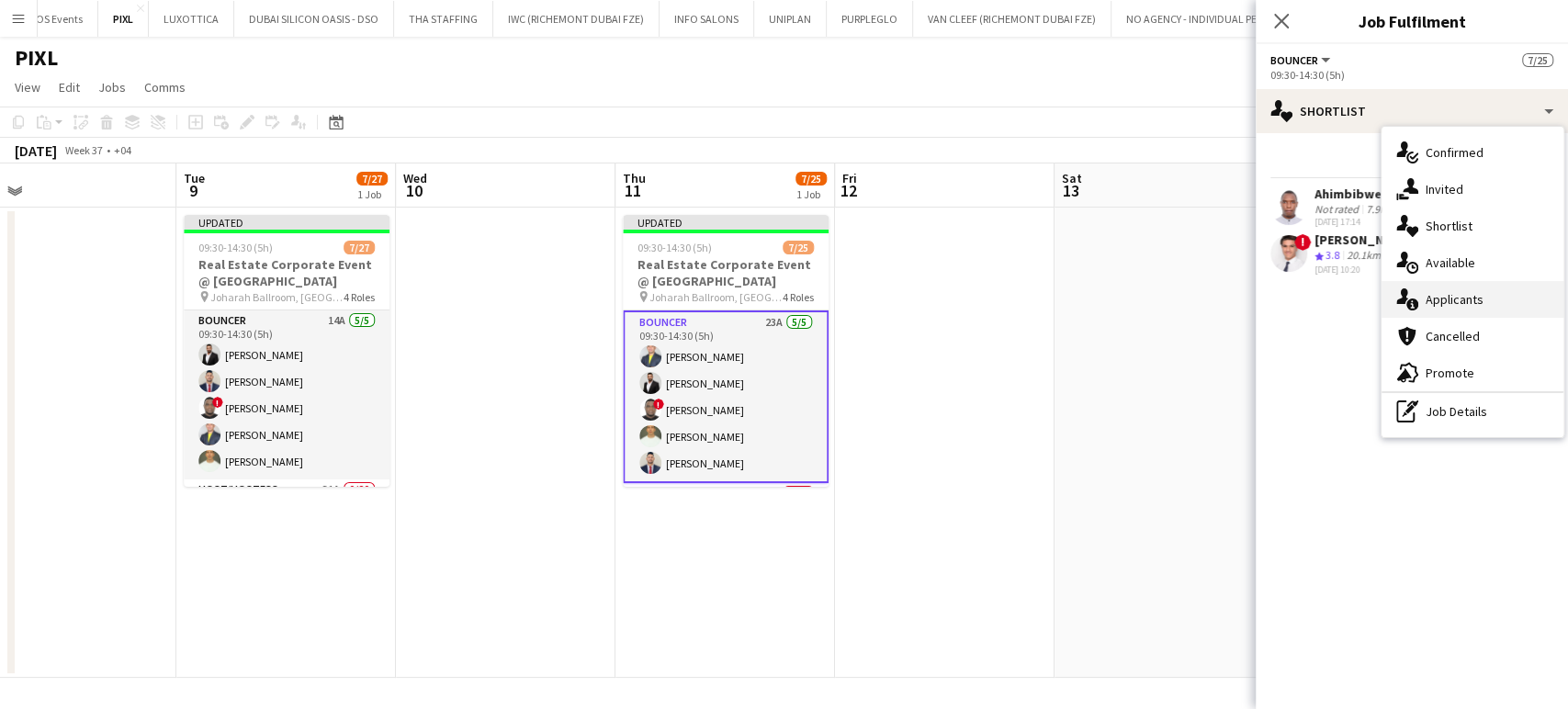
click at [1463, 298] on span "Applicants" at bounding box center [1454, 299] width 58 height 17
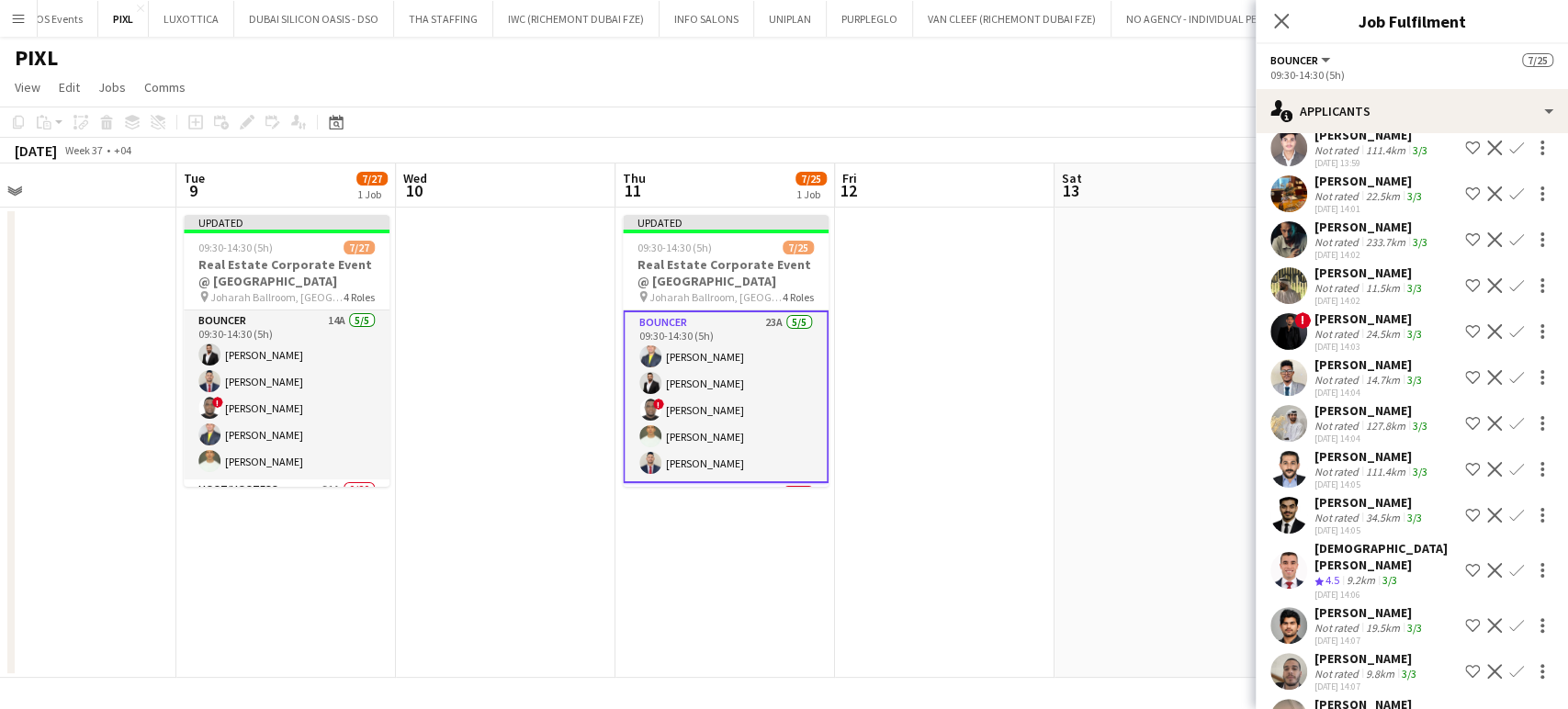
scroll to position [570, 0]
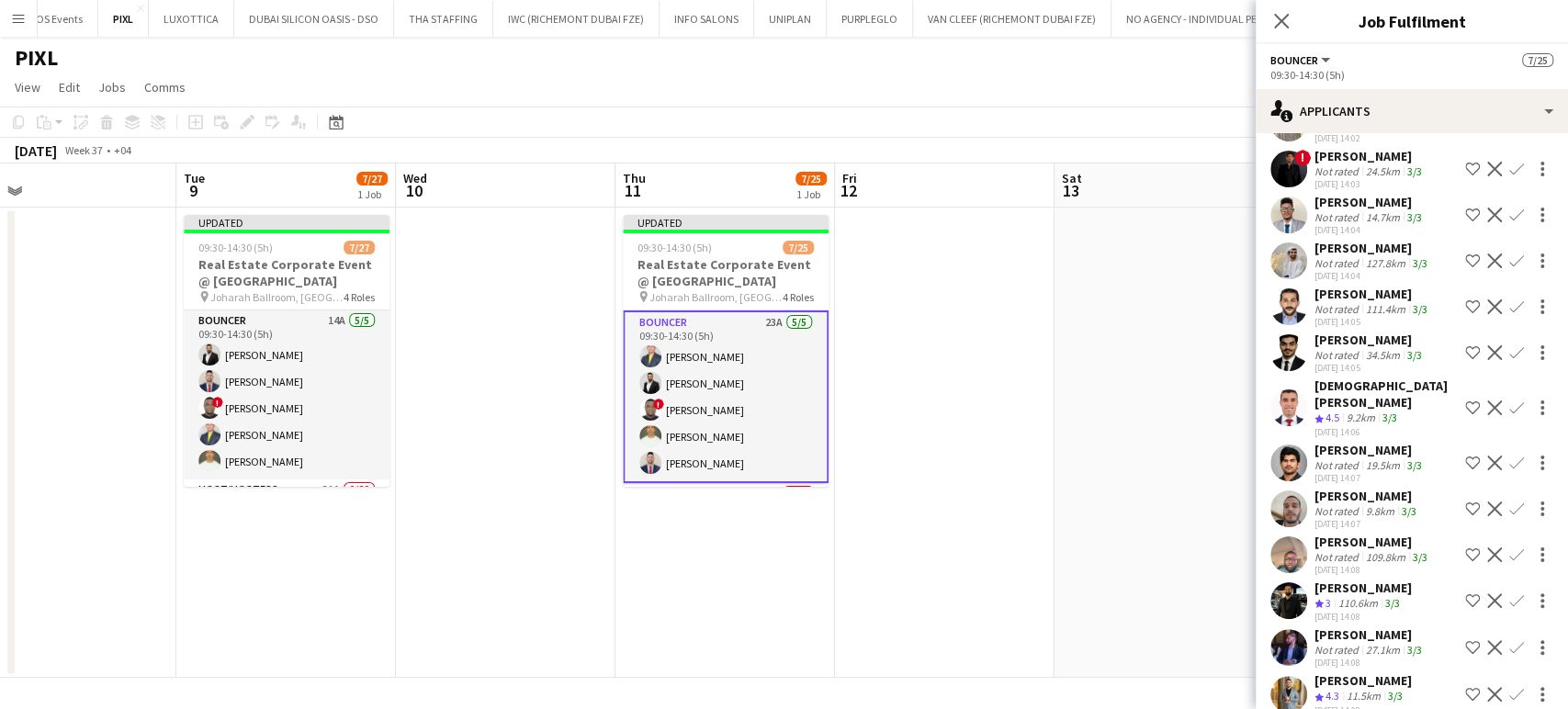
click at [1344, 626] on div "Bader Baker" at bounding box center [1369, 634] width 111 height 17
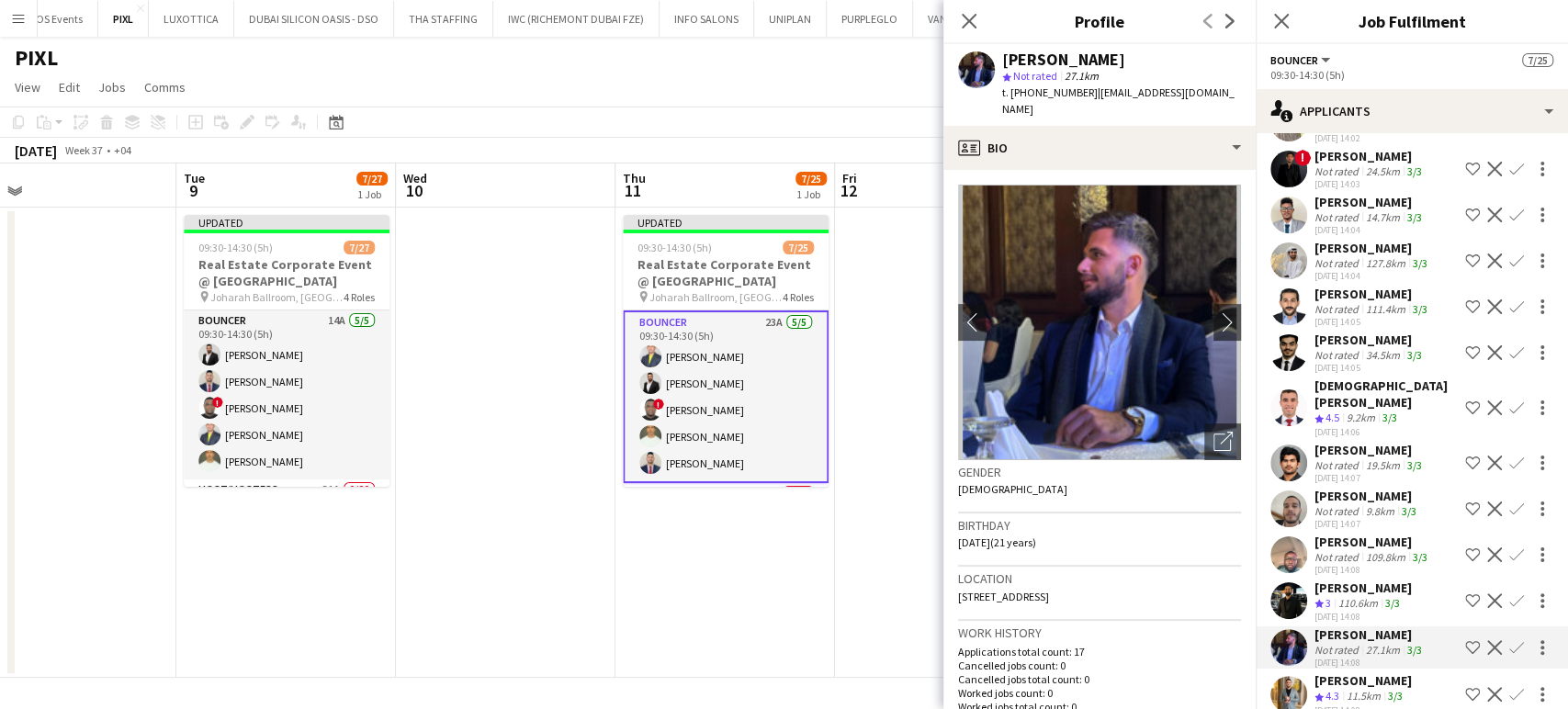
click at [1353, 596] on div "110.6km" at bounding box center [1358, 604] width 47 height 16
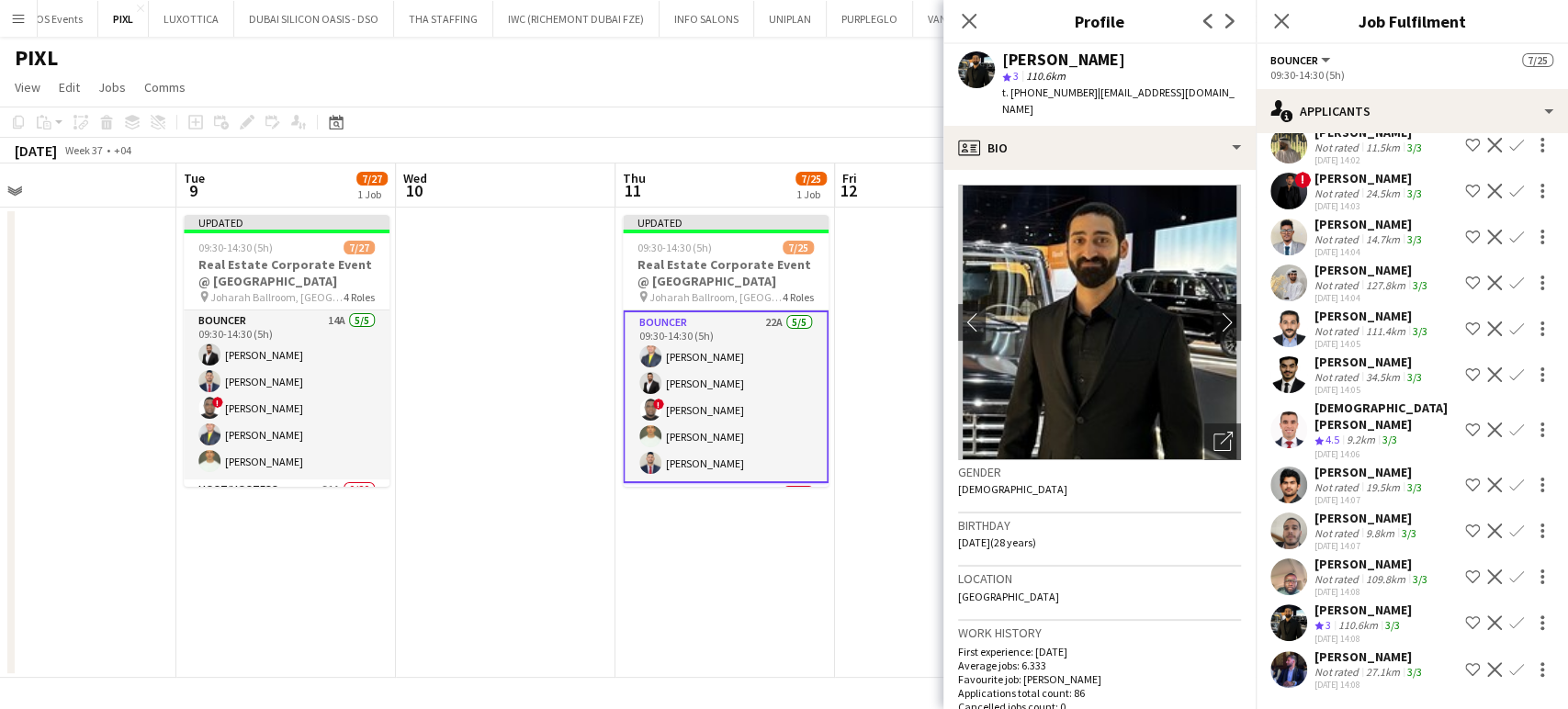
scroll to position [524, 0]
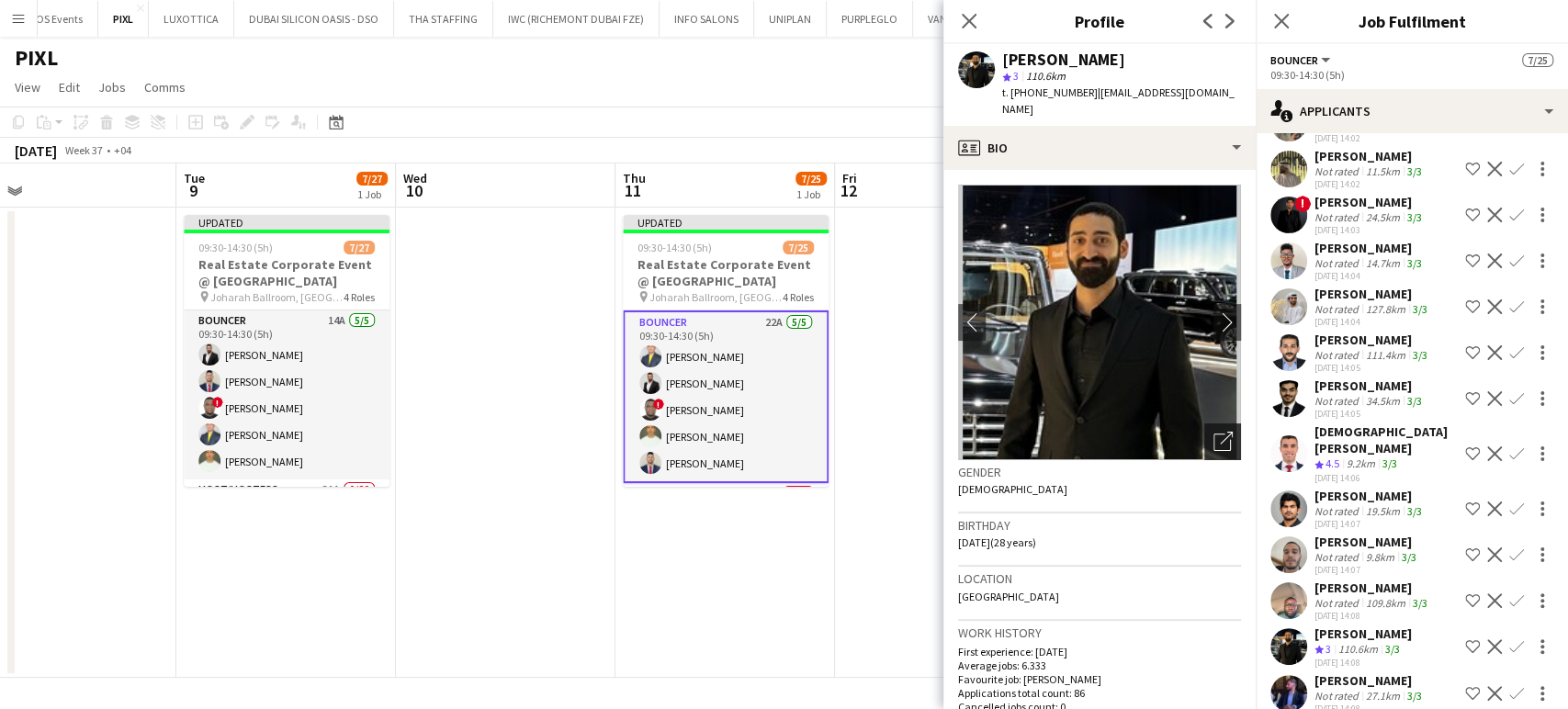
click at [1204, 423] on div "Open photos pop-in" at bounding box center [1222, 441] width 36 height 36
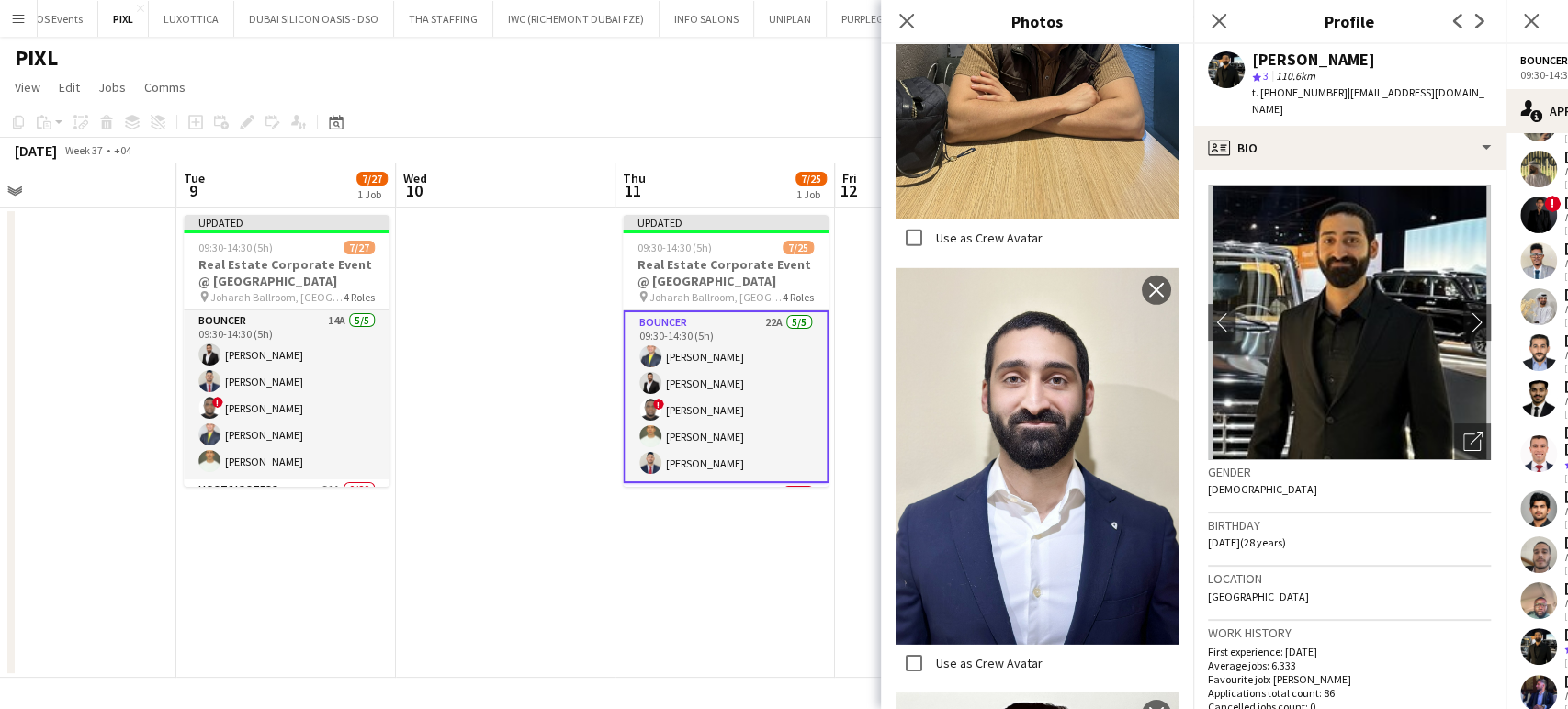
scroll to position [3673, 0]
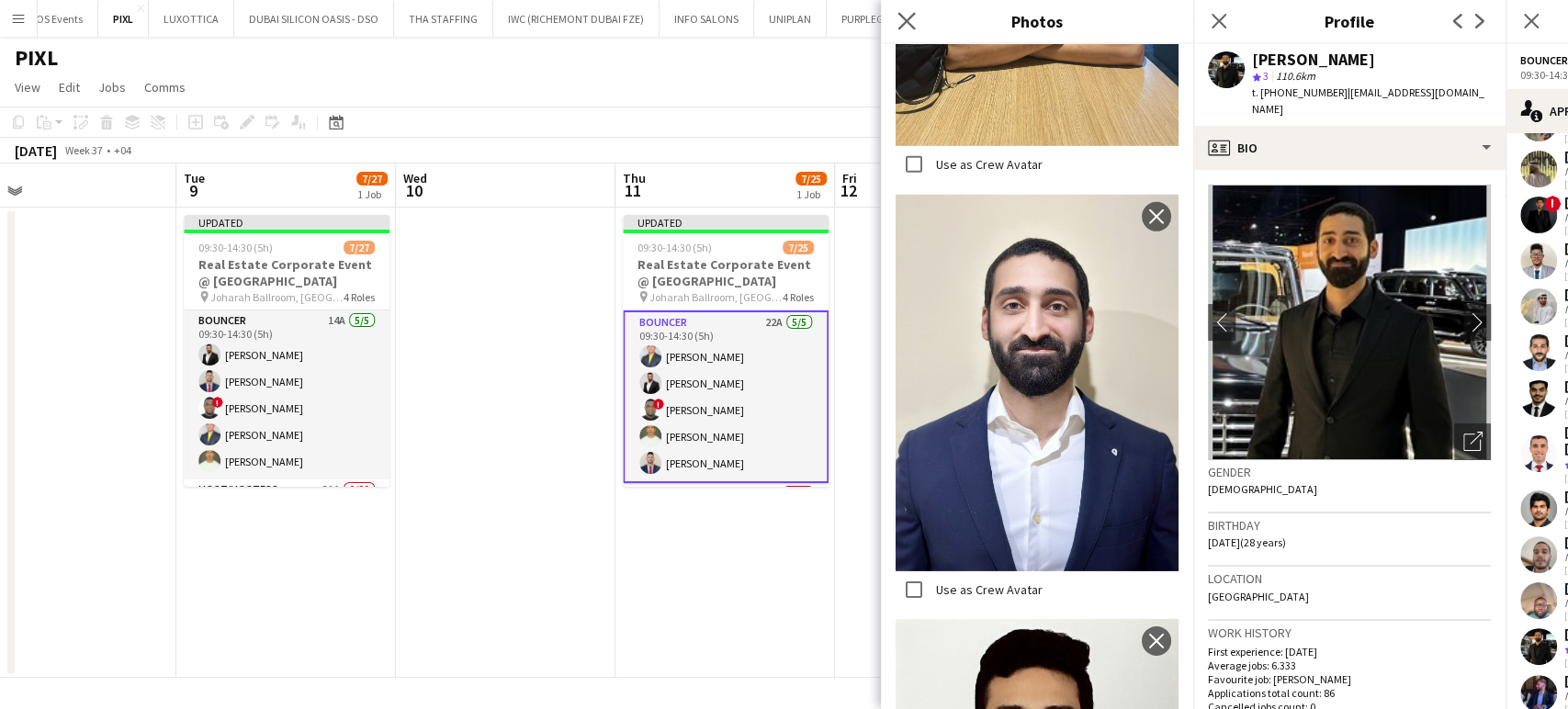
click at [914, 17] on icon "Close pop-in" at bounding box center [906, 21] width 18 height 18
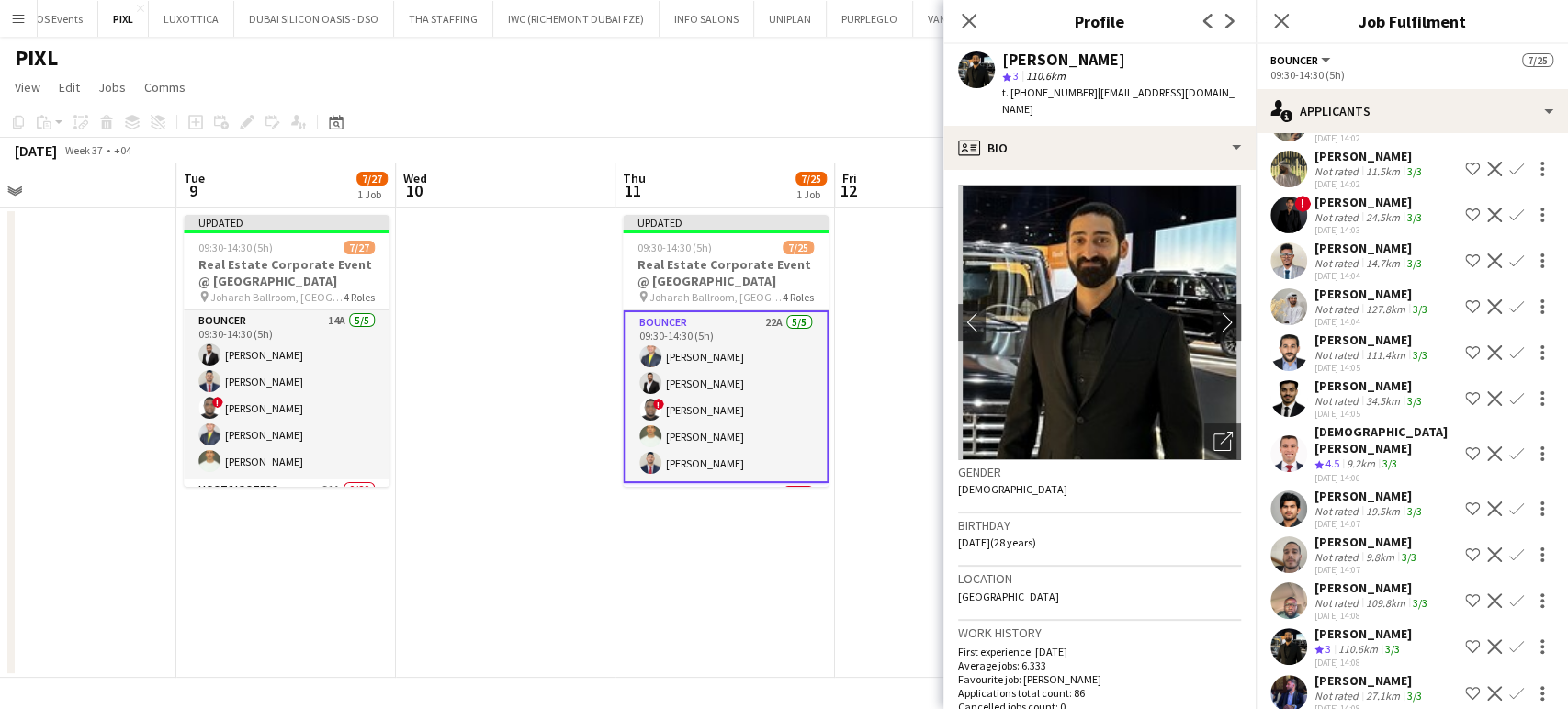
click at [867, 400] on app-date-cell at bounding box center [944, 443] width 219 height 470
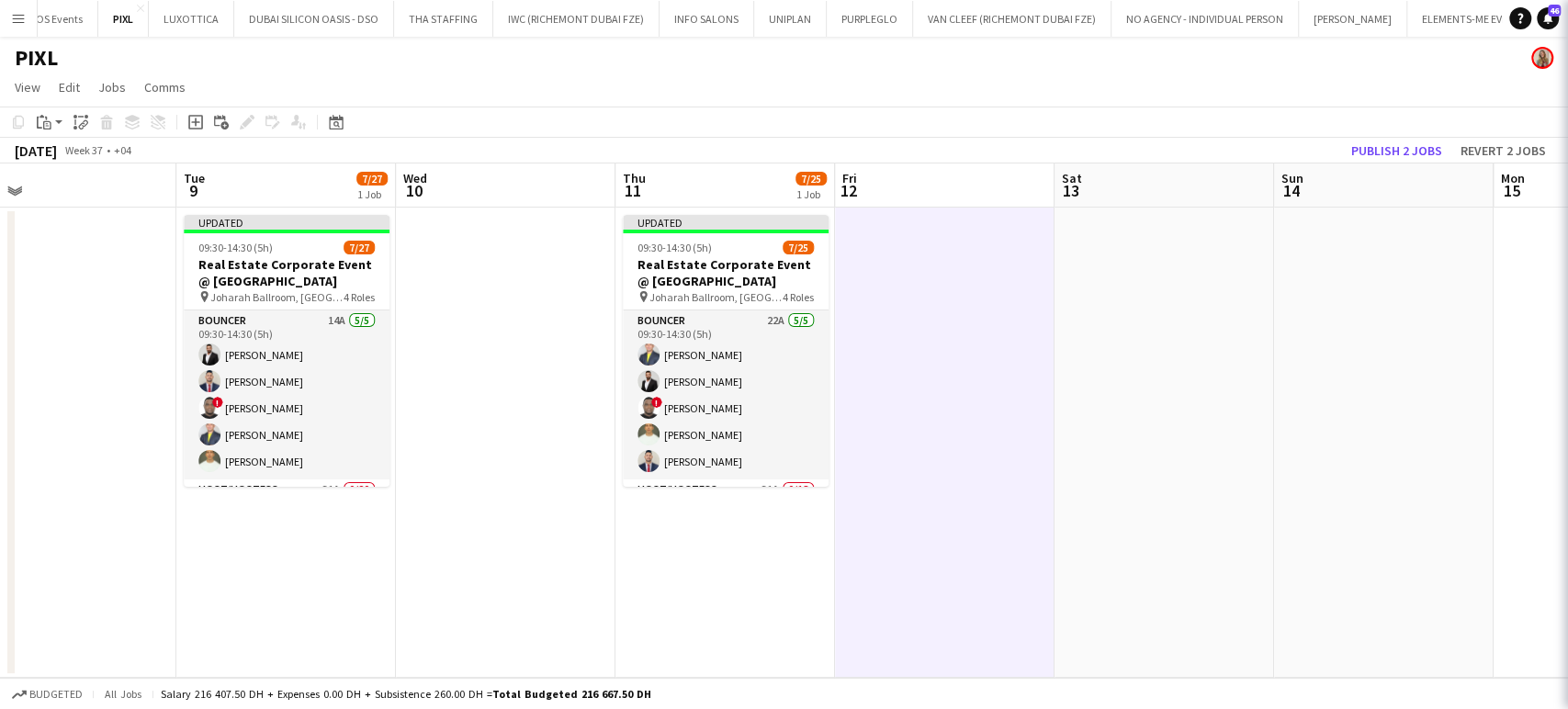
scroll to position [0, 0]
click at [1389, 156] on button "Publish 2 jobs" at bounding box center [1396, 150] width 105 height 24
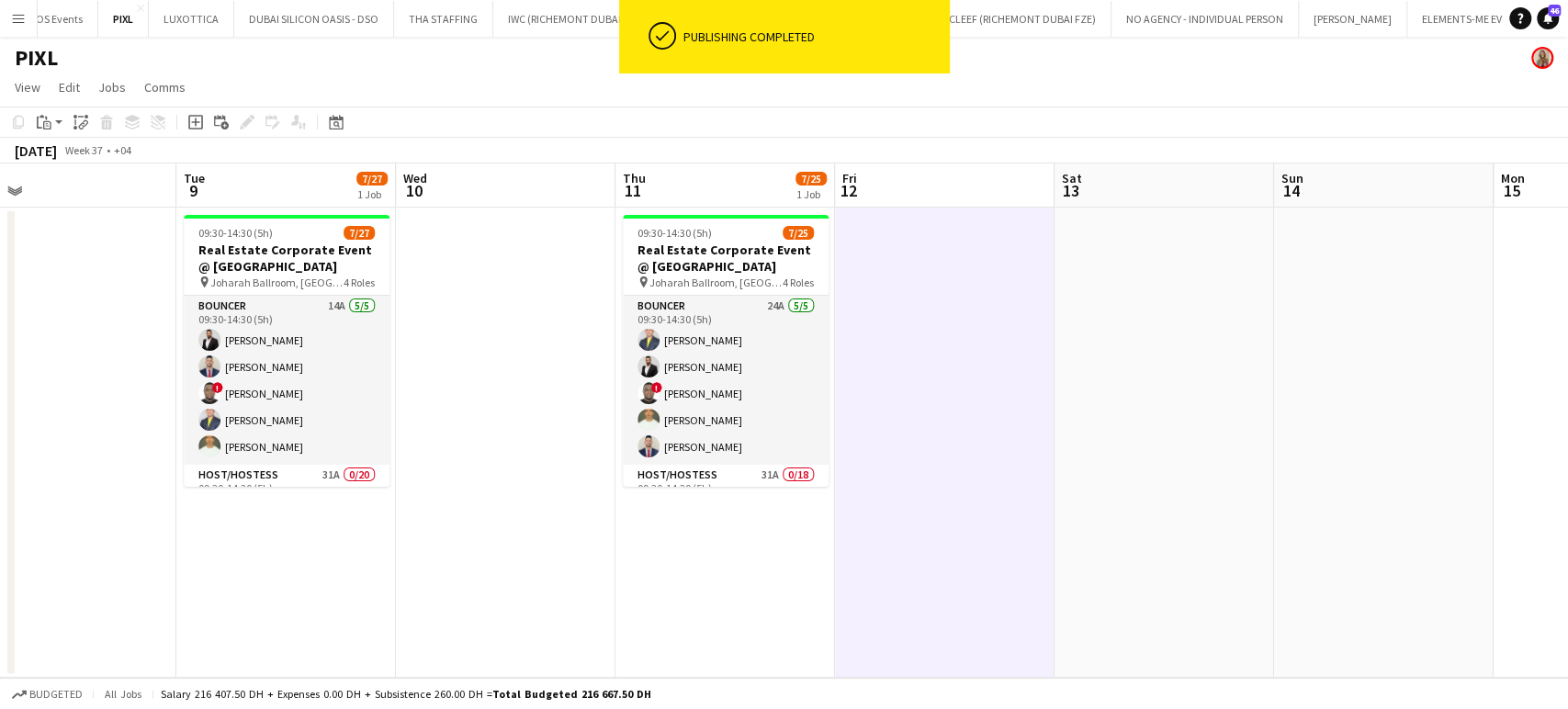
click at [1002, 413] on app-date-cell at bounding box center [944, 443] width 219 height 470
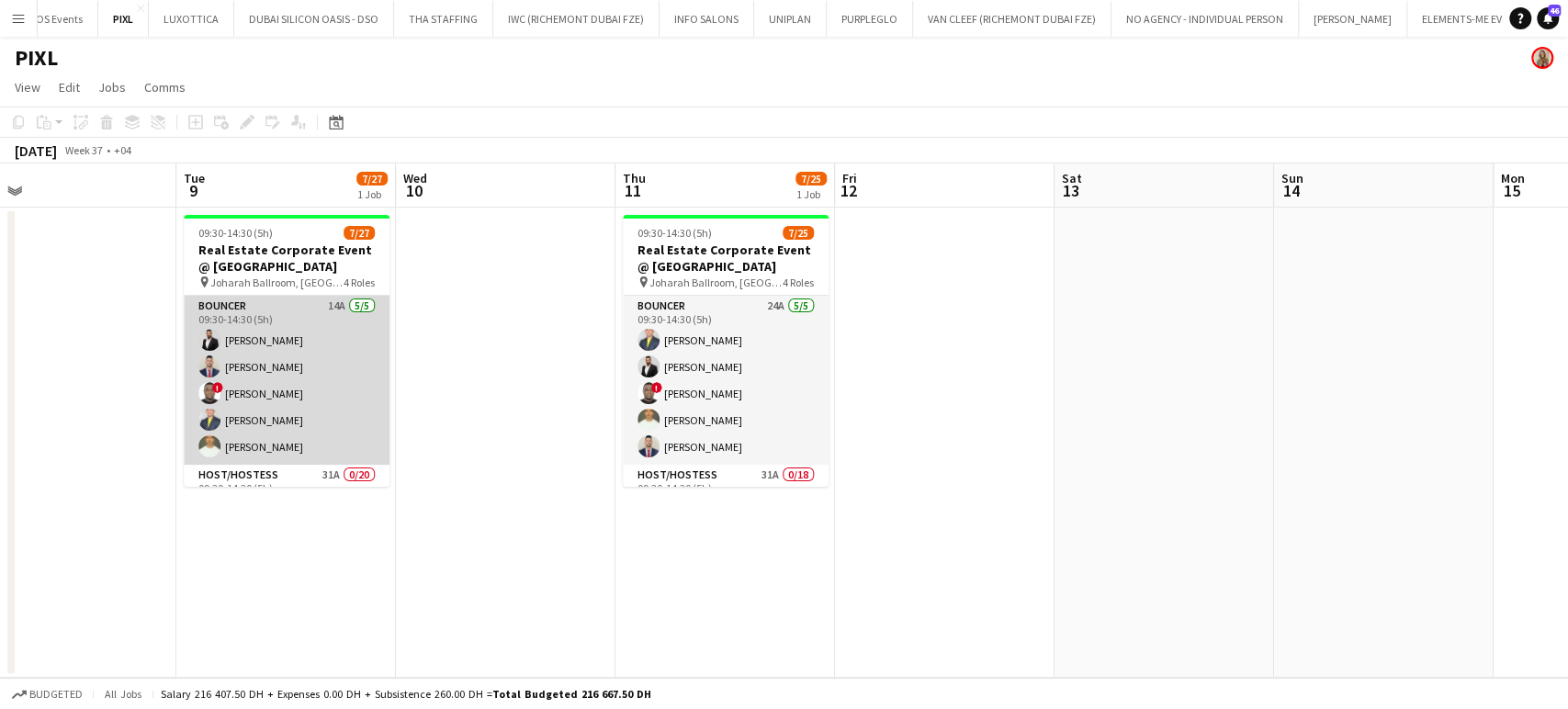
click at [303, 401] on app-card-role "Bouncer 14A 5/5 09:30-14:30 (5h) Ahmed Albasha Maxwell Leo ! David Adebayo Loui…" at bounding box center [286, 381] width 206 height 169
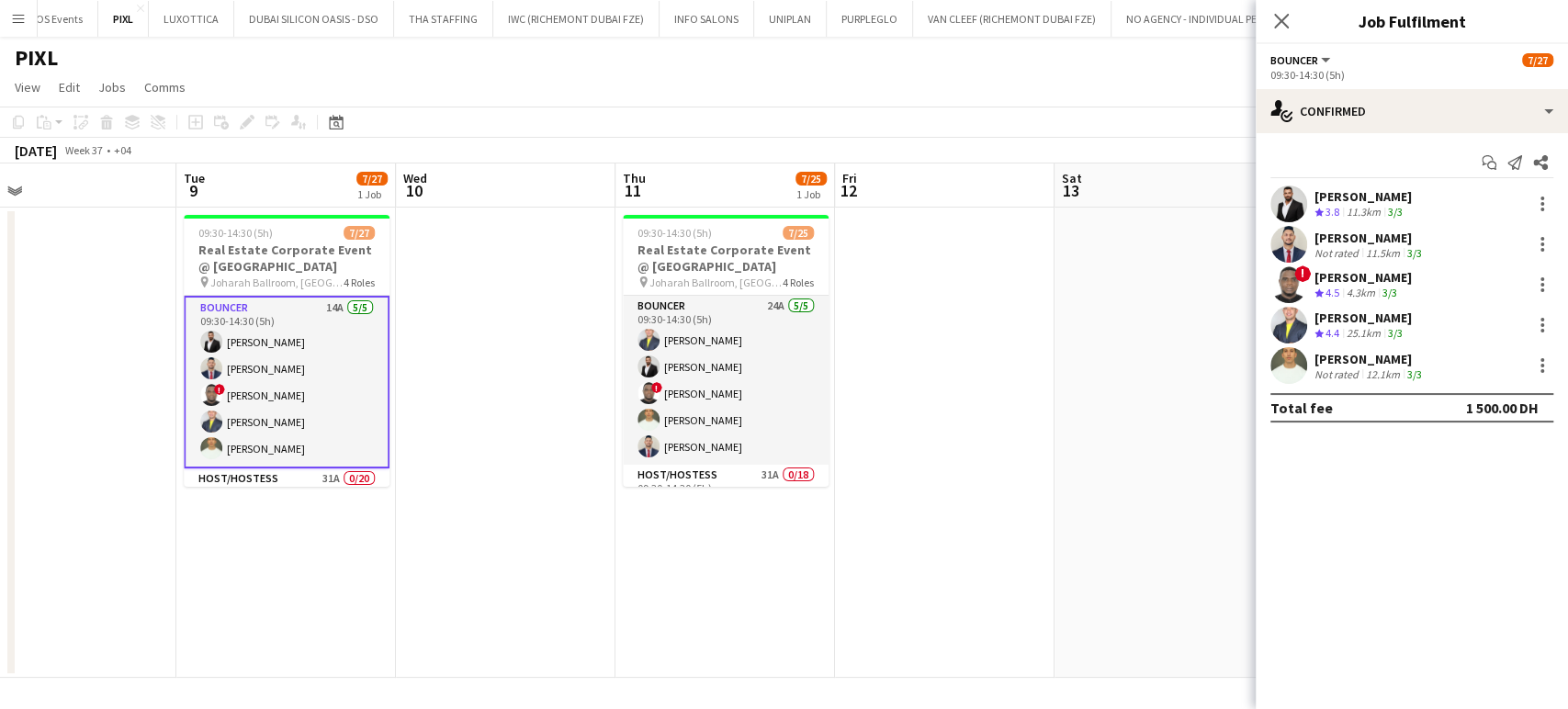
click at [1355, 286] on div "4.3km" at bounding box center [1360, 293] width 35 height 16
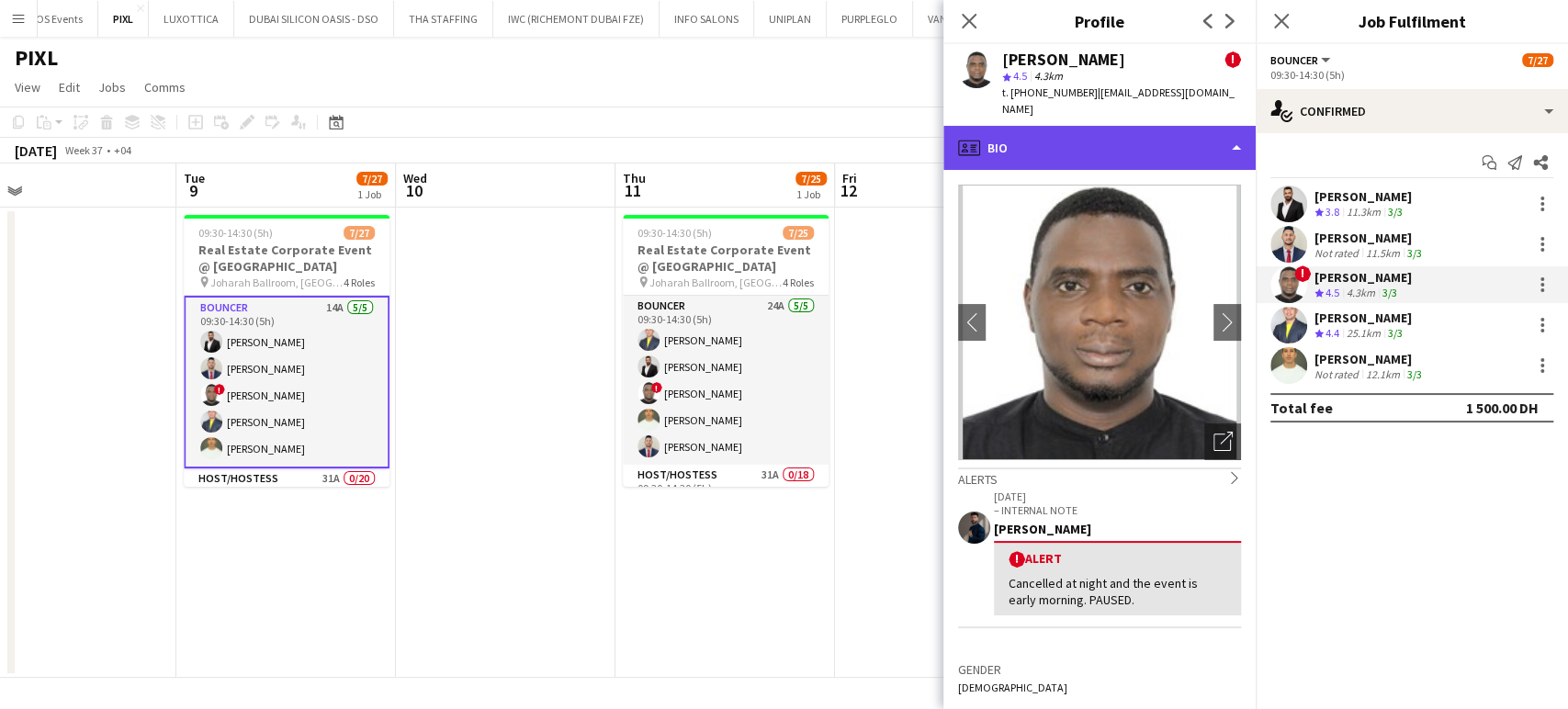
click at [1169, 135] on div "profile Bio" at bounding box center [1099, 148] width 312 height 44
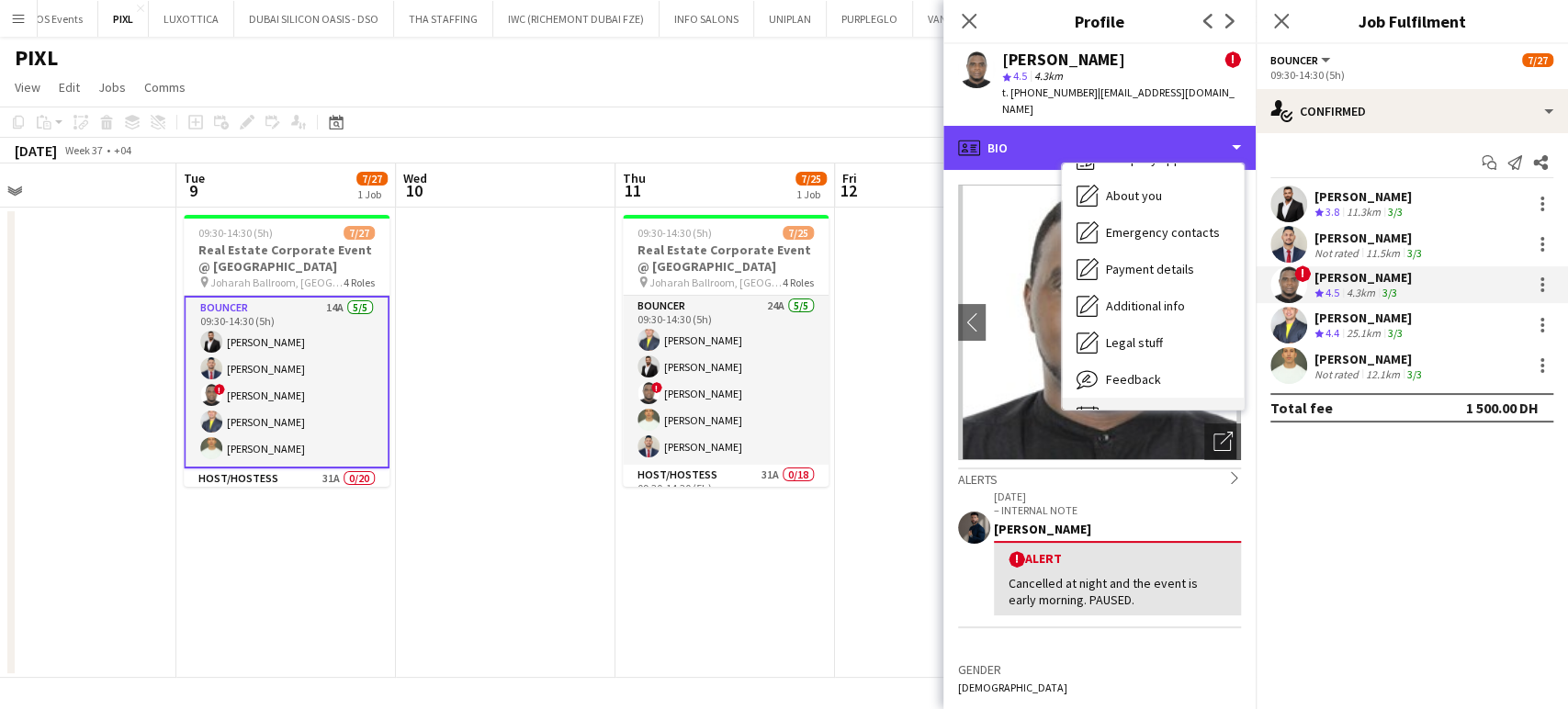
scroll to position [98, 0]
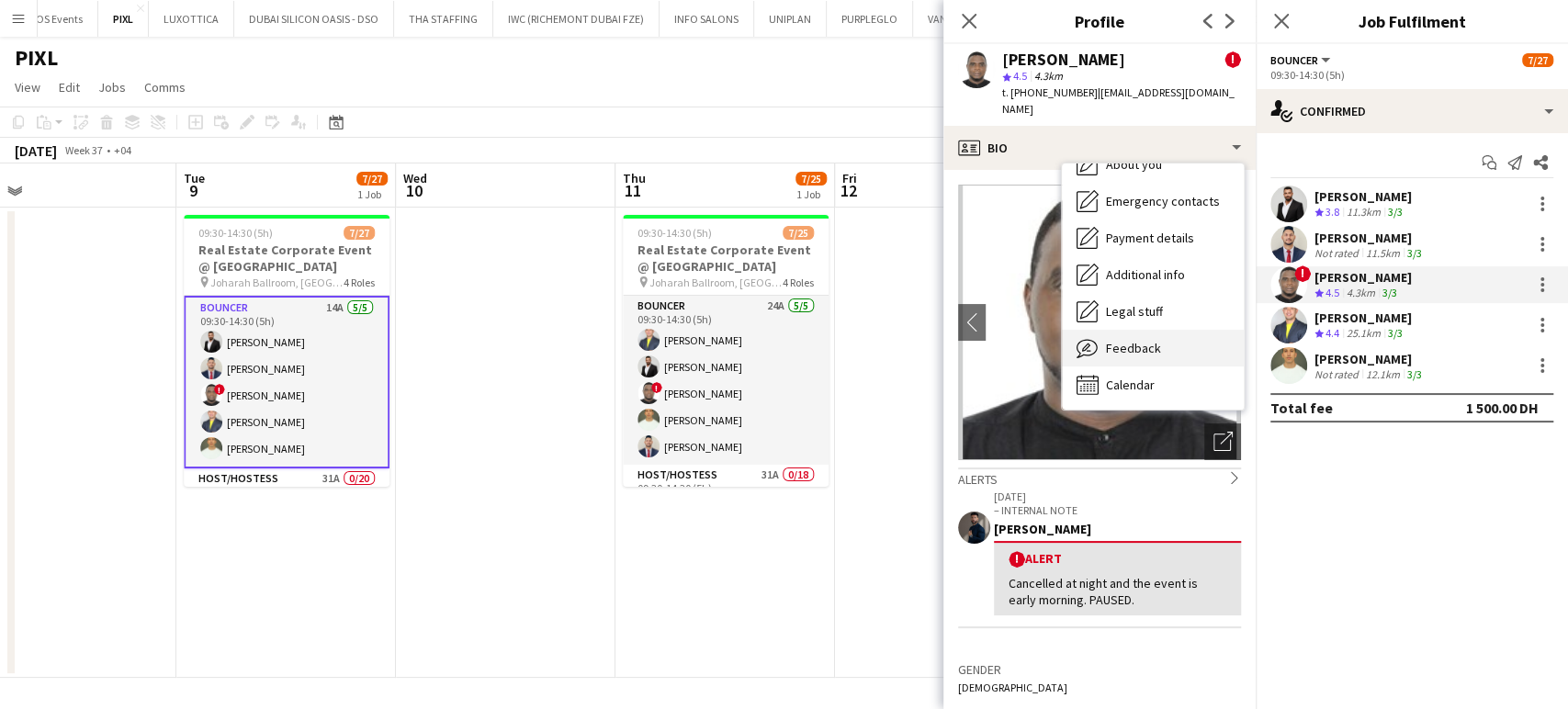
click at [1154, 343] on span "Feedback" at bounding box center [1133, 348] width 55 height 17
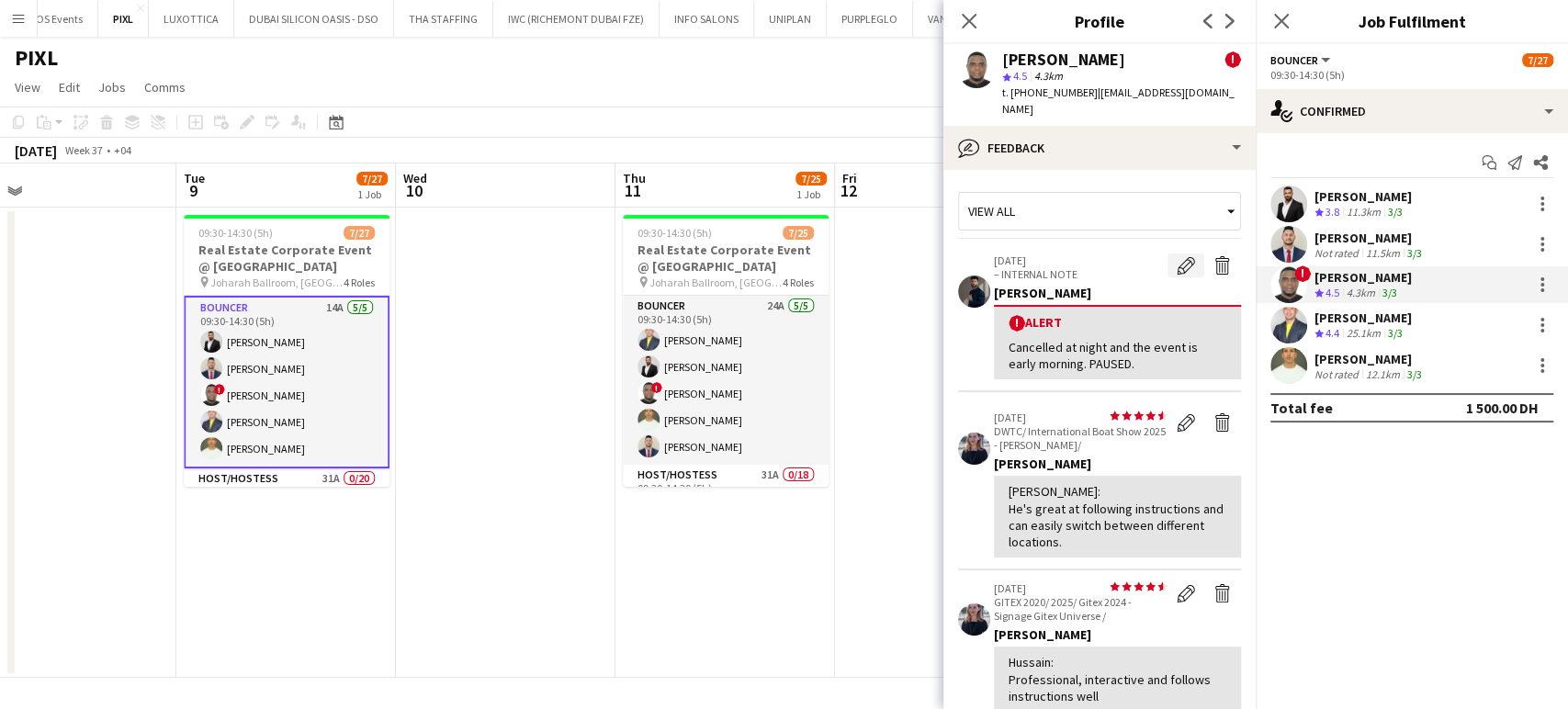
click at [1176, 265] on app-icon "Edit alert" at bounding box center [1185, 266] width 19 height 19
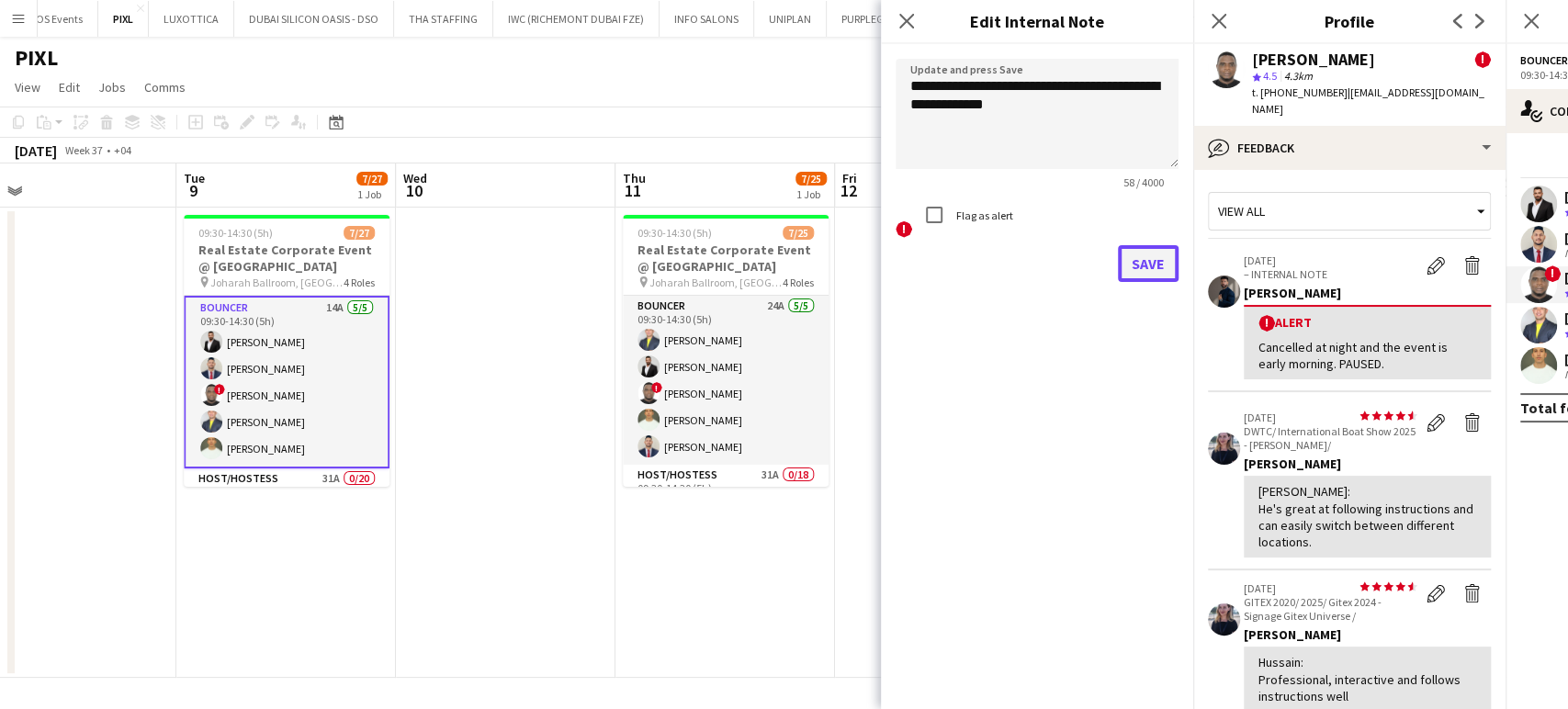
click at [1139, 260] on button "Save" at bounding box center [1148, 263] width 61 height 36
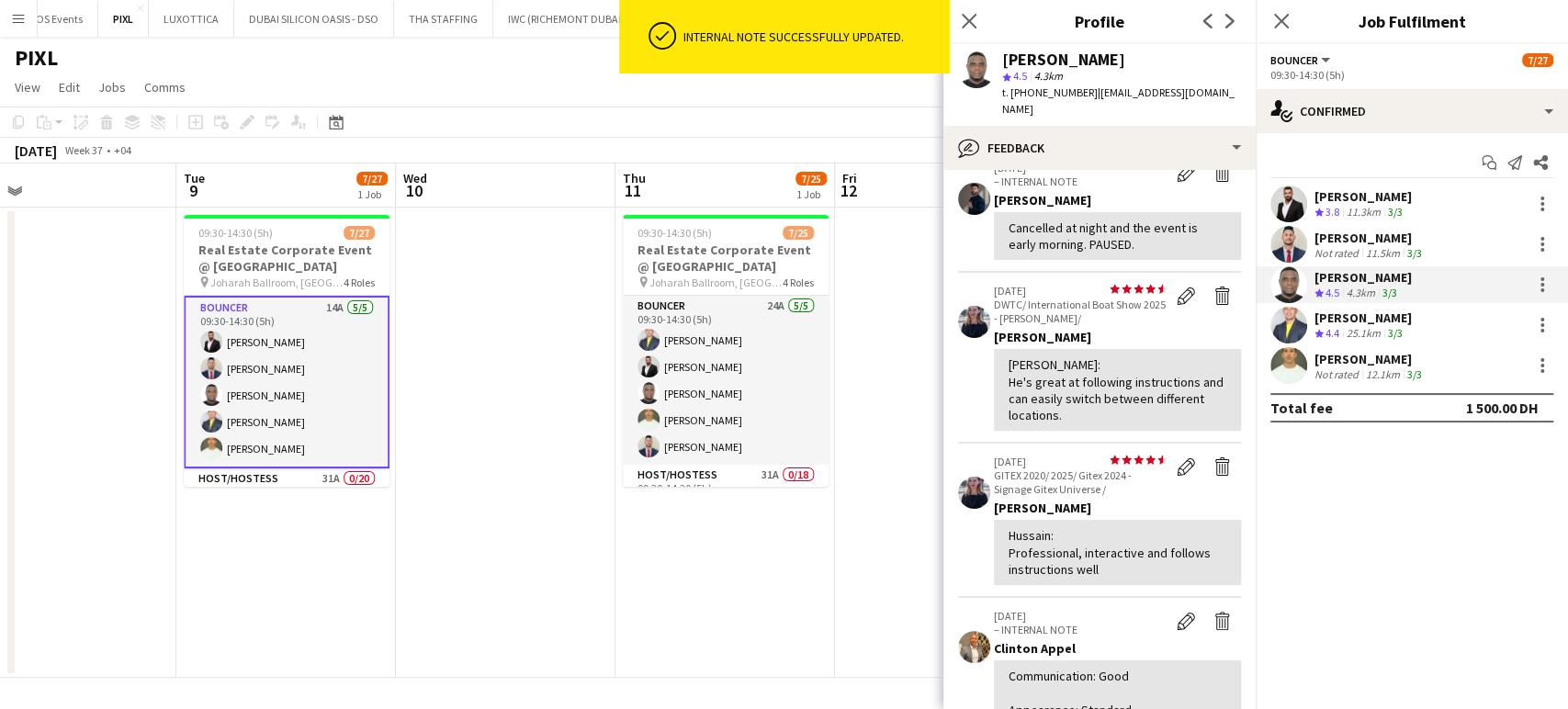
scroll to position [0, 0]
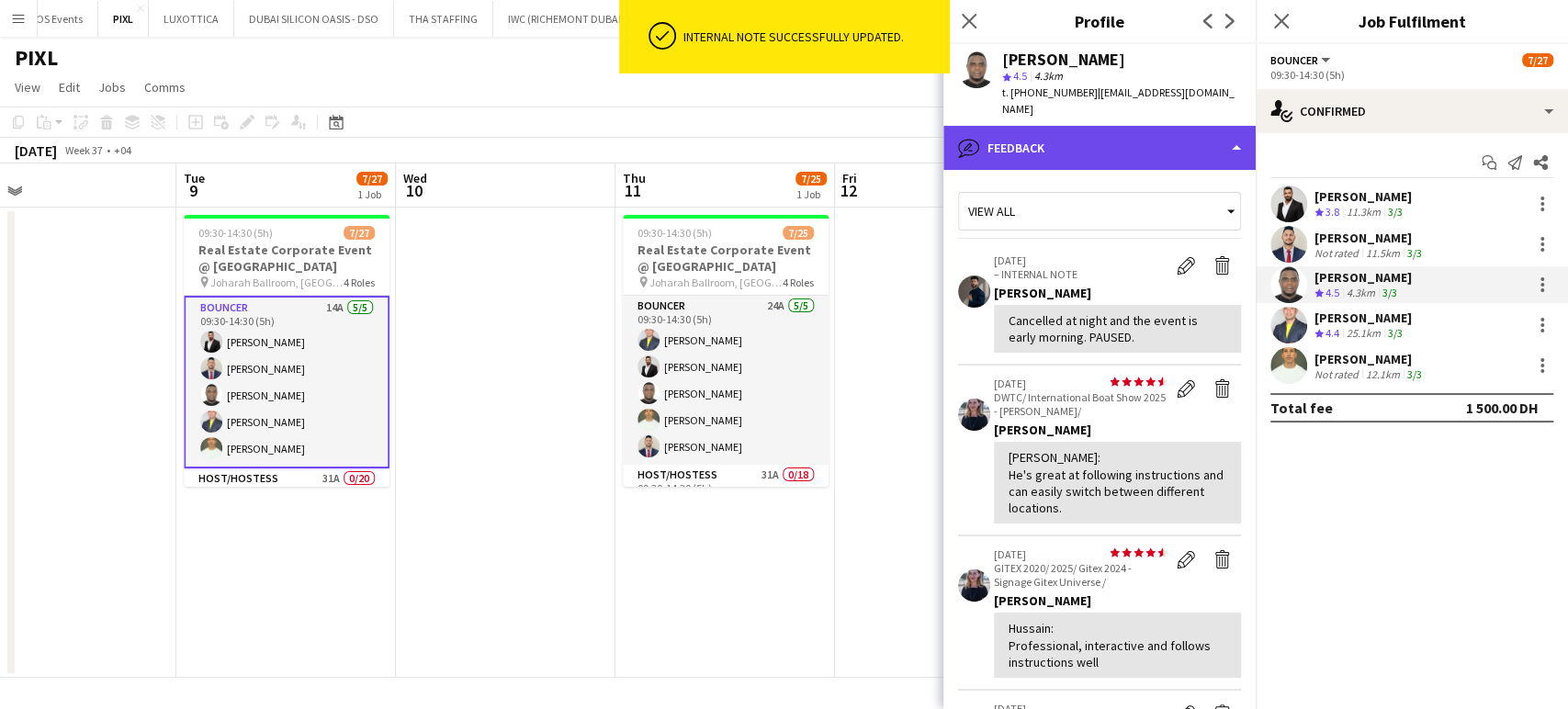
click at [1181, 134] on div "bubble-pencil Feedback" at bounding box center [1099, 148] width 312 height 44
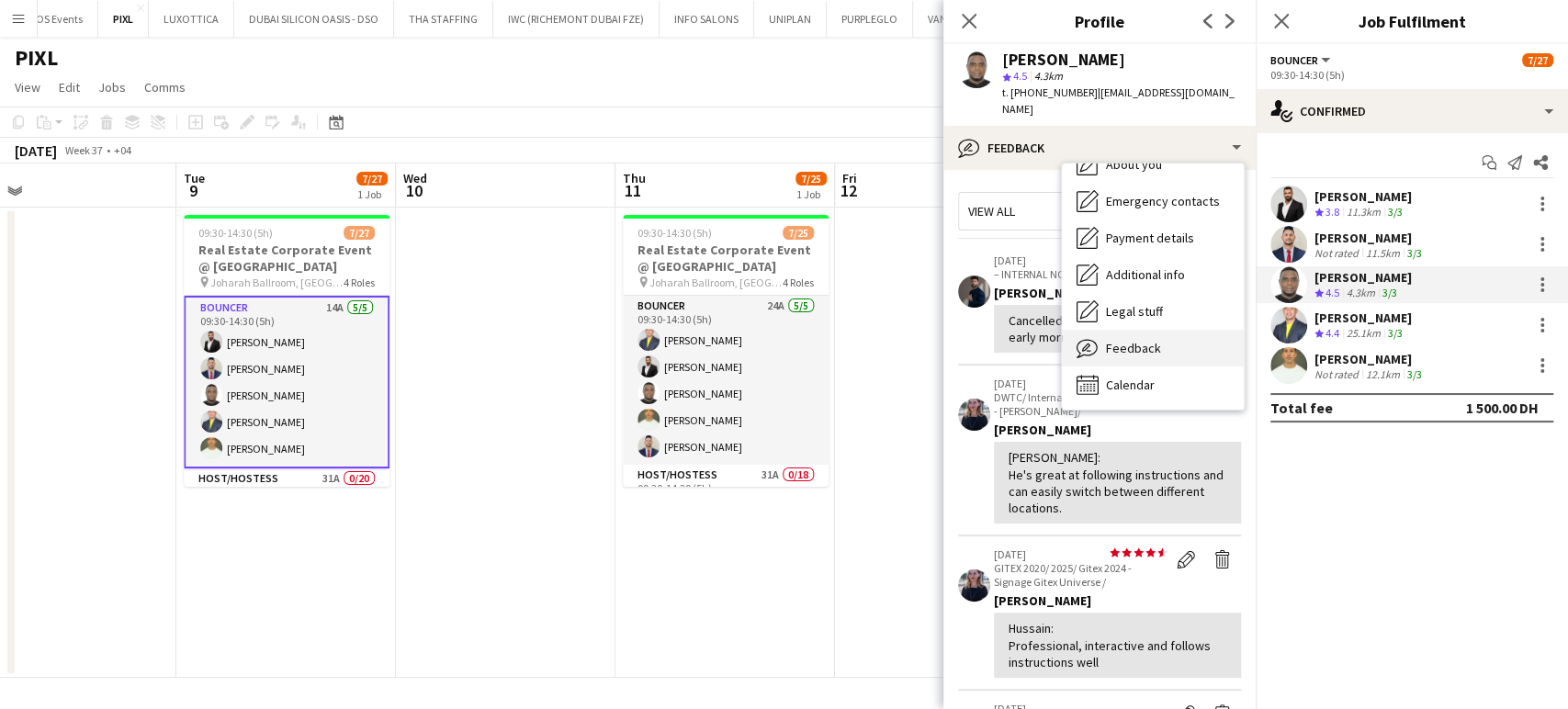
click at [1134, 350] on span "Feedback" at bounding box center [1133, 348] width 55 height 17
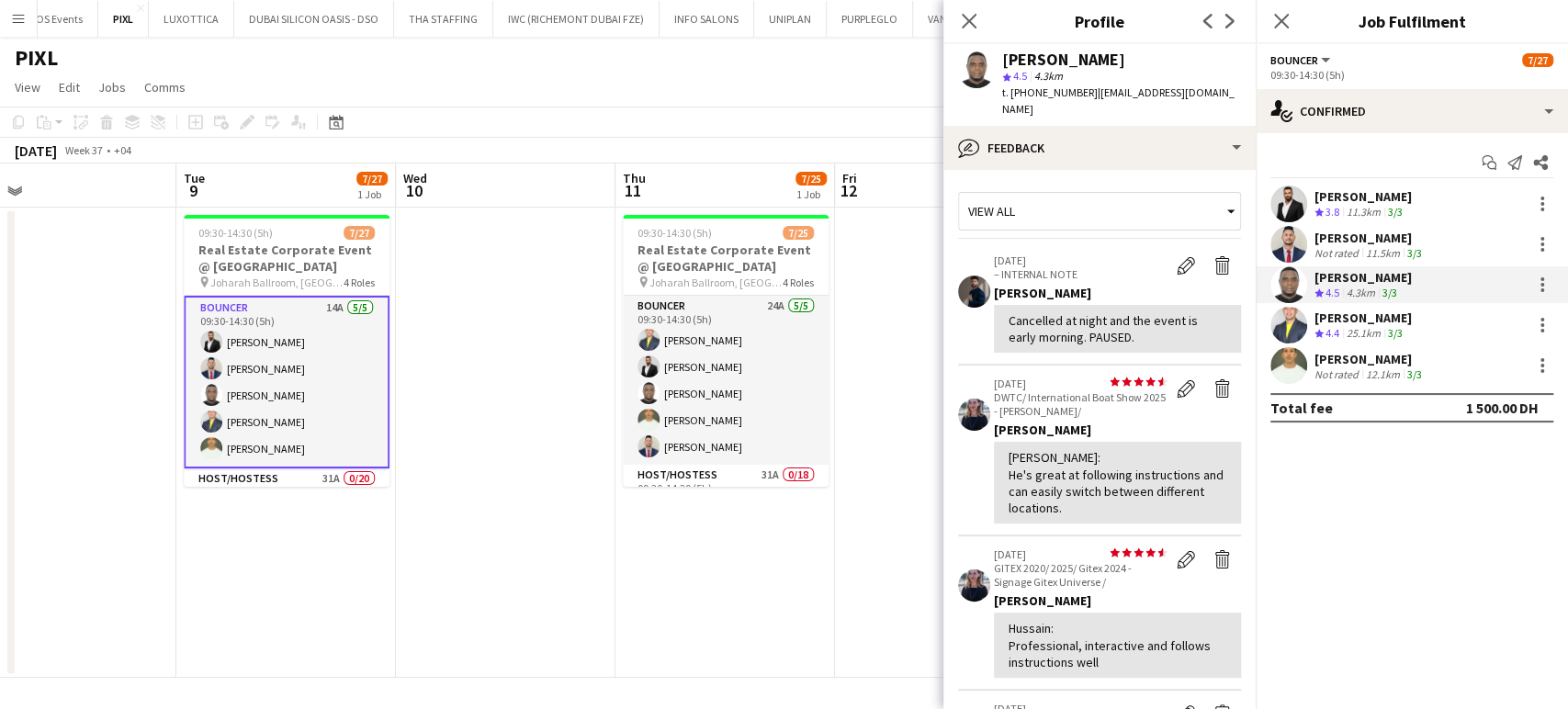
click at [546, 355] on app-date-cell at bounding box center [505, 443] width 219 height 470
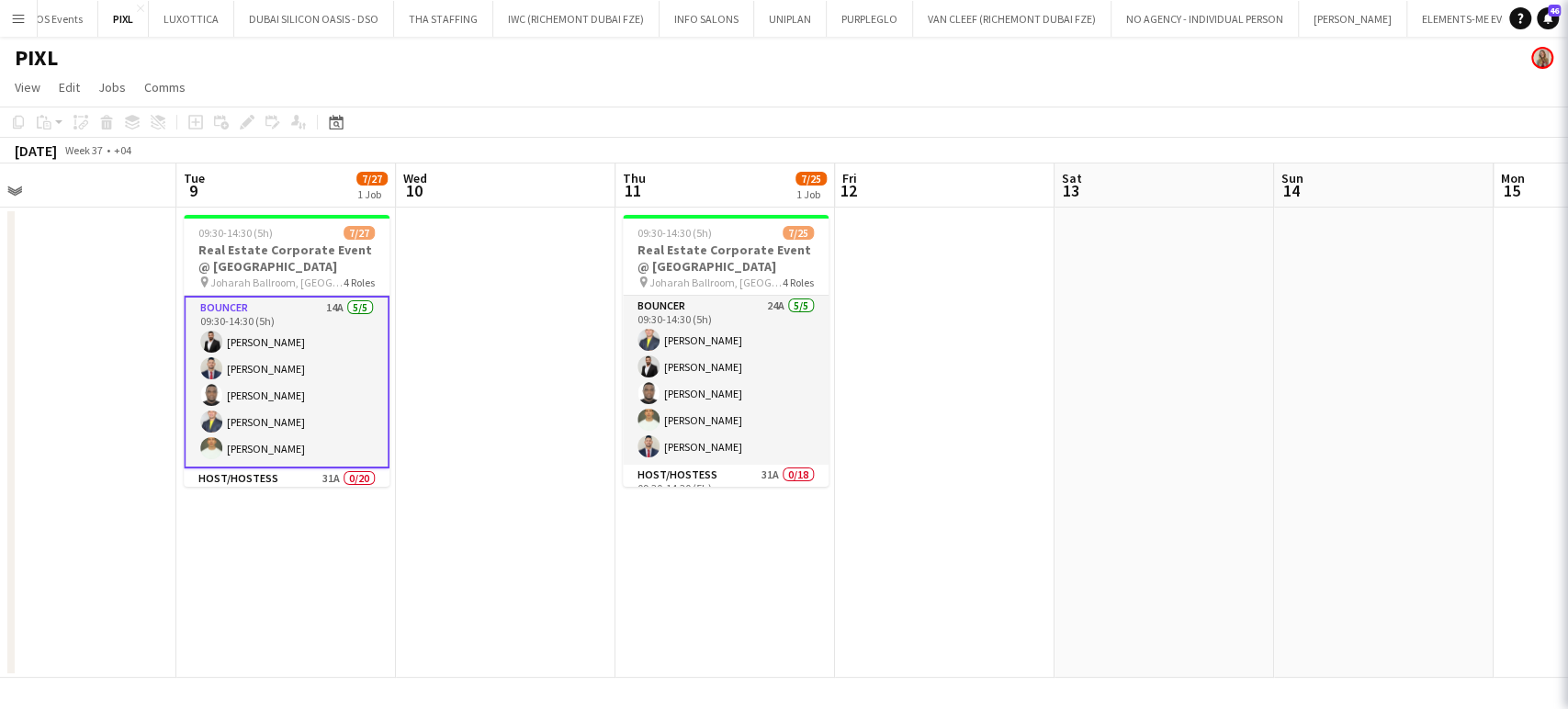
scroll to position [0, 704]
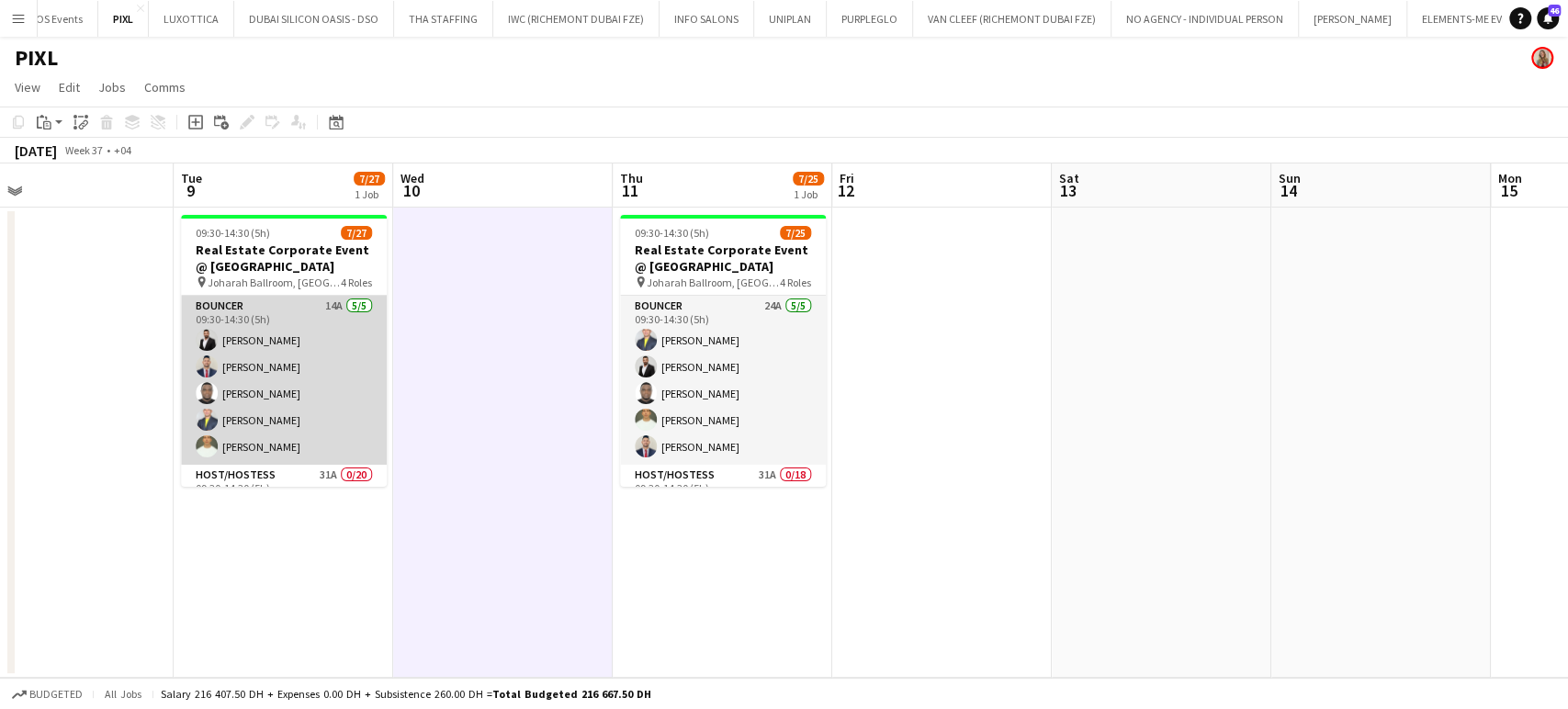
click at [249, 368] on app-card-role "Bouncer 14A 5/5 09:30-14:30 (5h) Ahmed Albasha Maxwell Leo David Adebayo Louie …" at bounding box center [283, 381] width 206 height 169
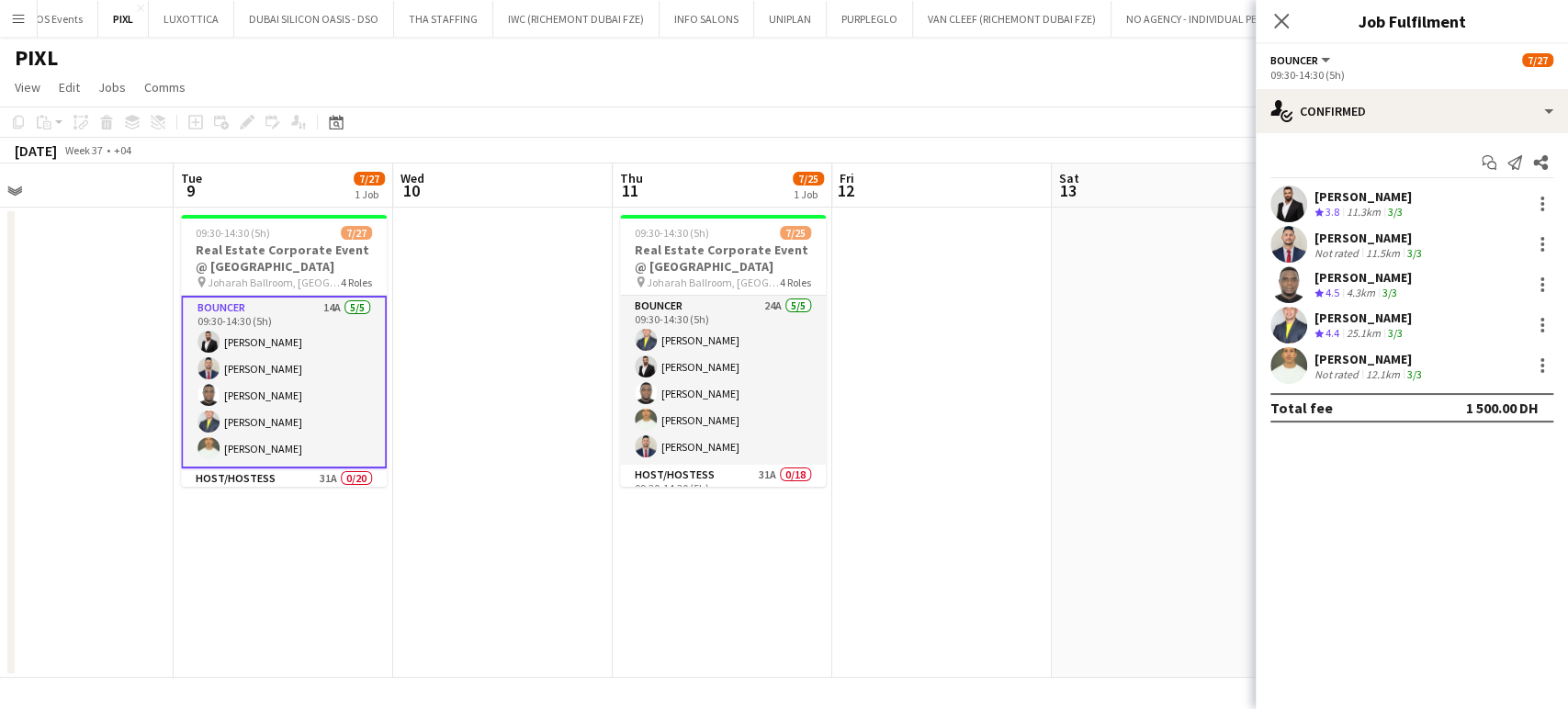
click at [1376, 203] on div "Ahmed Albasha" at bounding box center [1362, 196] width 97 height 17
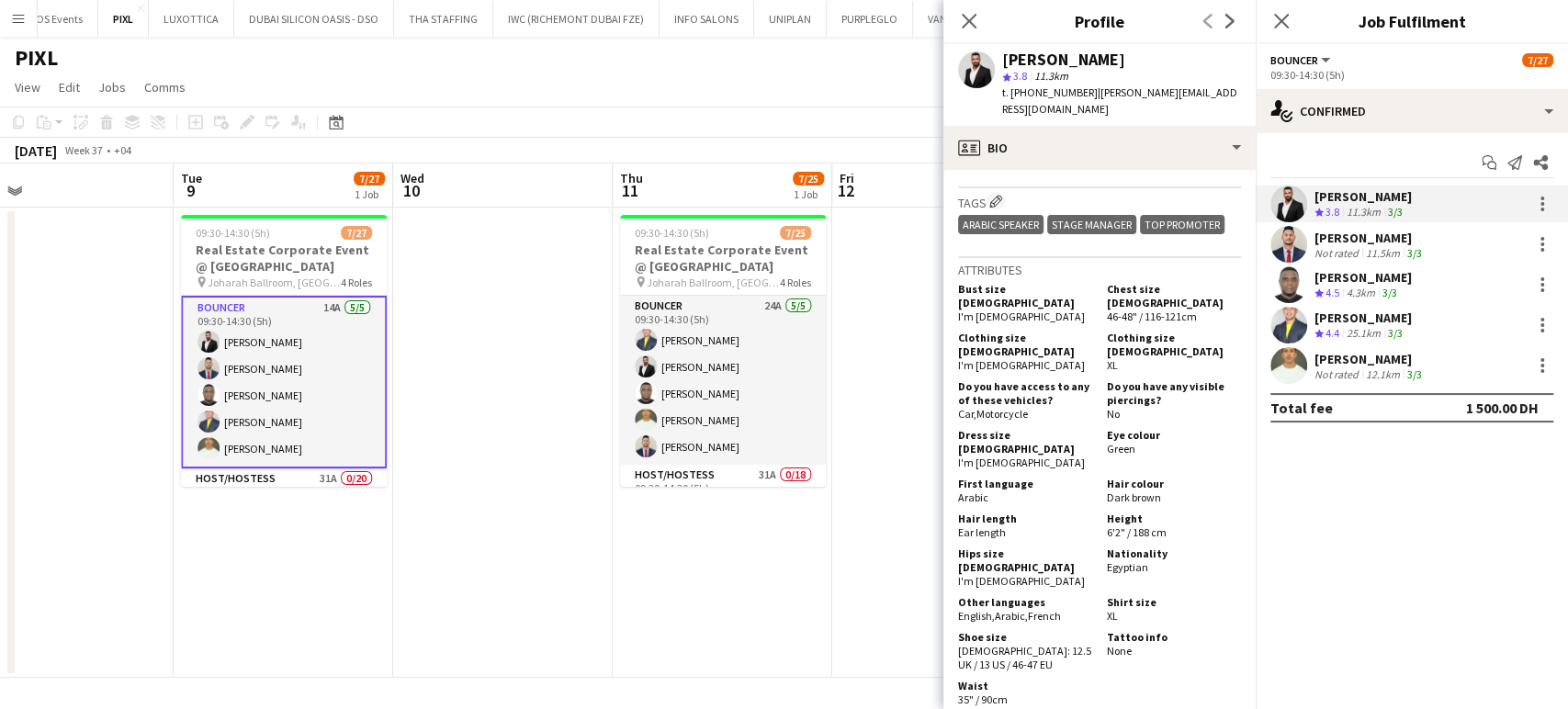
scroll to position [1020, 0]
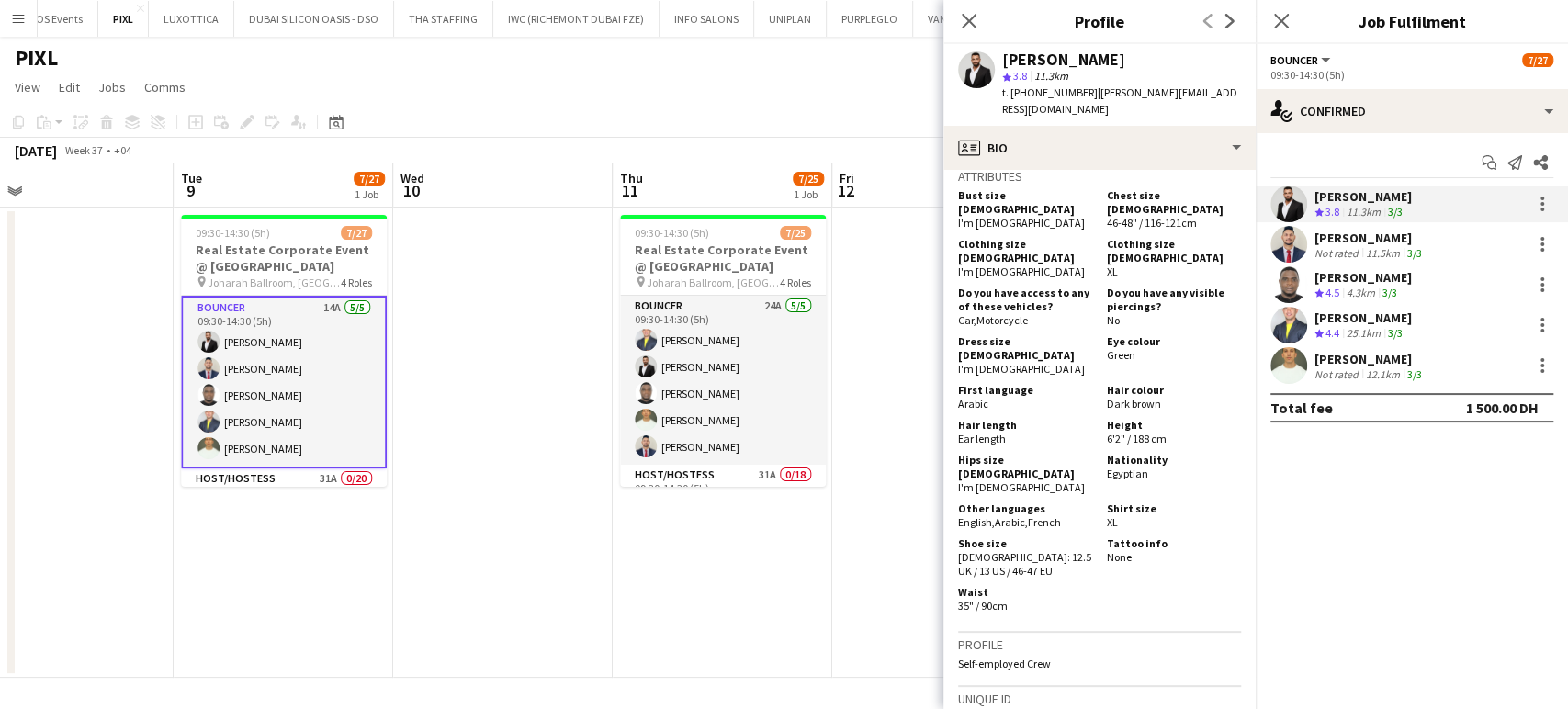
click at [1333, 256] on div "Not rated" at bounding box center [1338, 253] width 48 height 14
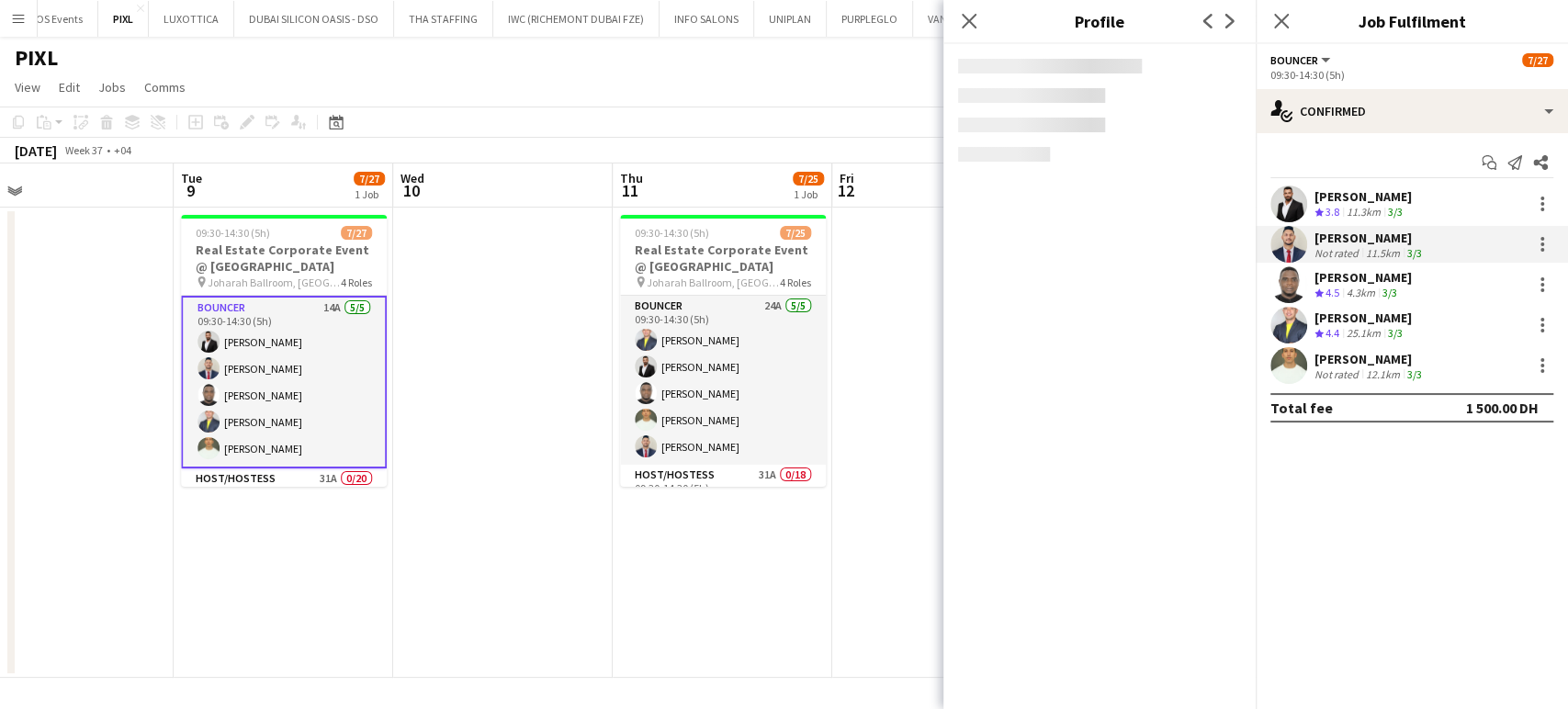
click at [1331, 279] on div "David Adebayo" at bounding box center [1362, 277] width 97 height 17
click at [1335, 324] on div "Louie Stefan Zambarrano" at bounding box center [1362, 318] width 97 height 17
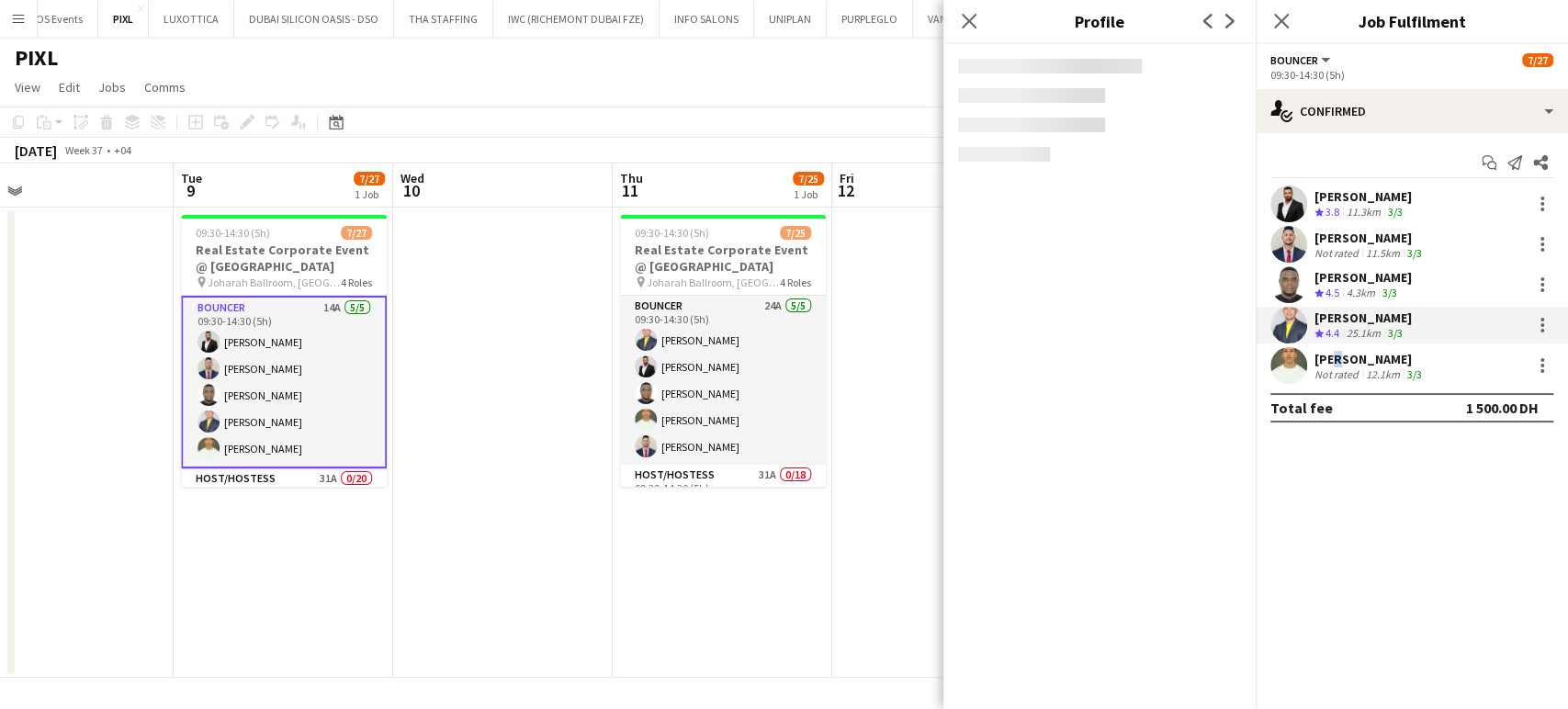
click at [1332, 362] on div "Adnan Bouhsen" at bounding box center [1369, 359] width 111 height 17
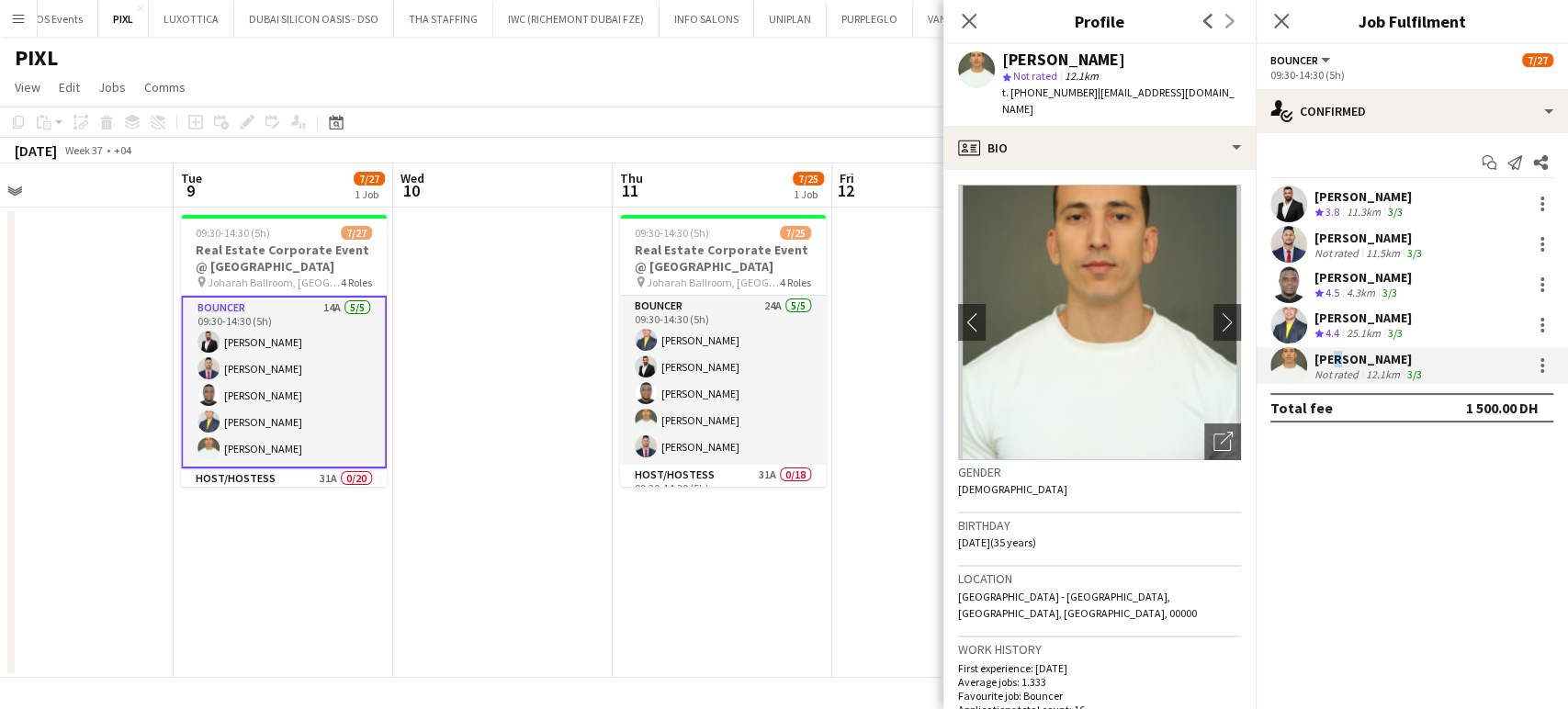
drag, startPoint x: 868, startPoint y: 373, endPoint x: 898, endPoint y: 368, distance: 30.4
click at [868, 372] on app-date-cell at bounding box center [941, 443] width 219 height 470
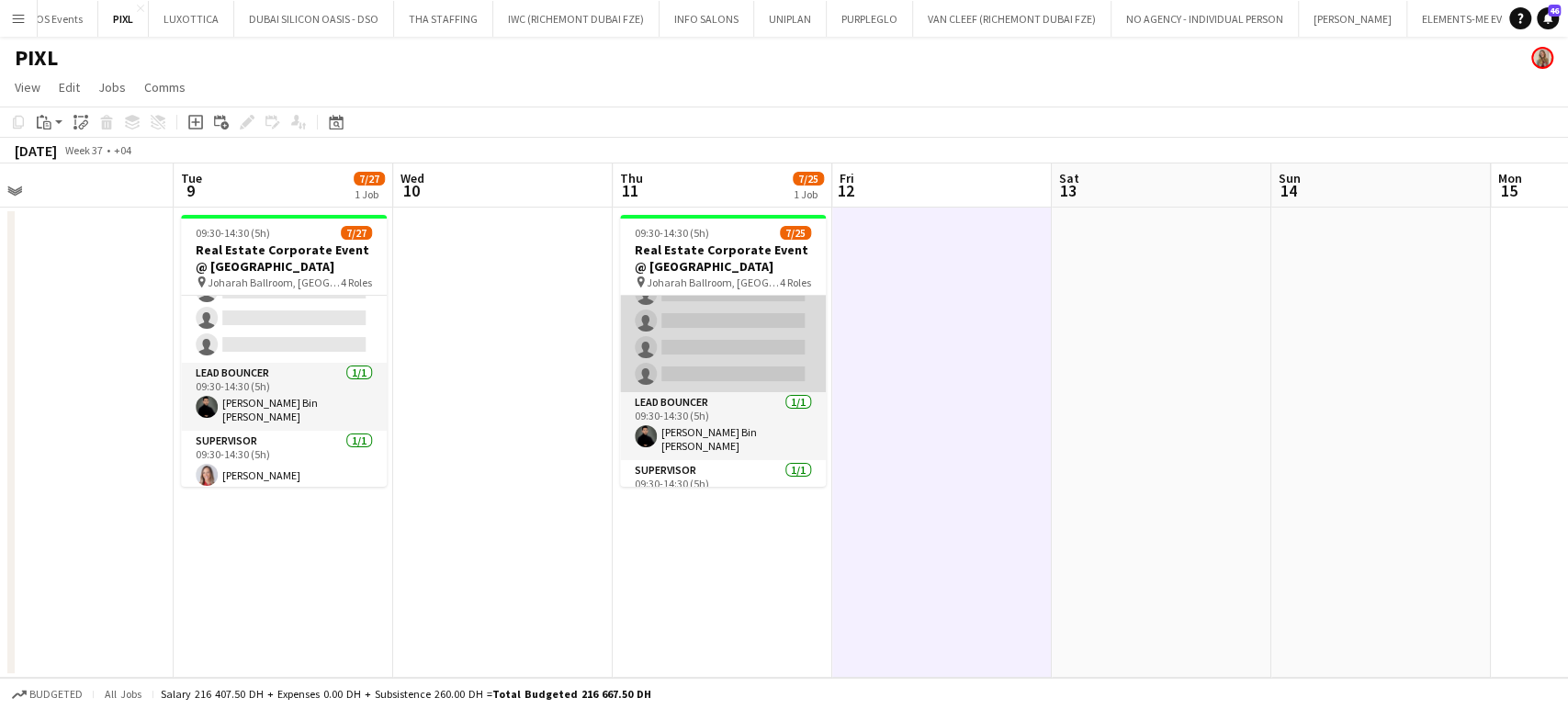
scroll to position [618, 0]
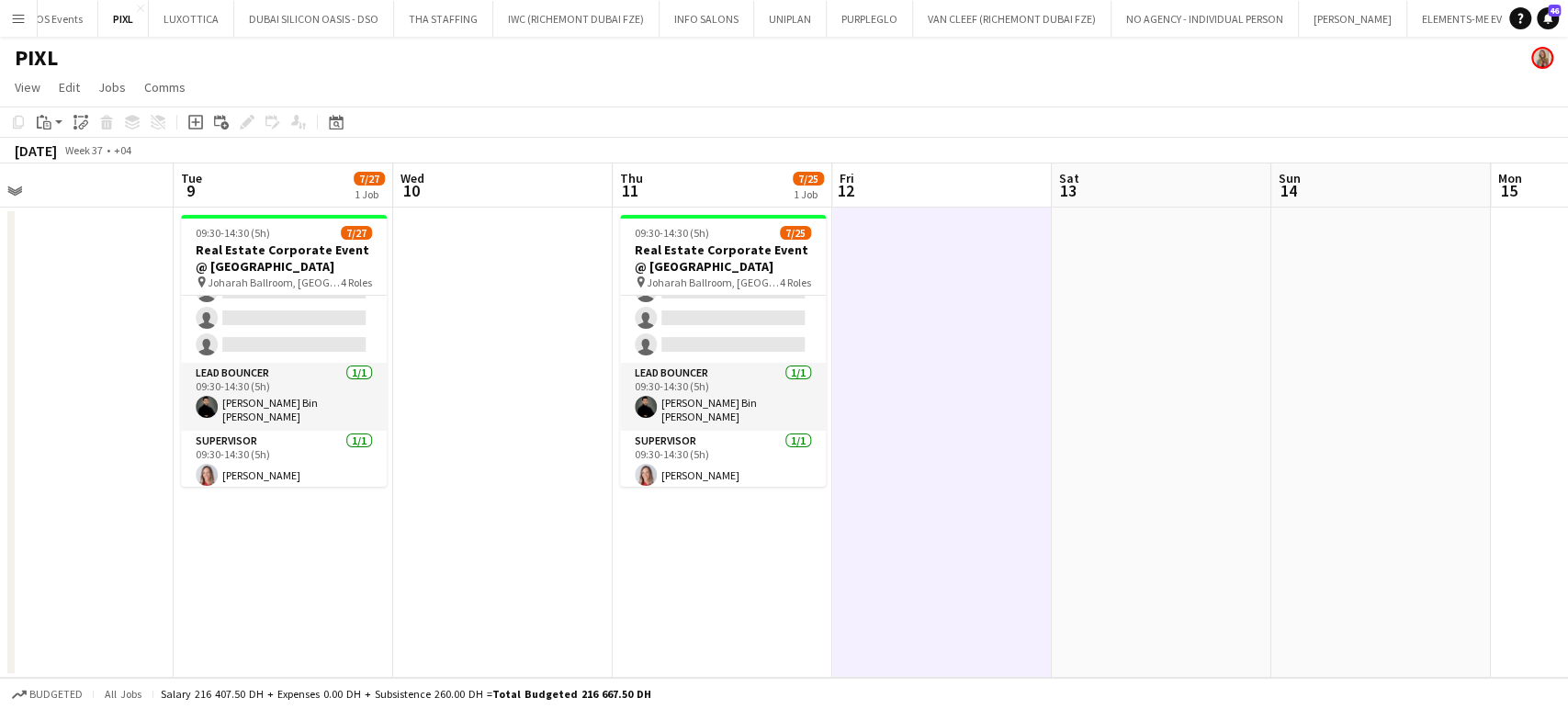
click at [999, 342] on app-date-cell at bounding box center [941, 443] width 219 height 470
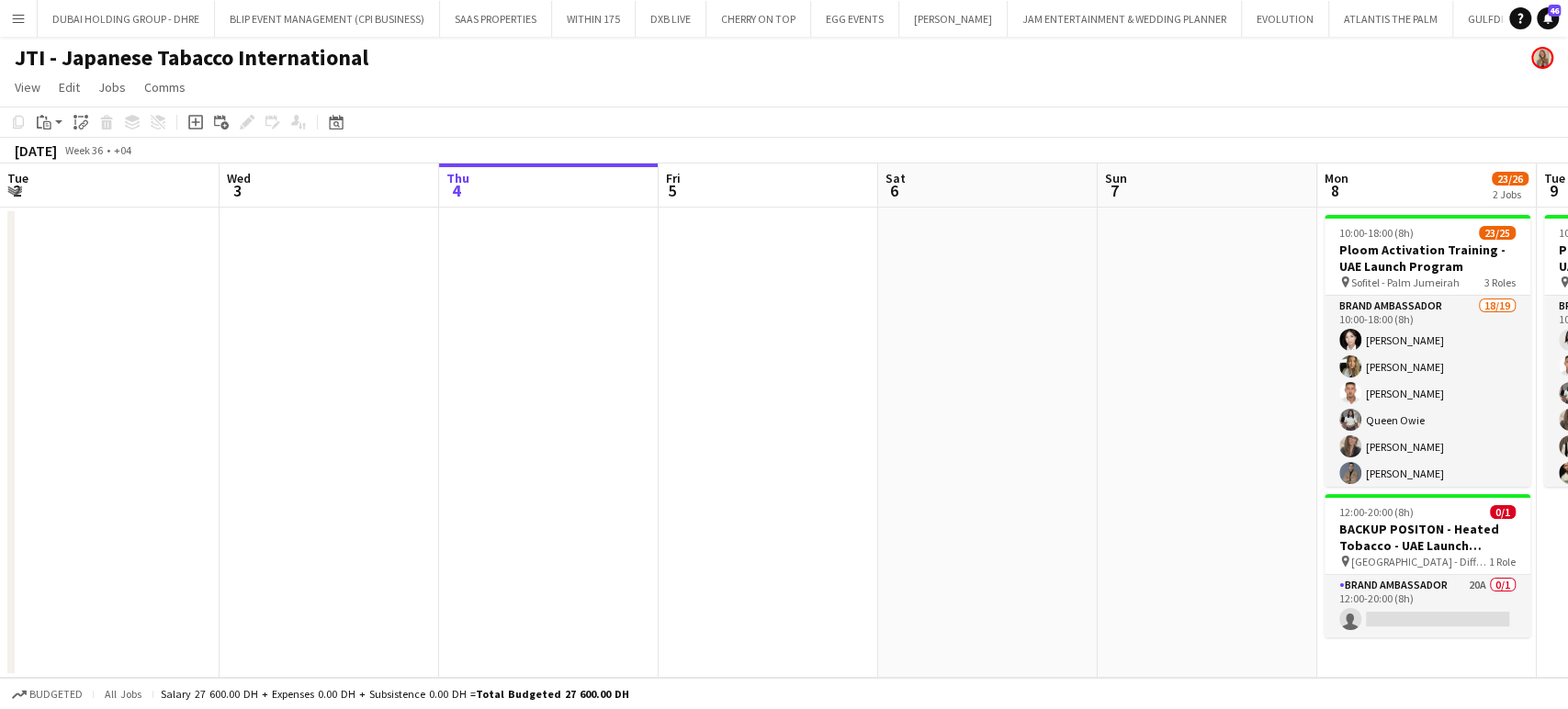
scroll to position [0, 488]
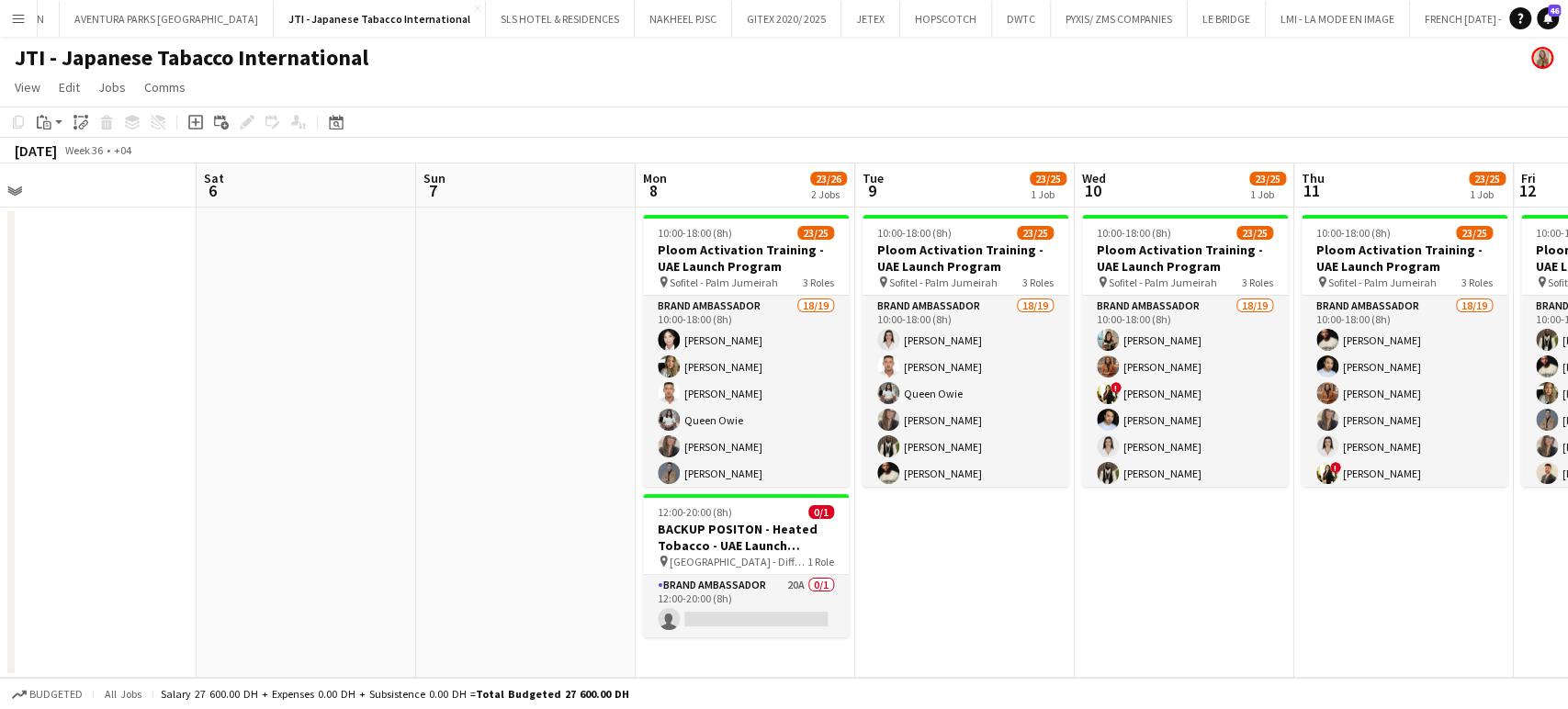
drag, startPoint x: 1300, startPoint y: 572, endPoint x: 1000, endPoint y: 524, distance: 303.8
click at [1017, 526] on app-calendar-viewport "Tue 2 Wed 3 Thu 4 Fri 5 Sat 6 Sun 7 Mon 8 23/26 2 Jobs Tue 9 23/25 1 Job Wed 10…" at bounding box center [784, 420] width 1568 height 514
